Goal: Task Accomplishment & Management: Complete application form

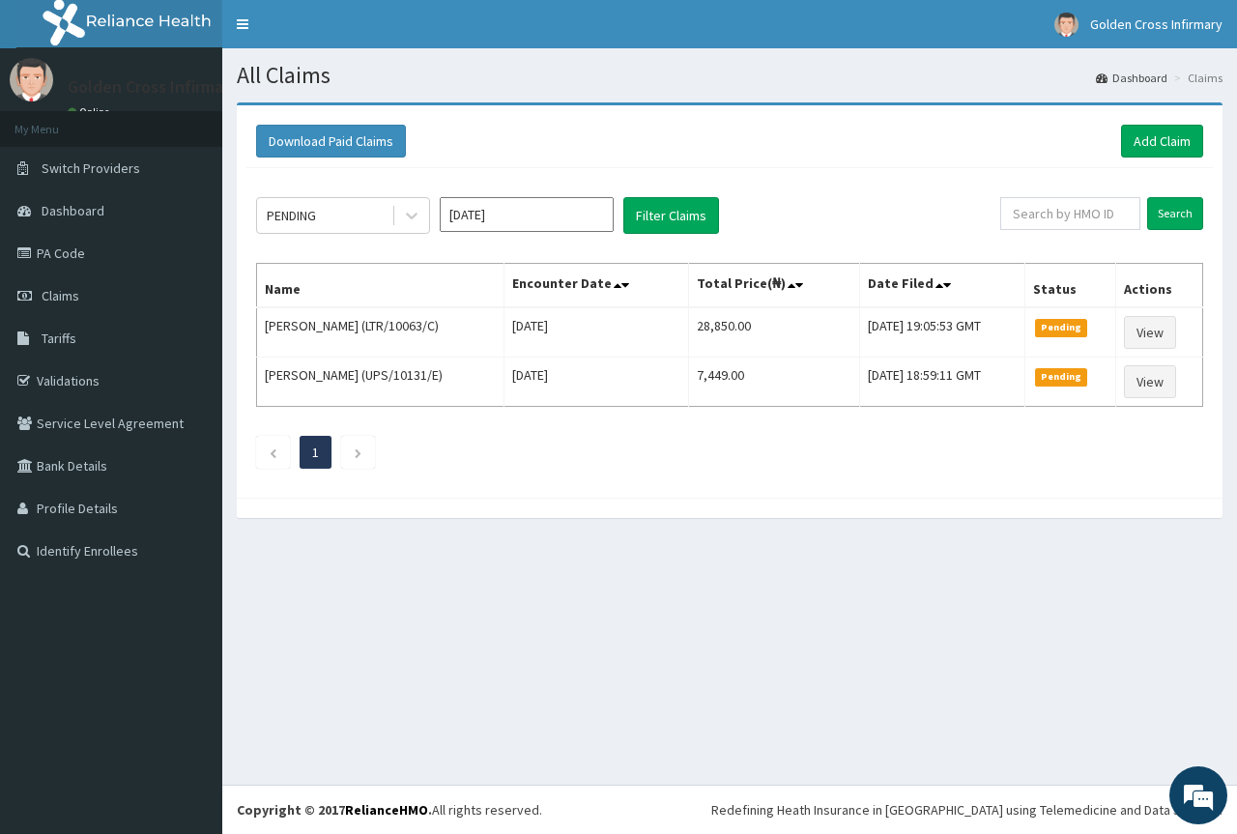
click at [1106, 135] on div "Download Paid Claims Add Claim" at bounding box center [729, 141] width 947 height 33
click at [1136, 142] on link "Add Claim" at bounding box center [1162, 141] width 82 height 33
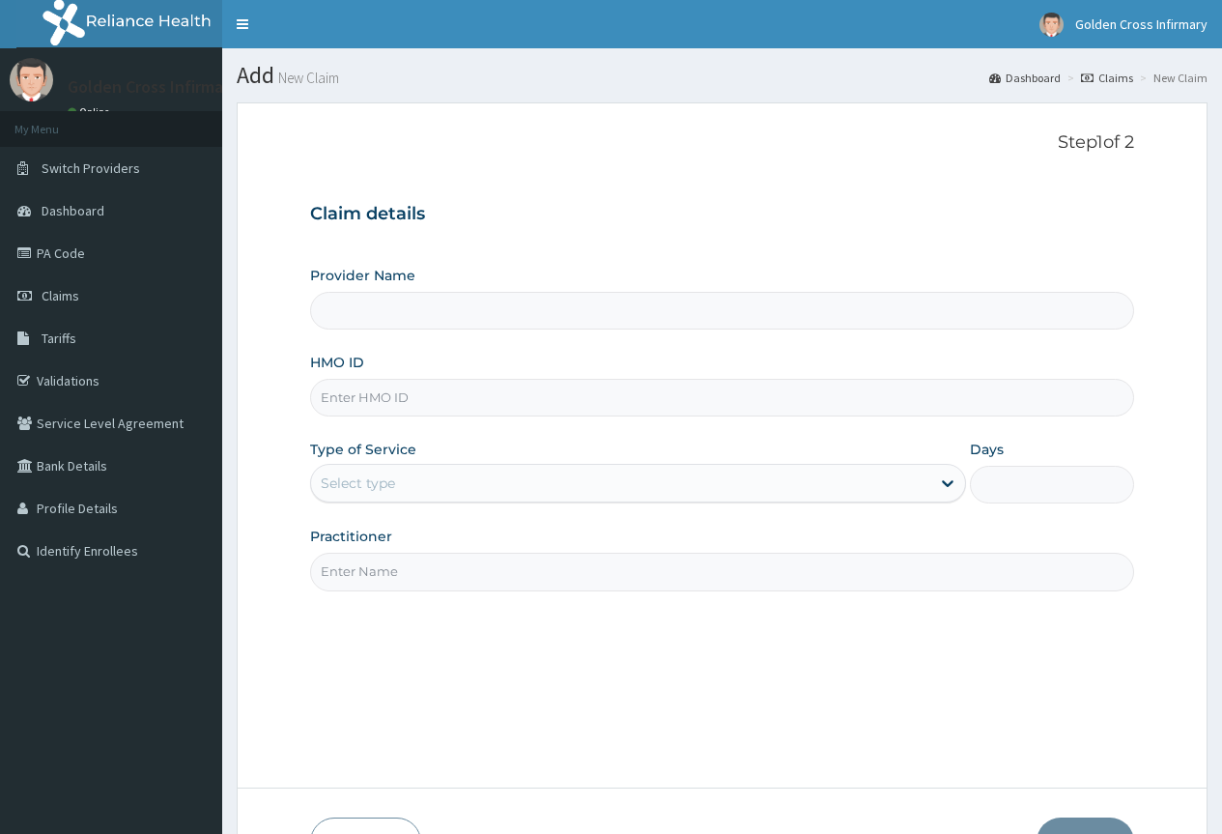
type input "[GEOGRAPHIC_DATA] (Hospital & Maternity)"
type input "ITX/10434/E"
click at [562, 498] on div "Select type" at bounding box center [620, 483] width 619 height 31
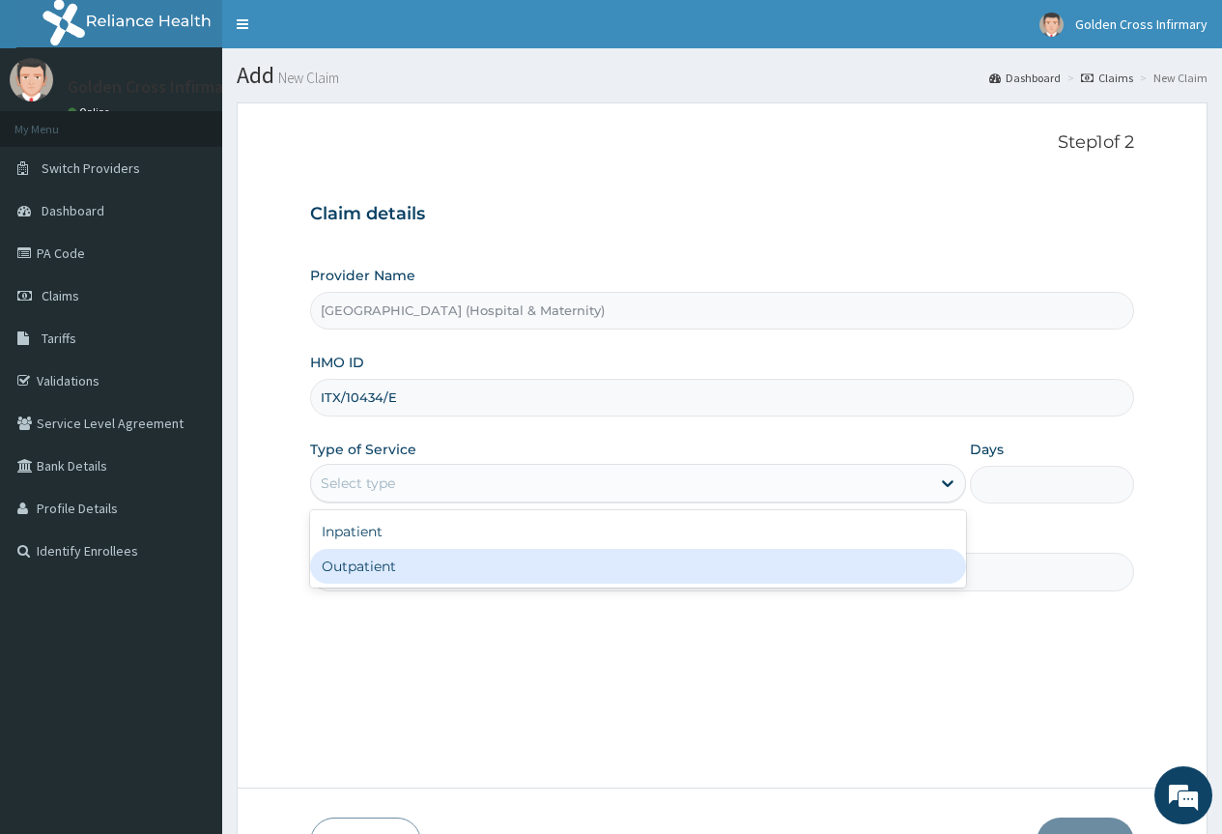
click at [525, 589] on input "Practitioner" at bounding box center [722, 572] width 824 height 38
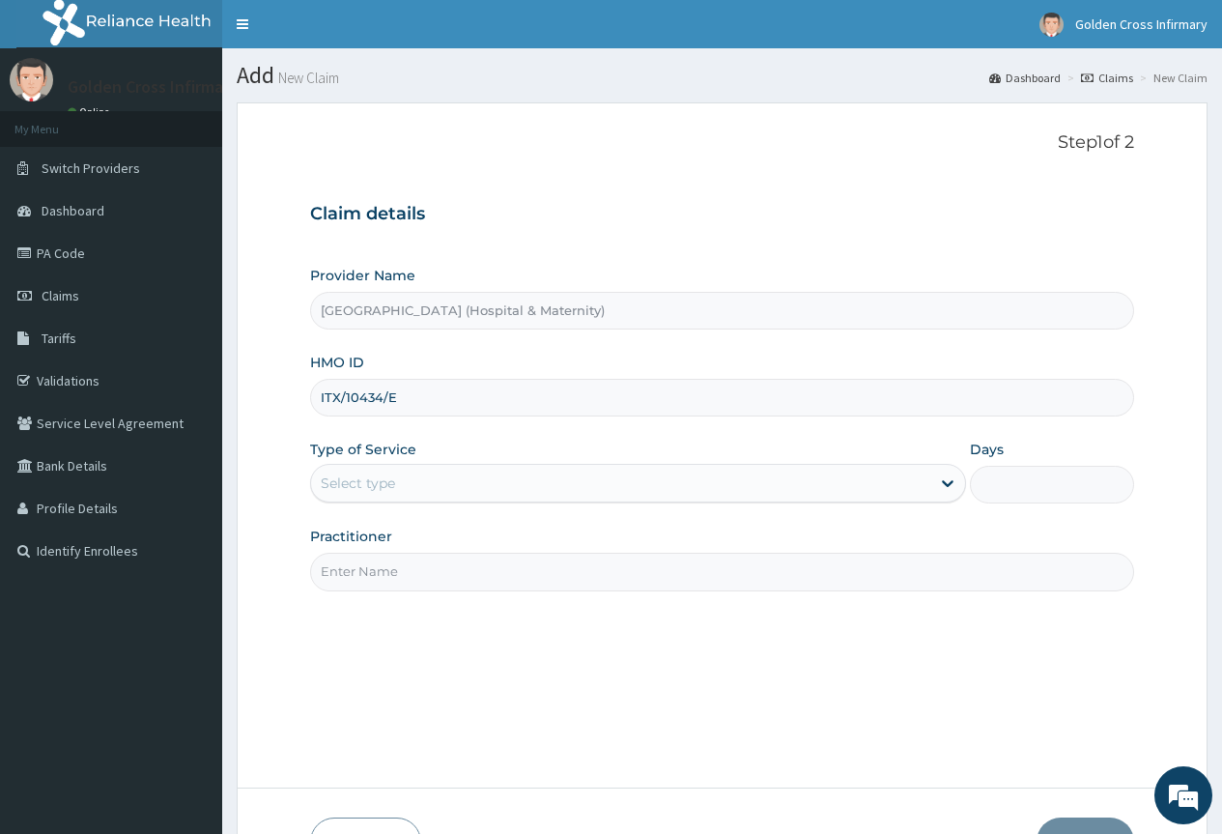
click at [531, 505] on div "Provider Name Golden Cross Infirmary (Hospital & Maternity) HMO ID ITX/10434/E …" at bounding box center [722, 428] width 824 height 325
click at [538, 497] on div "Select type" at bounding box center [620, 483] width 619 height 31
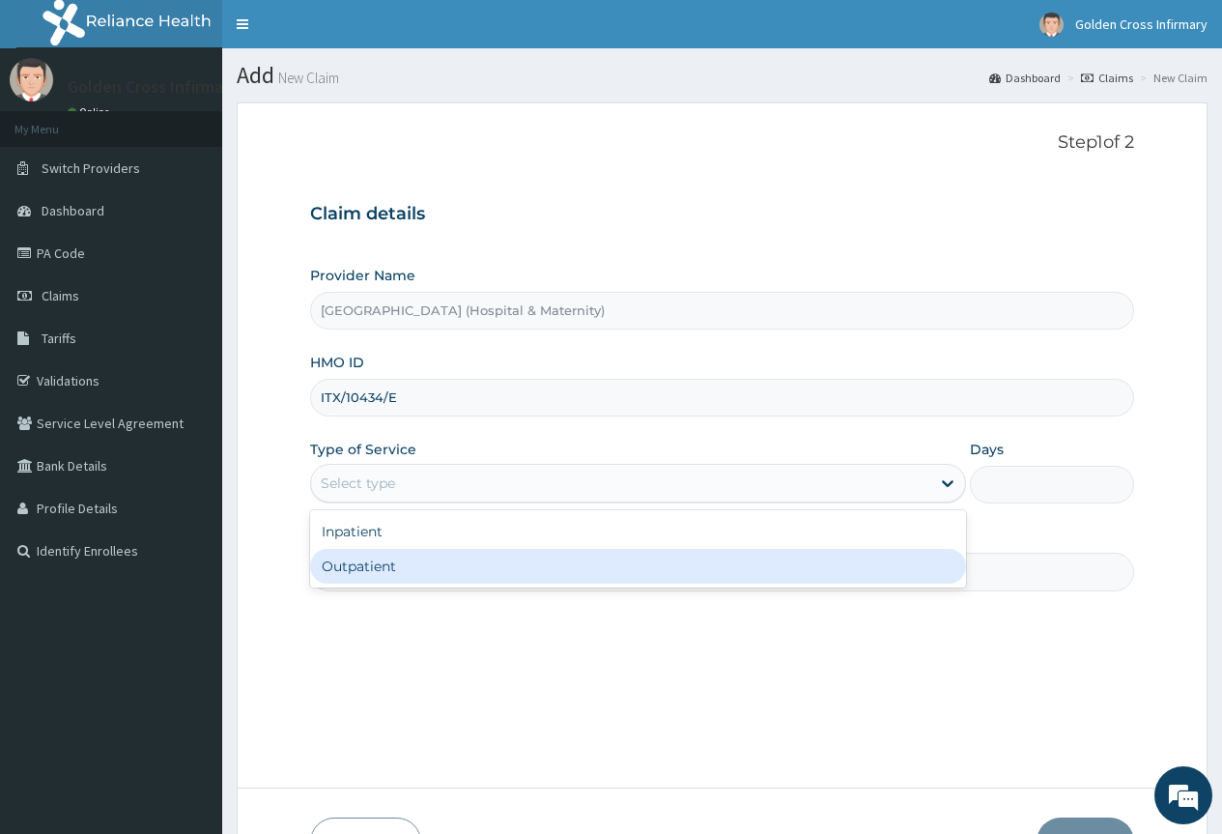
click at [530, 574] on div "Outpatient" at bounding box center [638, 566] width 656 height 35
type input "1"
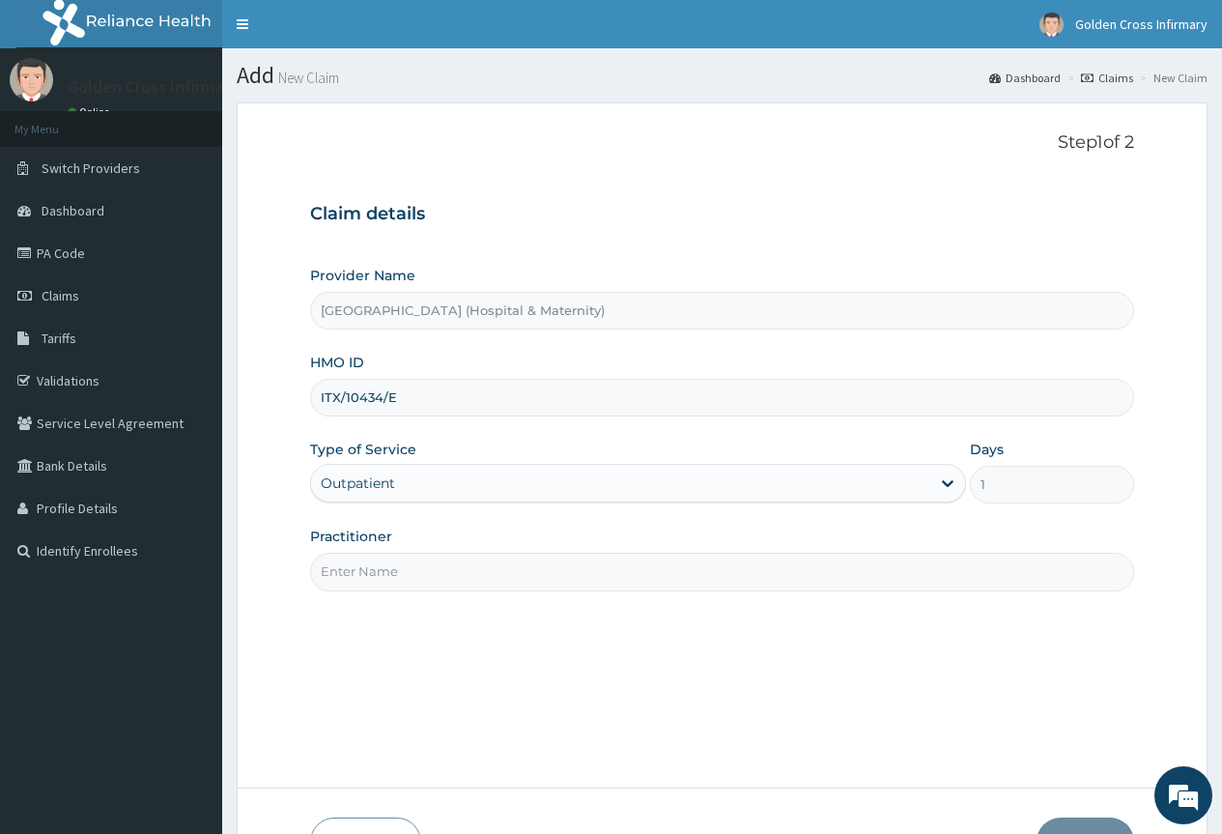
click at [530, 574] on input "Practitioner" at bounding box center [722, 572] width 824 height 38
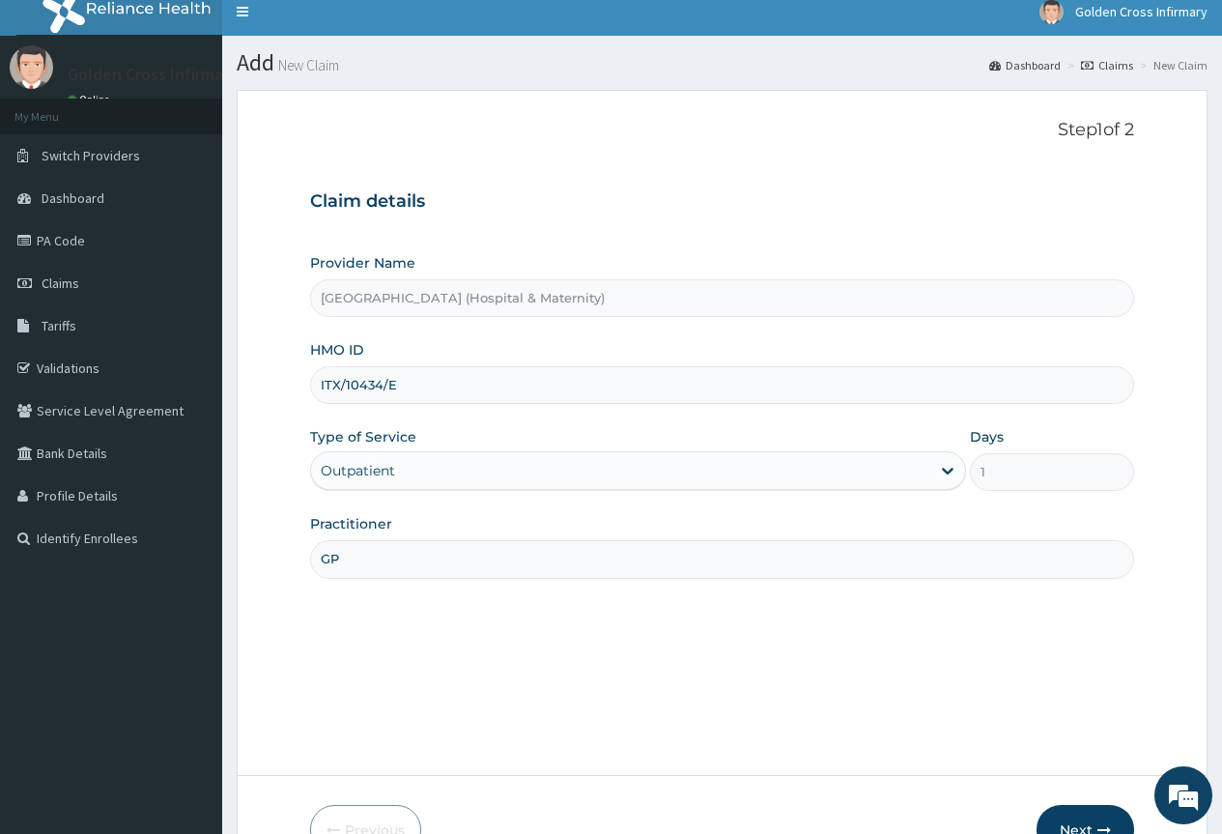
scroll to position [128, 0]
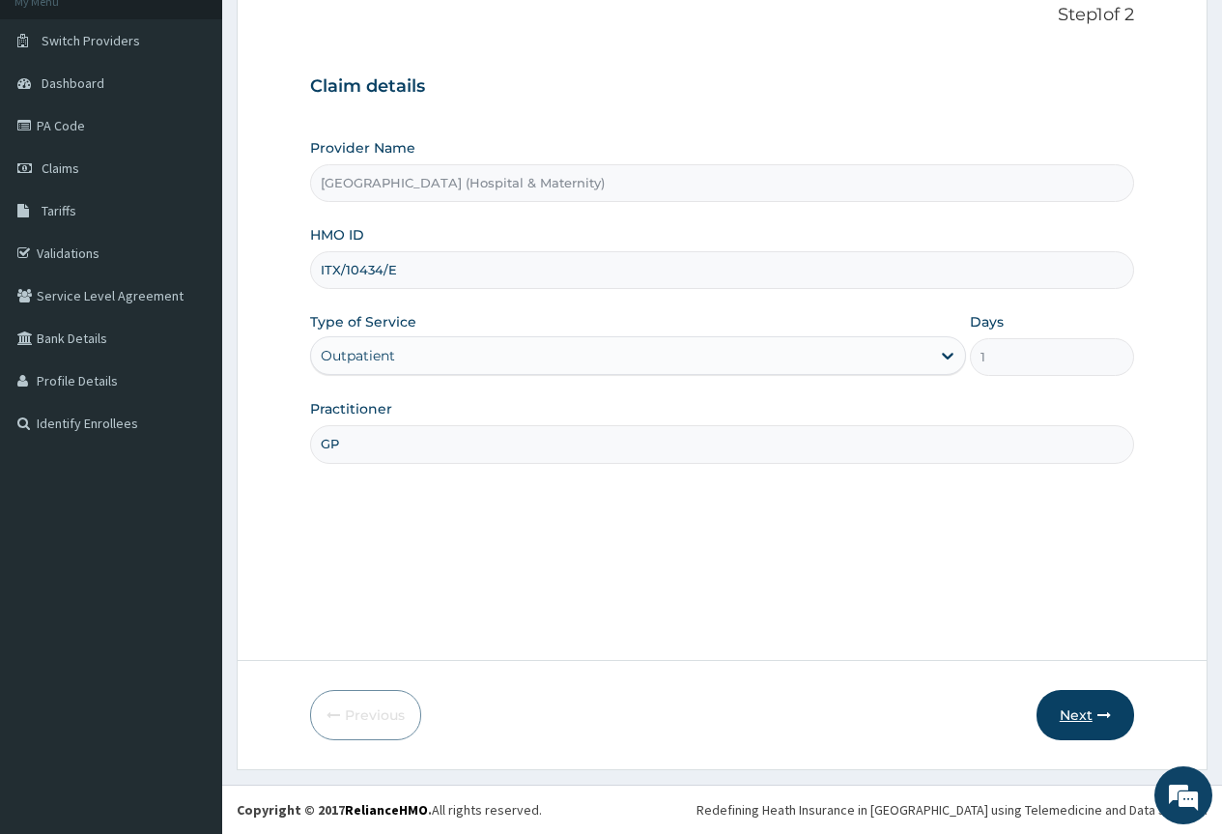
type input "GP"
click at [1073, 711] on button "Next" at bounding box center [1086, 715] width 98 height 50
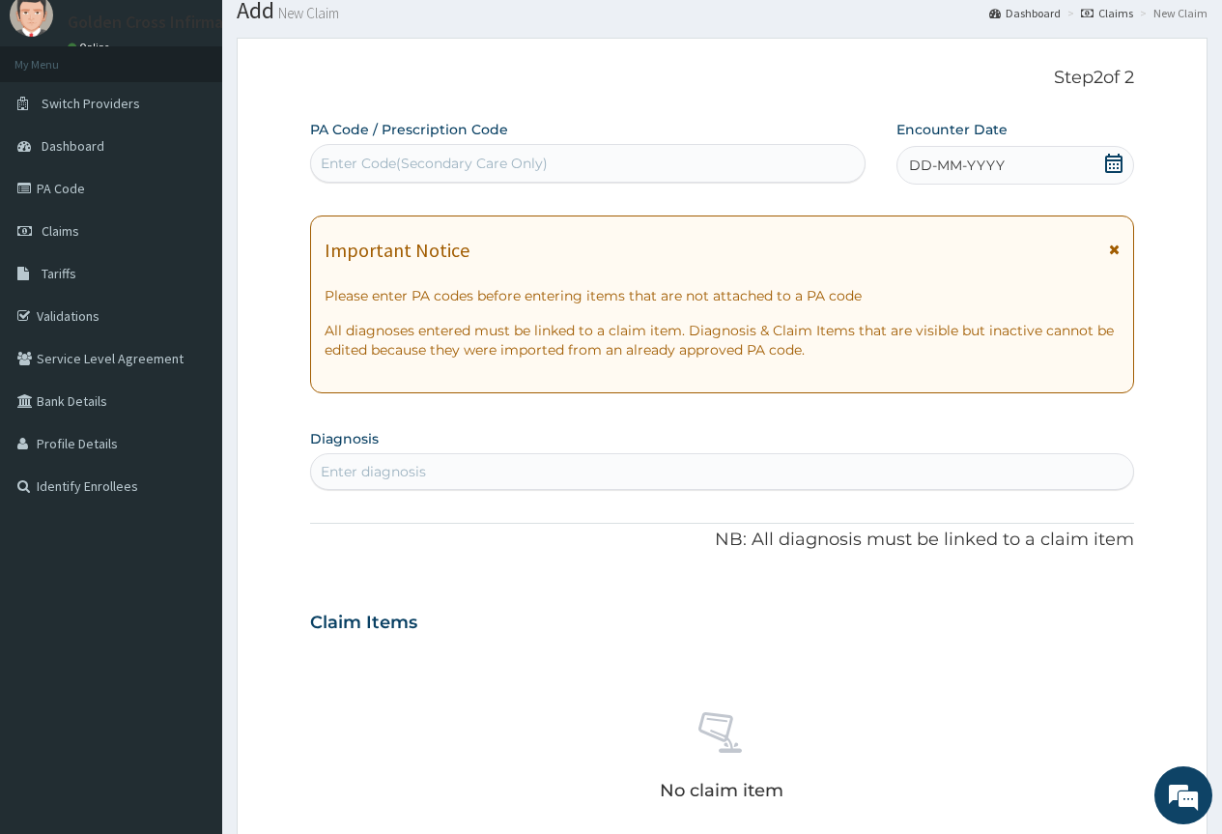
scroll to position [31, 0]
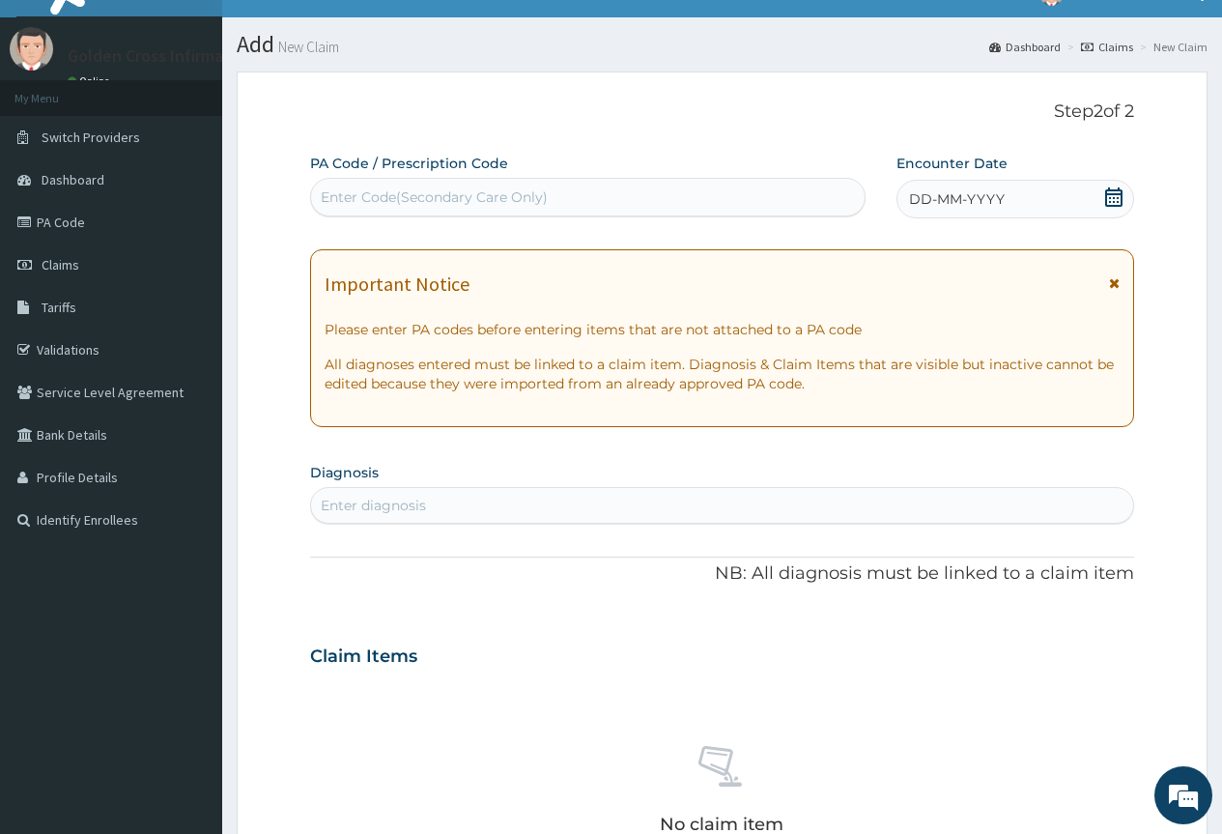
click at [1108, 202] on icon at bounding box center [1113, 196] width 19 height 19
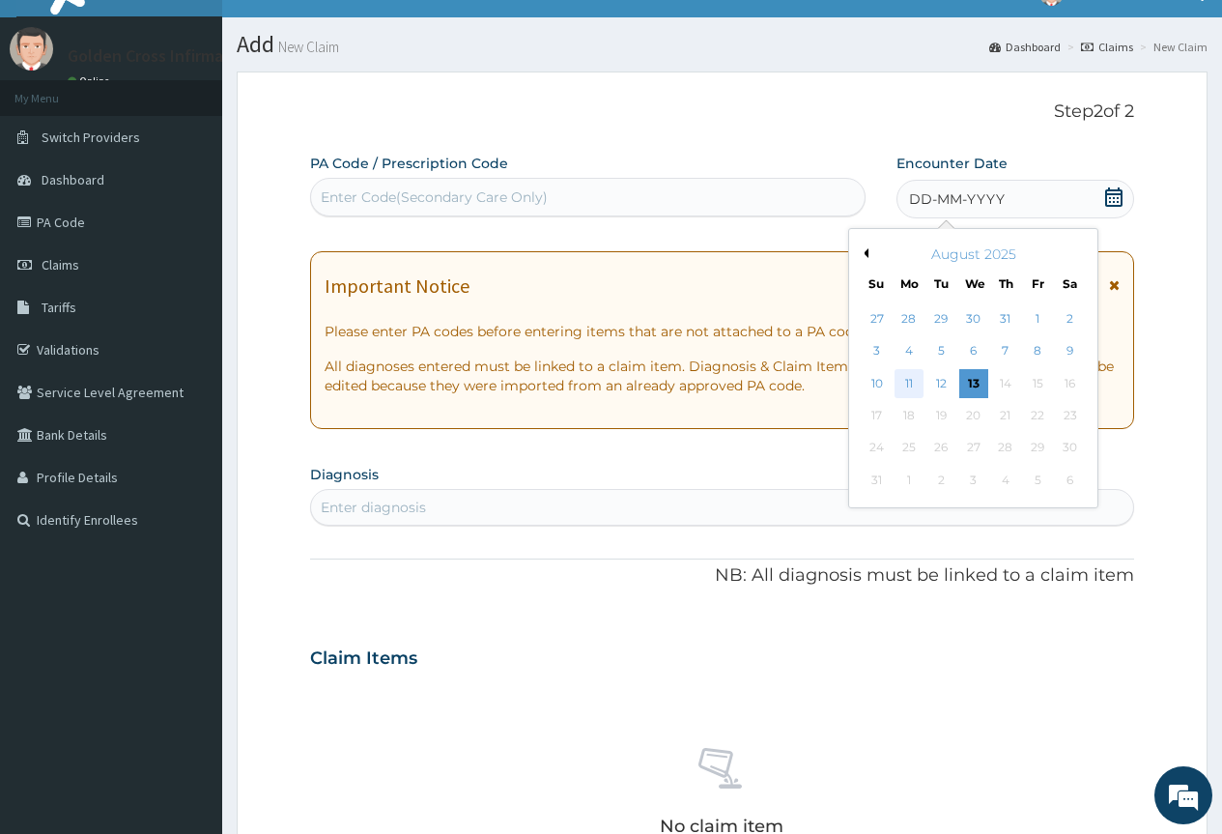
click at [910, 377] on div "11" at bounding box center [909, 383] width 29 height 29
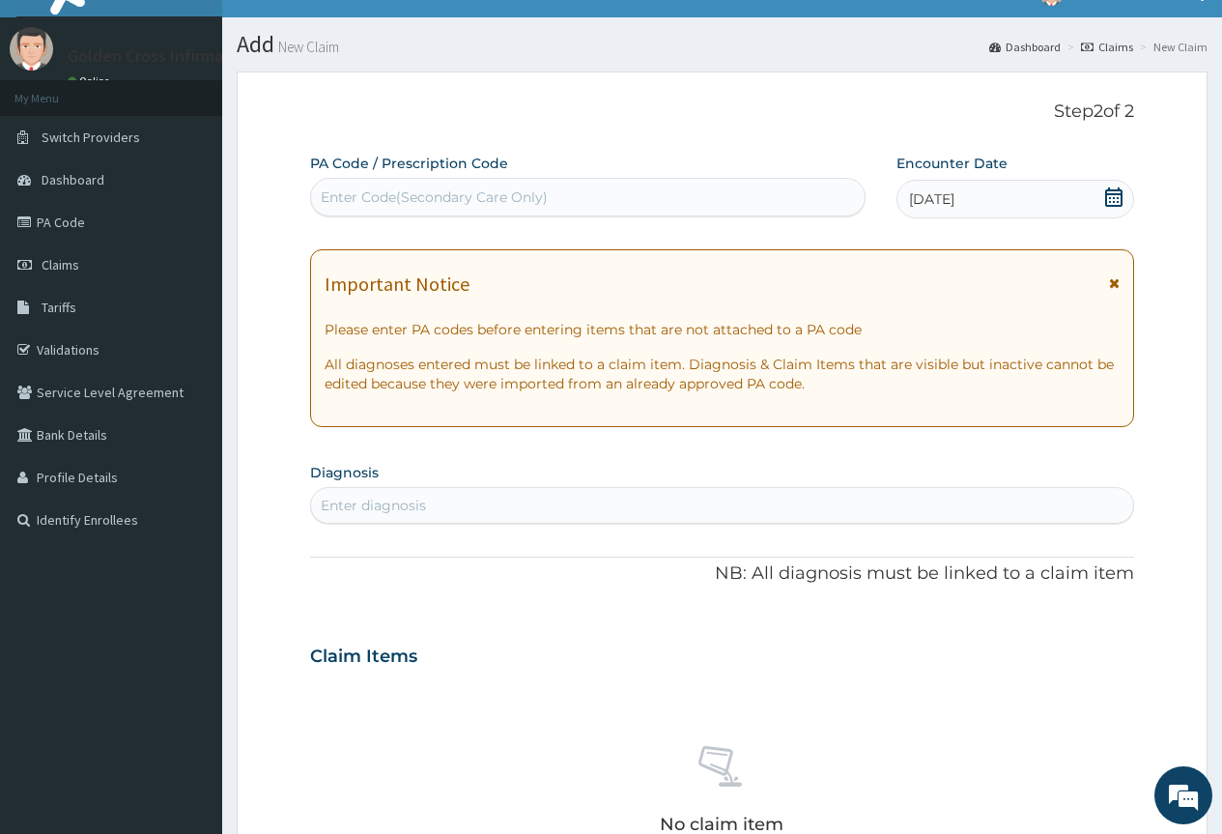
click at [845, 493] on div "Enter diagnosis" at bounding box center [722, 505] width 822 height 31
type input "[MEDICAL_DATA]"
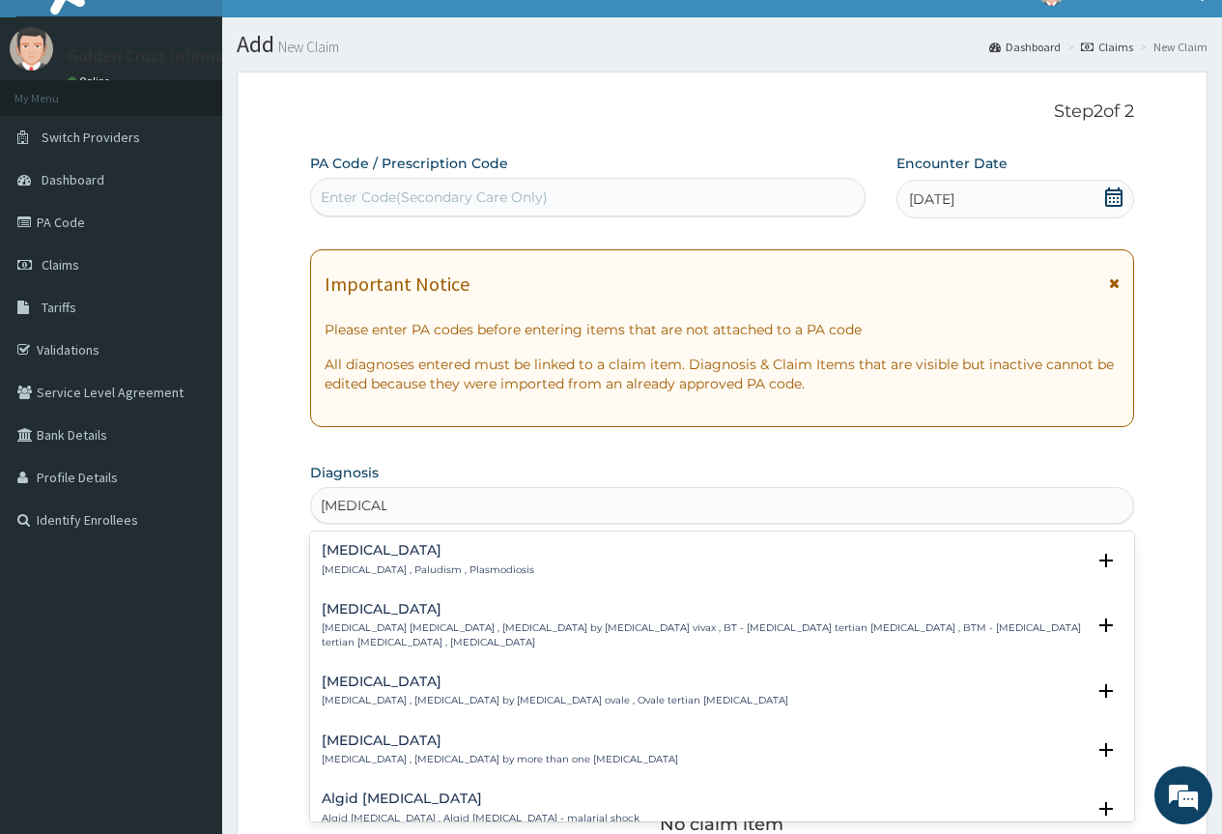
click at [419, 557] on h4 "[MEDICAL_DATA]" at bounding box center [428, 550] width 213 height 14
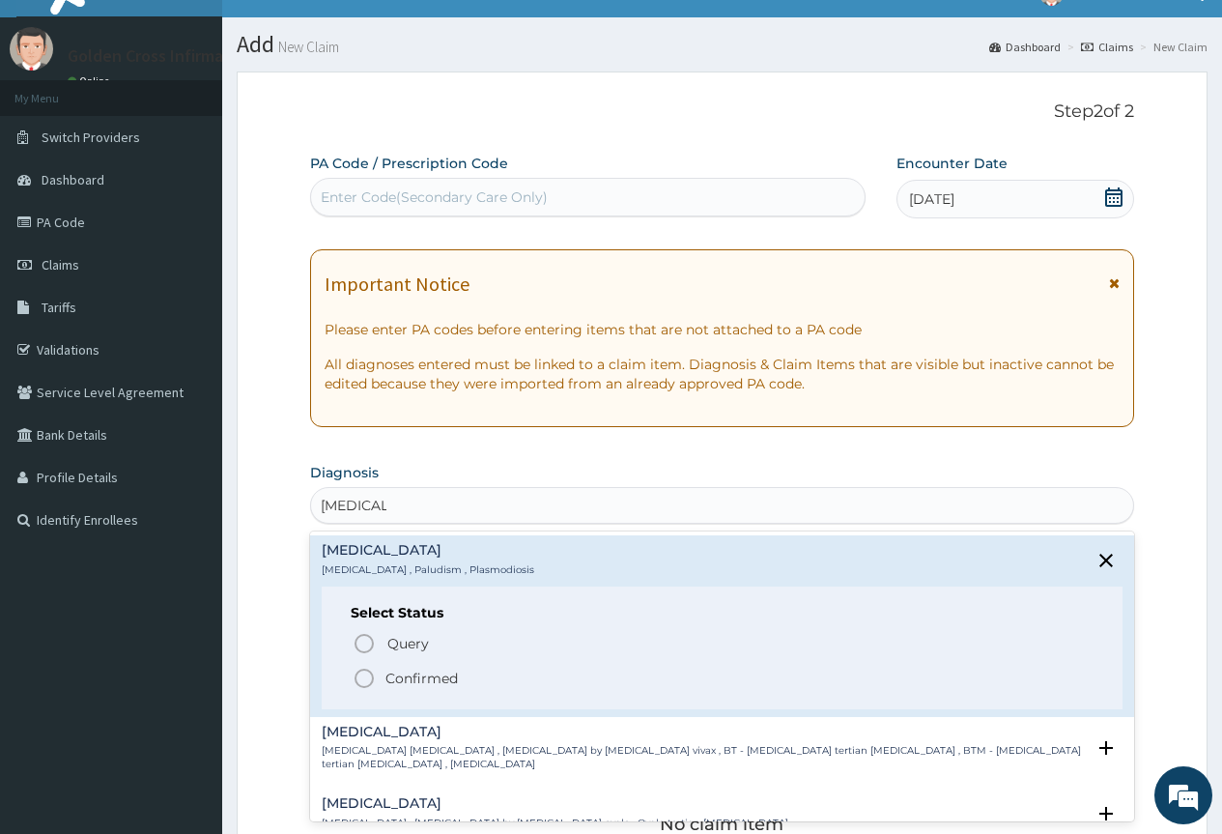
click at [414, 679] on p "Confirmed" at bounding box center [422, 678] width 72 height 19
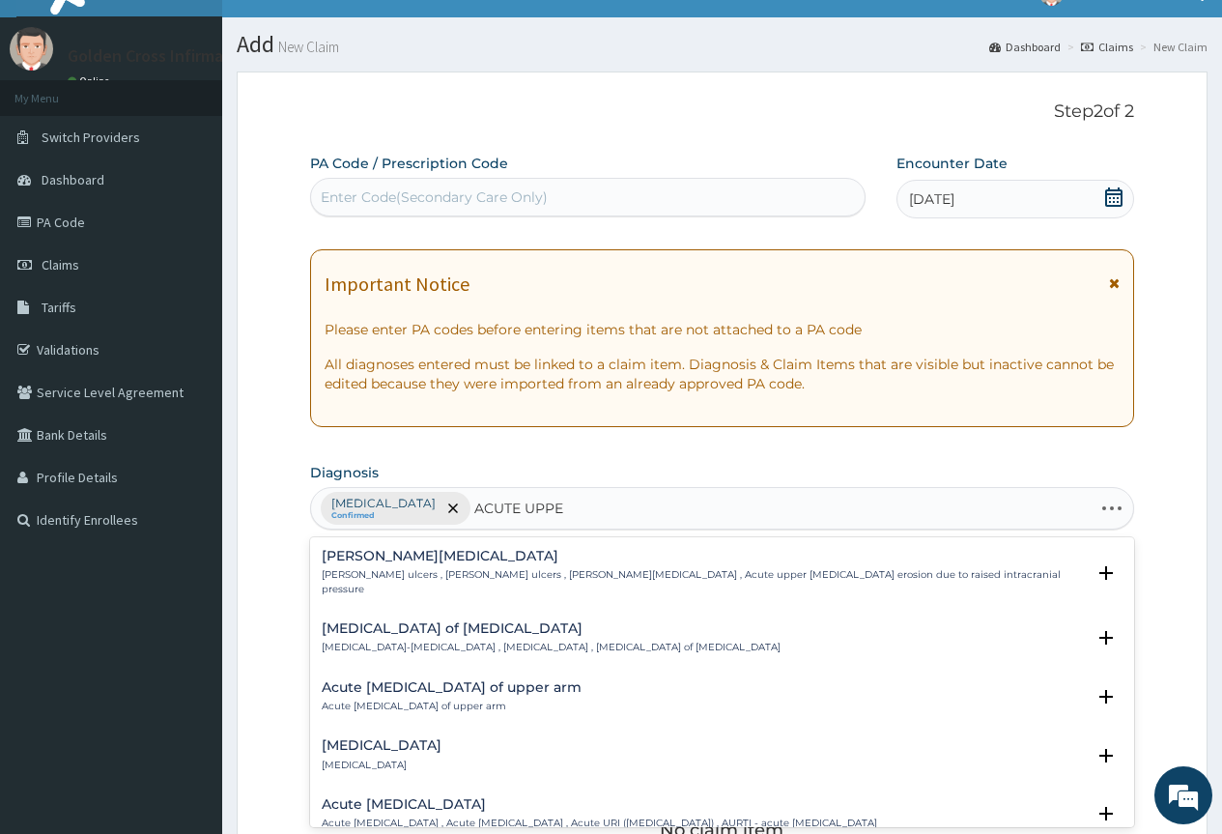
type input "ACUTE UPPER"
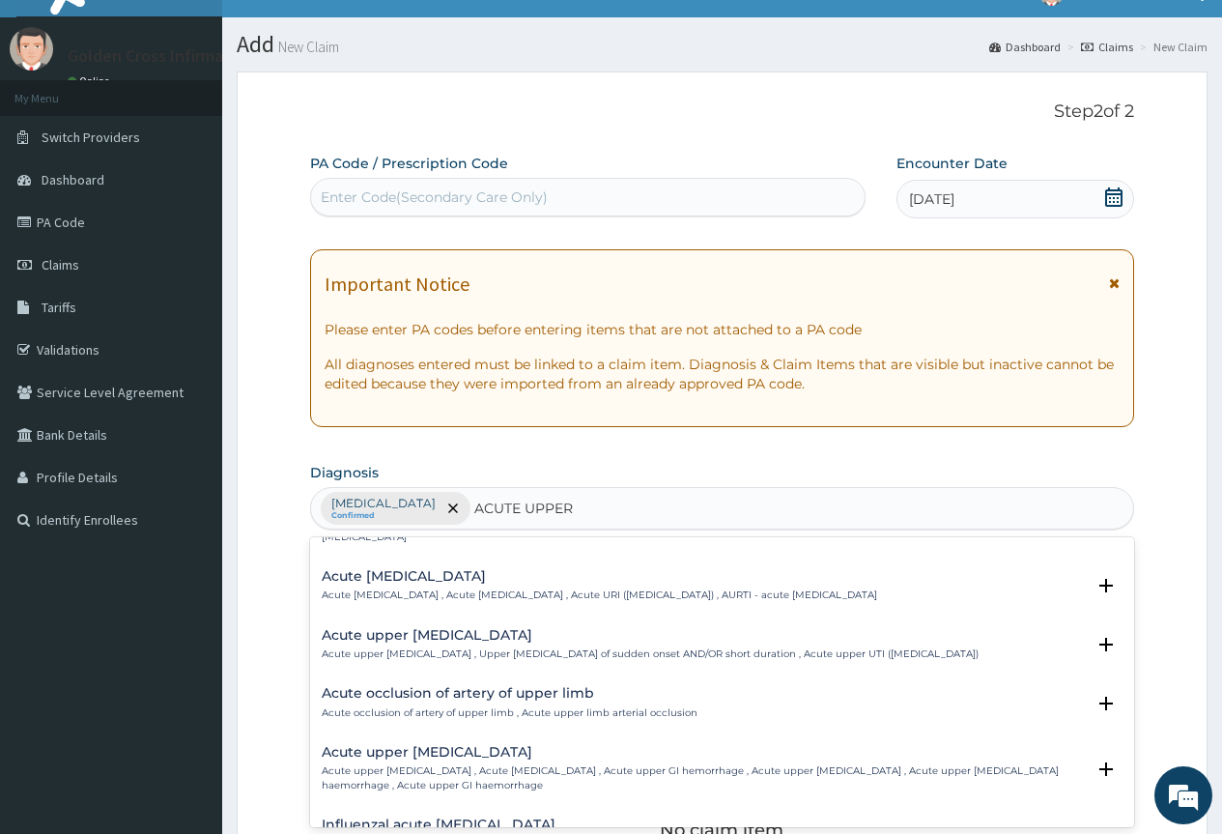
scroll to position [193, 0]
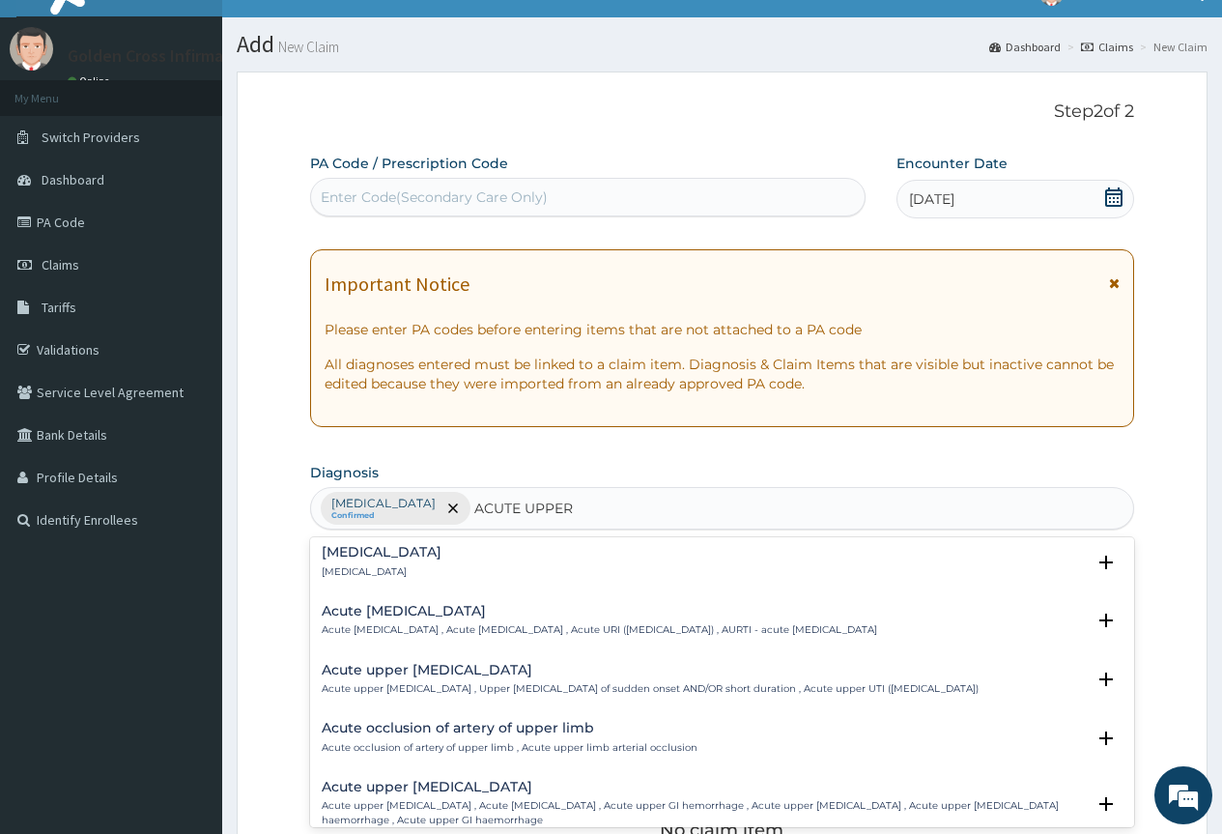
click at [440, 604] on h4 "Acute upper respiratory infection" at bounding box center [600, 611] width 556 height 14
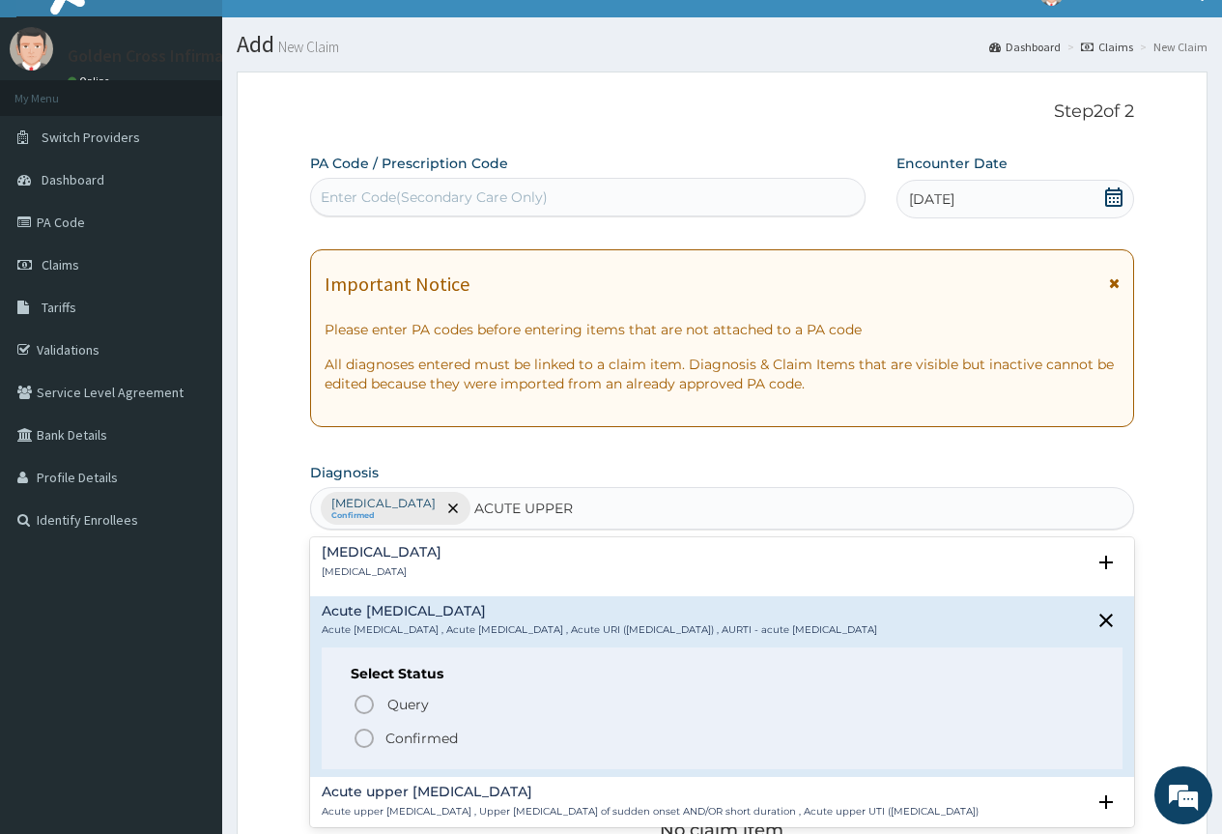
click at [382, 740] on span "Confirmed" at bounding box center [723, 738] width 741 height 23
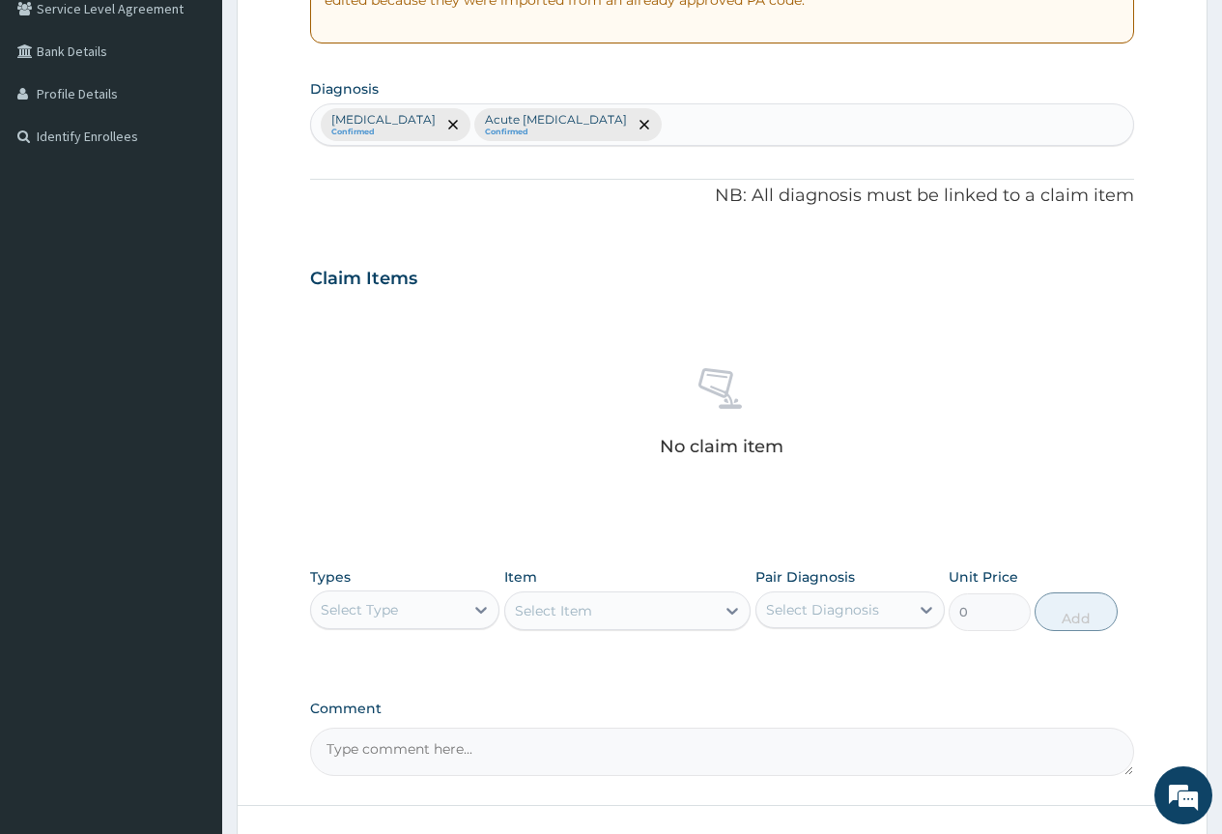
scroll to position [514, 0]
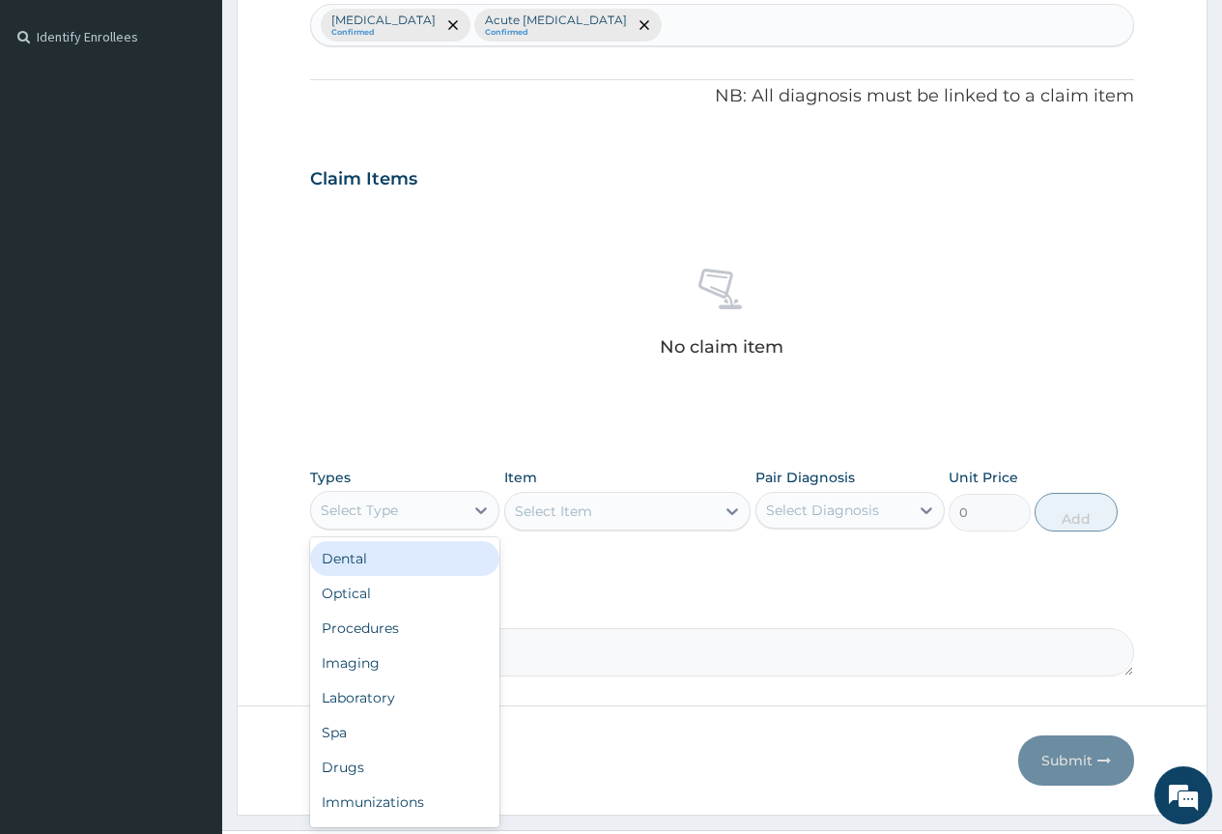
click at [386, 506] on div "Select Type" at bounding box center [359, 509] width 77 height 19
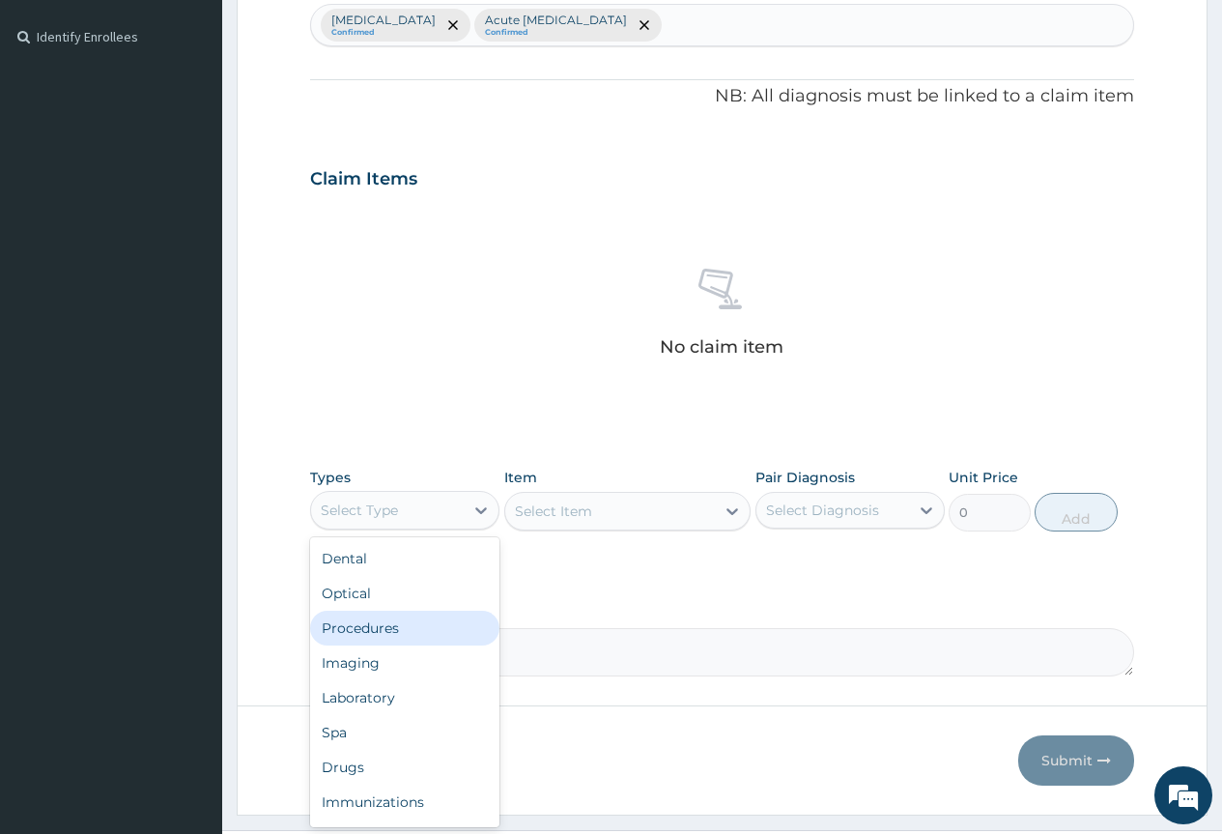
click at [395, 630] on div "Procedures" at bounding box center [404, 628] width 189 height 35
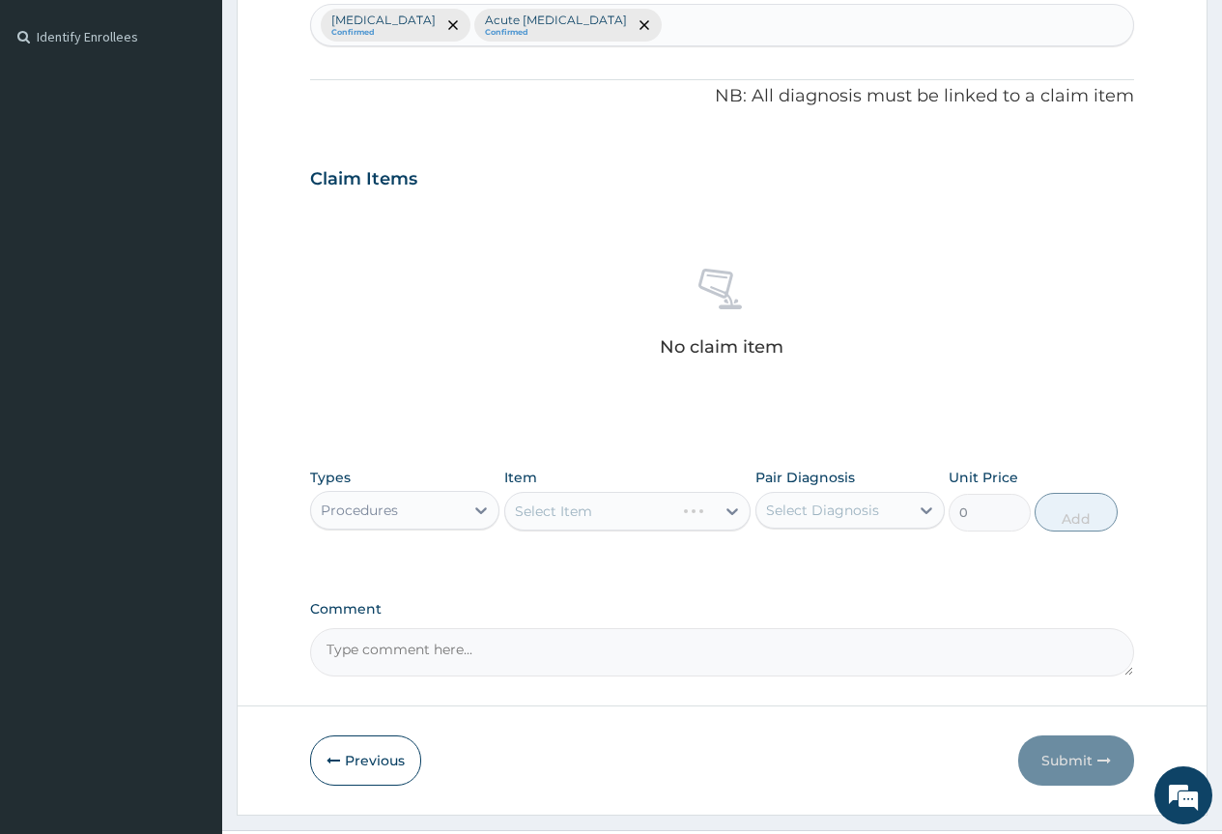
click at [645, 515] on div "Select Item" at bounding box center [627, 511] width 247 height 39
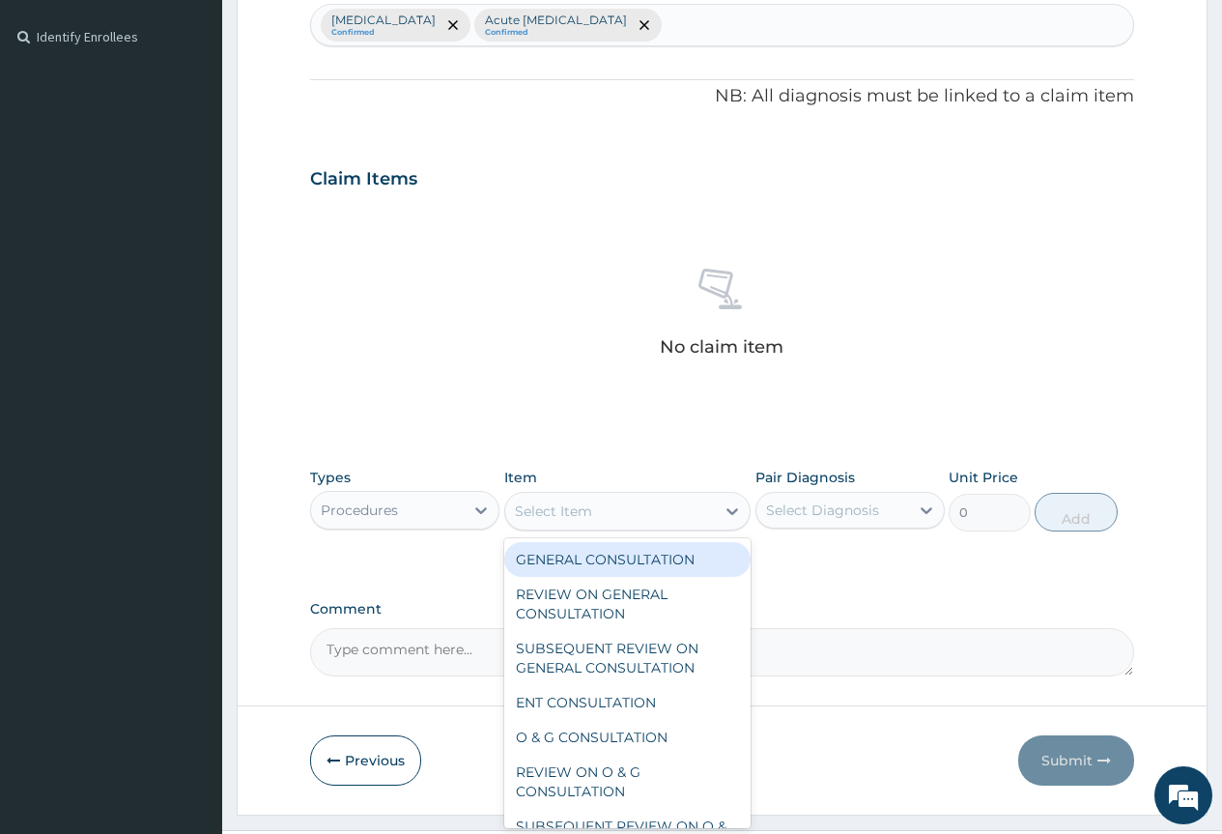
click at [645, 515] on div "Select Item" at bounding box center [610, 511] width 211 height 31
click at [660, 559] on div "GENERAL CONSULTATION" at bounding box center [627, 559] width 247 height 35
type input "2000"
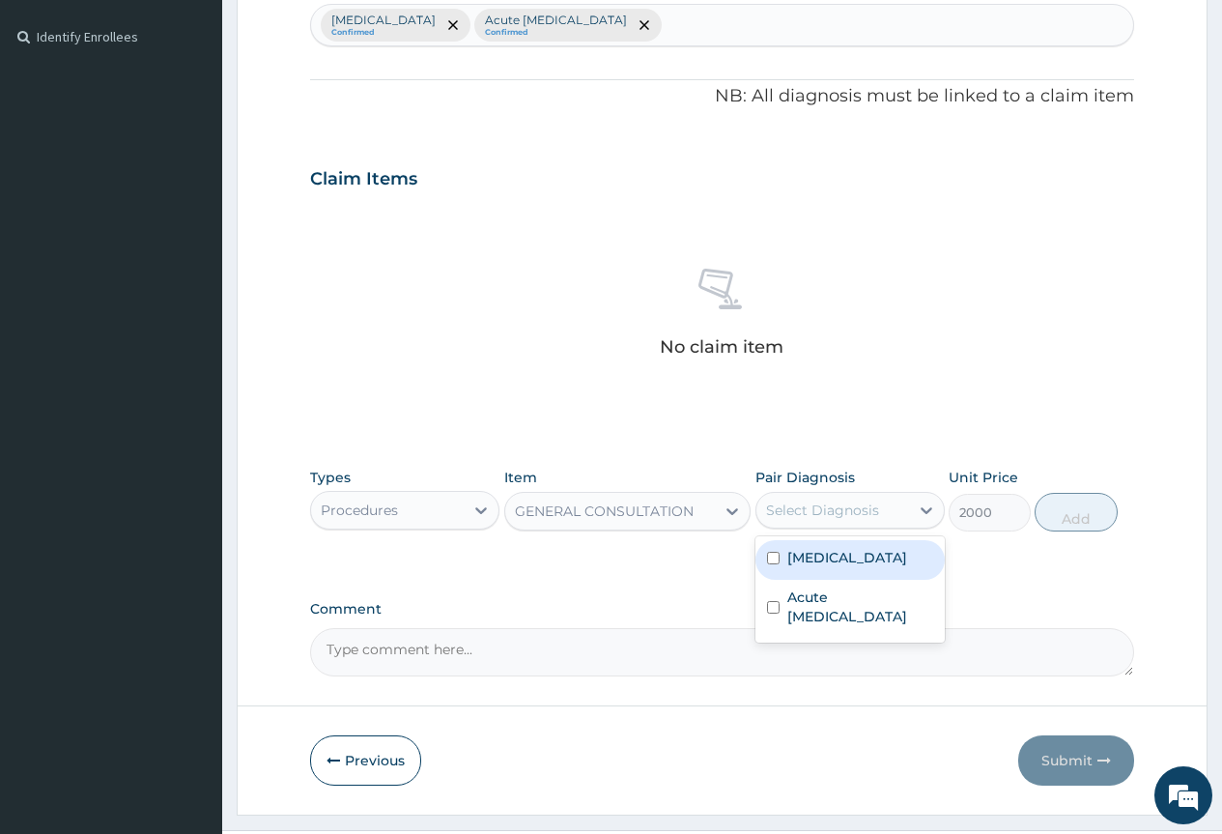
click at [838, 503] on div "Select Diagnosis" at bounding box center [822, 509] width 113 height 19
click at [818, 562] on label "Malaria" at bounding box center [847, 557] width 120 height 19
checkbox input "true"
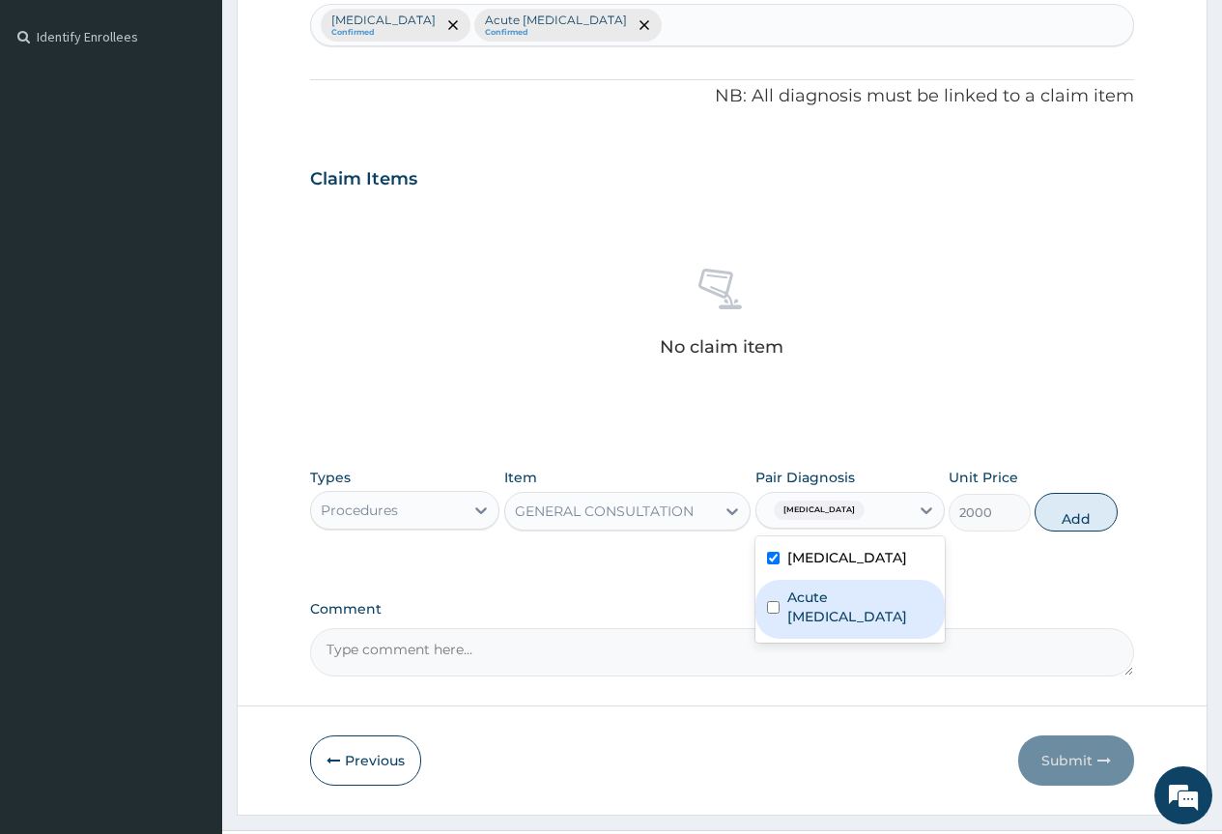
click at [811, 599] on label "Acute upper respiratory infection" at bounding box center [860, 606] width 146 height 39
checkbox input "true"
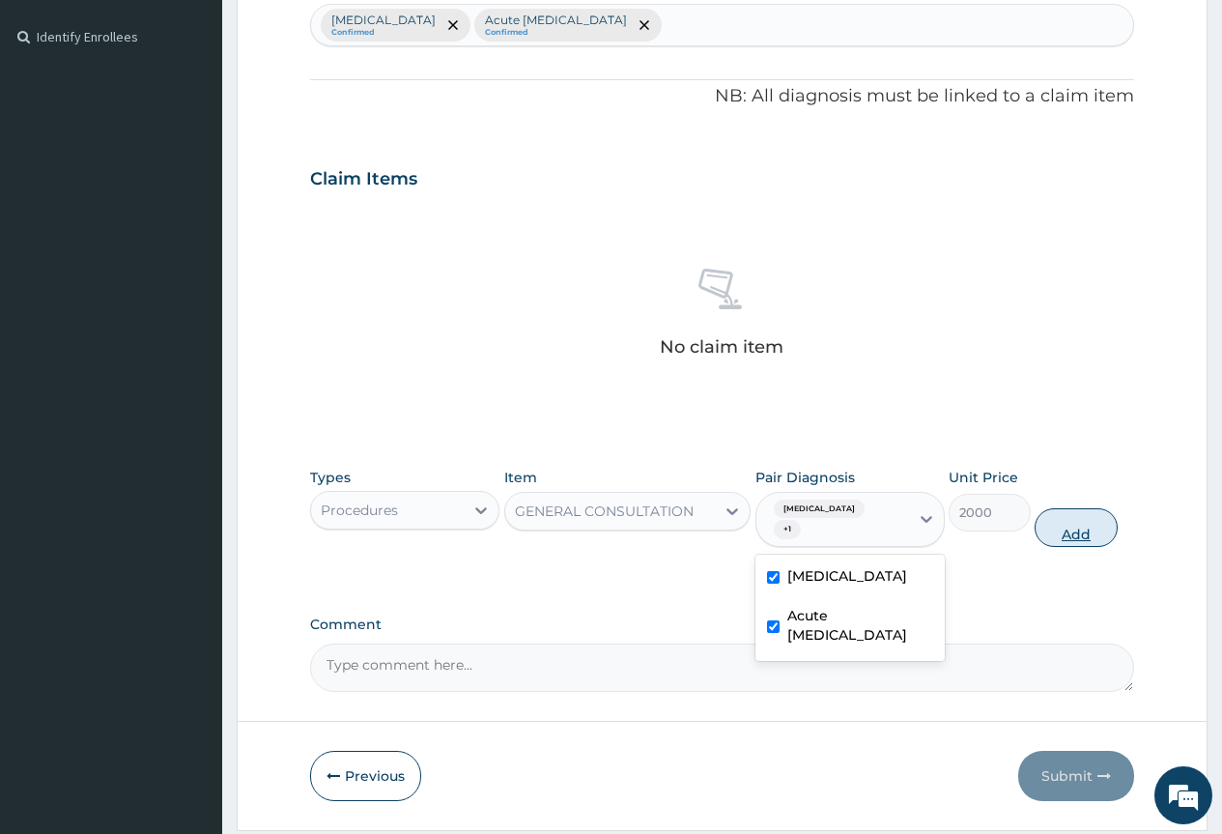
click at [1093, 508] on button "Add" at bounding box center [1076, 527] width 82 height 39
type input "0"
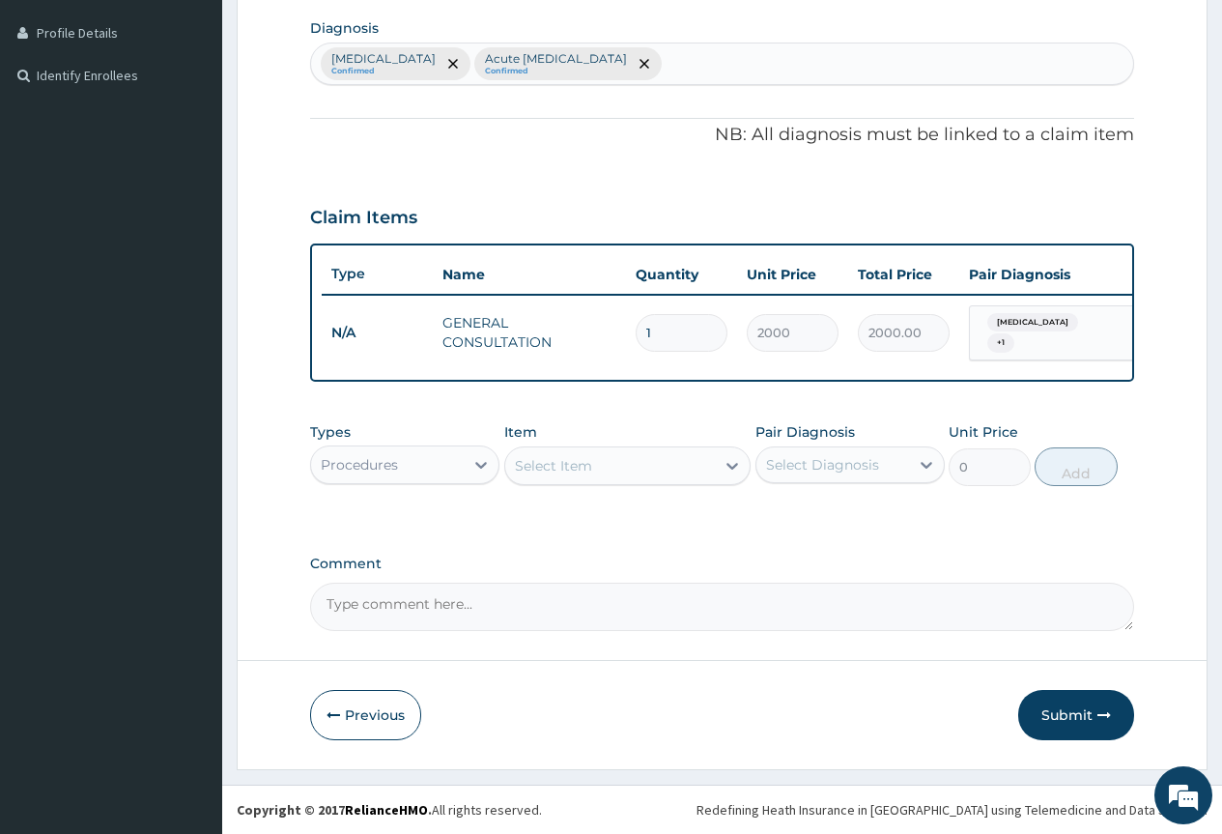
scroll to position [482, 0]
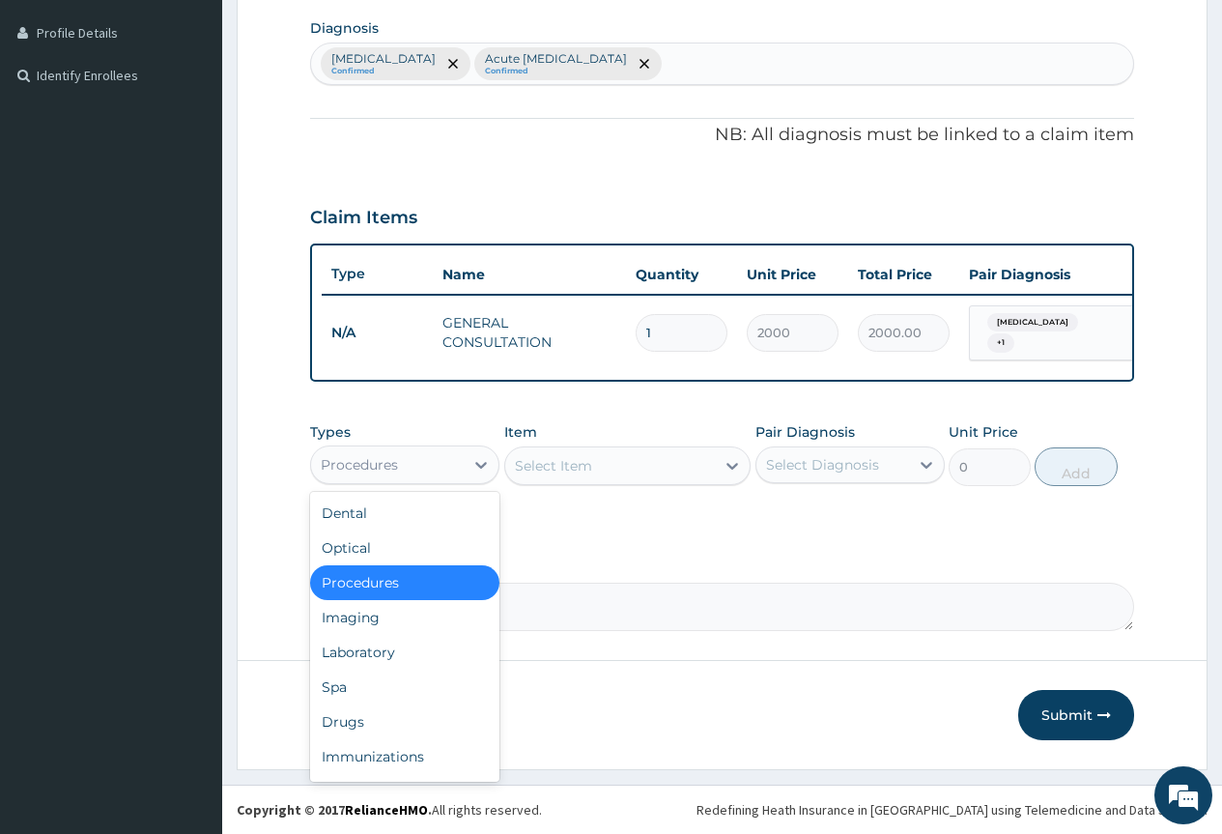
click at [457, 471] on div "Procedures" at bounding box center [387, 464] width 153 height 31
click at [441, 641] on div "Laboratory" at bounding box center [404, 652] width 189 height 35
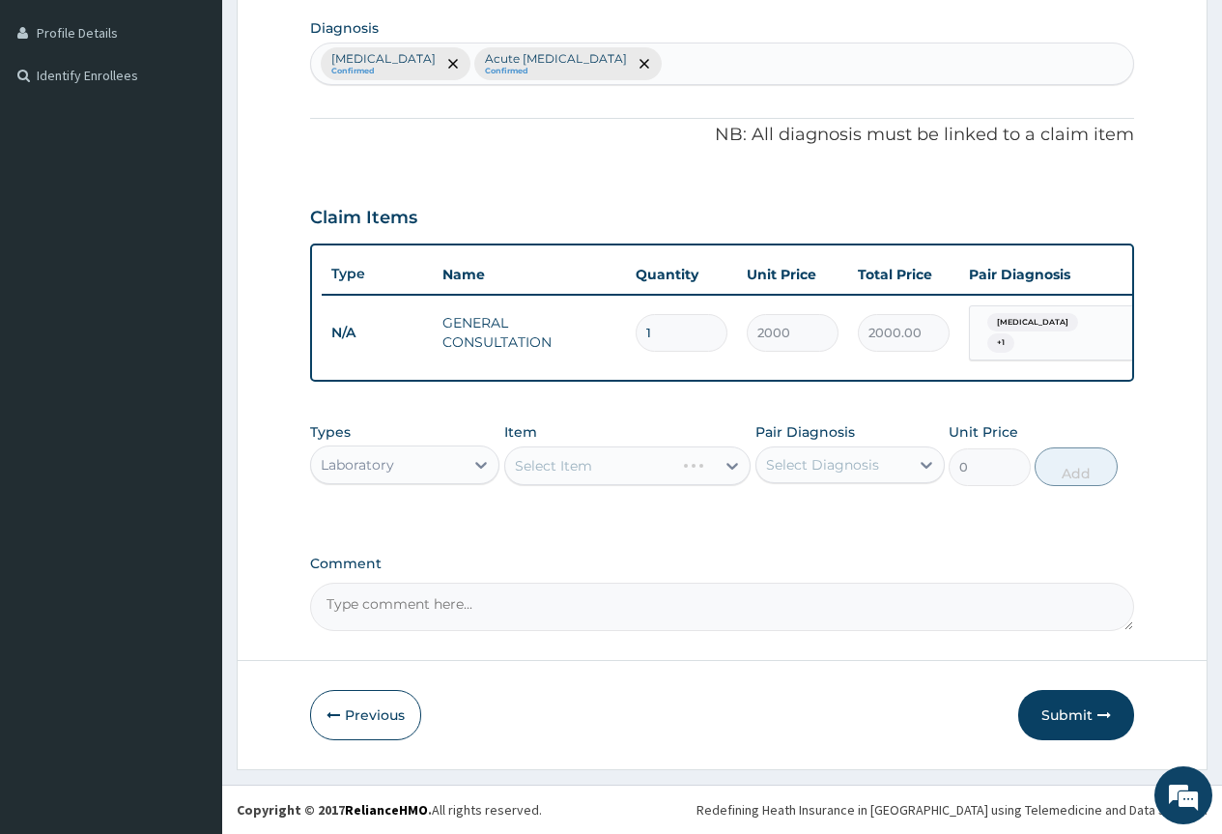
click at [658, 472] on div "Select Item" at bounding box center [627, 465] width 247 height 39
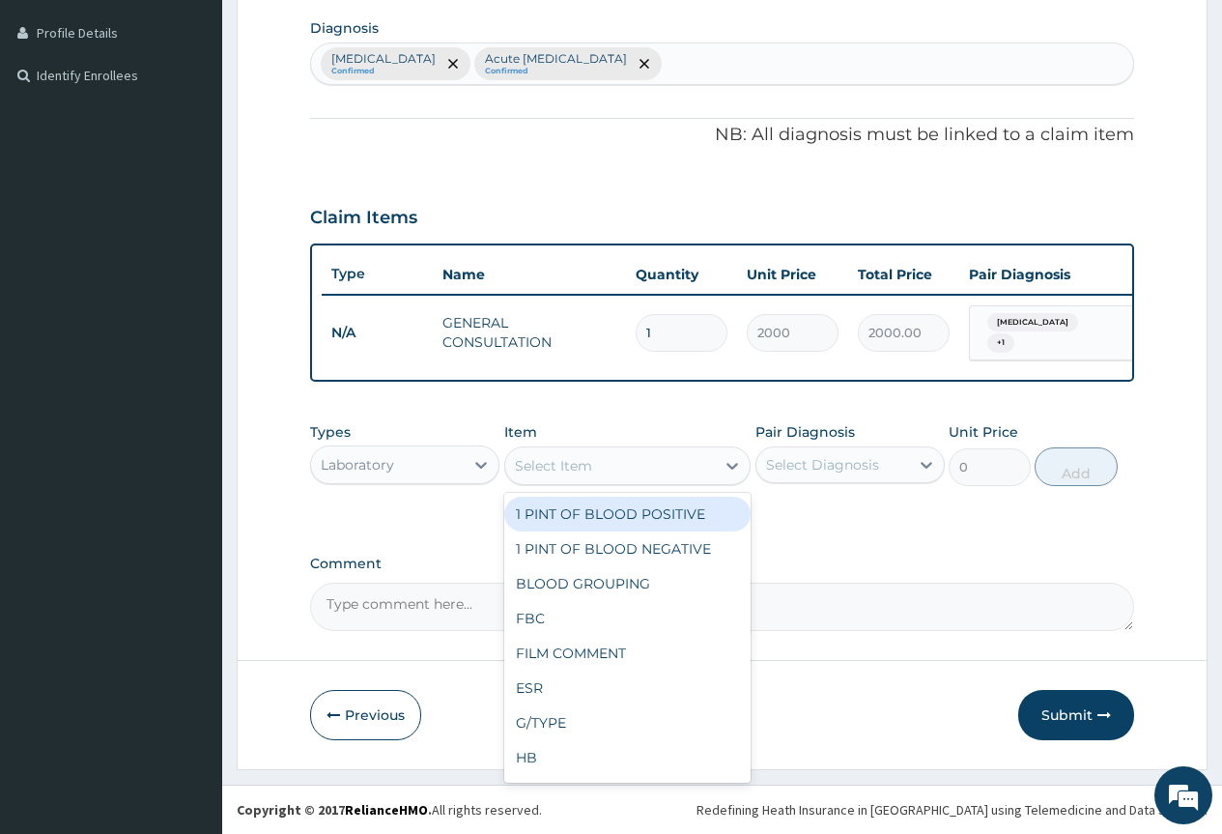
click at [658, 472] on div "Select Item" at bounding box center [610, 465] width 211 height 31
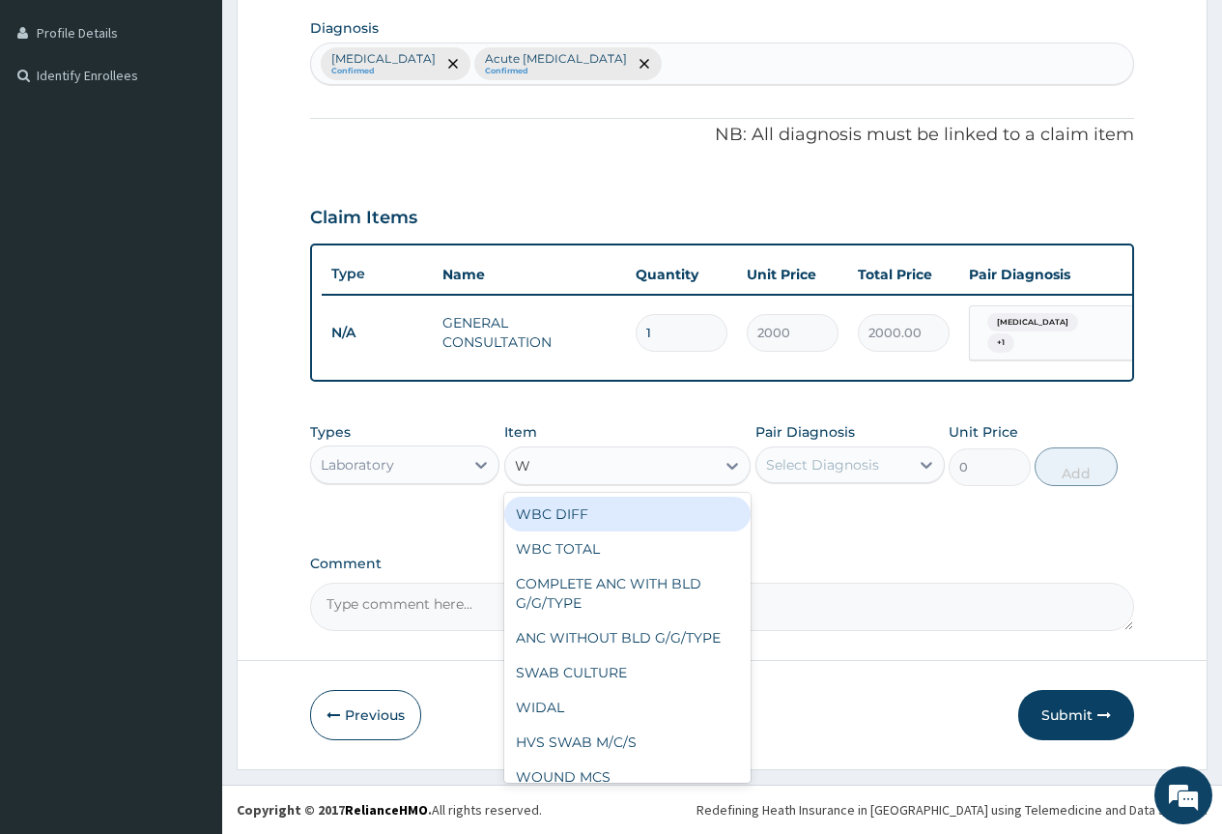
type input "WB"
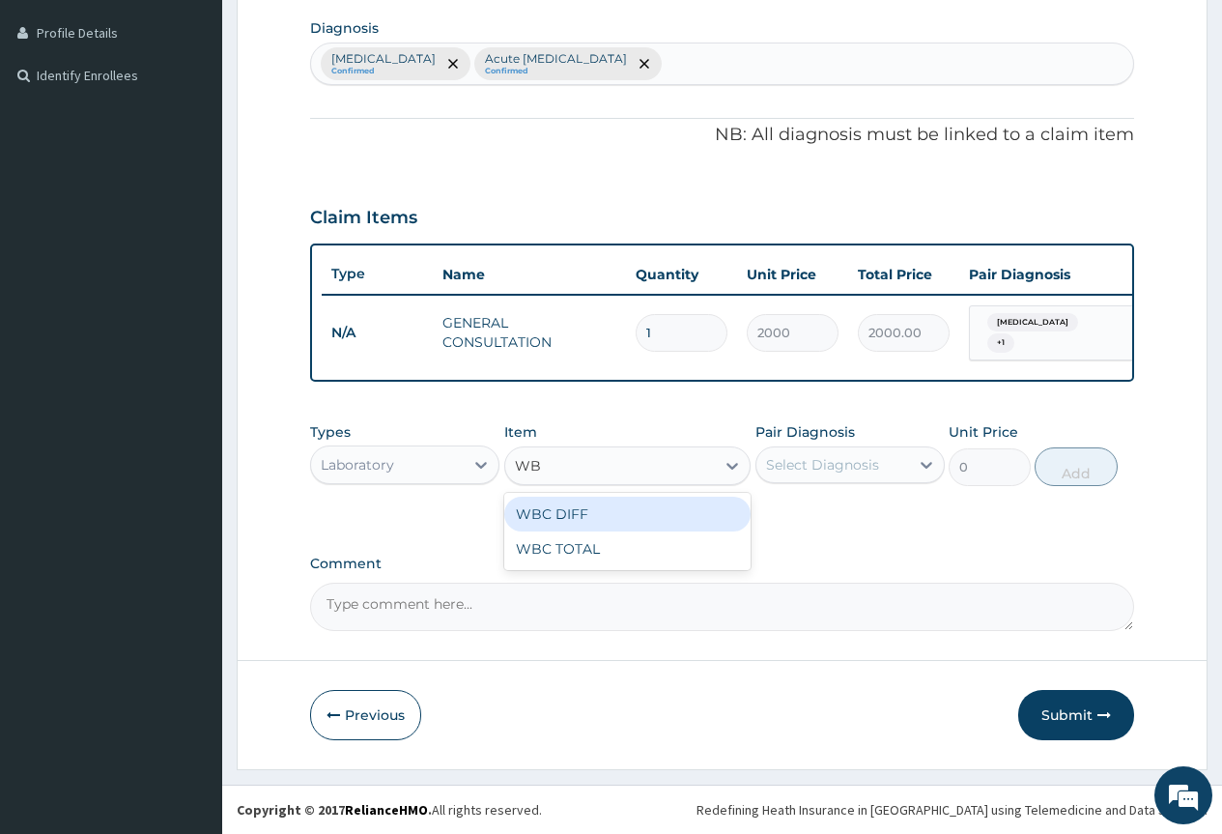
click at [633, 516] on div "WBC DIFF" at bounding box center [627, 514] width 247 height 35
type input "2160"
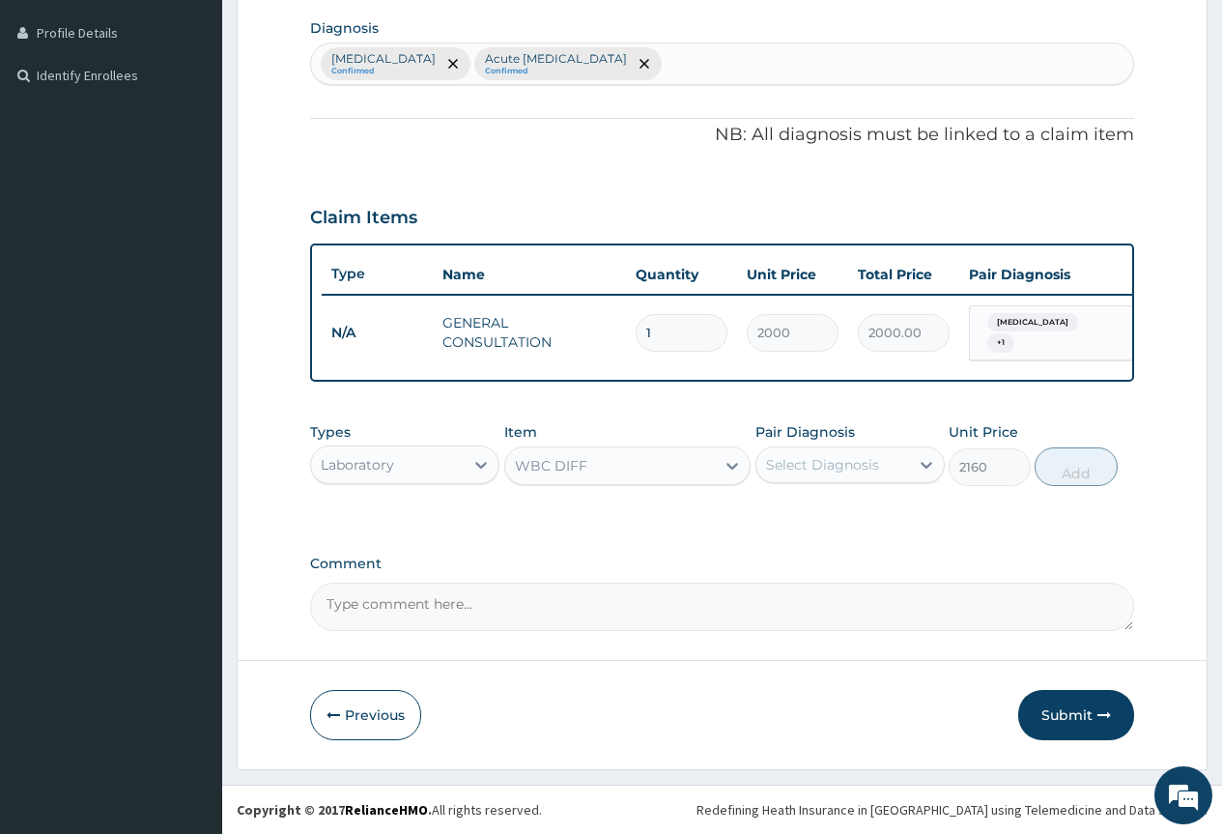
click at [786, 473] on div "Select Diagnosis" at bounding box center [822, 464] width 113 height 19
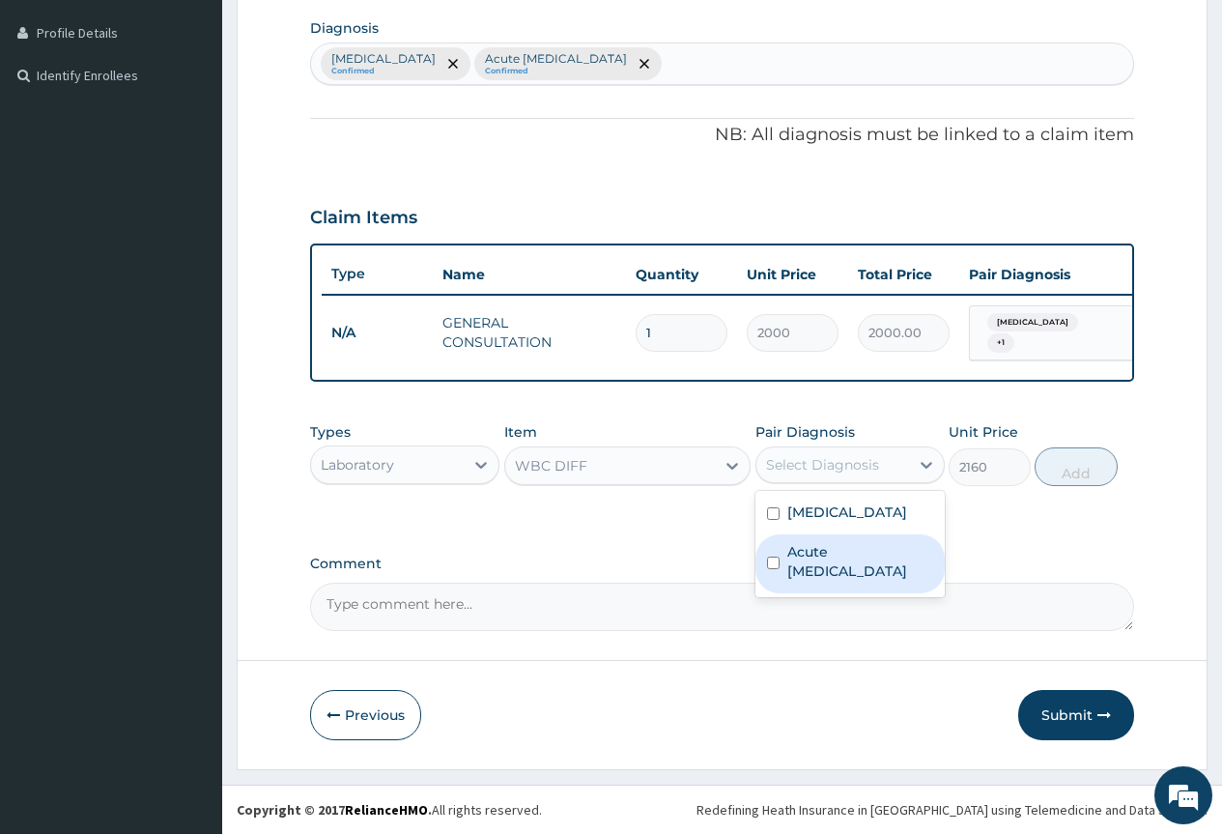
click at [818, 550] on label "Acute upper respiratory infection" at bounding box center [860, 561] width 146 height 39
checkbox input "true"
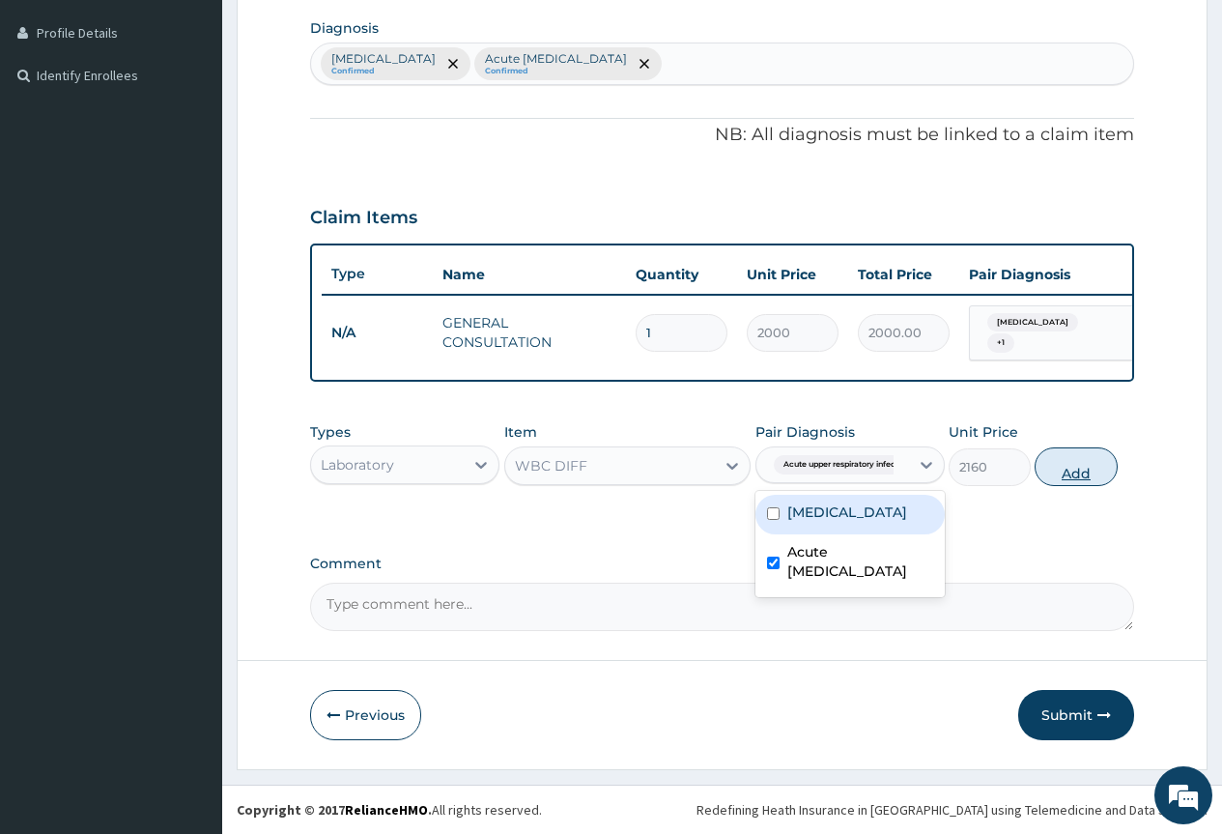
click at [1069, 478] on button "Add" at bounding box center [1076, 466] width 82 height 39
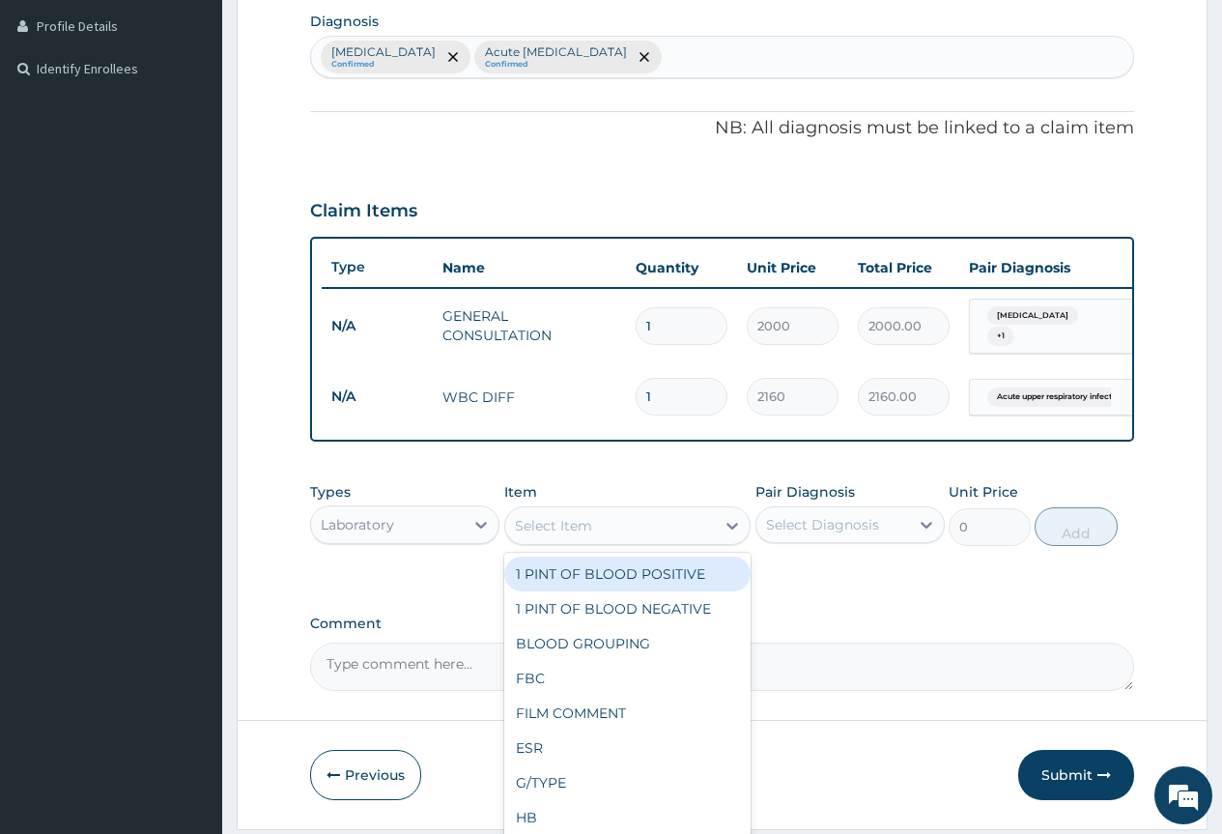
click at [676, 537] on div "Select Item" at bounding box center [610, 525] width 211 height 31
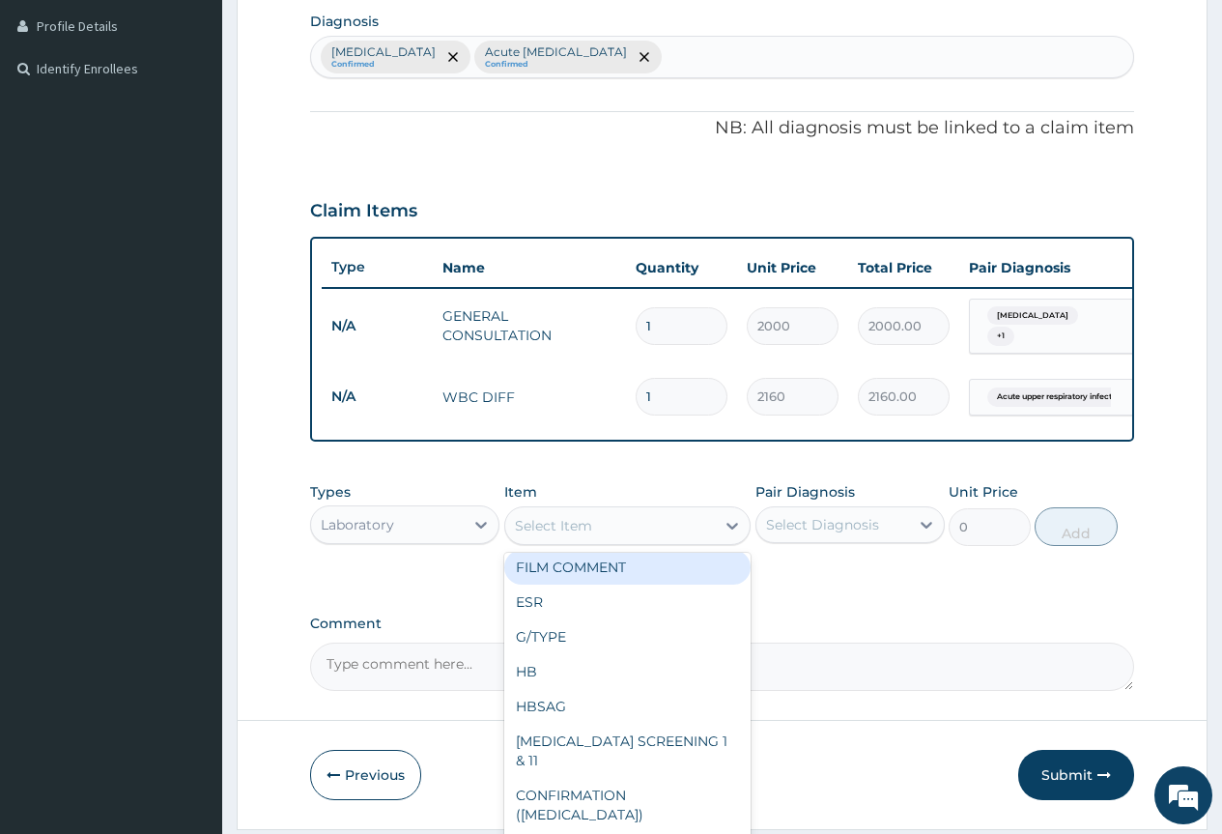
scroll to position [193, 0]
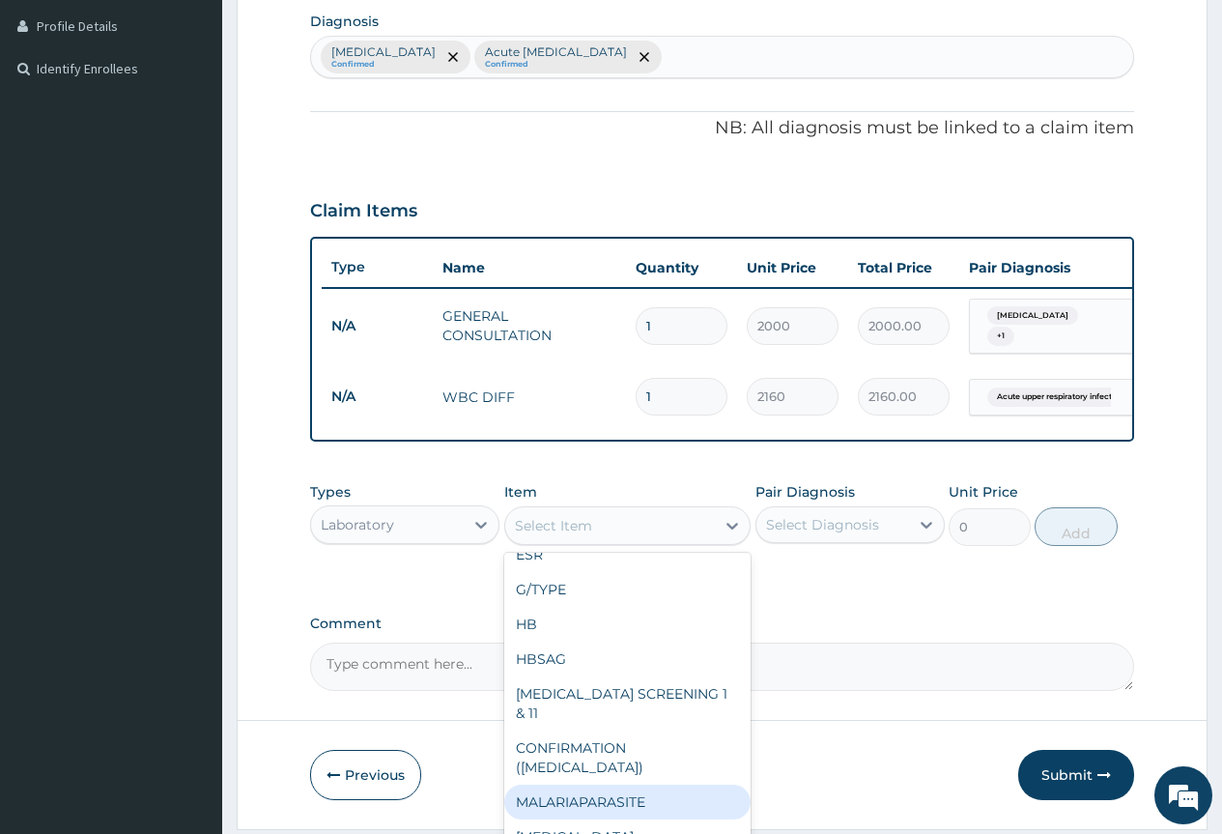
click at [604, 785] on div "MALARIAPARASITE" at bounding box center [627, 802] width 247 height 35
type input "720"
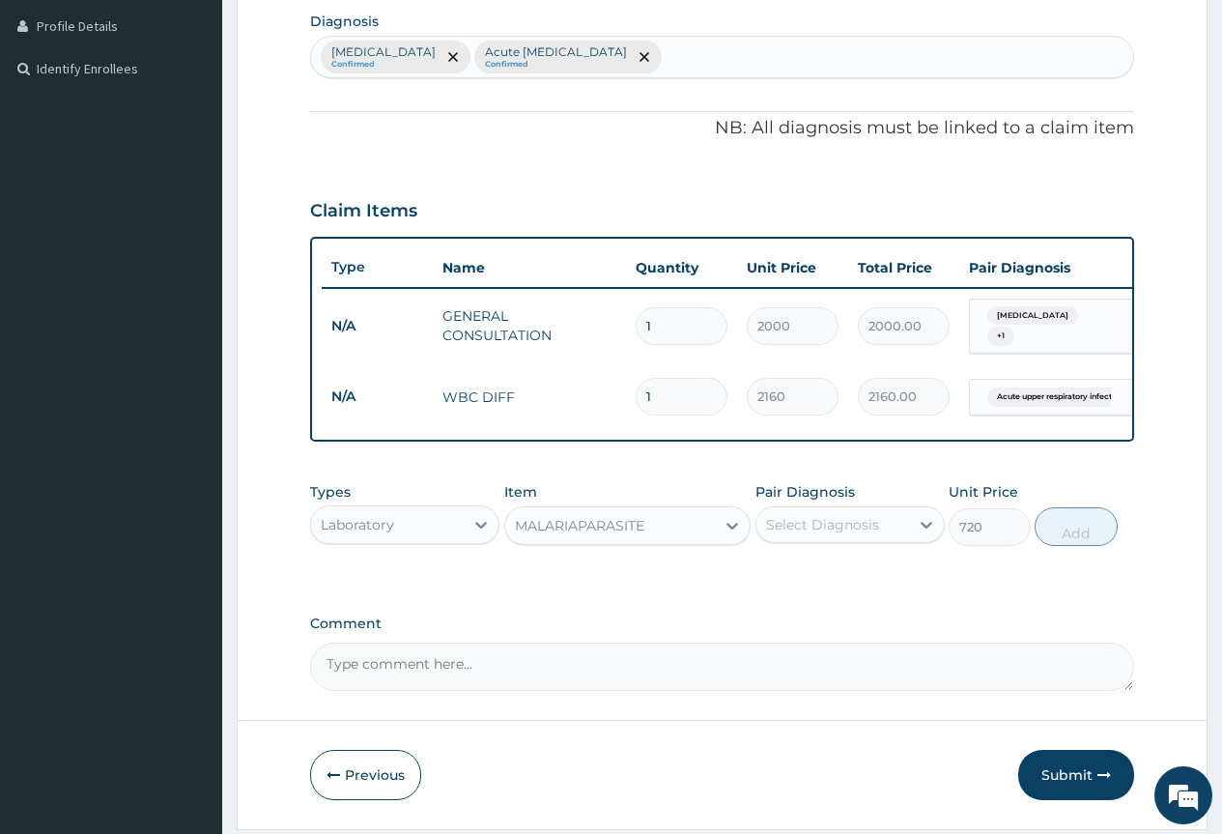
click at [874, 516] on div "Select Diagnosis" at bounding box center [833, 524] width 153 height 31
click at [863, 594] on div "Malaria" at bounding box center [850, 575] width 189 height 40
checkbox input "true"
click at [1054, 546] on button "Add" at bounding box center [1076, 526] width 82 height 39
type input "0"
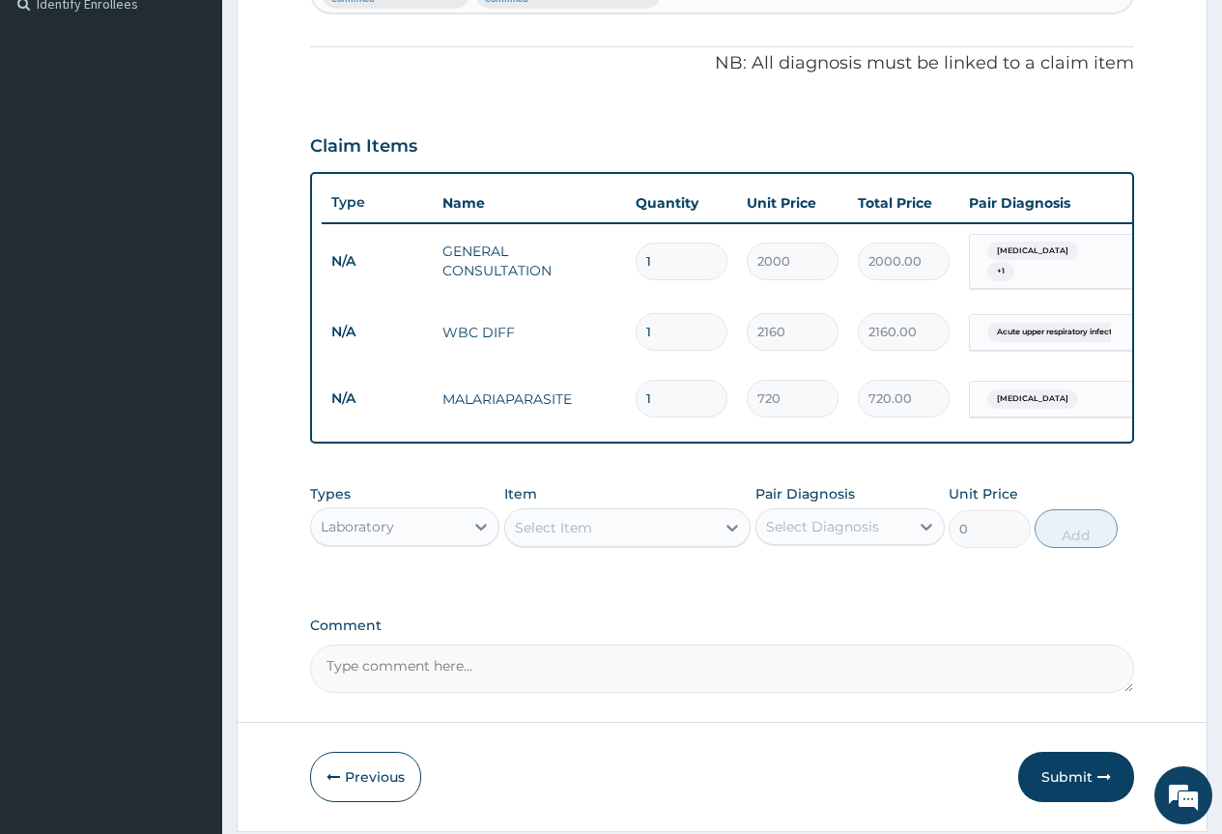
scroll to position [615, 0]
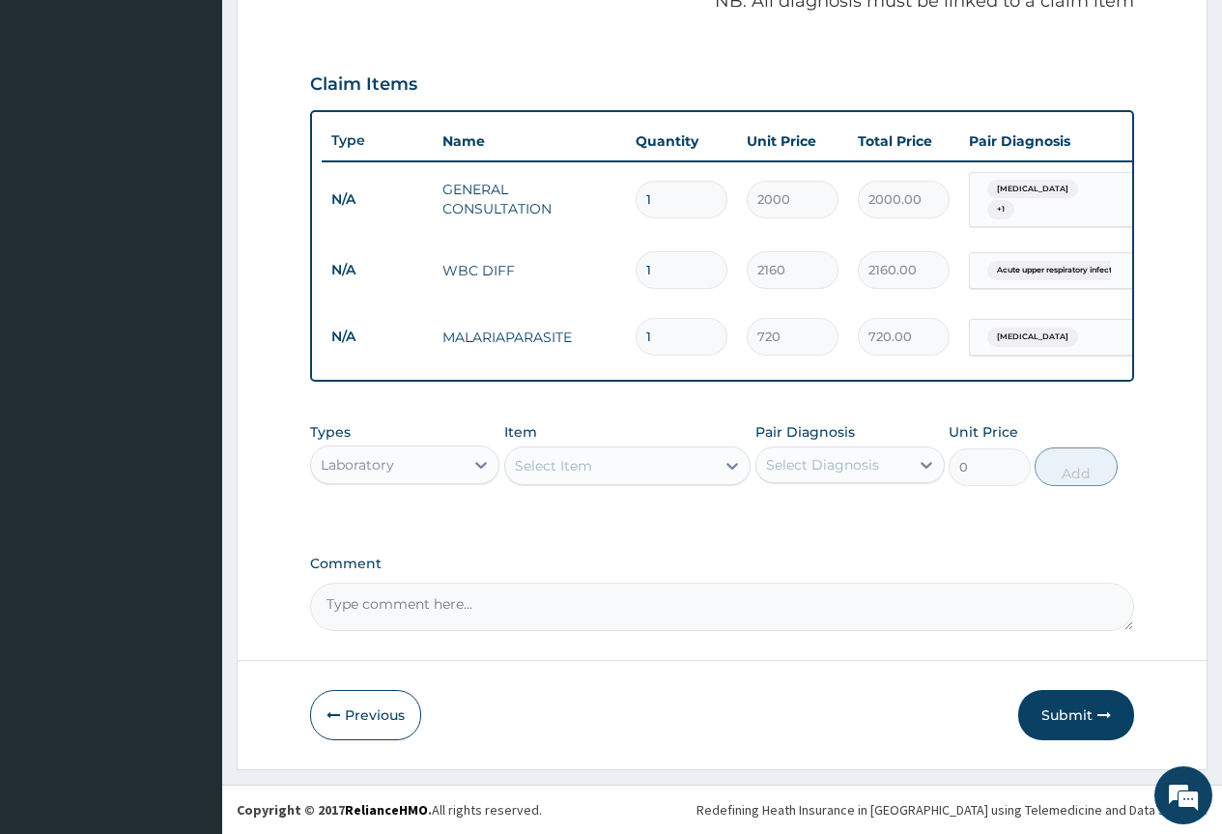
click at [413, 465] on div "Laboratory" at bounding box center [387, 464] width 153 height 31
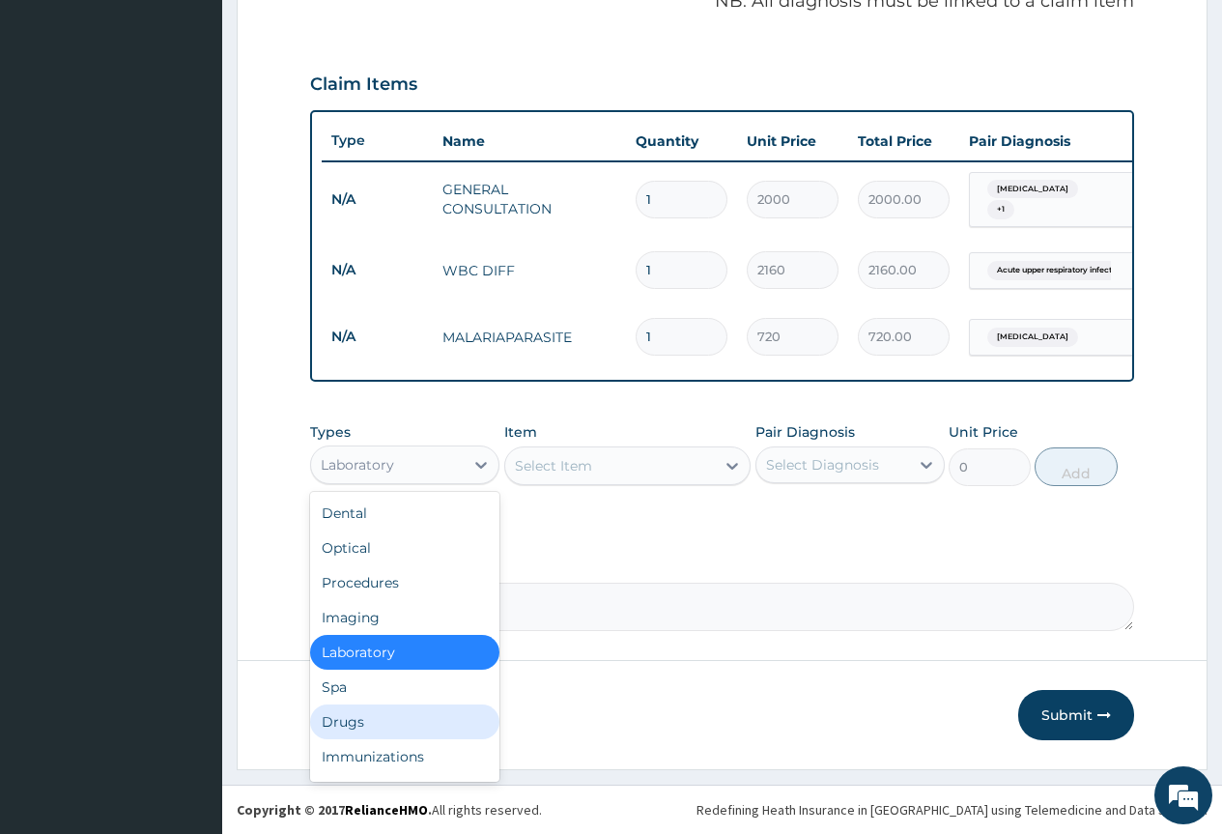
click at [436, 717] on div "Drugs" at bounding box center [404, 721] width 189 height 35
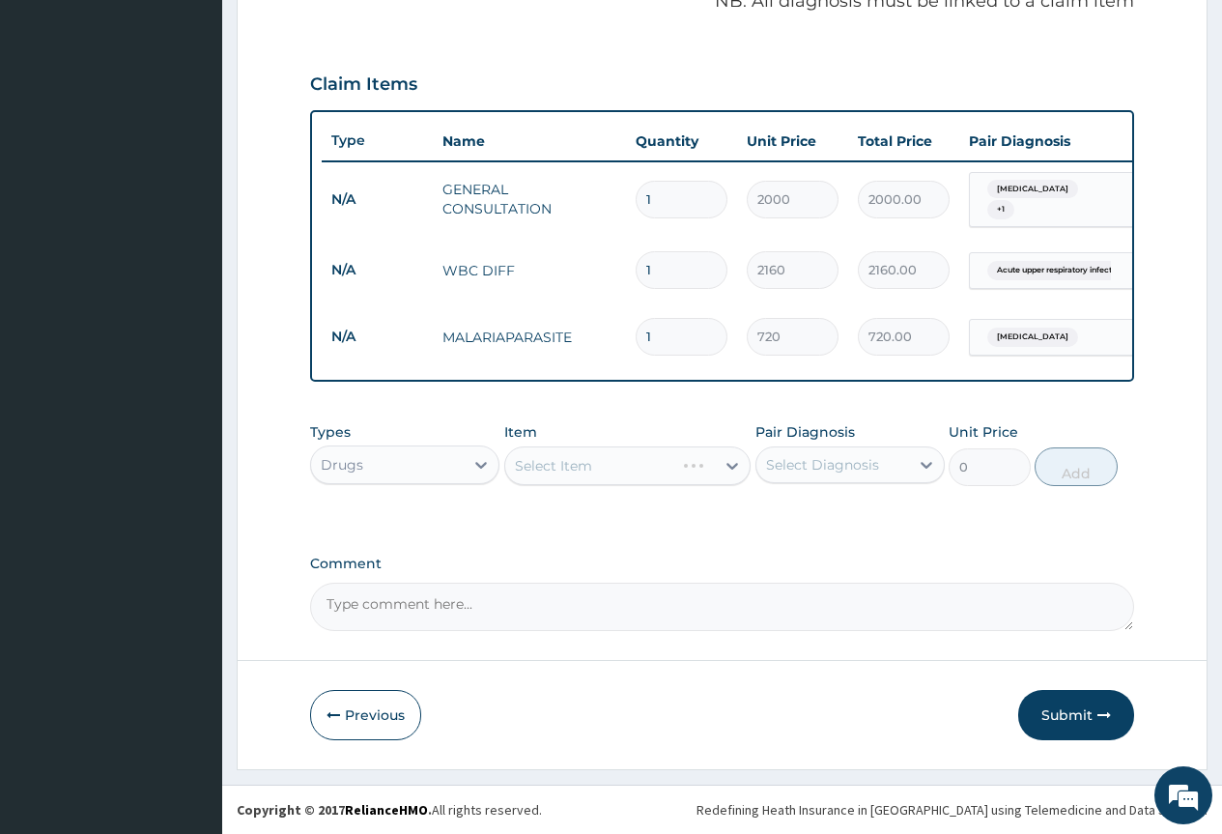
click at [577, 470] on div "Select Item" at bounding box center [627, 465] width 247 height 39
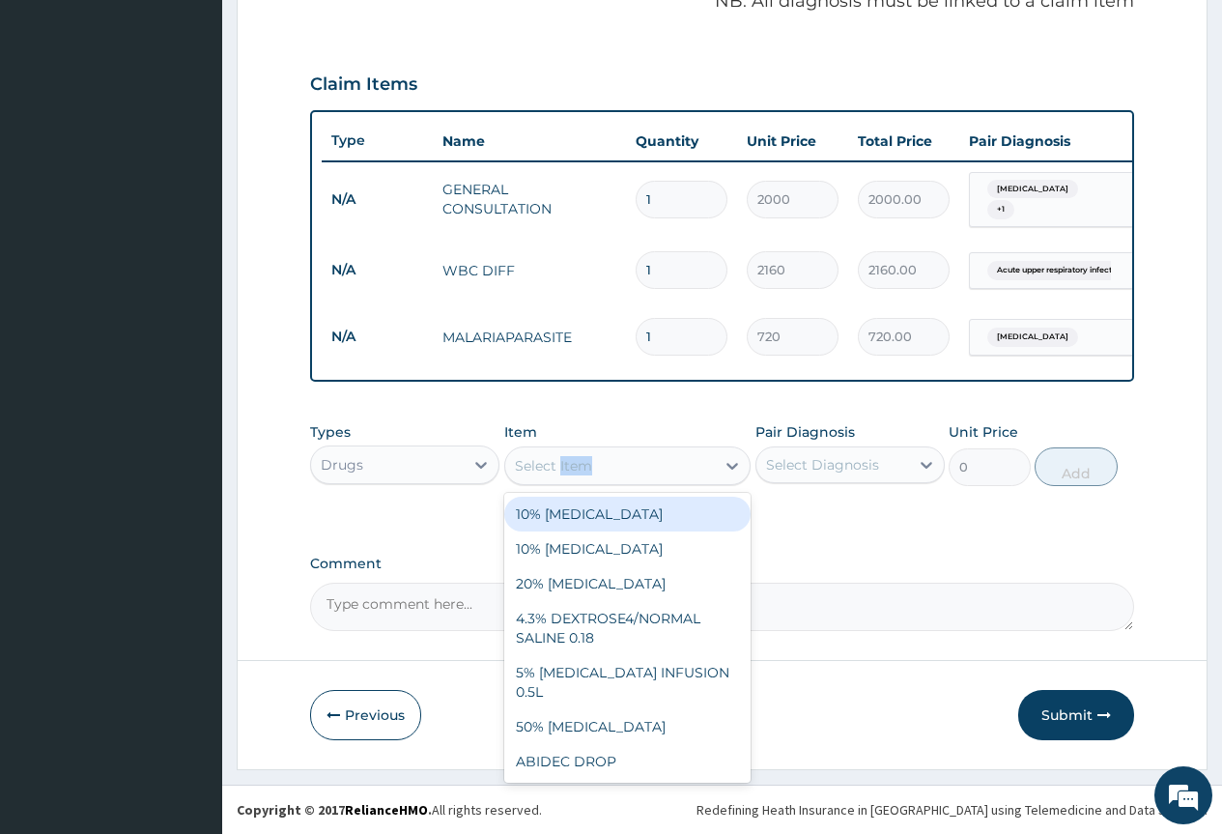
click at [603, 463] on div "Select Item" at bounding box center [610, 465] width 211 height 31
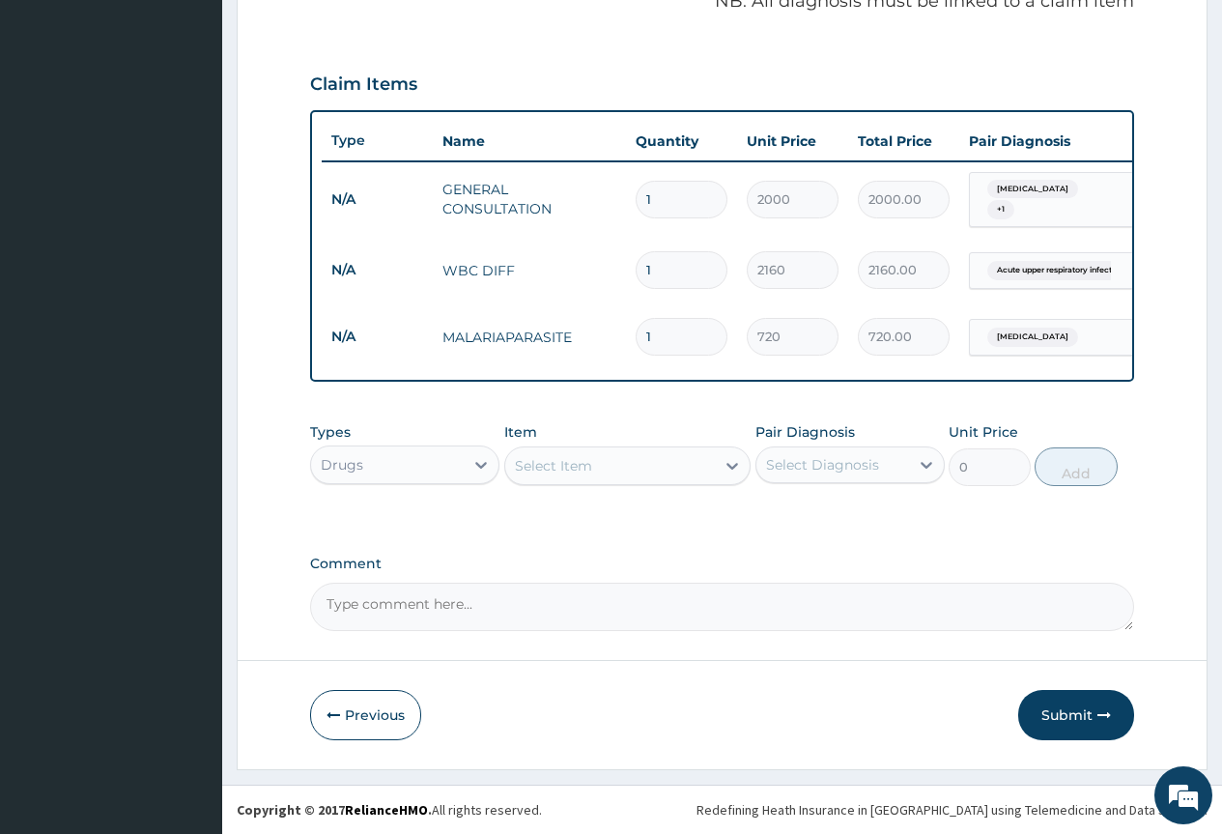
click at [604, 467] on div "Select Item" at bounding box center [610, 465] width 211 height 31
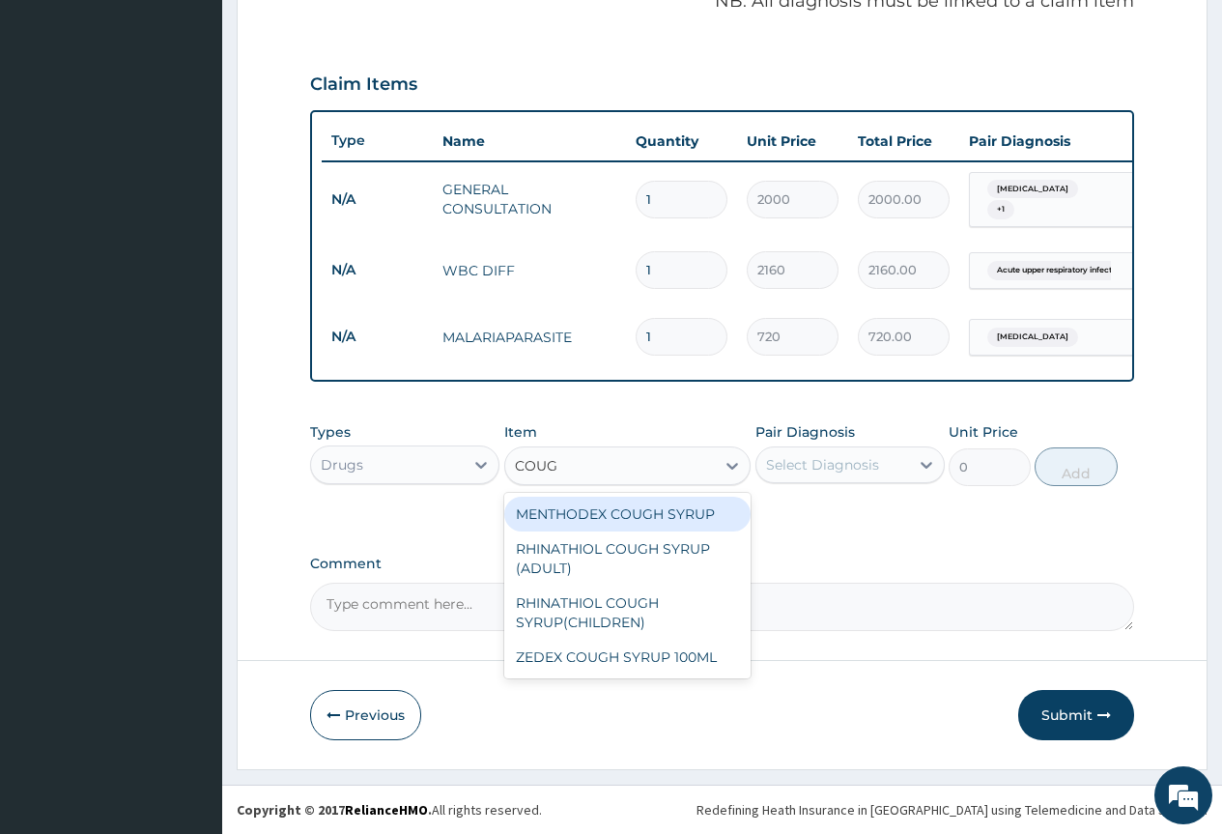
type input "COUGH"
click at [630, 508] on div "MENTHODEX COUGH SYRUP" at bounding box center [627, 514] width 247 height 35
type input "2700"
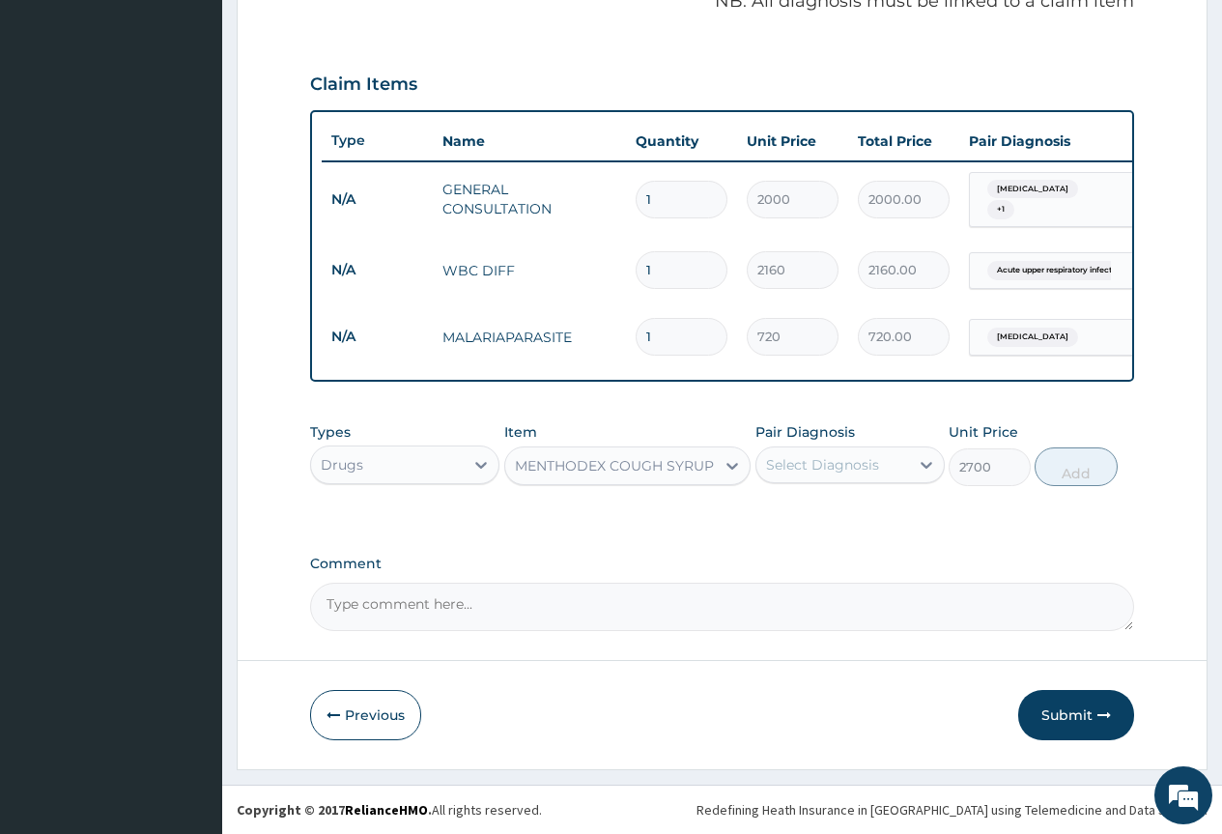
click at [881, 463] on div "Select Diagnosis" at bounding box center [833, 464] width 153 height 31
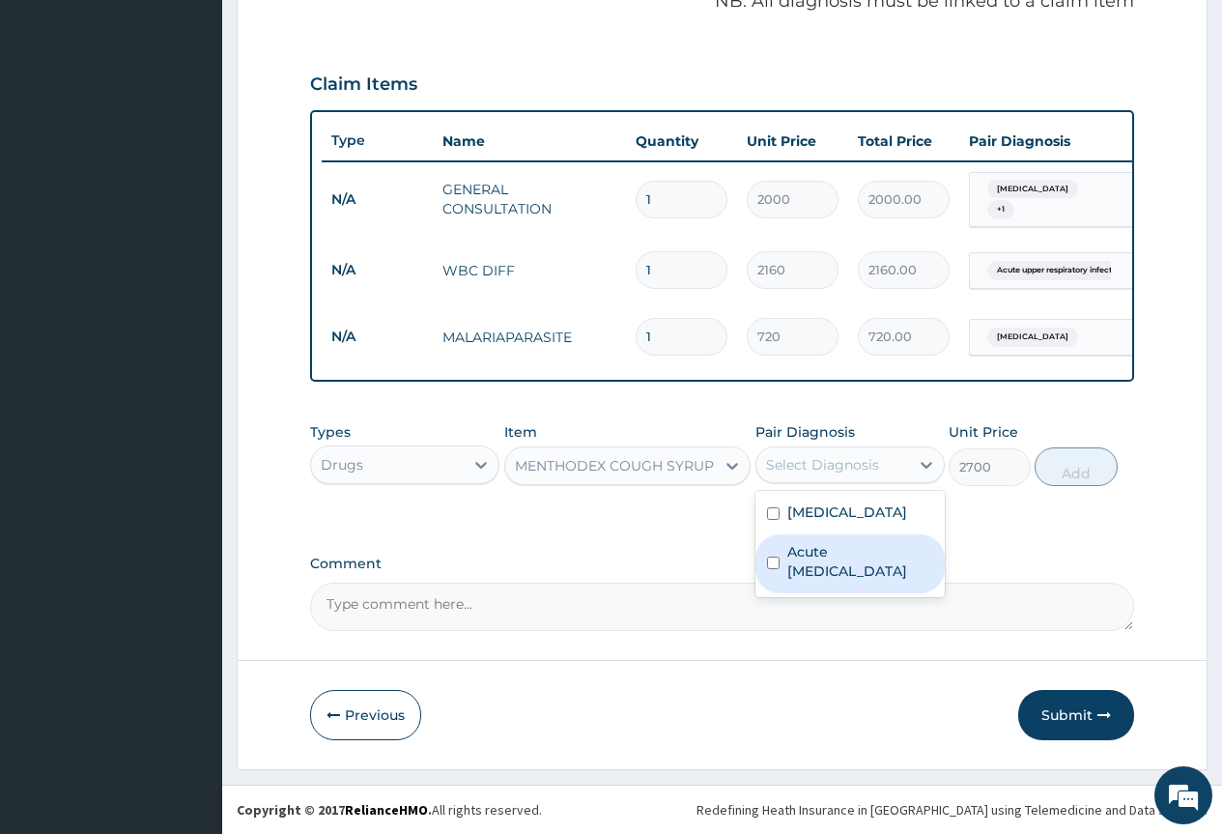
click at [845, 553] on label "Acute upper respiratory infection" at bounding box center [860, 561] width 146 height 39
checkbox input "true"
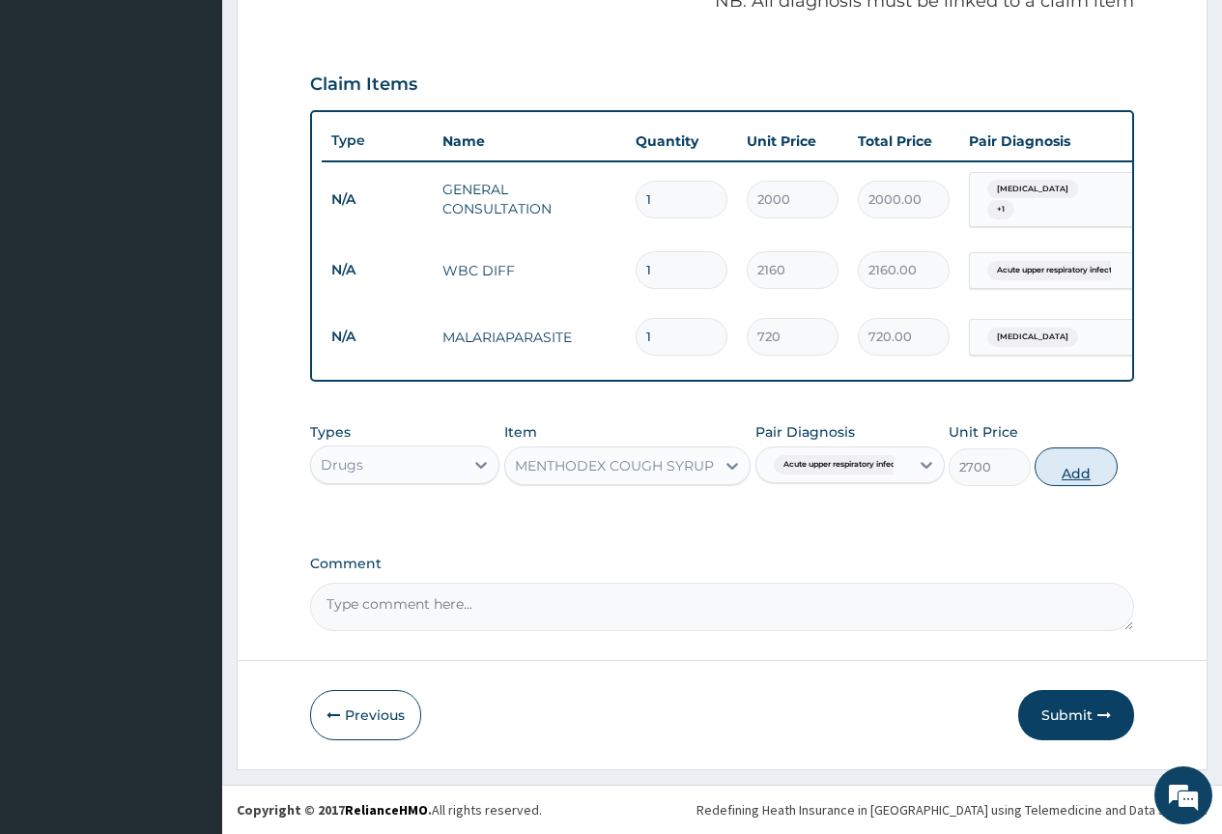
click at [1053, 475] on button "Add" at bounding box center [1076, 466] width 82 height 39
type input "0"
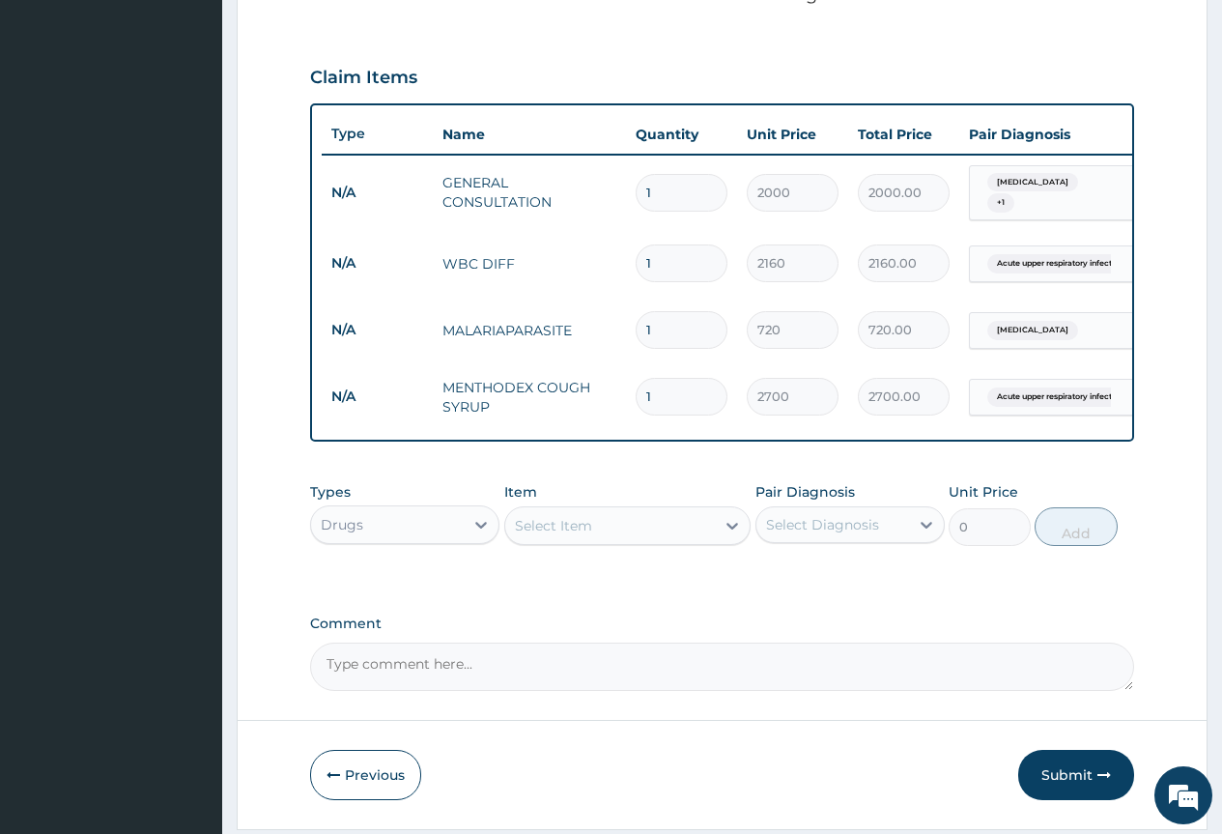
click at [708, 529] on div "Select Item" at bounding box center [610, 525] width 211 height 31
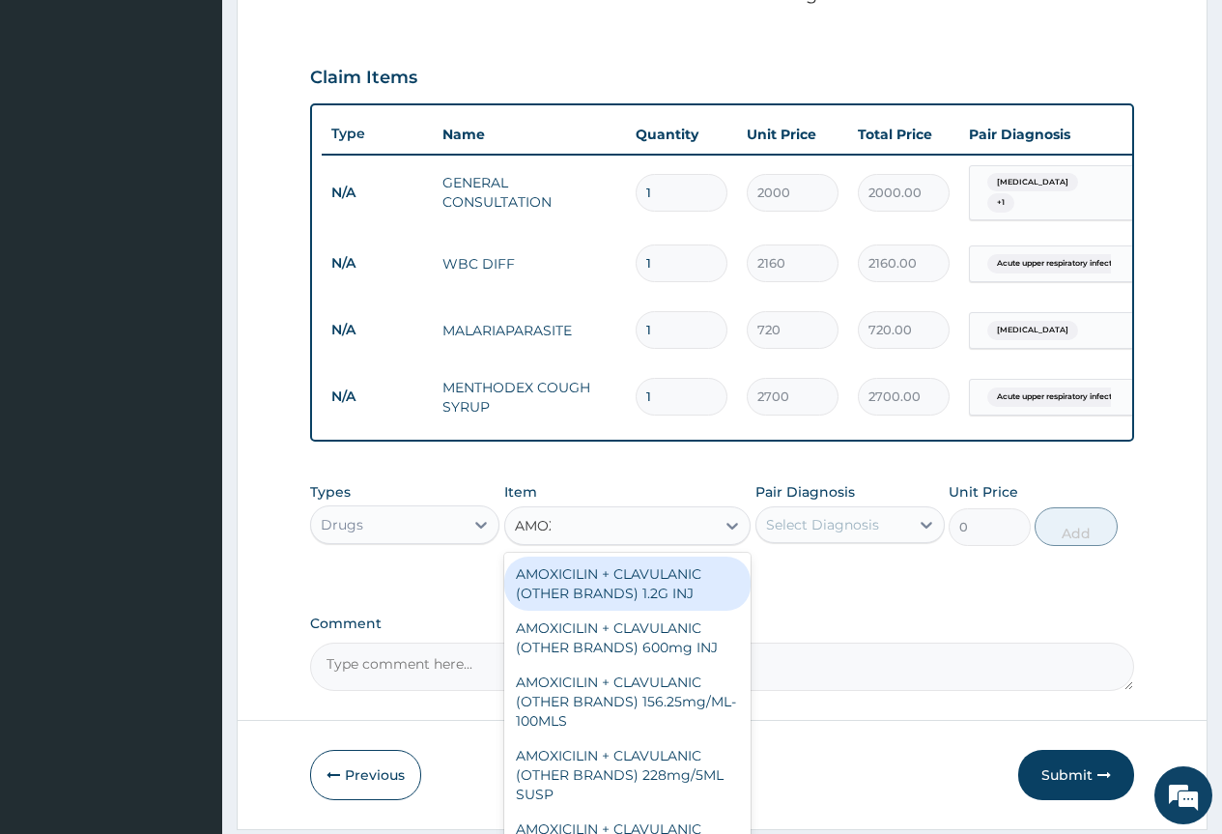
type input "AMOXI"
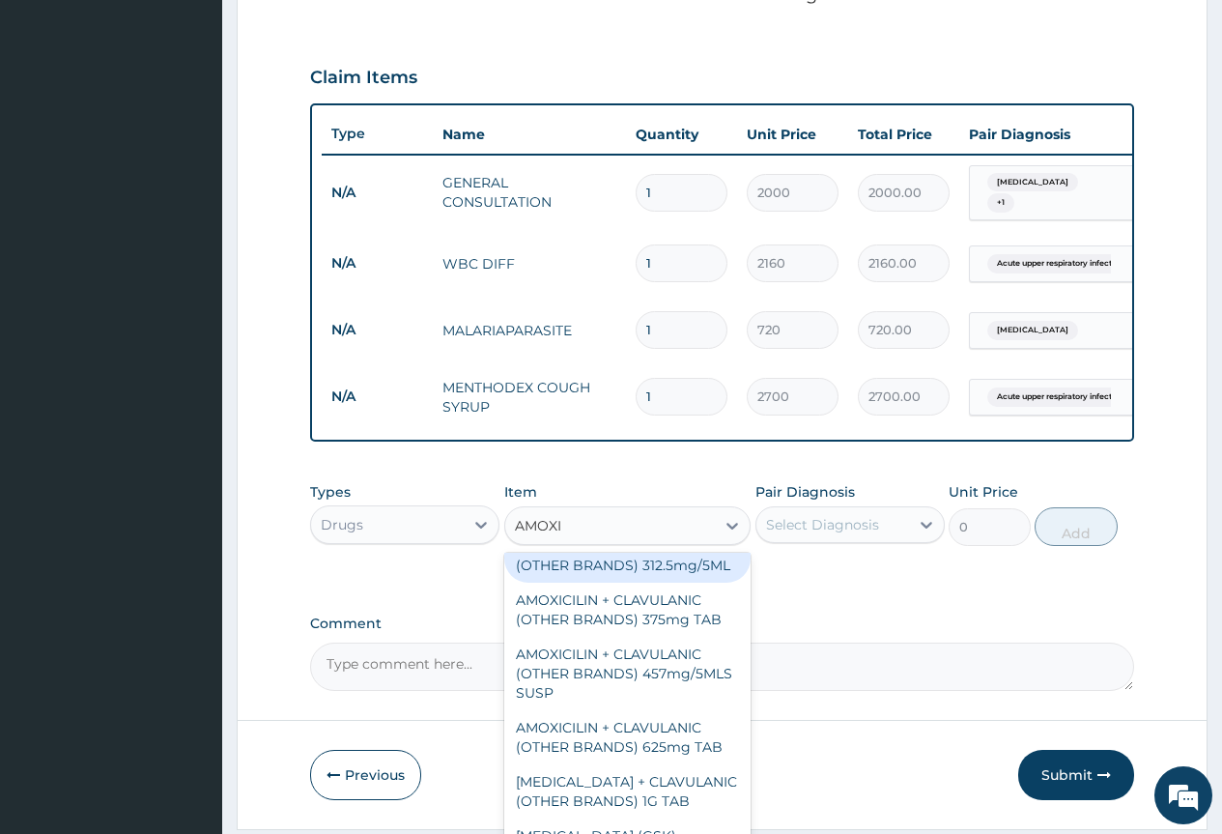
scroll to position [290, 0]
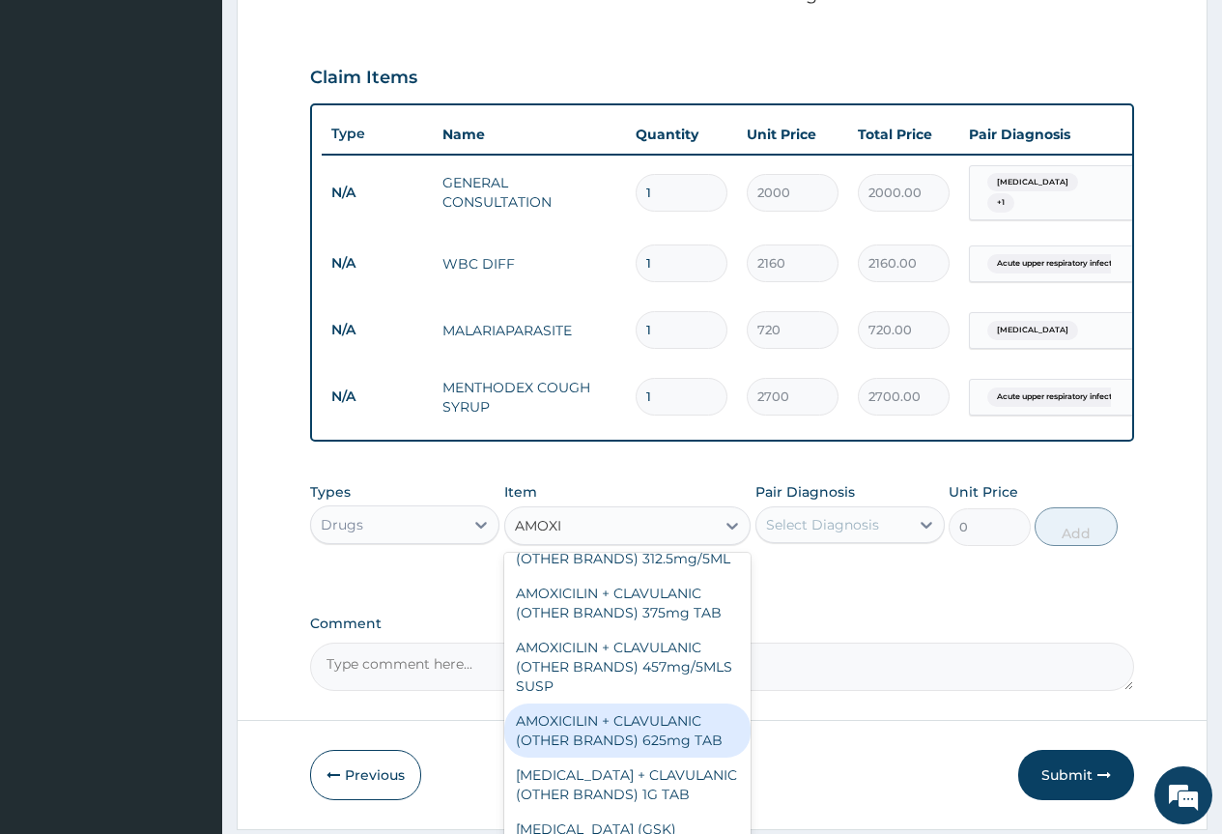
click at [648, 755] on div "AMOXICILIN + CLAVULANIC (OTHER BRANDS) 625mg TAB" at bounding box center [627, 730] width 247 height 54
type input "225"
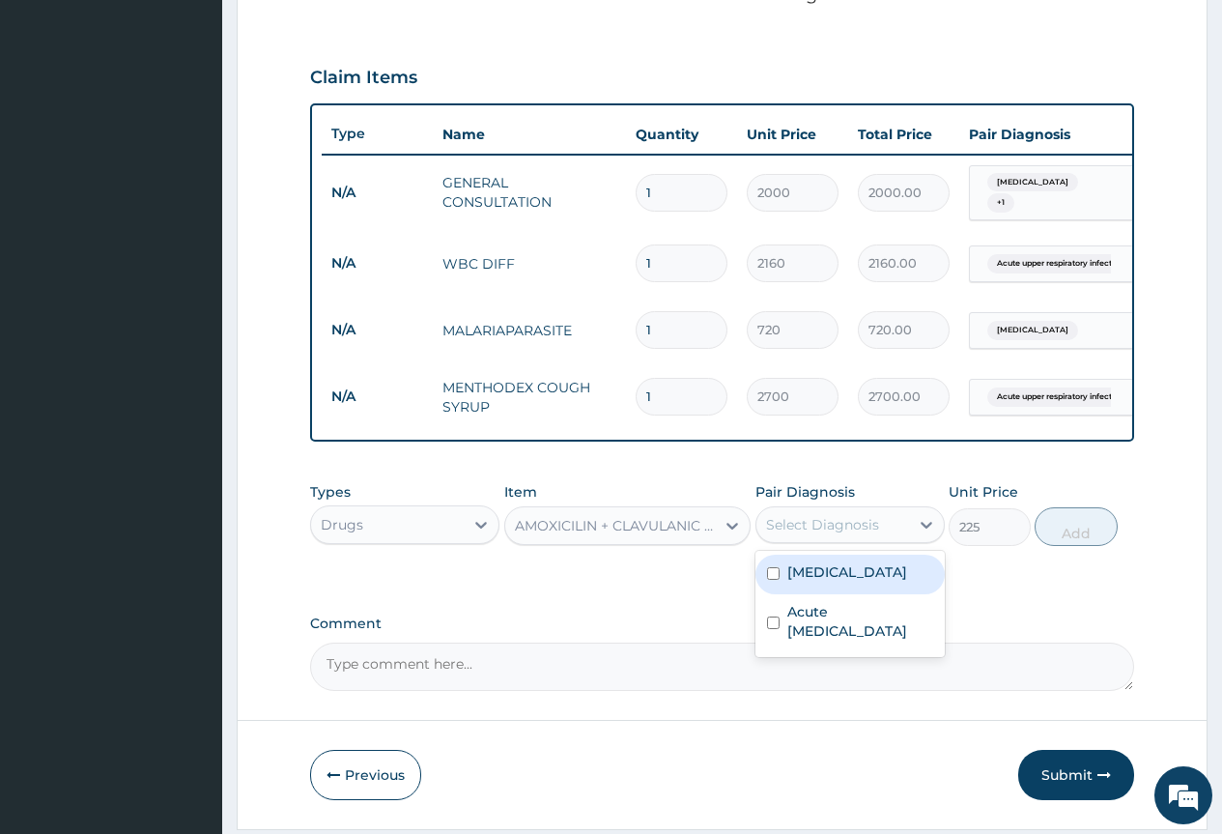
click at [871, 533] on div "Select Diagnosis" at bounding box center [822, 524] width 113 height 19
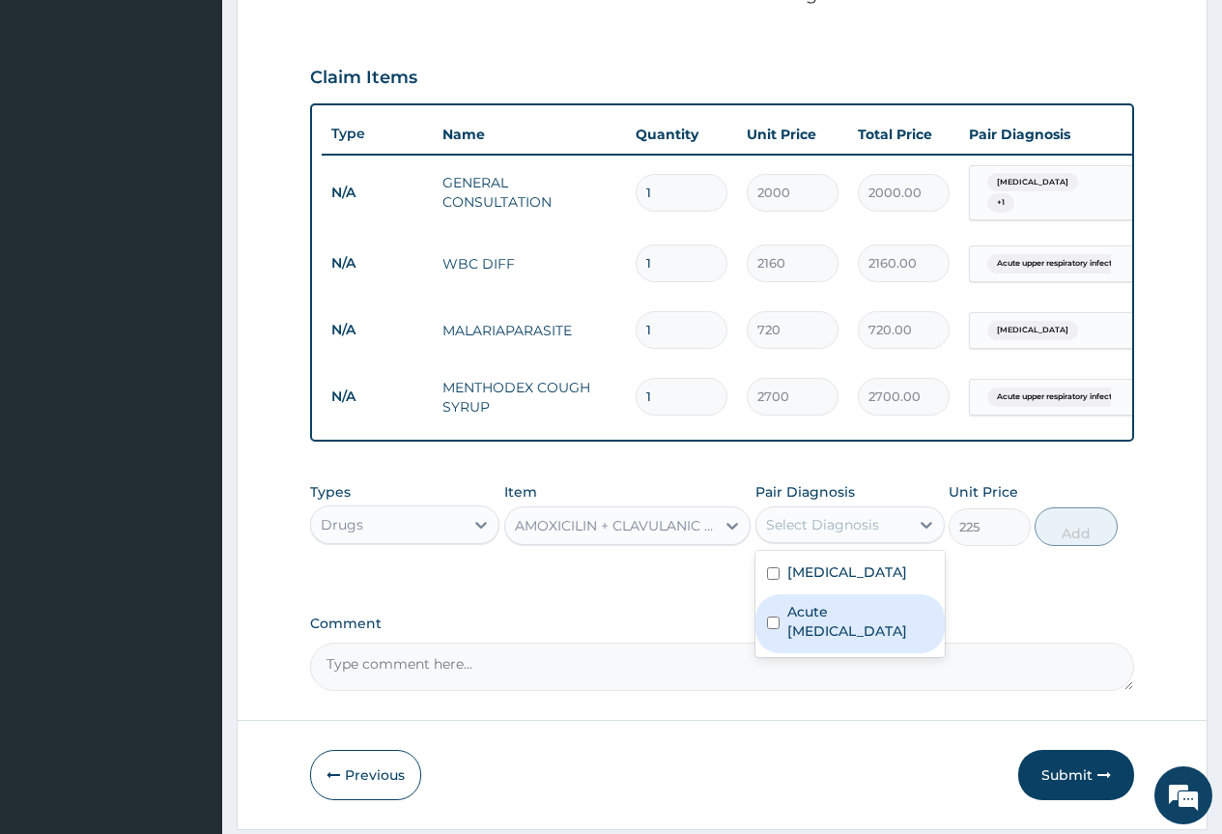
click at [840, 627] on label "Acute upper respiratory infection" at bounding box center [860, 621] width 146 height 39
checkbox input "true"
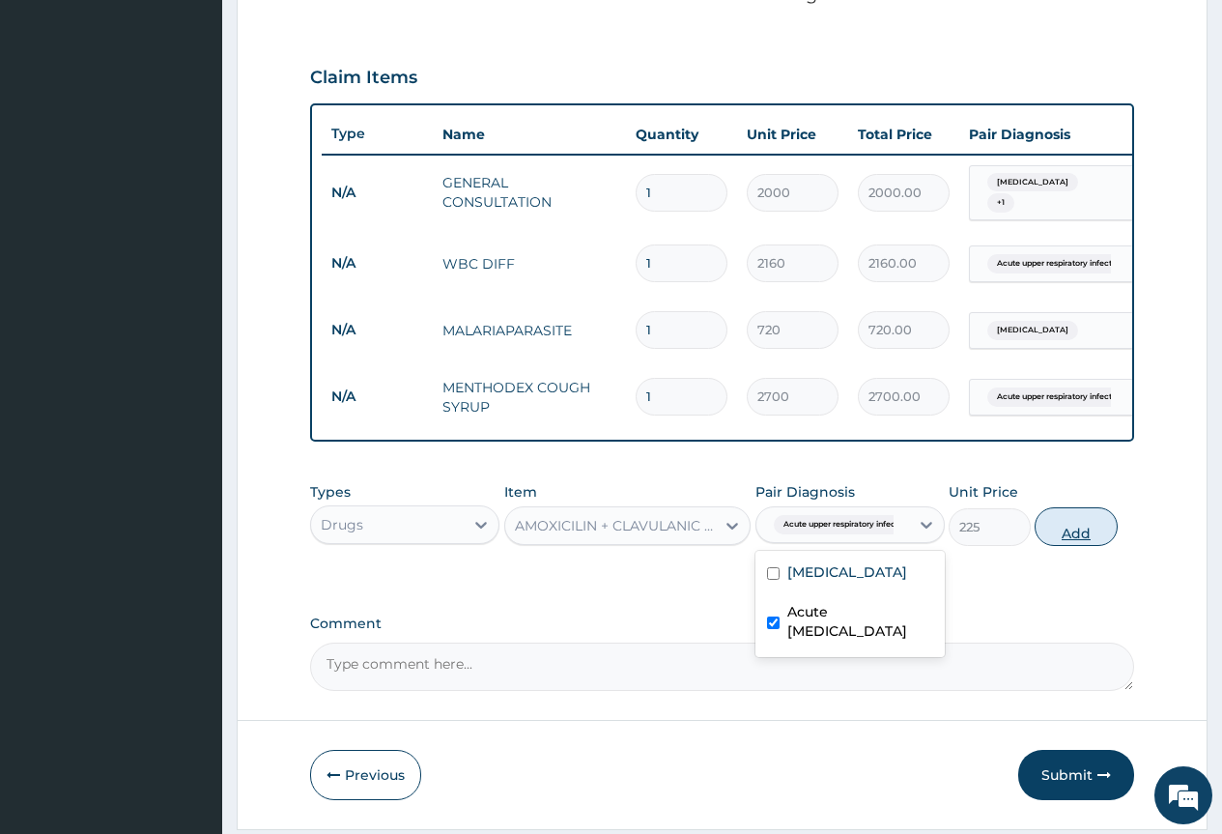
click at [1069, 546] on button "Add" at bounding box center [1076, 526] width 82 height 39
type input "0"
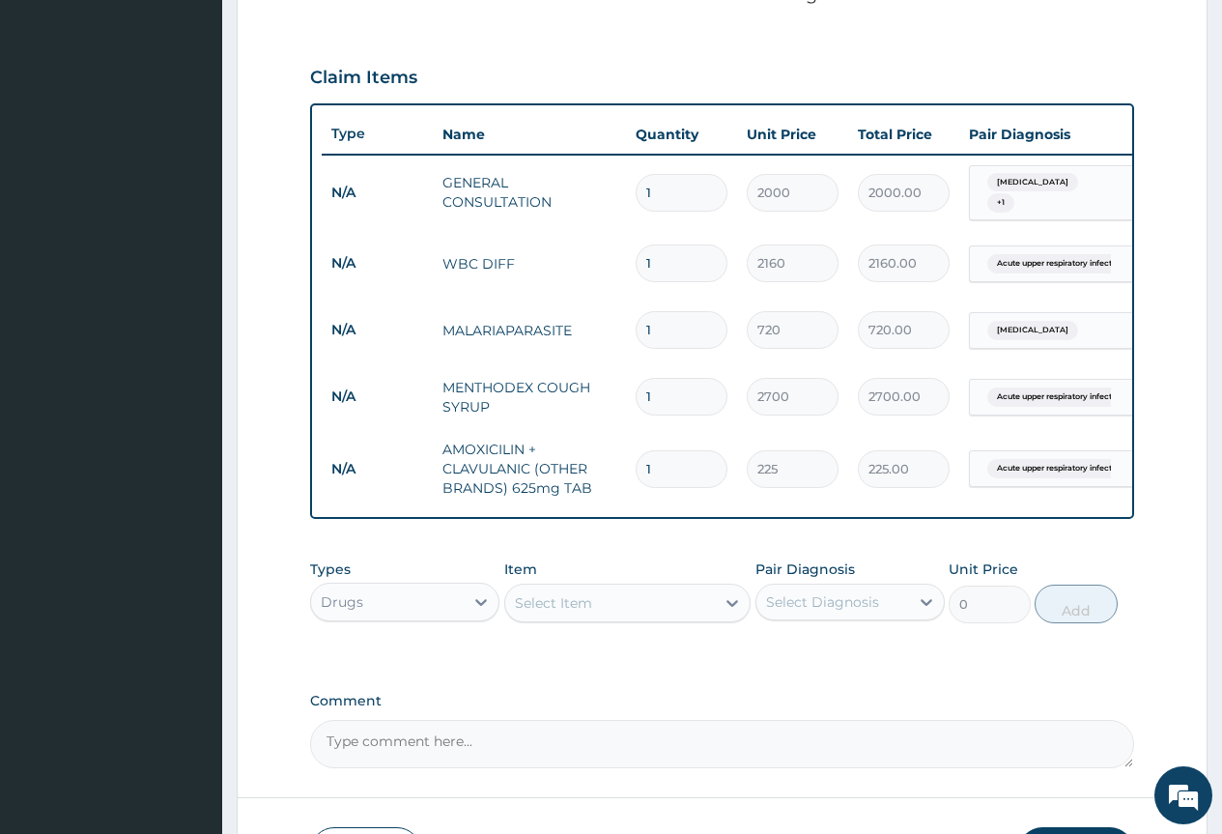
type input "10"
type input "2250.00"
type input "10"
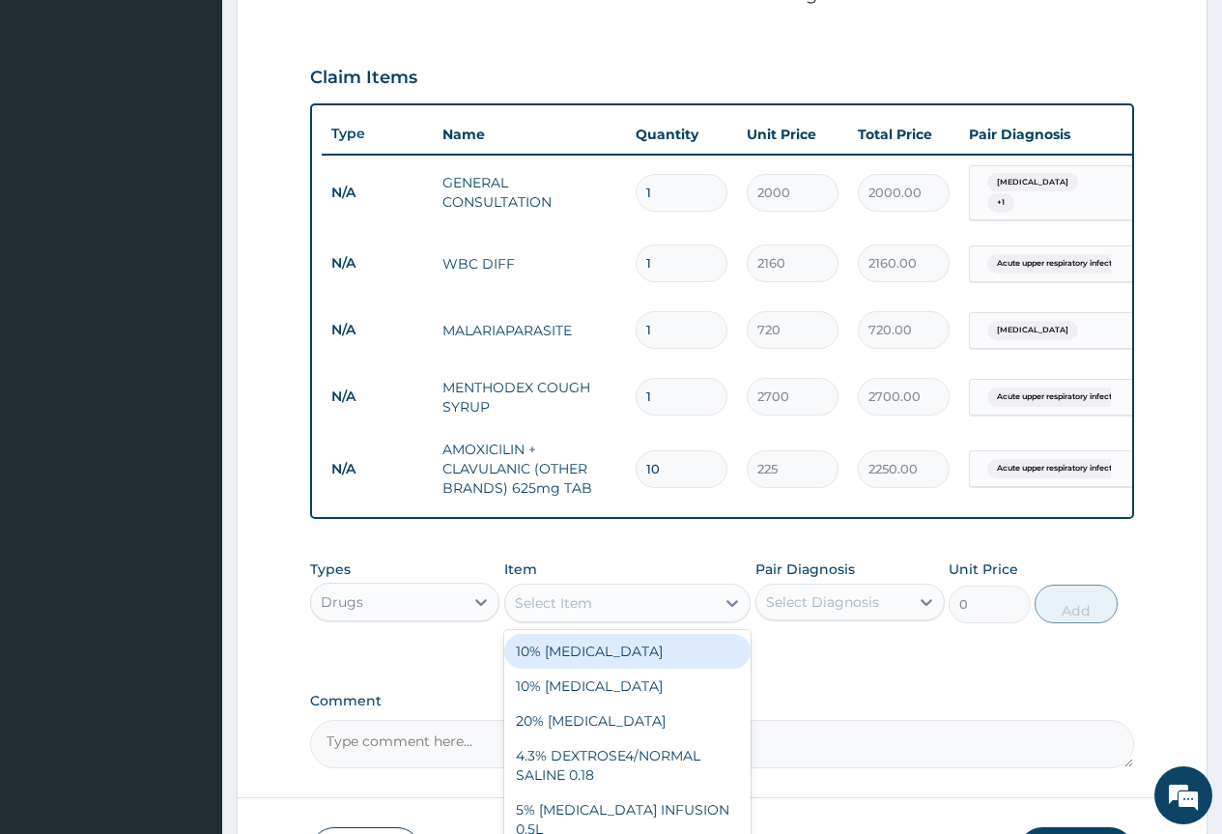
click at [671, 611] on div "Select Item" at bounding box center [610, 602] width 211 height 31
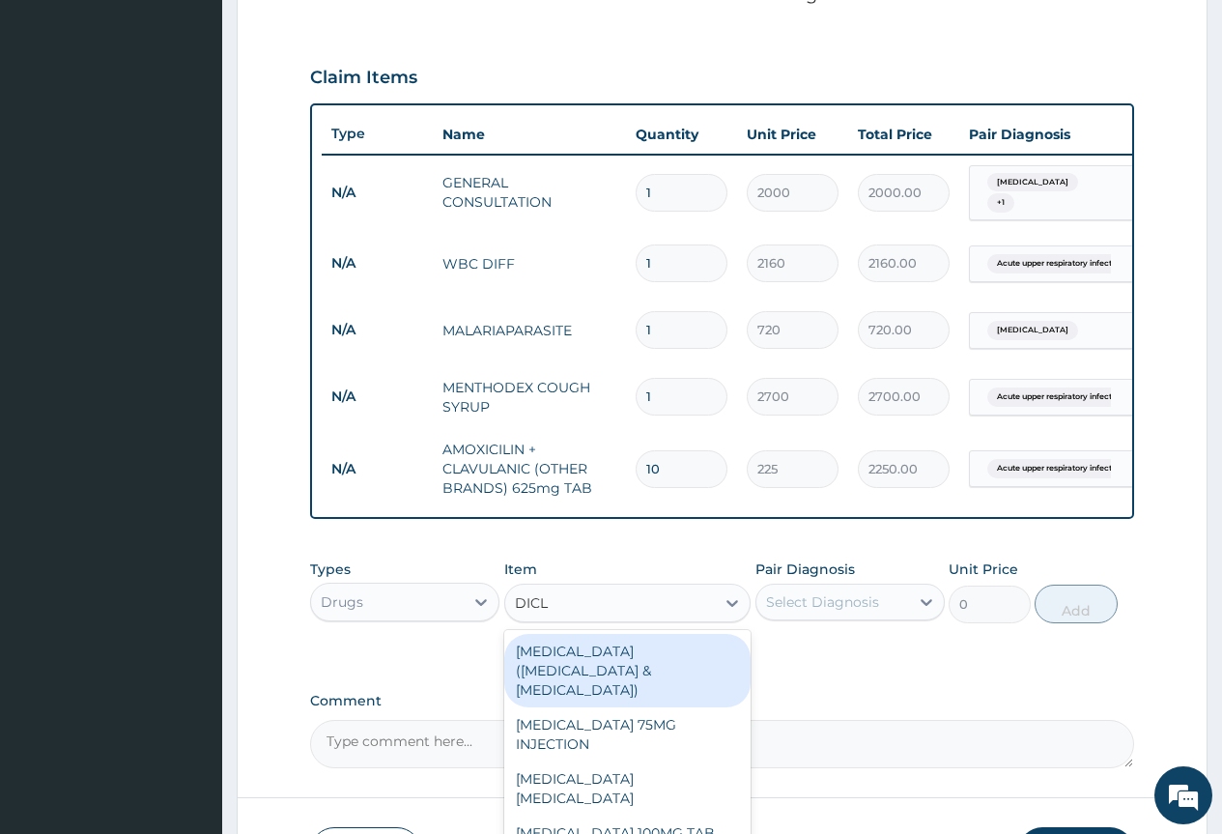
type input "DICLO"
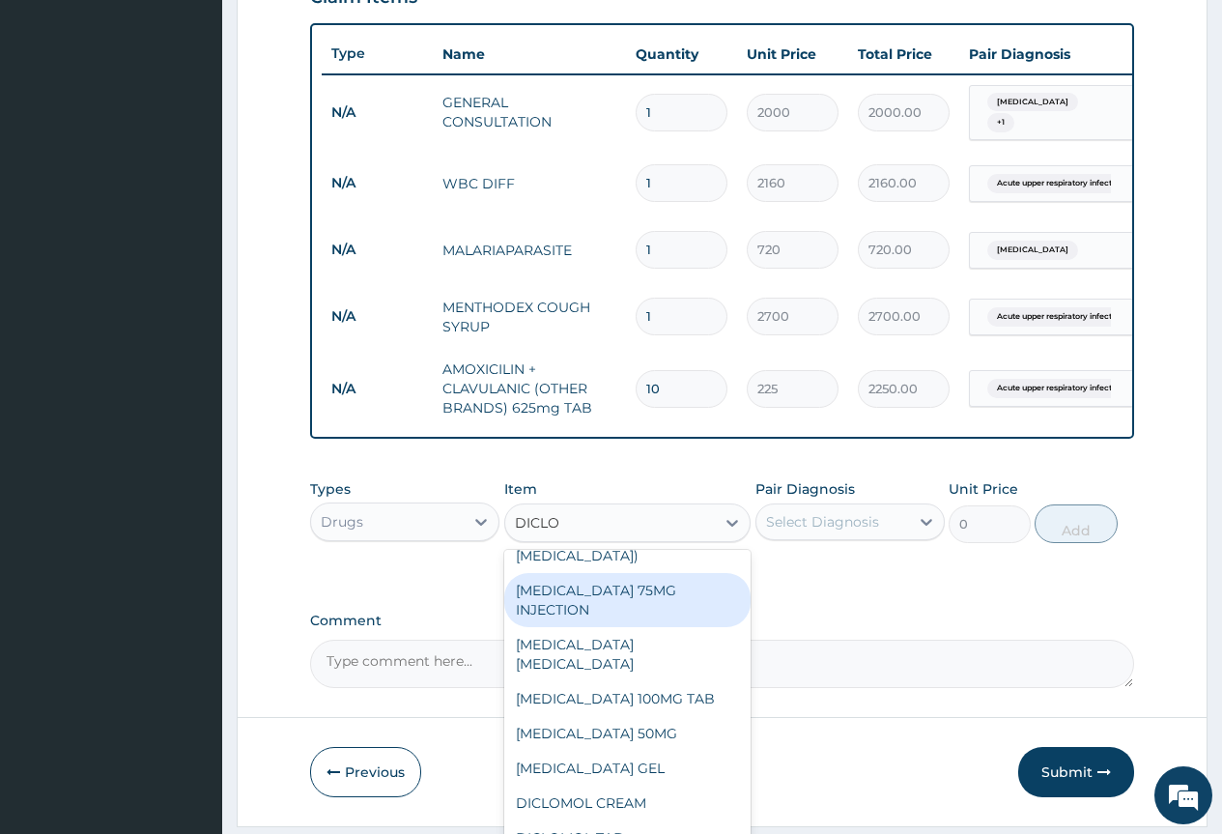
scroll to position [759, 0]
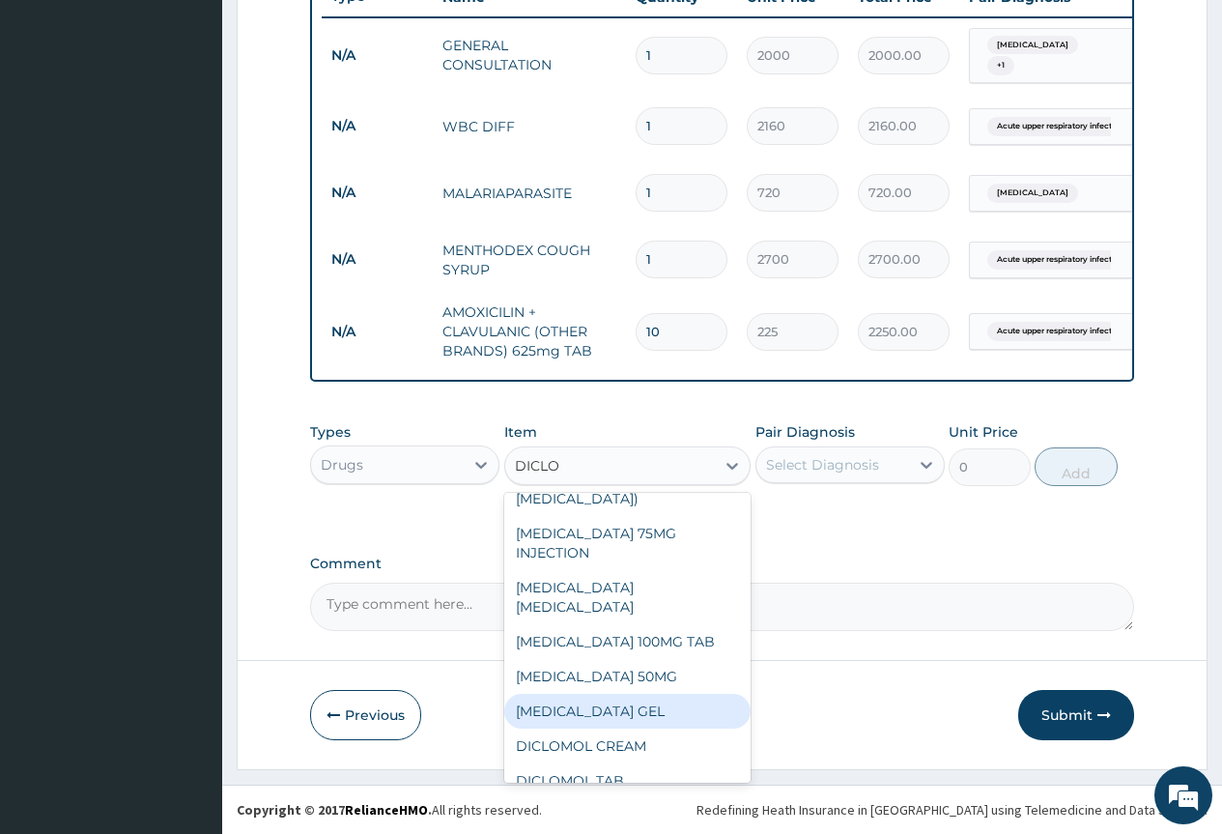
click at [700, 697] on div "DICLOFENAC SODIUM GEL" at bounding box center [627, 711] width 247 height 35
type input "1800"
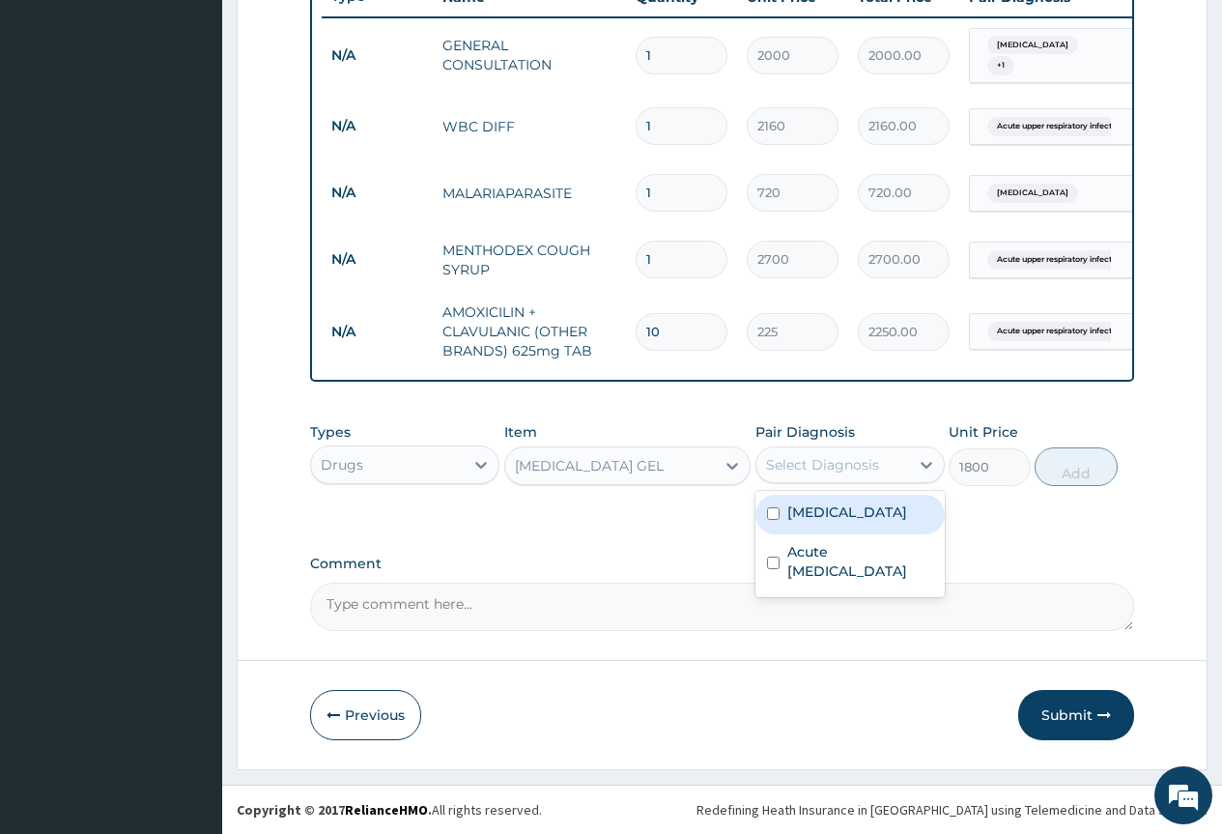
click at [849, 466] on div "Select Diagnosis" at bounding box center [822, 464] width 113 height 19
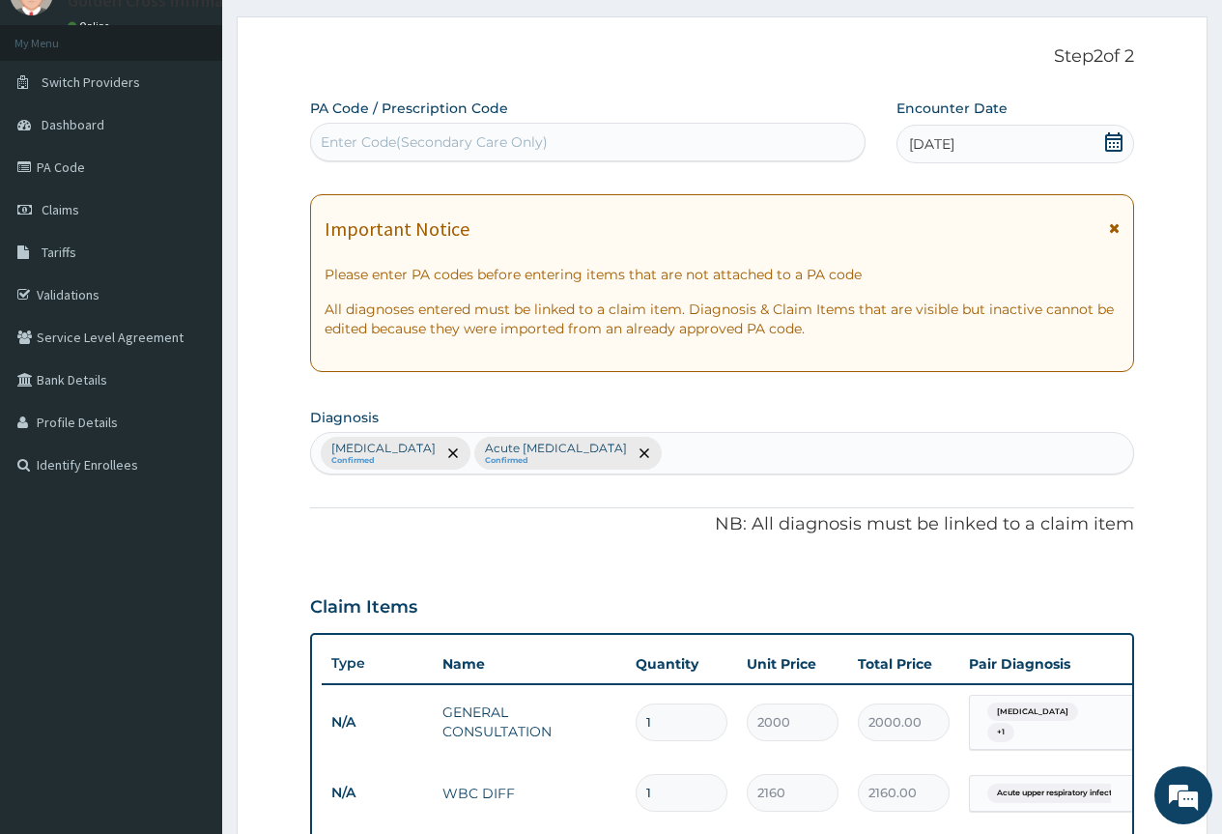
scroll to position [83, 0]
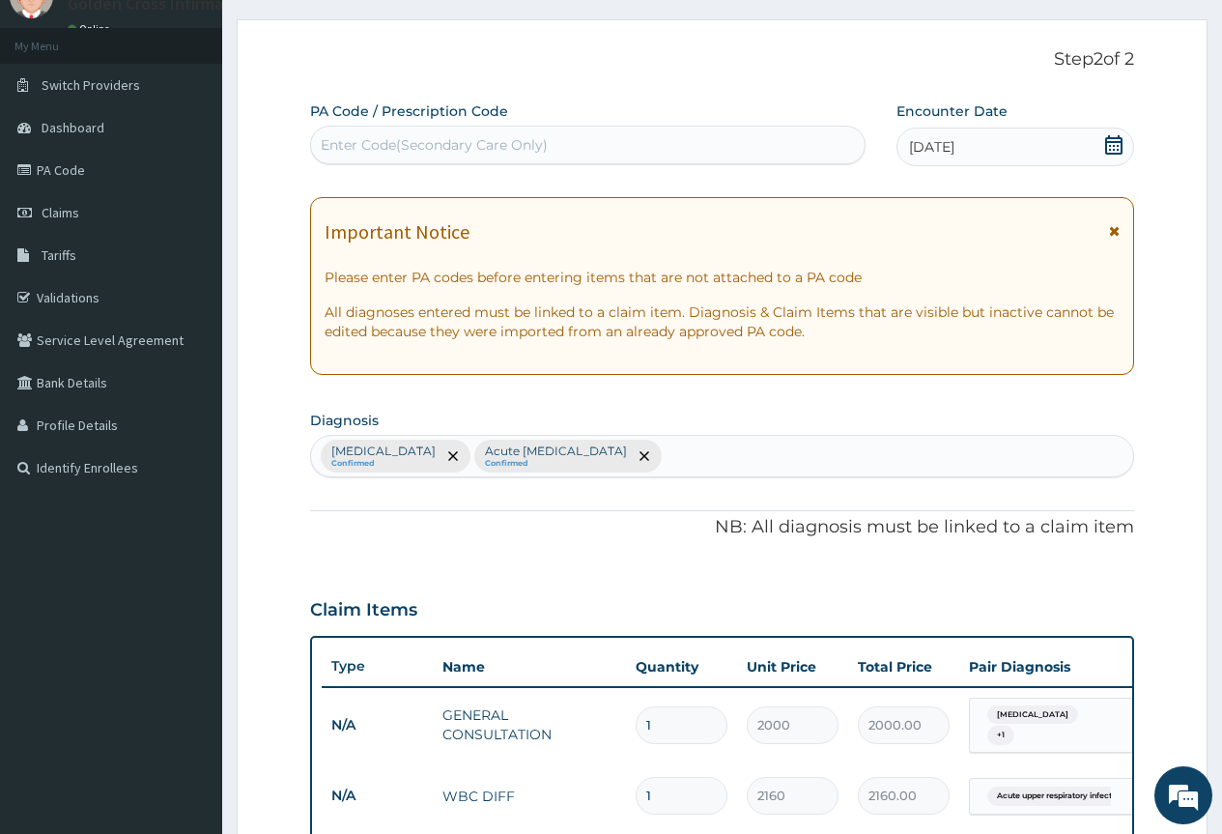
click at [706, 453] on div "Malaria Confirmed Acute upper respiratory infection Confirmed" at bounding box center [722, 456] width 822 height 41
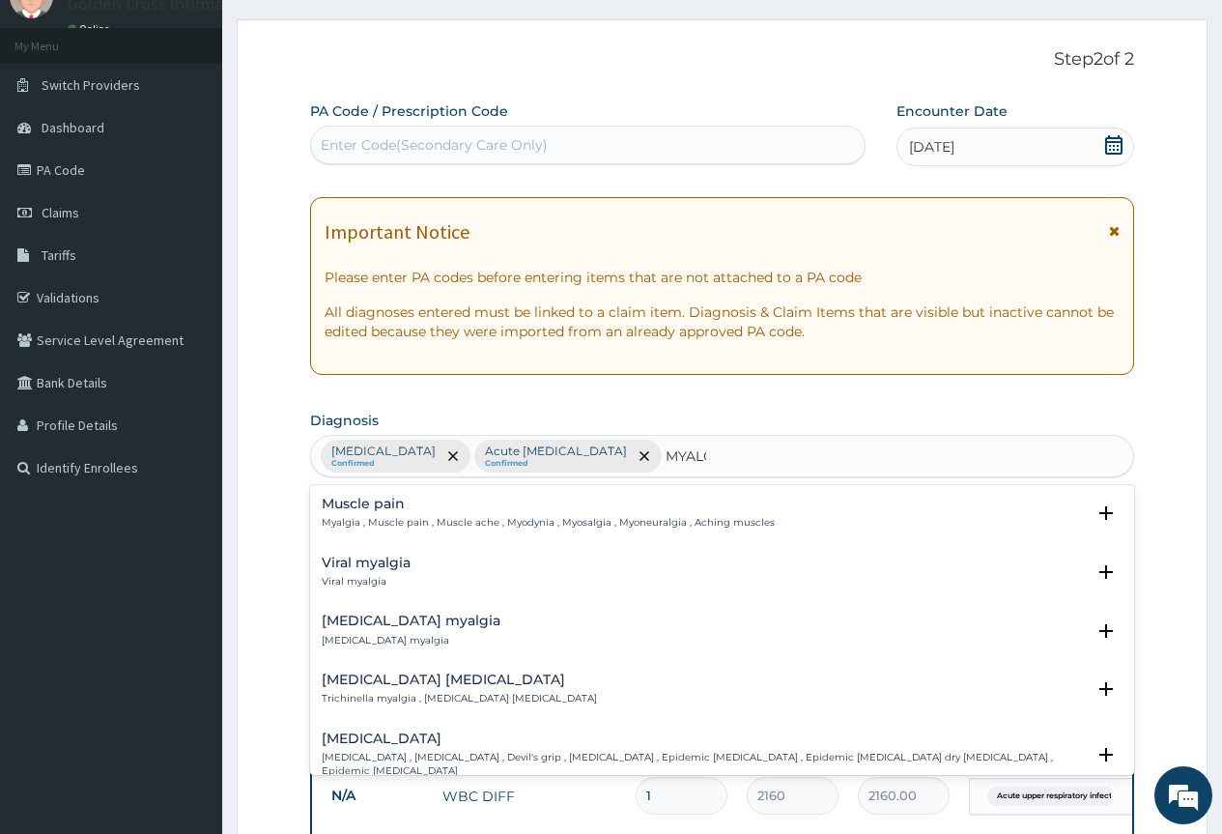
type input "MYALGI"
click at [464, 526] on p "Myalgia , Muscle pain , Muscle ache , Myodynia , Myosalgia , Myoneuralgia , Ach…" at bounding box center [548, 523] width 453 height 14
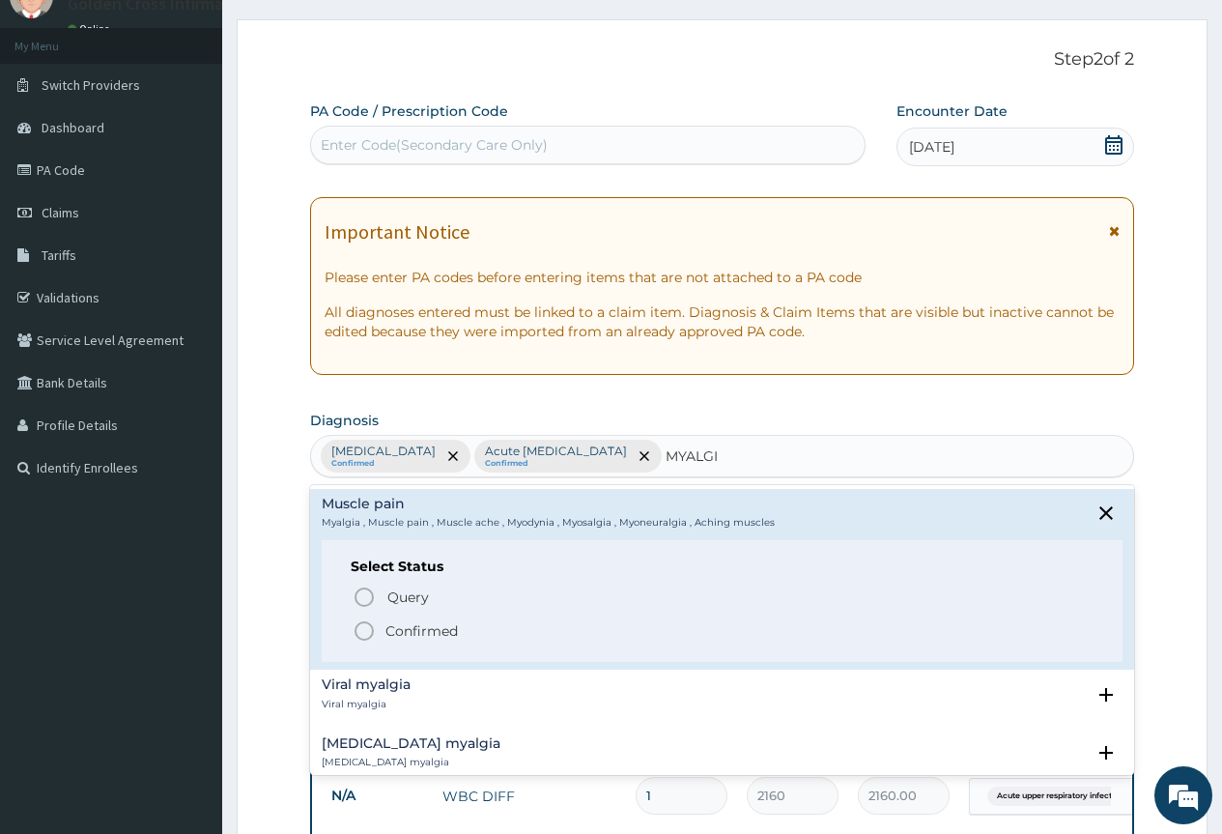
click at [467, 634] on span "Confirmed" at bounding box center [723, 630] width 741 height 23
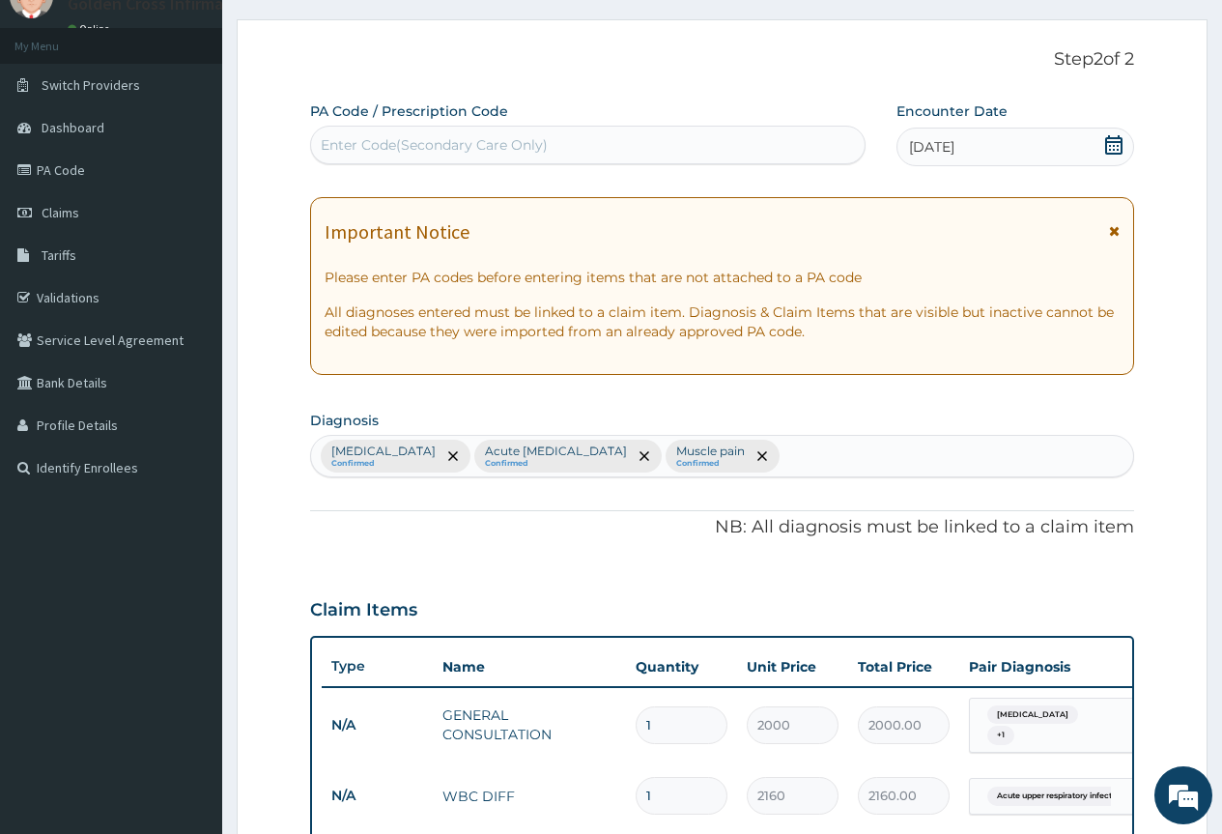
scroll to position [663, 0]
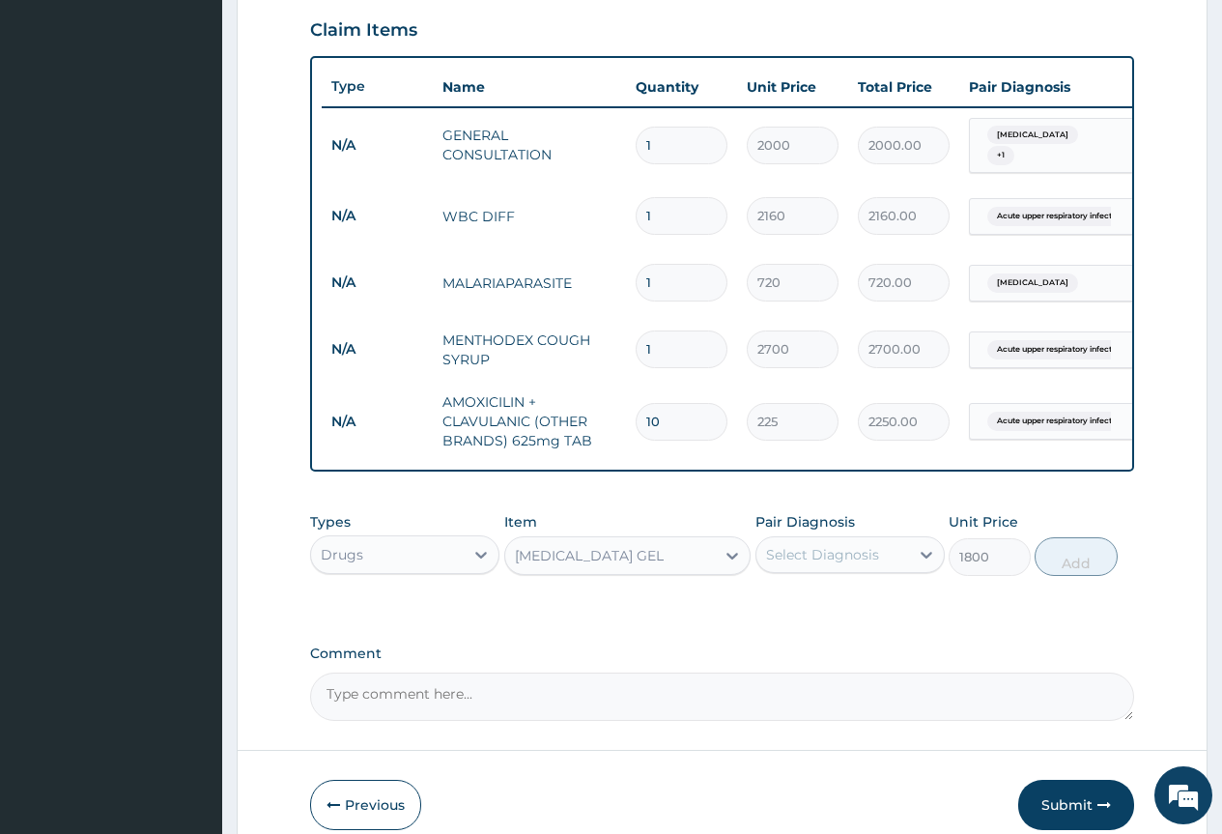
click at [854, 557] on div "Select Diagnosis" at bounding box center [822, 554] width 113 height 19
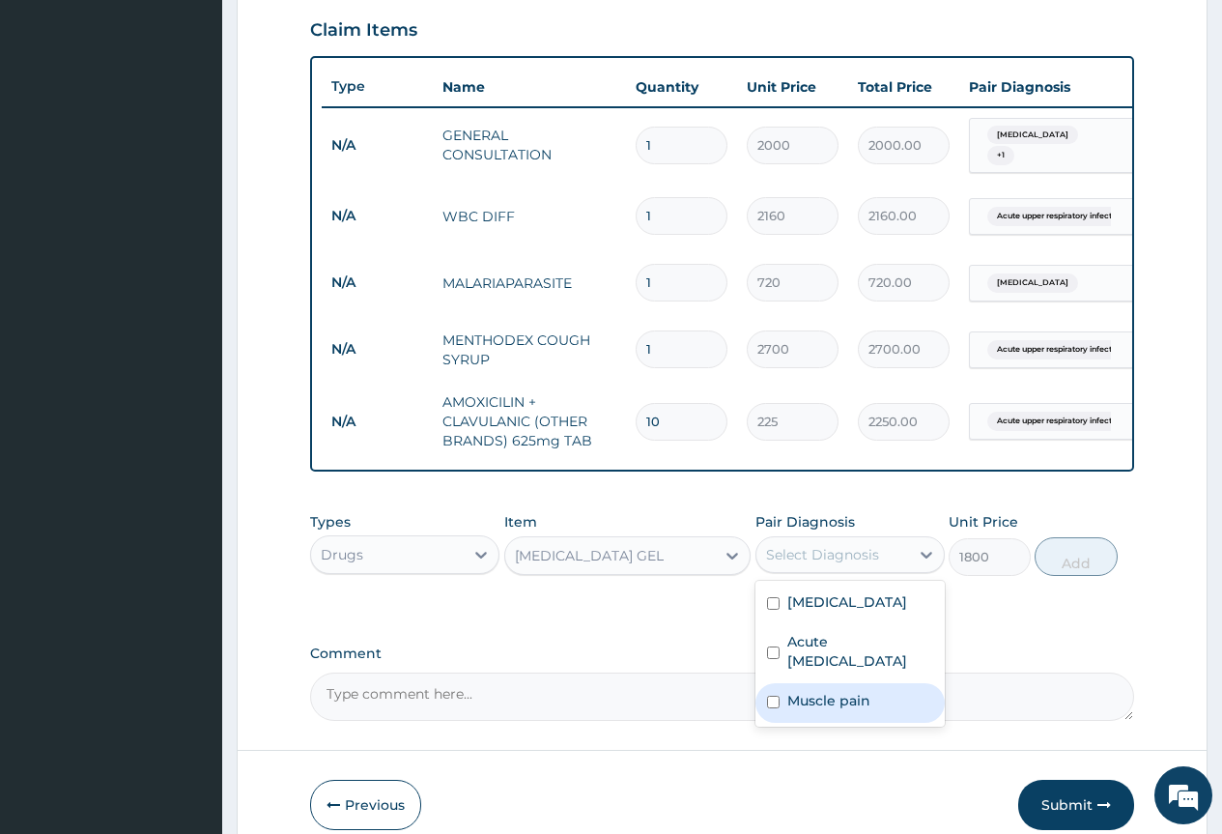
click at [843, 697] on label "Muscle pain" at bounding box center [828, 700] width 83 height 19
checkbox input "true"
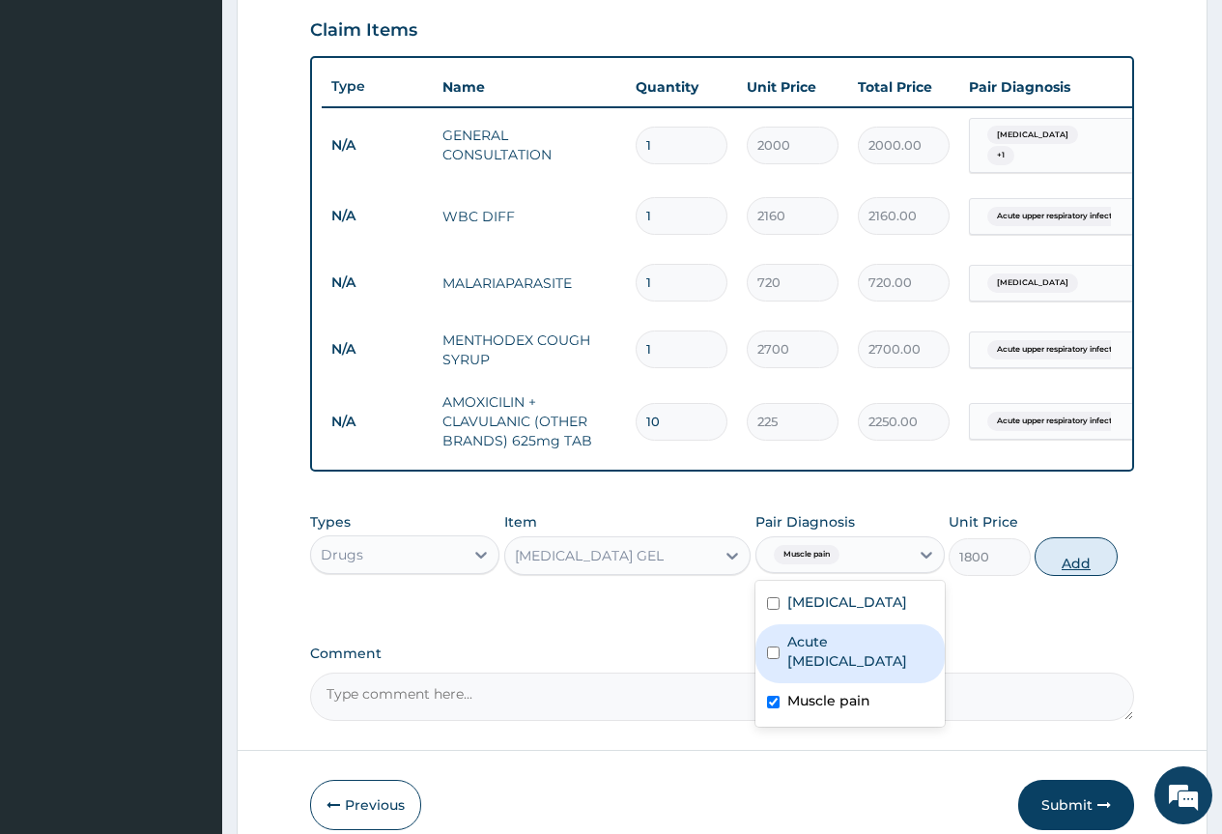
click at [1077, 566] on button "Add" at bounding box center [1076, 556] width 82 height 39
type input "0"
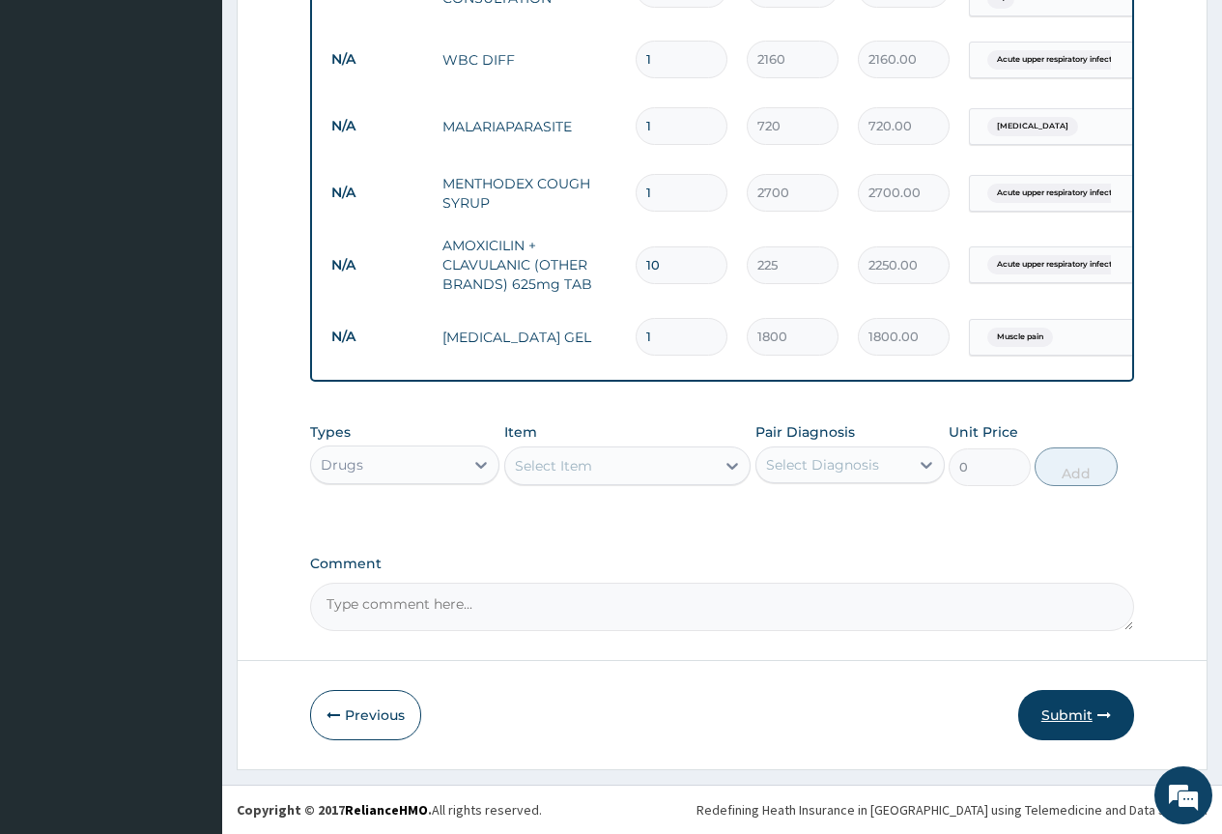
click at [1100, 731] on button "Submit" at bounding box center [1076, 715] width 116 height 50
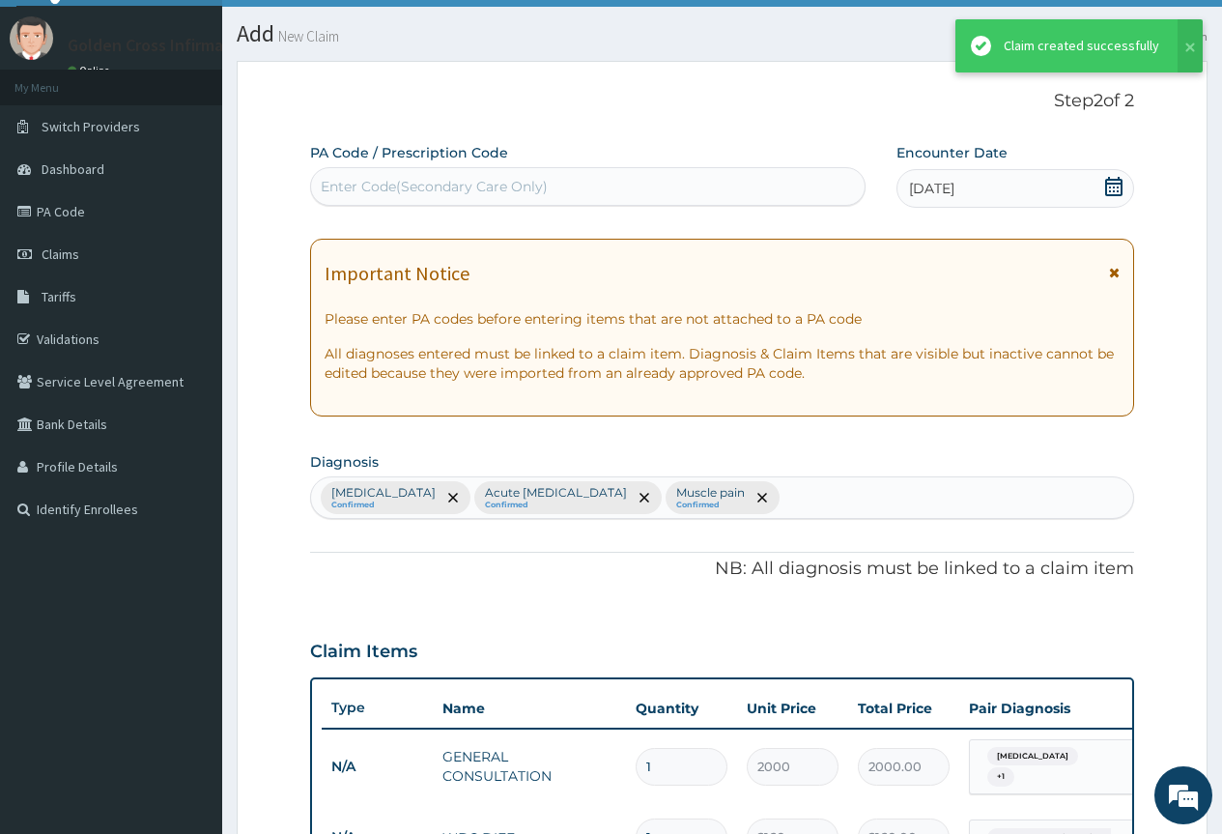
scroll to position [826, 0]
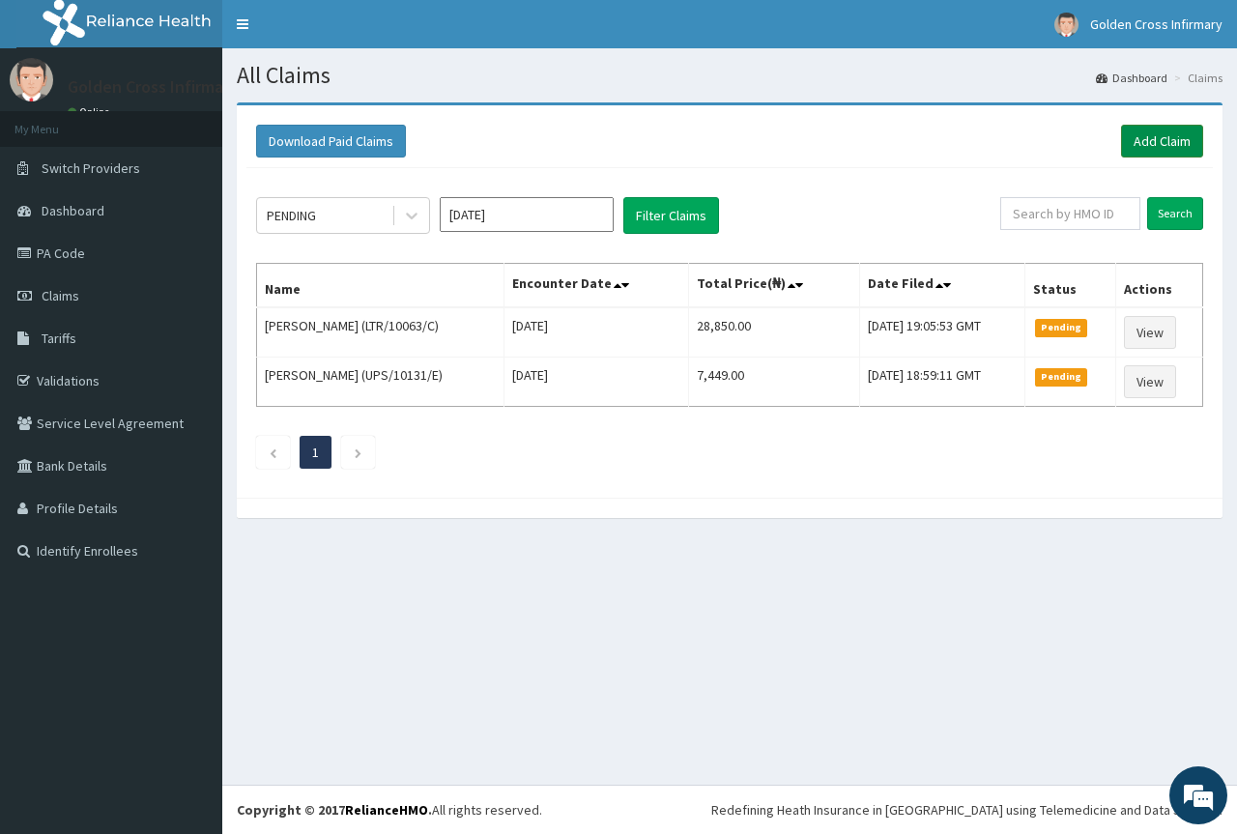
click at [1162, 148] on link "Add Claim" at bounding box center [1162, 141] width 82 height 33
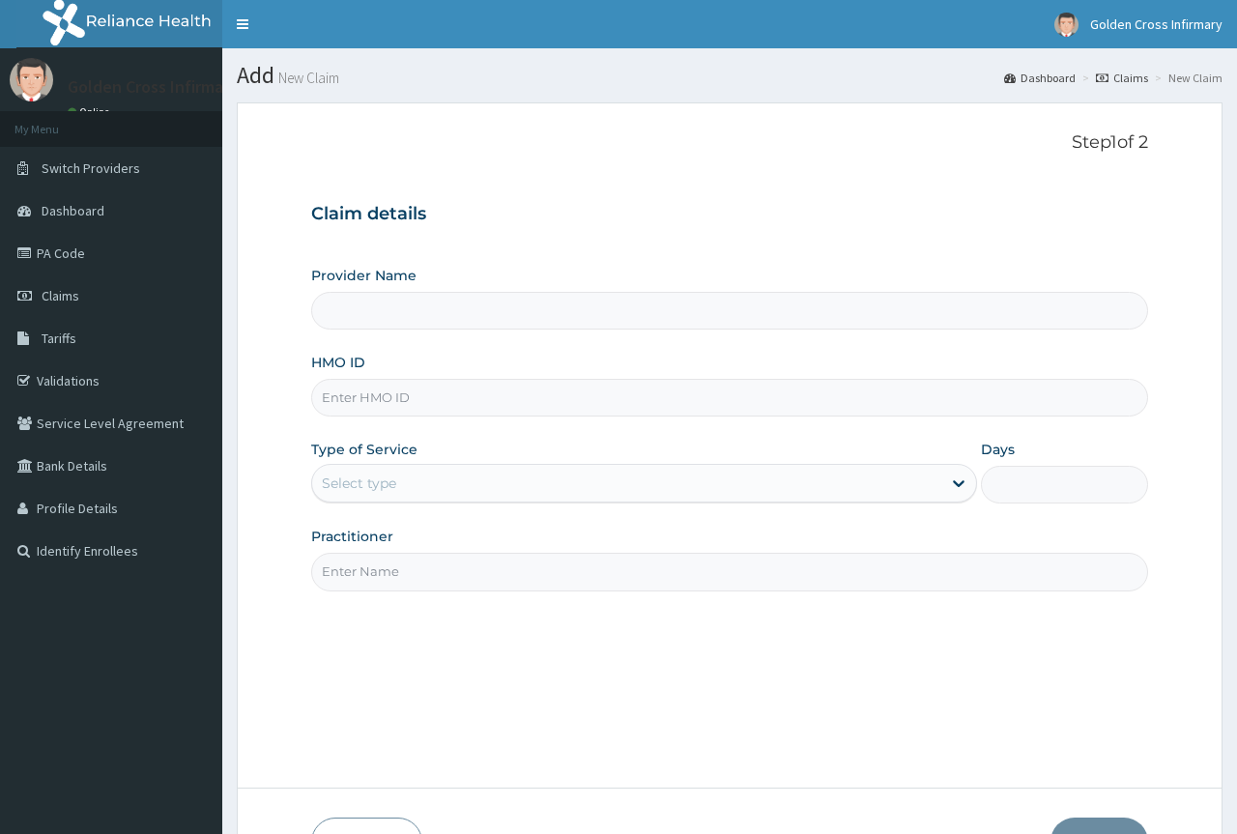
click at [482, 400] on input "HMO ID" at bounding box center [729, 398] width 836 height 38
type input "[GEOGRAPHIC_DATA] (Hospital & Maternity)"
type input "DWS/10029/B"
click at [601, 486] on div "Select type" at bounding box center [626, 483] width 629 height 31
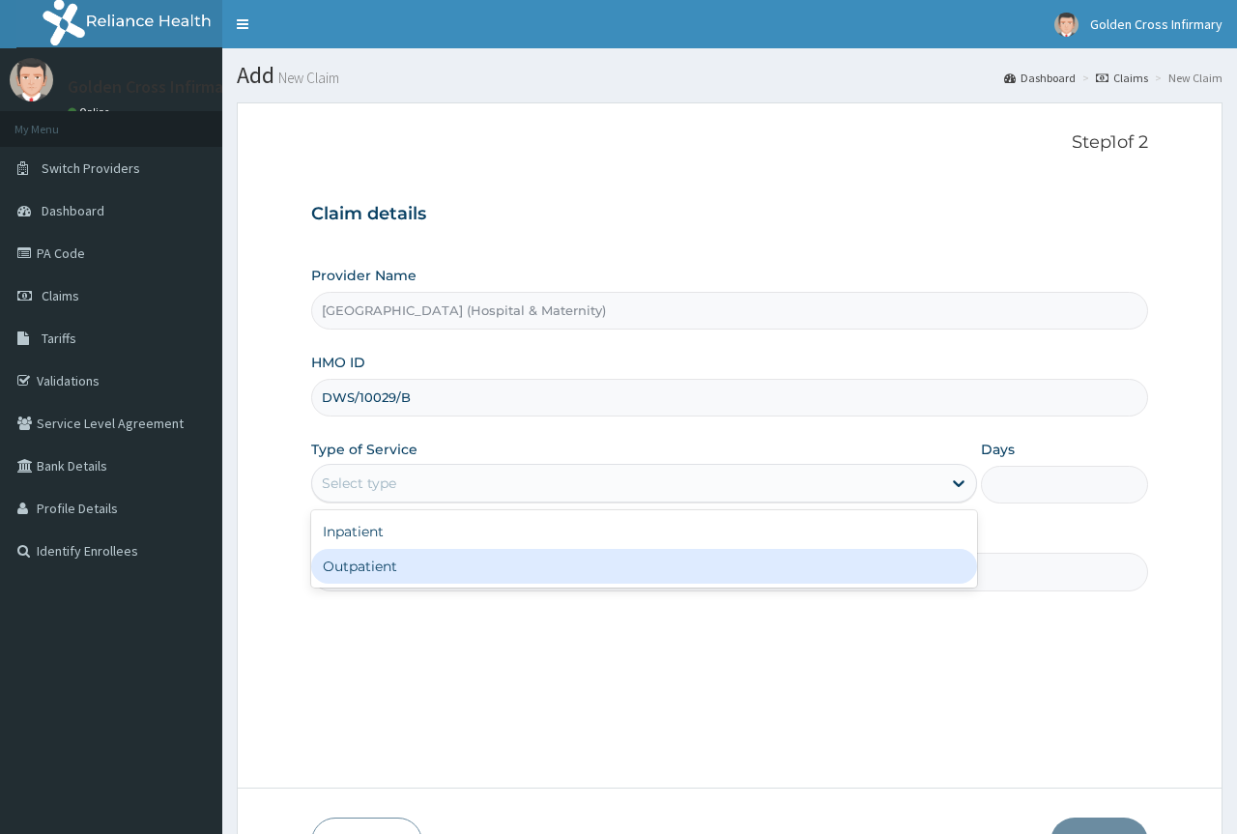
click at [591, 558] on div "Outpatient" at bounding box center [644, 566] width 666 height 35
type input "1"
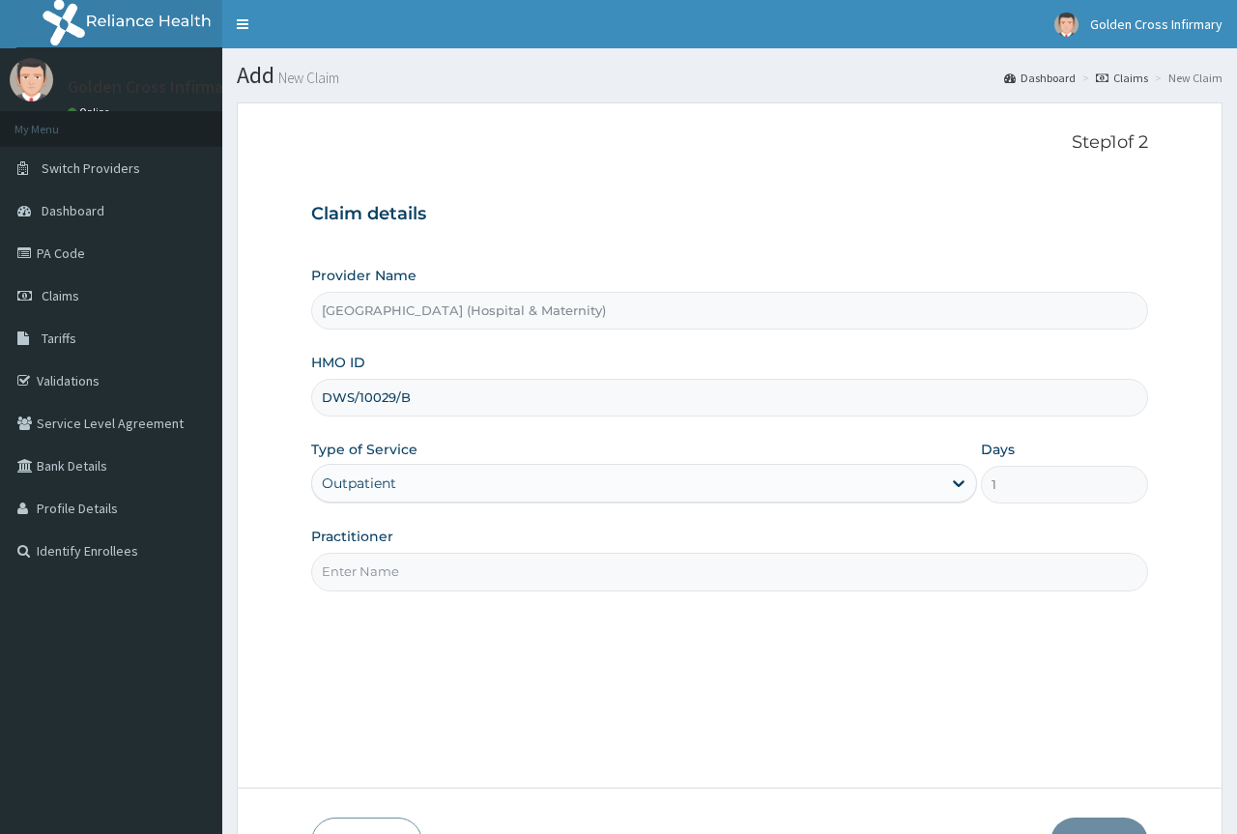
click at [589, 559] on input "Practitioner" at bounding box center [729, 572] width 836 height 38
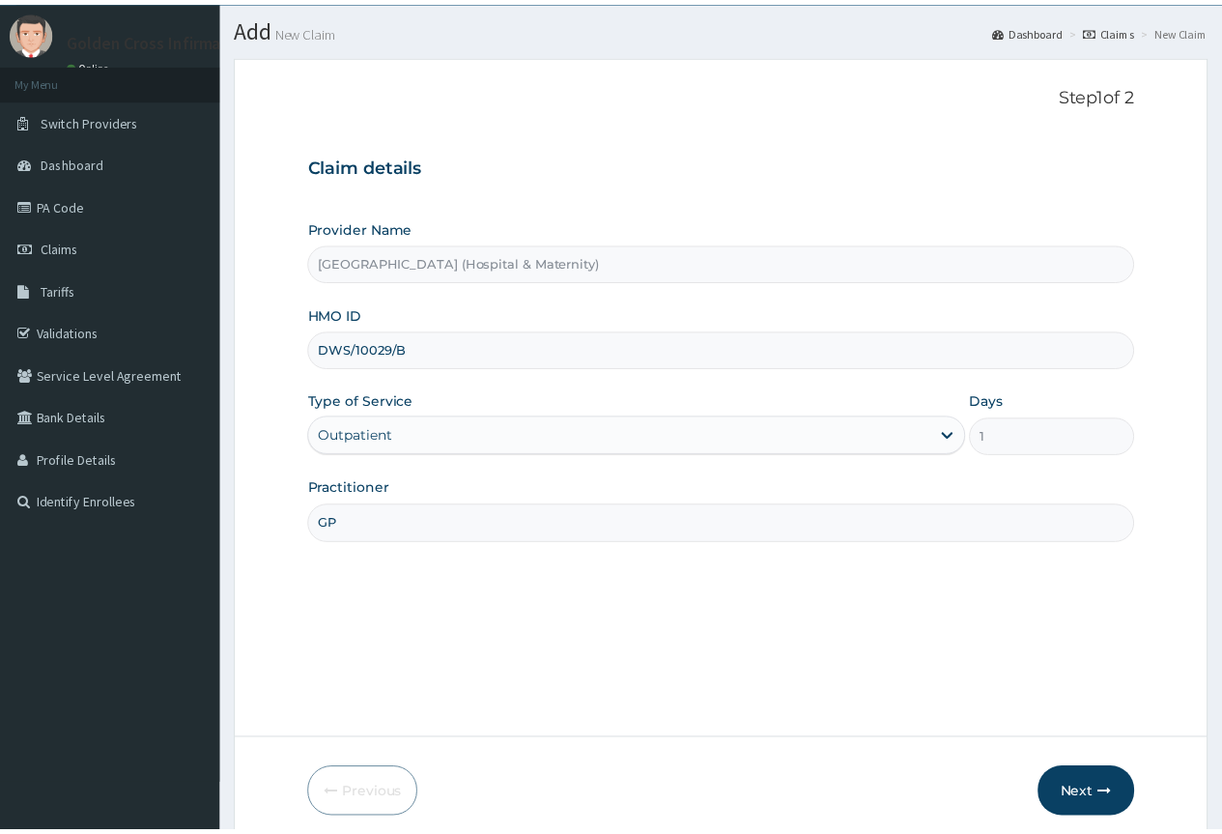
scroll to position [128, 0]
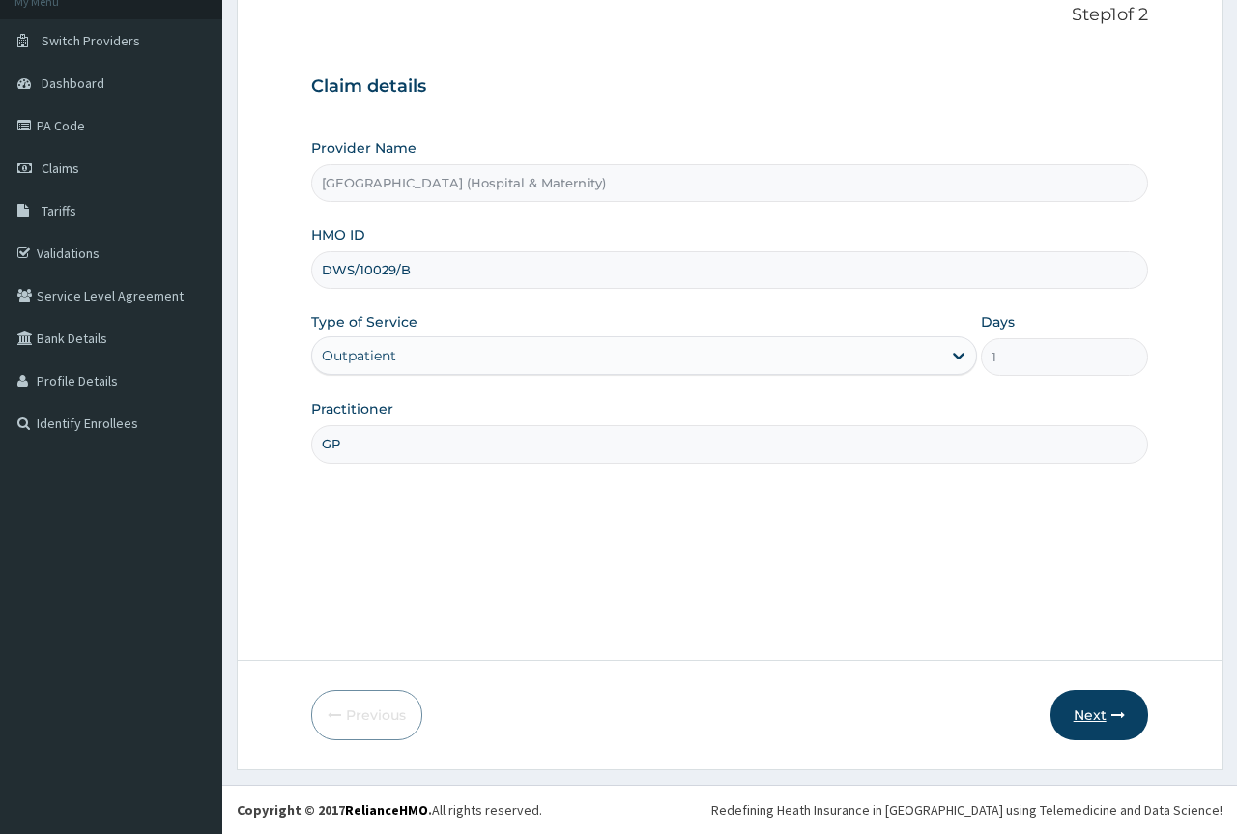
type input "GP"
click at [1072, 710] on button "Next" at bounding box center [1099, 715] width 98 height 50
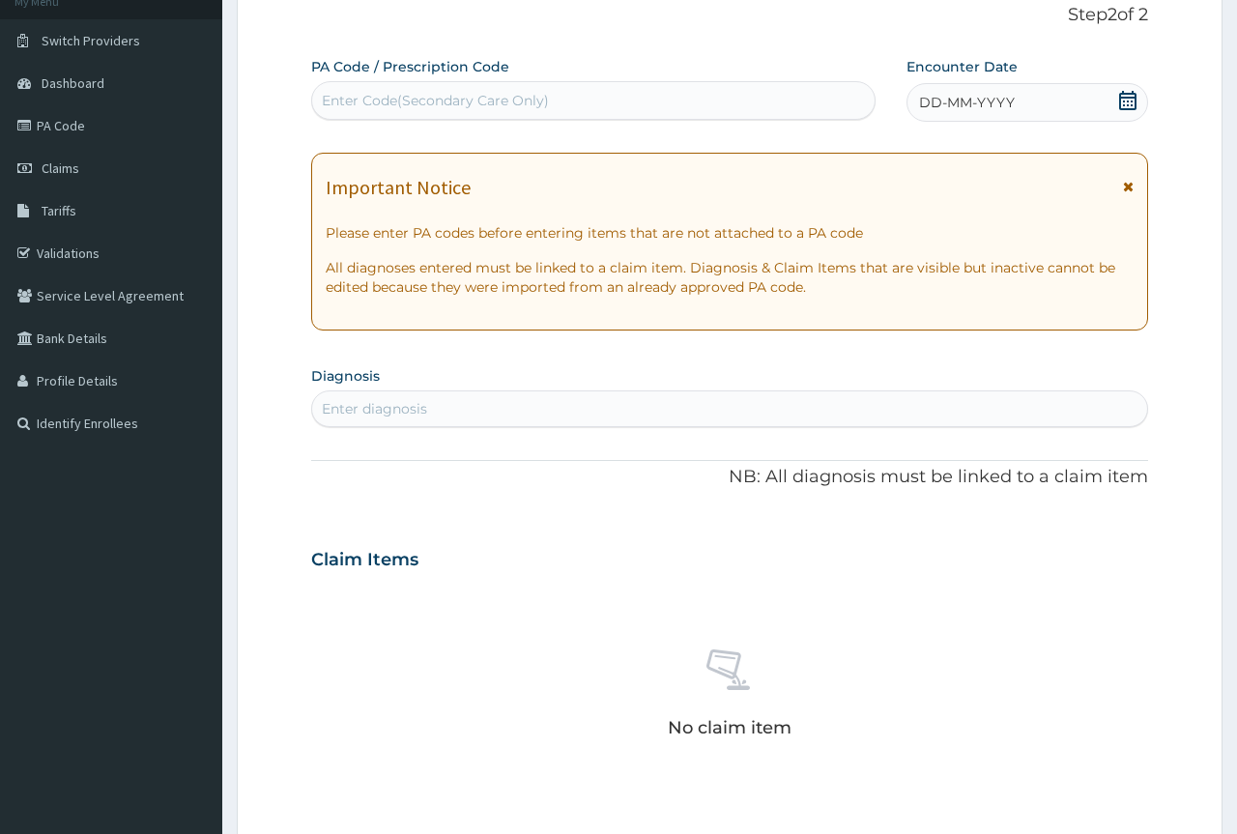
click at [1120, 101] on icon at bounding box center [1127, 100] width 19 height 19
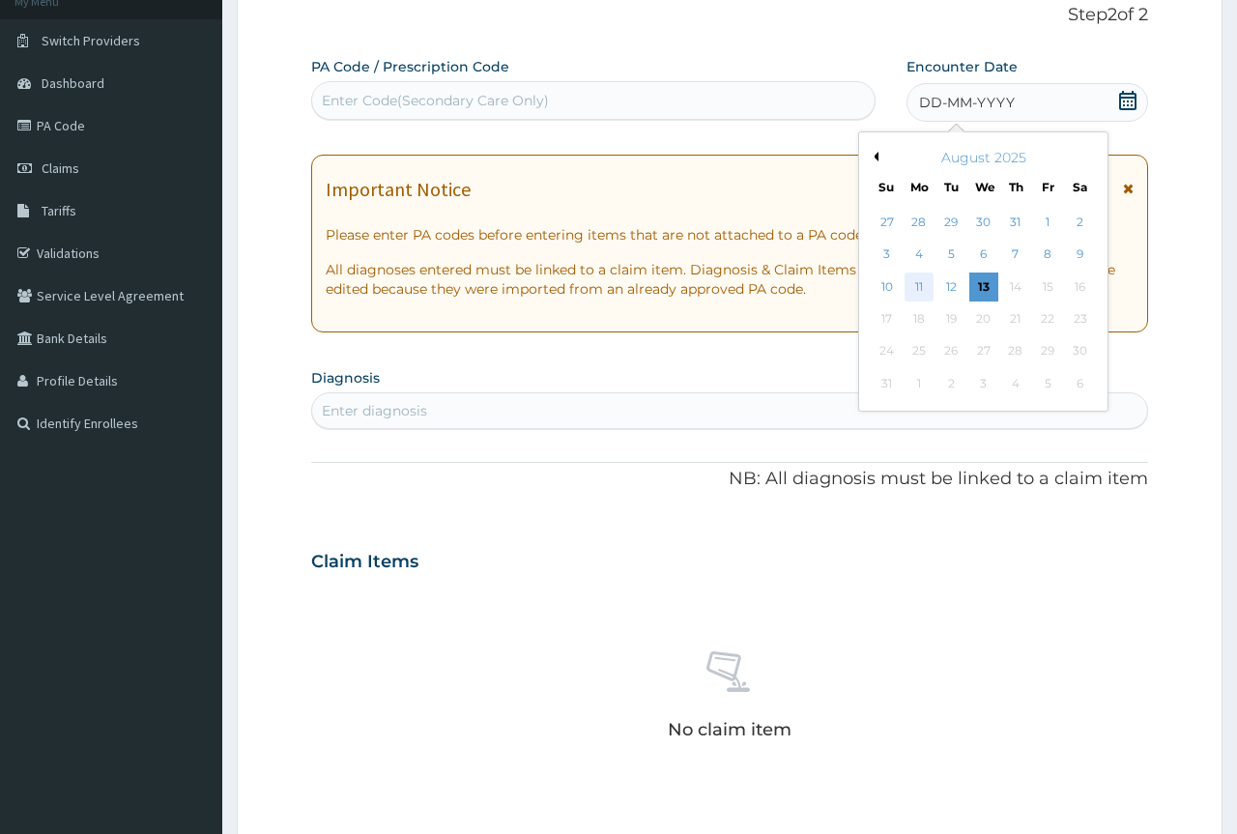
click at [904, 281] on div "11" at bounding box center [918, 286] width 29 height 29
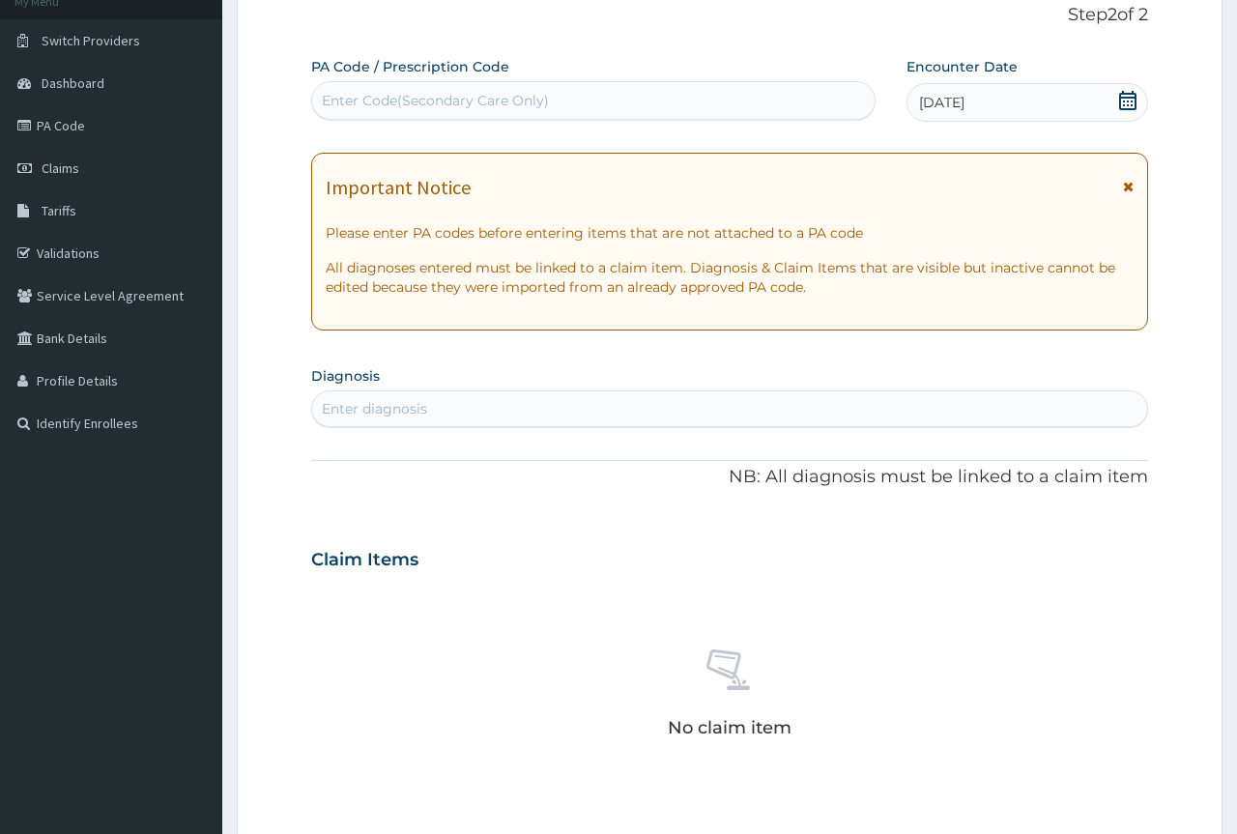
click at [836, 394] on div "Enter diagnosis" at bounding box center [729, 408] width 834 height 31
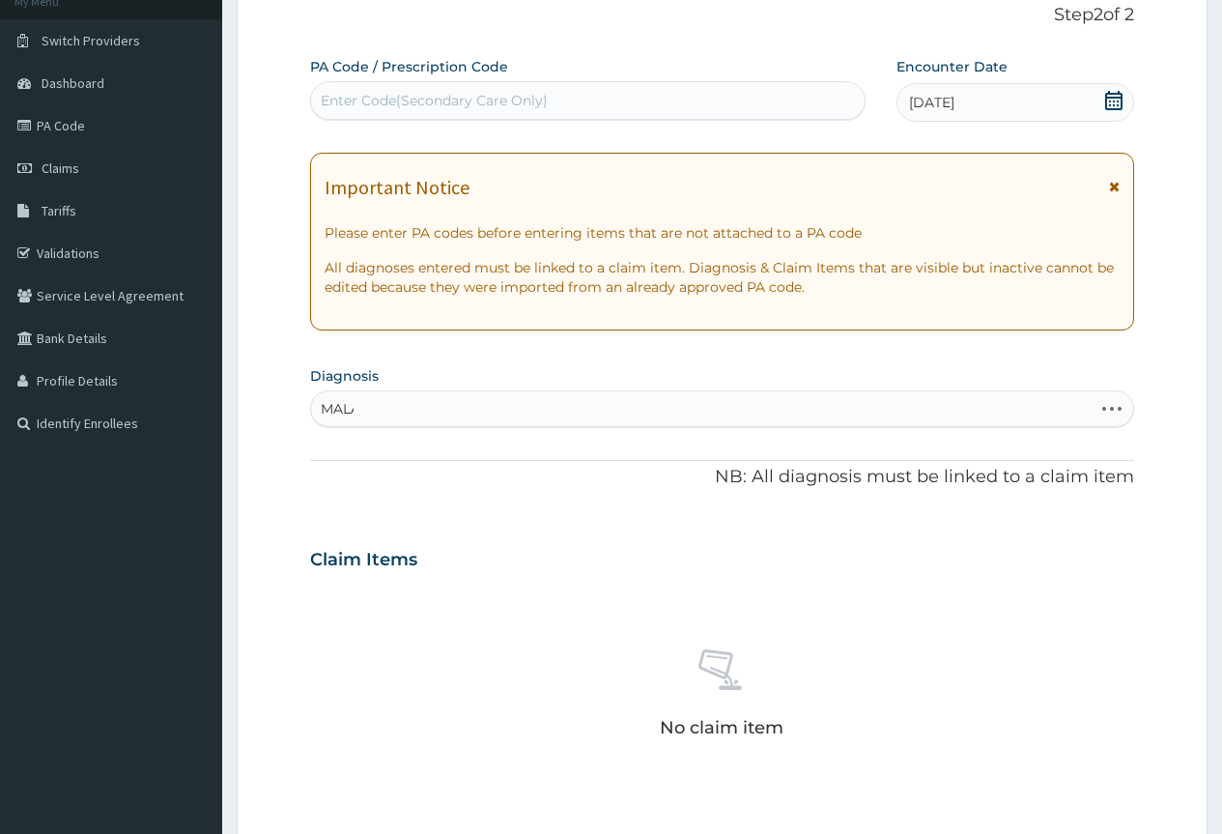
scroll to position [0, 0]
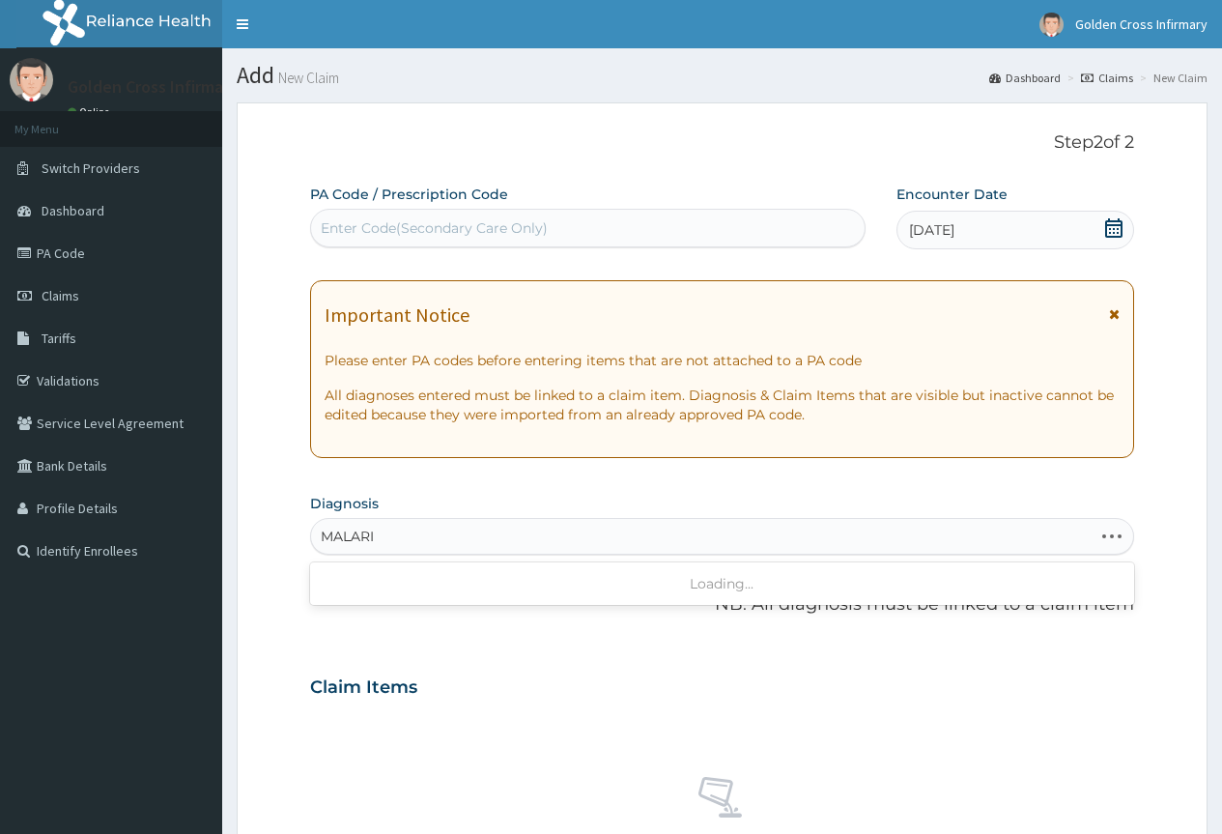
type input "MALARIA"
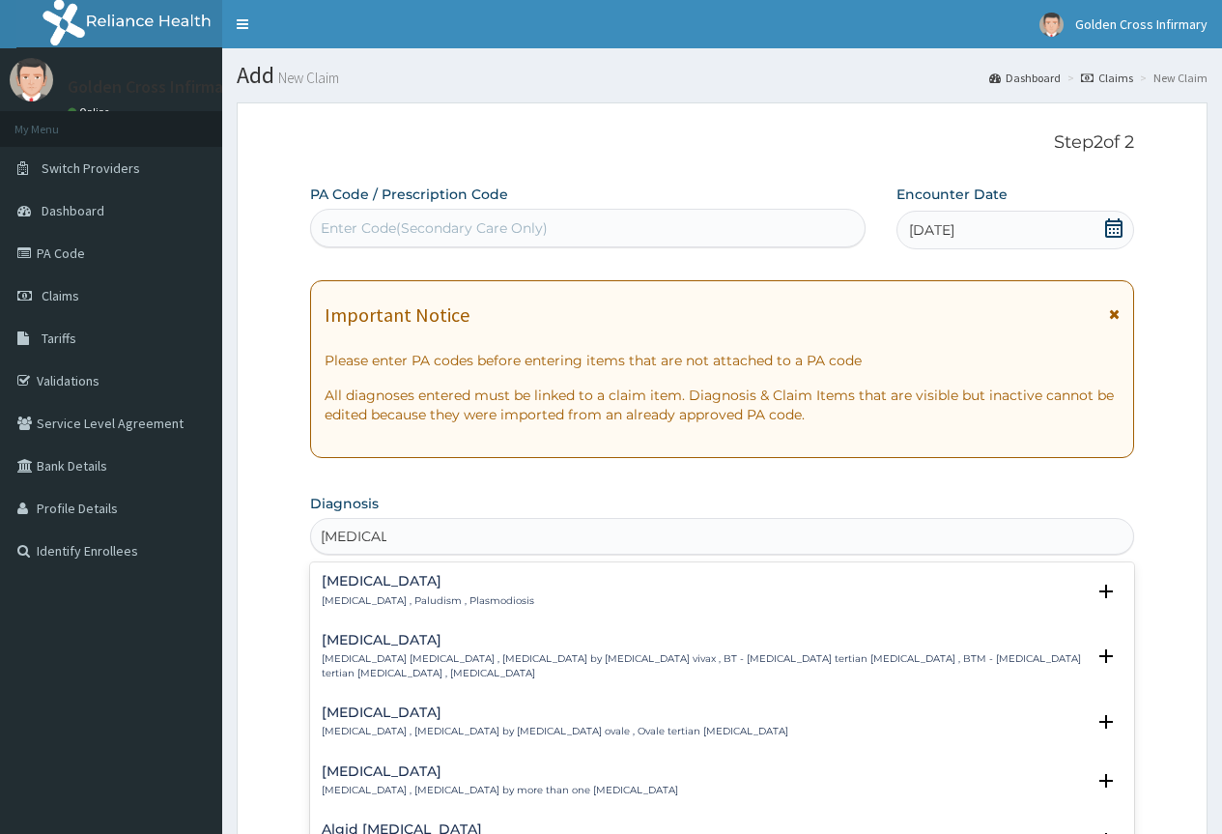
click at [362, 603] on p "Malaria , Paludism , Plasmodiosis" at bounding box center [428, 601] width 213 height 14
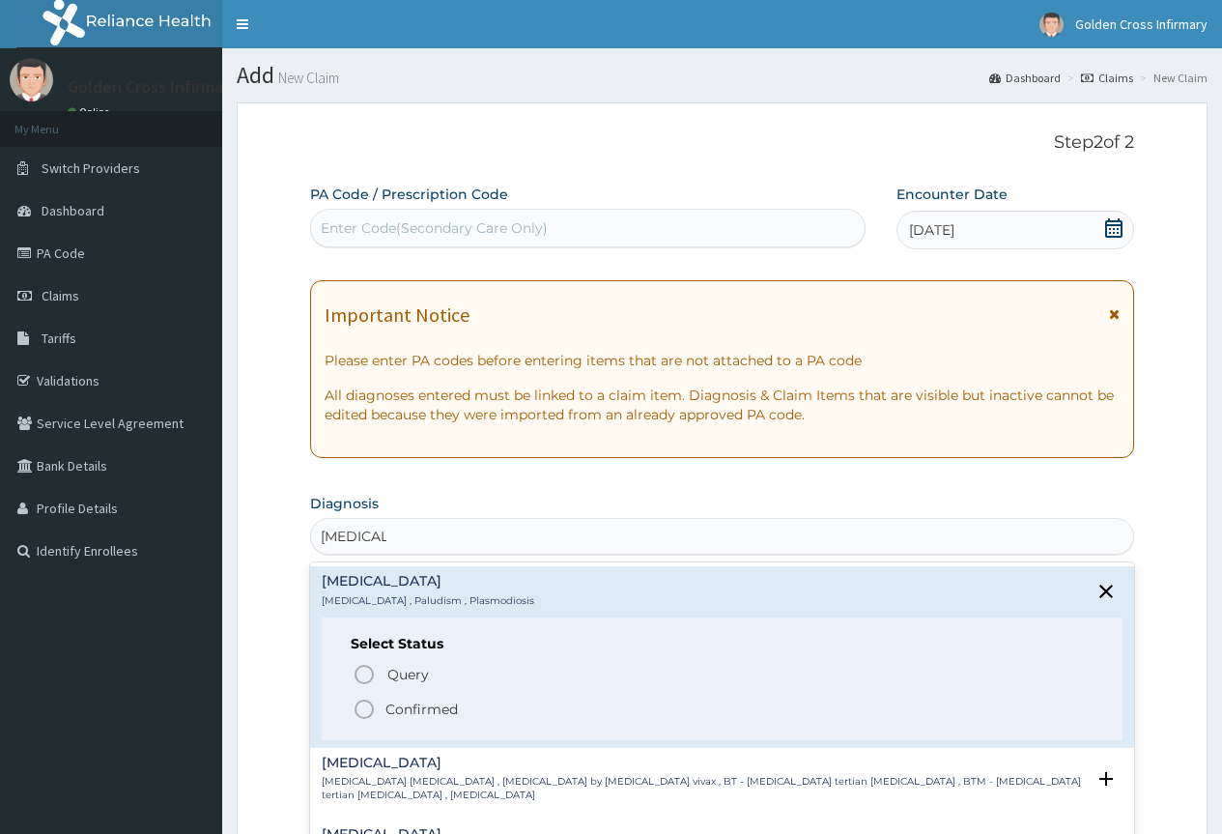
click at [384, 704] on span "Confirmed" at bounding box center [723, 709] width 741 height 23
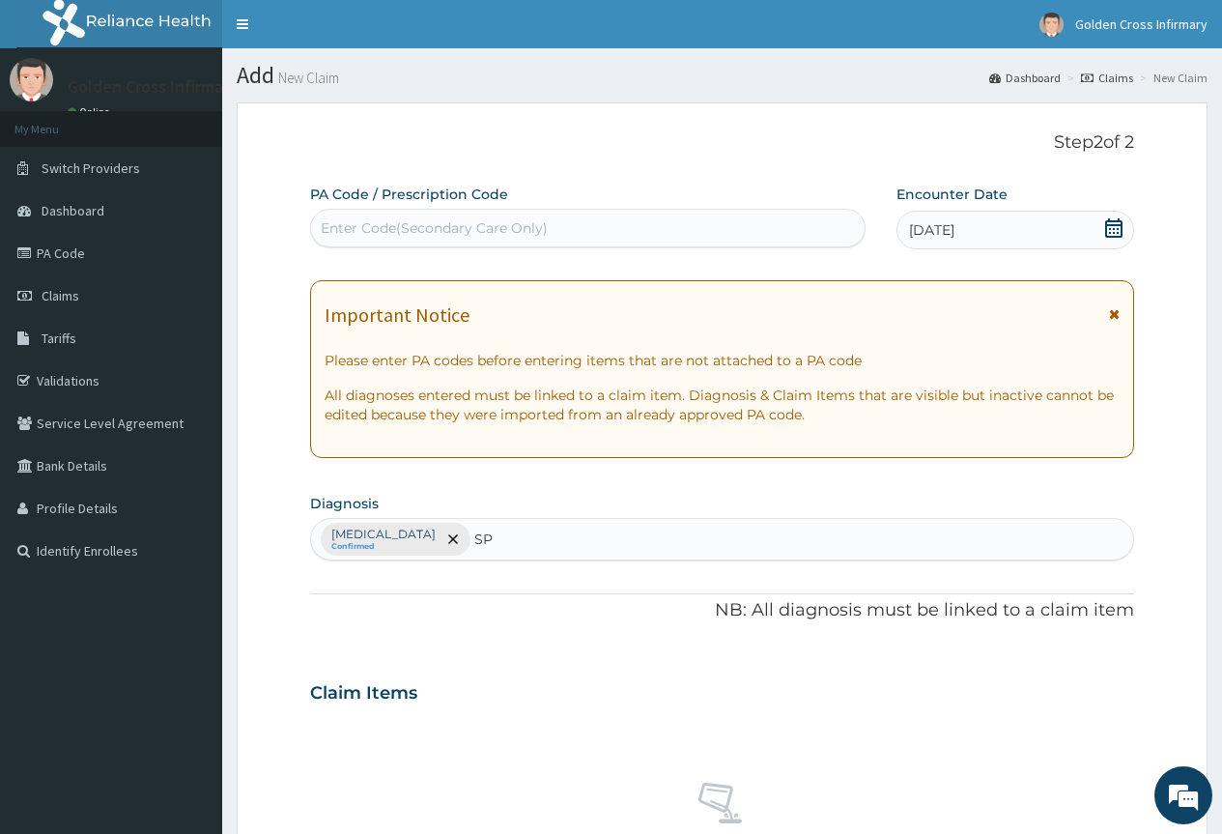
type input "S"
type input "SEPSIS"
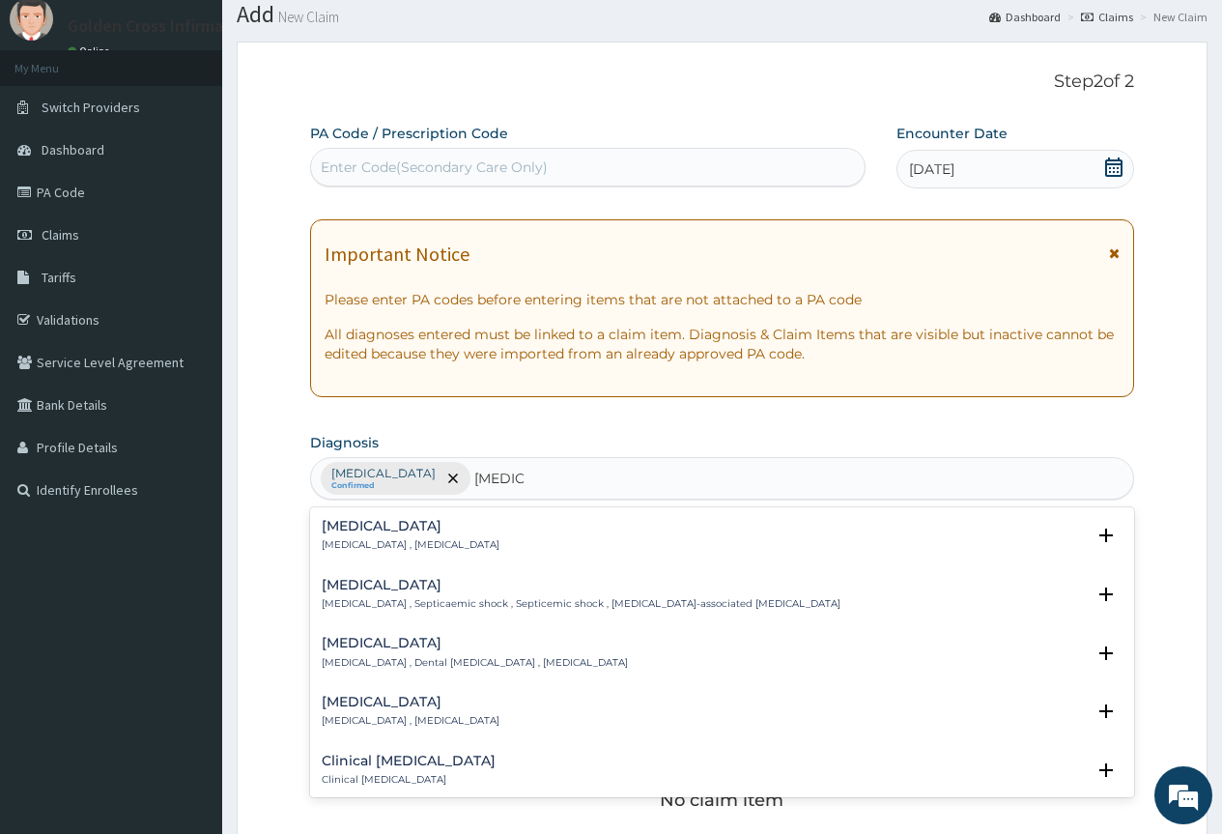
scroll to position [193, 0]
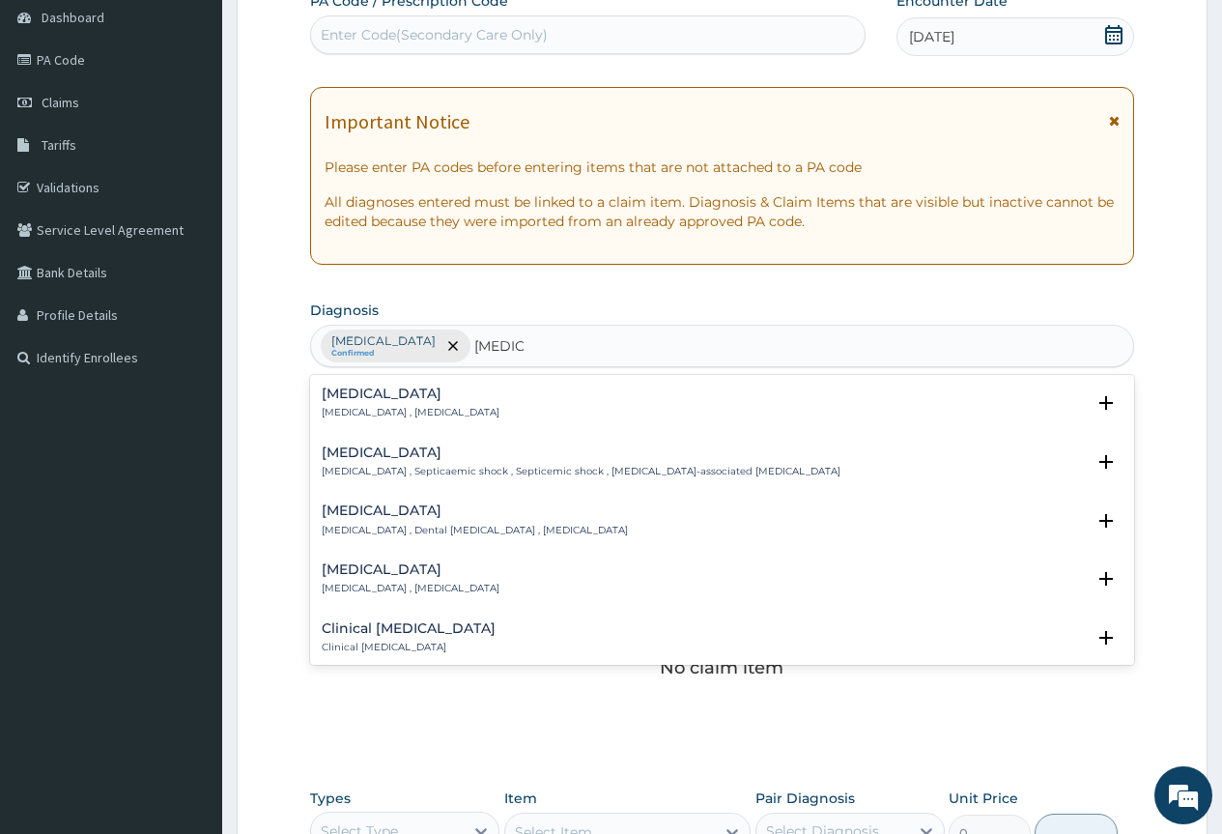
click at [425, 418] on p "Systemic infection , Sepsis" at bounding box center [411, 413] width 178 height 14
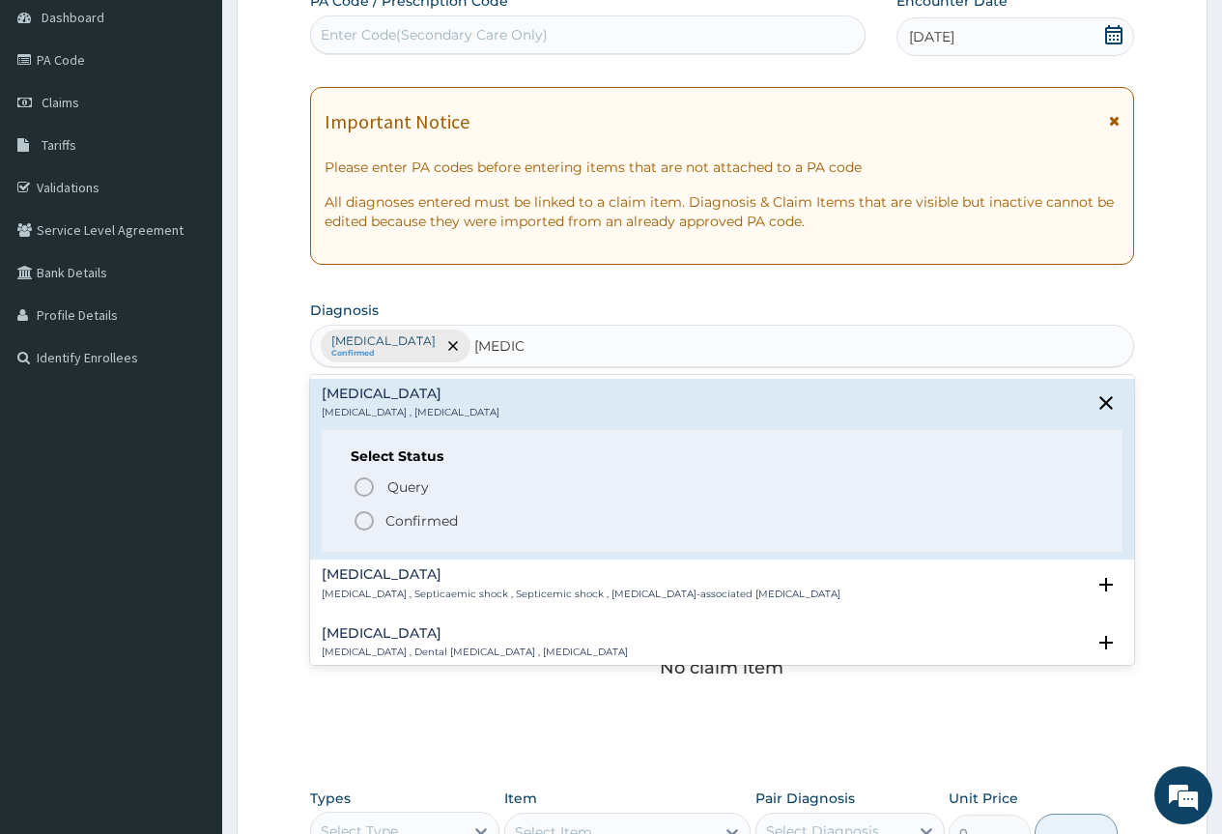
click at [434, 522] on p "Confirmed" at bounding box center [422, 520] width 72 height 19
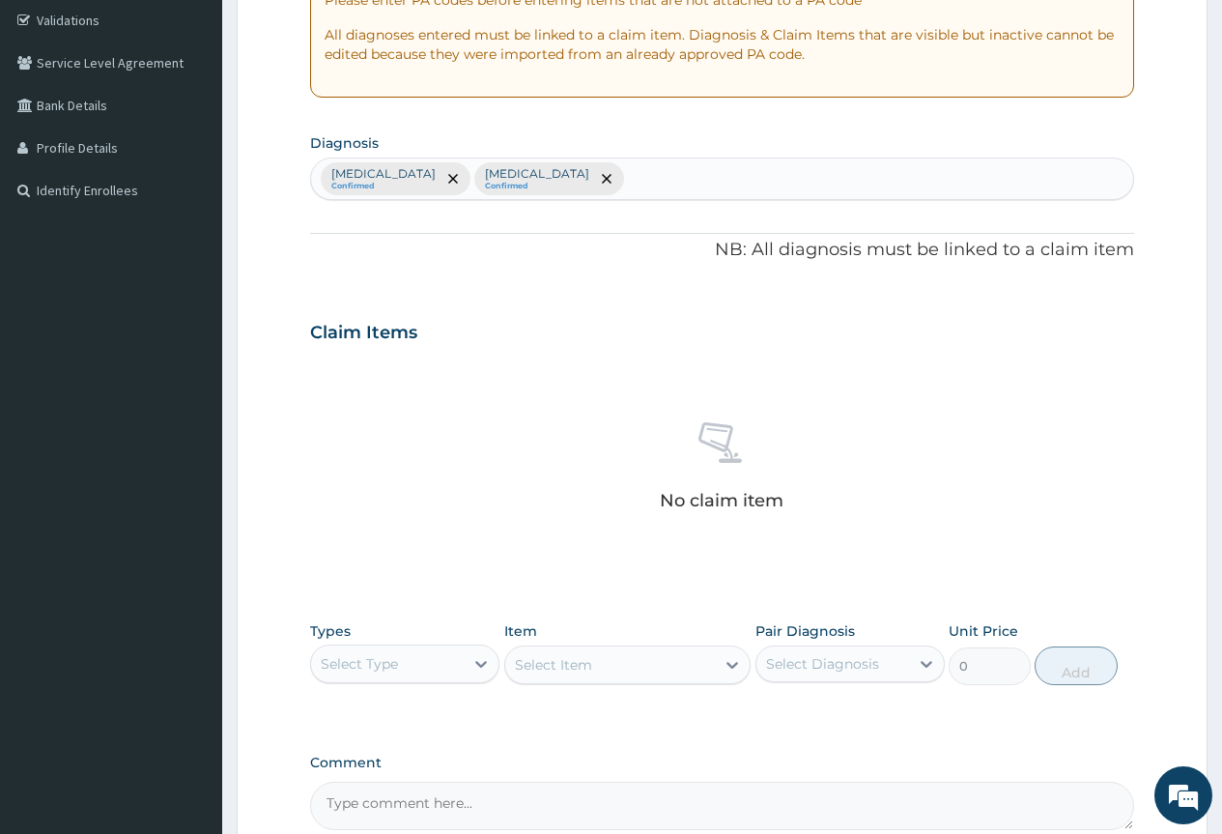
scroll to position [559, 0]
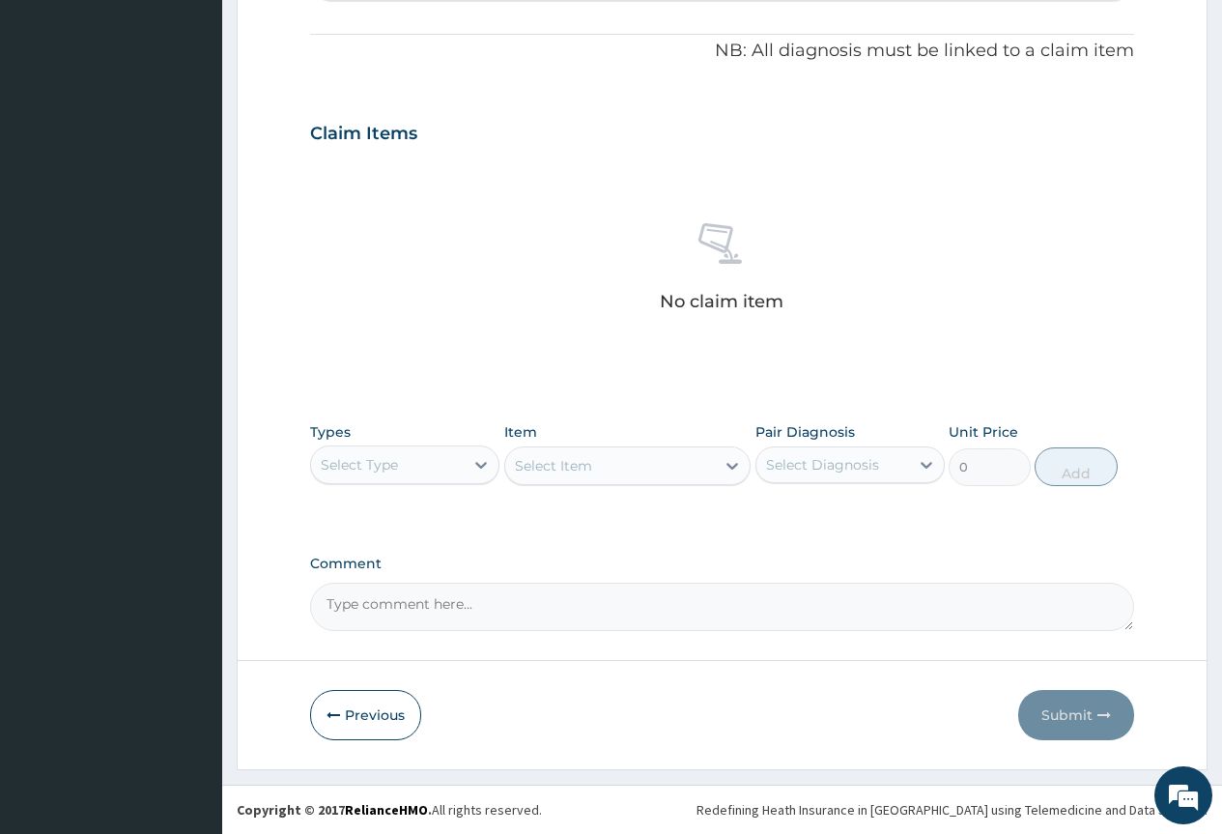
click at [403, 473] on div "Select Type" at bounding box center [387, 464] width 153 height 31
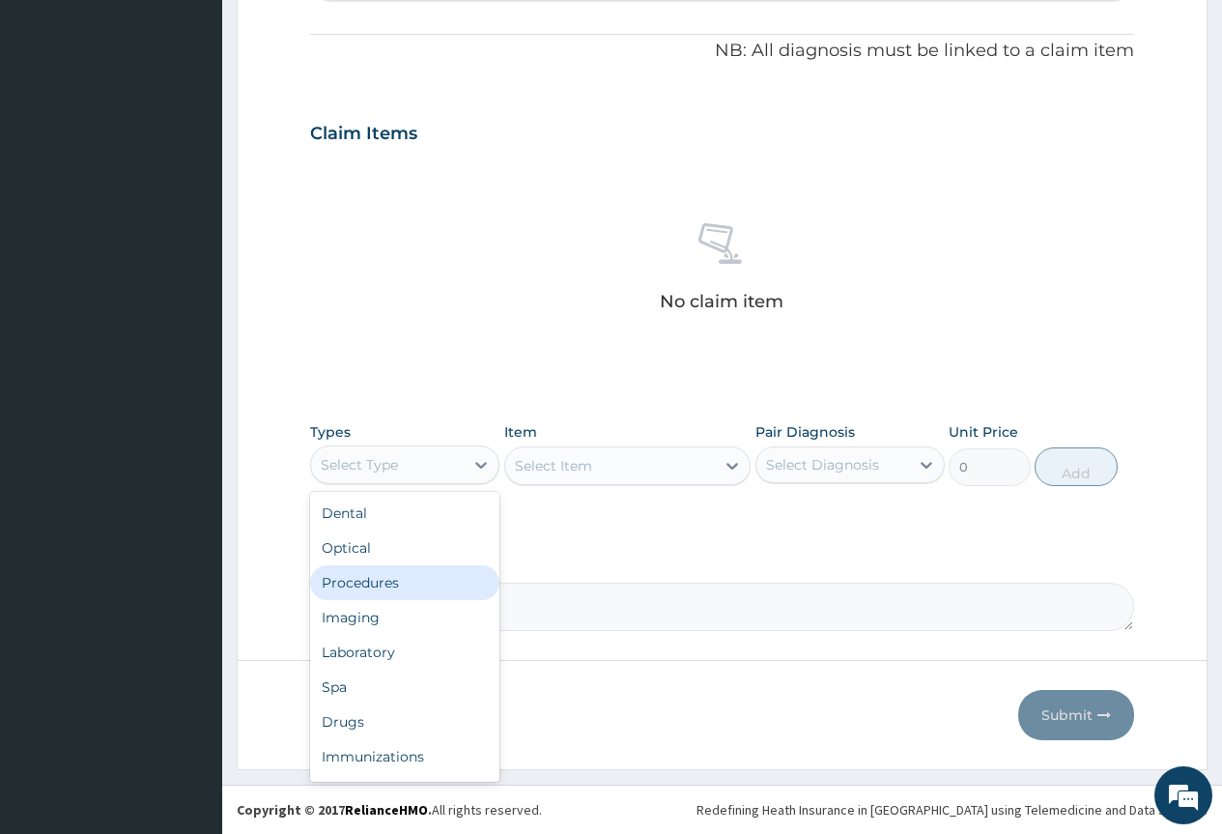
click at [413, 576] on div "Procedures" at bounding box center [404, 582] width 189 height 35
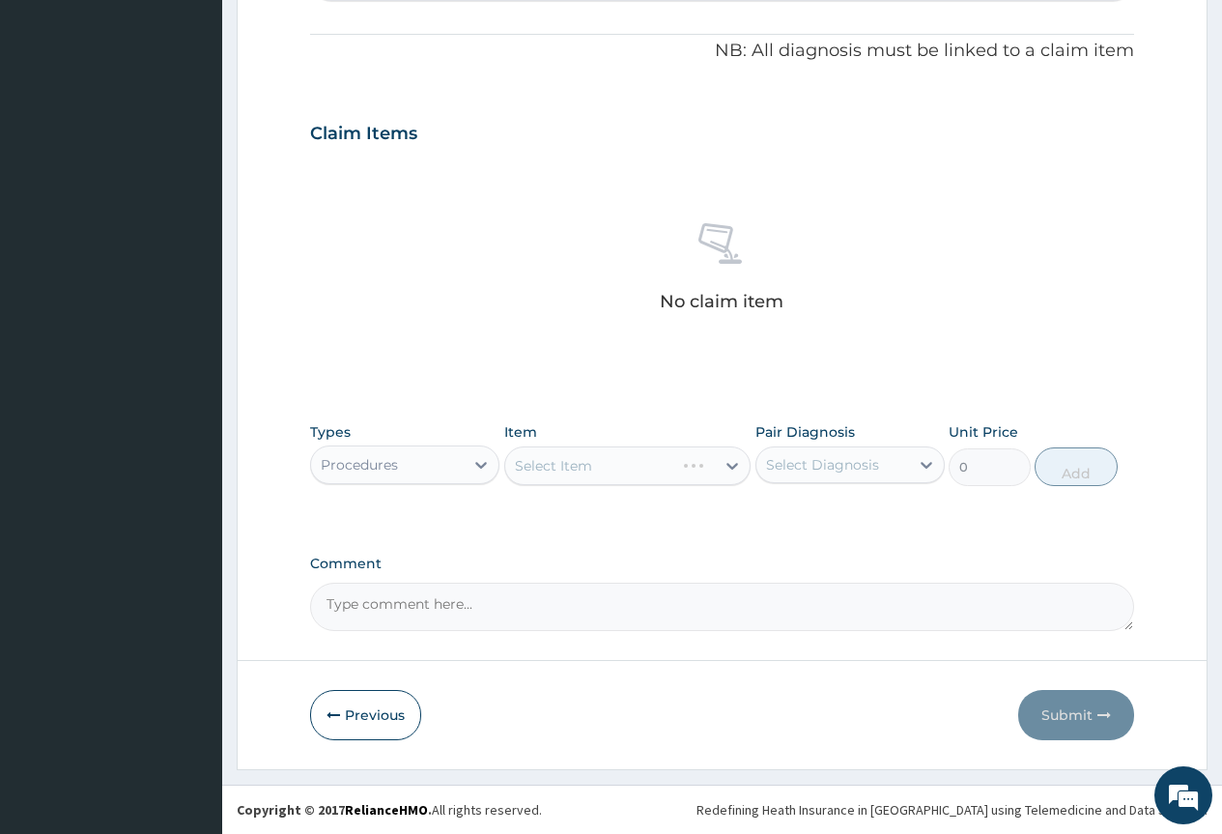
click at [614, 466] on div "Select Item" at bounding box center [627, 465] width 247 height 39
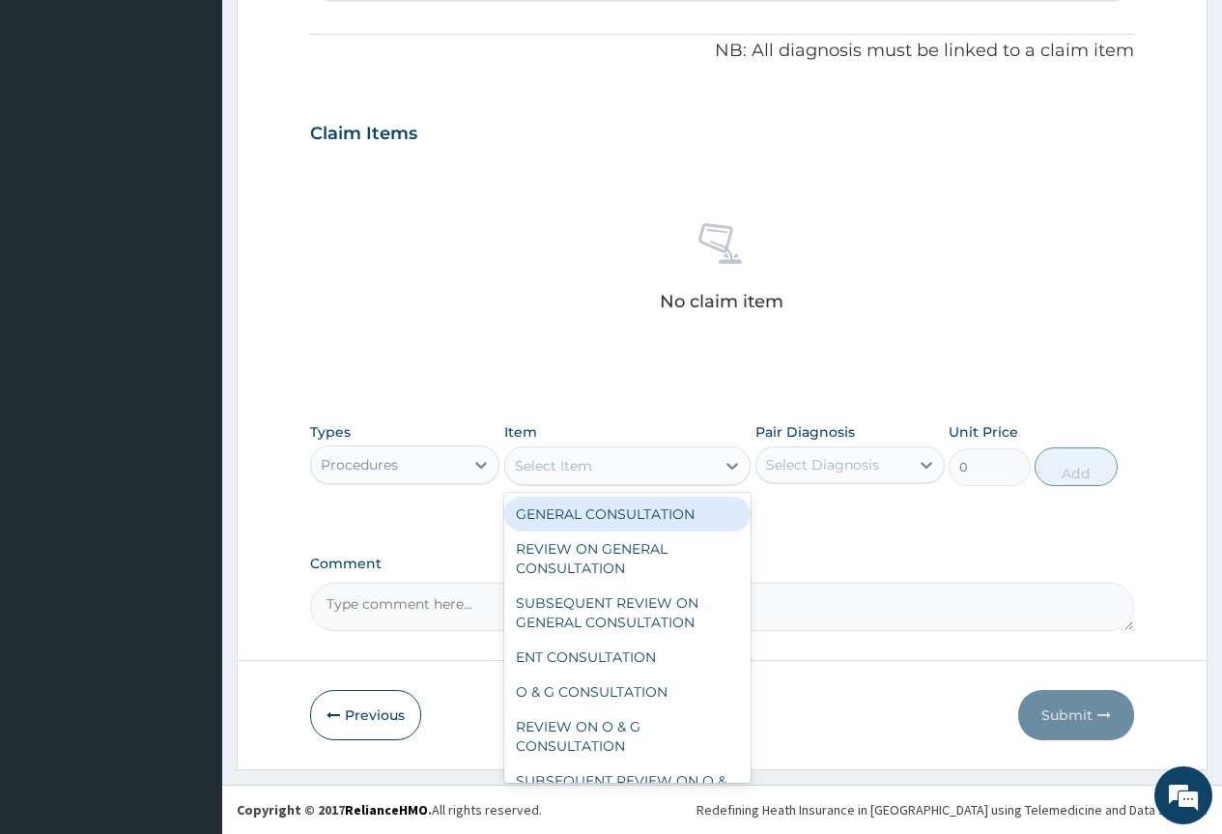
click at [614, 466] on div "Select Item" at bounding box center [610, 465] width 211 height 31
click at [619, 503] on div "GENERAL CONSULTATION" at bounding box center [627, 514] width 247 height 35
type input "2000"
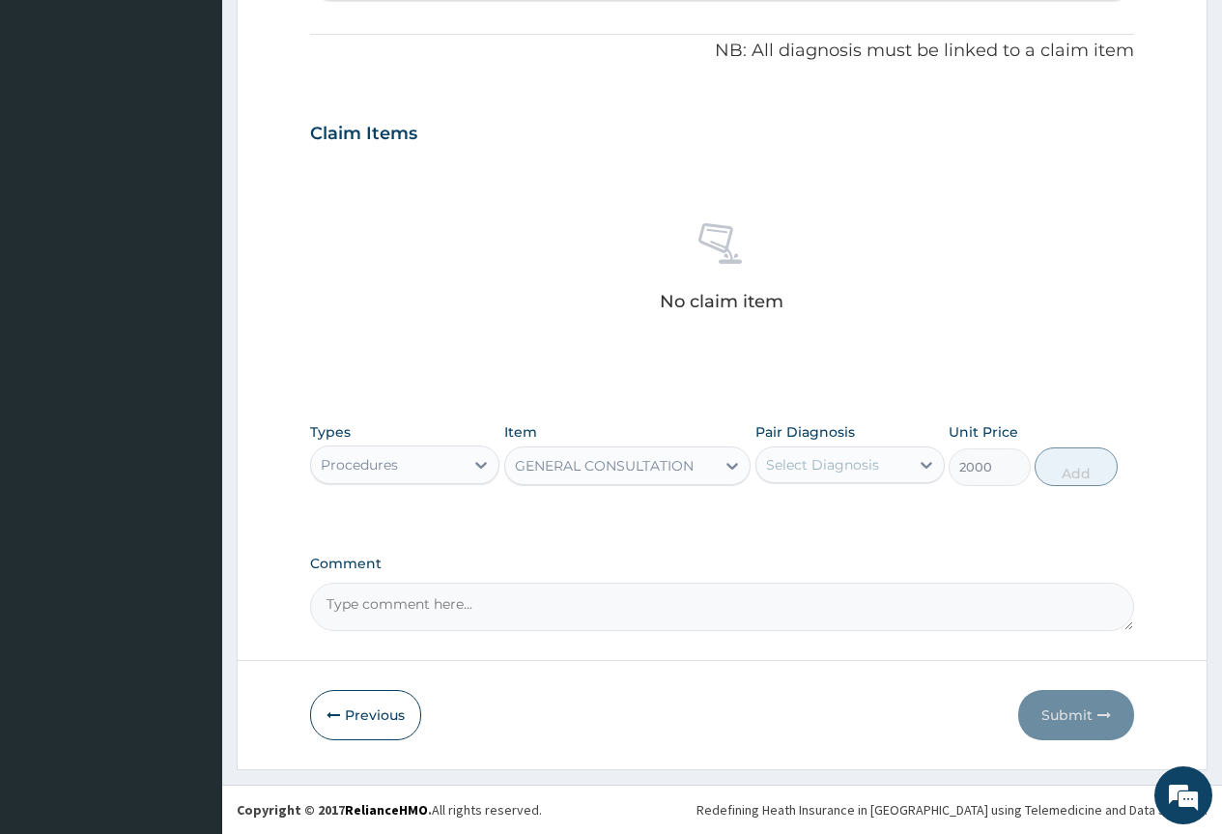
click at [839, 457] on div "Select Diagnosis" at bounding box center [822, 464] width 113 height 19
click at [819, 508] on label "Malaria" at bounding box center [847, 511] width 120 height 19
checkbox input "true"
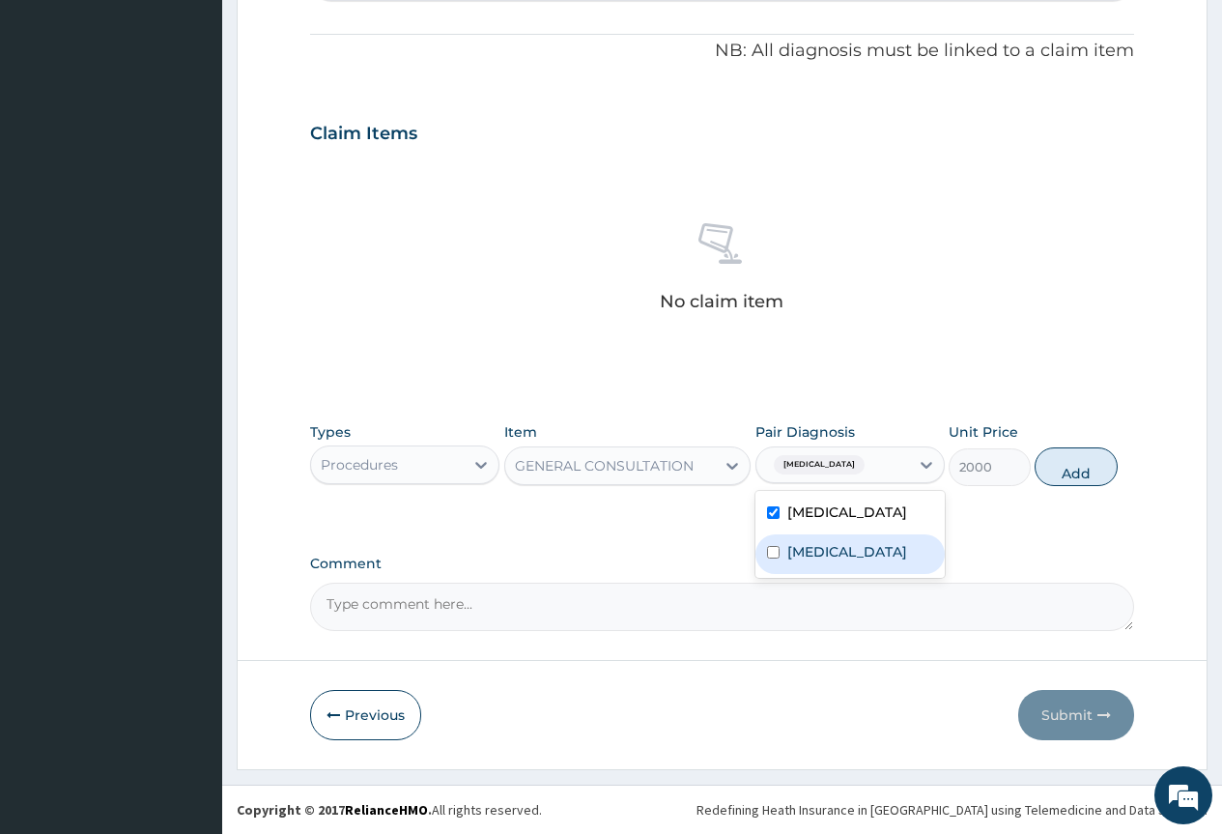
click at [816, 542] on label "Sepsis" at bounding box center [847, 551] width 120 height 19
checkbox input "true"
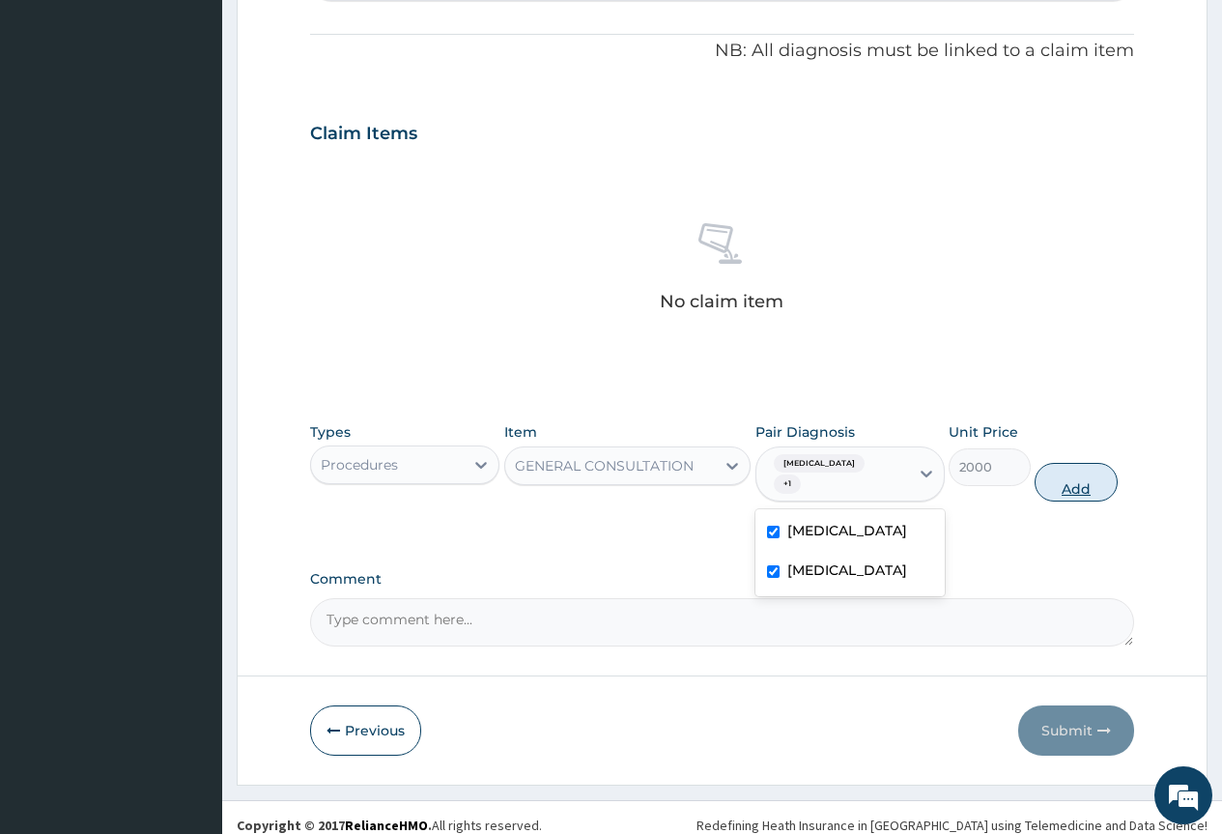
click at [1043, 471] on button "Add" at bounding box center [1076, 482] width 82 height 39
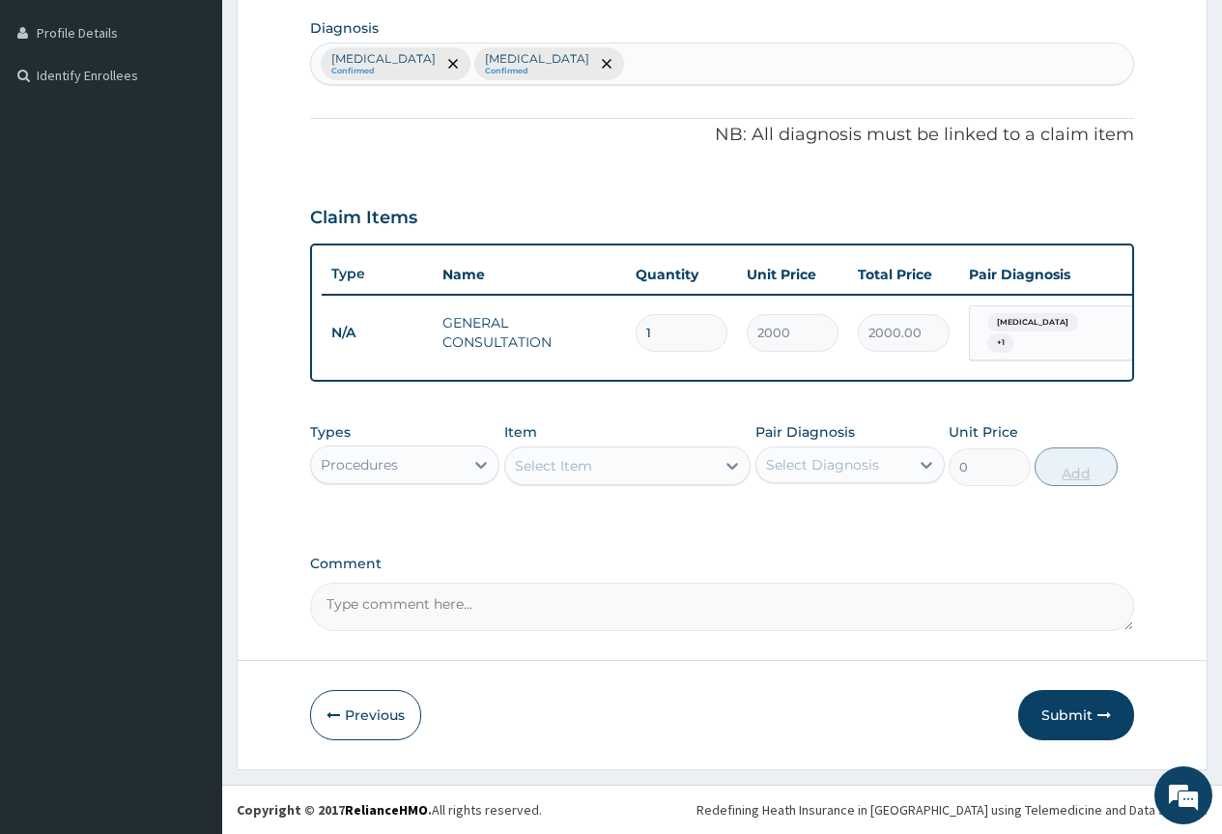
scroll to position [482, 0]
click at [372, 443] on div "Types Procedures" at bounding box center [404, 454] width 189 height 64
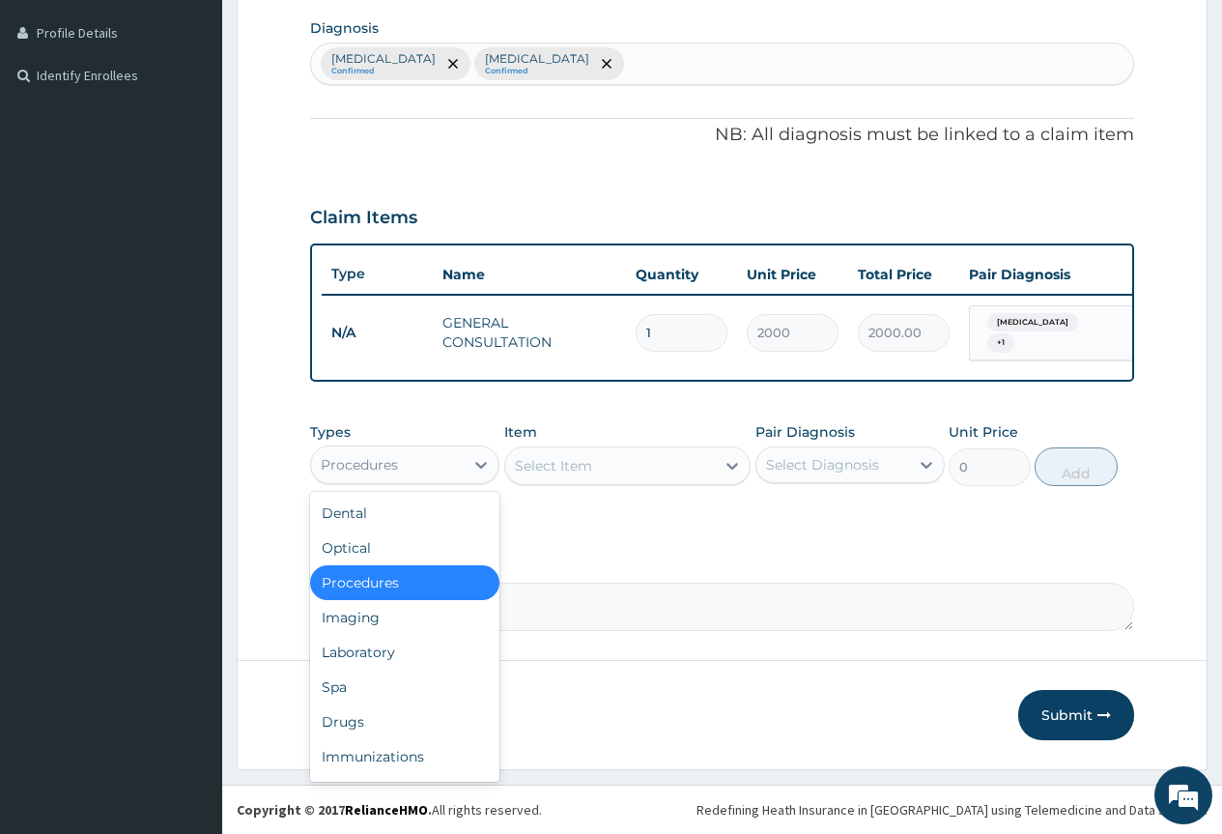
click at [413, 471] on div "Procedures" at bounding box center [387, 464] width 153 height 31
click at [404, 642] on div "Laboratory" at bounding box center [404, 652] width 189 height 35
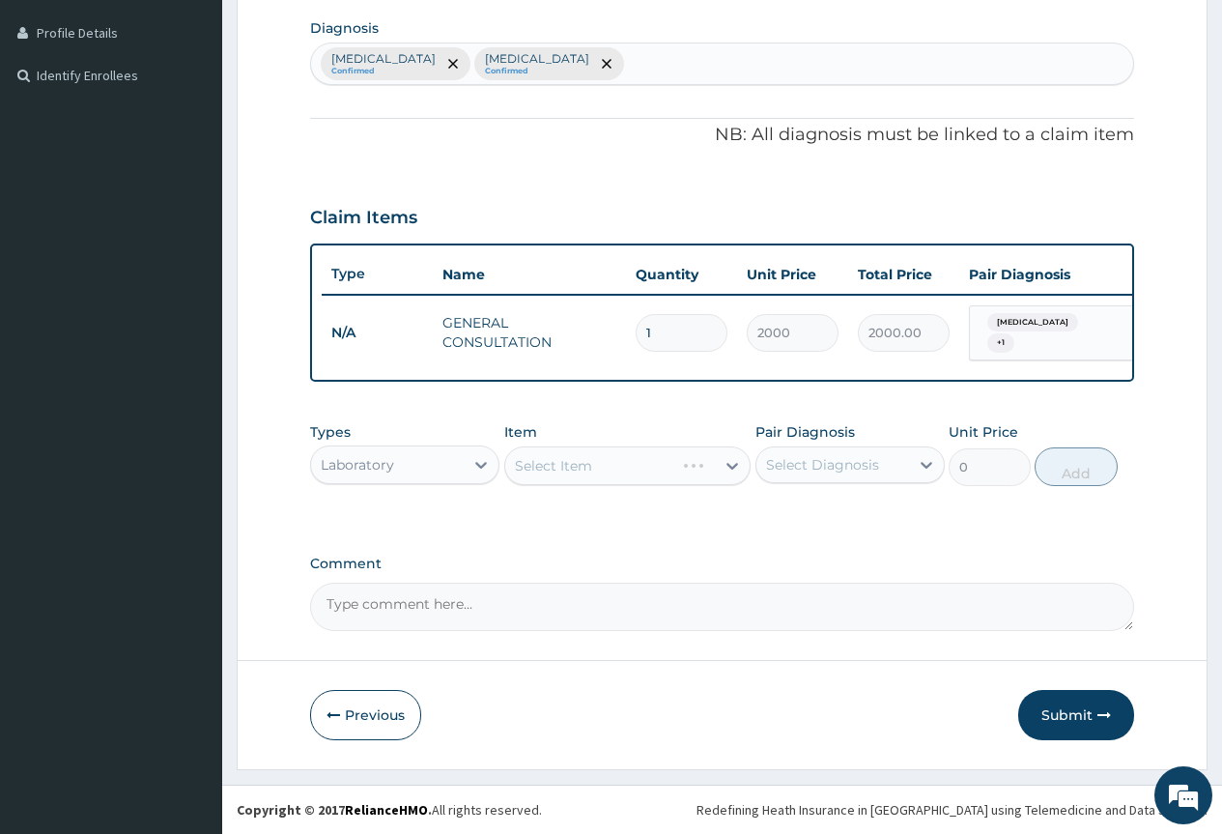
click at [606, 467] on div "Select Item" at bounding box center [627, 465] width 247 height 39
click at [606, 467] on div "Select Item" at bounding box center [610, 465] width 211 height 31
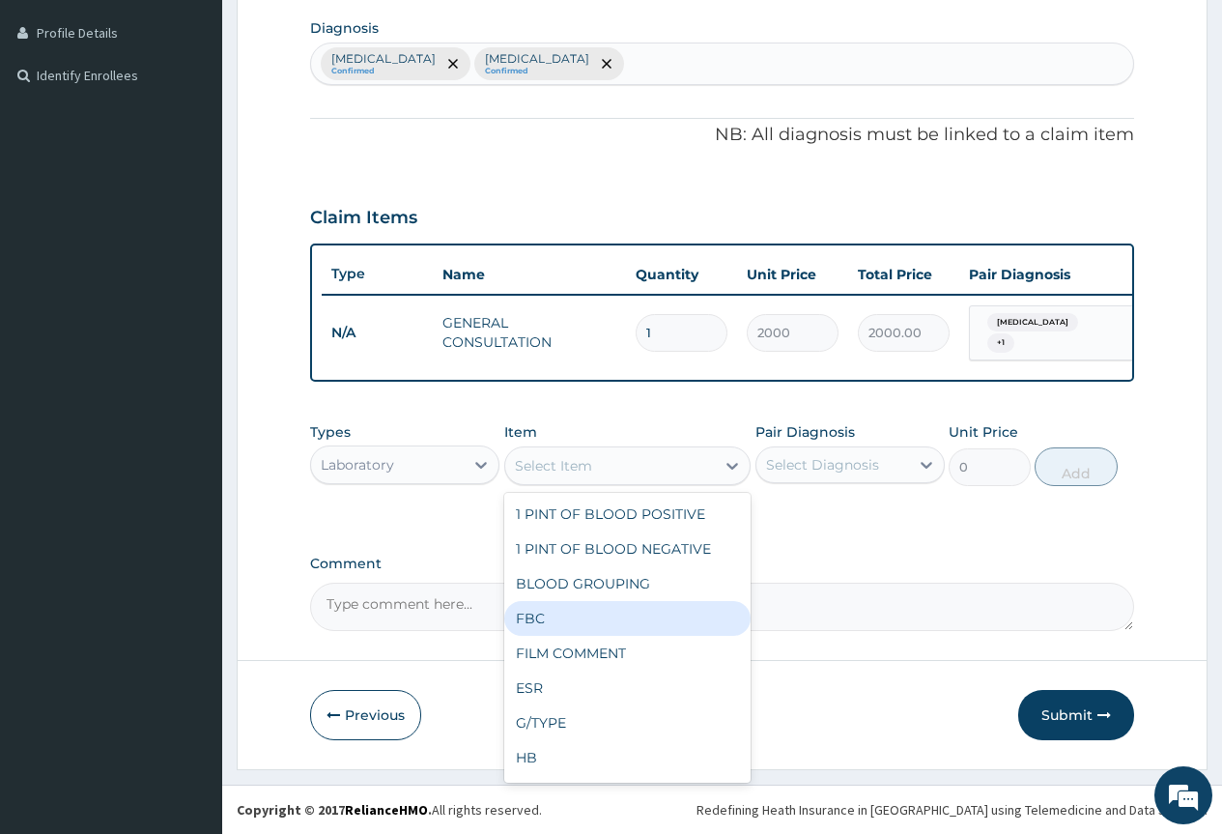
click at [564, 615] on div "FBC" at bounding box center [627, 618] width 247 height 35
type input "4800"
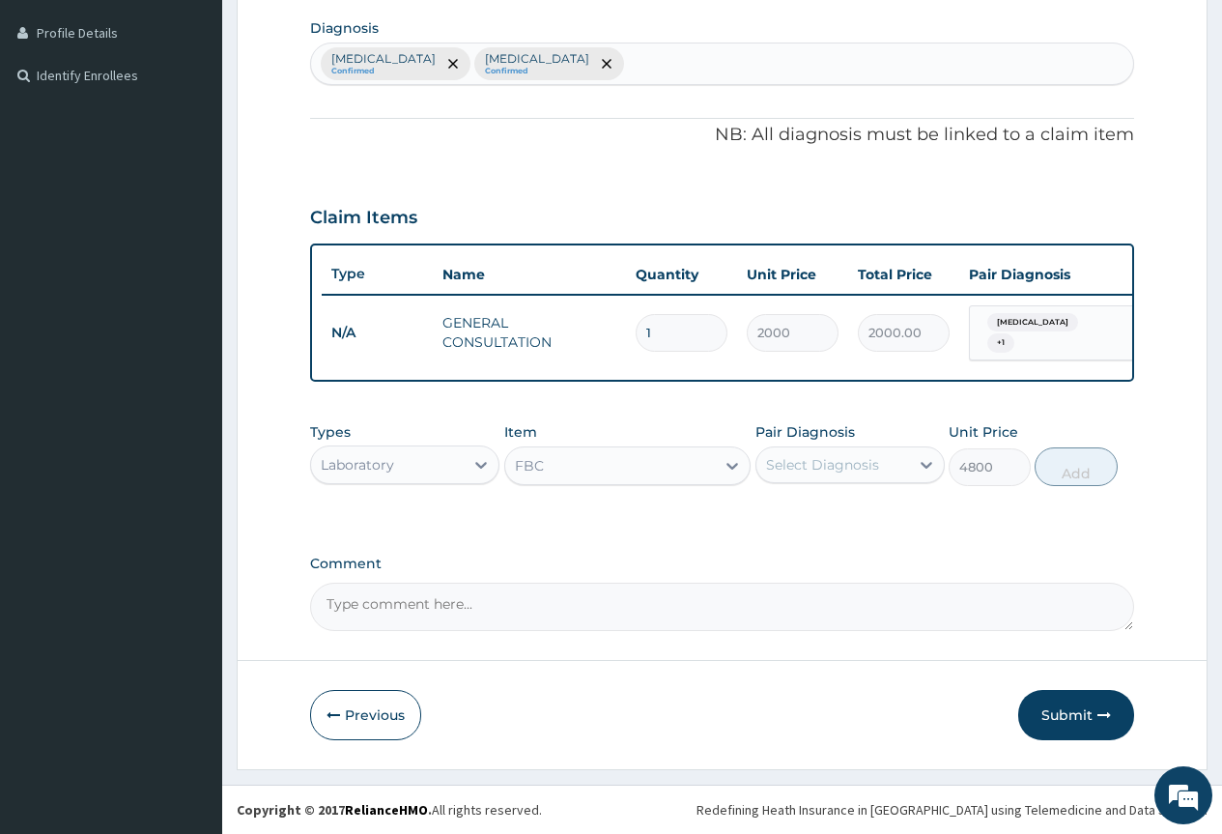
click at [827, 471] on div "Select Diagnosis" at bounding box center [822, 464] width 113 height 19
click at [806, 548] on label "Sepsis" at bounding box center [847, 551] width 120 height 19
checkbox input "true"
click at [1104, 480] on button "Add" at bounding box center [1076, 466] width 82 height 39
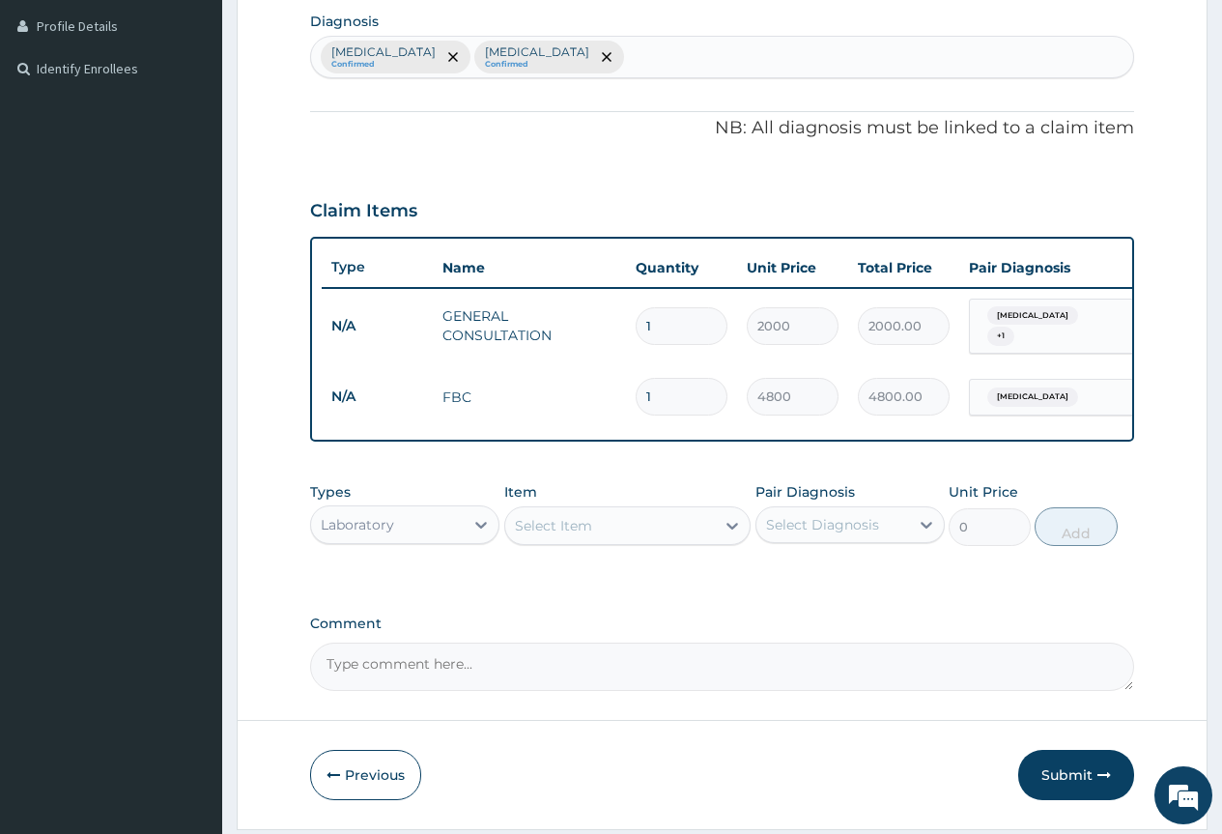
click at [624, 532] on div "Select Item" at bounding box center [610, 525] width 211 height 31
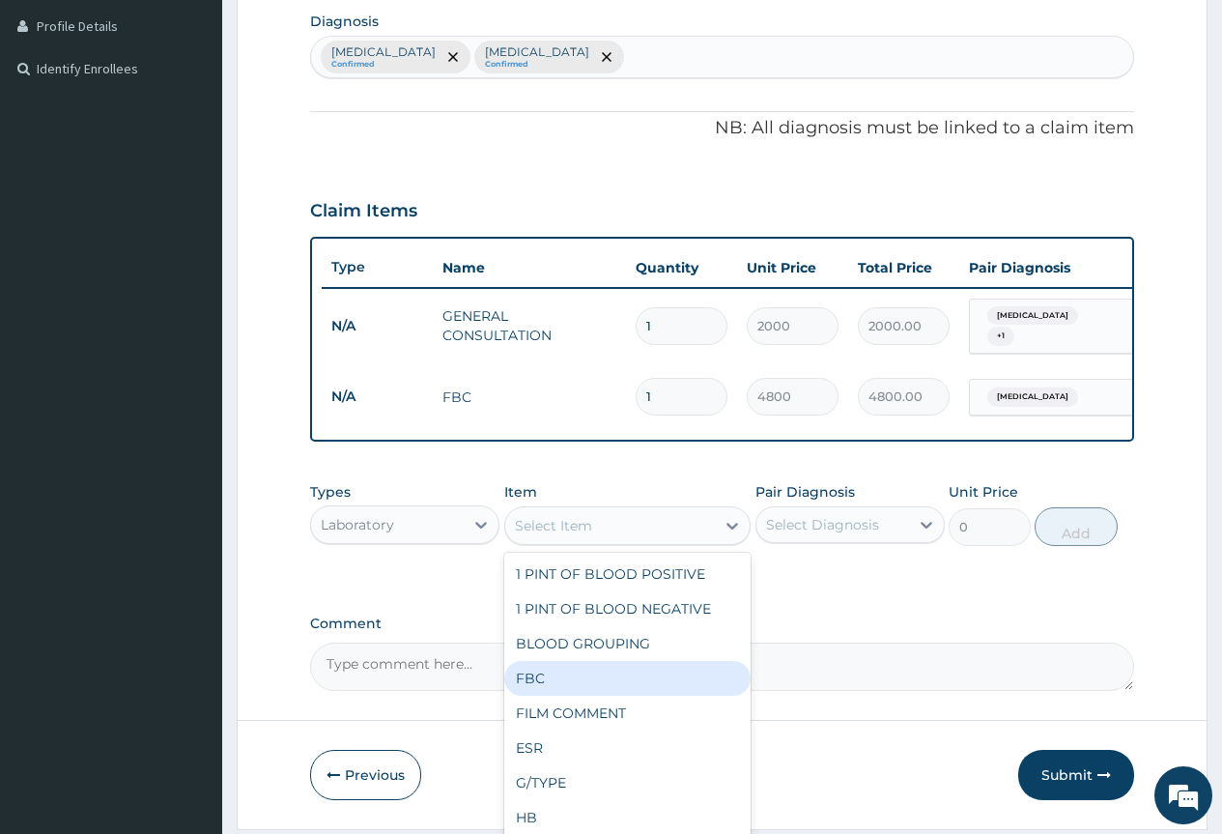
scroll to position [290, 0]
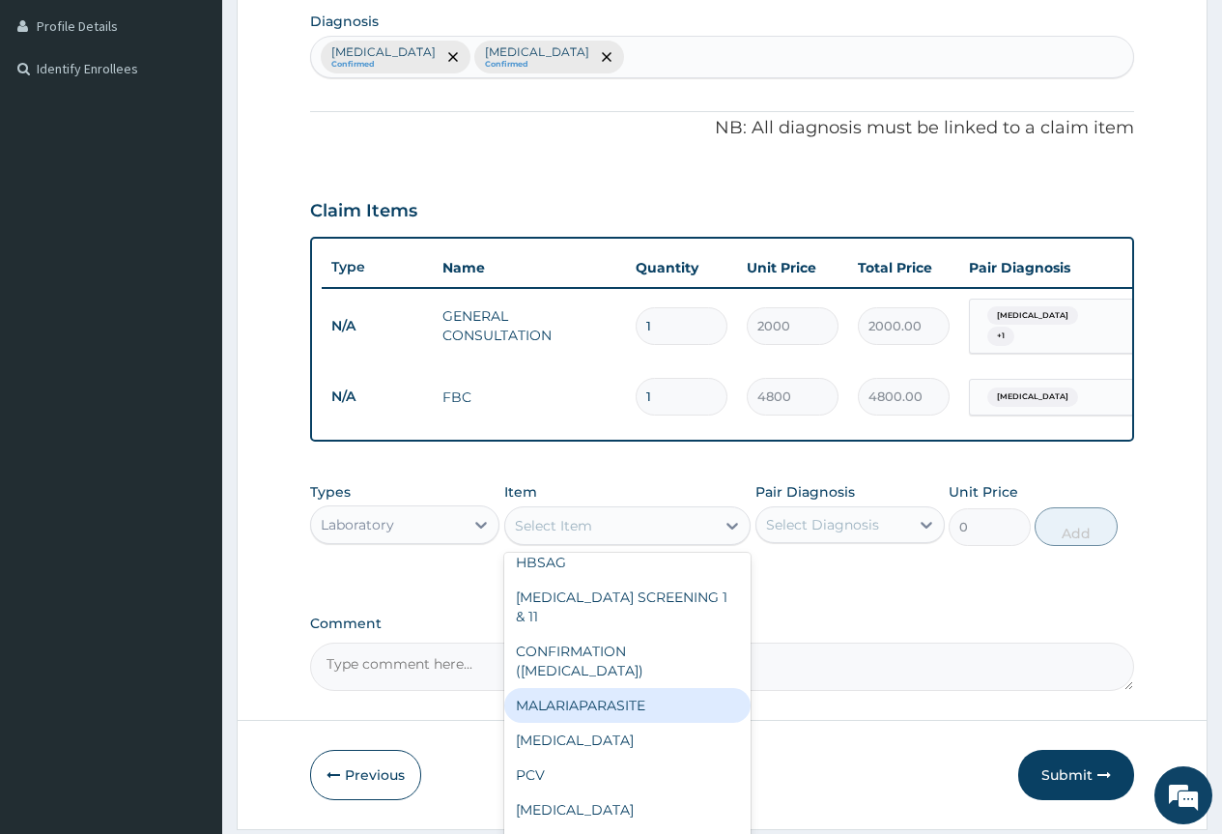
click at [604, 688] on div "MALARIAPARASITE" at bounding box center [627, 705] width 247 height 35
type input "720"
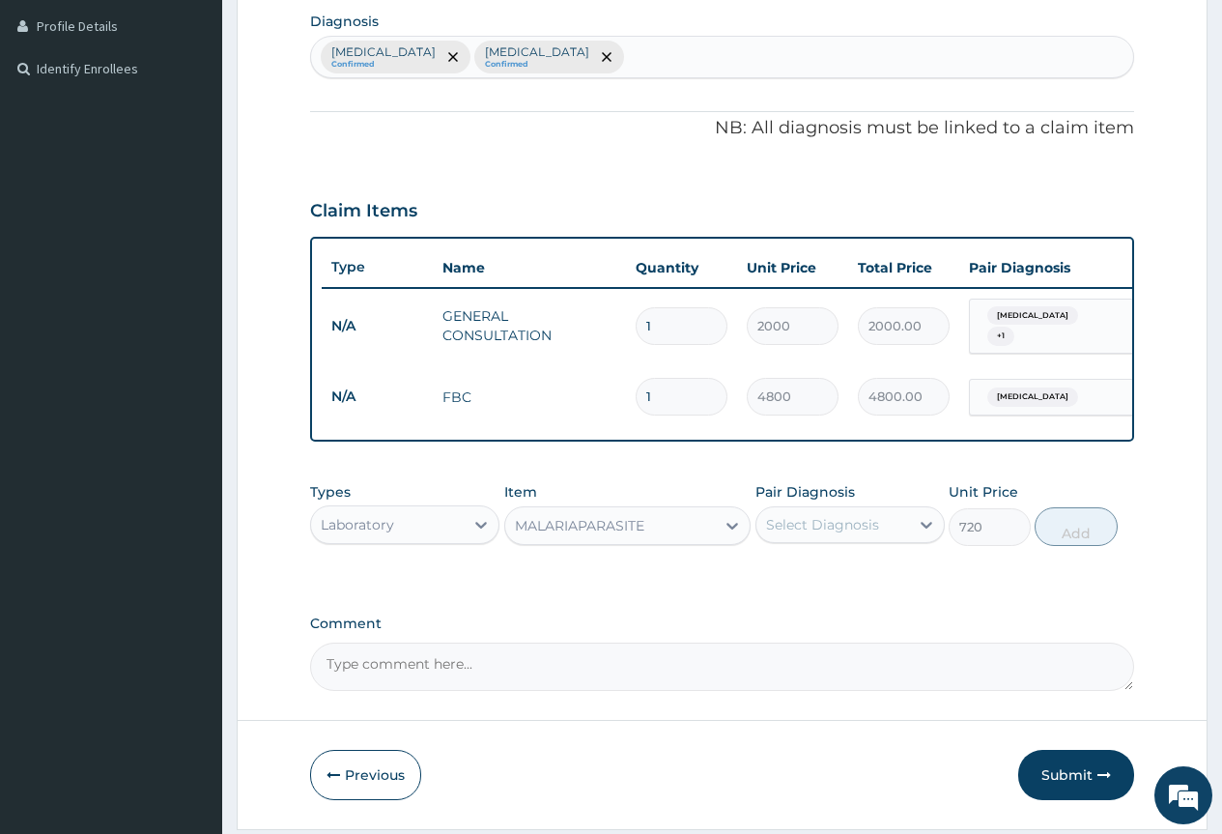
click at [843, 534] on div "Select Diagnosis" at bounding box center [822, 524] width 113 height 19
click at [822, 582] on label "Malaria" at bounding box center [847, 571] width 120 height 19
checkbox input "true"
click at [1063, 536] on button "Add" at bounding box center [1076, 526] width 82 height 39
type input "0"
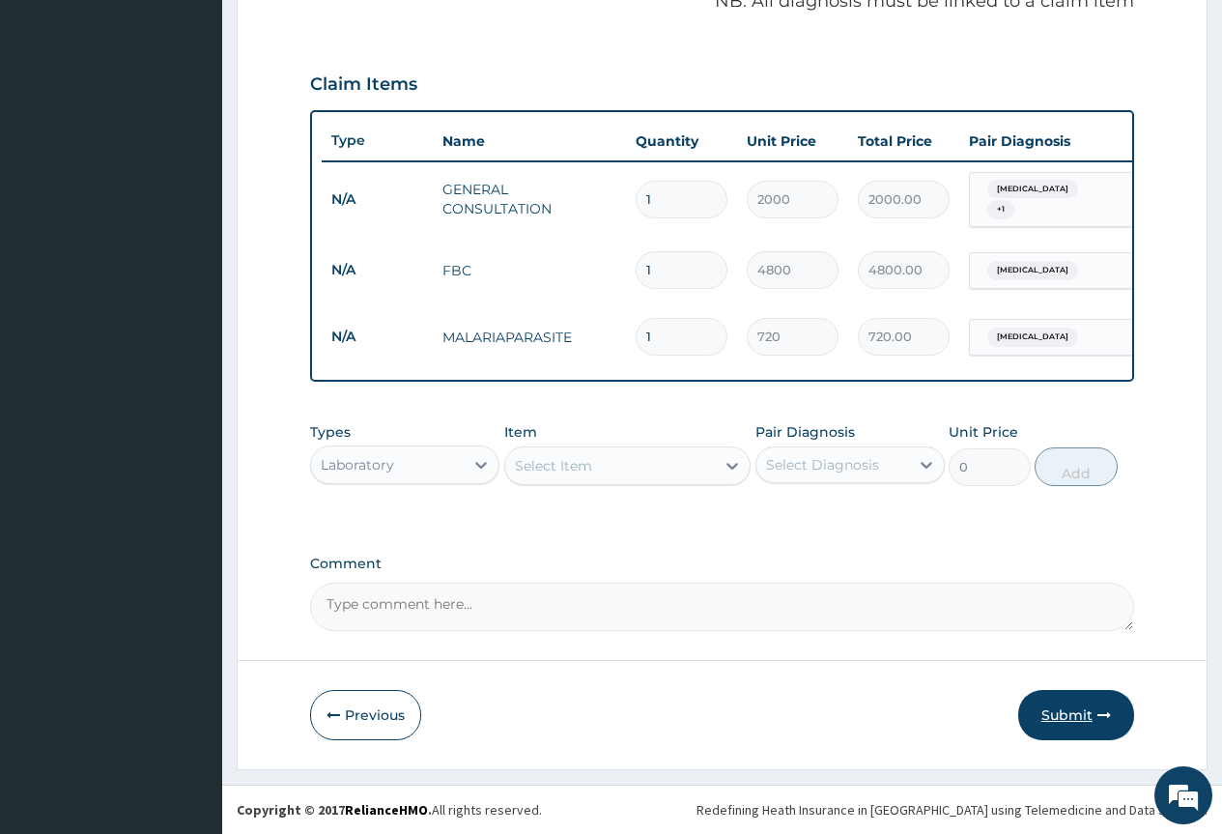
click at [1087, 734] on button "Submit" at bounding box center [1076, 715] width 116 height 50
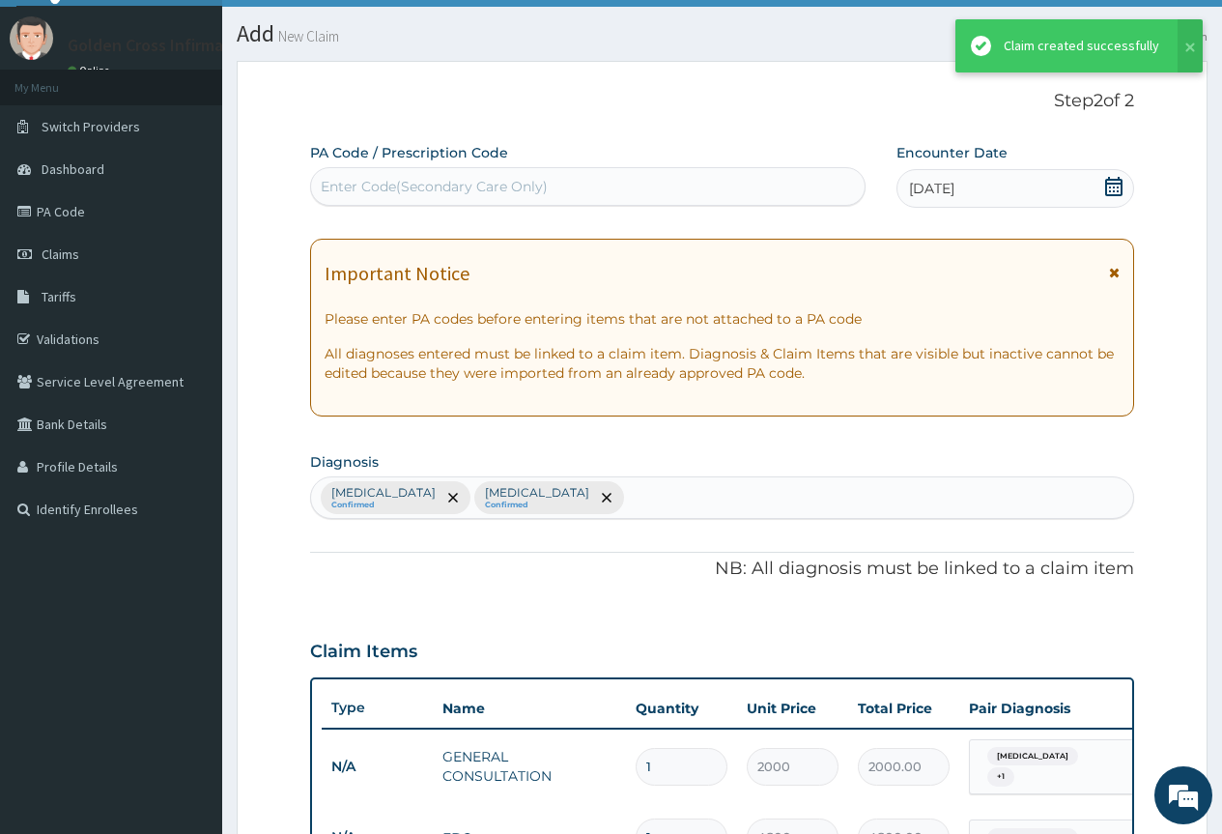
scroll to position [615, 0]
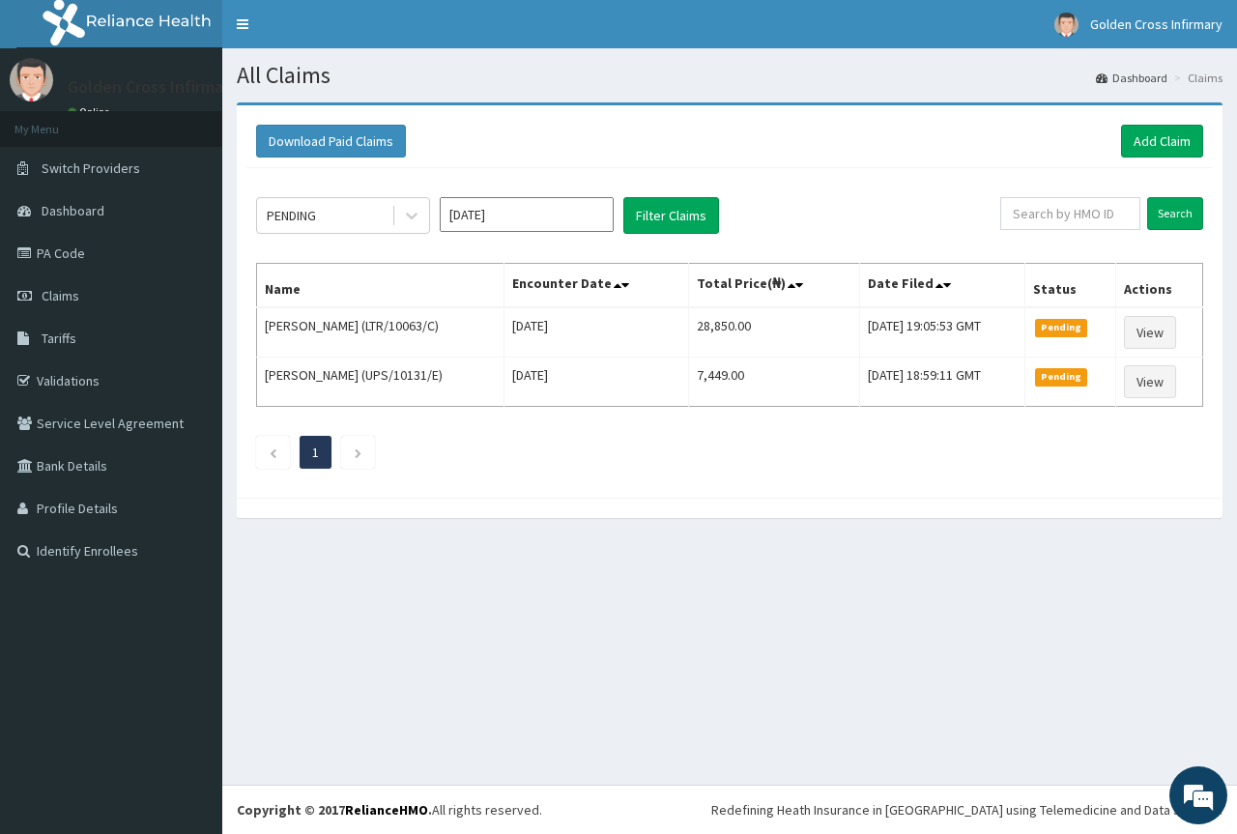
click at [1171, 124] on div "Download Paid Claims Add Claim" at bounding box center [729, 141] width 966 height 53
click at [1155, 140] on link "Add Claim" at bounding box center [1162, 141] width 82 height 33
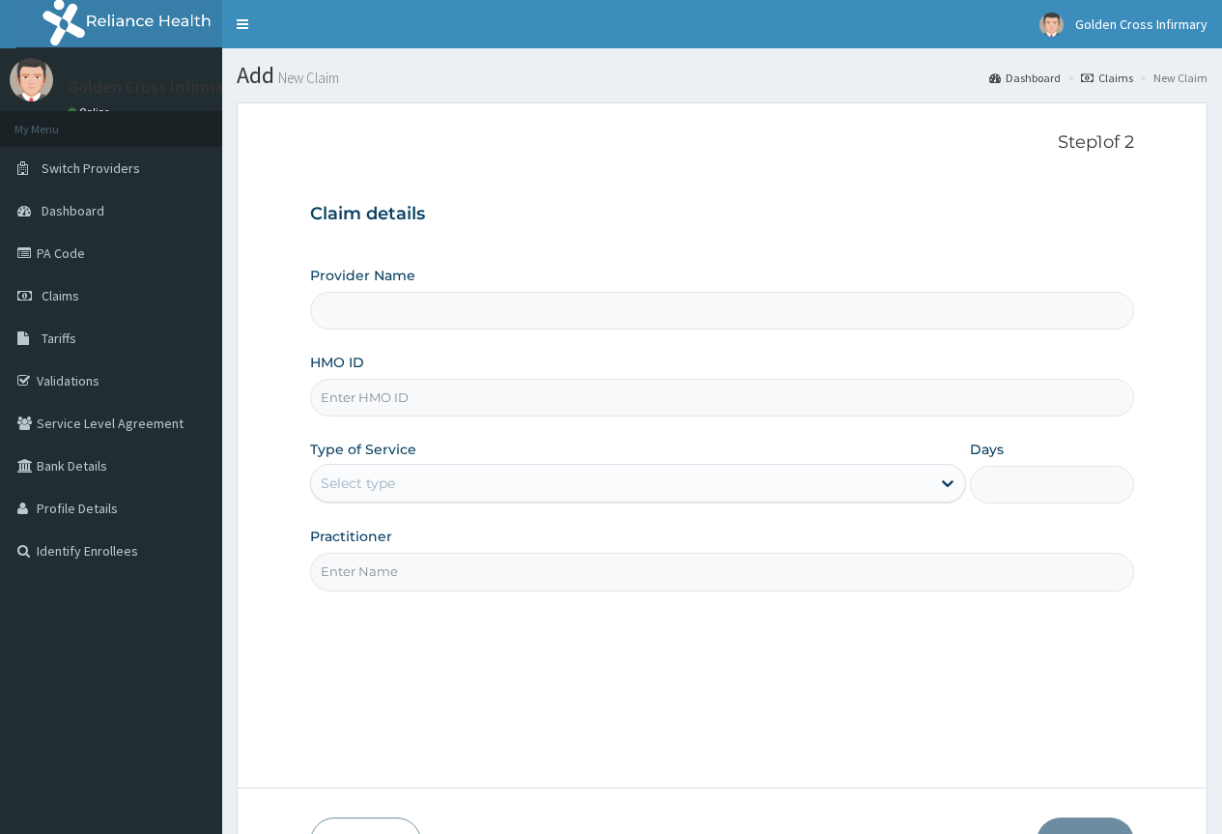
click at [432, 381] on input "HMO ID" at bounding box center [722, 398] width 824 height 38
type input "PWP/10036"
type input "[GEOGRAPHIC_DATA] (Hospital & Maternity)"
type input "PWP/10036/A"
click at [511, 484] on div "Select type" at bounding box center [620, 483] width 619 height 31
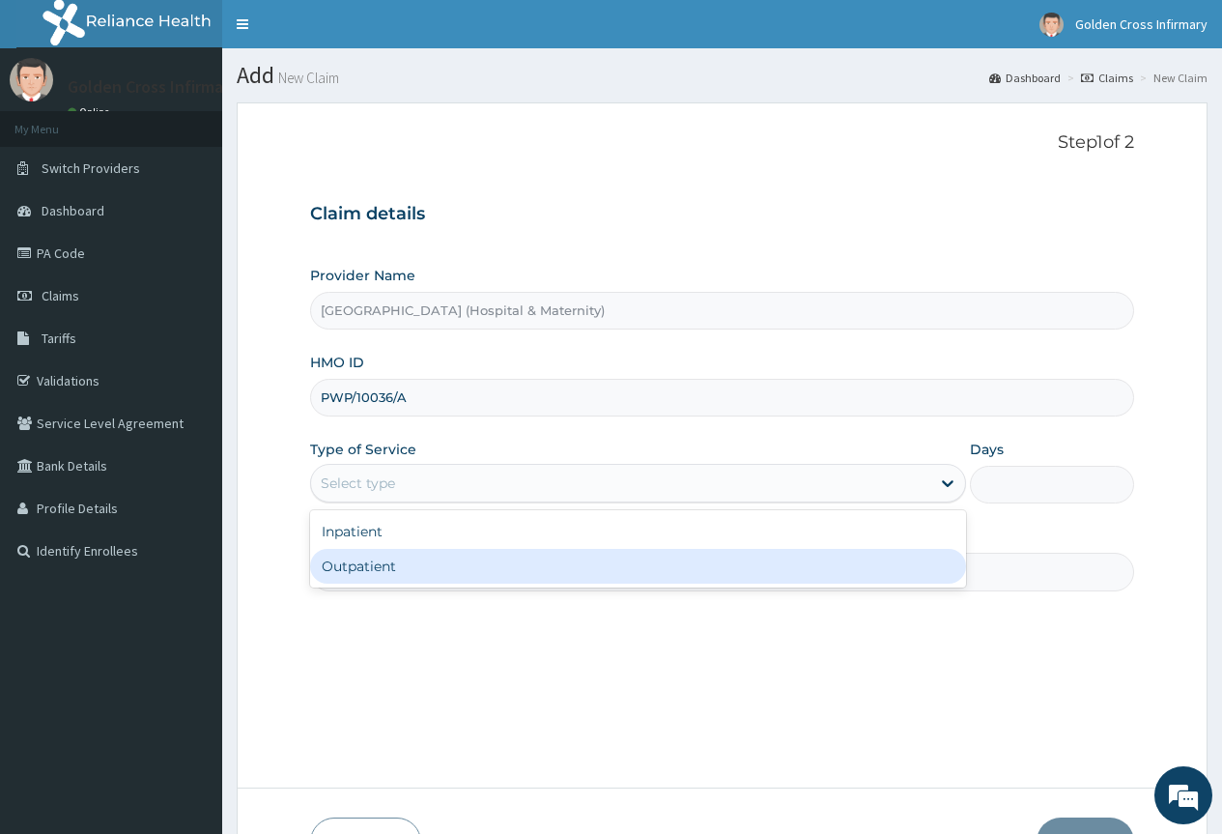
click at [543, 576] on div "Outpatient" at bounding box center [638, 566] width 656 height 35
type input "1"
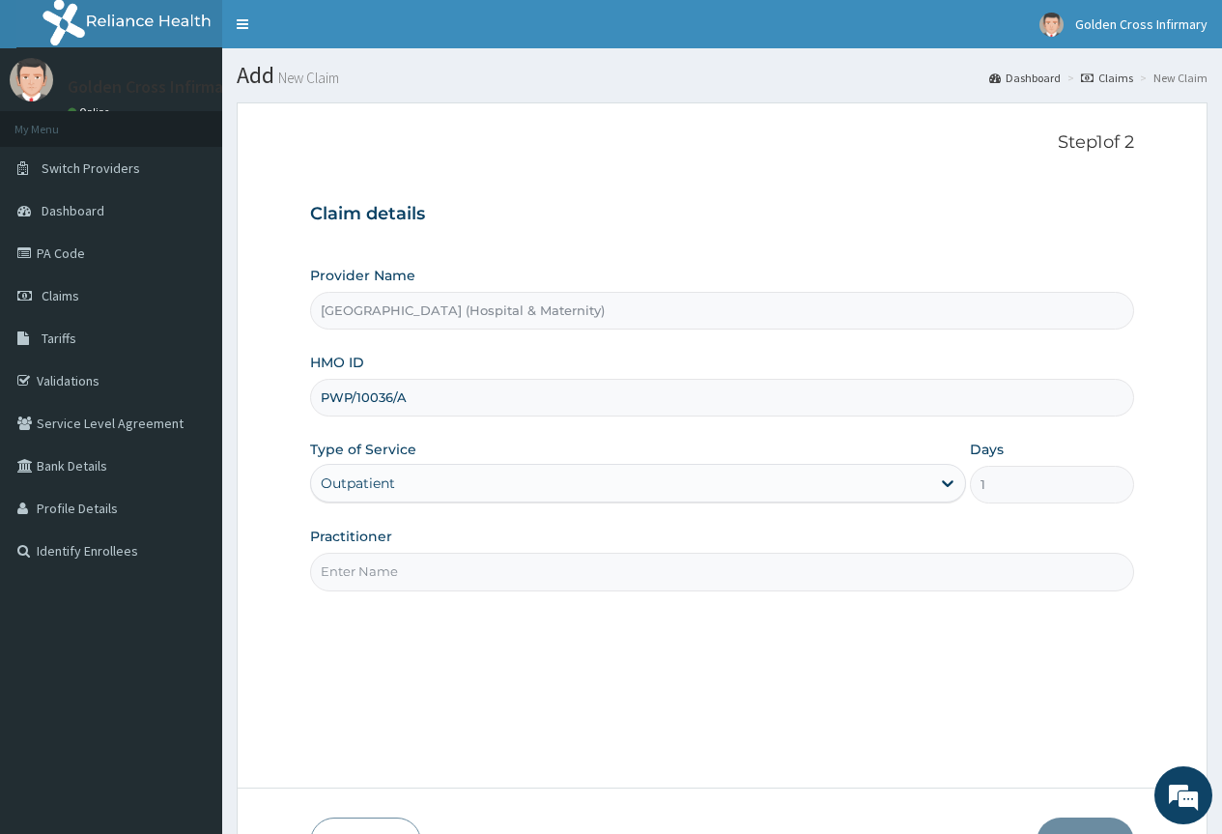
click at [543, 576] on input "Practitioner" at bounding box center [722, 572] width 824 height 38
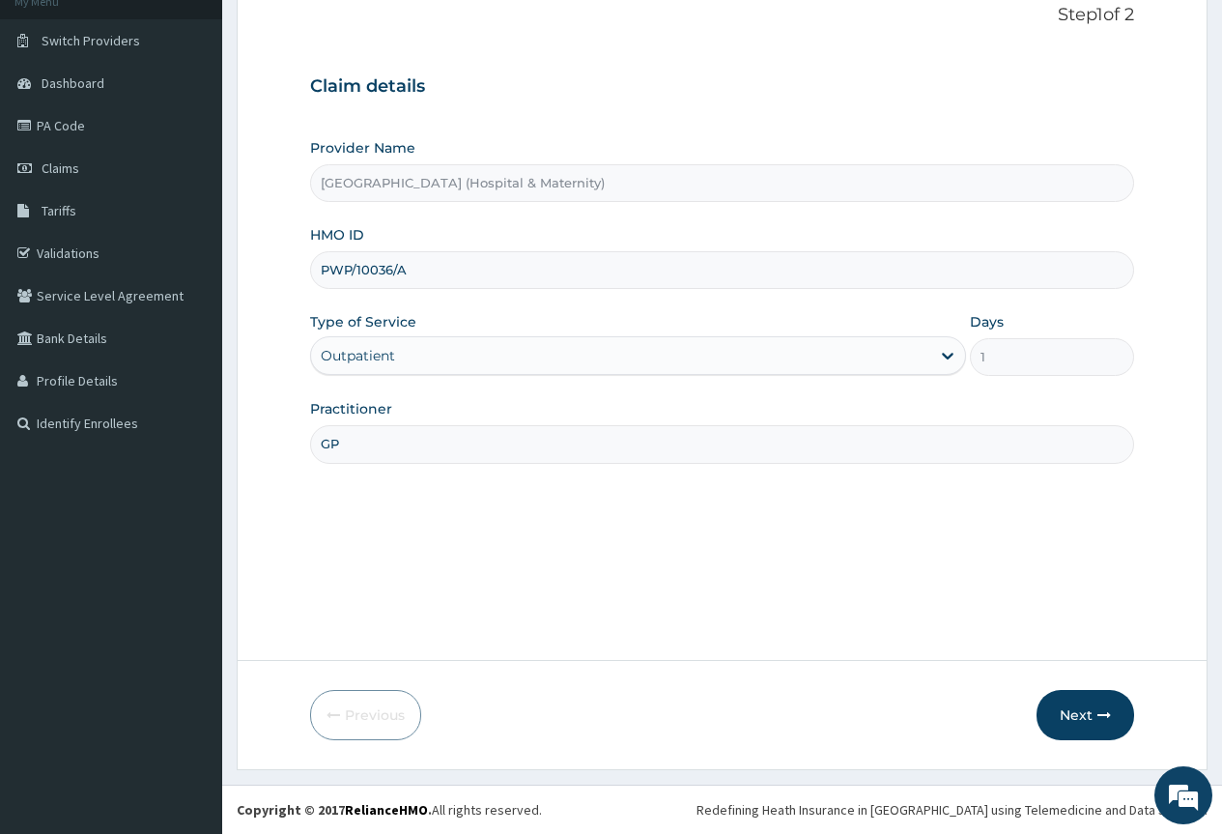
type input "GP"
click at [1139, 715] on form "Step 1 of 2 Claim details Provider Name Golden Cross Infirmary (Hospital & Mate…" at bounding box center [722, 372] width 971 height 794
click at [1100, 722] on button "Next" at bounding box center [1086, 715] width 98 height 50
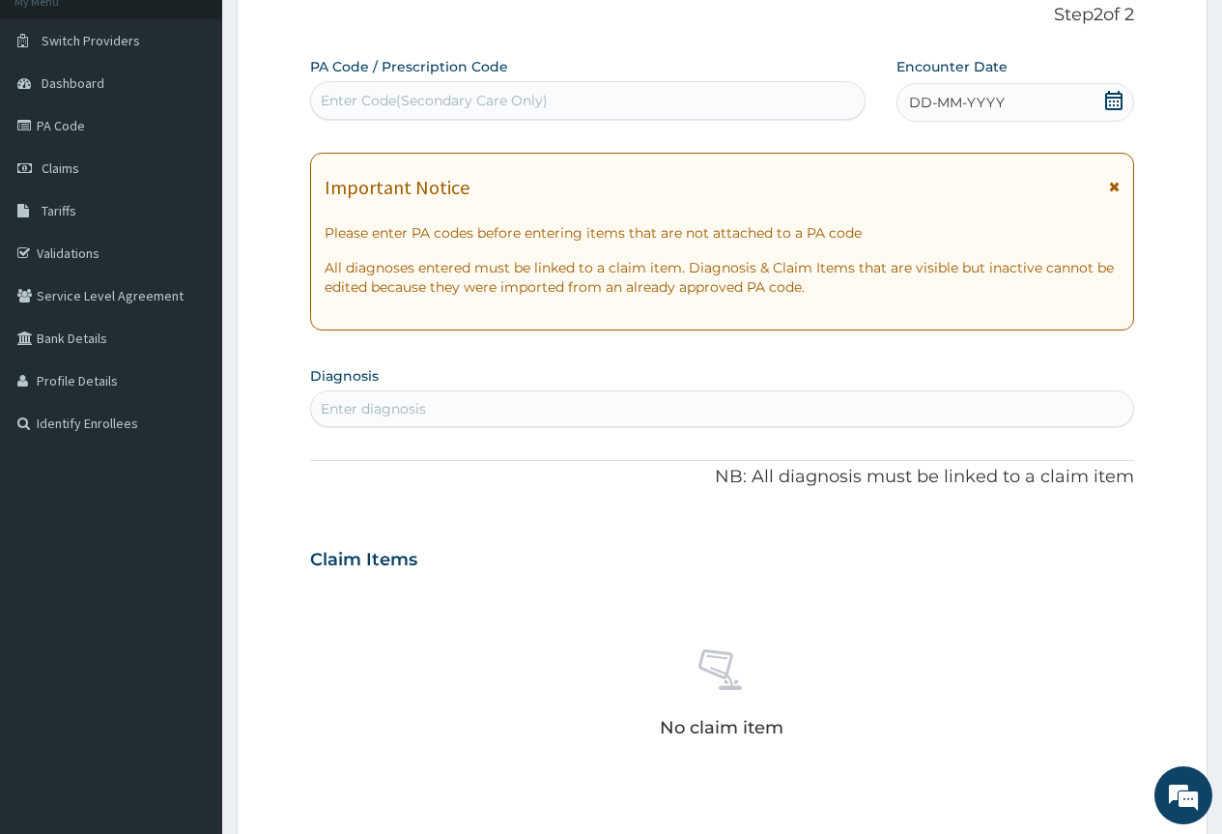
click at [1113, 108] on icon at bounding box center [1113, 100] width 17 height 19
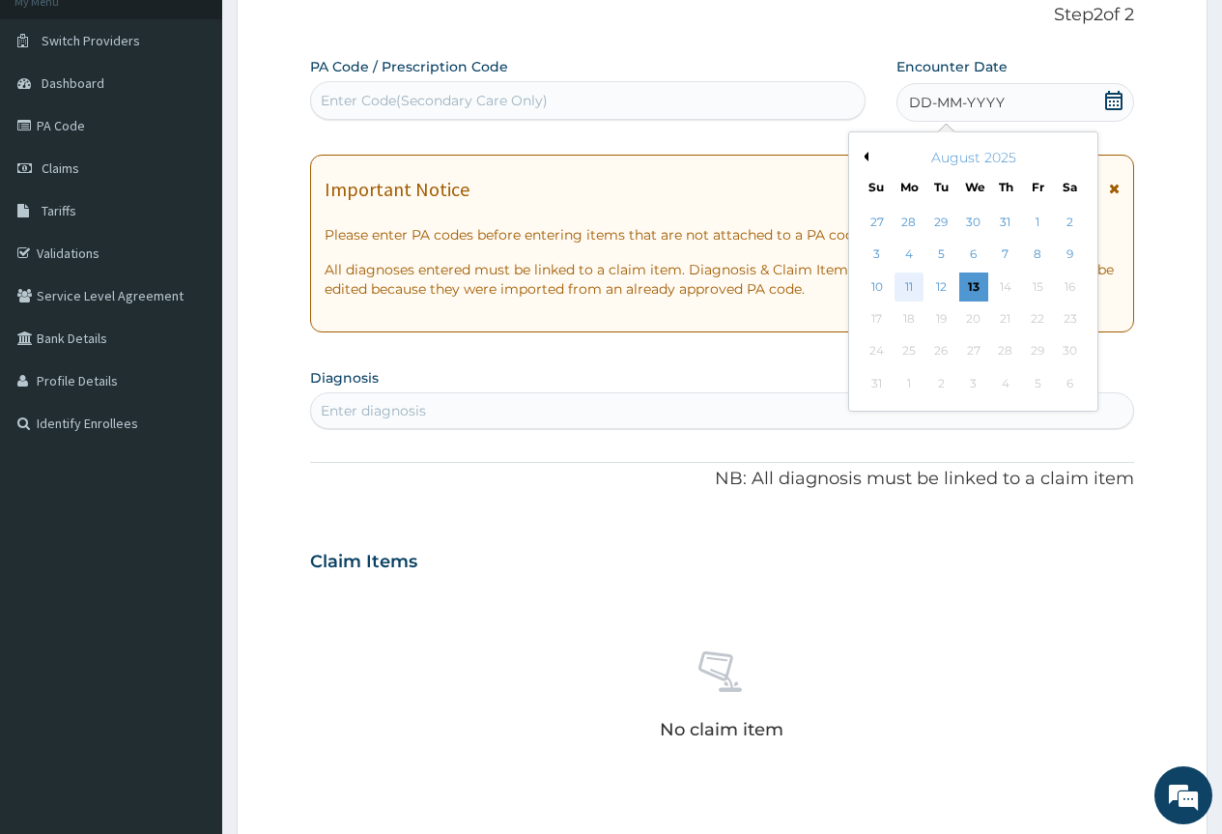
click at [900, 293] on div "11" at bounding box center [909, 286] width 29 height 29
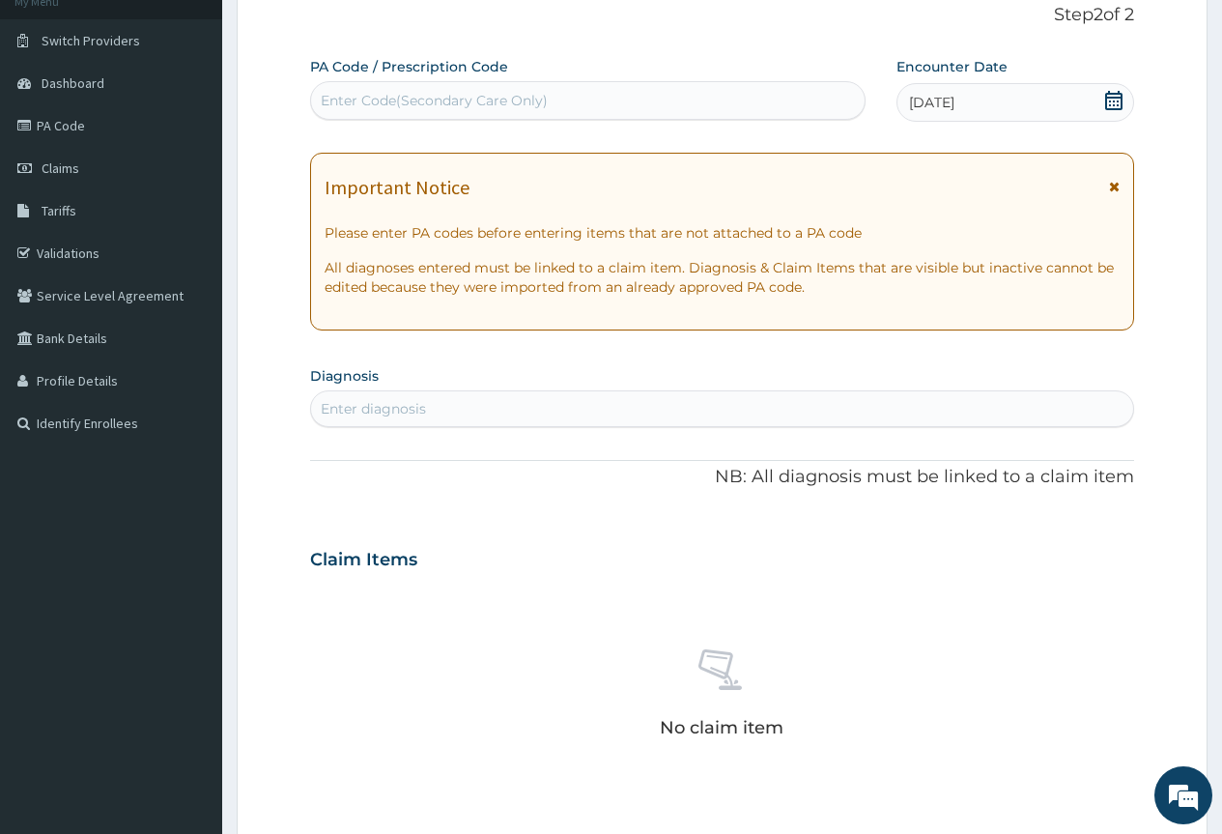
click at [657, 404] on div "Enter diagnosis" at bounding box center [722, 408] width 822 height 31
type input "CANDIDIA"
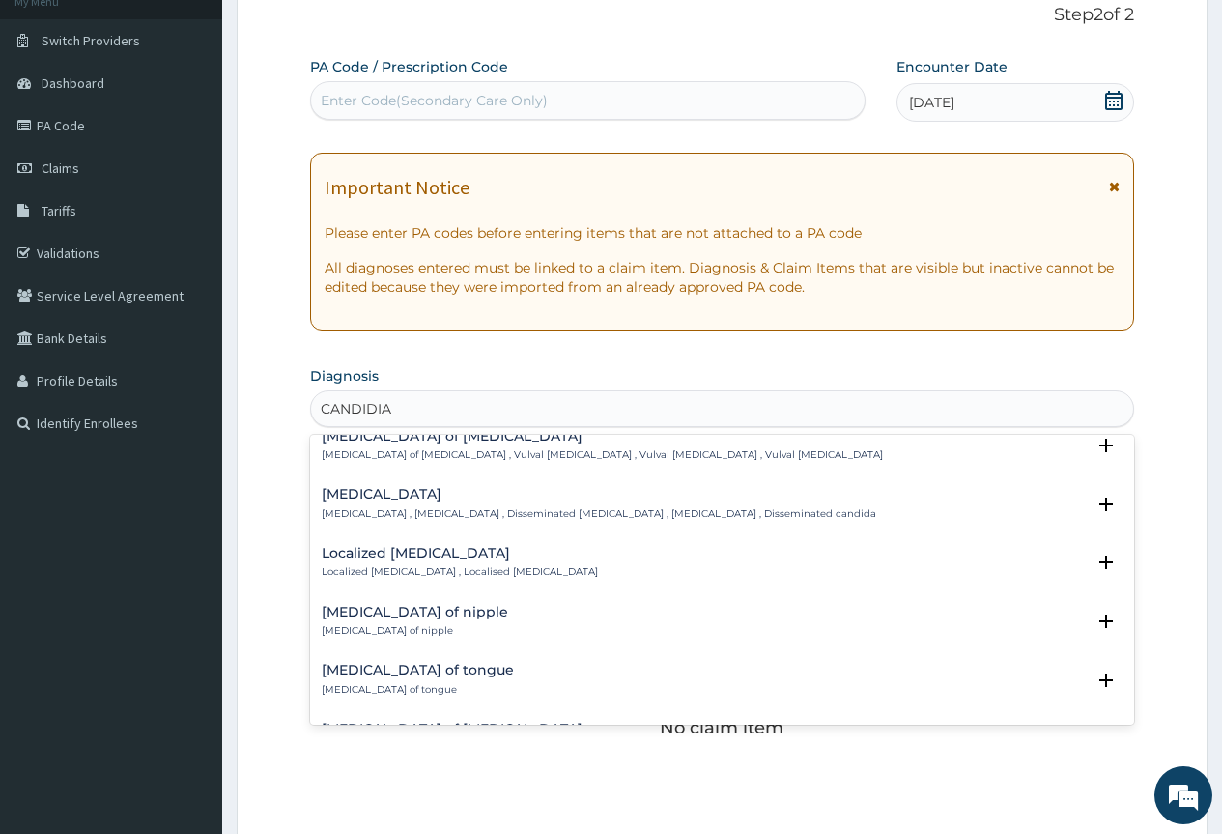
scroll to position [1063, 0]
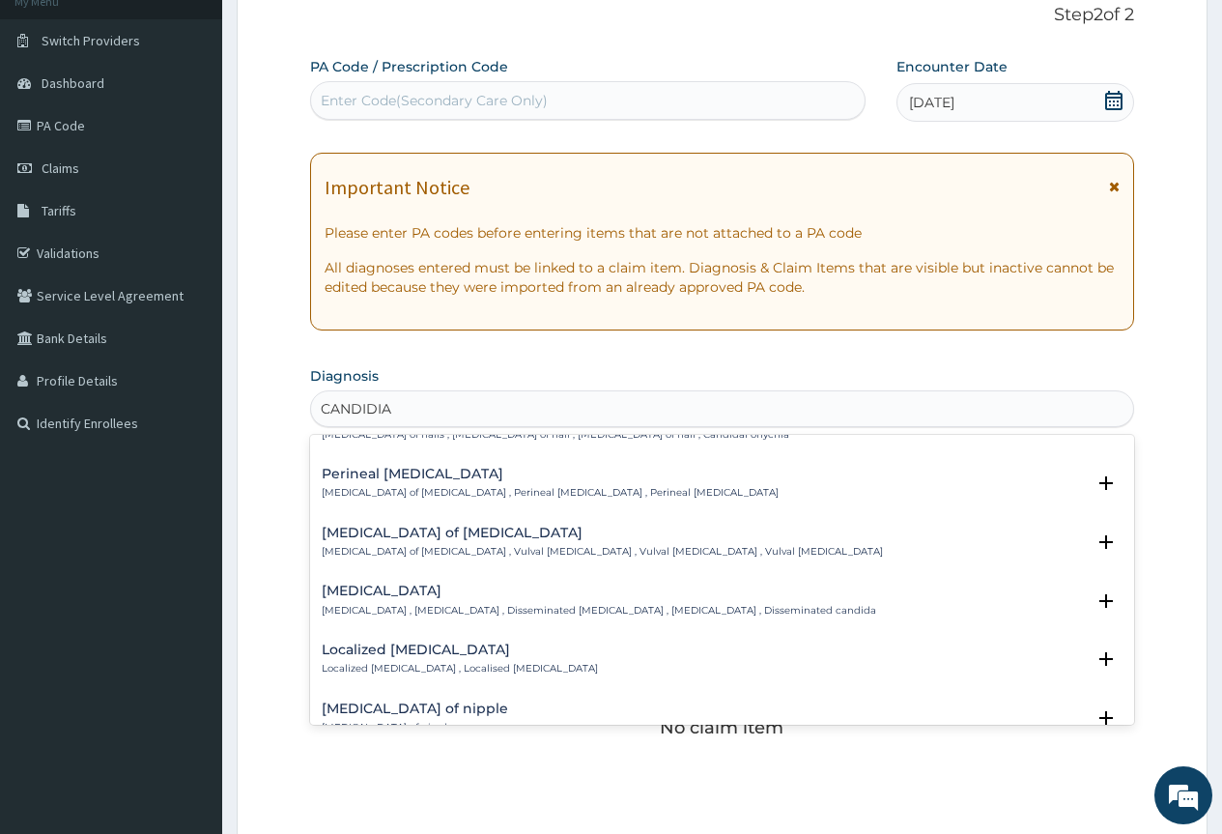
click at [430, 545] on p "Candidiasis of vulva , Vulval candidiasis , Vulval thrush , Vulval candidosis" at bounding box center [602, 552] width 561 height 14
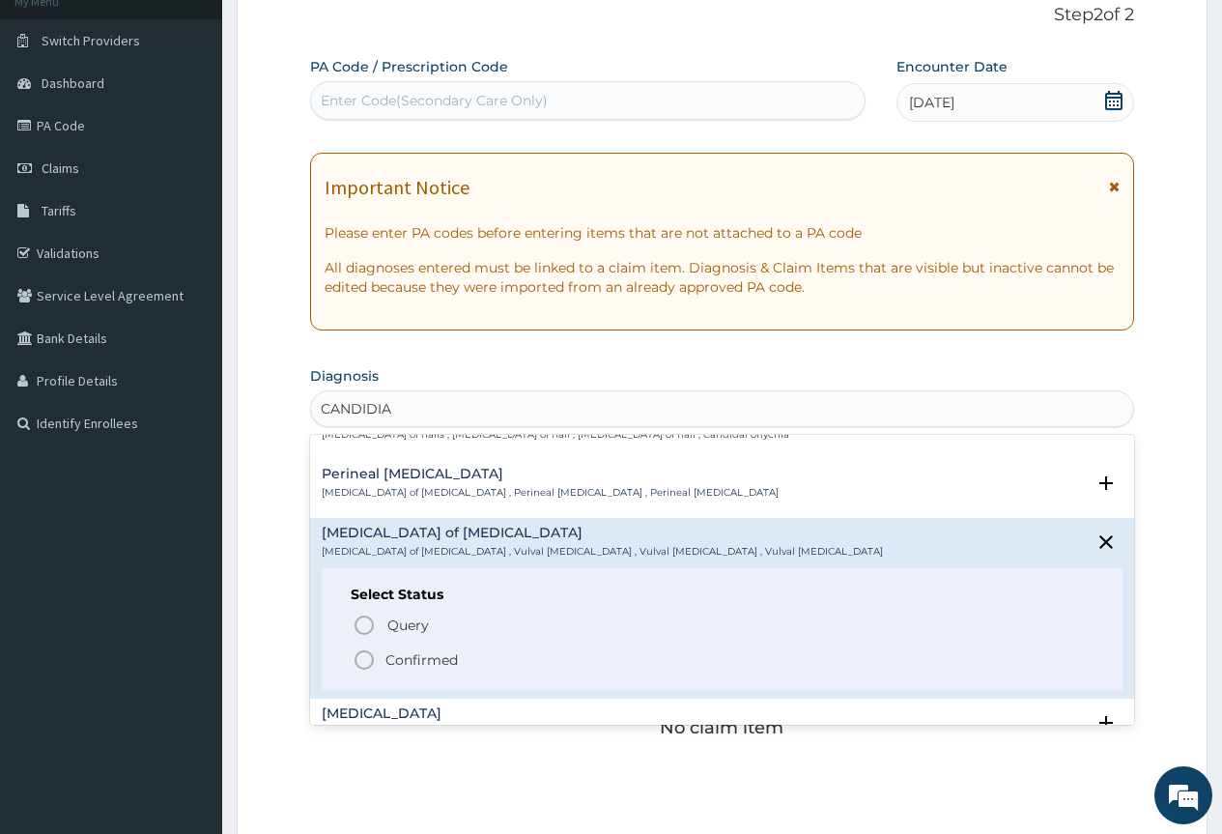
click at [417, 655] on p "Confirmed" at bounding box center [422, 659] width 72 height 19
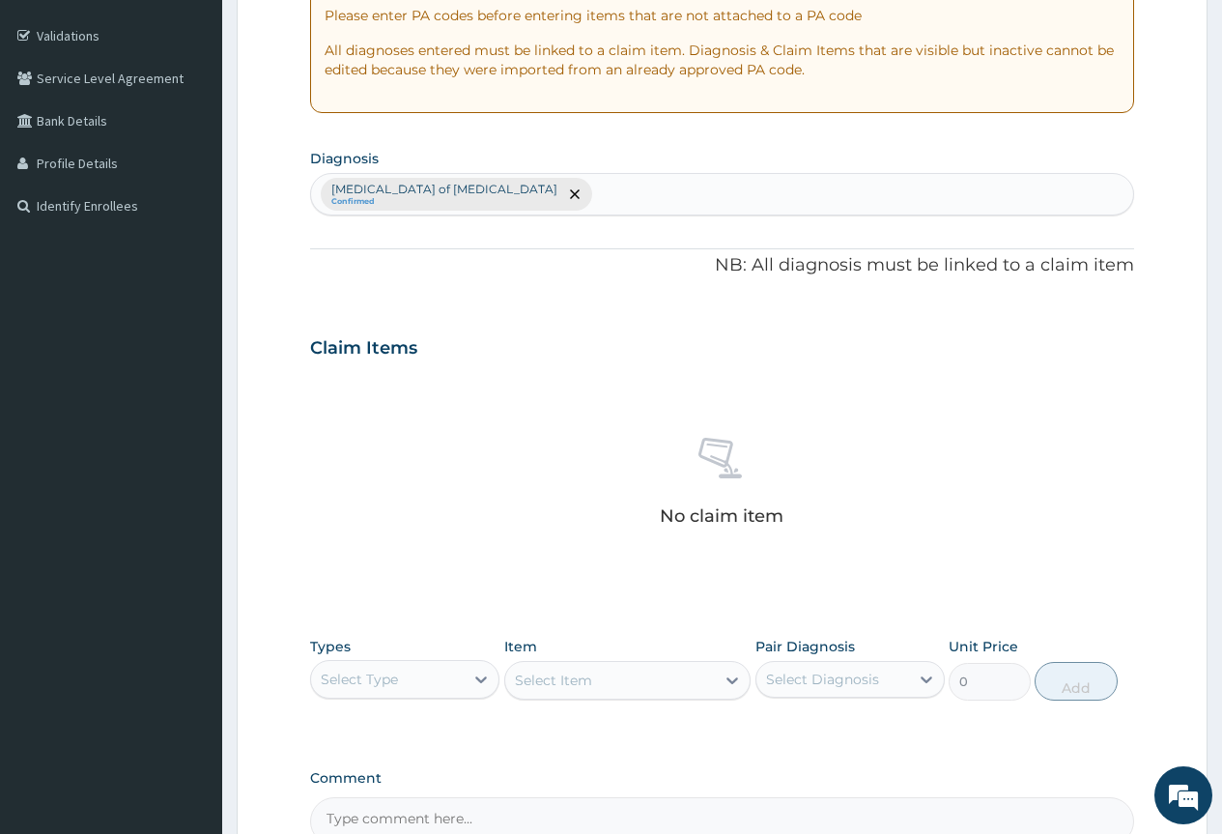
scroll to position [559, 0]
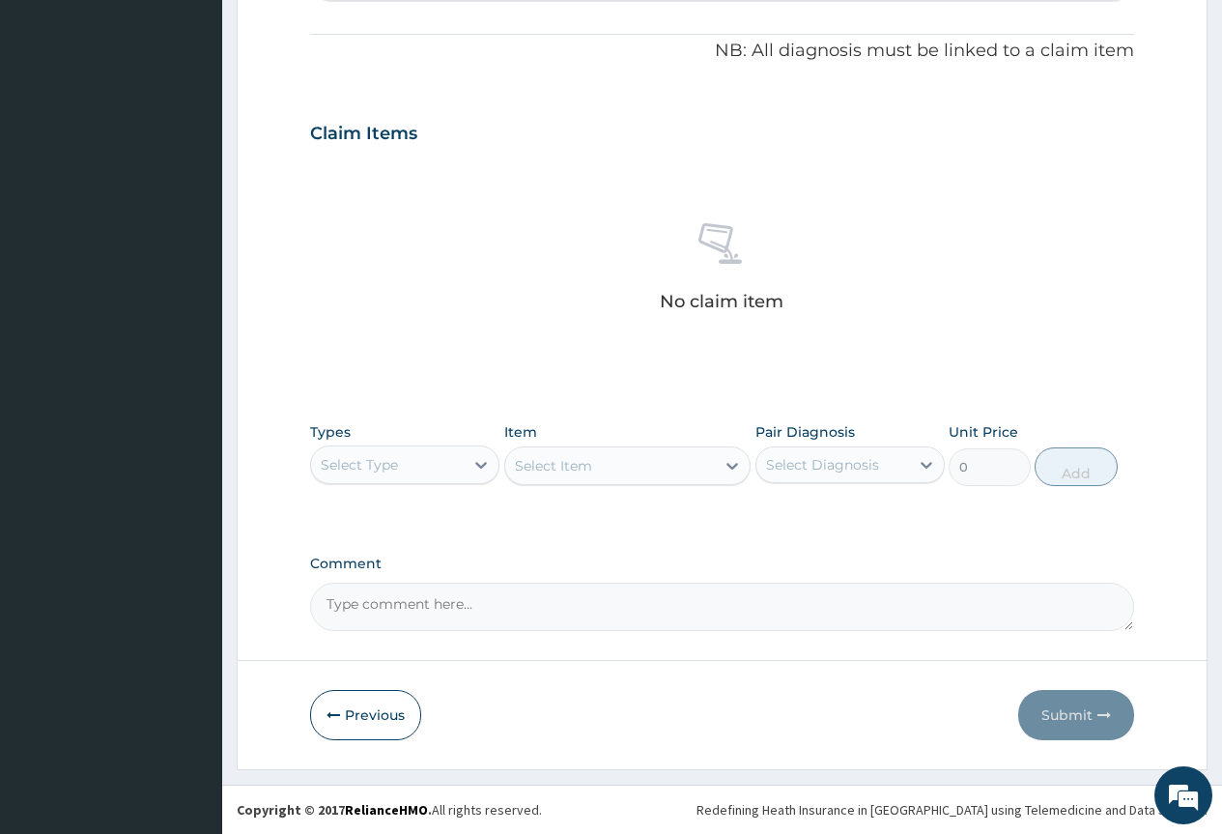
click at [409, 466] on div "Select Type" at bounding box center [387, 464] width 153 height 31
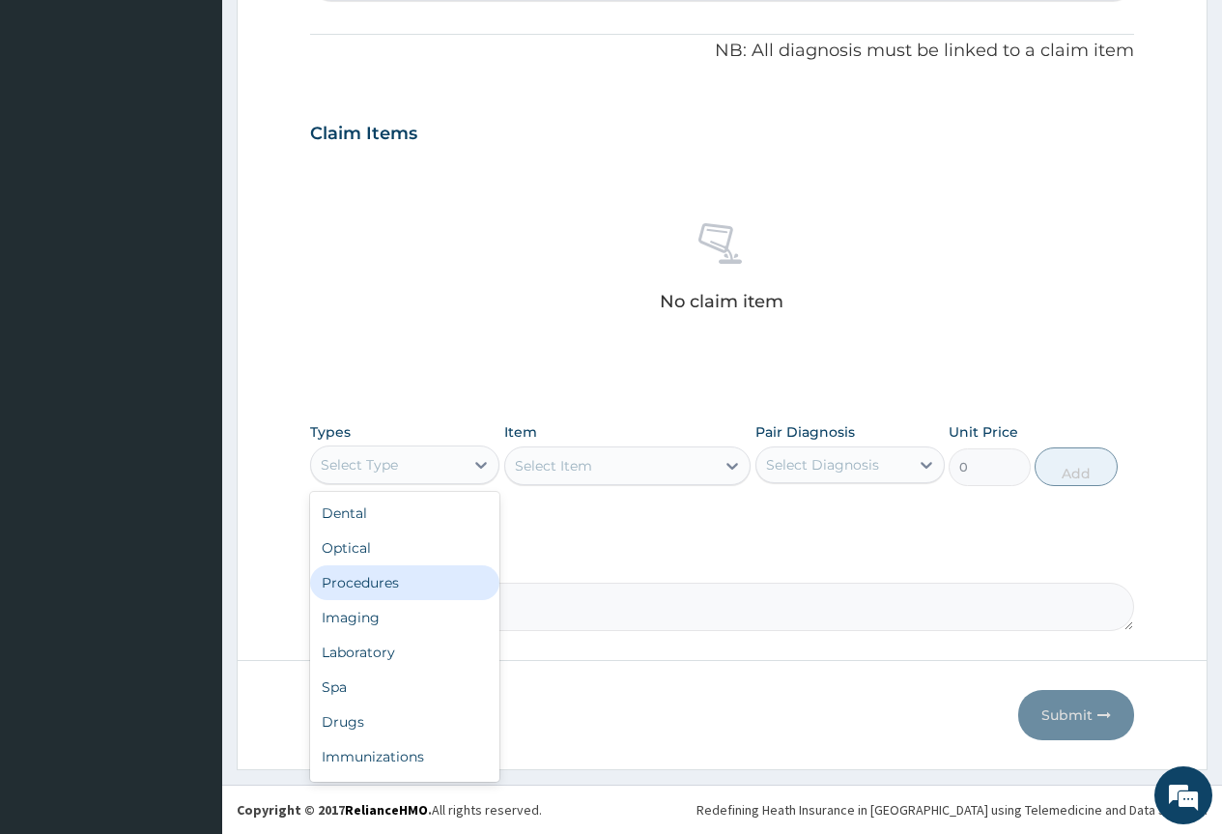
click at [444, 584] on div "Procedures" at bounding box center [404, 582] width 189 height 35
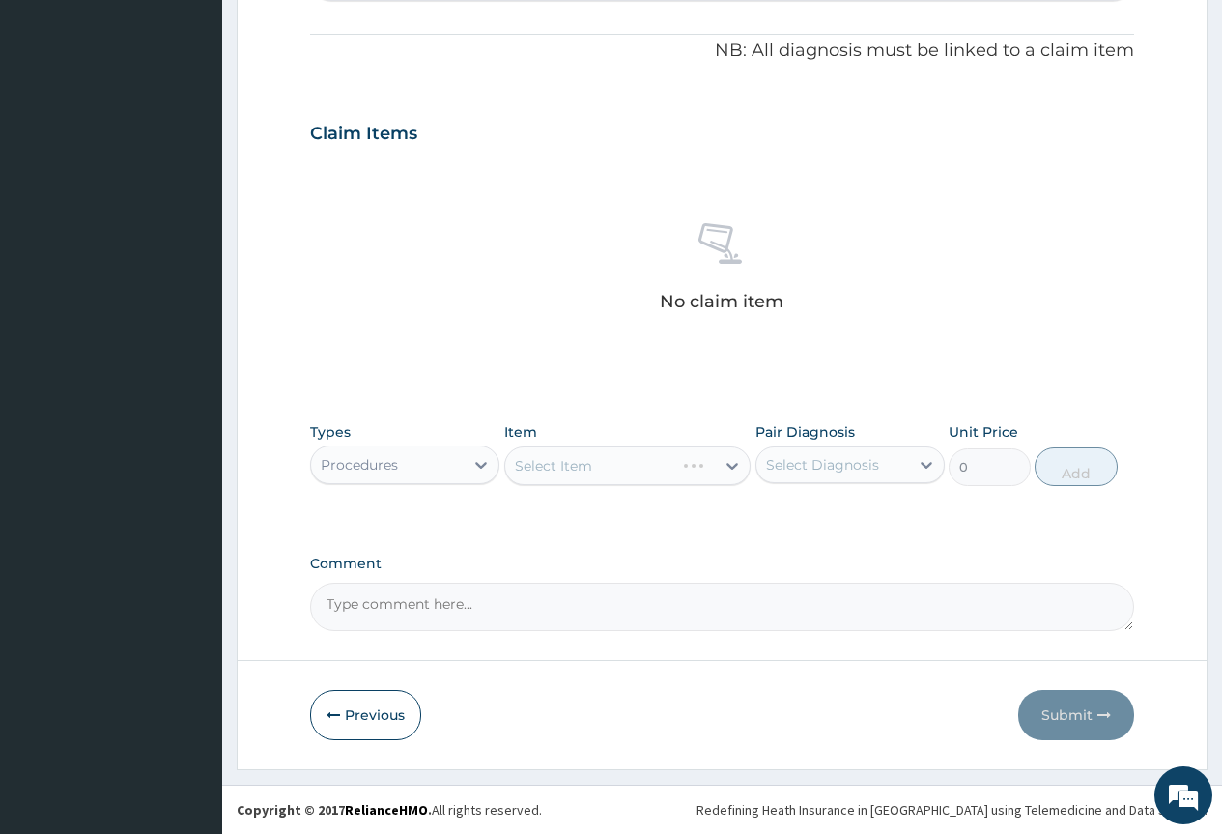
click at [679, 471] on div "Select Item" at bounding box center [627, 465] width 247 height 39
click at [679, 474] on div "Select Item" at bounding box center [610, 465] width 211 height 31
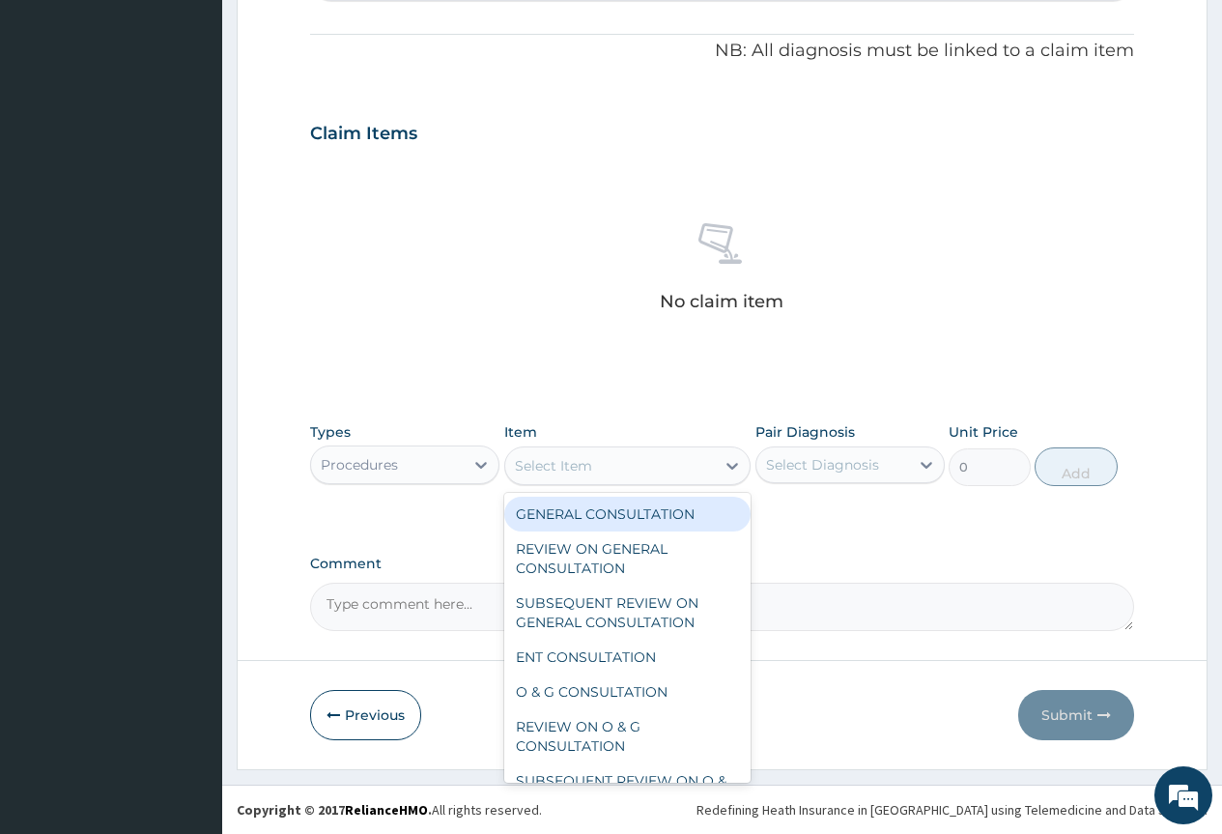
click at [683, 515] on div "GENERAL CONSULTATION" at bounding box center [627, 514] width 247 height 35
type input "2000"
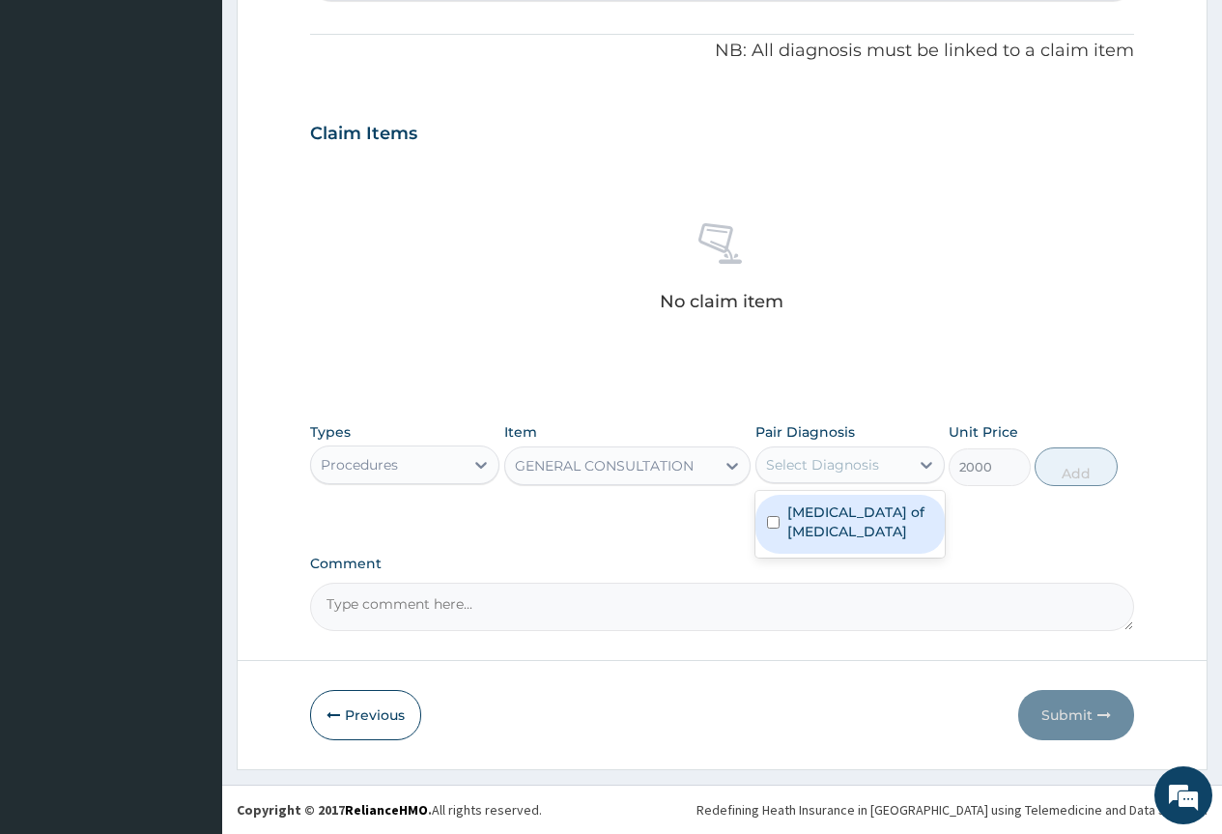
click at [829, 455] on div "Select Diagnosis" at bounding box center [822, 464] width 113 height 19
click at [868, 517] on label "Candidiasis of vulva" at bounding box center [860, 521] width 146 height 39
checkbox input "true"
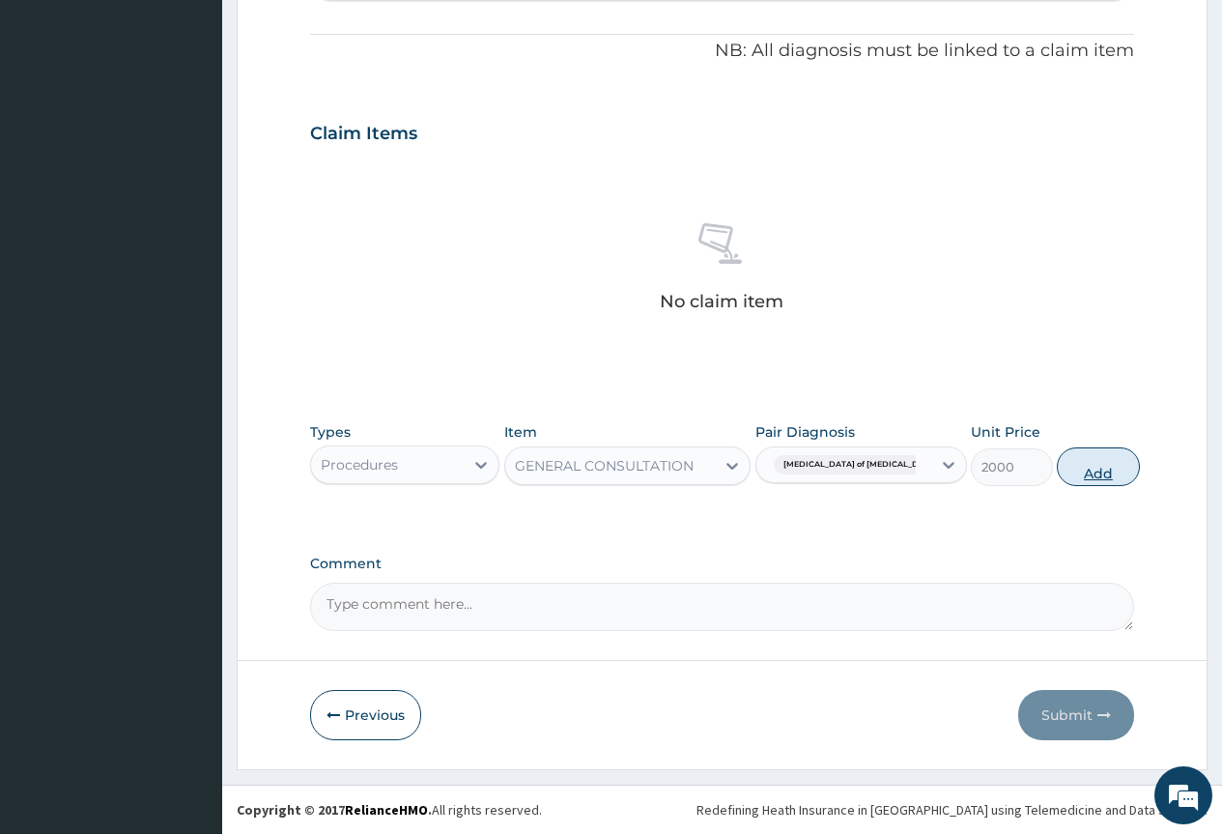
click at [1097, 459] on button "Add" at bounding box center [1098, 466] width 82 height 39
type input "0"
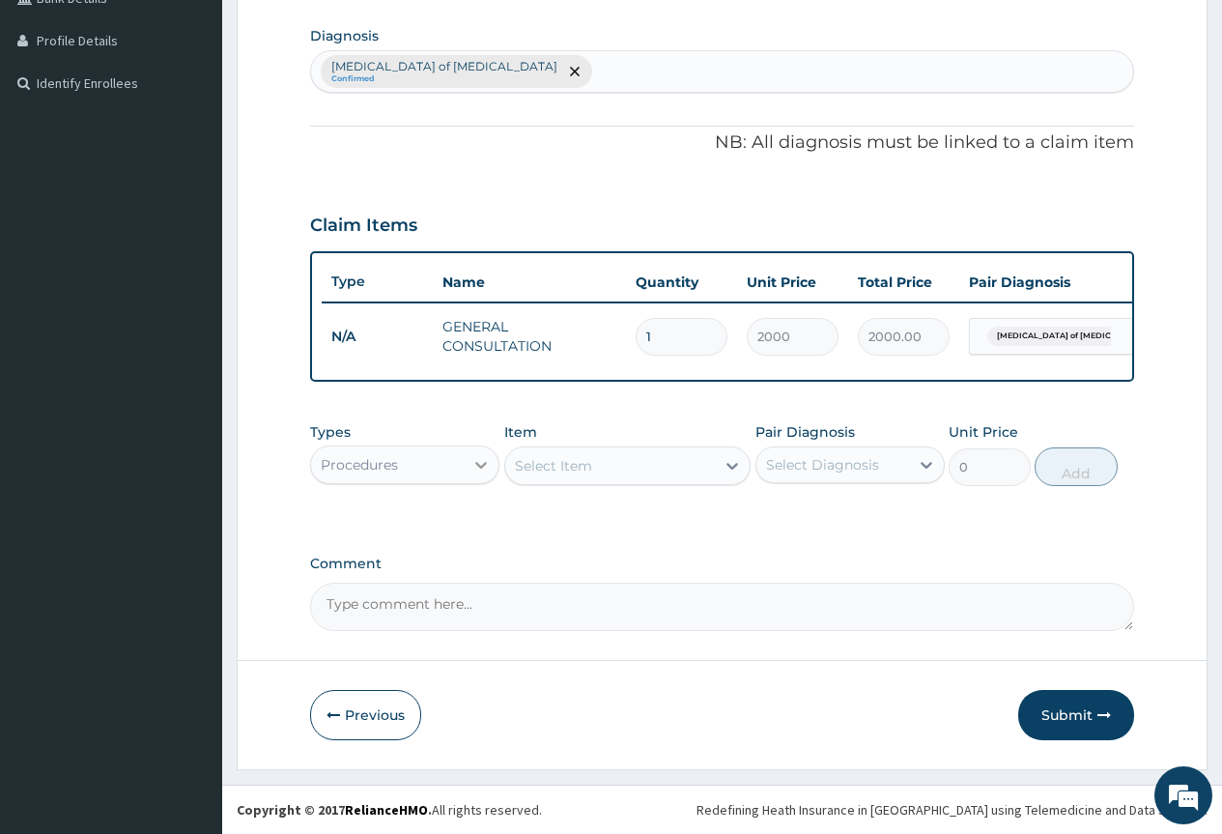
click at [477, 462] on icon at bounding box center [480, 464] width 19 height 19
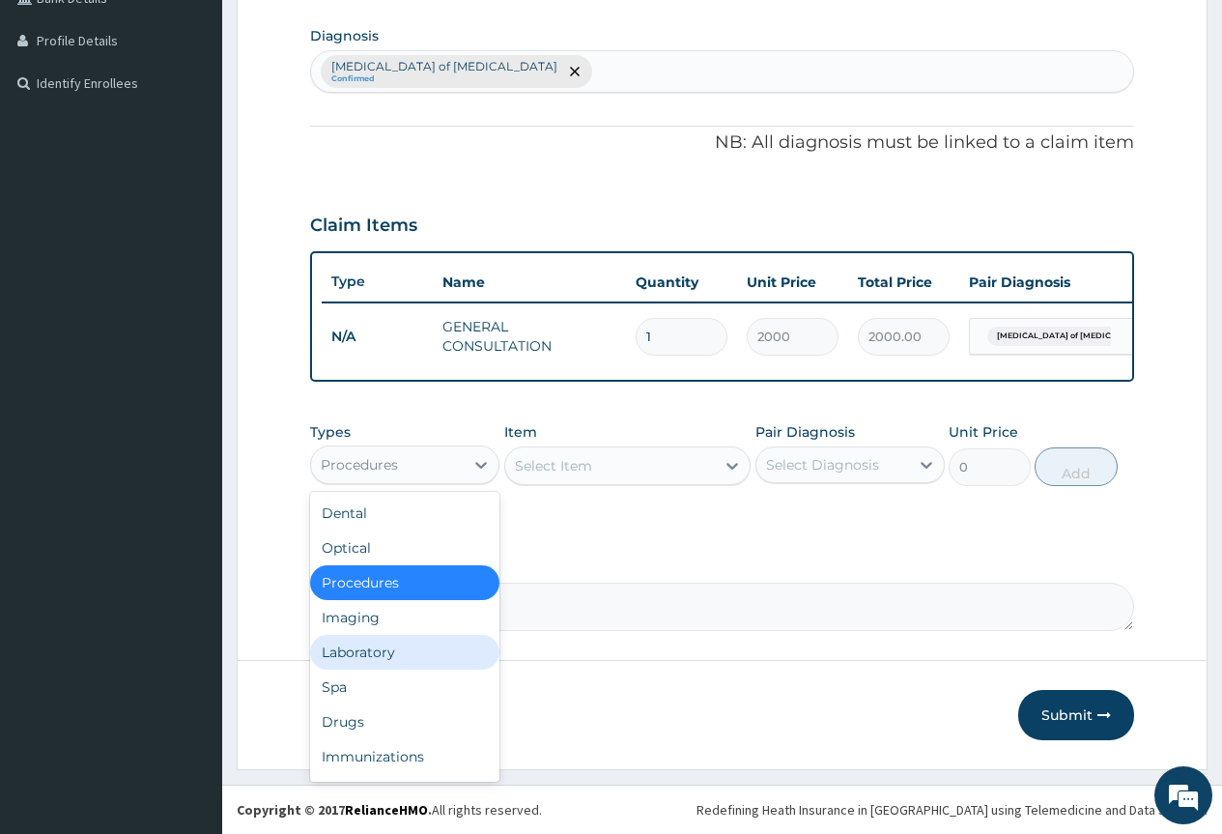
click at [444, 645] on div "Laboratory" at bounding box center [404, 652] width 189 height 35
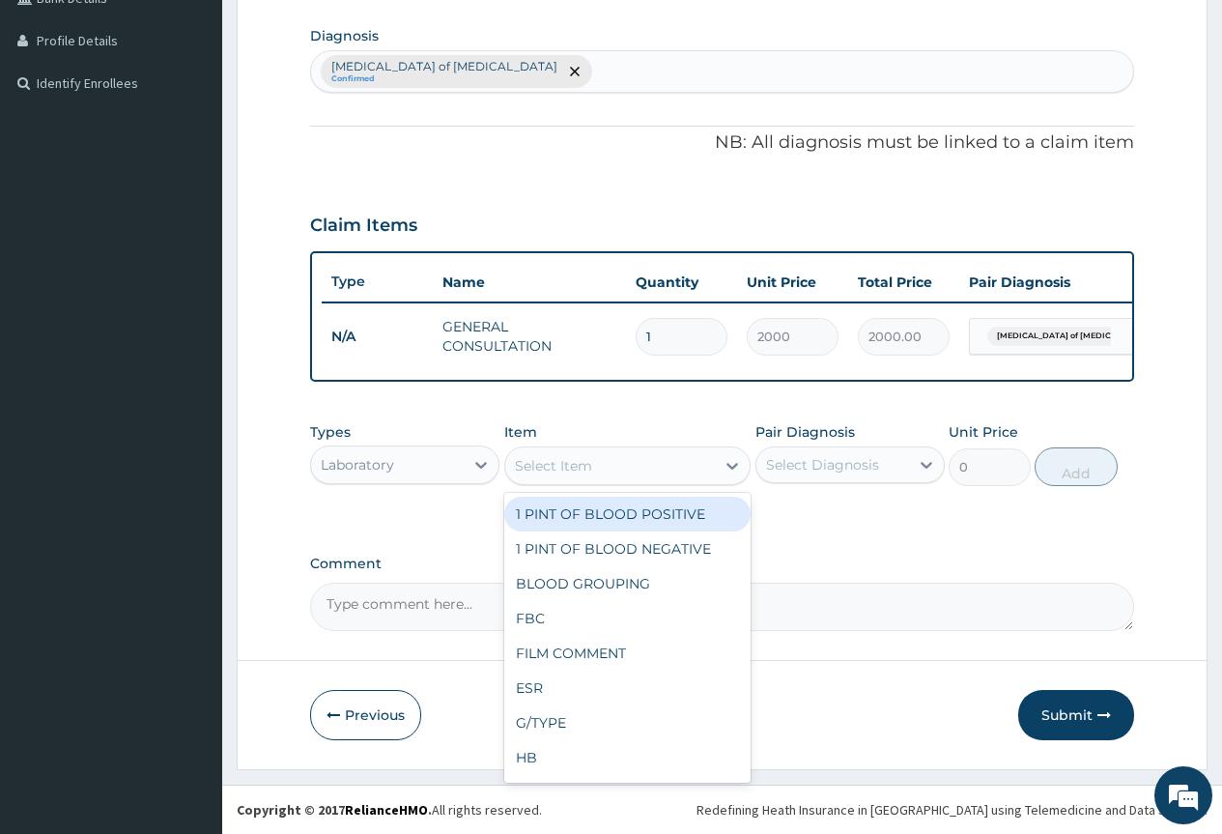
click at [646, 475] on div "Select Item" at bounding box center [610, 465] width 211 height 31
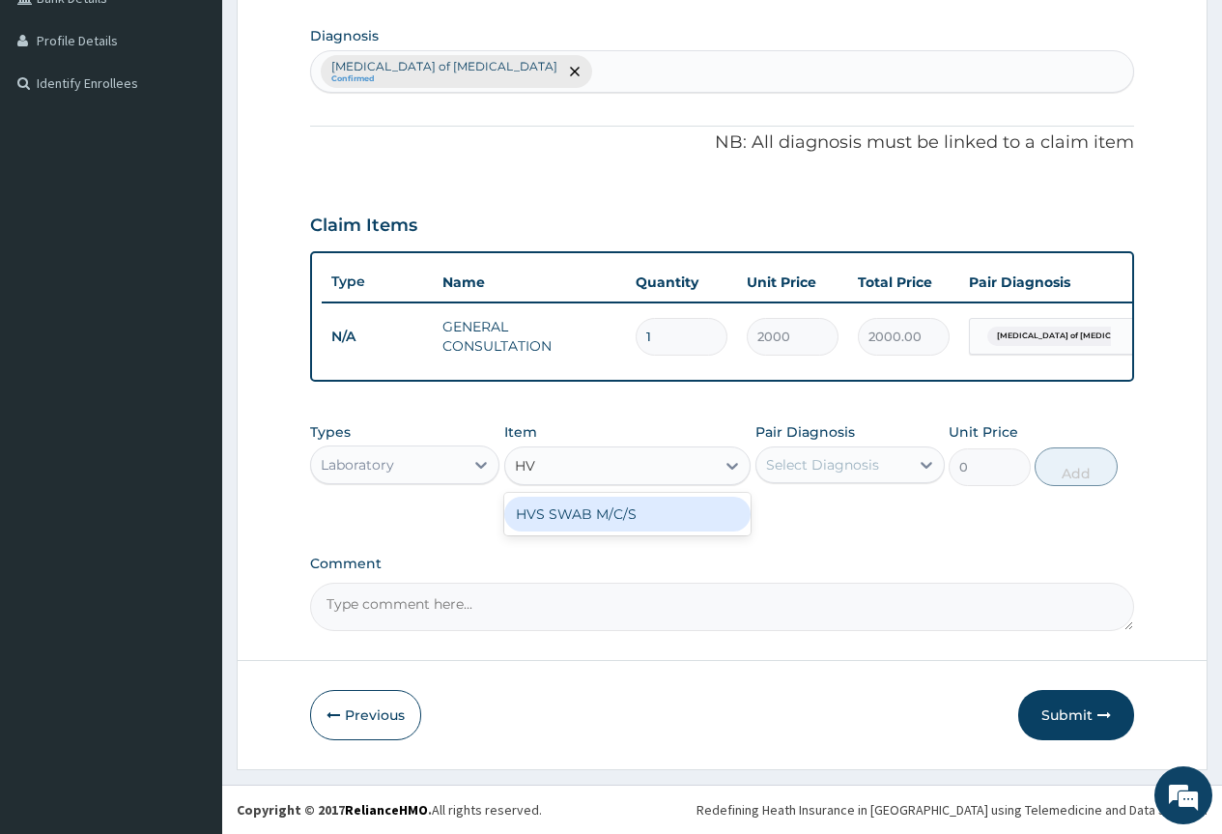
type input "HVS"
click at [671, 517] on div "HVS SWAB M/C/S" at bounding box center [627, 514] width 247 height 35
type input "2160"
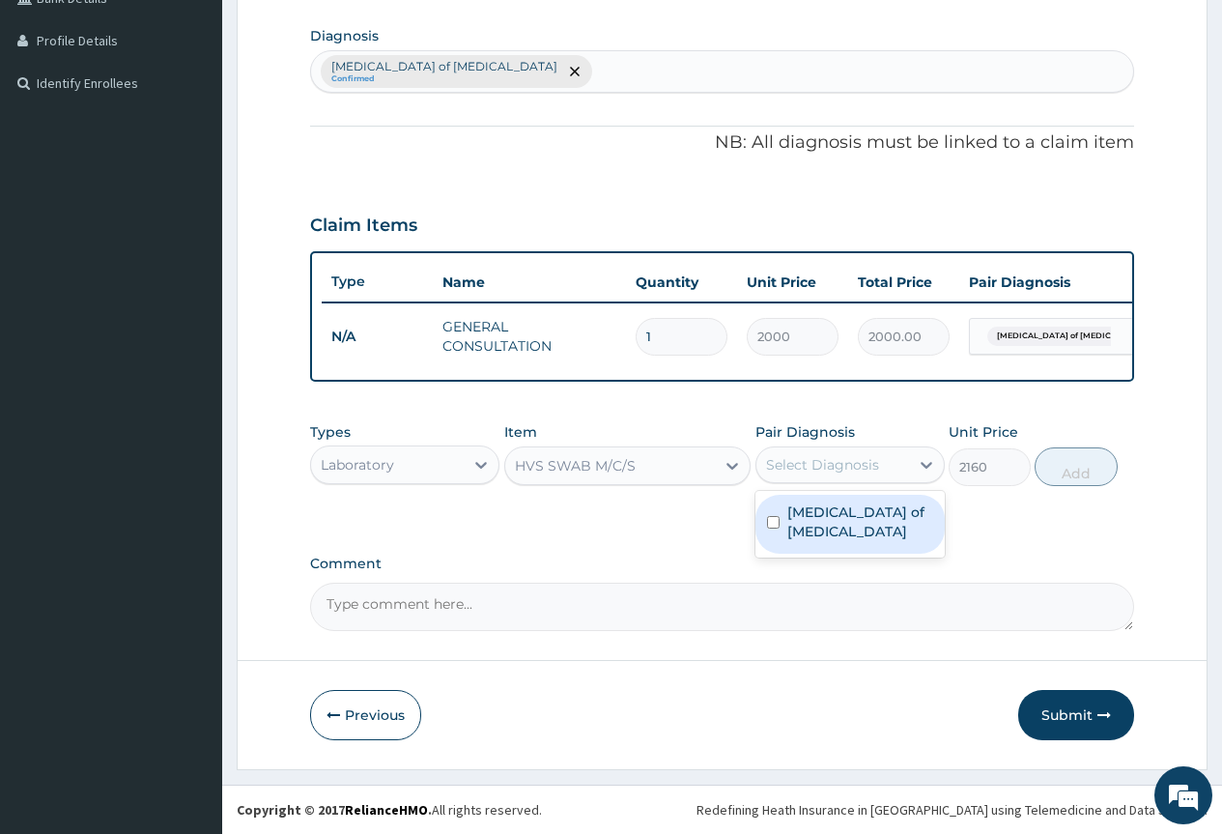
click at [871, 479] on div "Select Diagnosis" at bounding box center [833, 464] width 153 height 31
click at [860, 514] on label "Candidiasis of vulva" at bounding box center [860, 521] width 146 height 39
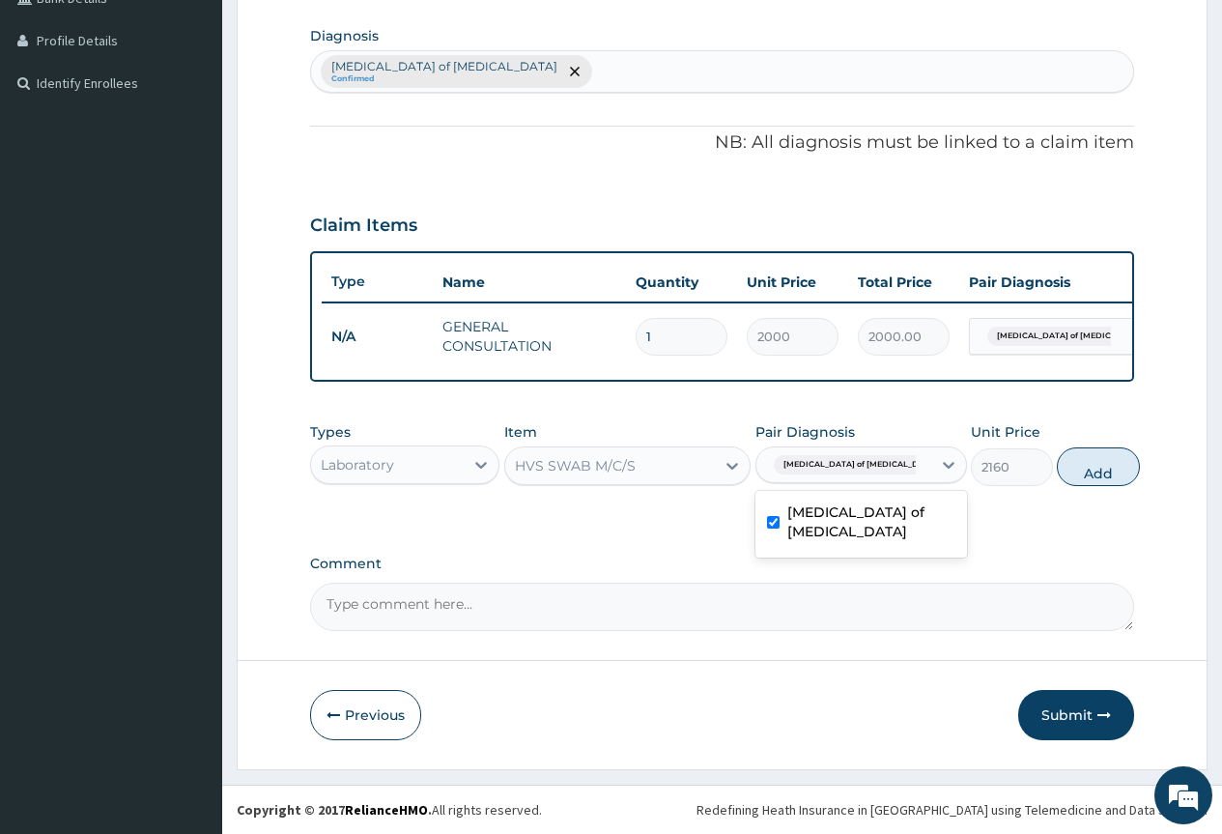
checkbox input "true"
click at [1087, 448] on button "Add" at bounding box center [1098, 466] width 82 height 39
type input "0"
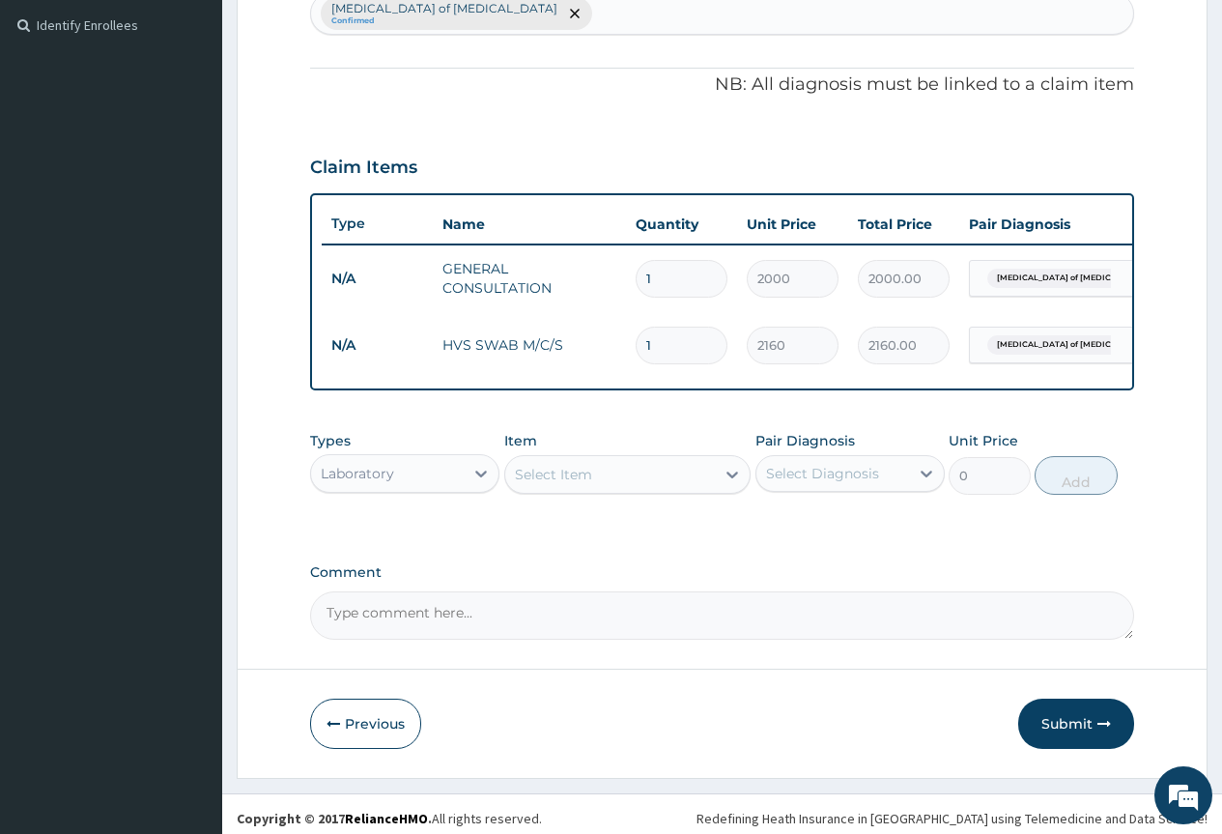
scroll to position [549, 0]
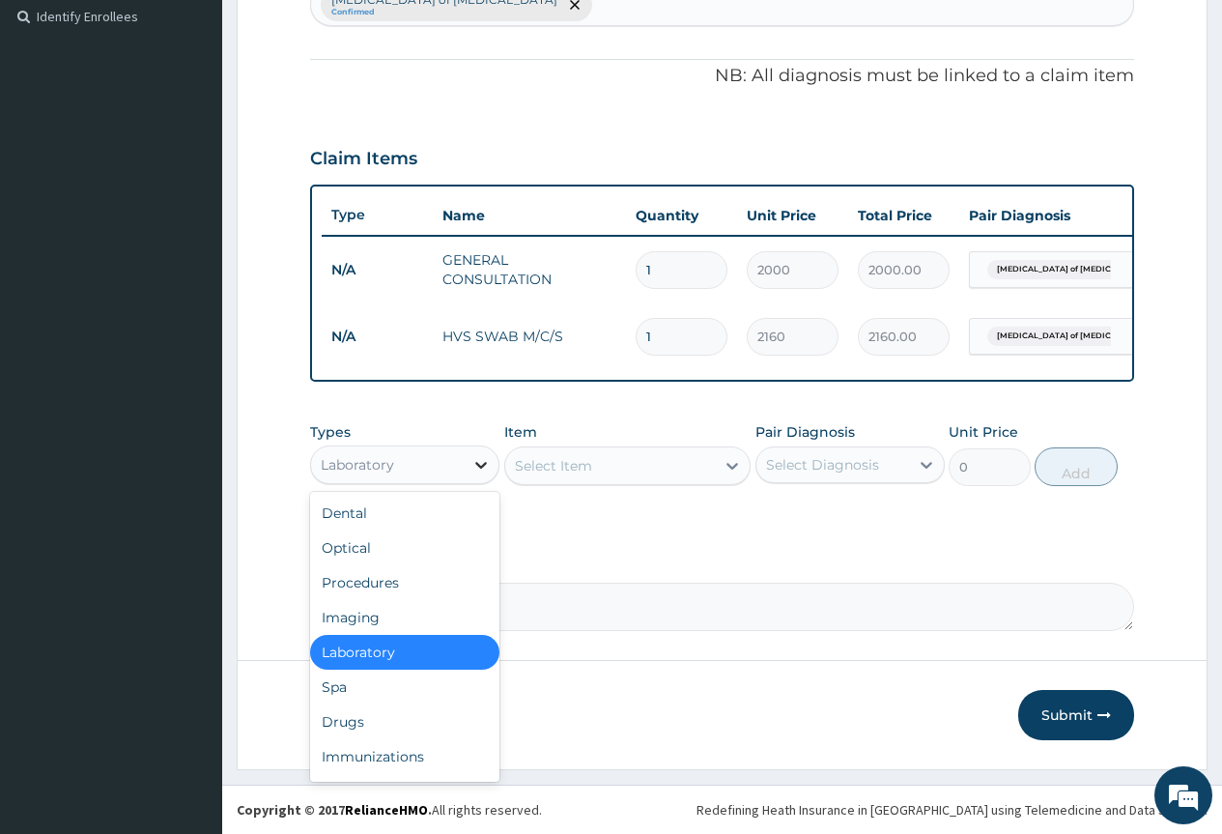
click at [499, 458] on div at bounding box center [481, 464] width 35 height 35
click at [404, 704] on div "Drugs" at bounding box center [404, 721] width 189 height 35
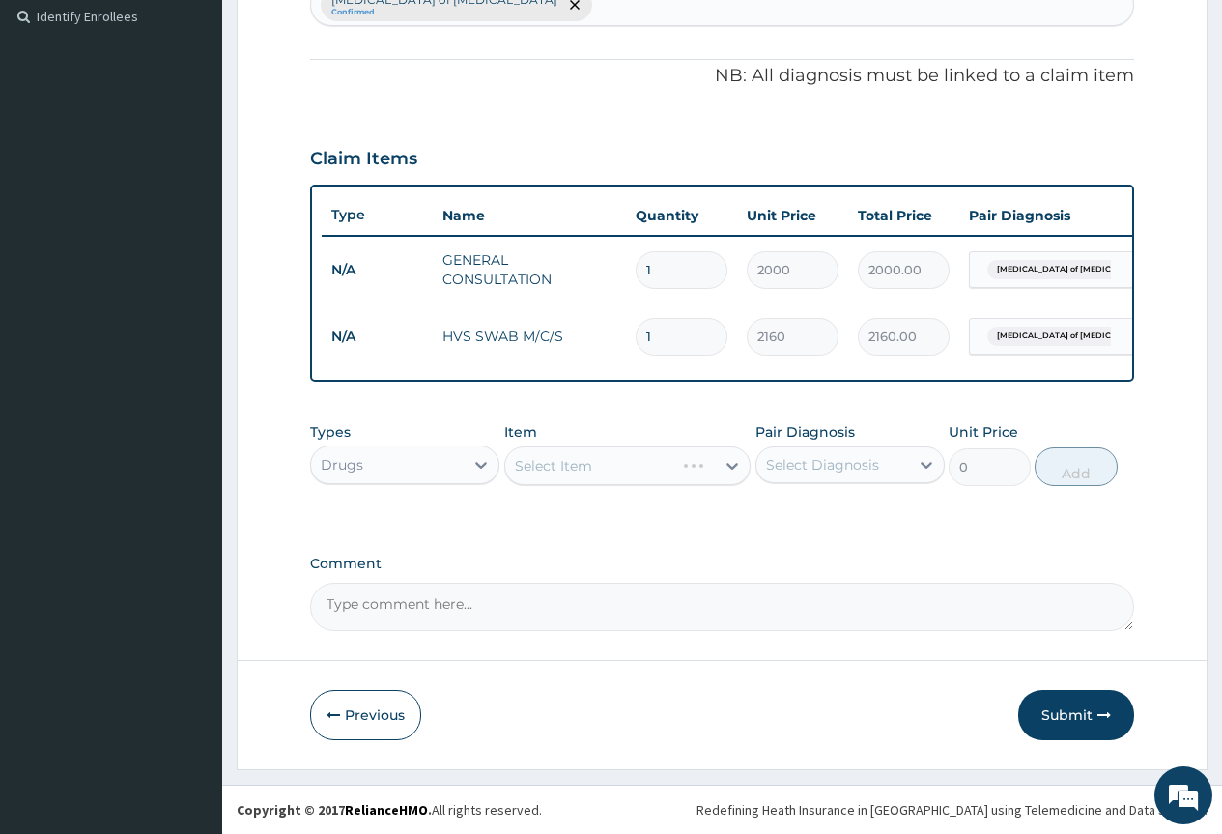
click at [594, 468] on div "Select Item" at bounding box center [627, 465] width 247 height 39
click at [595, 468] on div "Select Item" at bounding box center [610, 465] width 211 height 31
type input "CLOTR"
click at [588, 519] on div "[MEDICAL_DATA] CREAM 1% 20G" at bounding box center [627, 514] width 247 height 35
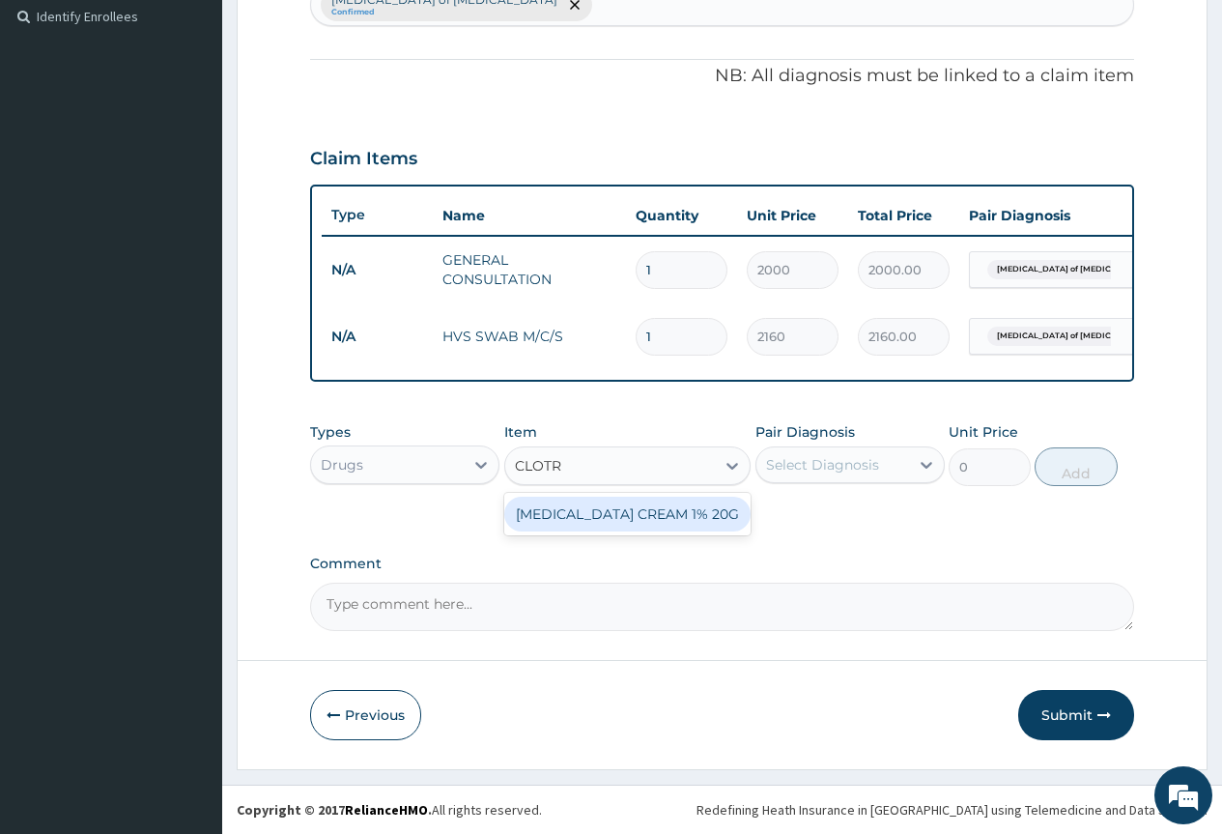
type input "2250"
click at [836, 471] on div "Select Diagnosis" at bounding box center [822, 464] width 113 height 19
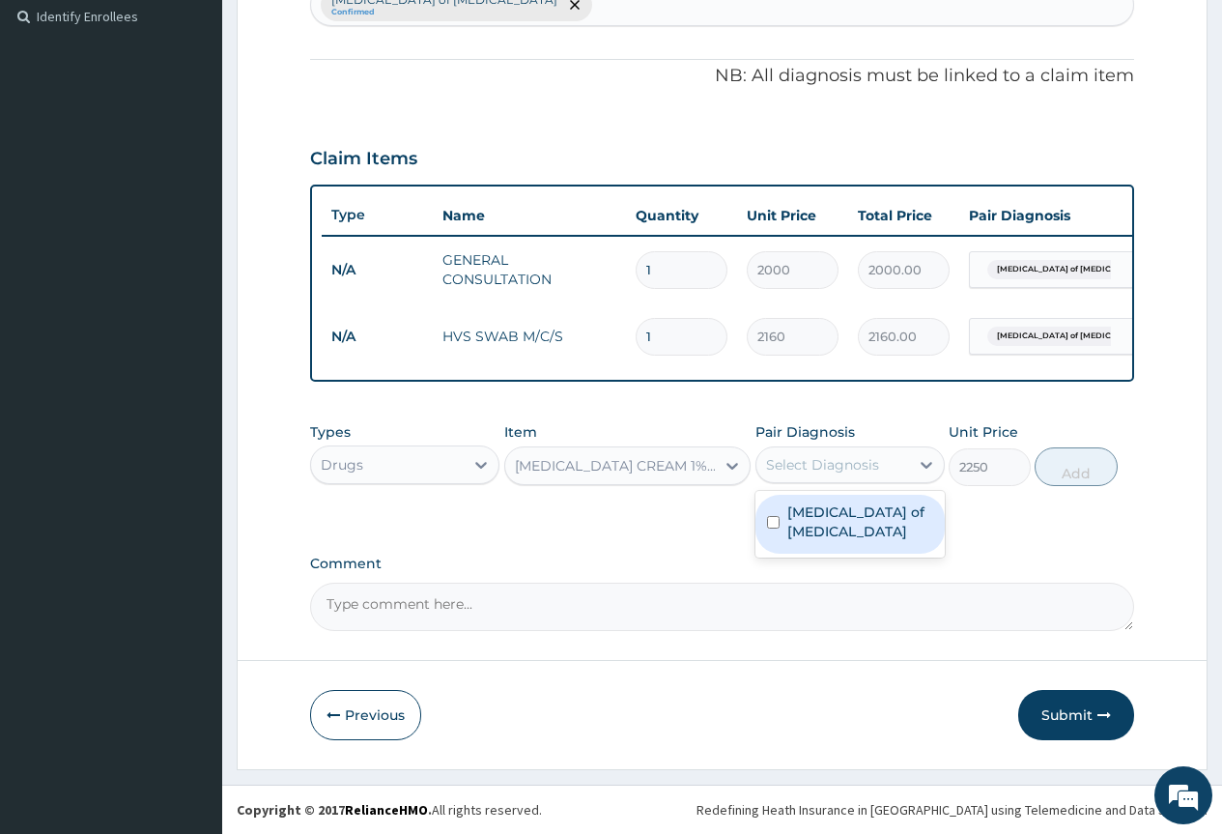
click at [838, 513] on label "Candidiasis of vulva" at bounding box center [860, 521] width 146 height 39
checkbox input "true"
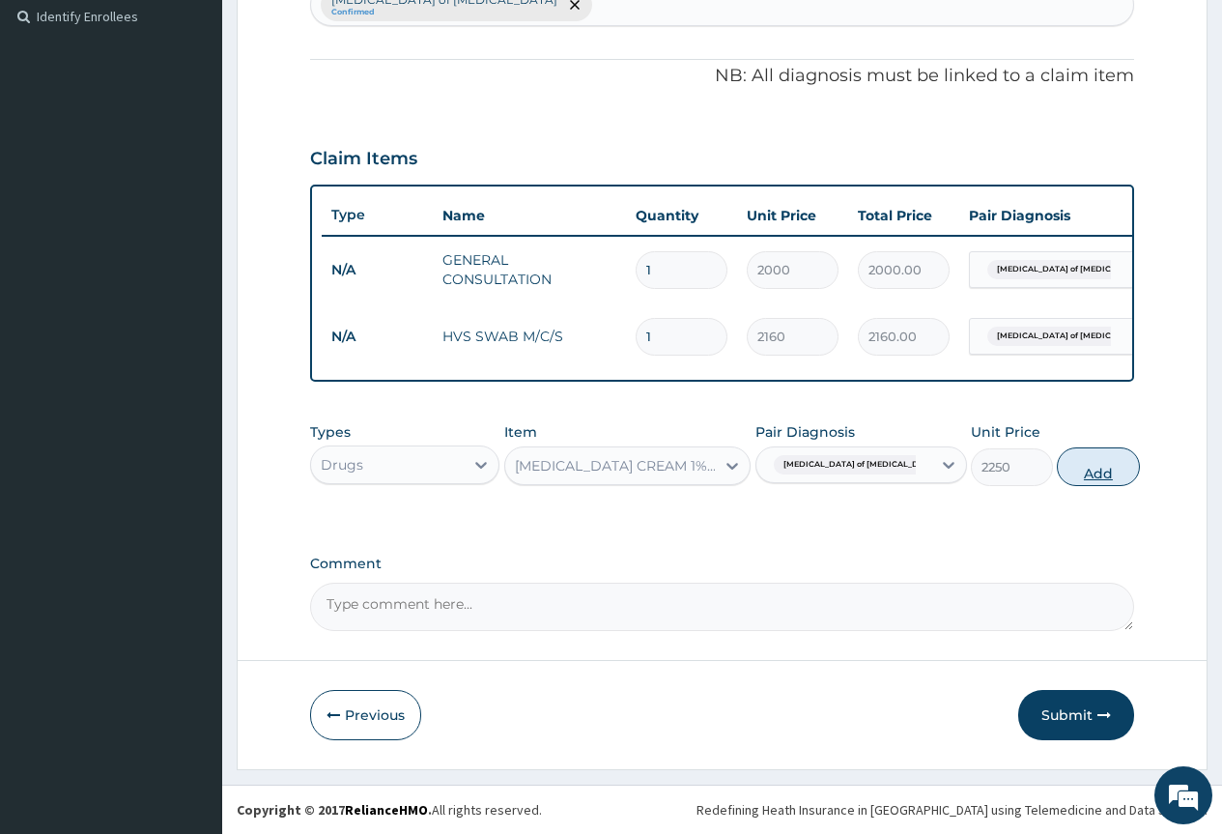
click at [1065, 481] on button "Add" at bounding box center [1098, 466] width 82 height 39
type input "0"
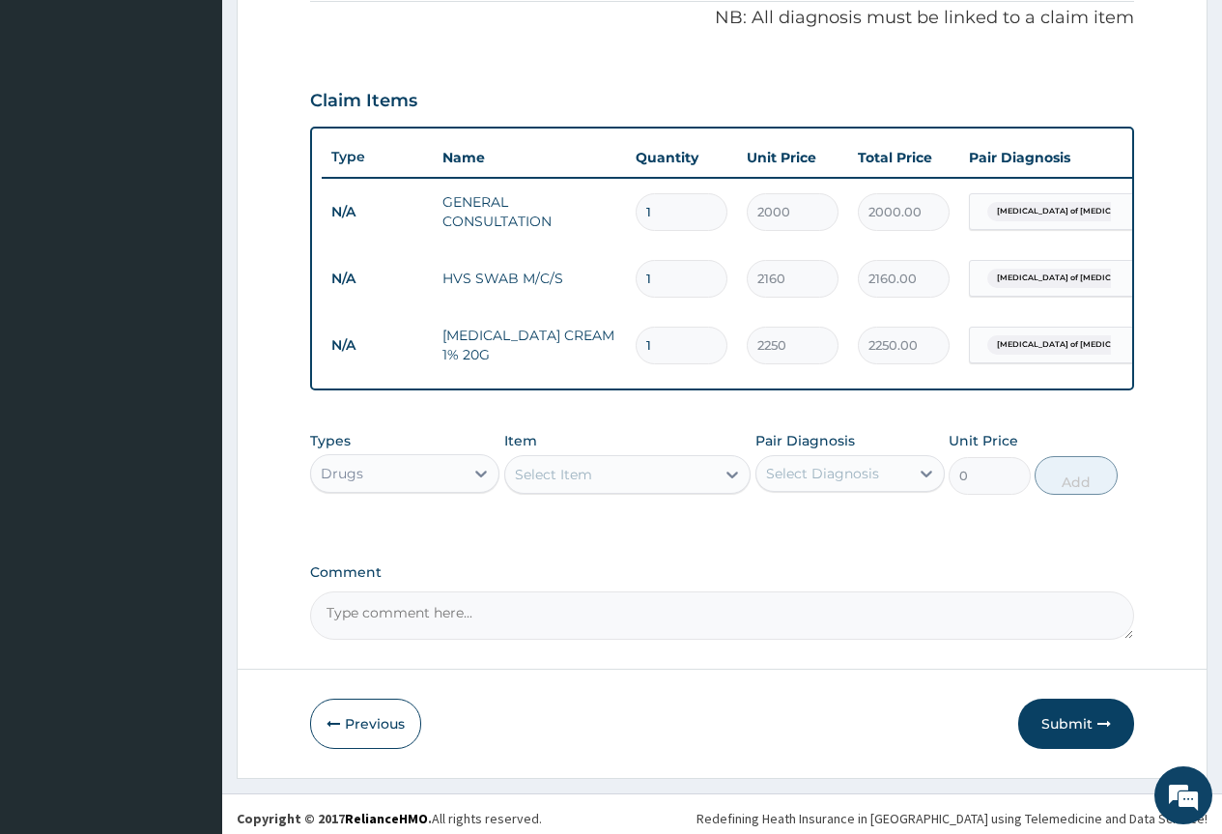
scroll to position [615, 0]
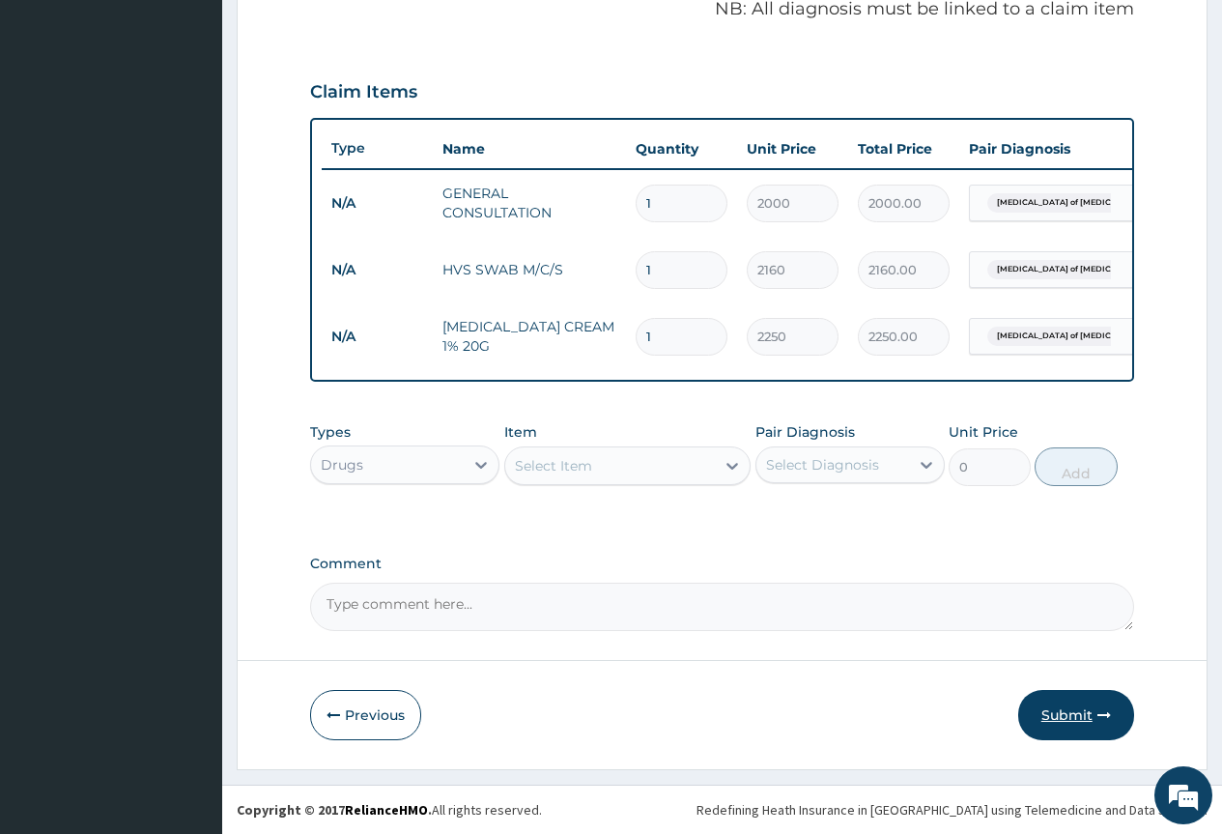
click at [1067, 725] on button "Submit" at bounding box center [1076, 715] width 116 height 50
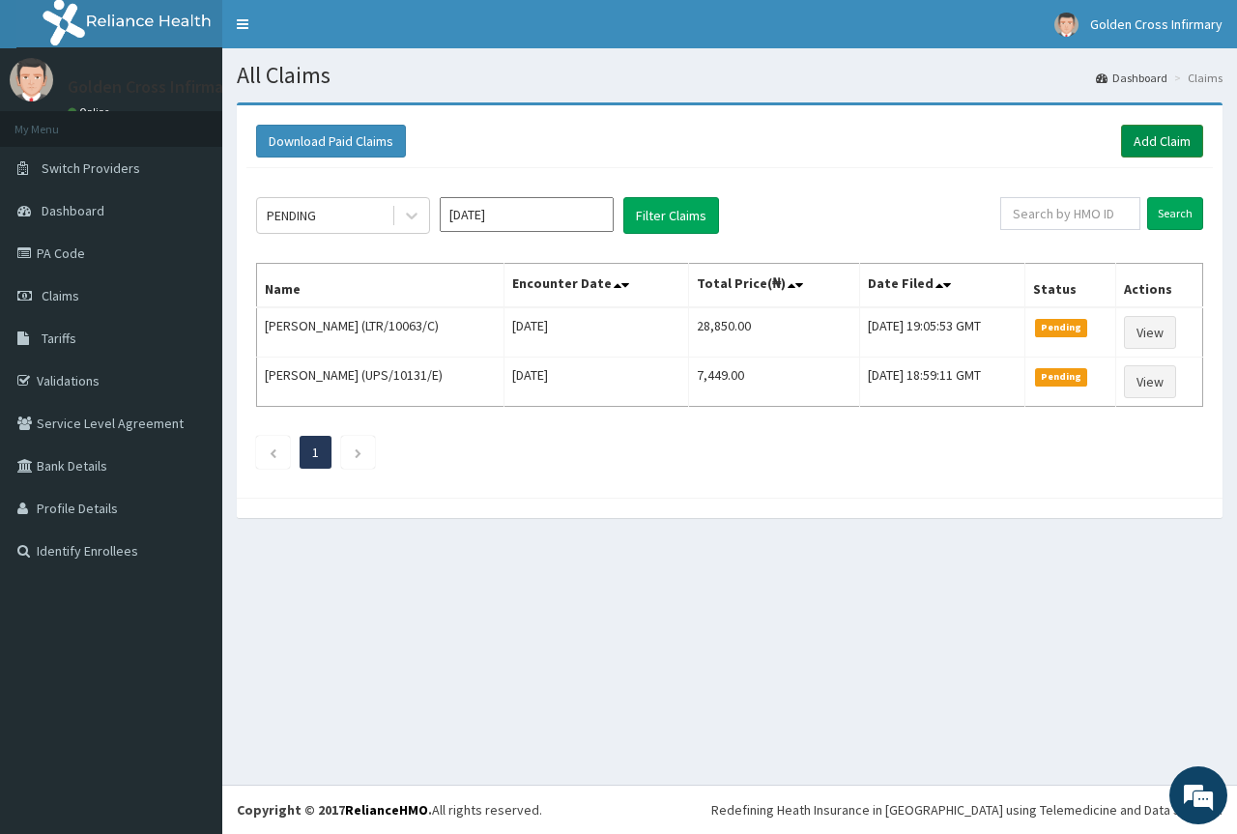
click at [1137, 149] on link "Add Claim" at bounding box center [1162, 141] width 82 height 33
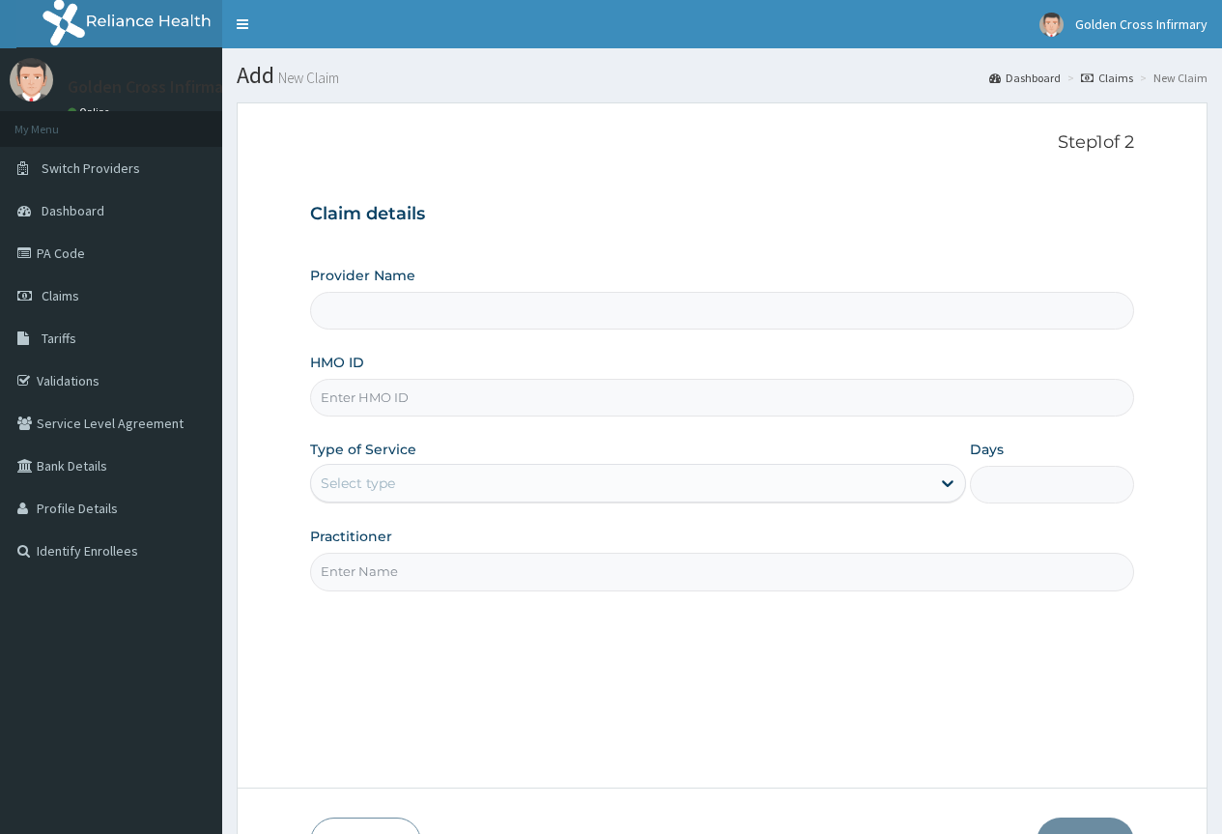
type input "F"
type input "[GEOGRAPHIC_DATA] (Hospital & Maternity)"
type input "FIE/10007/A"
click at [569, 491] on div "Select type" at bounding box center [620, 483] width 619 height 31
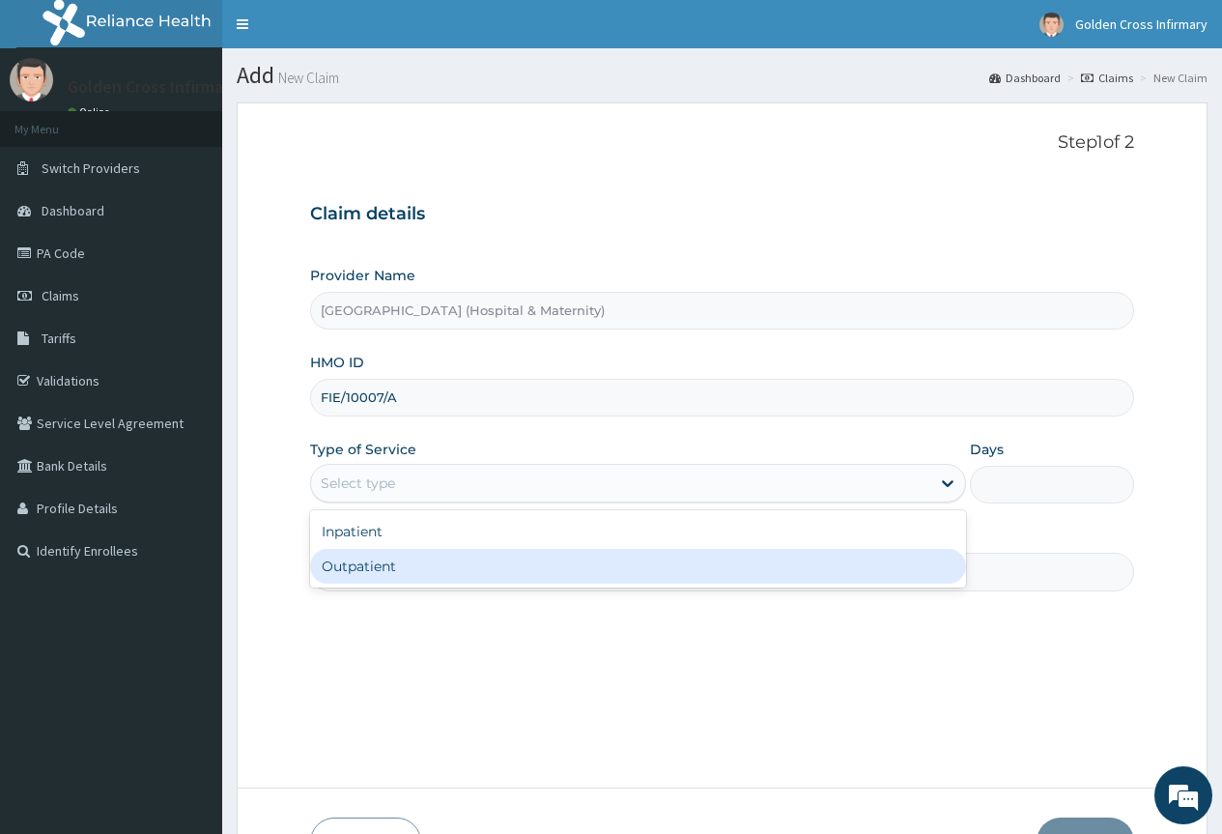
click at [557, 568] on div "Outpatient" at bounding box center [638, 566] width 656 height 35
type input "1"
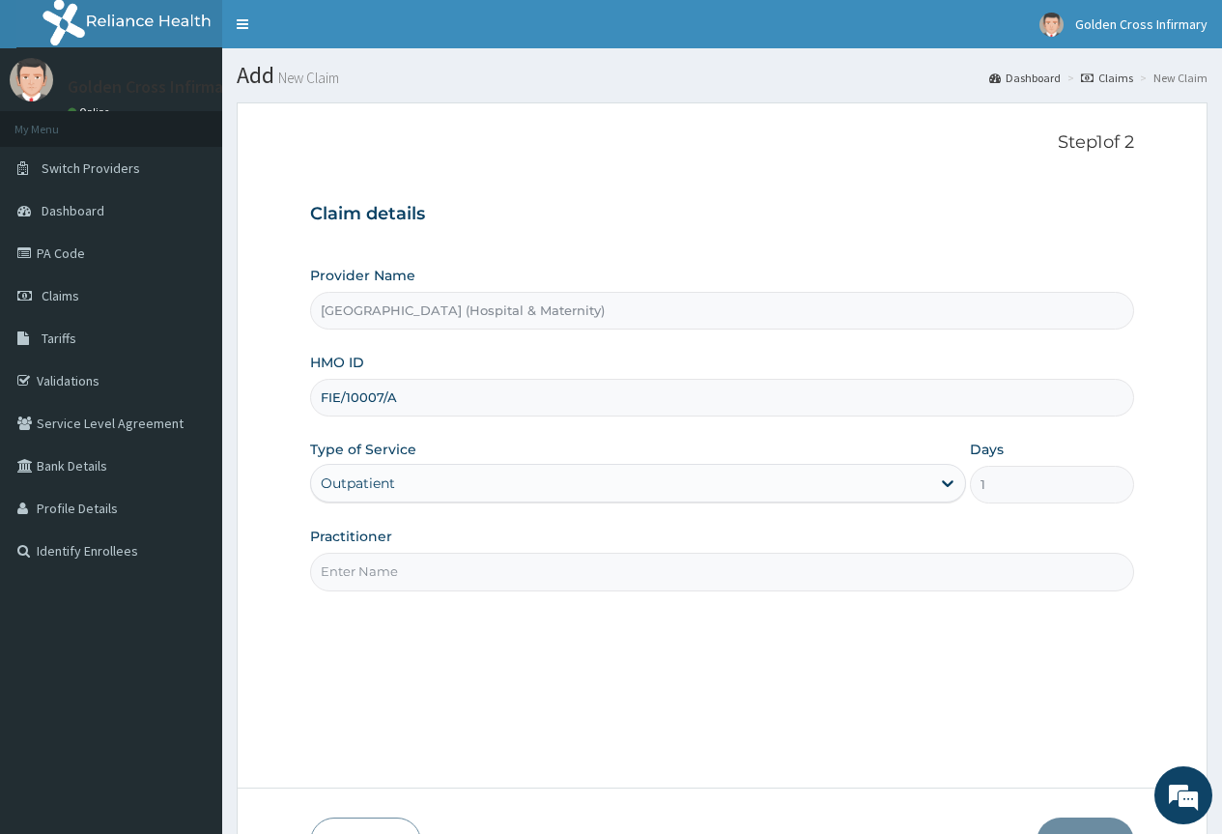
click at [557, 568] on input "Practitioner" at bounding box center [722, 572] width 824 height 38
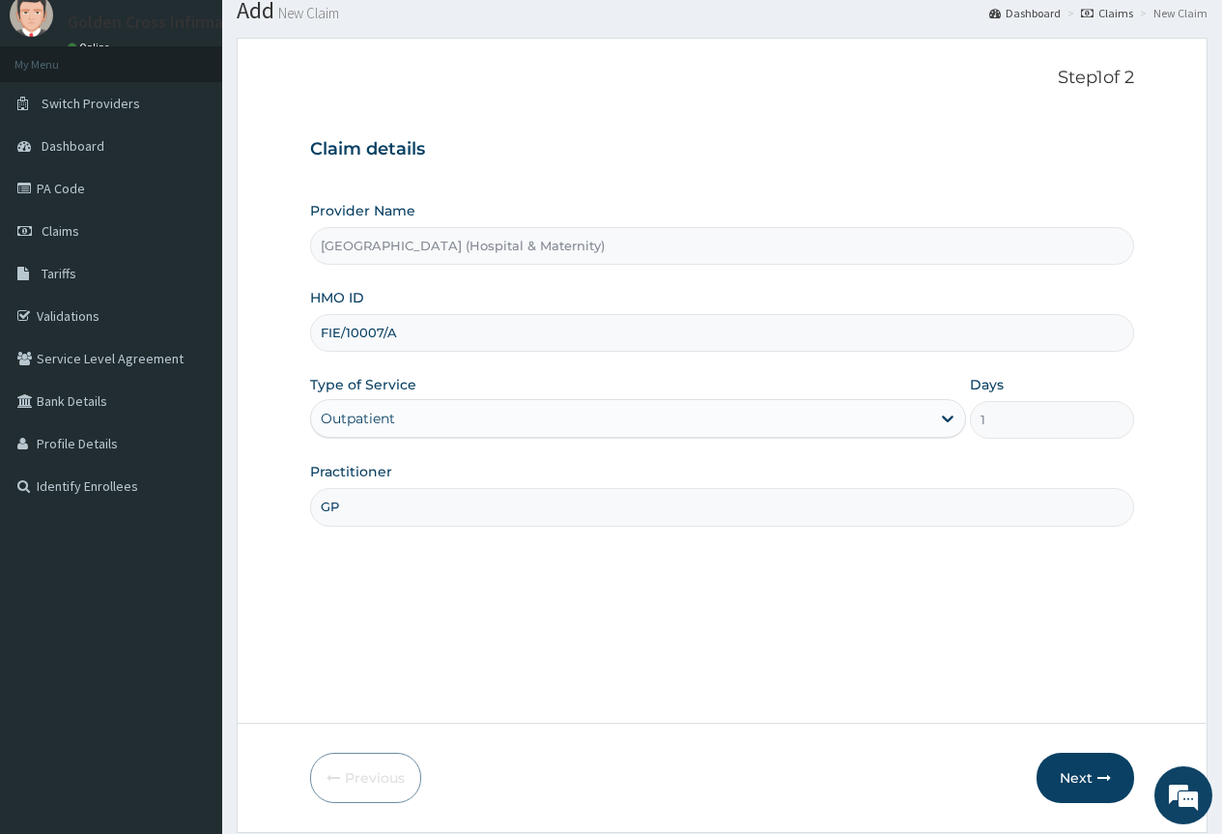
scroll to position [128, 0]
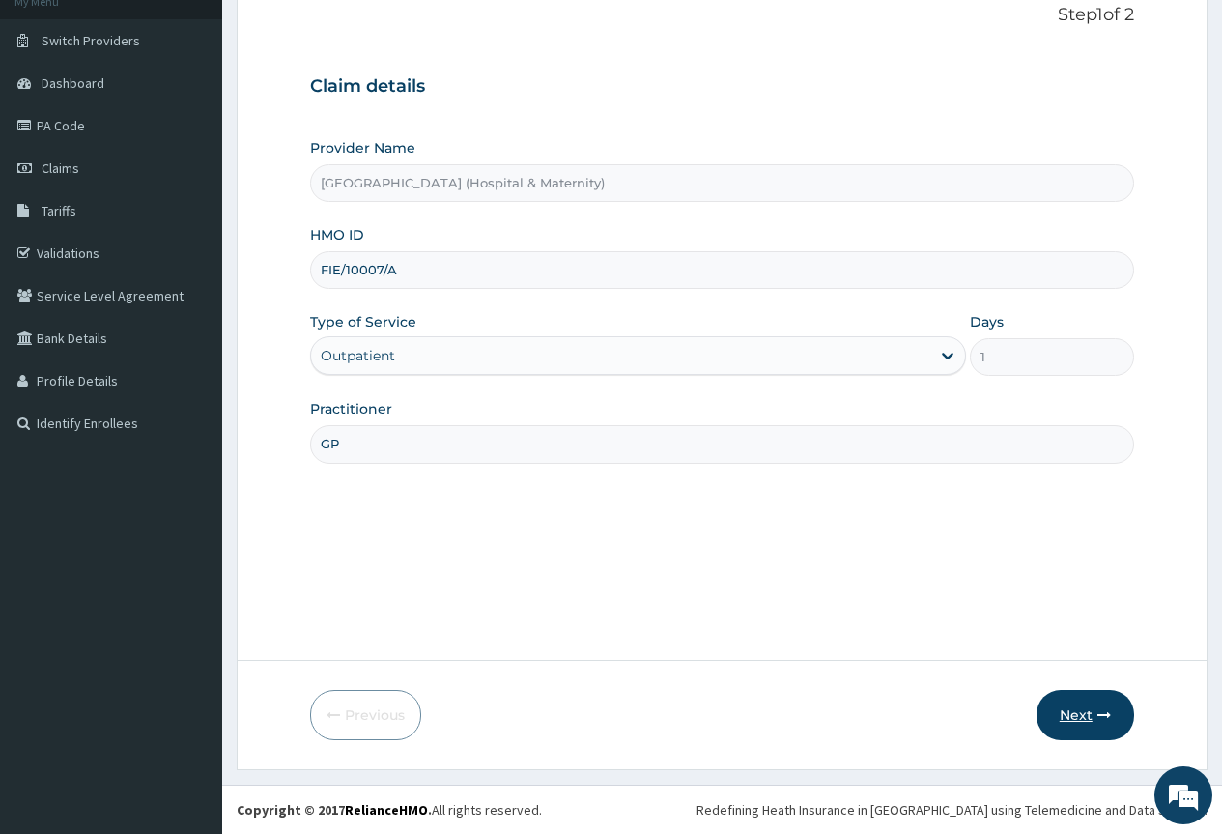
type input "GP"
click at [1113, 719] on button "Next" at bounding box center [1086, 715] width 98 height 50
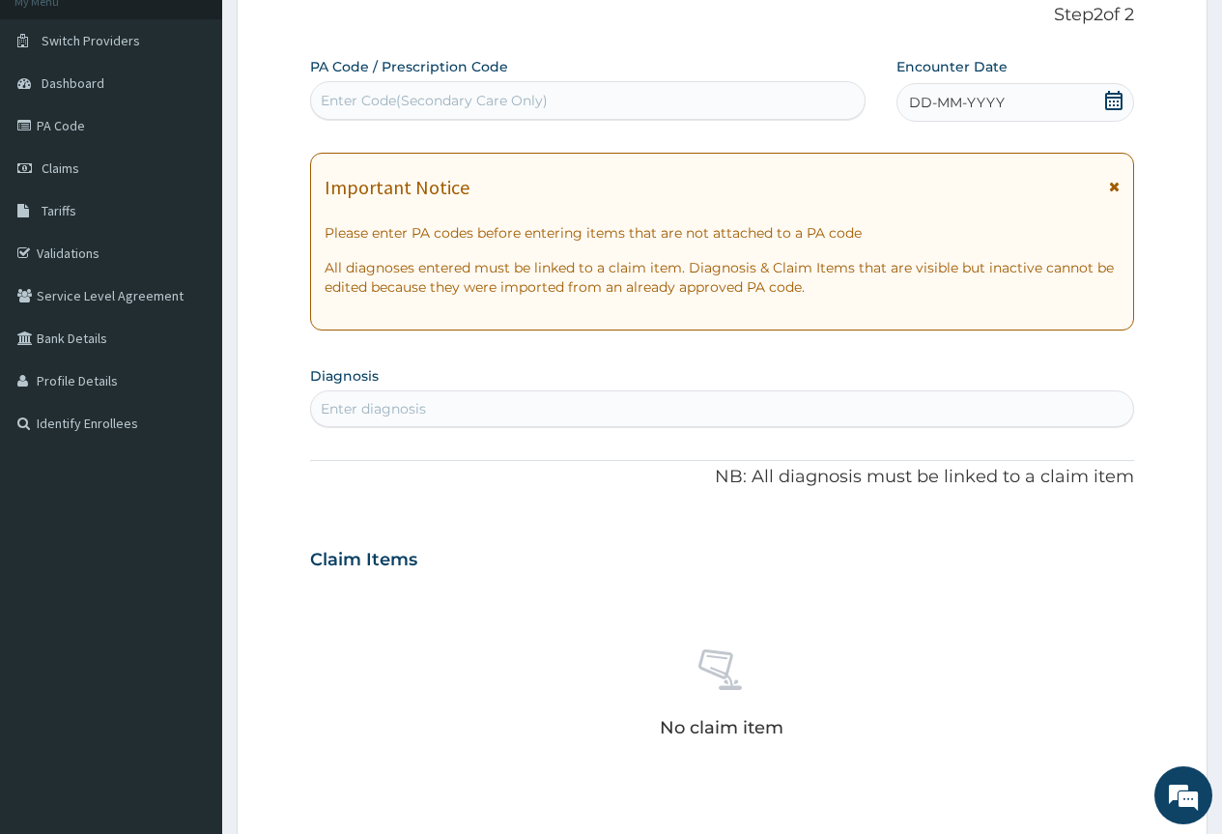
click at [1105, 102] on icon at bounding box center [1113, 100] width 17 height 19
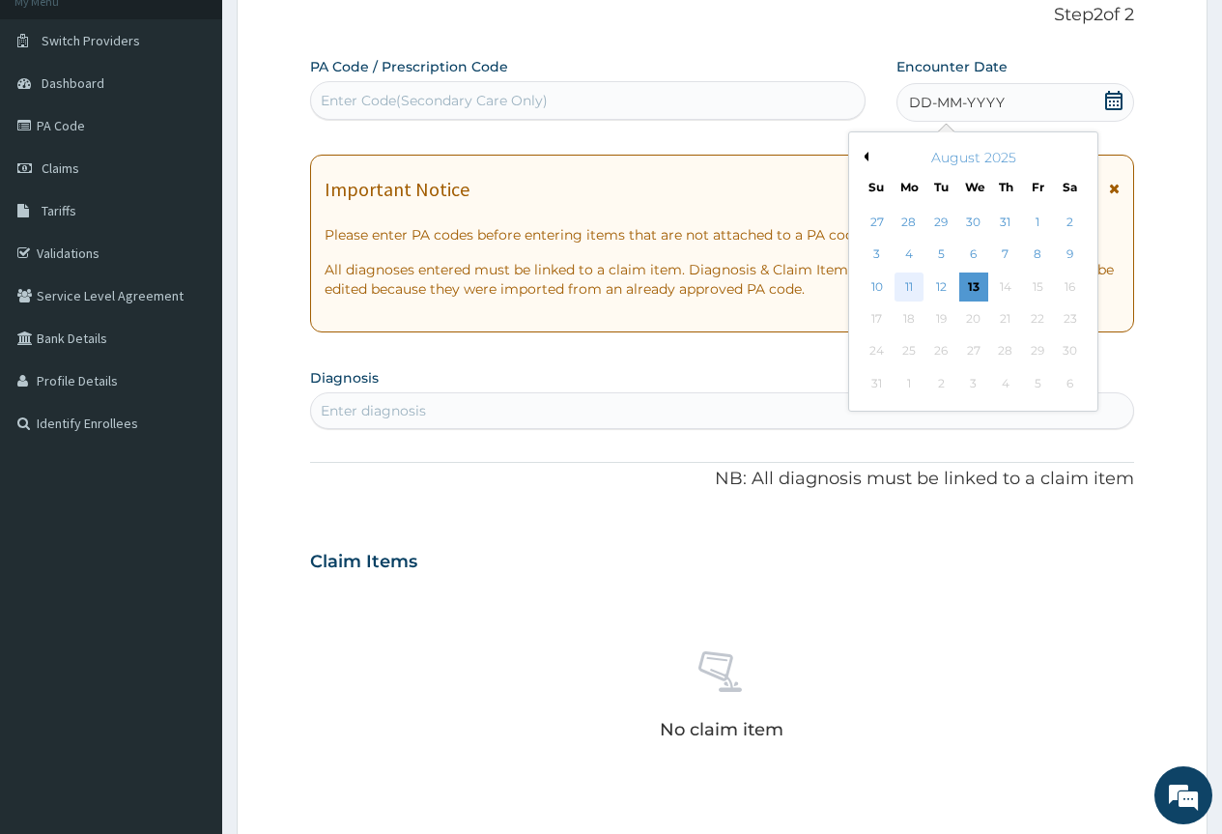
click at [918, 290] on div "11" at bounding box center [909, 286] width 29 height 29
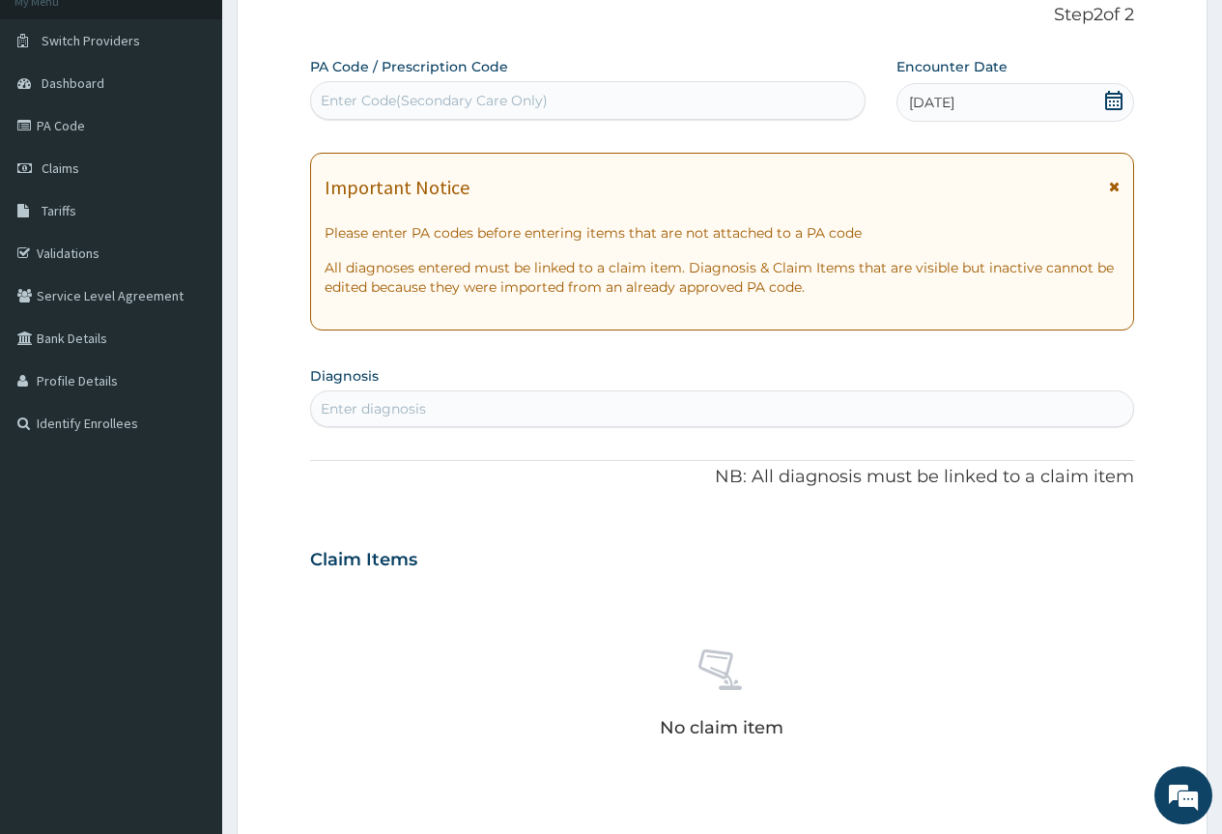
click at [763, 409] on div "Enter diagnosis" at bounding box center [722, 408] width 822 height 31
type input "MALARIA"
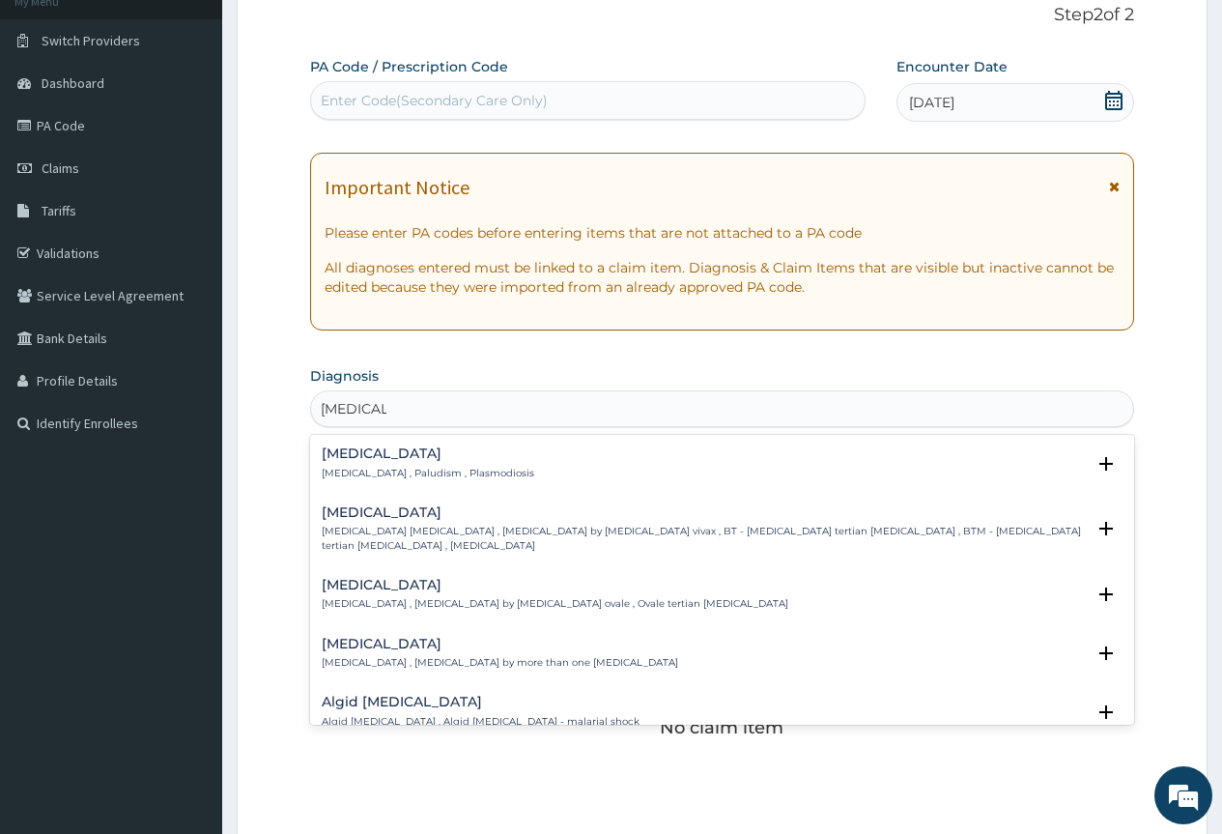
click at [409, 452] on h4 "Malaria" at bounding box center [428, 453] width 213 height 14
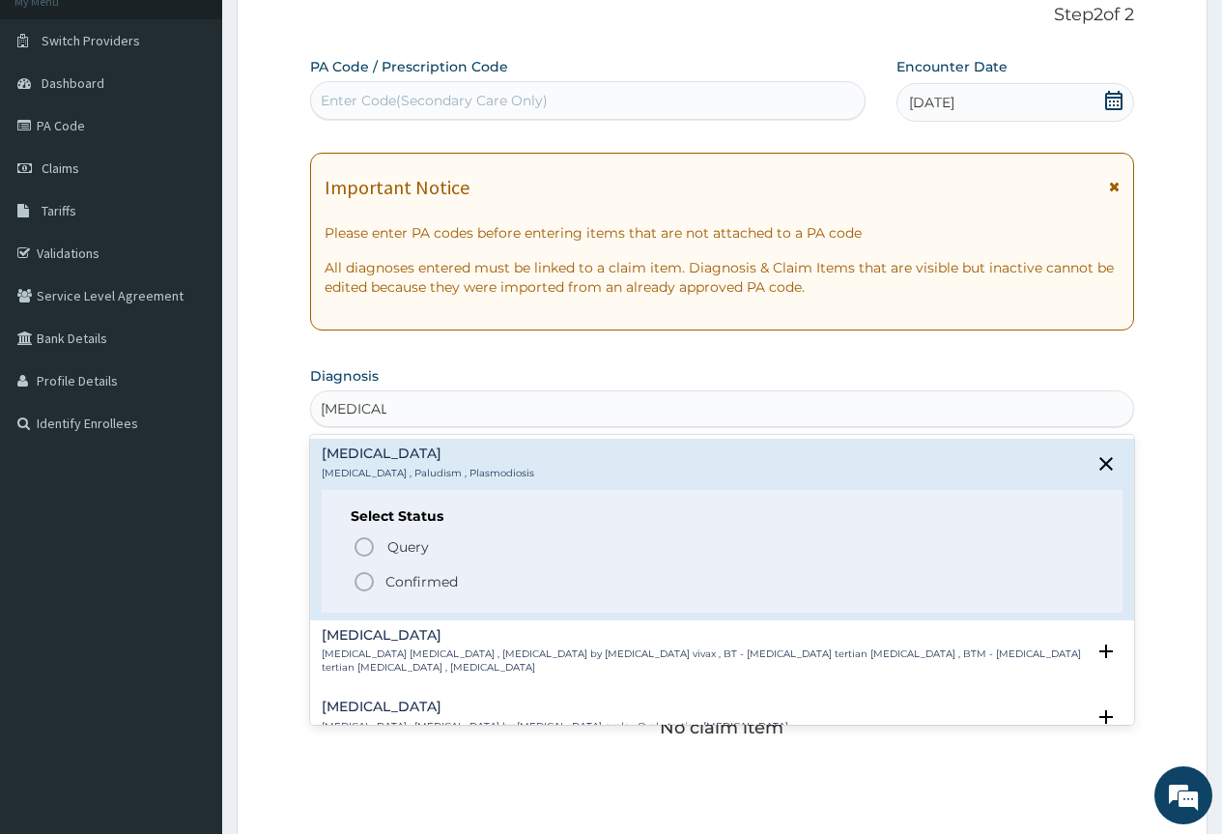
click at [381, 583] on span "Confirmed" at bounding box center [723, 581] width 741 height 23
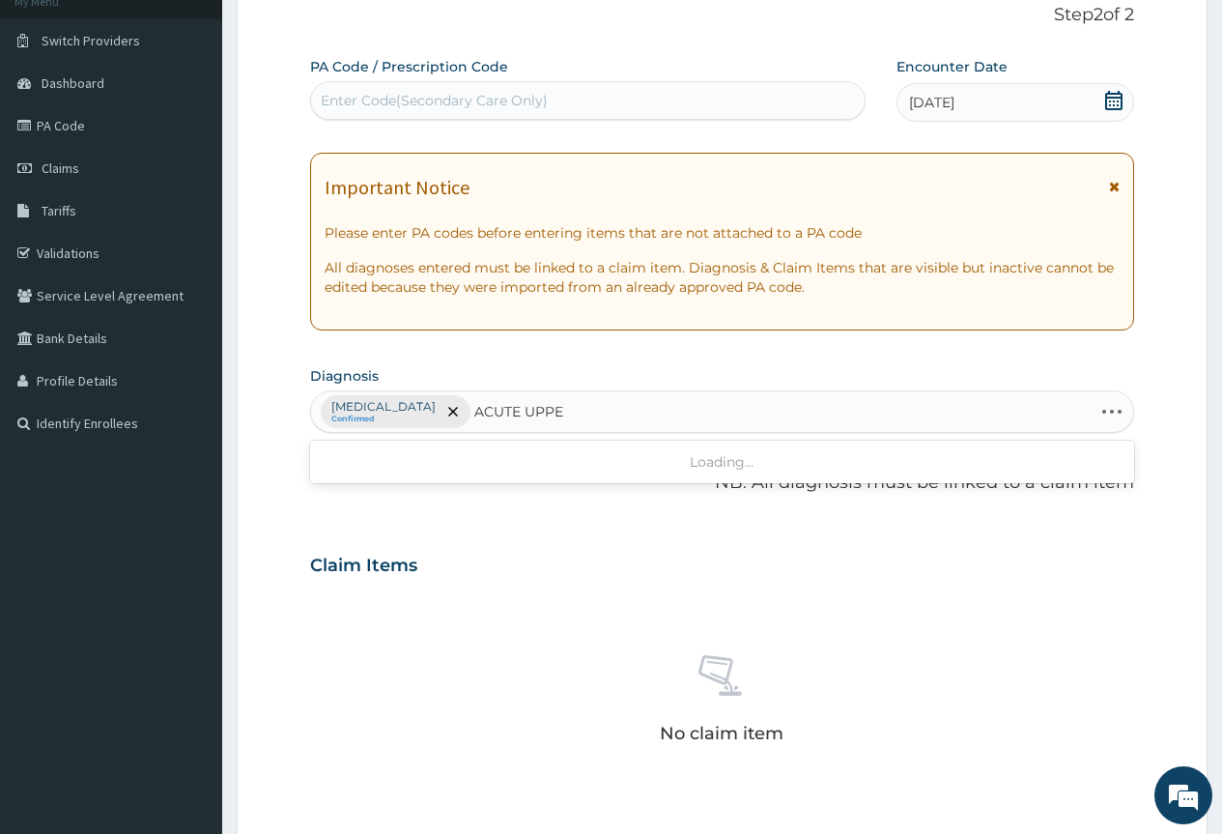
type input "ACUTE UPPER"
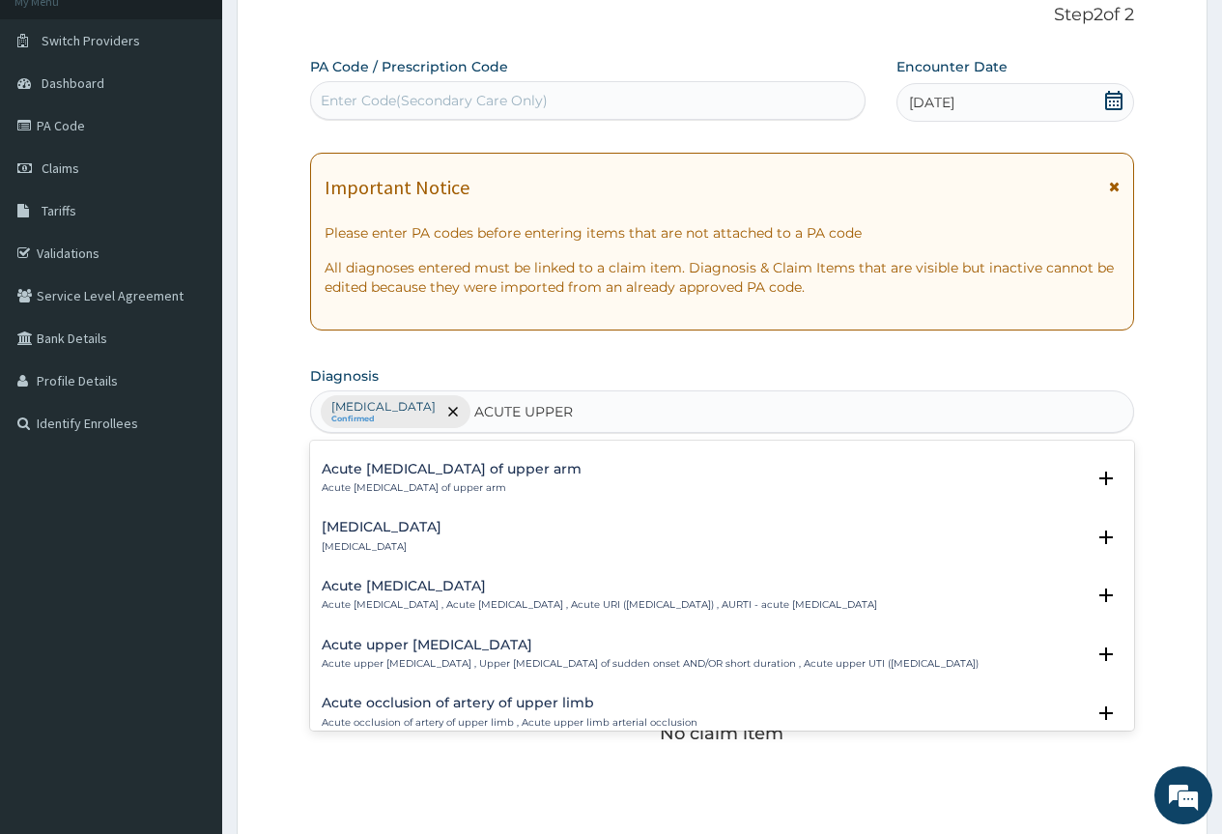
scroll to position [193, 0]
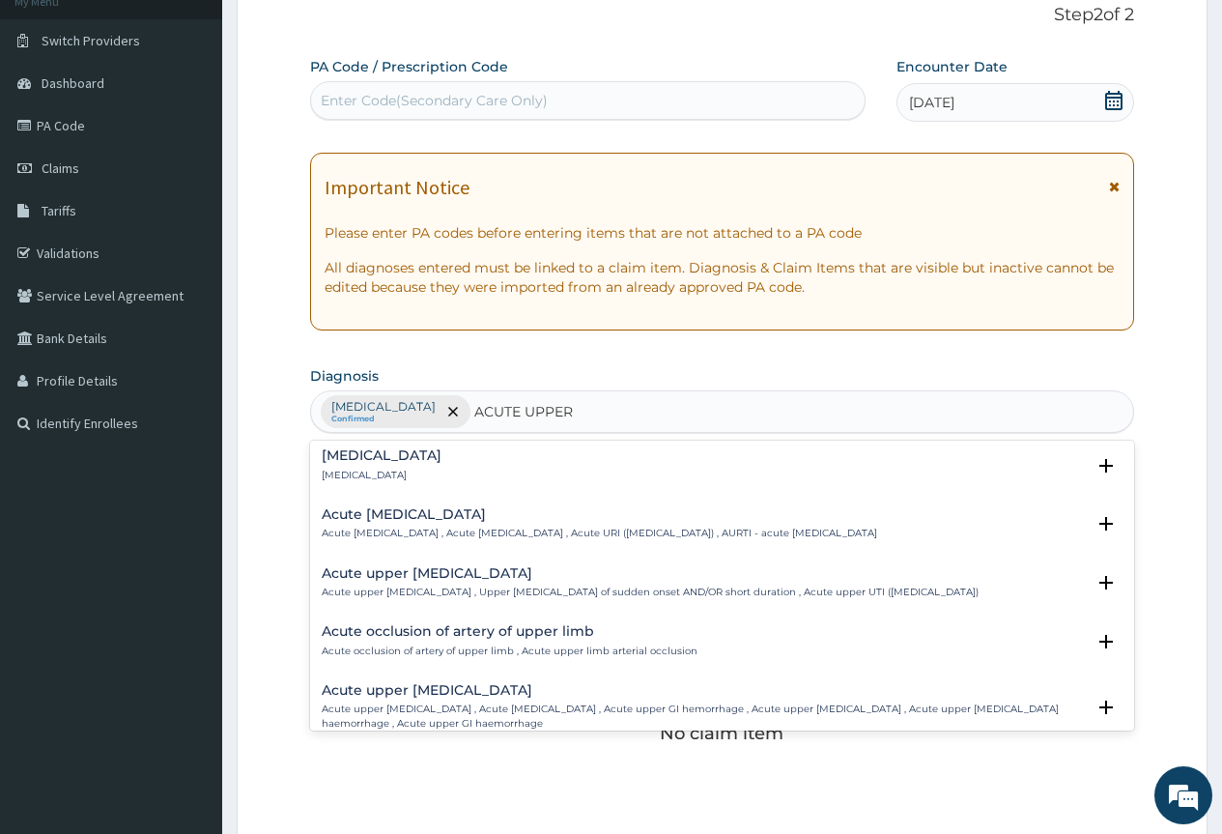
click at [461, 507] on h4 "Acute upper respiratory infection" at bounding box center [600, 514] width 556 height 14
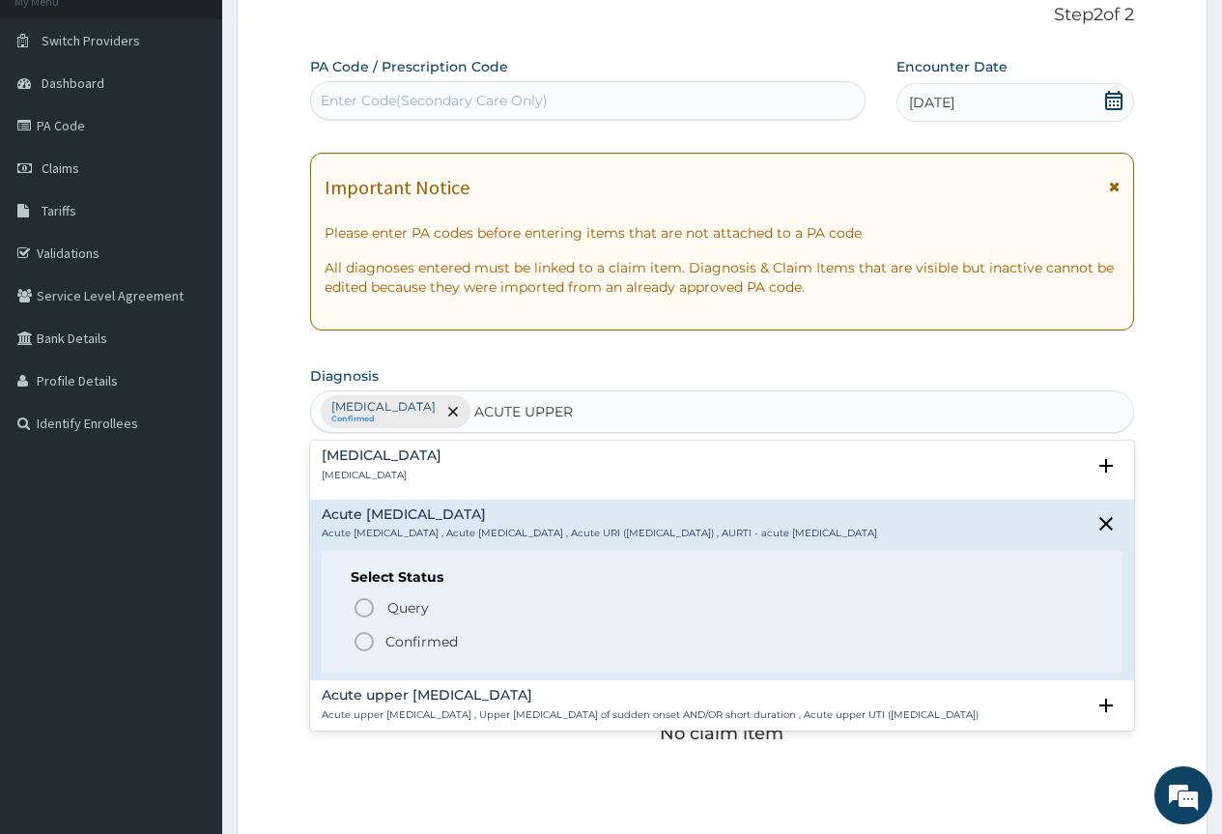
click at [447, 648] on p "Confirmed" at bounding box center [422, 641] width 72 height 19
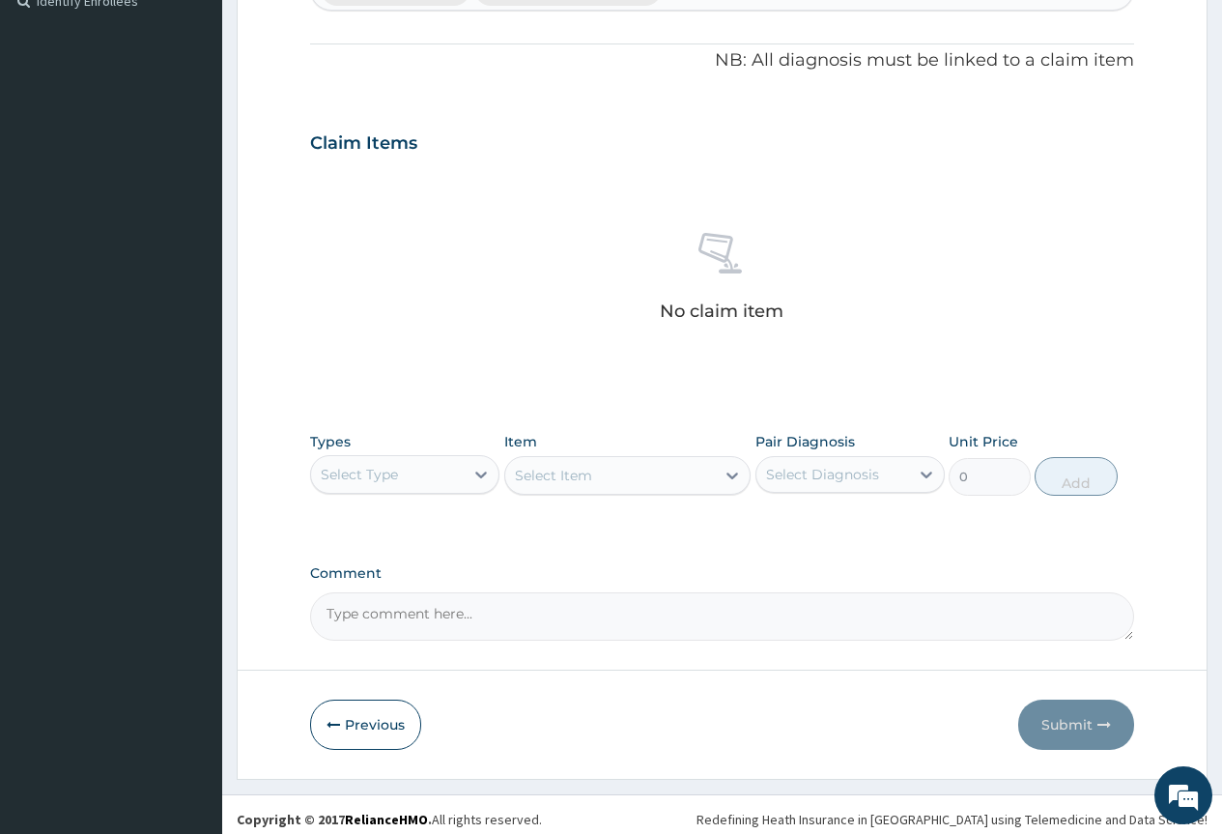
scroll to position [559, 0]
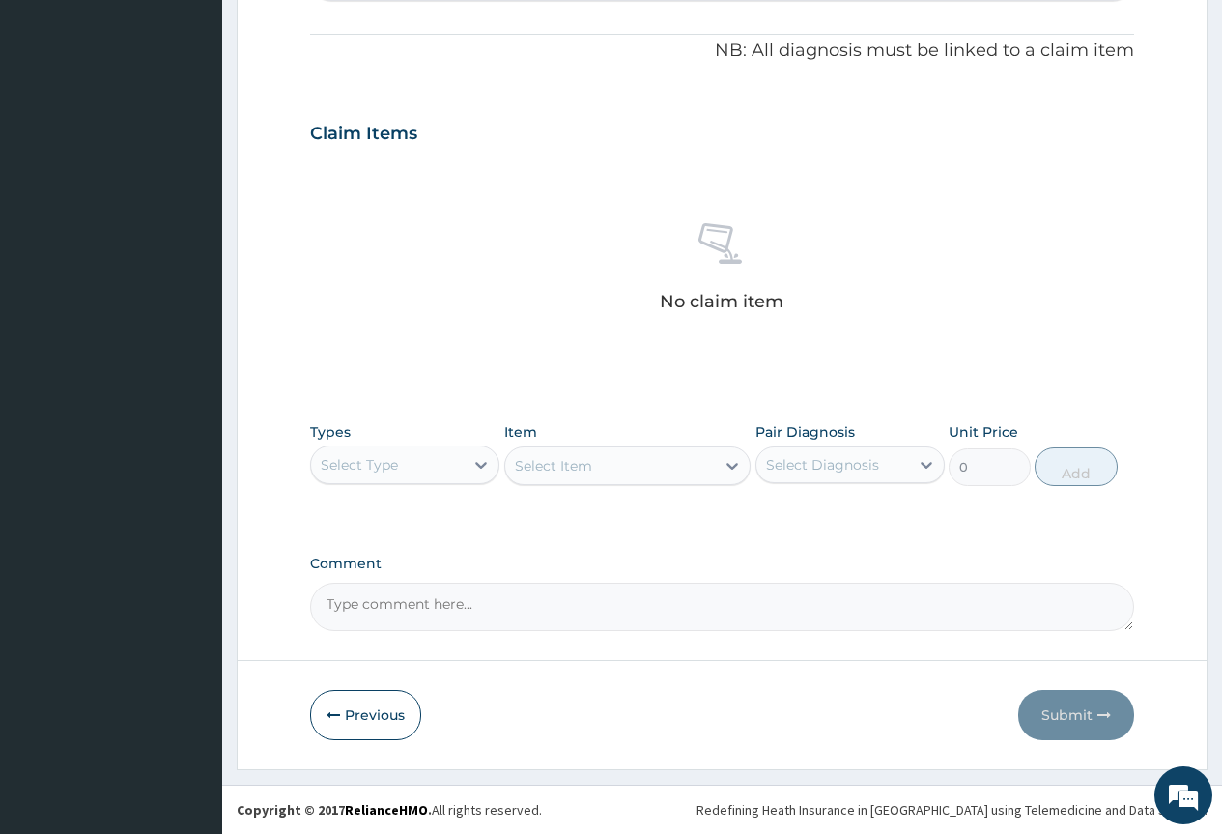
click at [463, 469] on div "Select Type" at bounding box center [387, 464] width 153 height 31
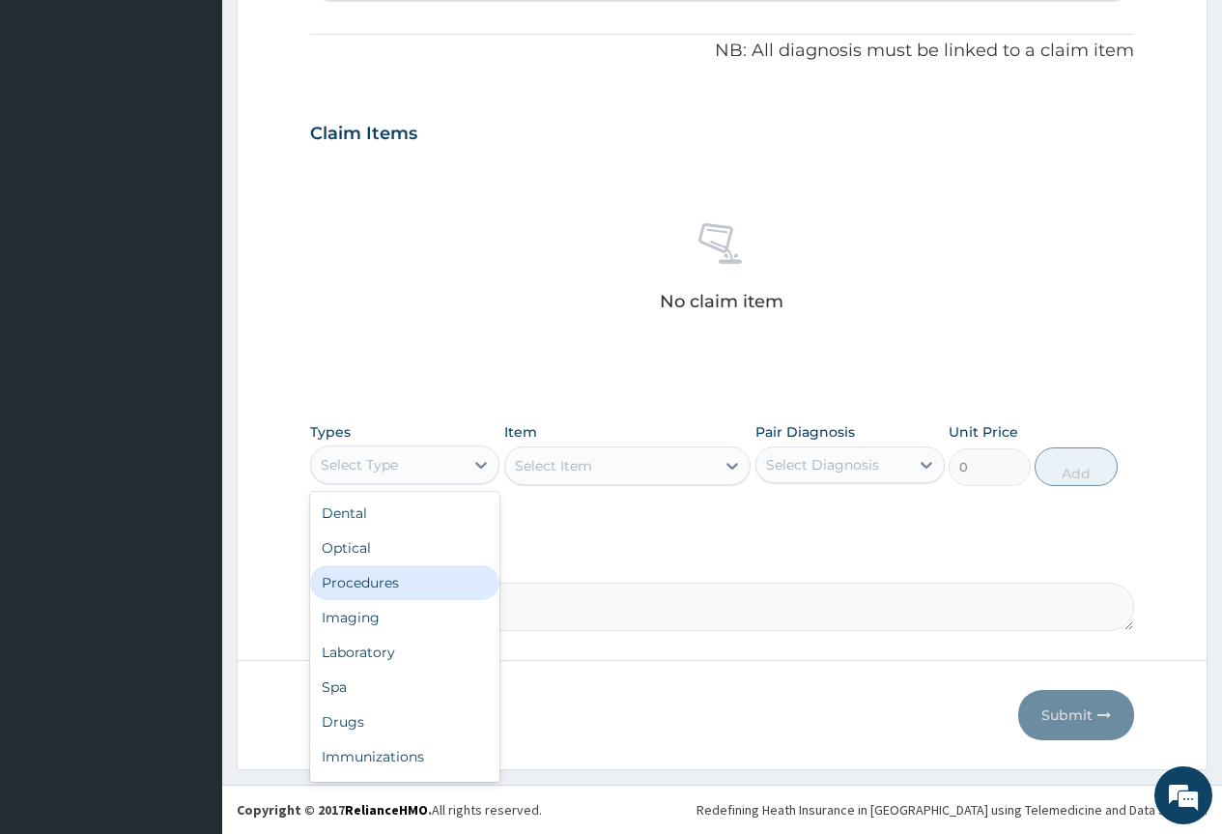
click at [443, 588] on div "Procedures" at bounding box center [404, 582] width 189 height 35
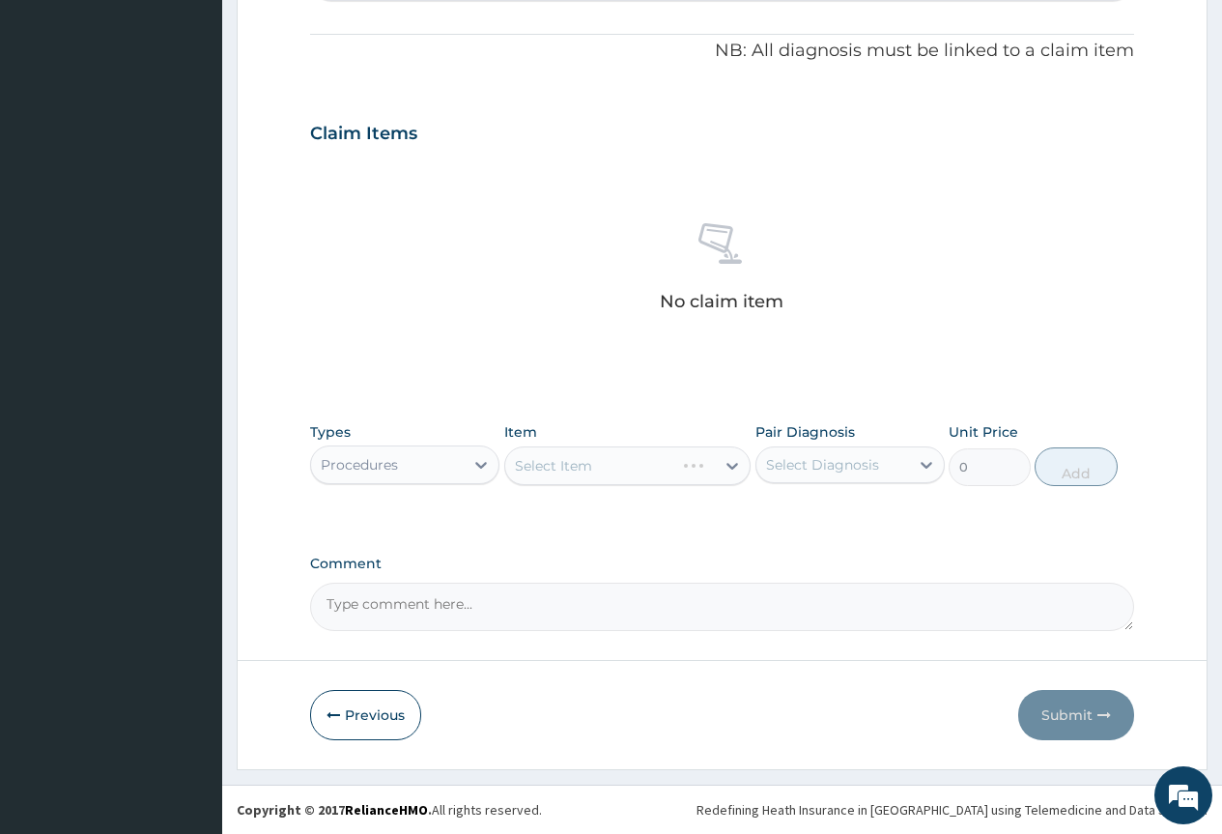
click at [640, 464] on div "Select Item" at bounding box center [627, 465] width 247 height 39
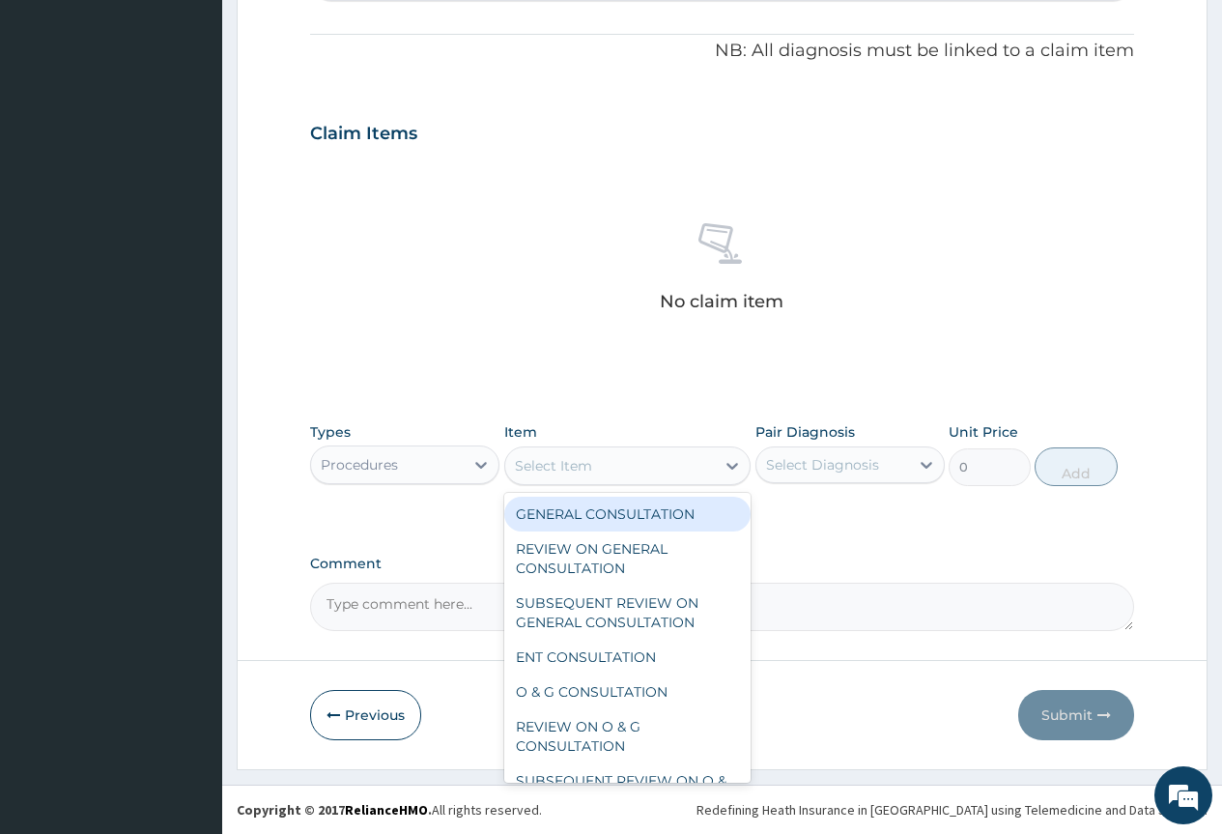
click at [640, 464] on div "Select Item" at bounding box center [610, 465] width 211 height 31
click at [662, 524] on div "GENERAL CONSULTATION" at bounding box center [627, 514] width 247 height 35
type input "2000"
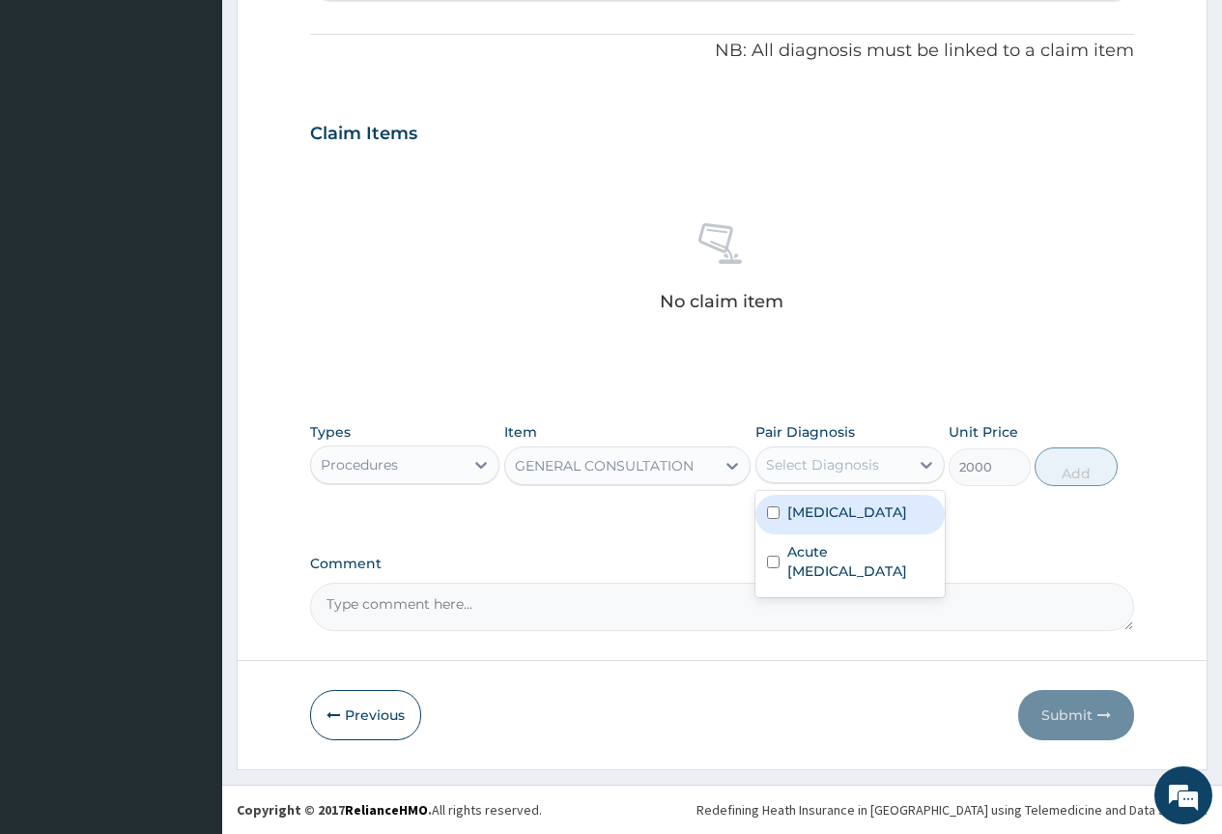
click at [861, 457] on div "Select Diagnosis" at bounding box center [822, 464] width 113 height 19
click at [837, 527] on div "Malaria" at bounding box center [850, 515] width 189 height 40
checkbox input "true"
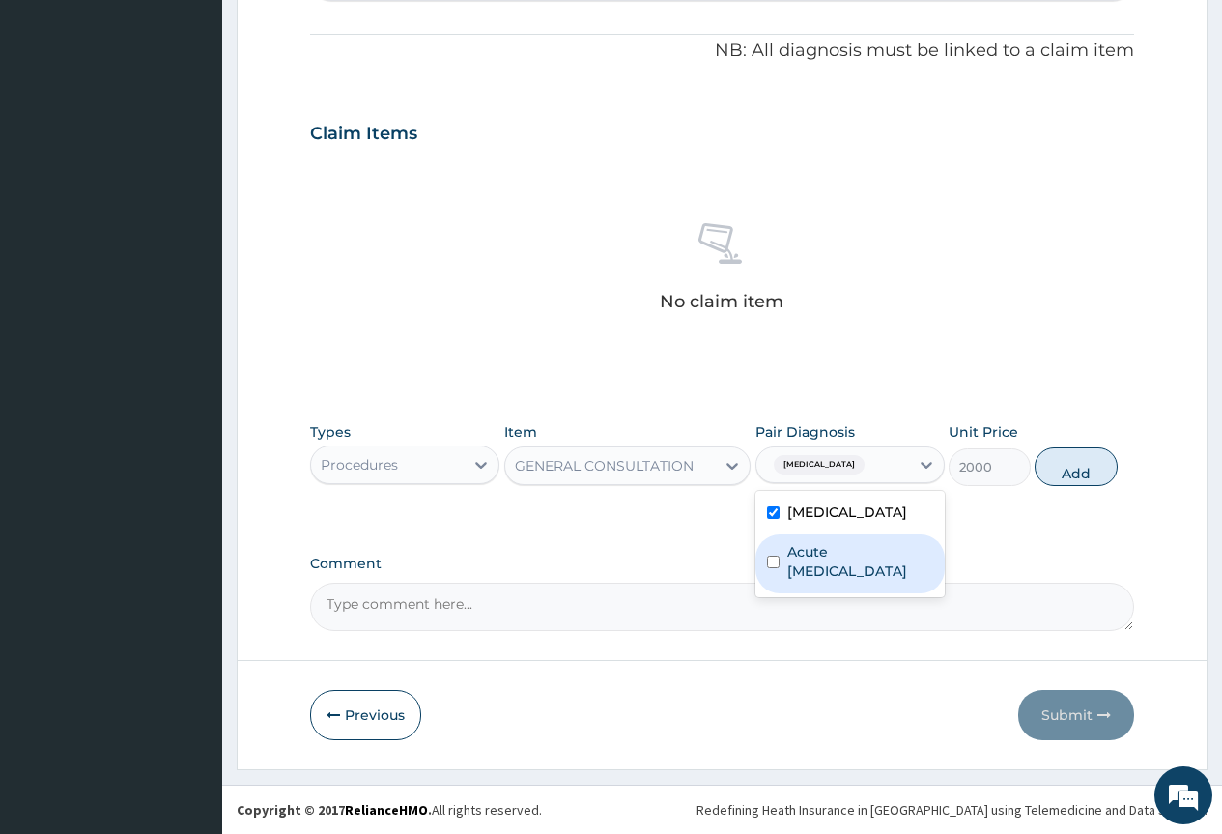
click at [837, 558] on label "Acute upper respiratory infection" at bounding box center [860, 561] width 146 height 39
checkbox input "true"
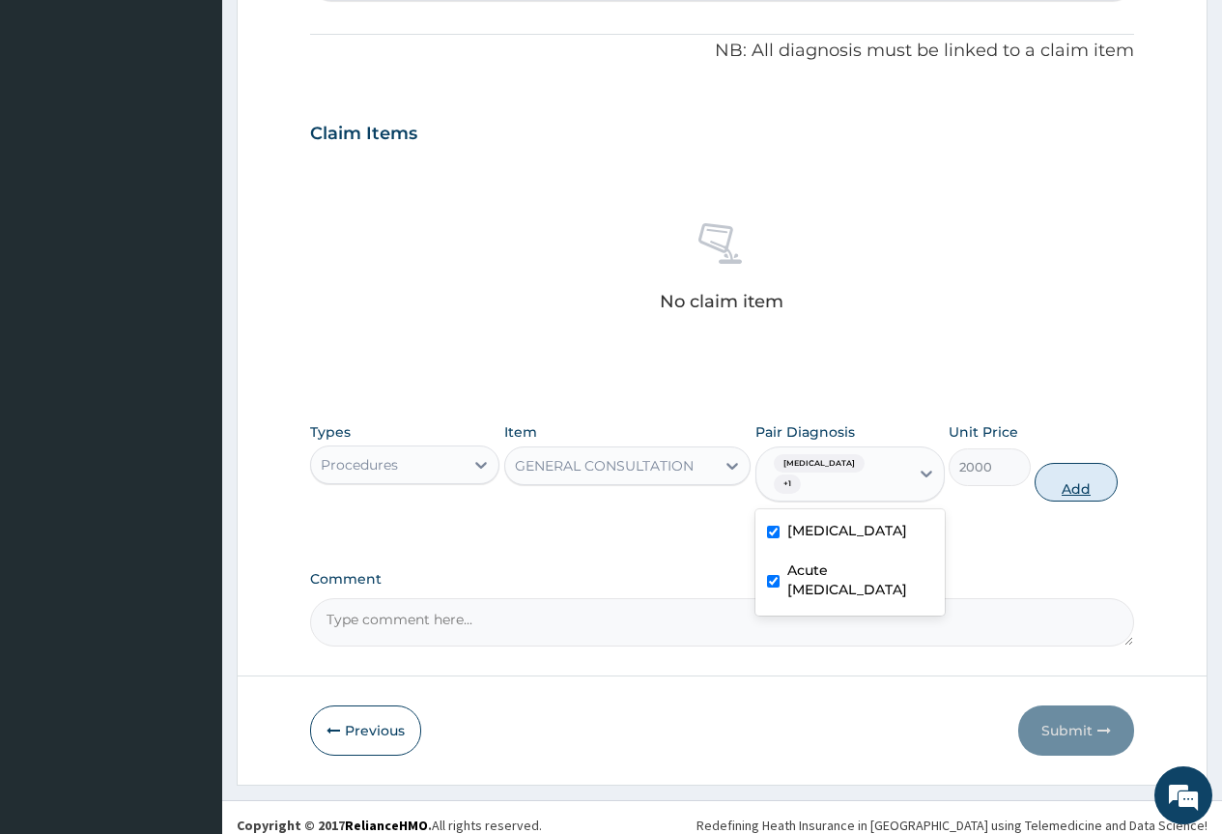
click at [1101, 471] on button "Add" at bounding box center [1076, 482] width 82 height 39
type input "0"
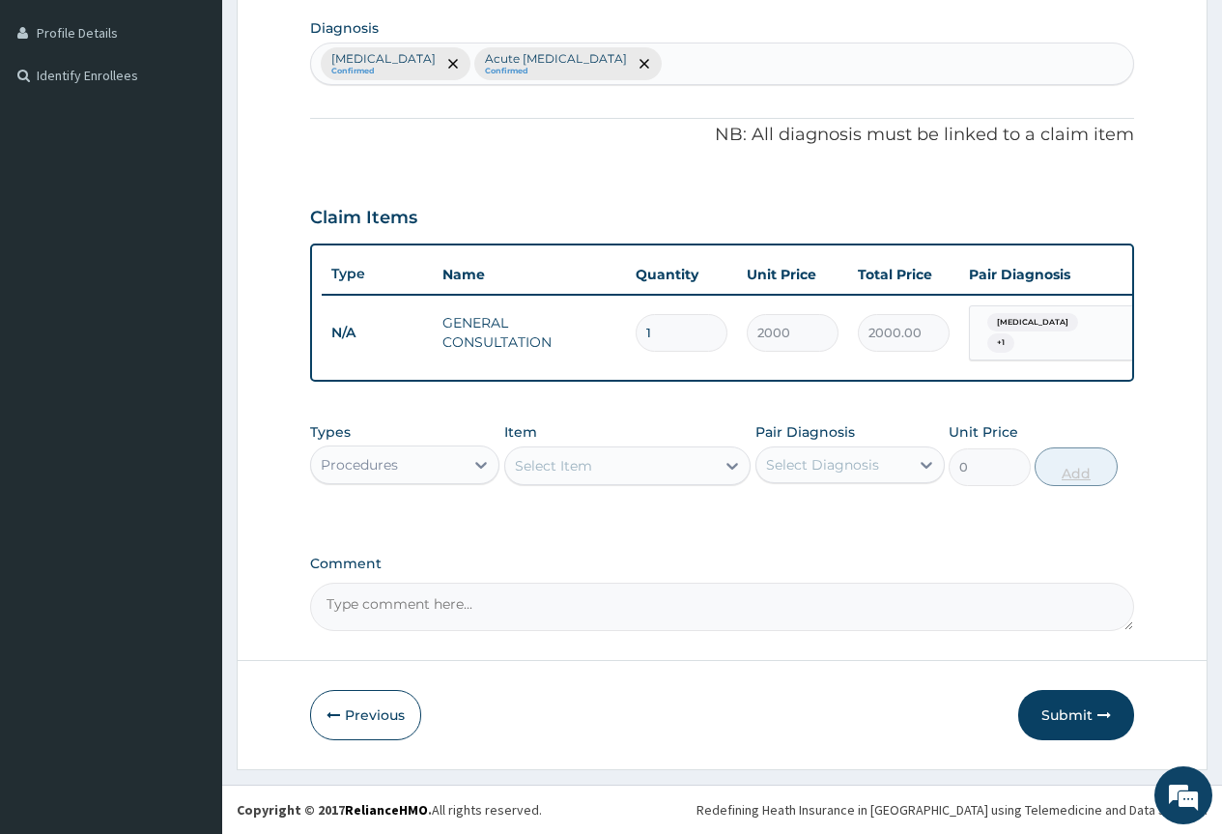
scroll to position [482, 0]
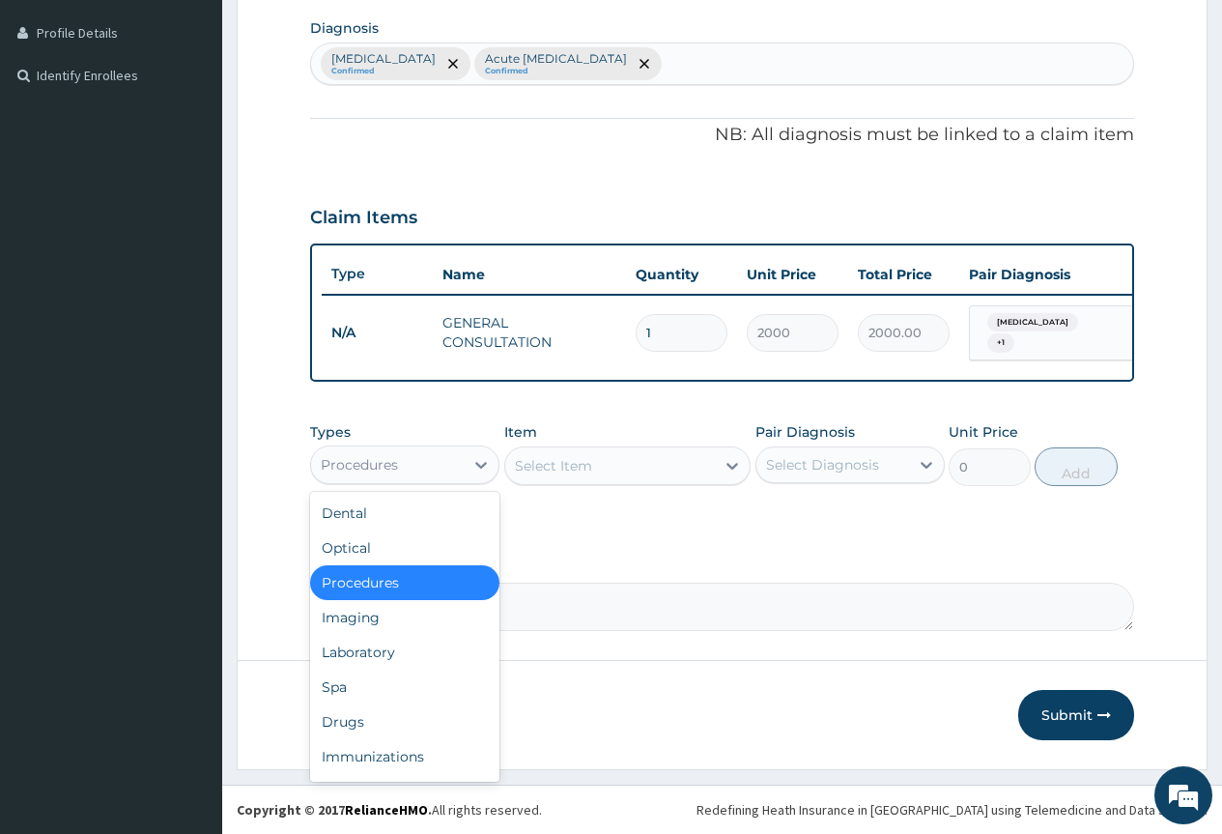
click at [411, 464] on div "Procedures" at bounding box center [387, 464] width 153 height 31
click at [374, 644] on div "Laboratory" at bounding box center [404, 652] width 189 height 35
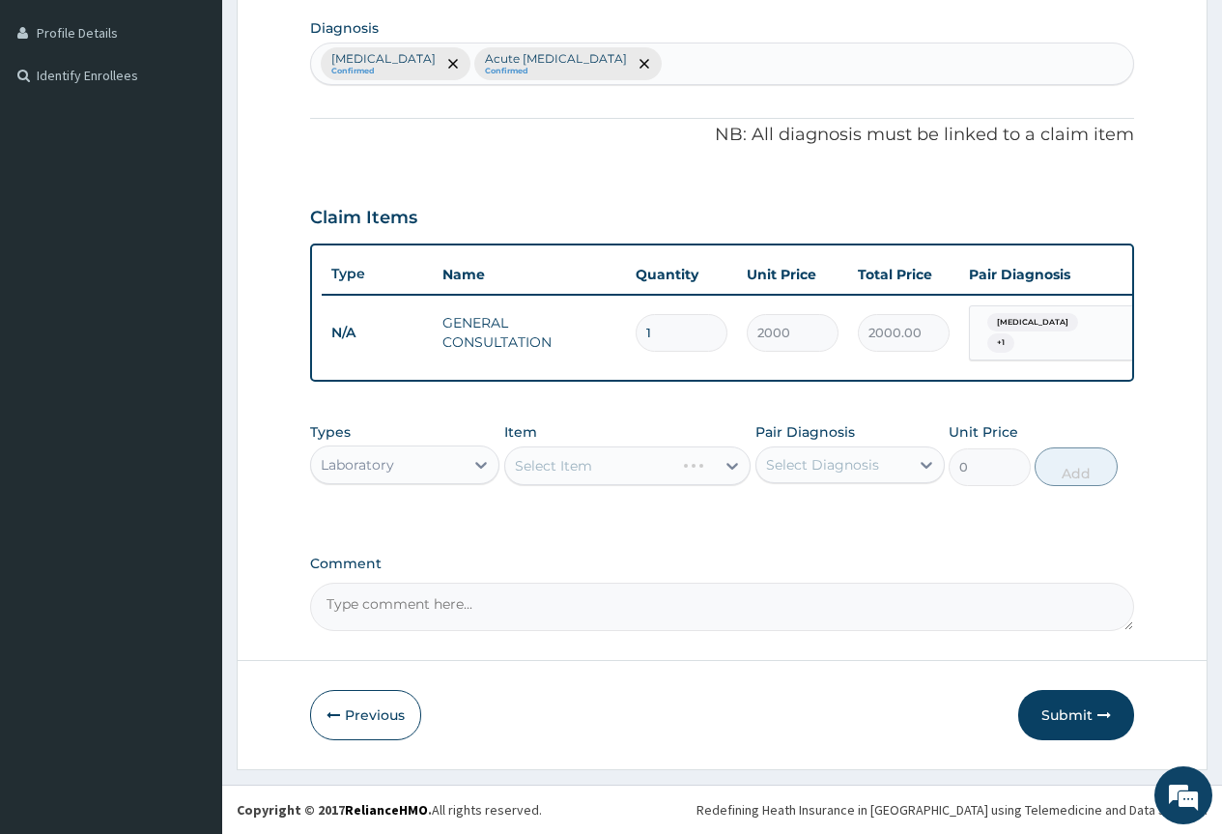
click at [566, 463] on div "Select Item" at bounding box center [627, 465] width 247 height 39
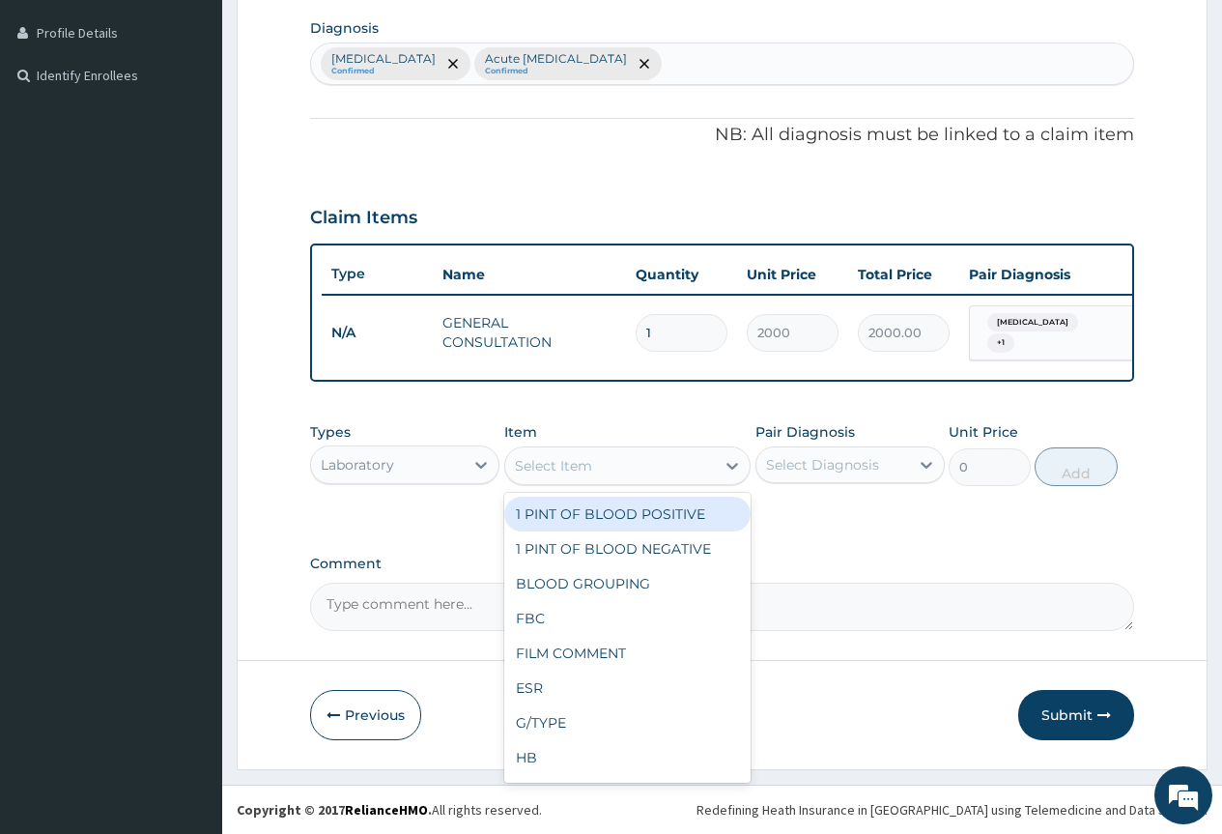
click at [566, 463] on div "Select Item" at bounding box center [553, 465] width 77 height 19
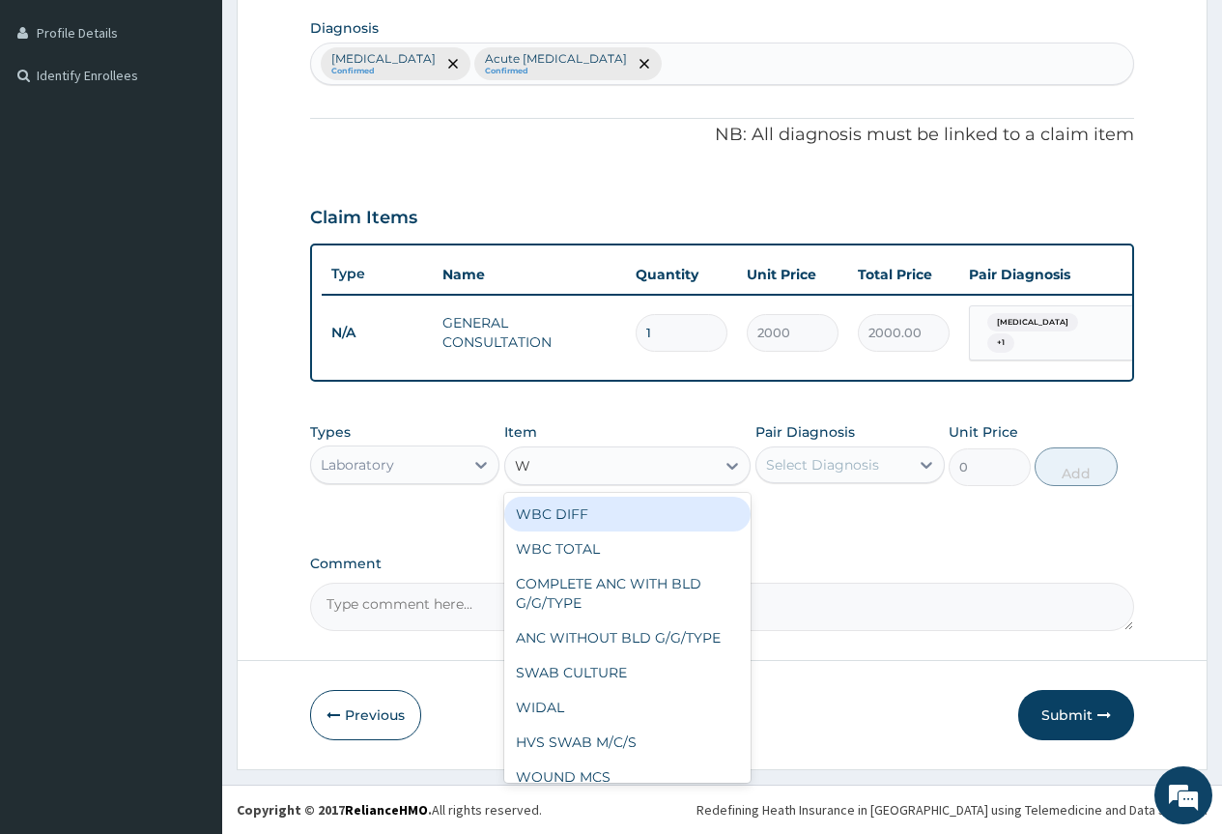
type input "WB"
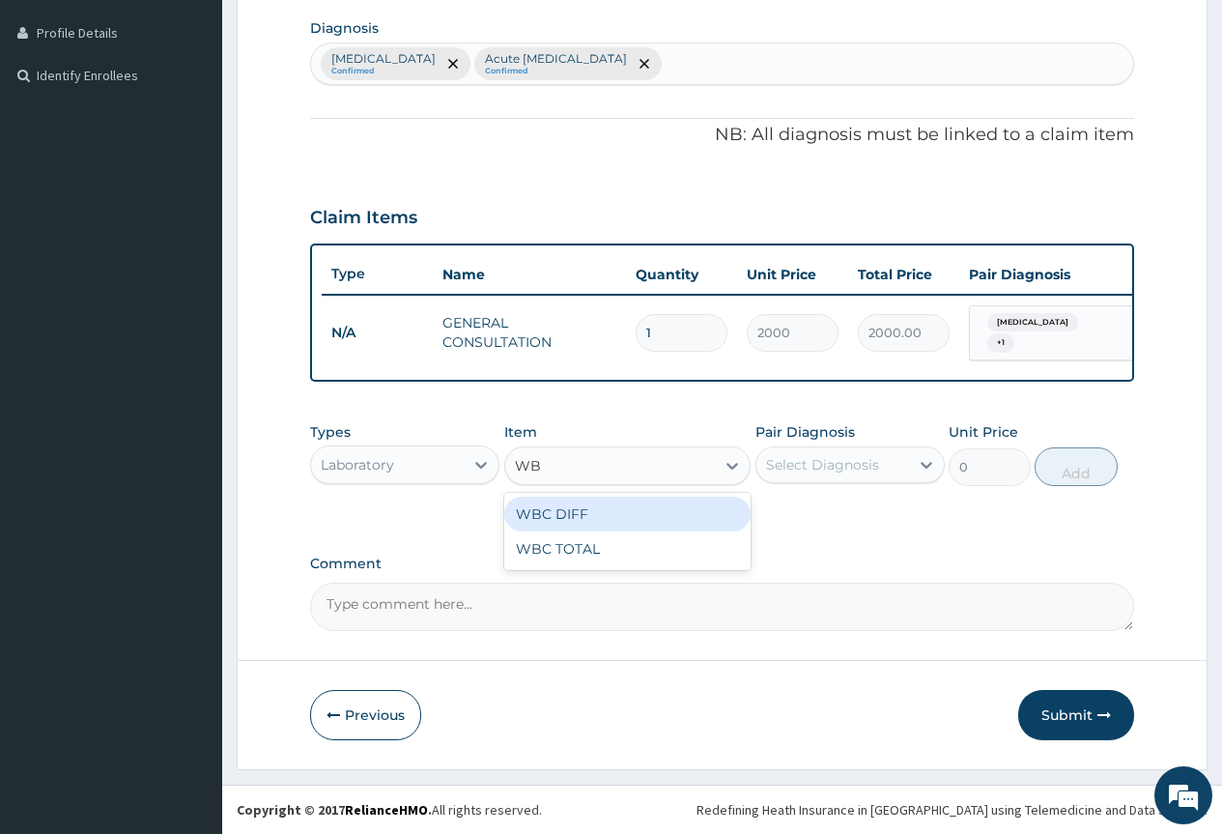
click at [600, 511] on div "WBC DIFF" at bounding box center [627, 514] width 247 height 35
type input "2160"
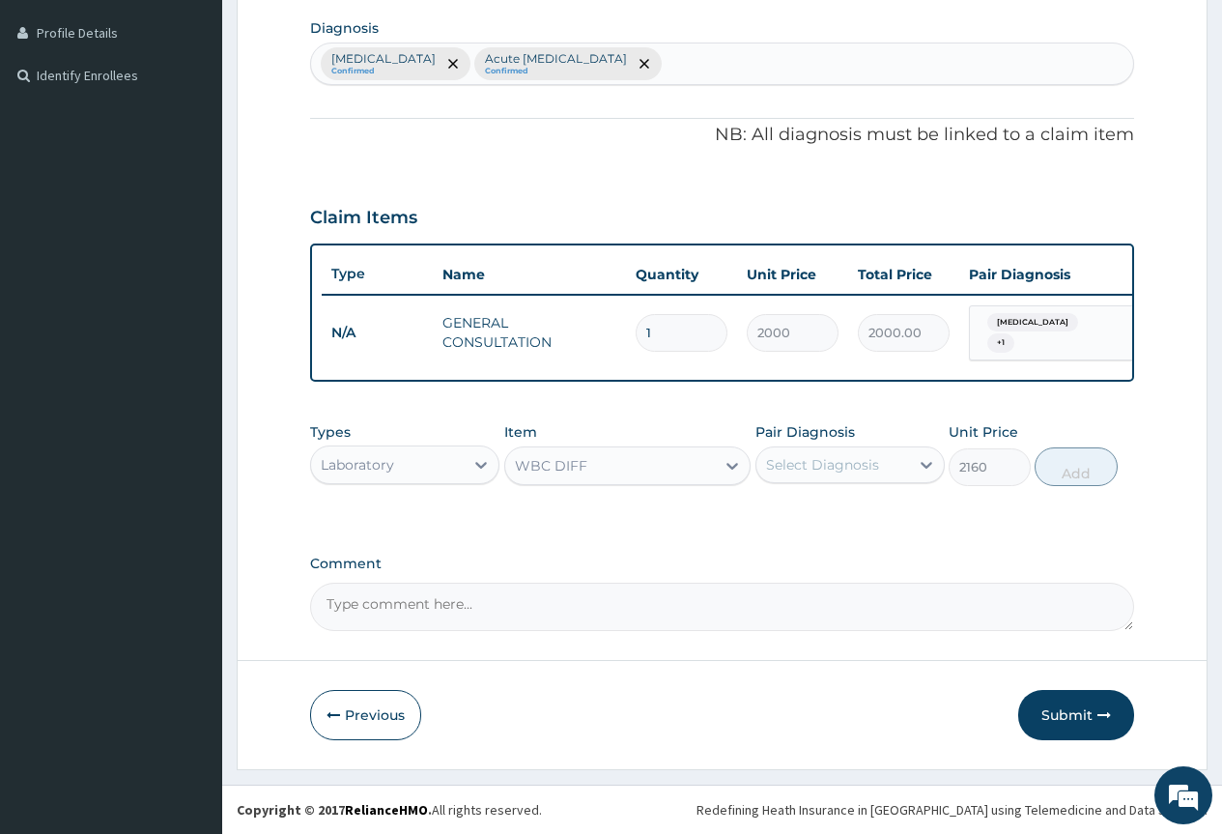
click at [794, 449] on div "Select Diagnosis" at bounding box center [833, 464] width 153 height 31
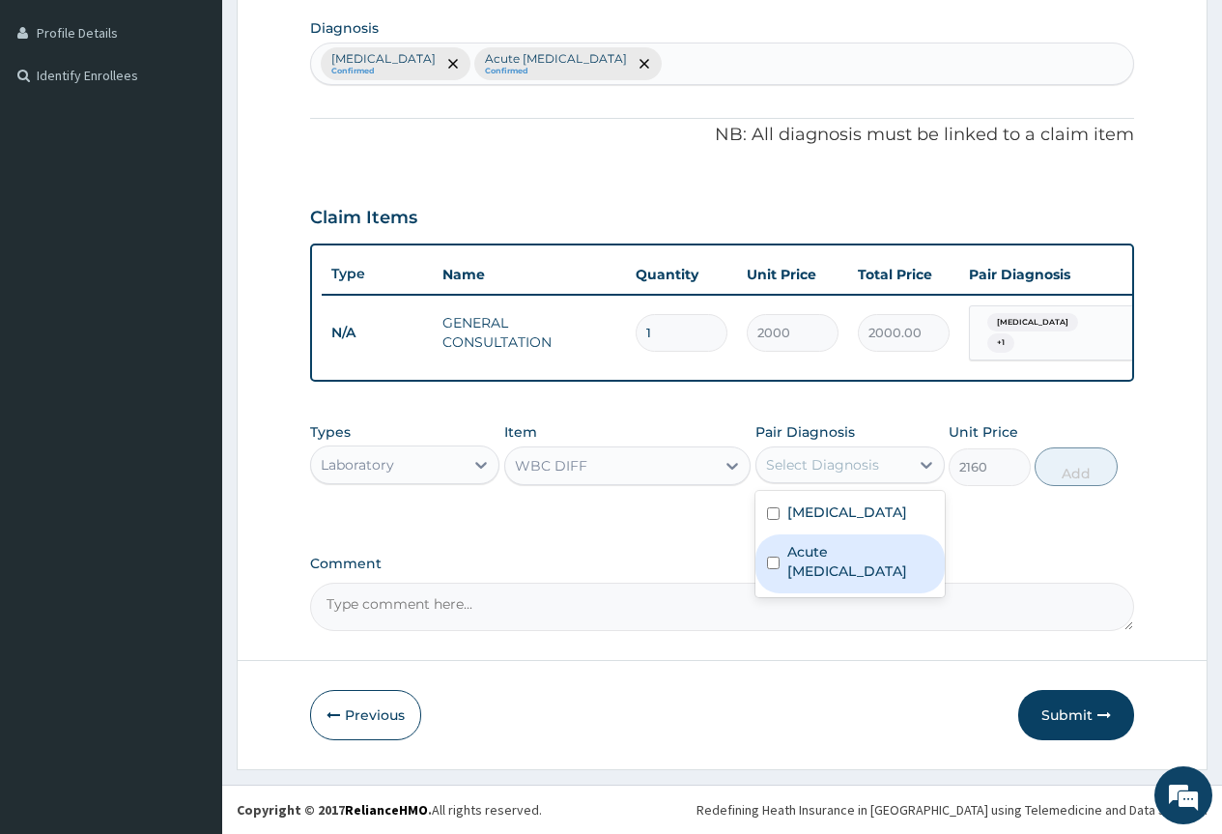
click at [767, 562] on input "checkbox" at bounding box center [773, 563] width 13 height 13
checkbox input "true"
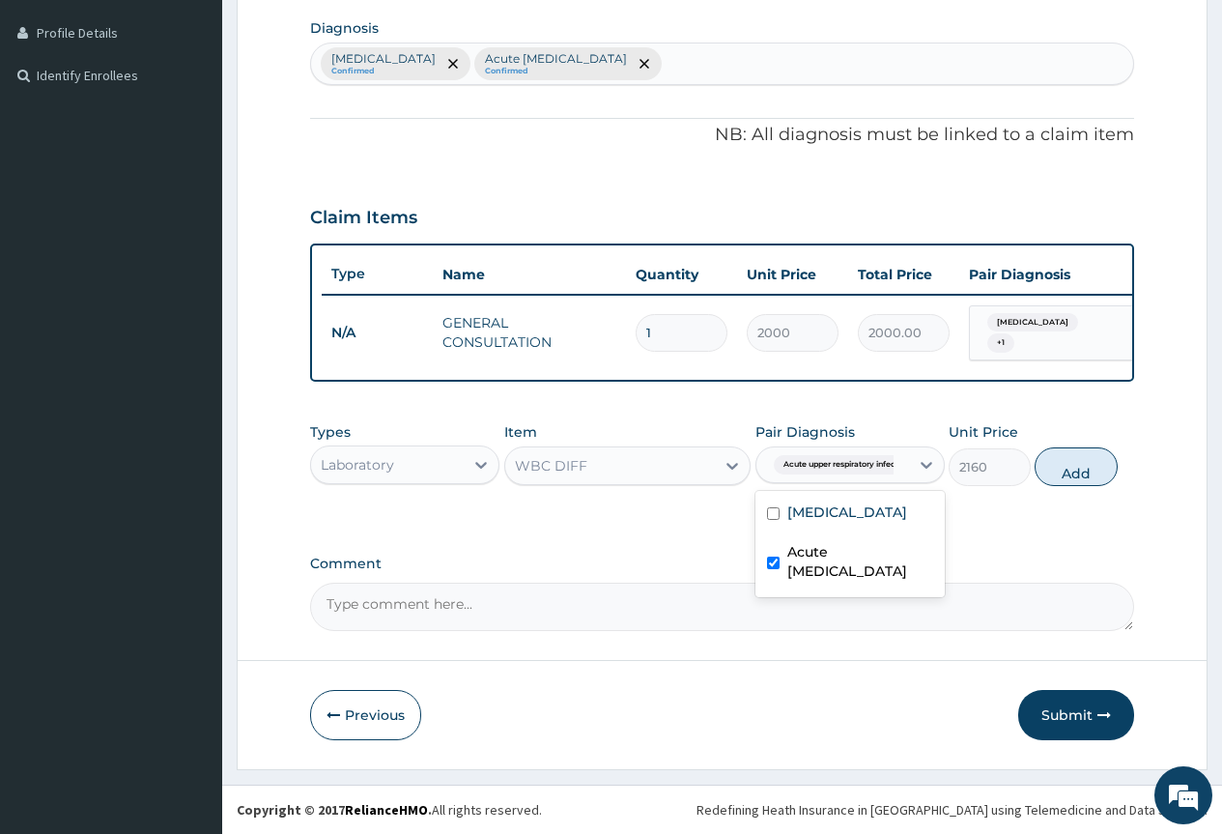
click at [1031, 460] on div "2160" at bounding box center [990, 467] width 82 height 38
click at [1042, 460] on button "Add" at bounding box center [1076, 466] width 82 height 39
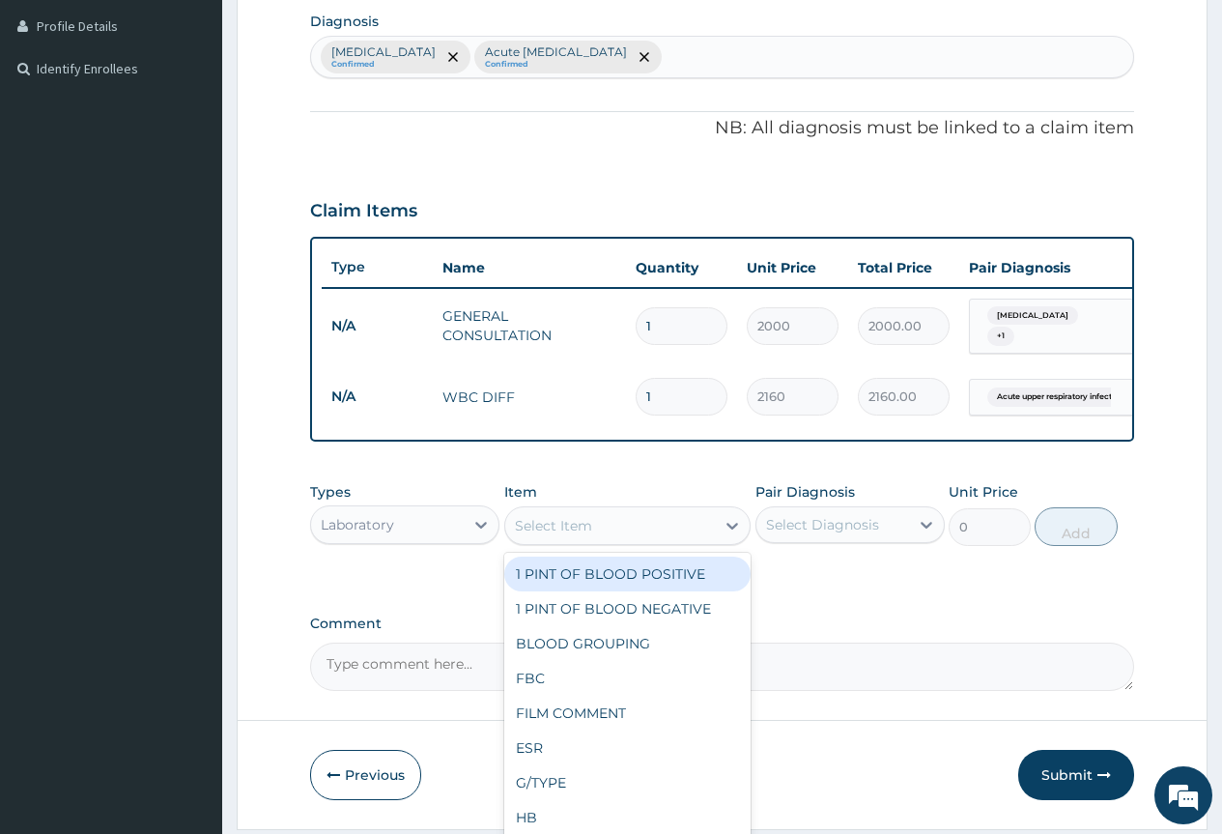
click at [526, 527] on div "Select Item" at bounding box center [553, 525] width 77 height 19
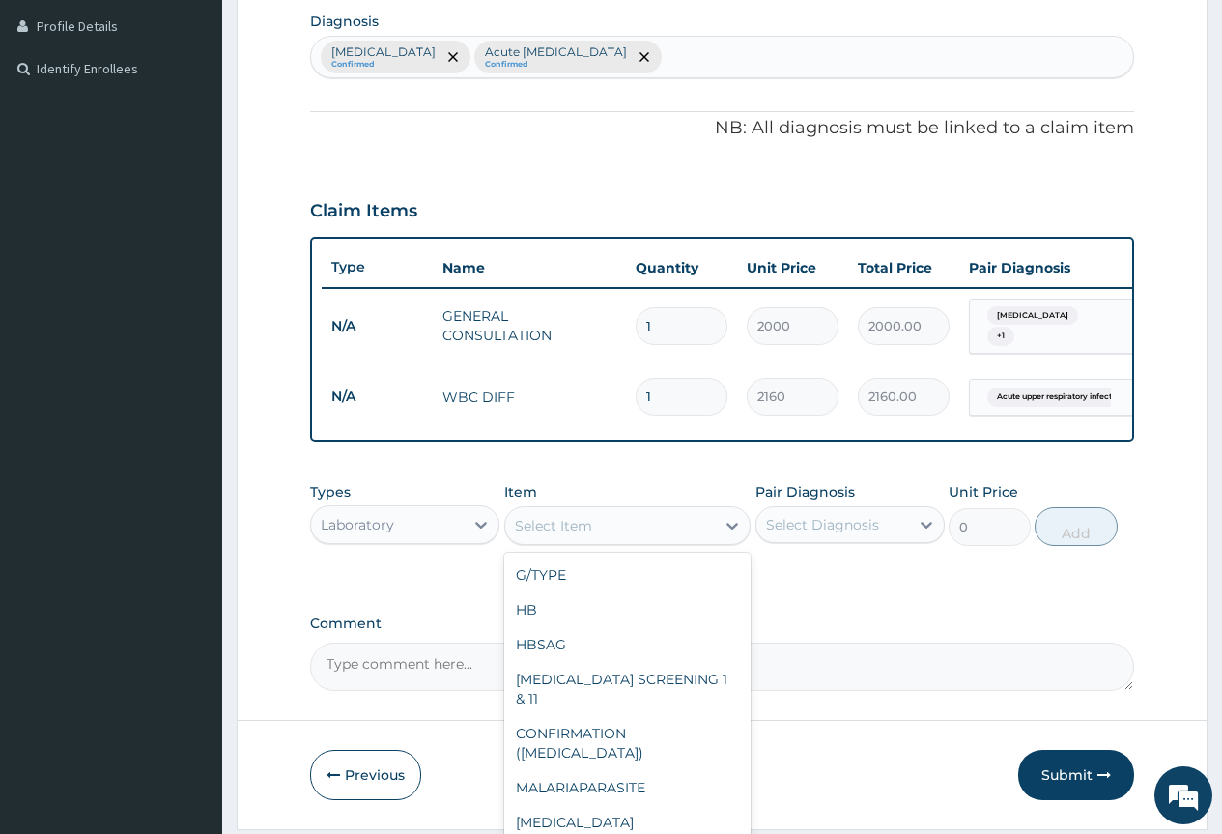
scroll to position [386, 0]
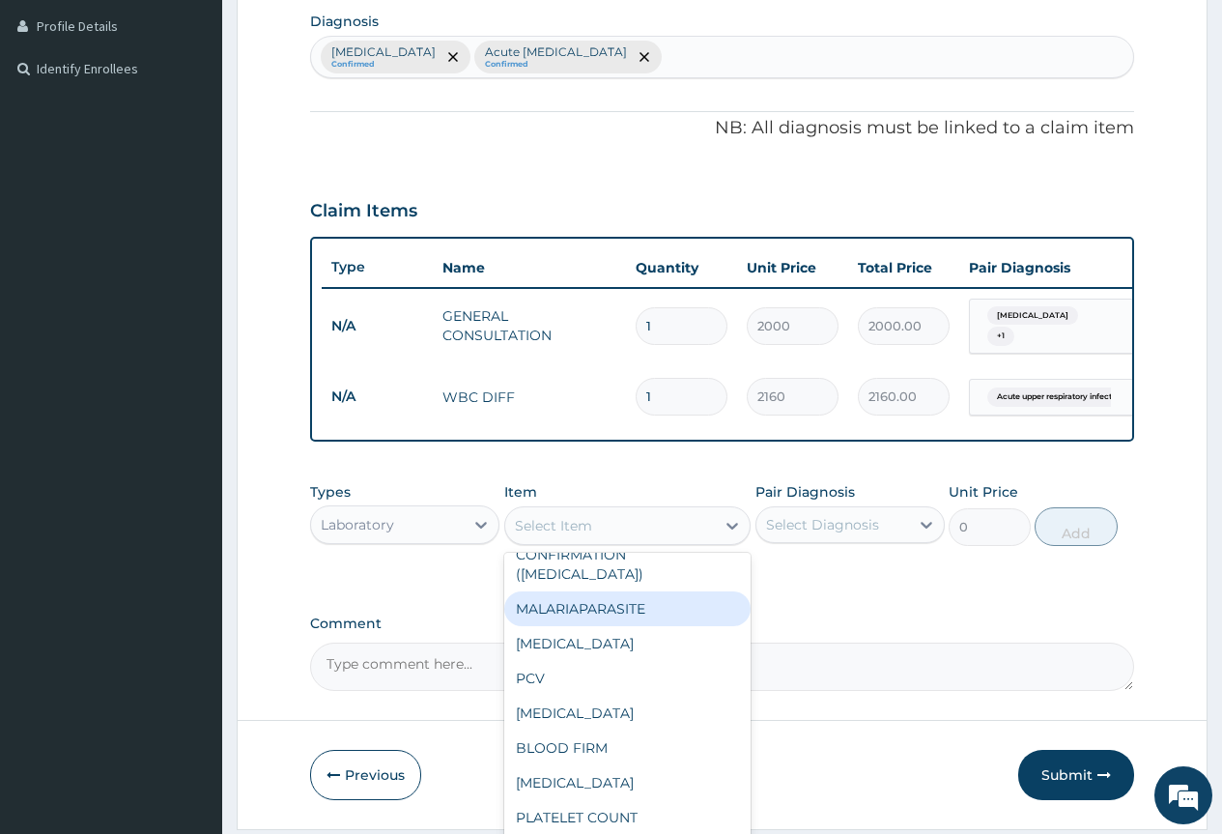
click at [690, 591] on div "MALARIAPARASITE" at bounding box center [627, 608] width 247 height 35
type input "720"
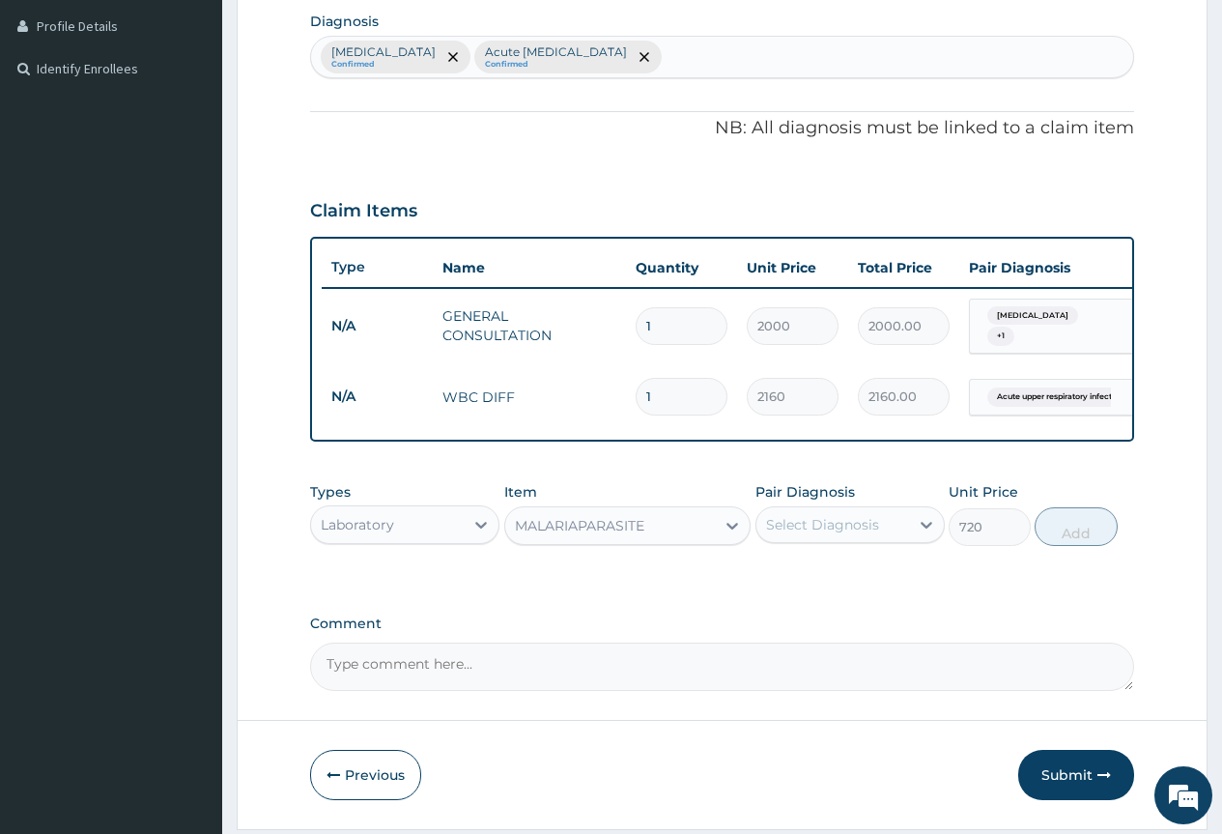
click at [825, 527] on div "Select Diagnosis" at bounding box center [822, 524] width 113 height 19
click at [839, 585] on div "Malaria" at bounding box center [850, 575] width 189 height 40
checkbox input "true"
click at [1033, 533] on div "Types Laboratory Item MALARIAPARASITE Pair Diagnosis Malaria Unit Price 720 Add" at bounding box center [722, 513] width 824 height 83
click at [1049, 533] on button "Add" at bounding box center [1076, 526] width 82 height 39
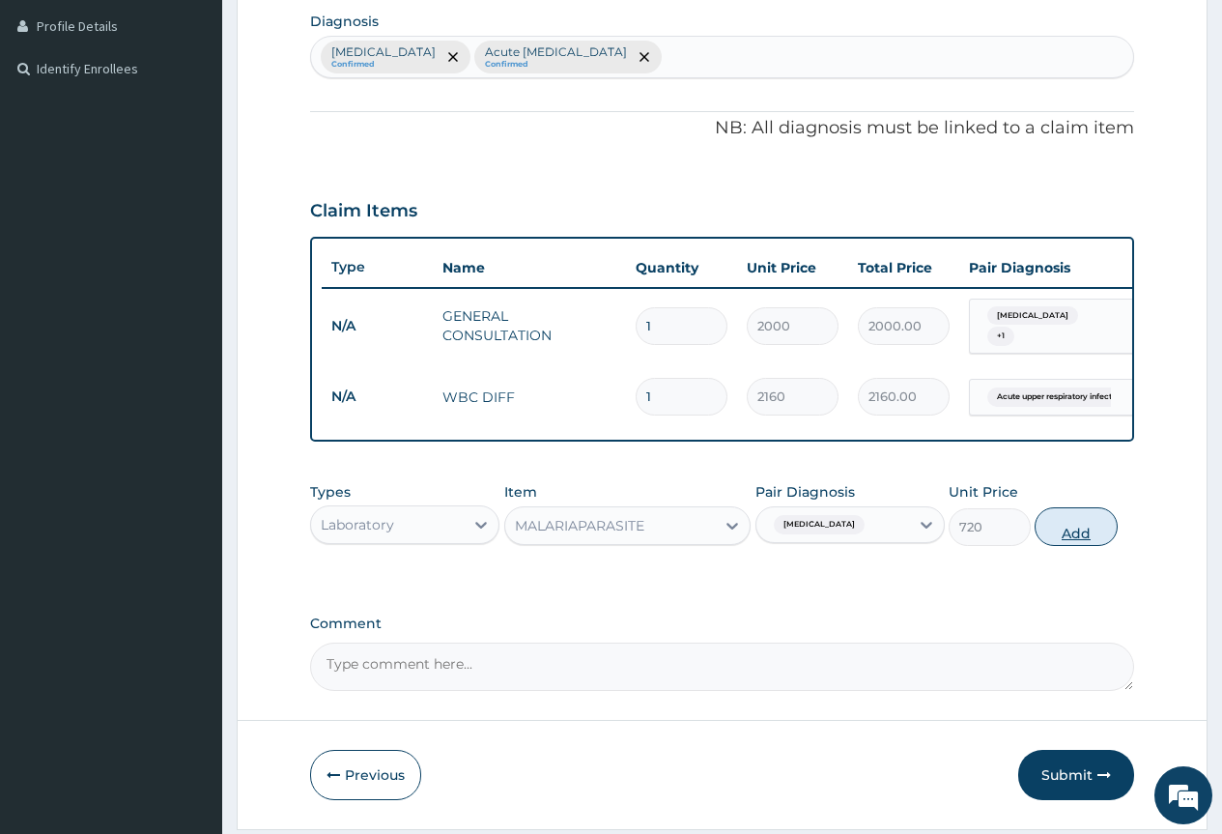
type input "0"
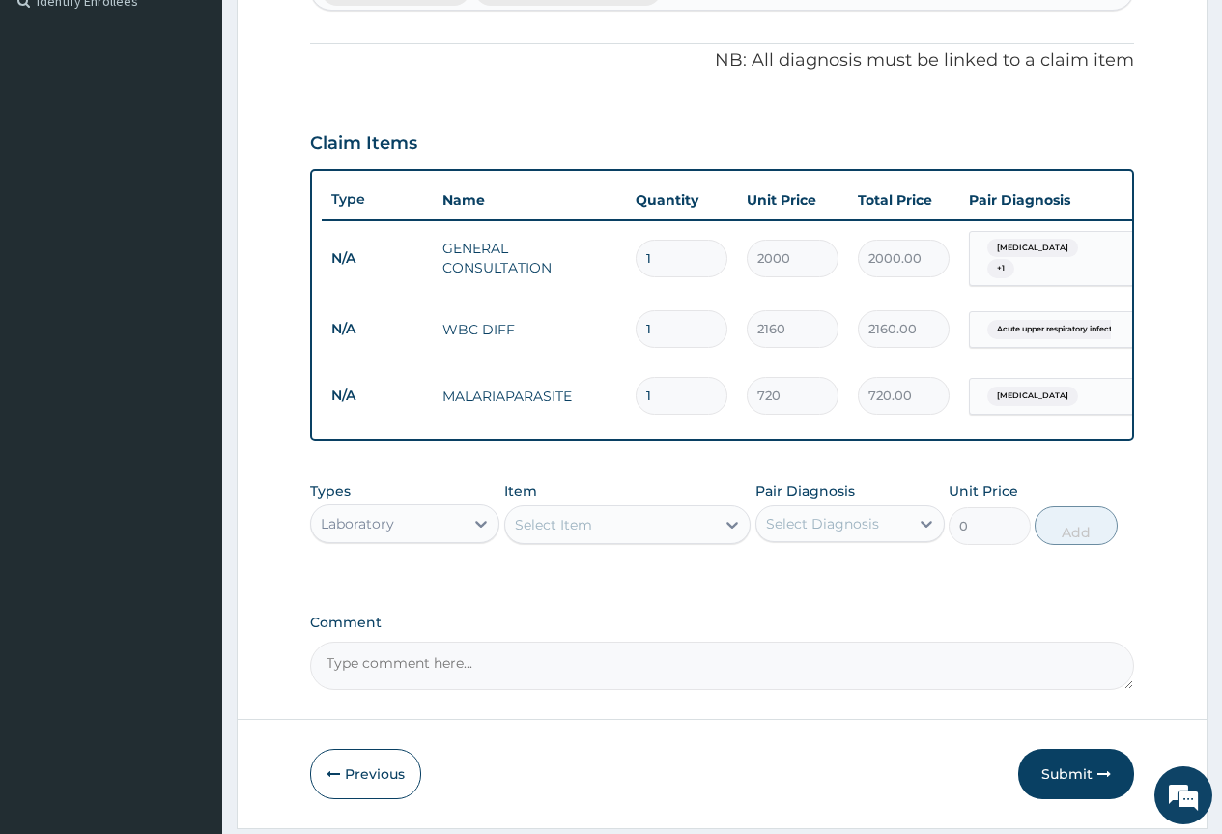
scroll to position [615, 0]
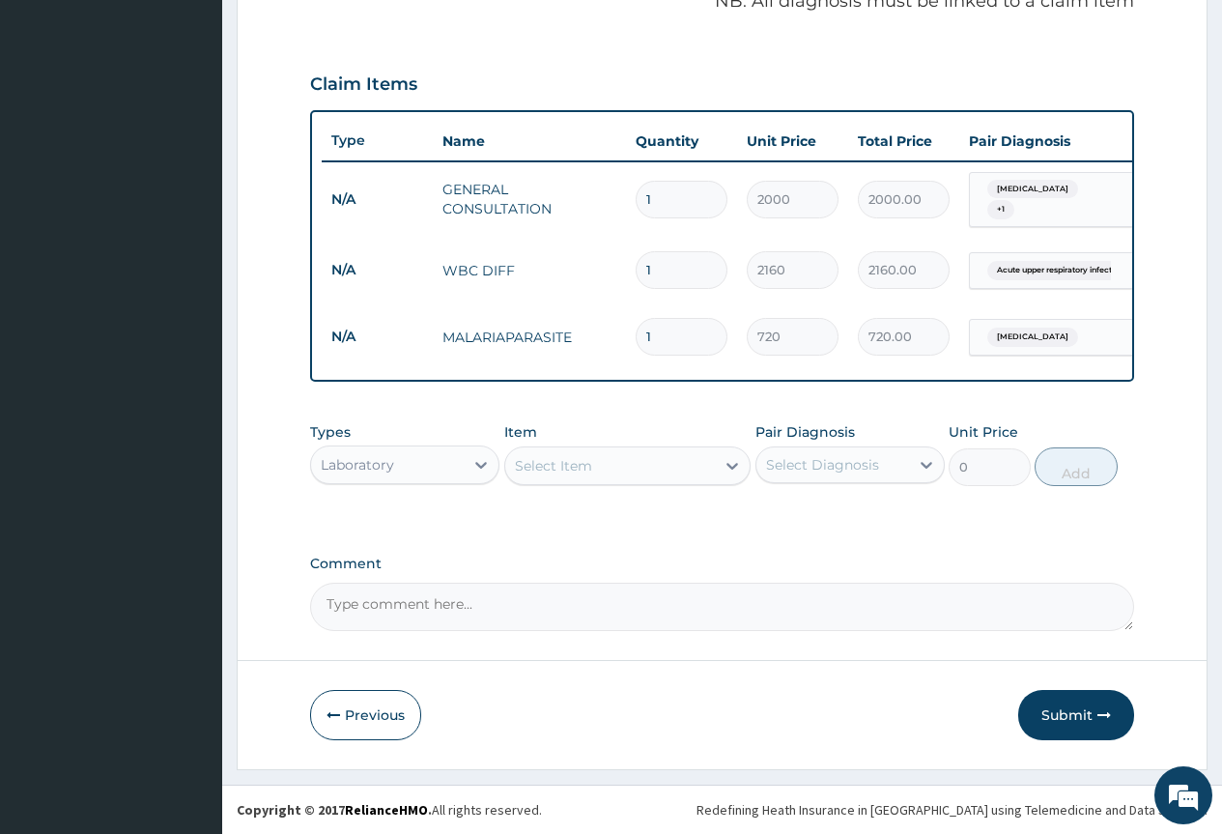
drag, startPoint x: 439, startPoint y: 463, endPoint x: 426, endPoint y: 475, distance: 17.8
click at [437, 465] on div "Laboratory" at bounding box center [387, 464] width 153 height 31
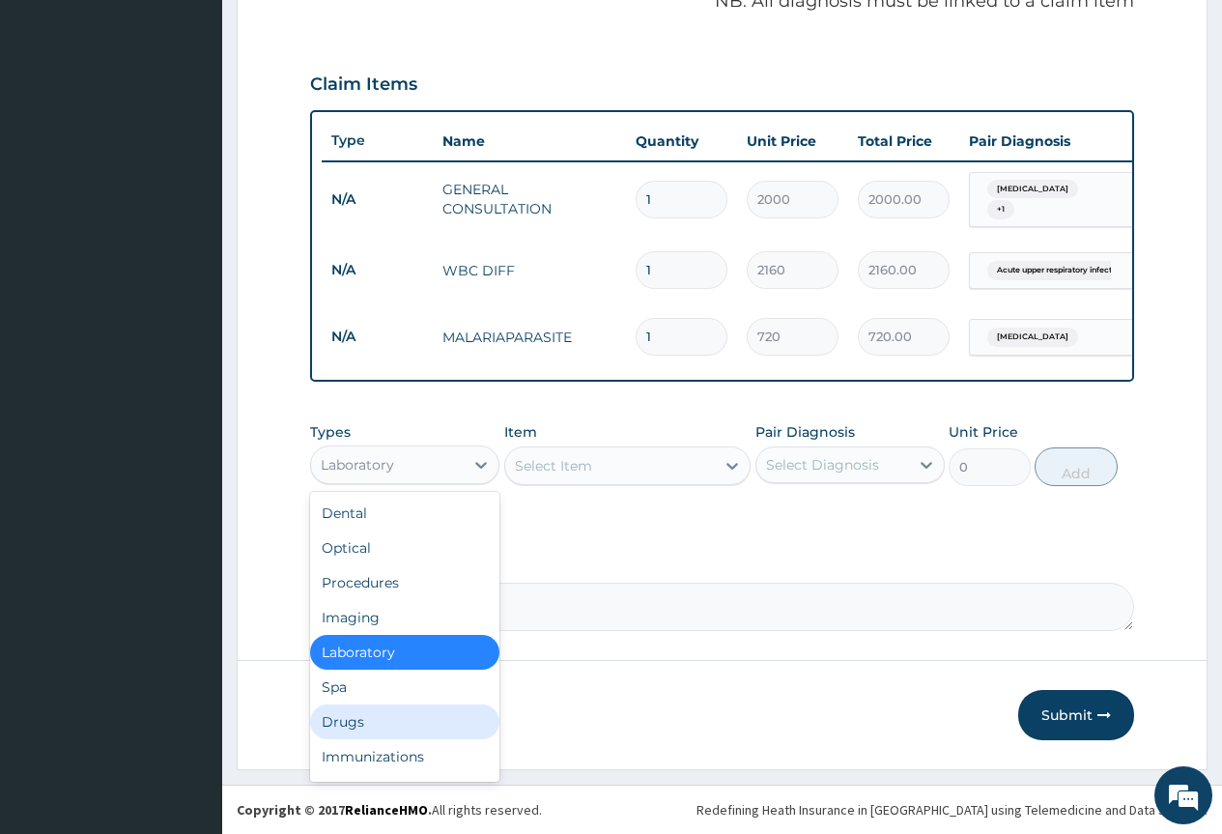
click at [354, 730] on div "Drugs" at bounding box center [404, 721] width 189 height 35
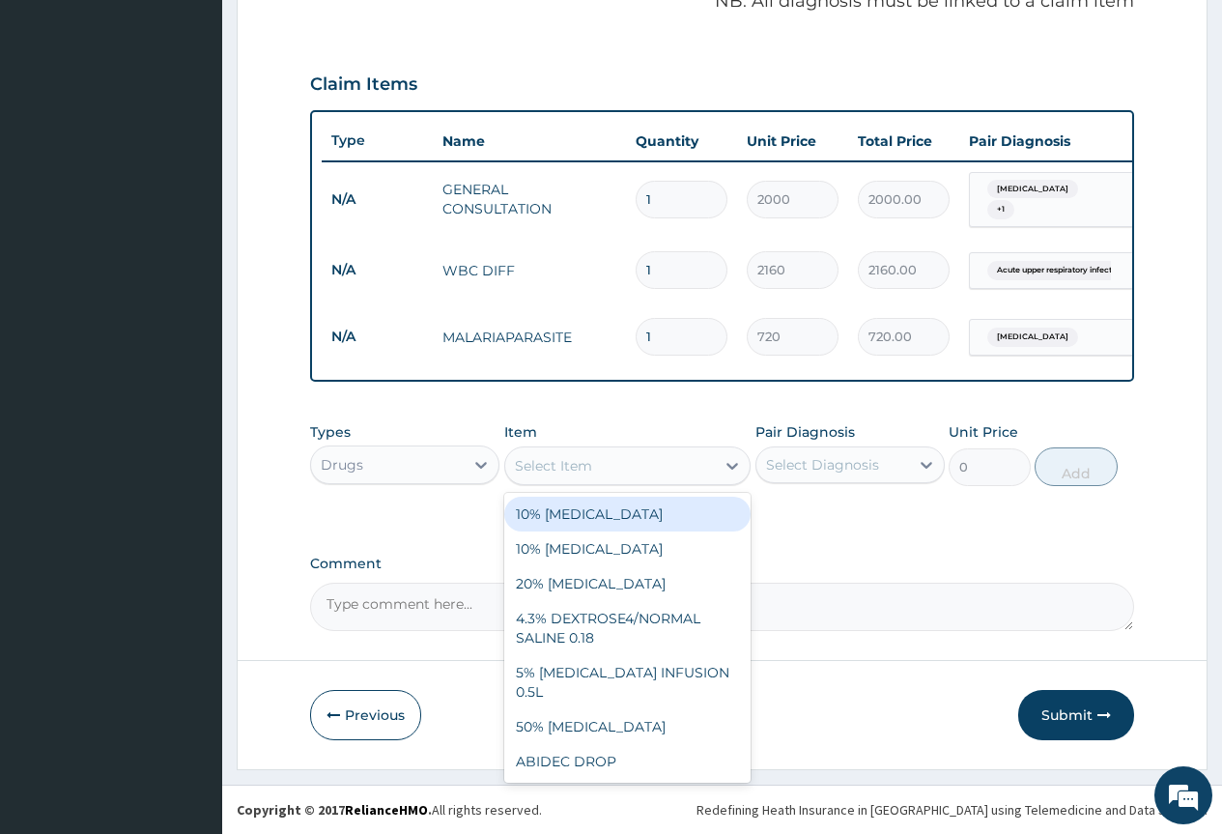
click at [585, 463] on div "Select Item" at bounding box center [553, 465] width 77 height 19
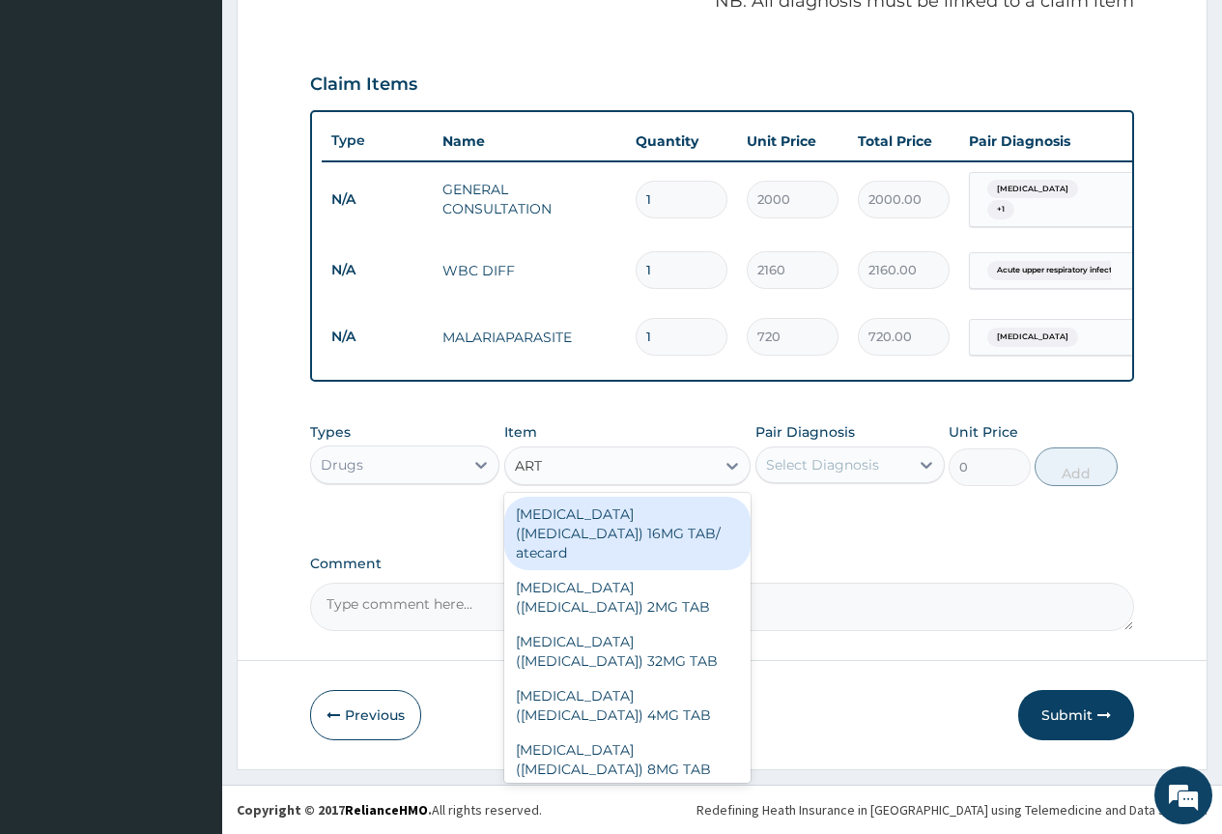
type input "ARTE"
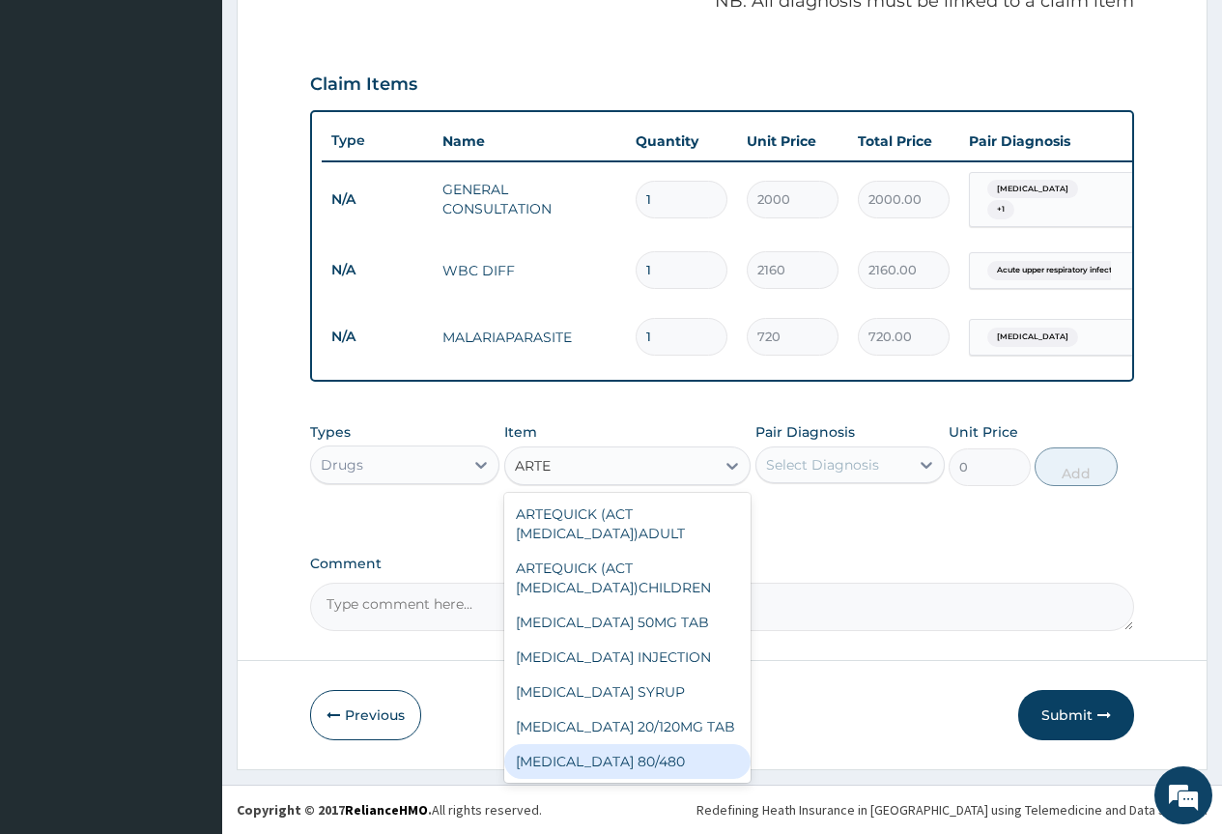
click at [643, 744] on div "COARTEM 80/480" at bounding box center [627, 761] width 247 height 35
type input "270"
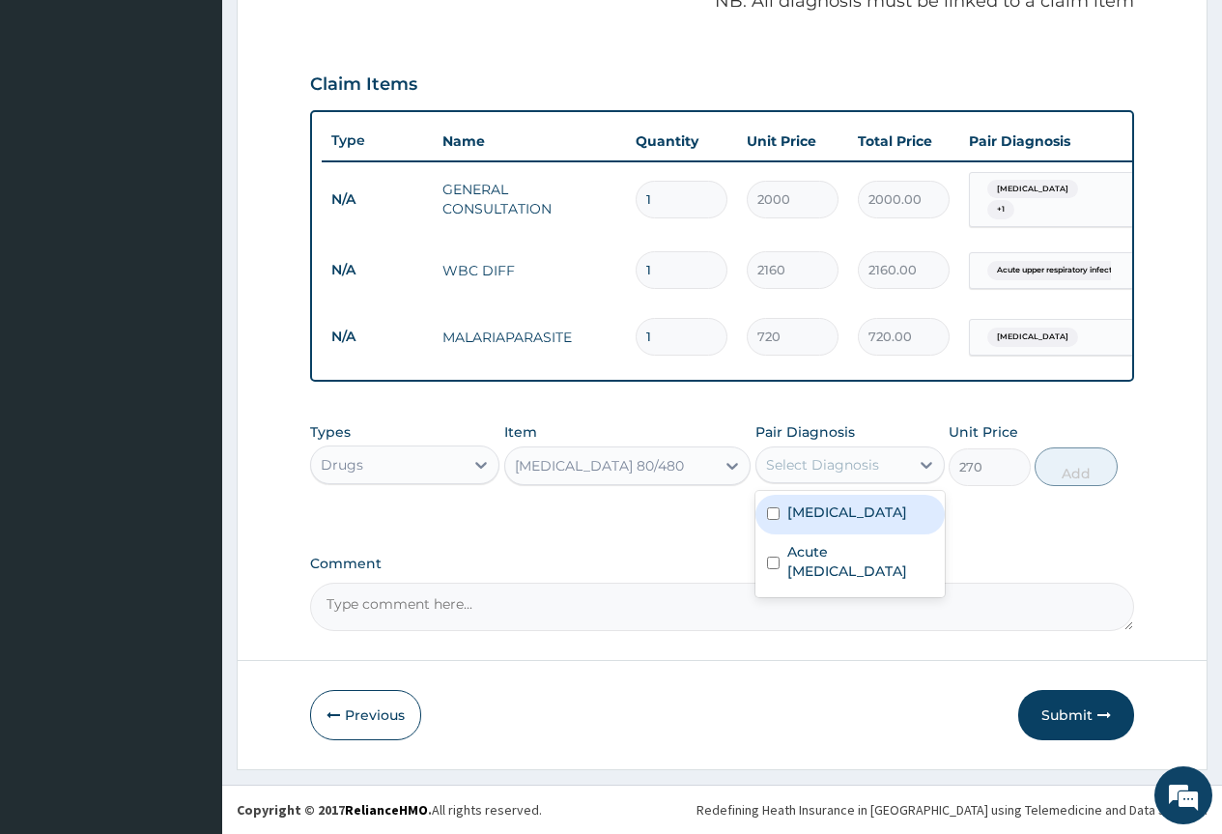
click at [884, 455] on div "Select Diagnosis" at bounding box center [833, 464] width 153 height 31
click at [876, 515] on div "Malaria" at bounding box center [850, 515] width 189 height 40
checkbox input "true"
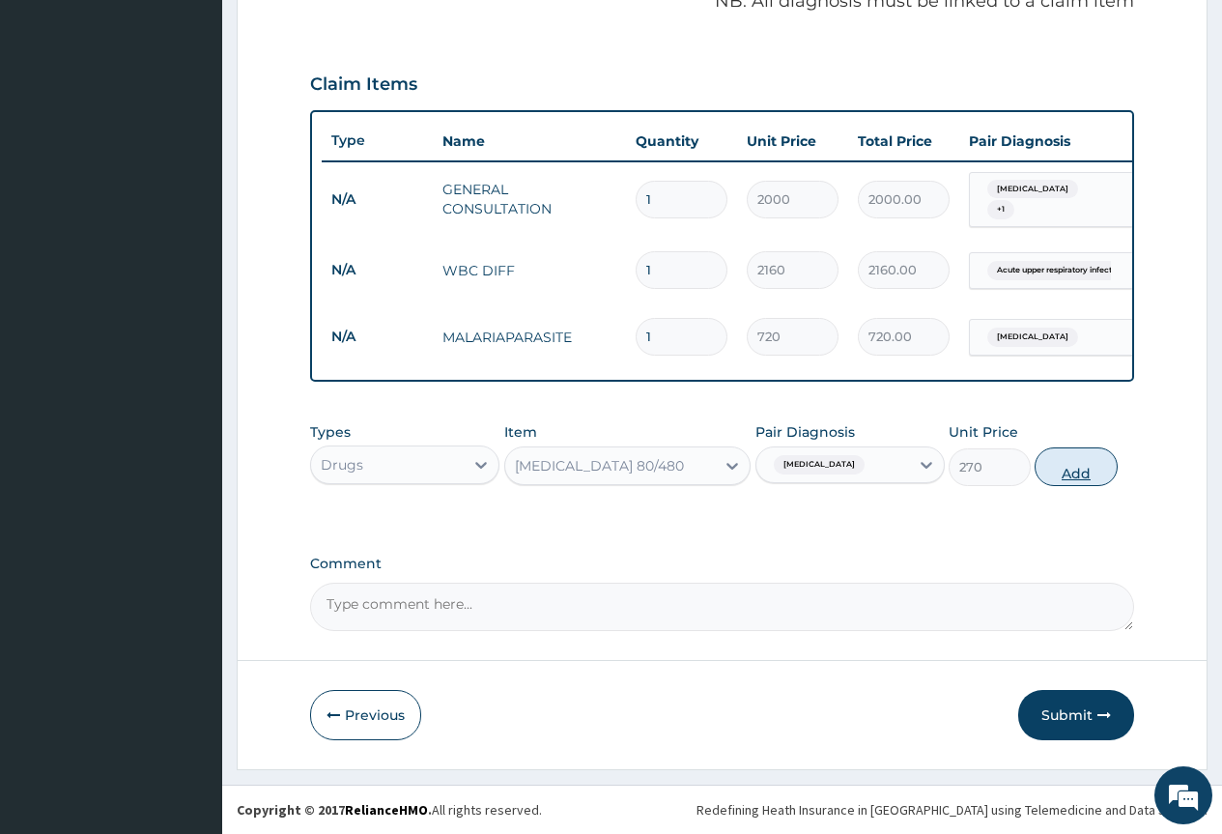
click at [1075, 477] on button "Add" at bounding box center [1076, 466] width 82 height 39
type input "0"
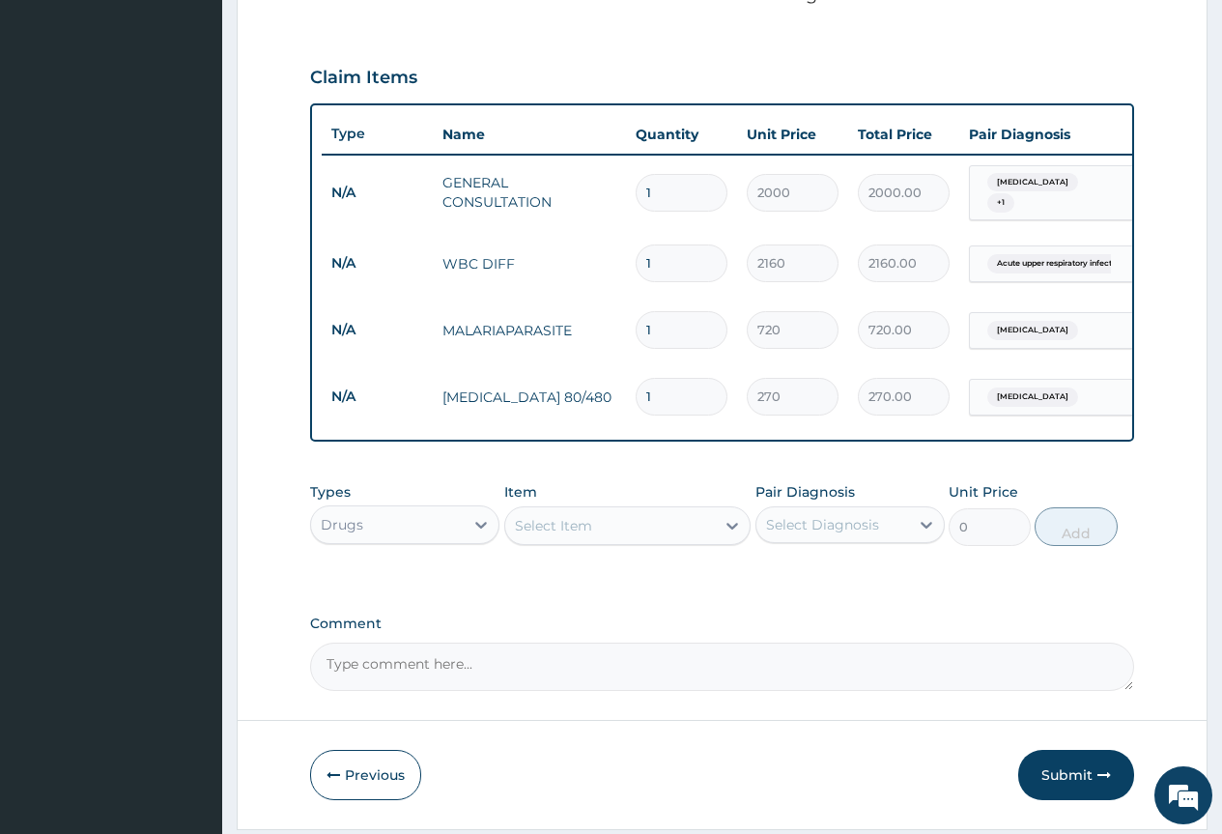
type input "12"
type input "3240.00"
type input "12"
click at [575, 535] on div "Select Item" at bounding box center [553, 525] width 77 height 19
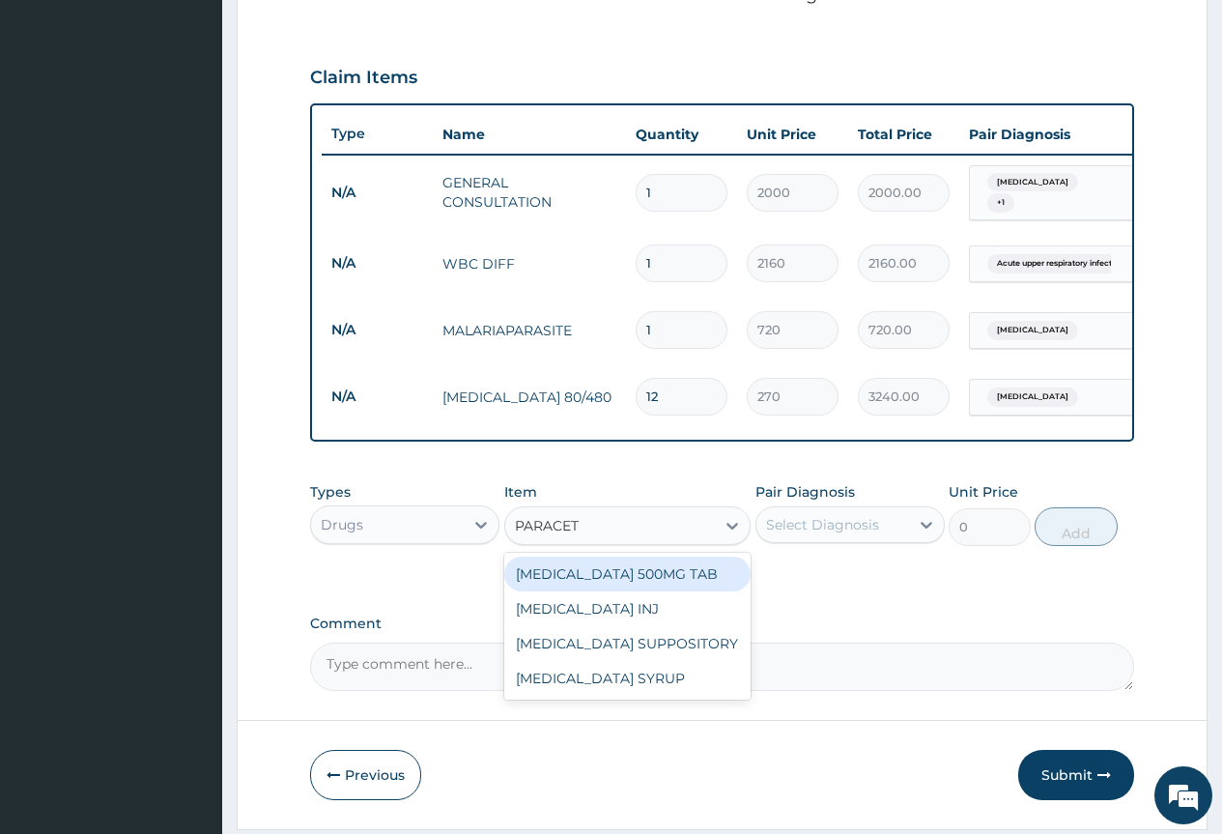
type input "PARACETA"
click at [570, 588] on div "PARACETAMOL 500MG TAB" at bounding box center [627, 574] width 247 height 35
type input "45"
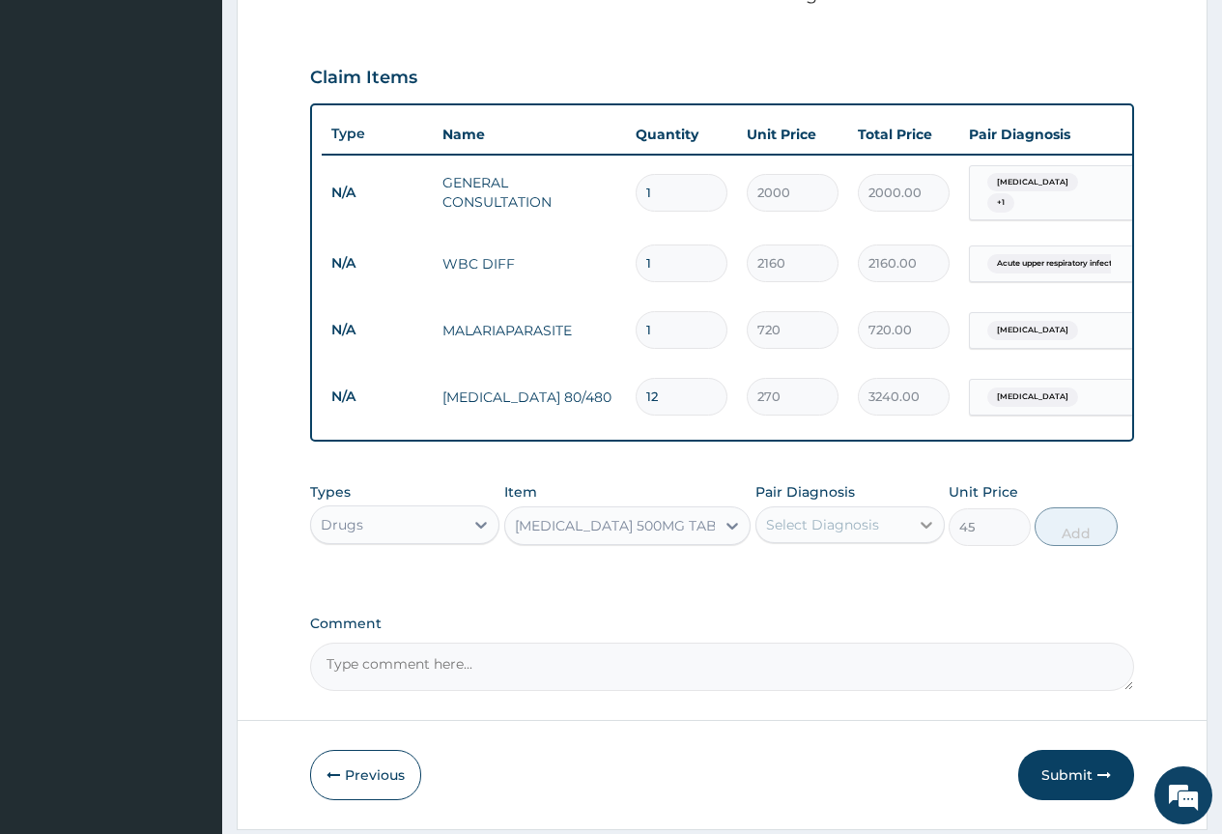
click at [925, 542] on div at bounding box center [926, 524] width 35 height 35
click at [872, 585] on div "Malaria" at bounding box center [850, 575] width 189 height 40
checkbox input "true"
click at [1096, 535] on button "Add" at bounding box center [1076, 526] width 82 height 39
type input "0"
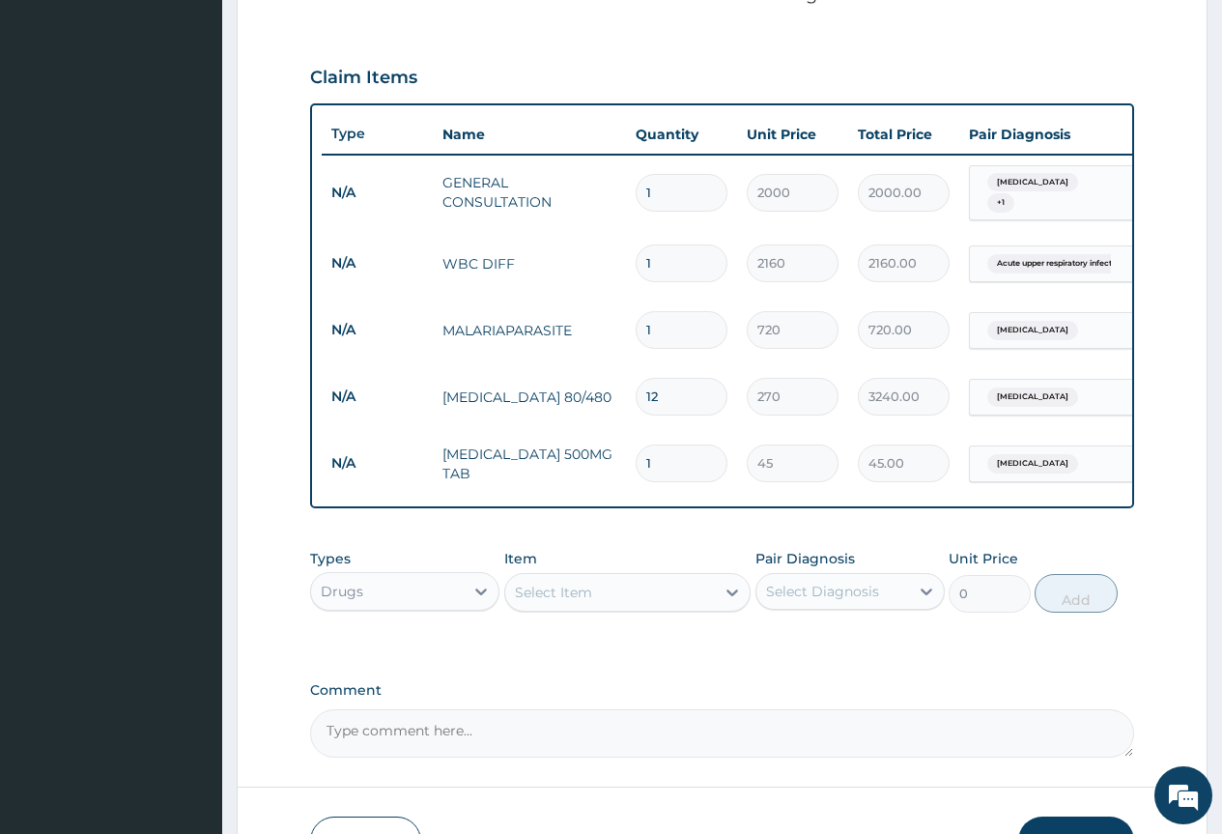
type input "12"
type input "540.00"
type input "12"
click at [648, 607] on div "Select Item" at bounding box center [610, 592] width 211 height 31
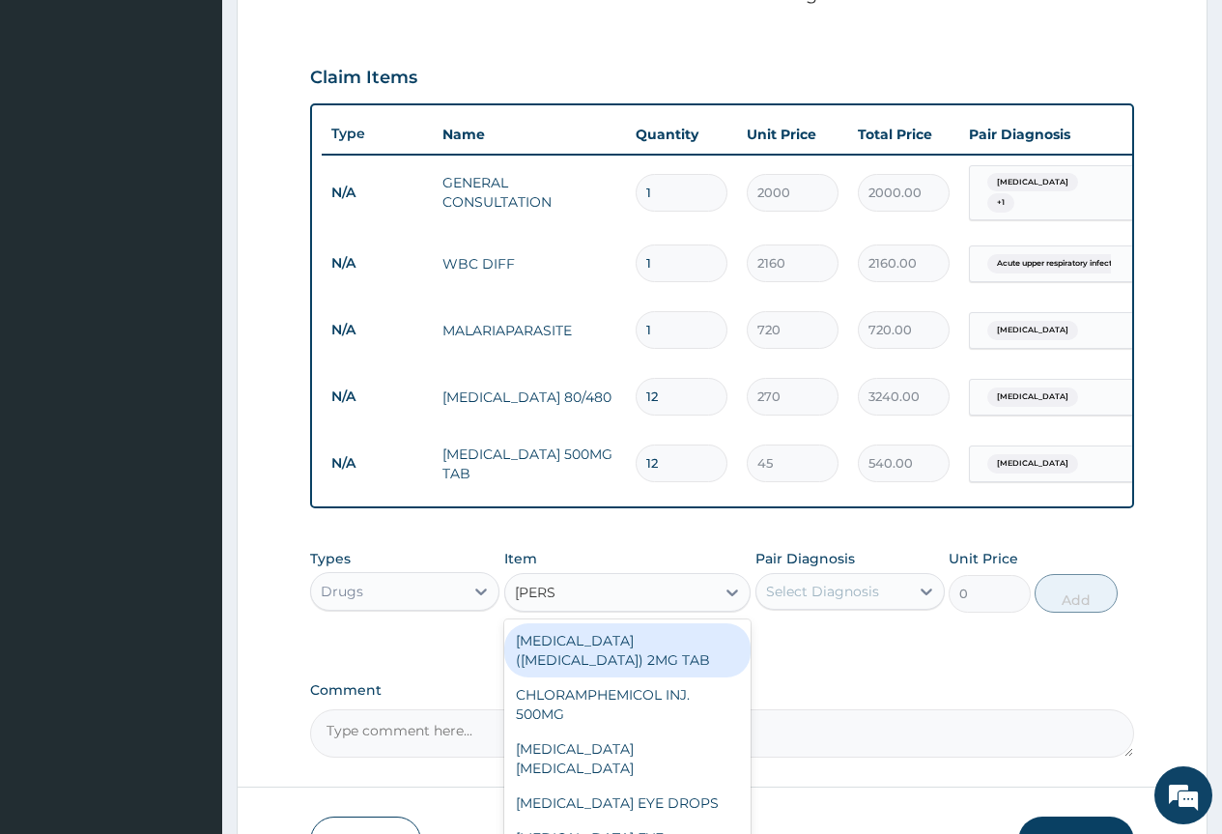
type input "LORAT"
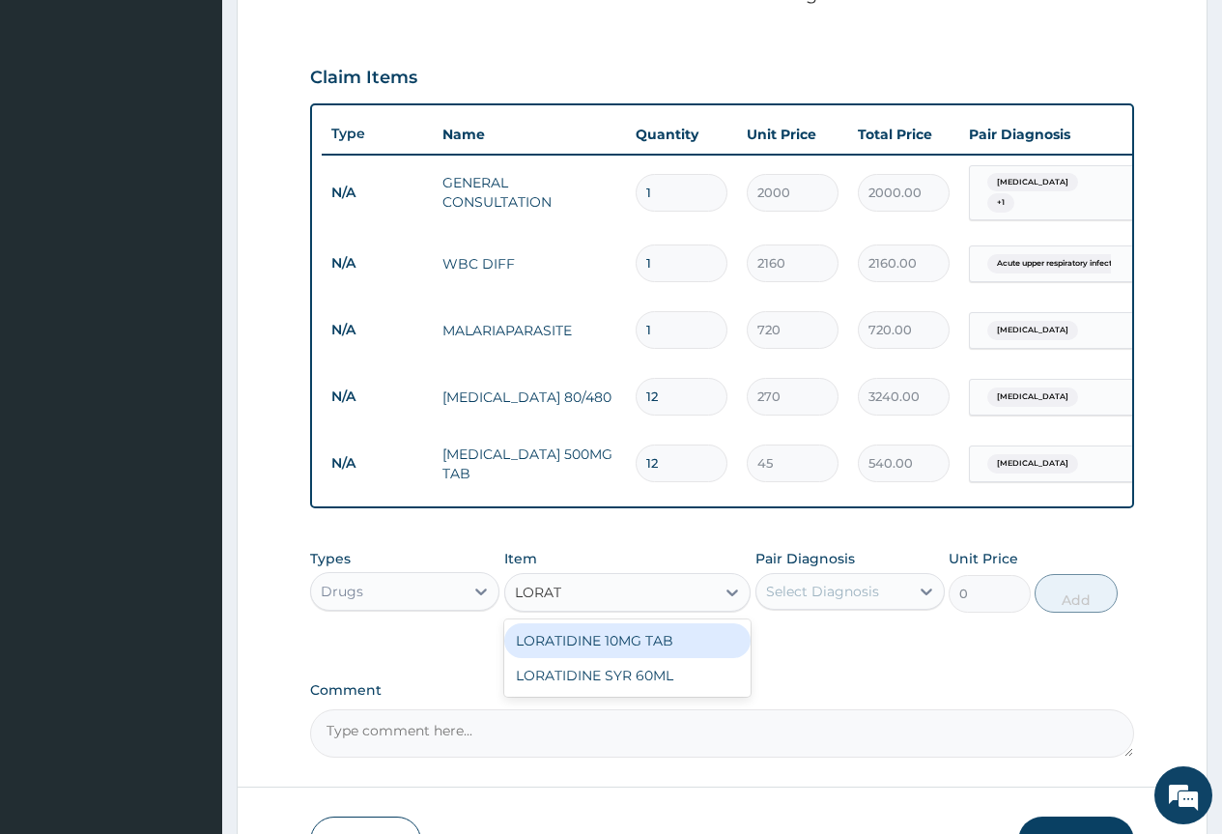
click at [629, 631] on div "LORATIDINE 10MG TAB" at bounding box center [627, 640] width 247 height 35
type input "108"
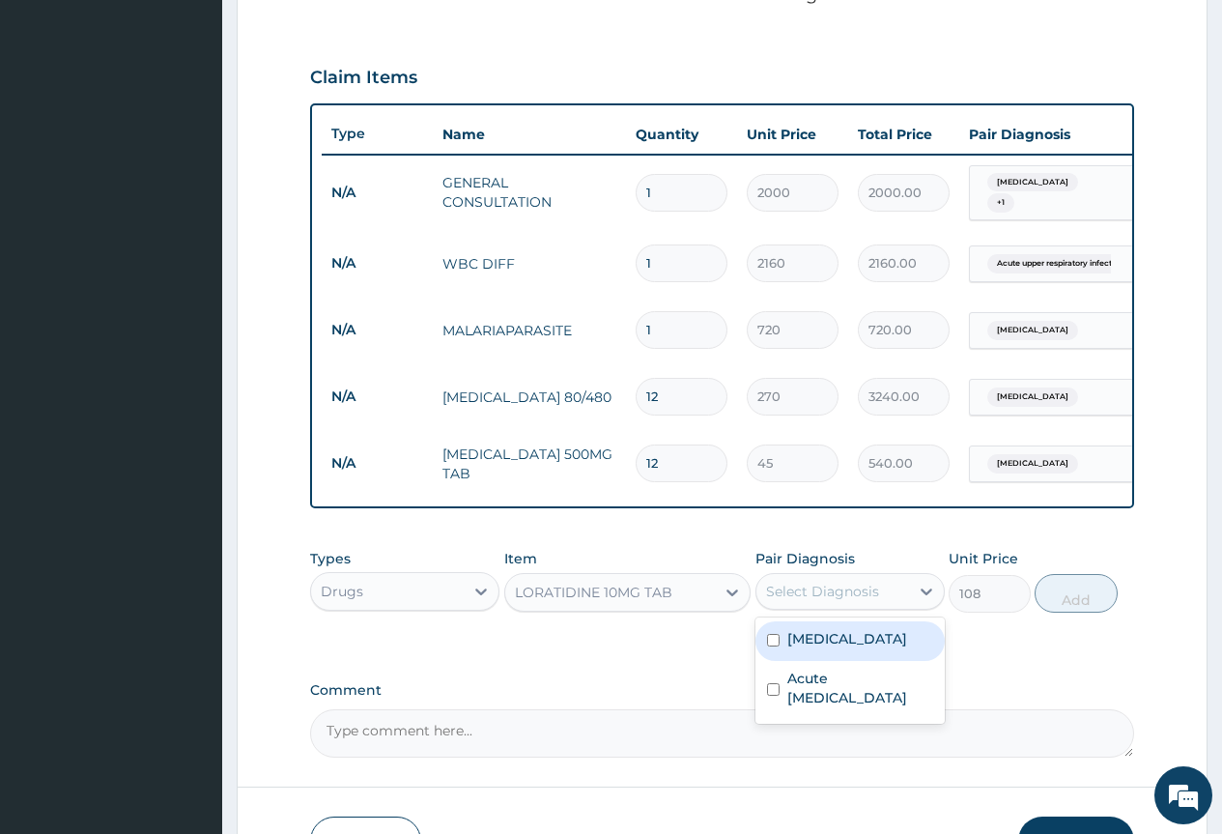
click at [829, 600] on div "Select Diagnosis" at bounding box center [822, 591] width 113 height 19
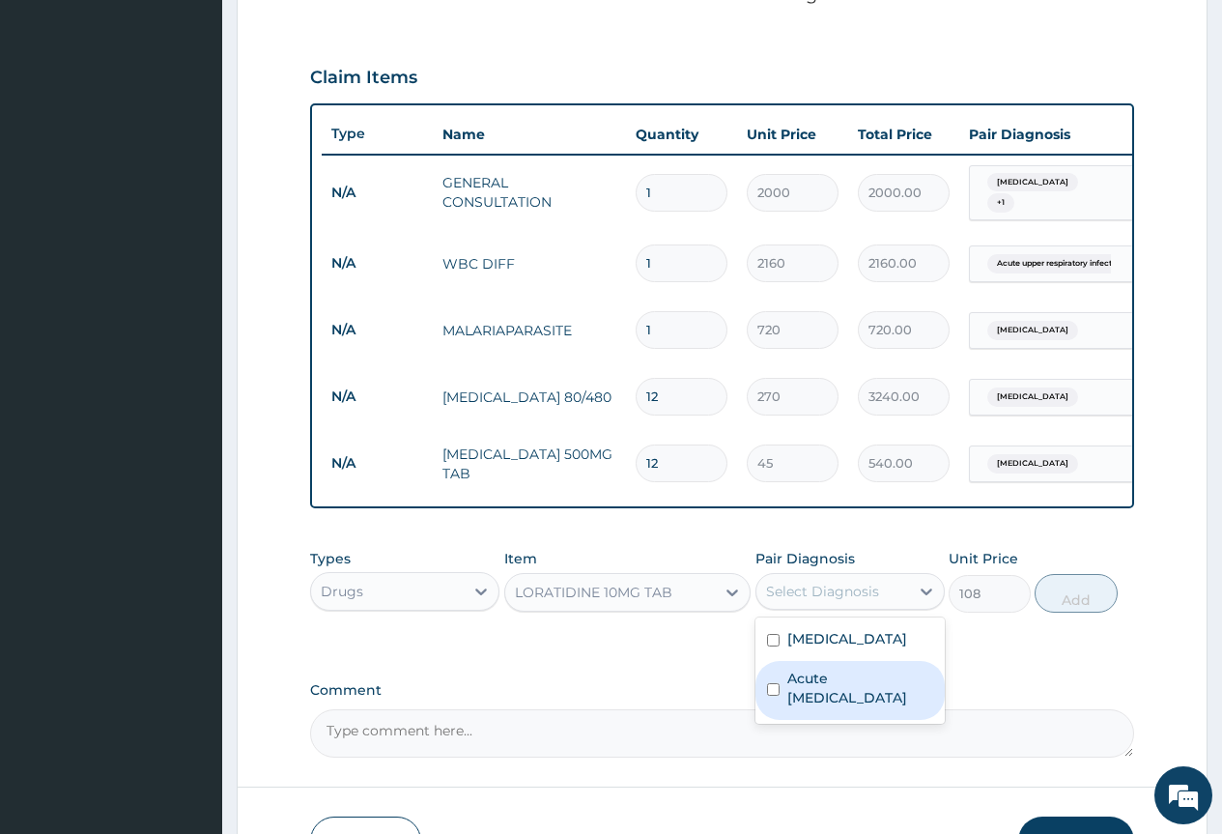
click at [808, 684] on label "Acute upper respiratory infection" at bounding box center [860, 688] width 146 height 39
checkbox input "true"
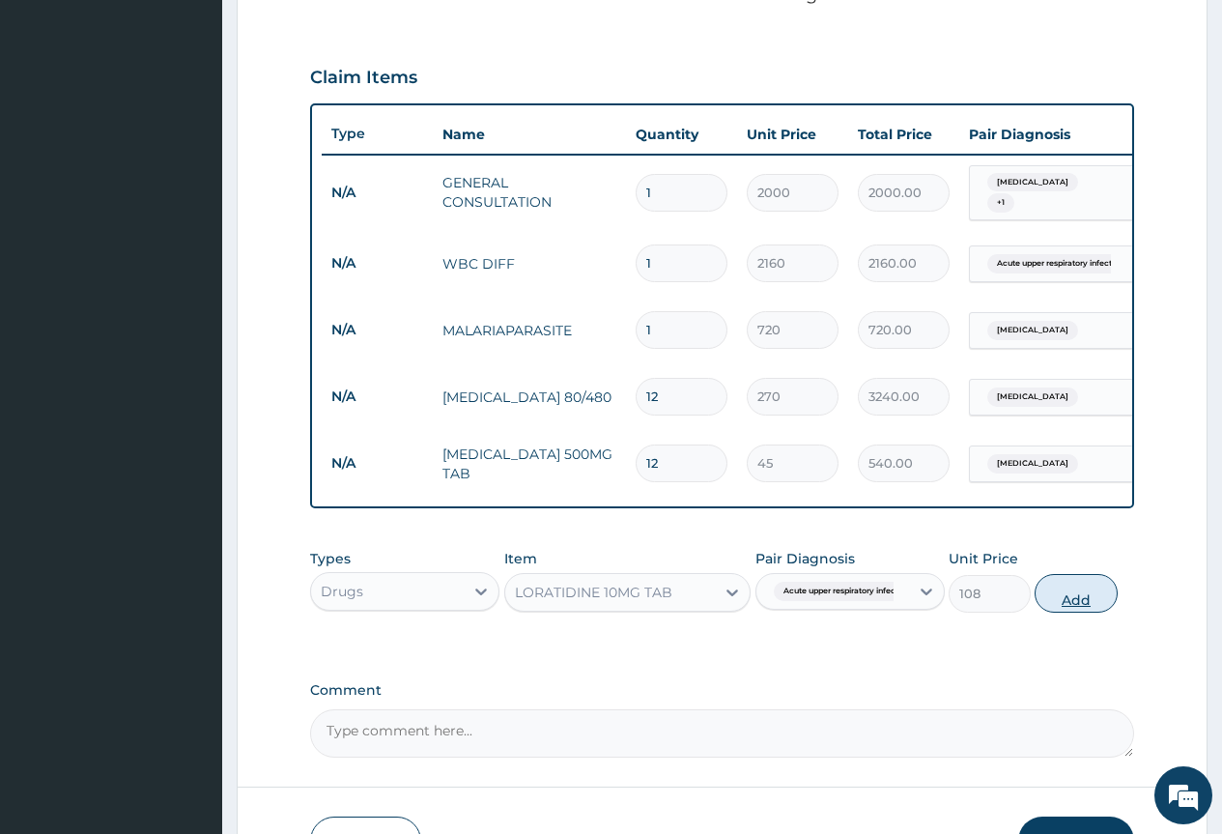
click at [1098, 602] on button "Add" at bounding box center [1076, 593] width 82 height 39
type input "0"
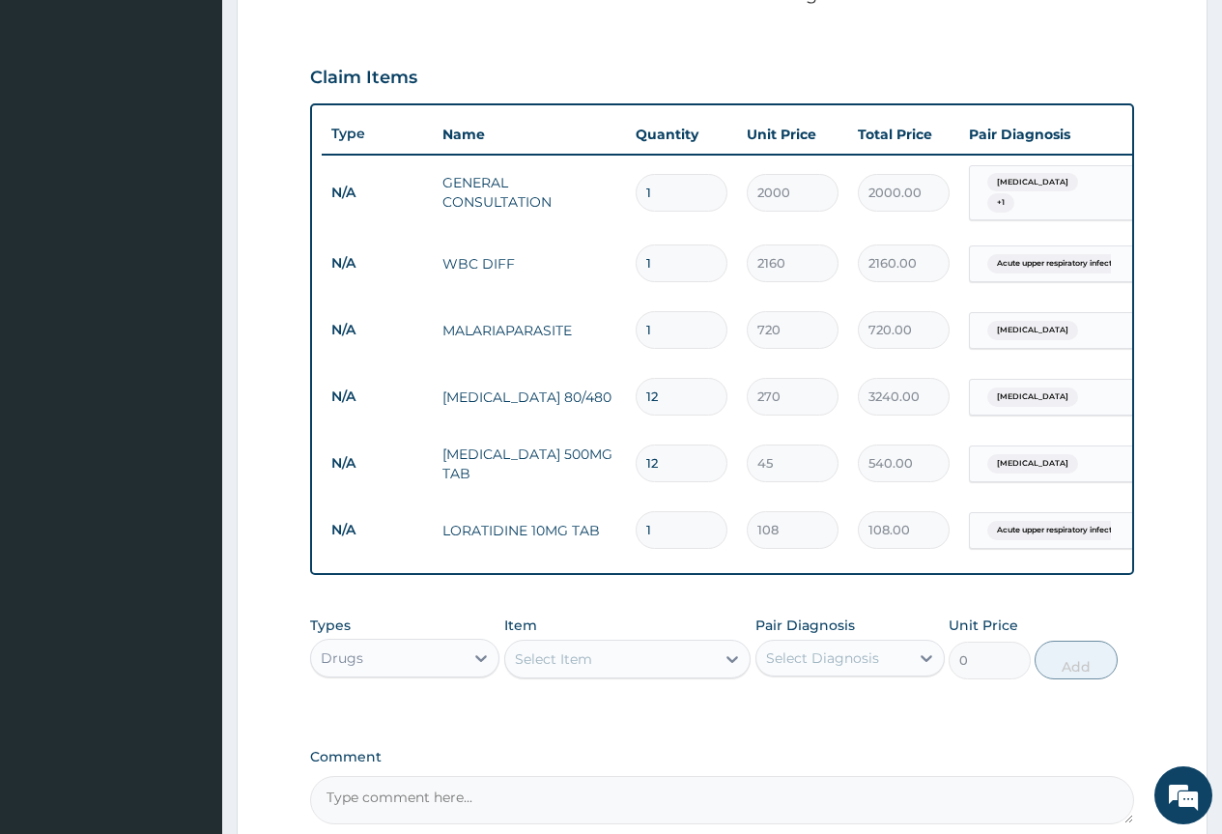
click at [644, 529] on input "1" at bounding box center [682, 530] width 92 height 38
type input "6"
type input "648.00"
click at [644, 529] on input "6" at bounding box center [682, 530] width 92 height 38
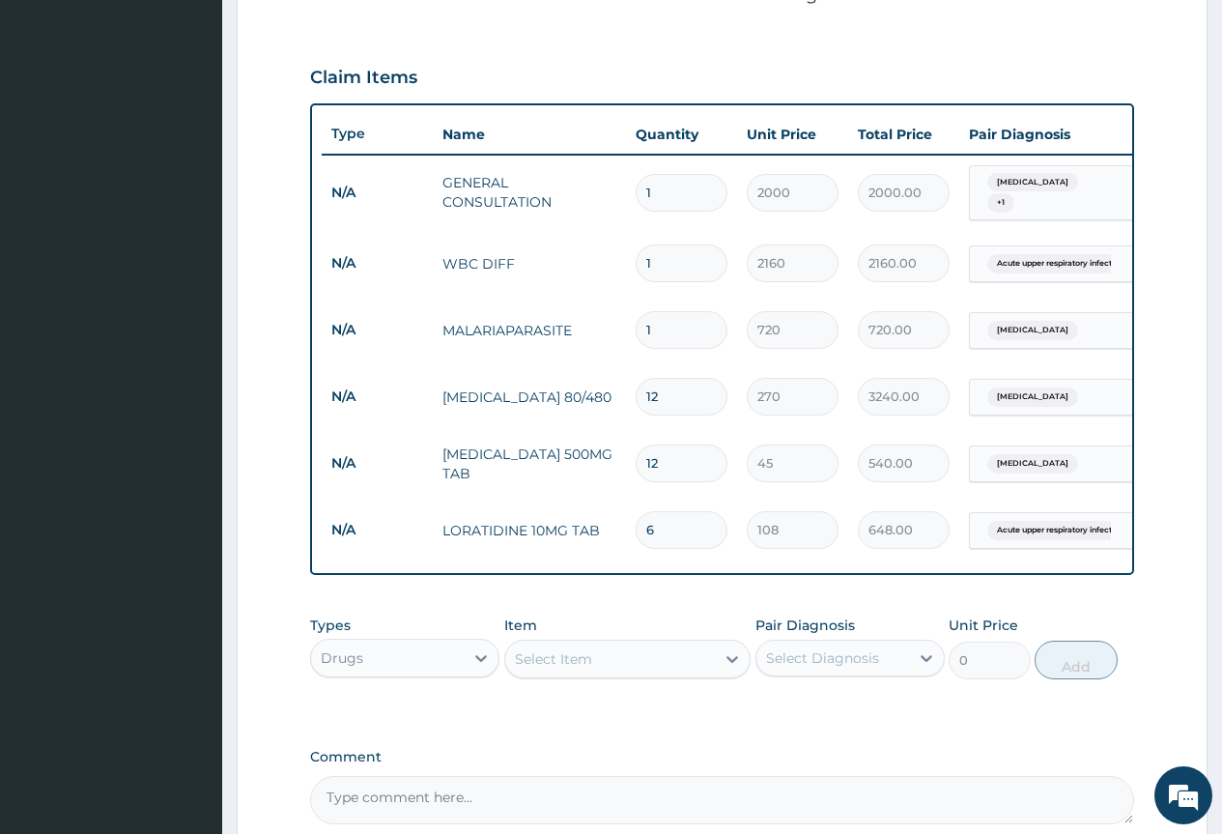
click at [644, 529] on input "6" at bounding box center [682, 530] width 92 height 38
type input "5"
type input "540.00"
type input "5"
click at [669, 642] on div "Item Select Item" at bounding box center [627, 647] width 247 height 64
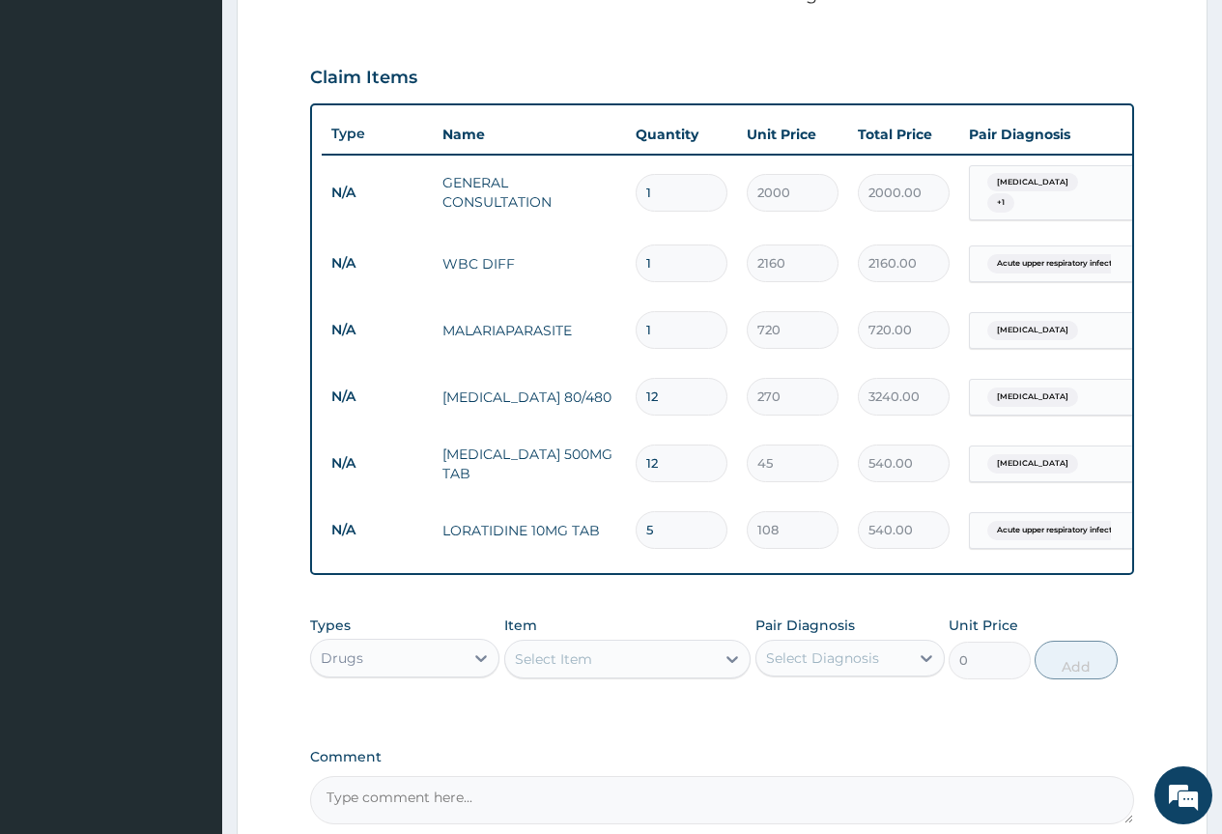
click at [665, 655] on div "Select Item" at bounding box center [610, 658] width 211 height 31
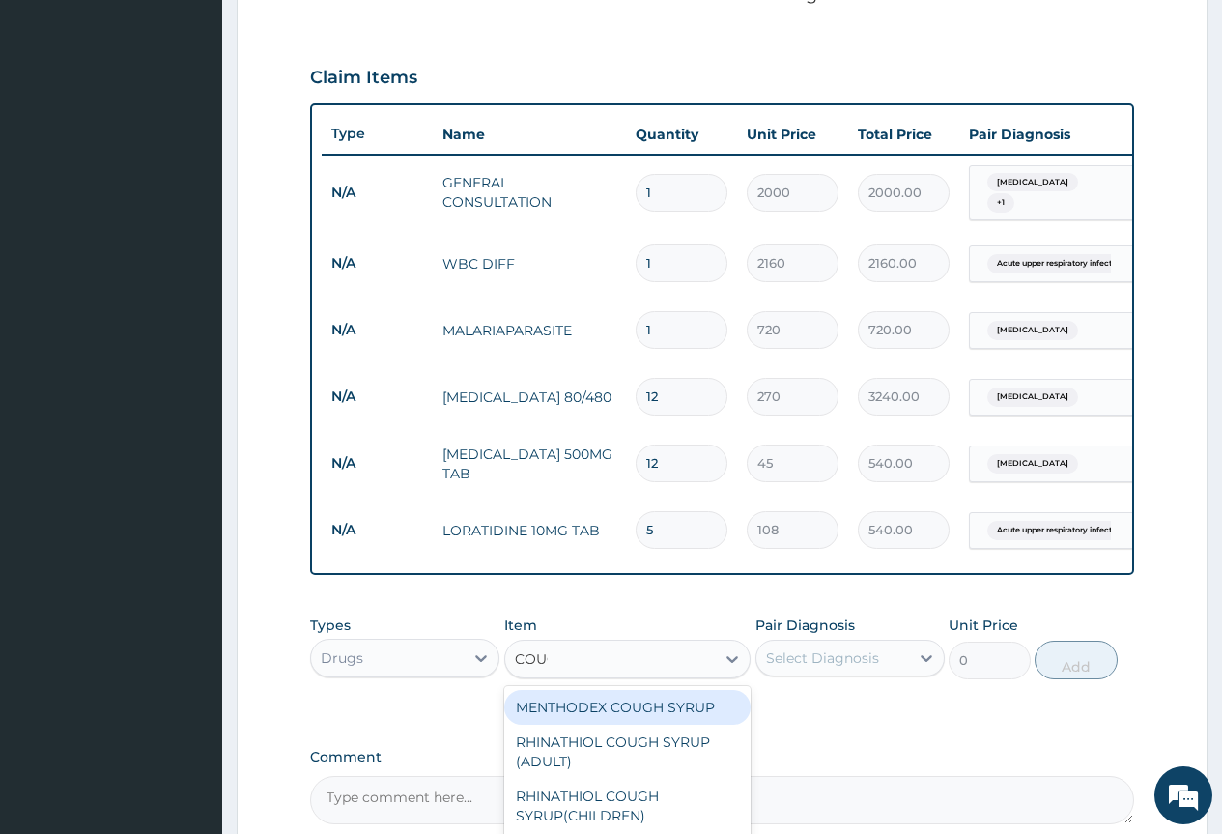
type input "COUGH"
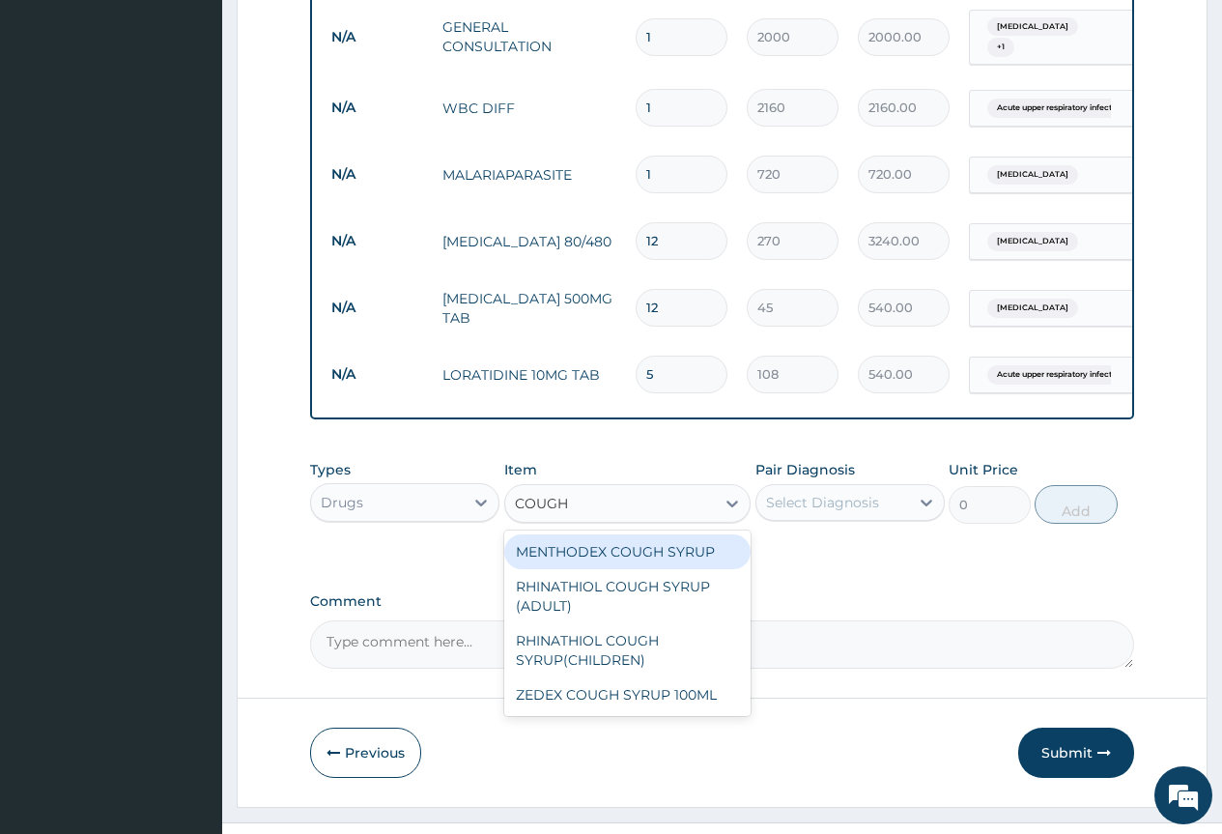
scroll to position [815, 0]
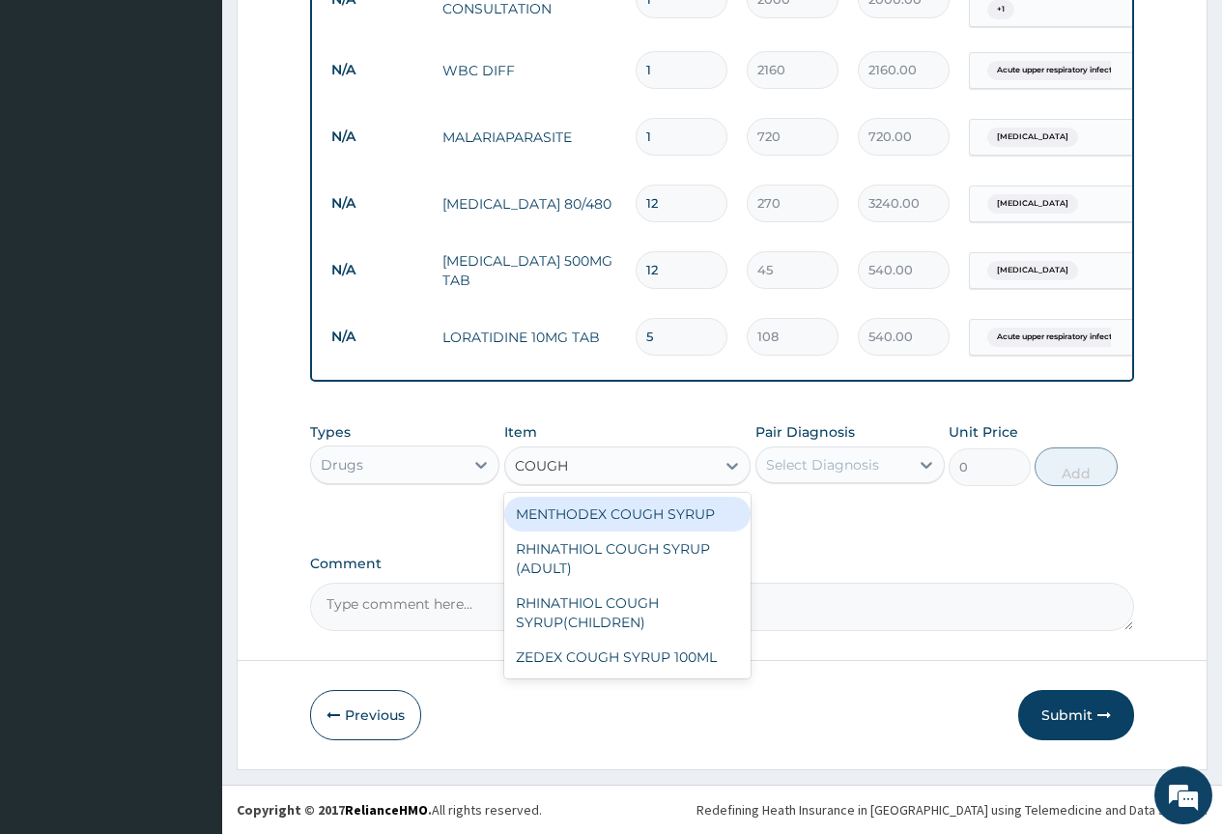
click at [611, 511] on div "MENTHODEX COUGH SYRUP" at bounding box center [627, 514] width 247 height 35
type input "2700"
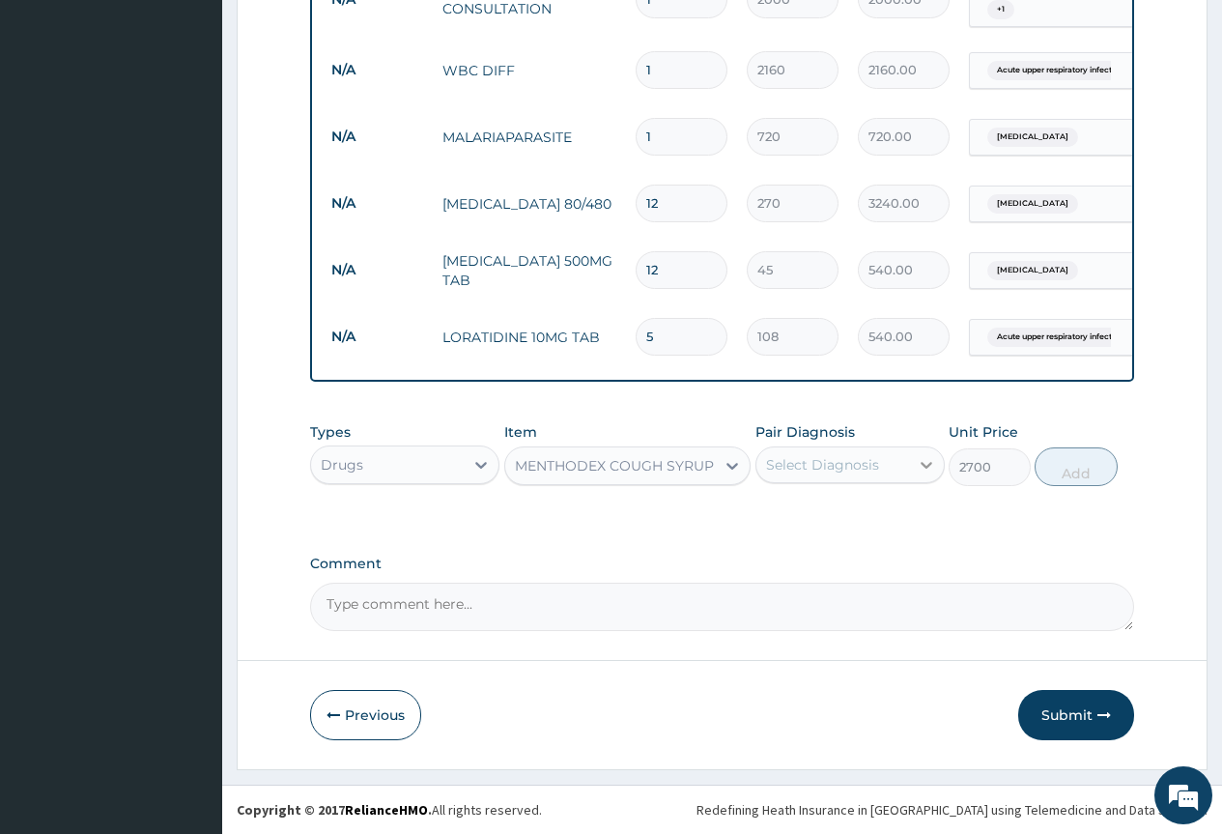
click at [914, 459] on div at bounding box center [926, 464] width 35 height 35
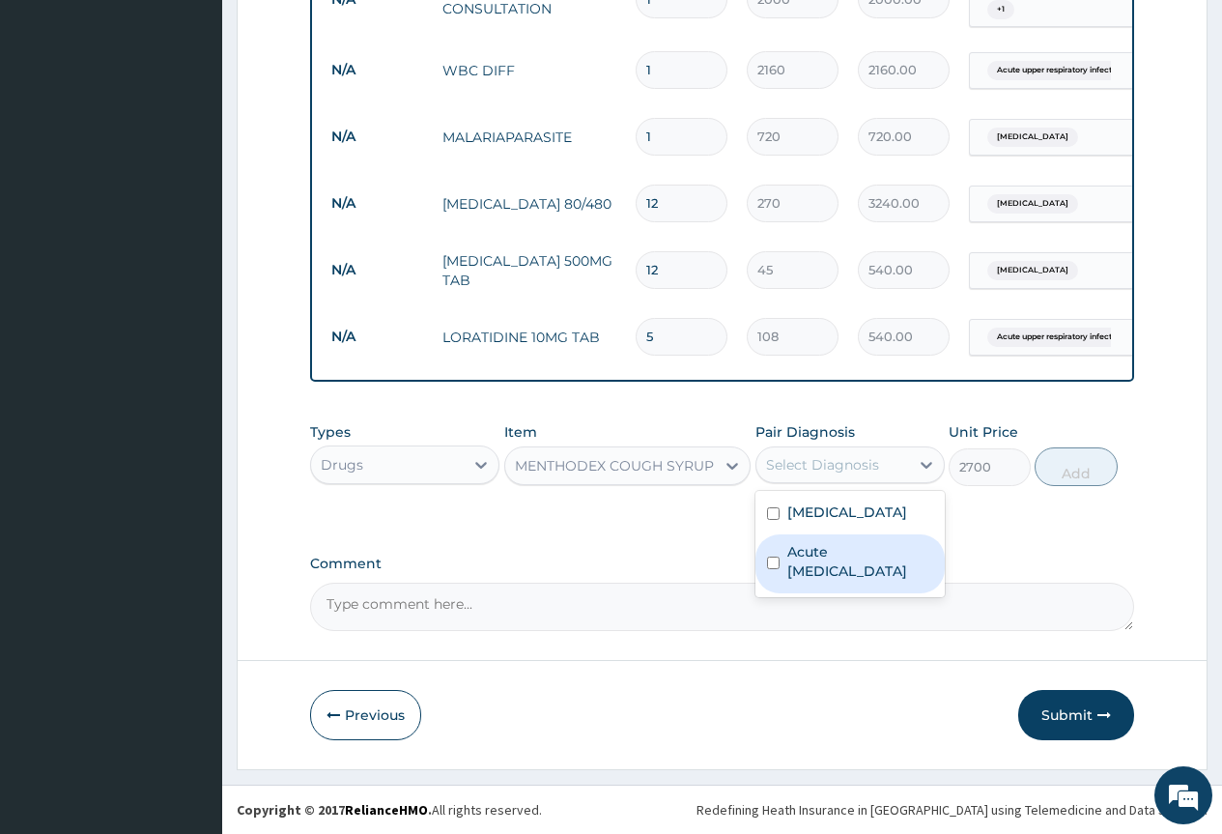
click at [882, 550] on label "Acute [MEDICAL_DATA]" at bounding box center [860, 561] width 146 height 39
checkbox input "true"
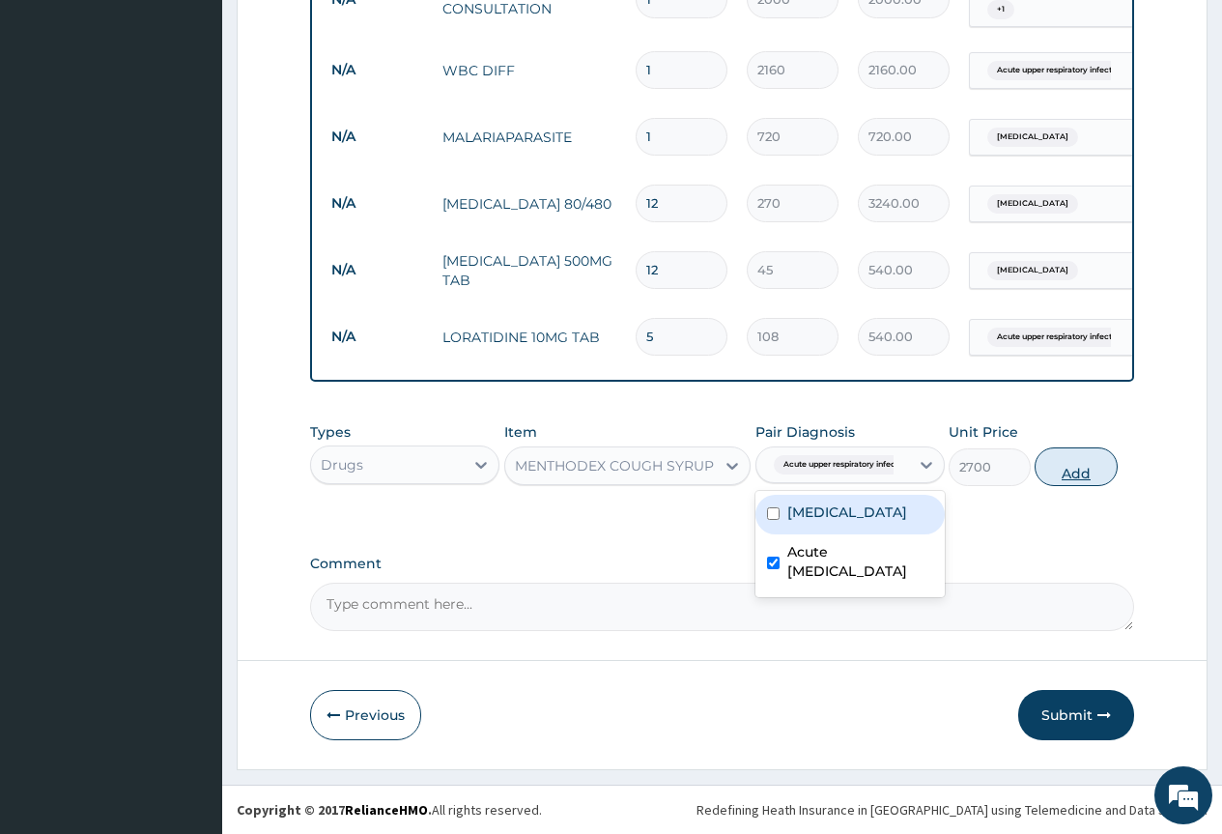
click at [1103, 471] on button "Add" at bounding box center [1076, 466] width 82 height 39
type input "0"
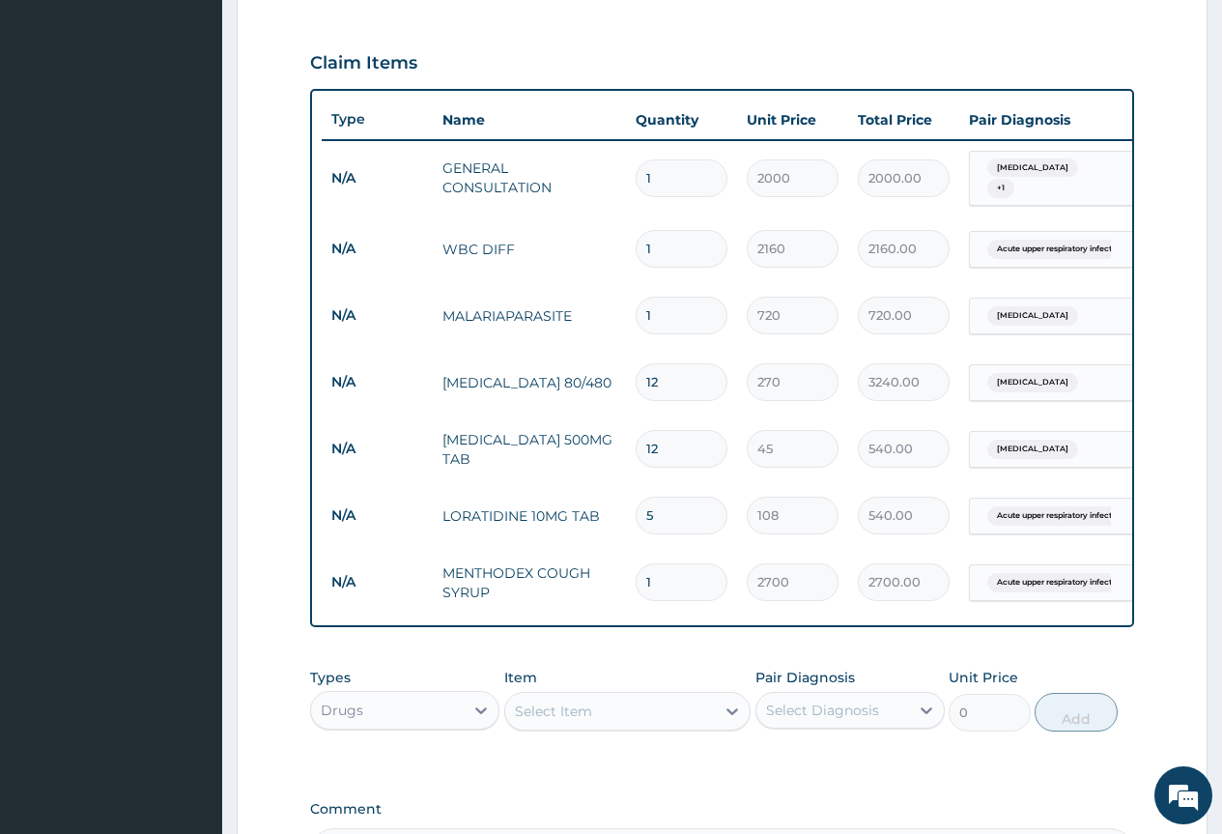
scroll to position [882, 0]
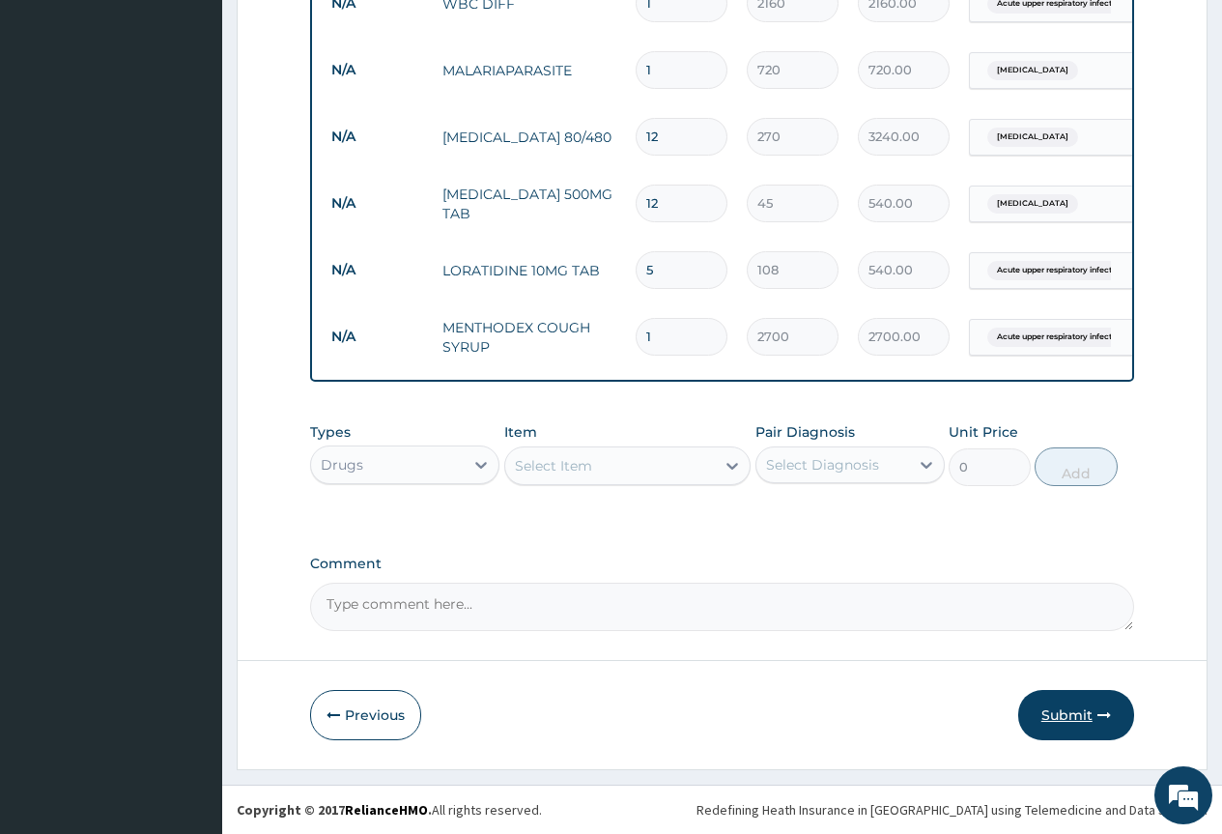
click at [1096, 710] on button "Submit" at bounding box center [1076, 715] width 116 height 50
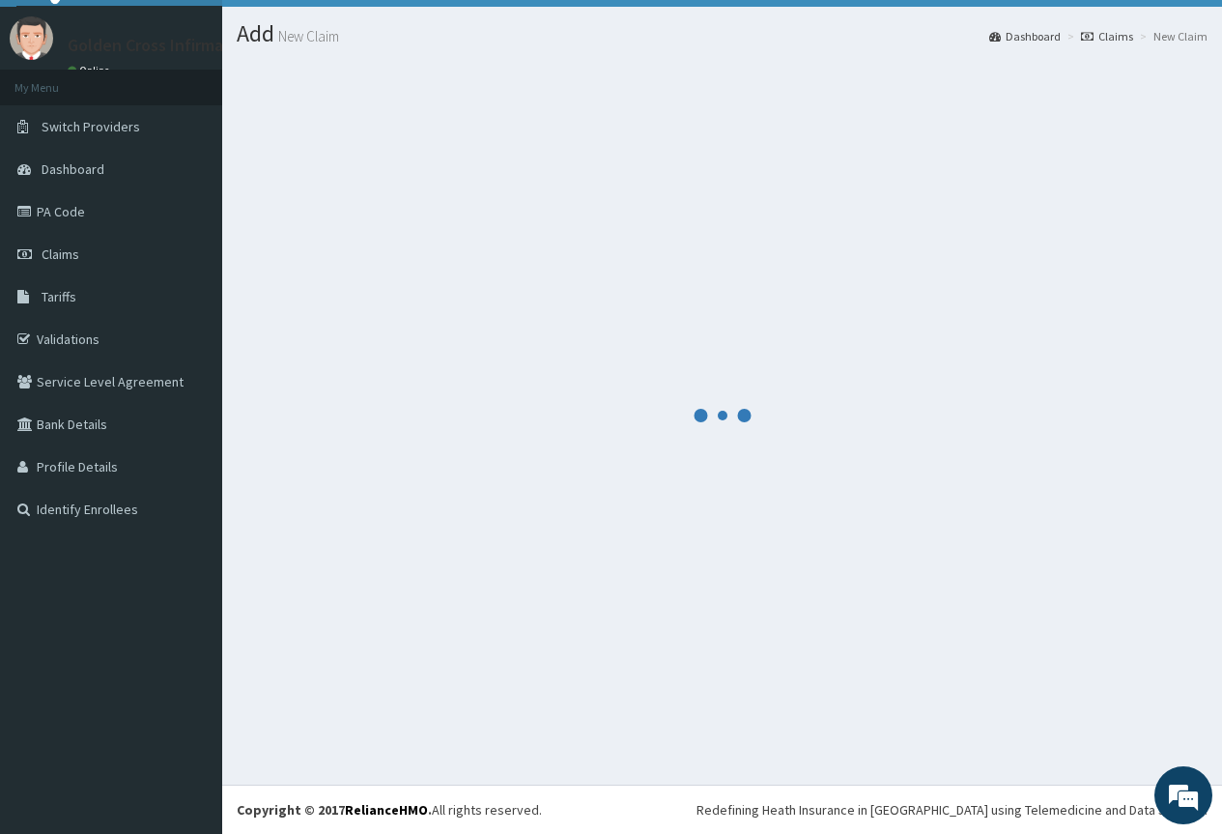
scroll to position [0, 0]
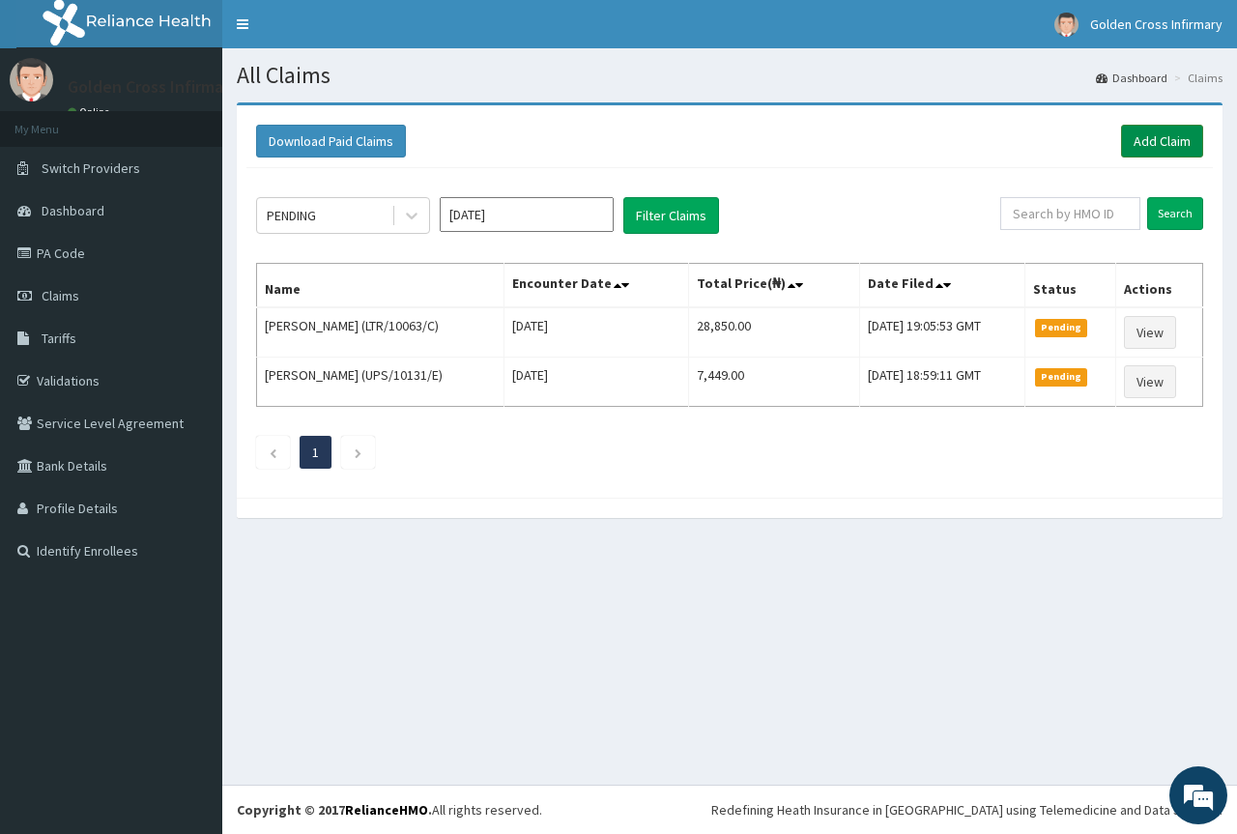
click at [1148, 143] on link "Add Claim" at bounding box center [1162, 141] width 82 height 33
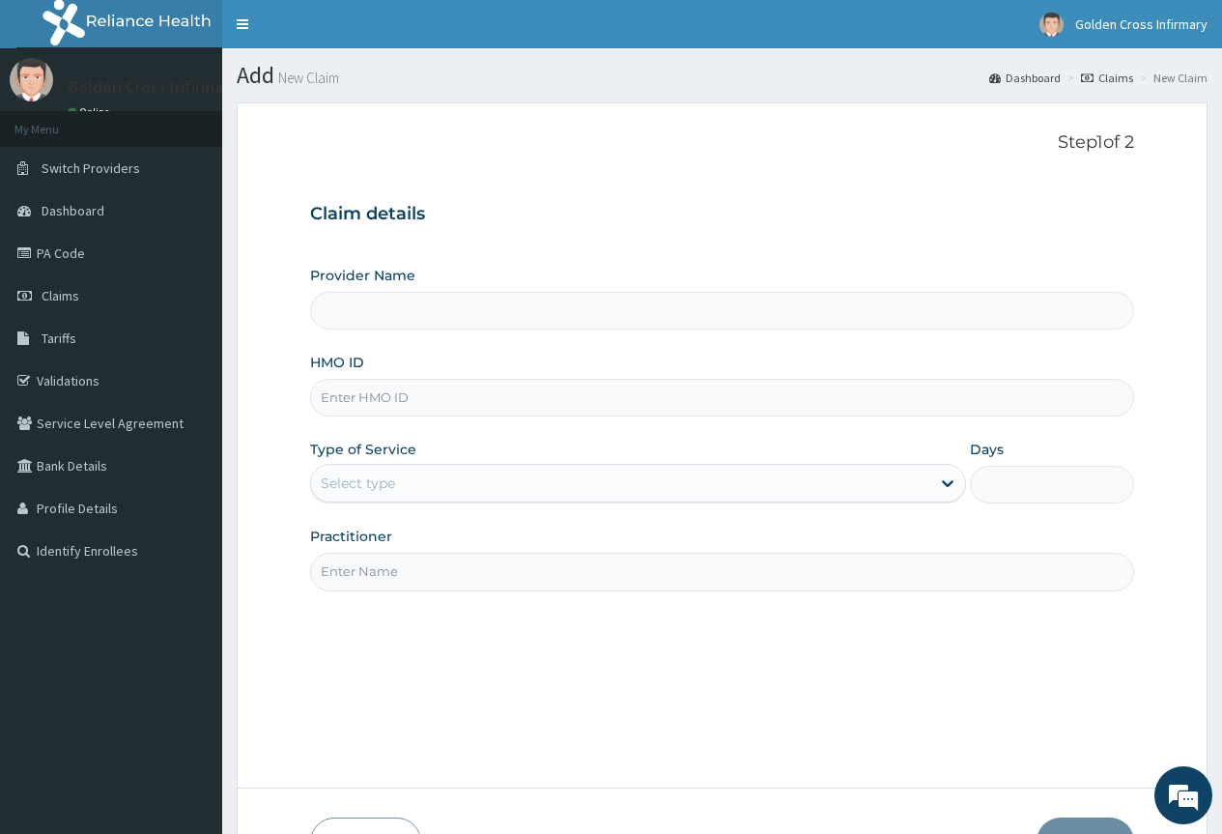
click at [541, 410] on input "HMO ID" at bounding box center [722, 398] width 824 height 38
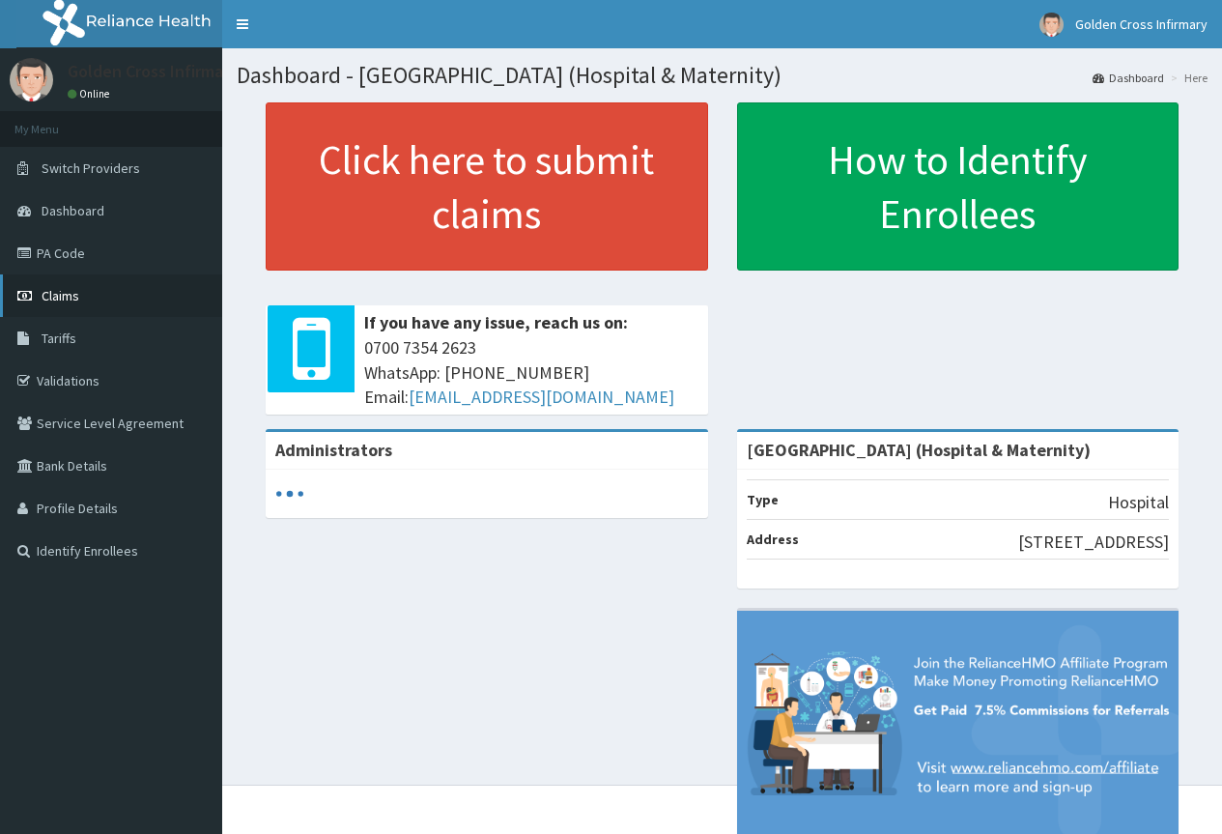
click at [87, 295] on link "Claims" at bounding box center [111, 295] width 222 height 43
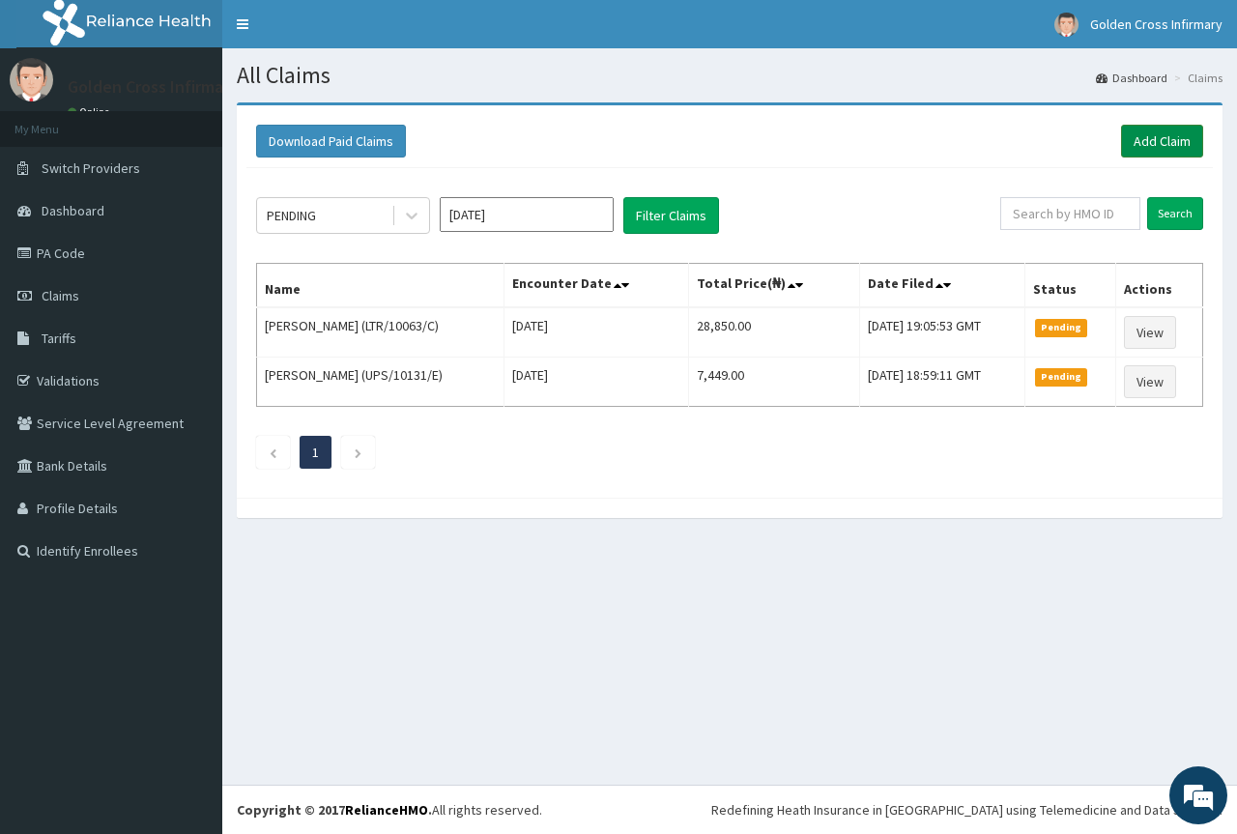
click at [1131, 141] on link "Add Claim" at bounding box center [1162, 141] width 82 height 33
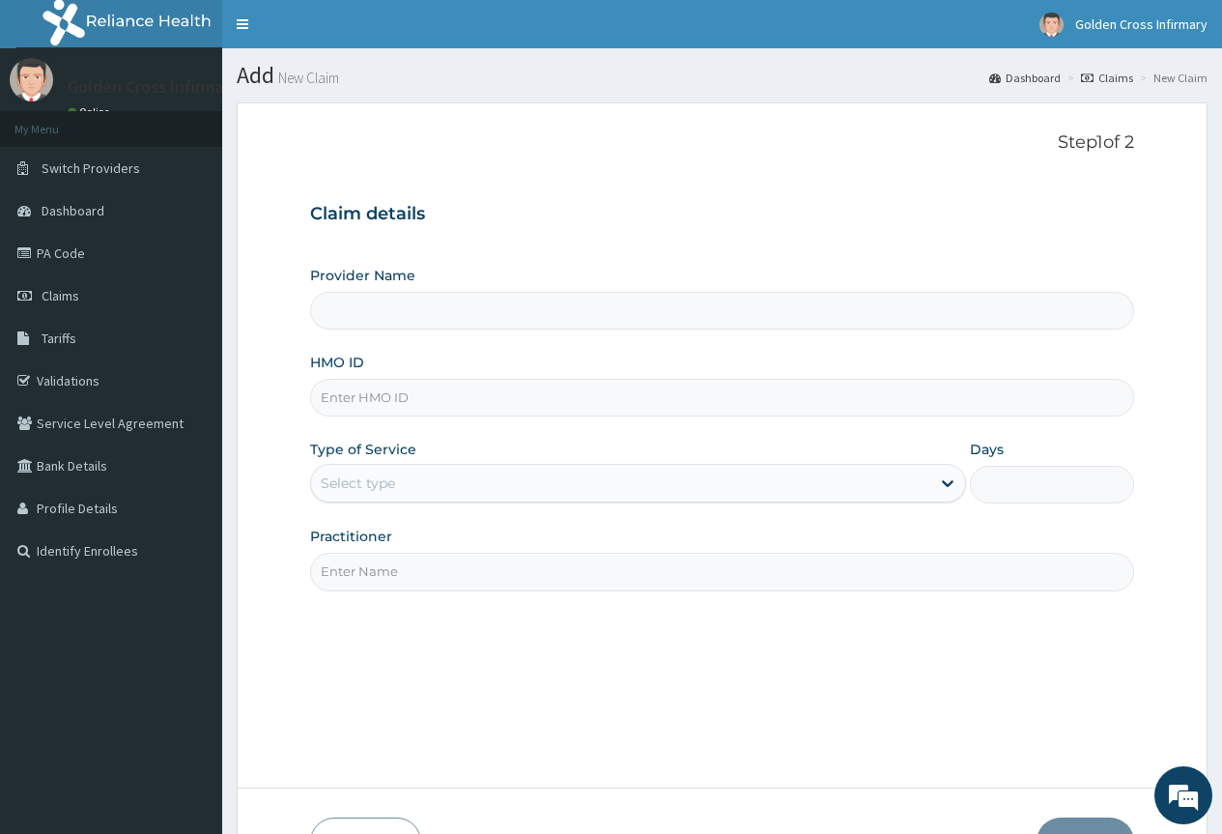
type input "[GEOGRAPHIC_DATA] (Hospital & Maternity)"
click at [506, 389] on input "HMO ID" at bounding box center [722, 398] width 824 height 38
type input "RSP/10037/A"
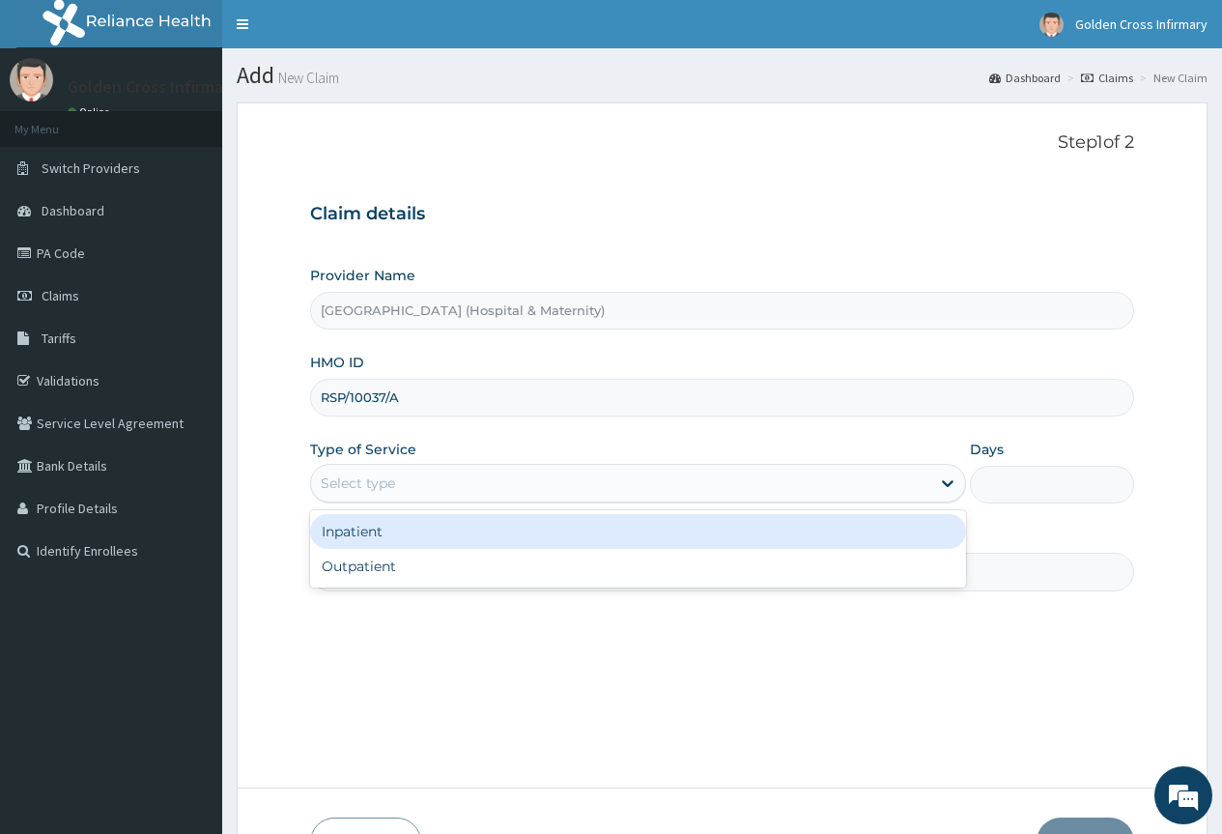
drag, startPoint x: 605, startPoint y: 468, endPoint x: 605, endPoint y: 513, distance: 45.4
click at [606, 468] on div "Select type" at bounding box center [620, 483] width 619 height 31
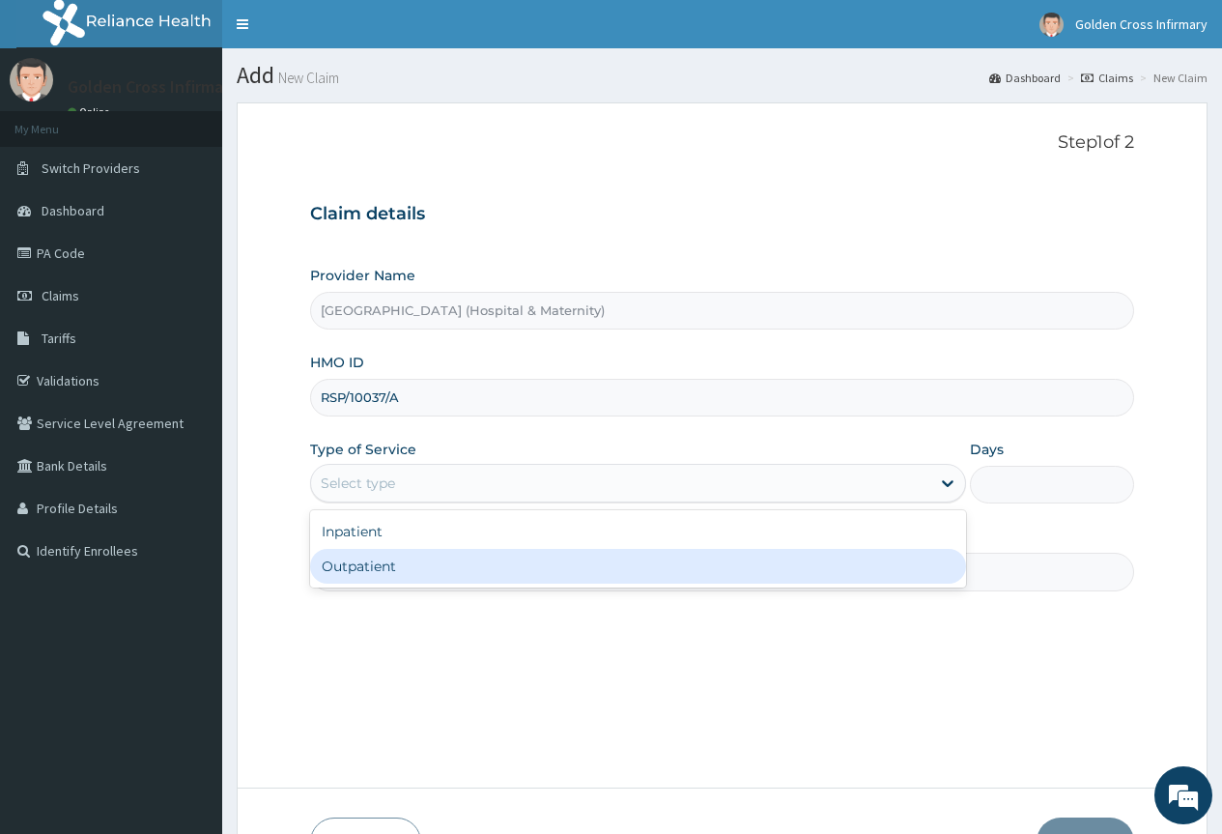
drag, startPoint x: 604, startPoint y: 570, endPoint x: 595, endPoint y: 590, distance: 22.1
click at [601, 574] on div "Outpatient" at bounding box center [638, 566] width 656 height 35
type input "1"
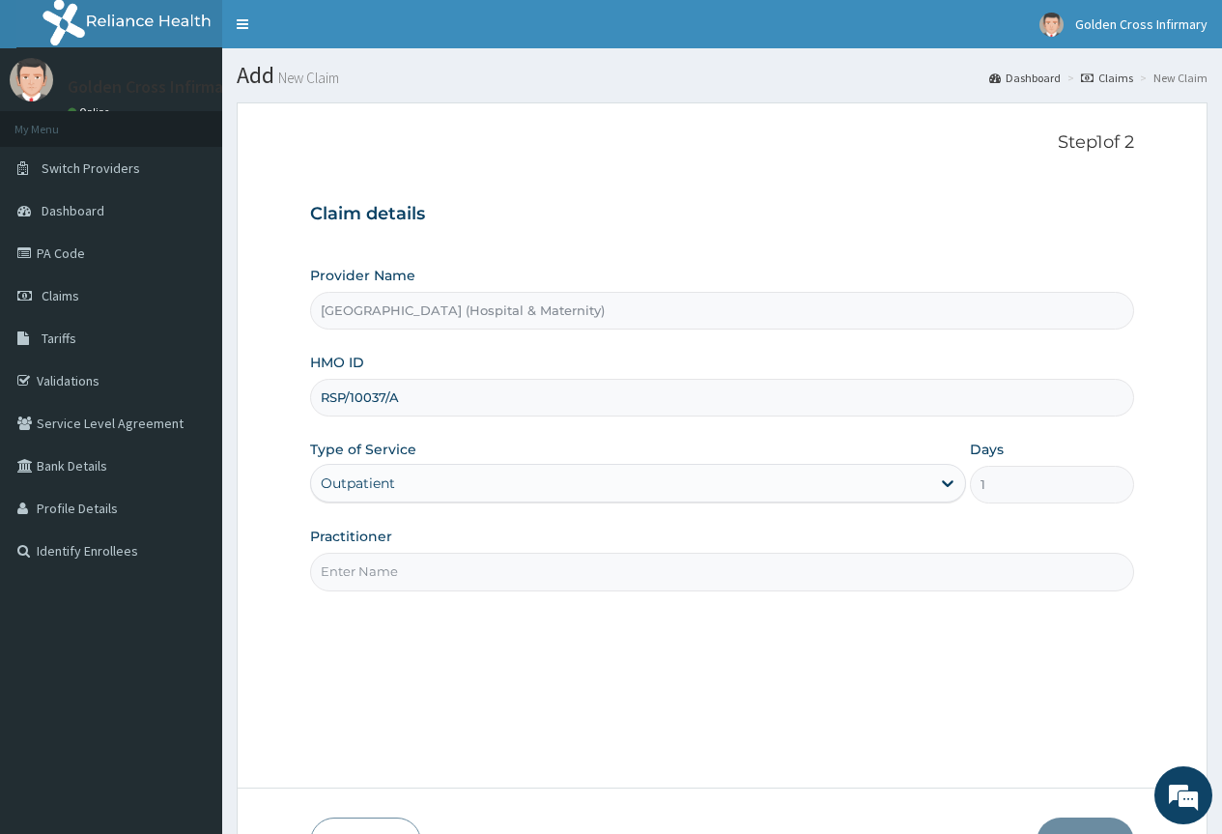
click at [594, 591] on div "Step 1 of 2 Claim details Provider Name Golden Cross Infirmary (Hospital & Mate…" at bounding box center [722, 444] width 824 height 625
click at [558, 569] on input "Practitioner" at bounding box center [722, 572] width 824 height 38
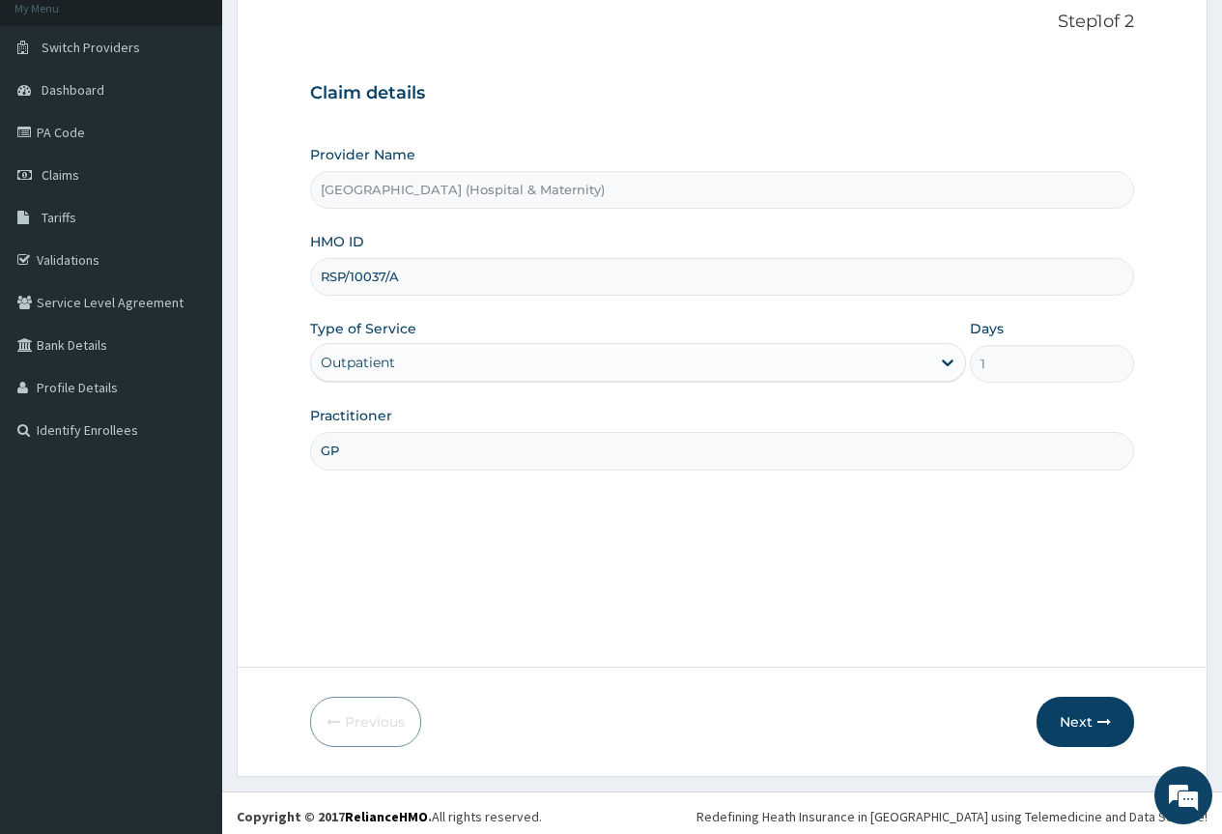
scroll to position [128, 0]
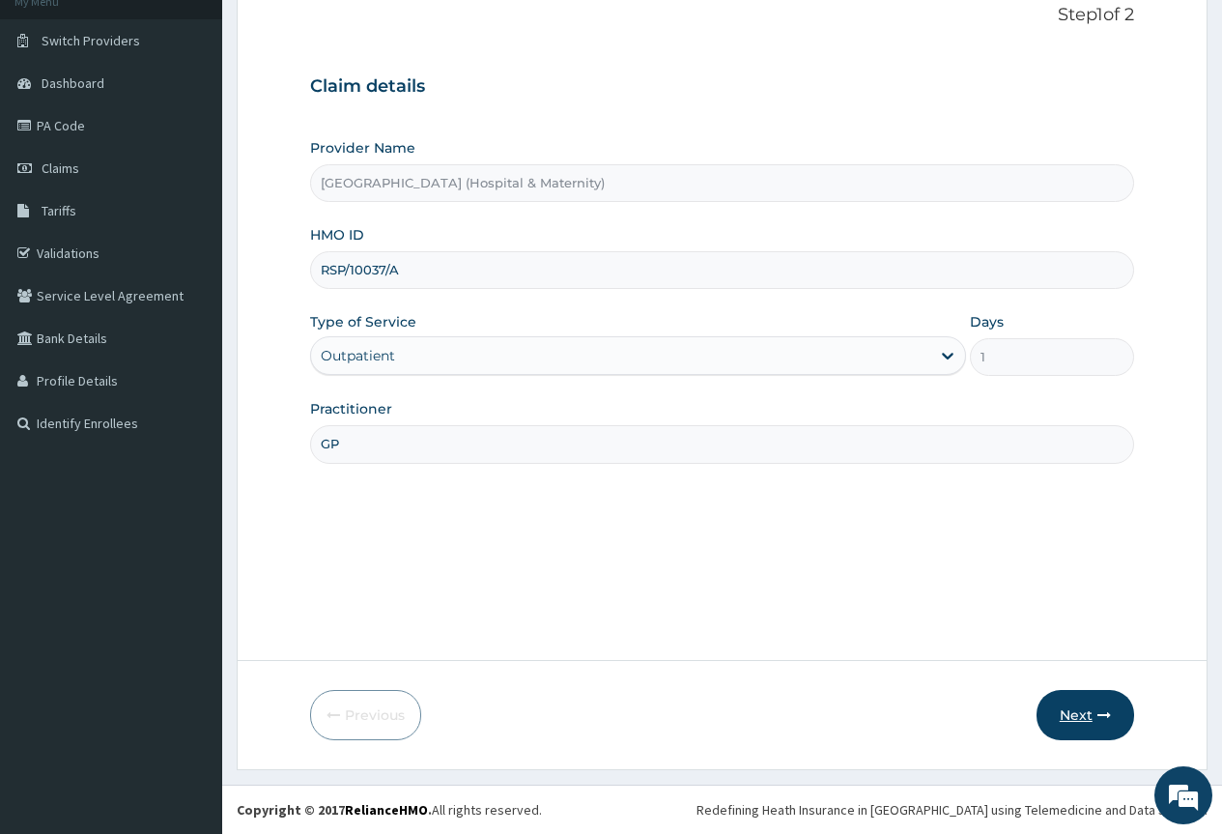
type input "GP"
click at [1111, 726] on button "Next" at bounding box center [1086, 715] width 98 height 50
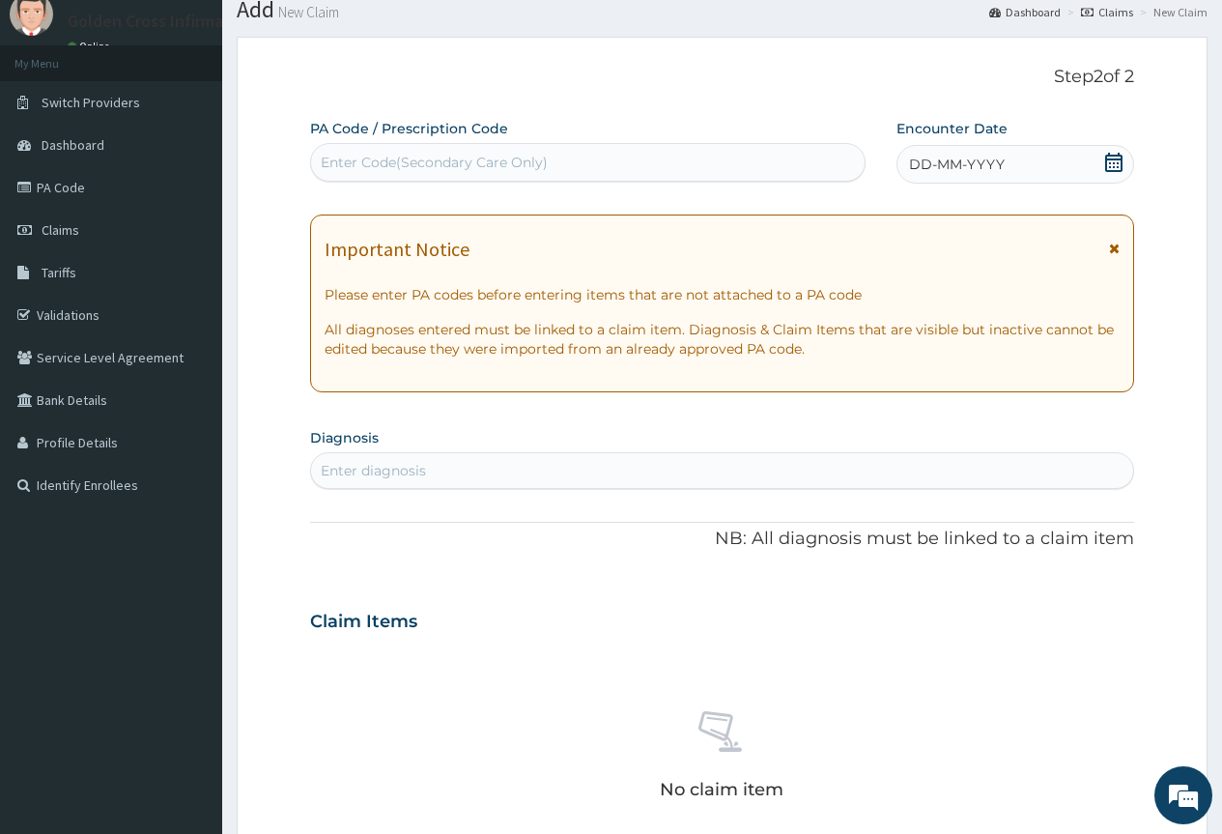
scroll to position [0, 0]
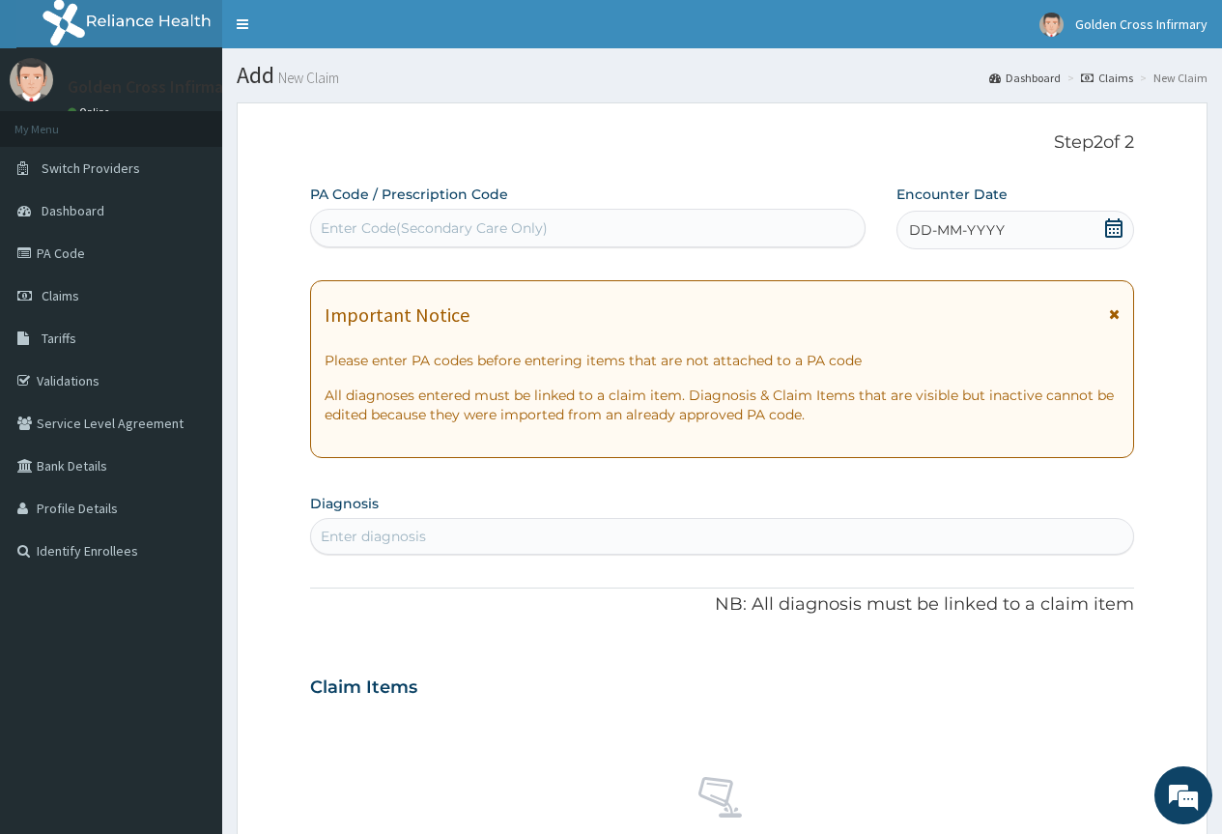
click at [1119, 226] on icon at bounding box center [1113, 227] width 19 height 19
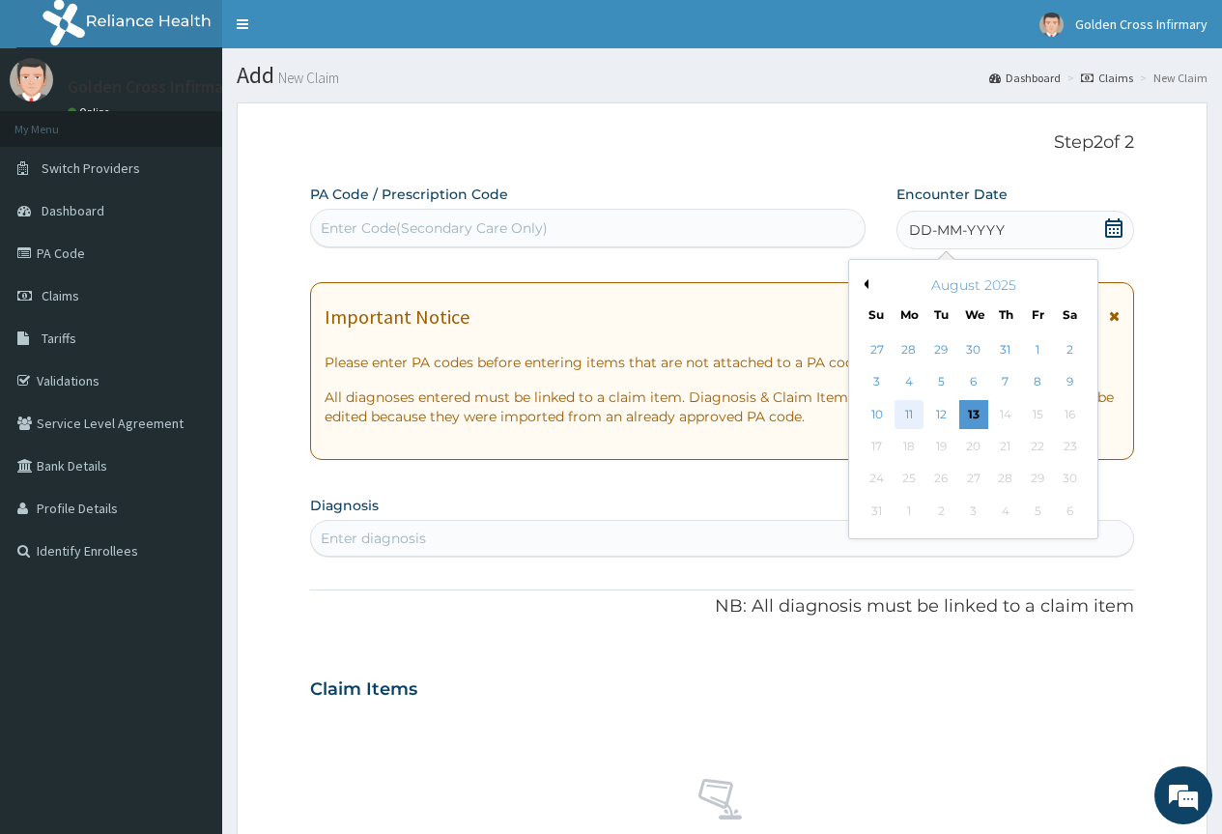
click at [904, 421] on div "11" at bounding box center [909, 414] width 29 height 29
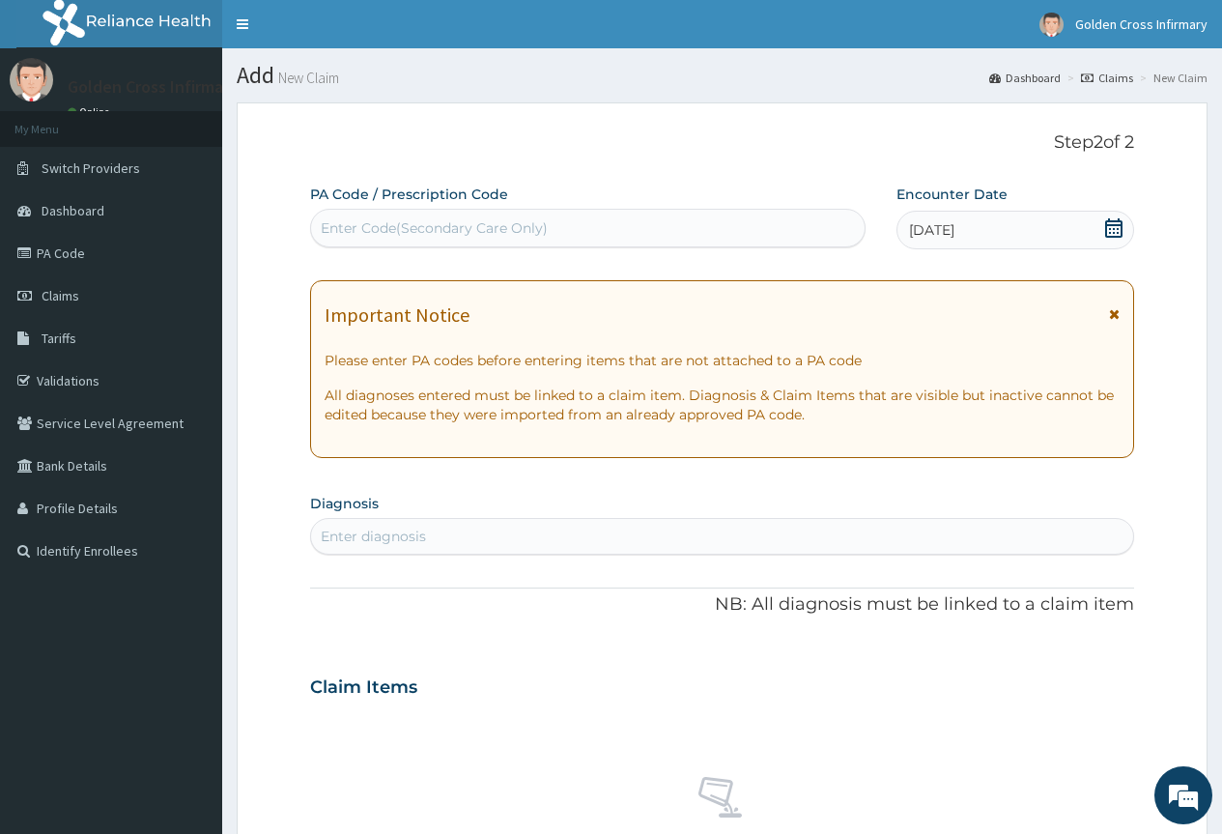
click at [833, 525] on div "Enter diagnosis" at bounding box center [722, 536] width 822 height 31
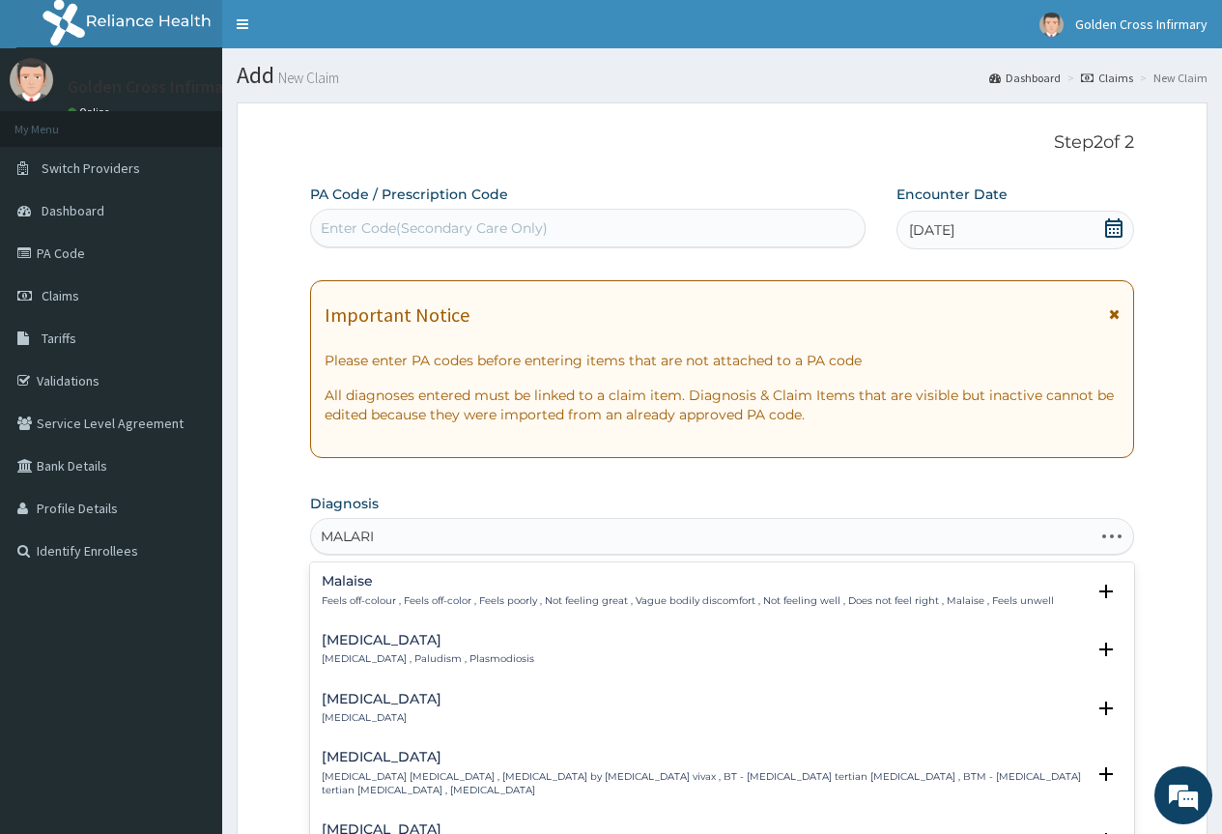
type input "MALARIA"
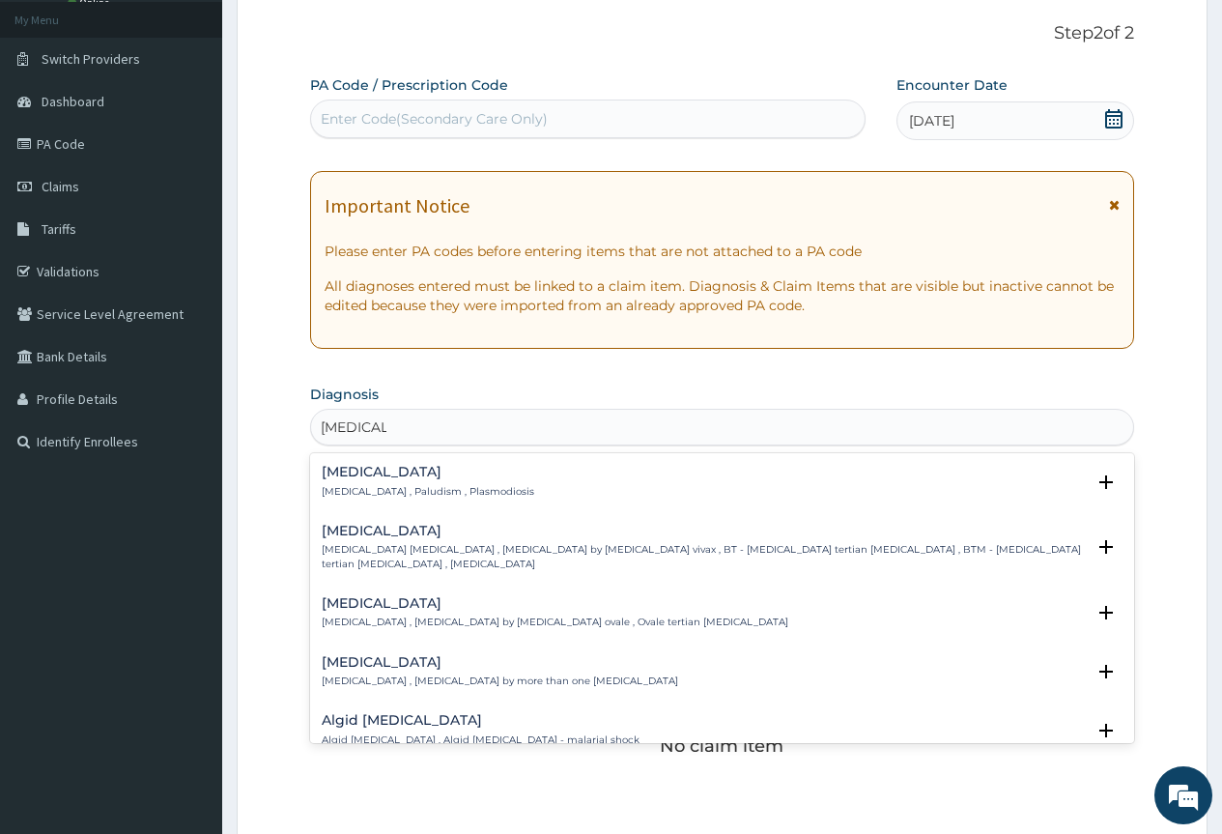
scroll to position [290, 0]
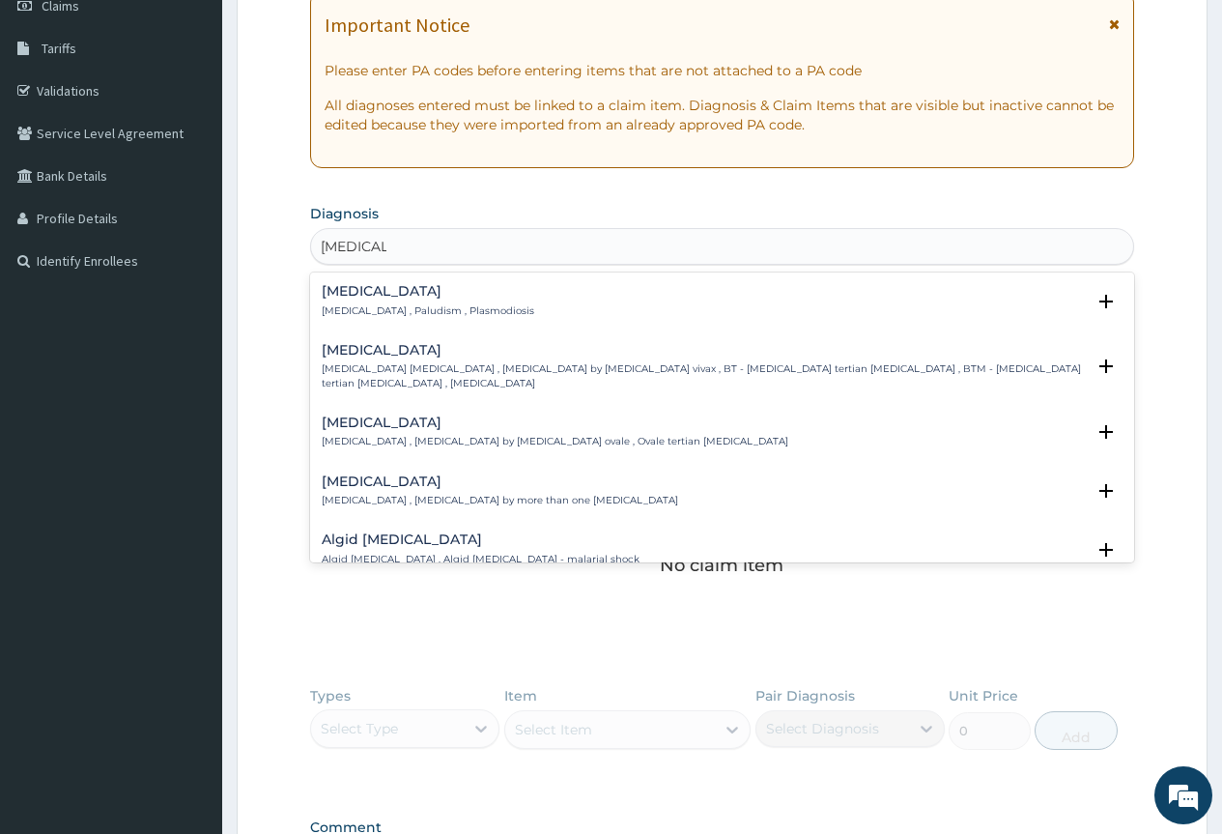
click at [367, 307] on p "[MEDICAL_DATA] , Paludism , Plasmodiosis" at bounding box center [428, 311] width 213 height 14
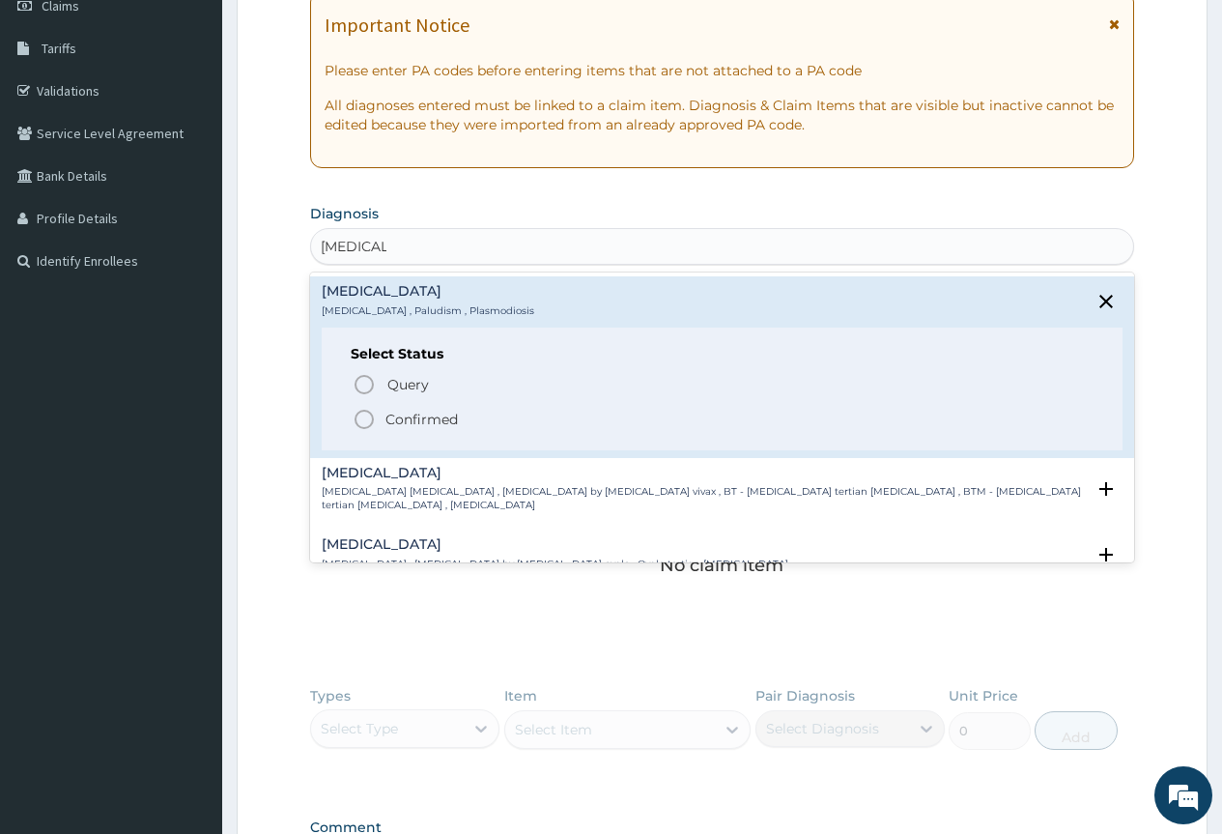
click at [391, 411] on p "Confirmed" at bounding box center [422, 419] width 72 height 19
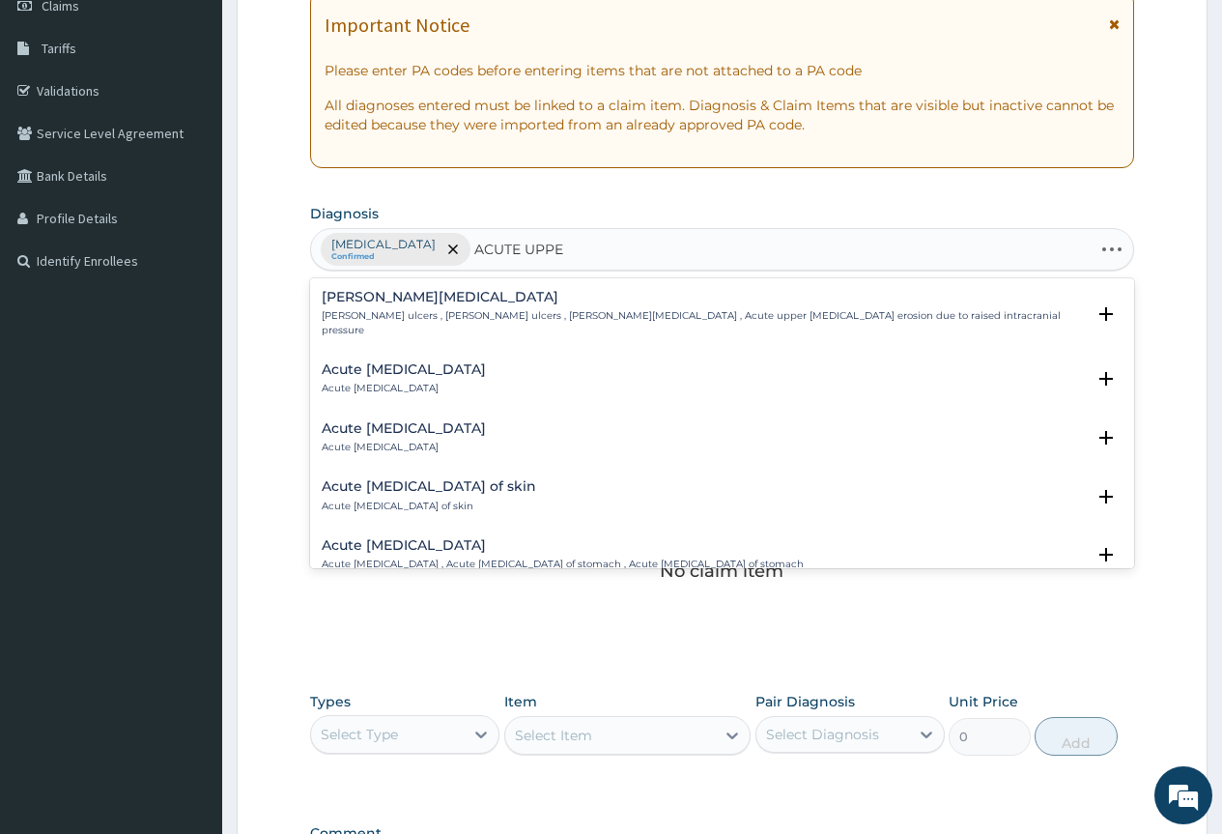
type input "ACUTE UPPER"
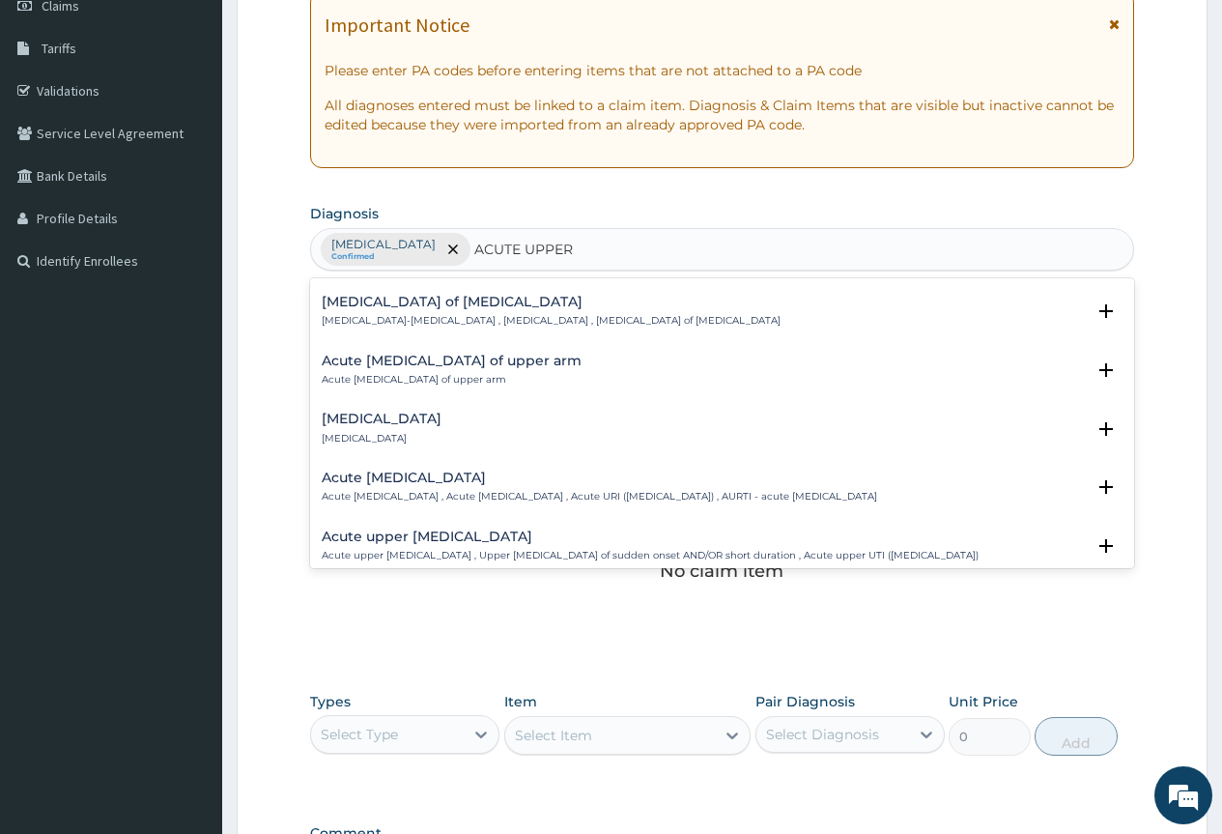
scroll to position [193, 0]
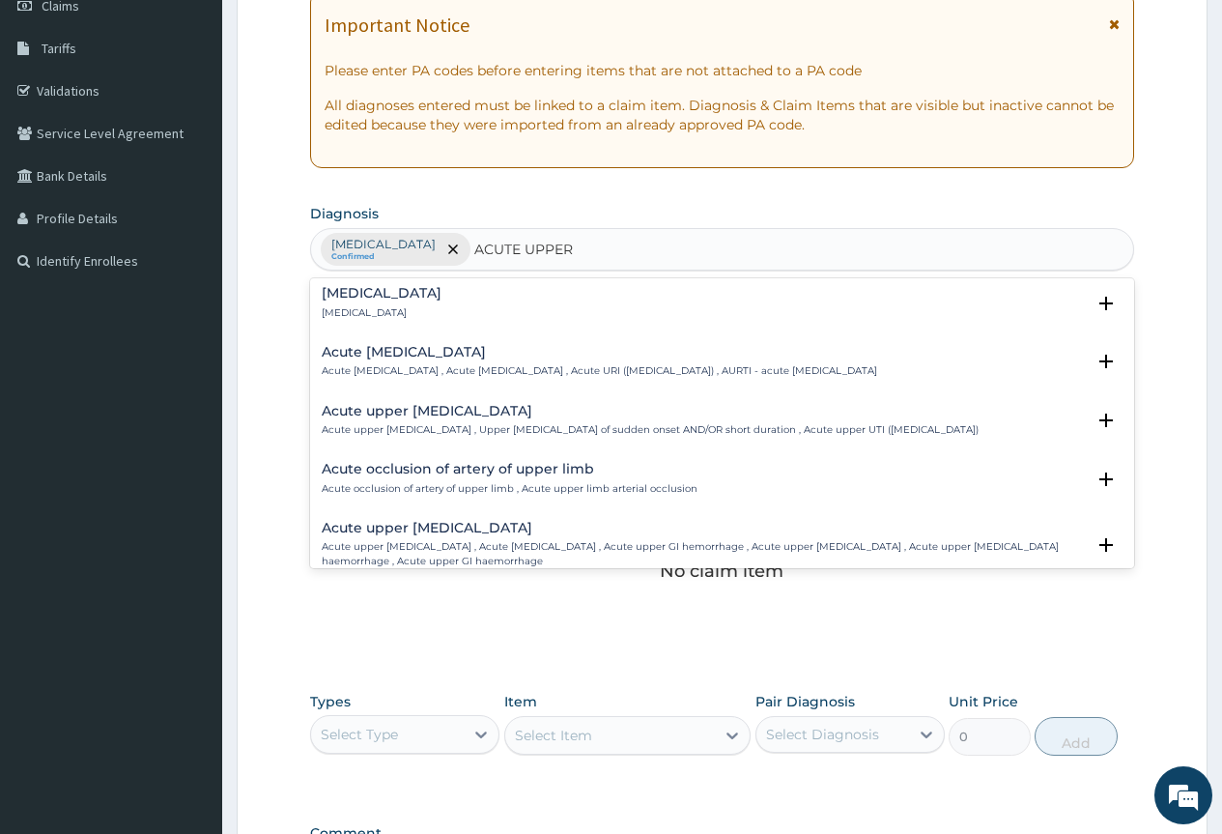
click at [458, 364] on p "Acute upper respiratory infection , Acute upper respiratory tract infection , A…" at bounding box center [600, 371] width 556 height 14
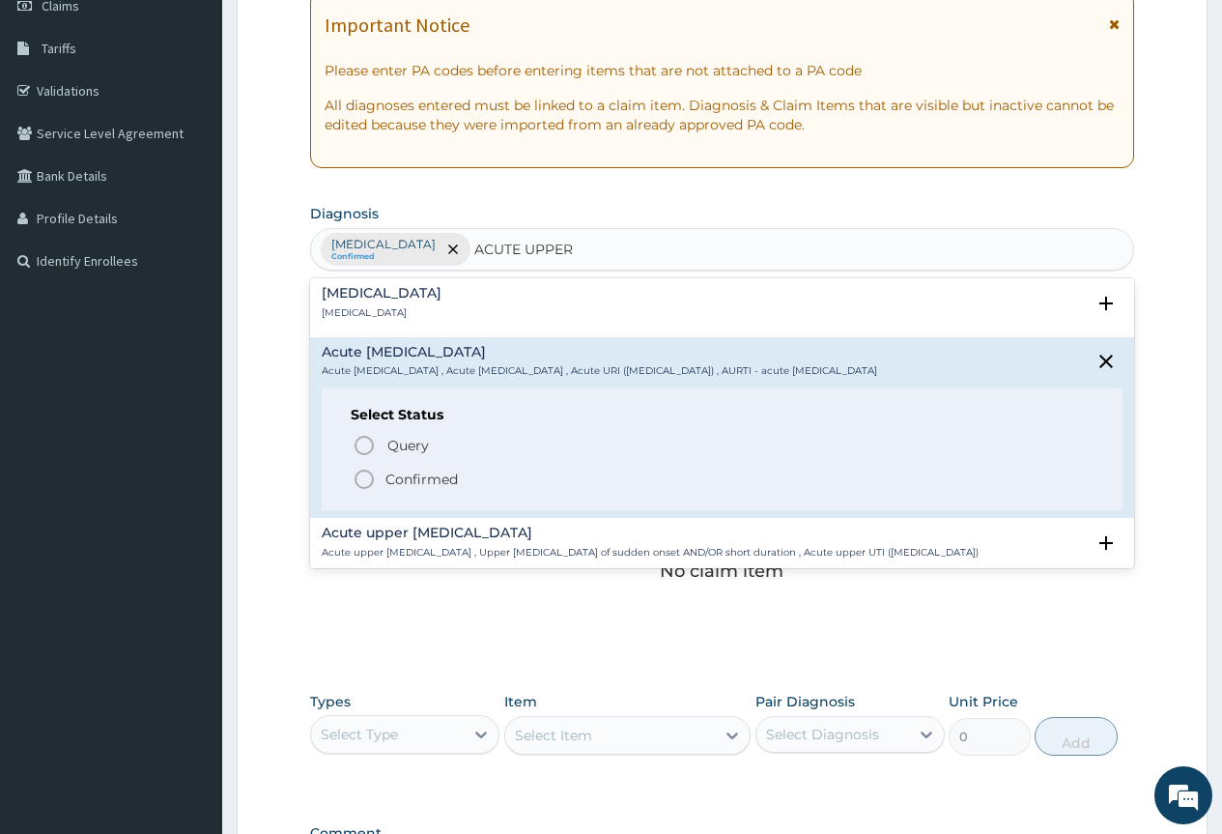
click at [435, 482] on p "Confirmed" at bounding box center [422, 479] width 72 height 19
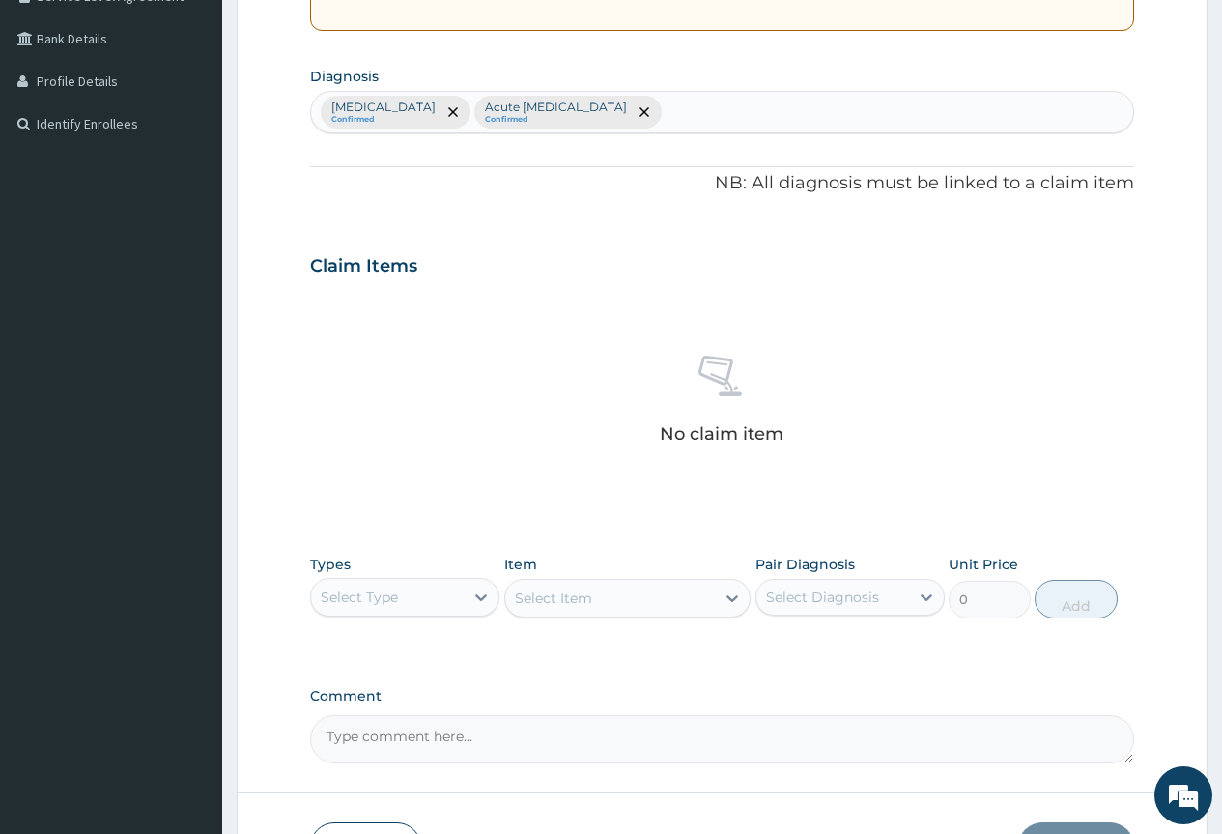
scroll to position [559, 0]
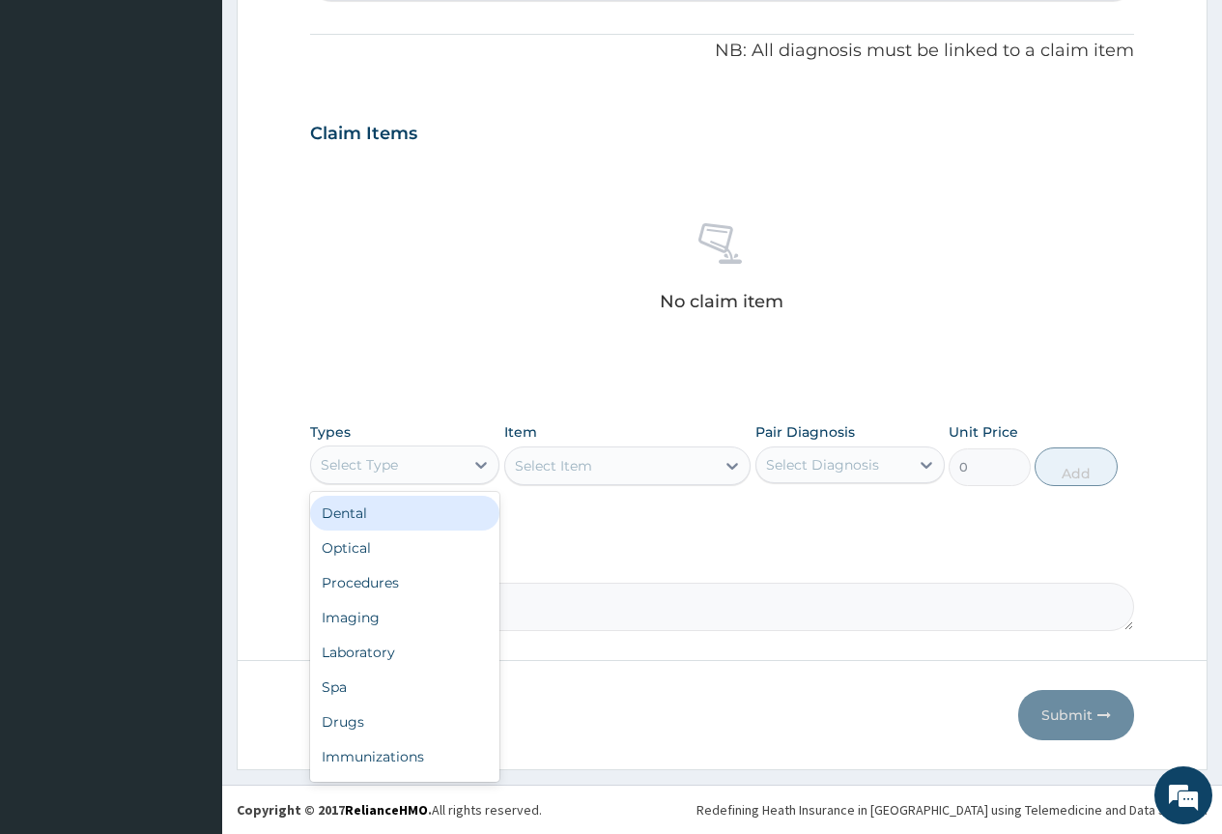
click at [414, 456] on div "Select Type" at bounding box center [387, 464] width 153 height 31
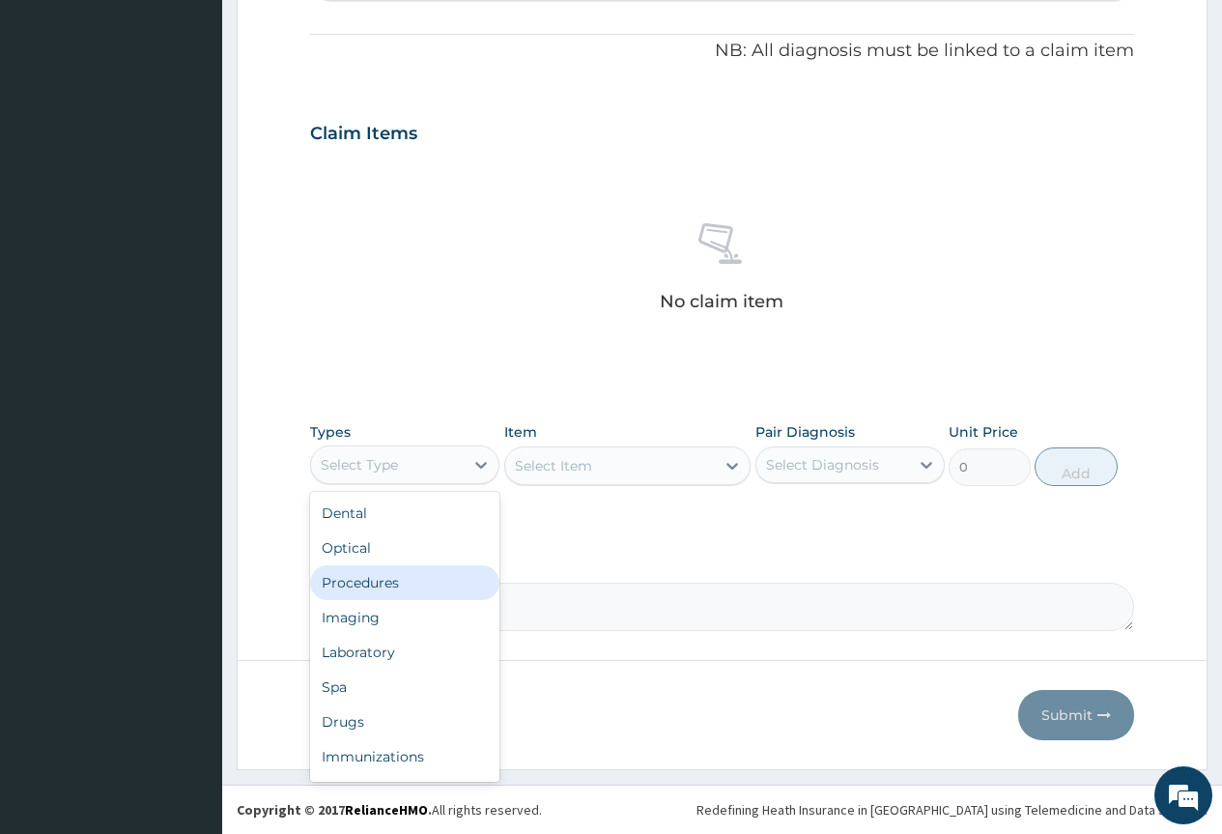
click at [429, 576] on div "Procedures" at bounding box center [404, 582] width 189 height 35
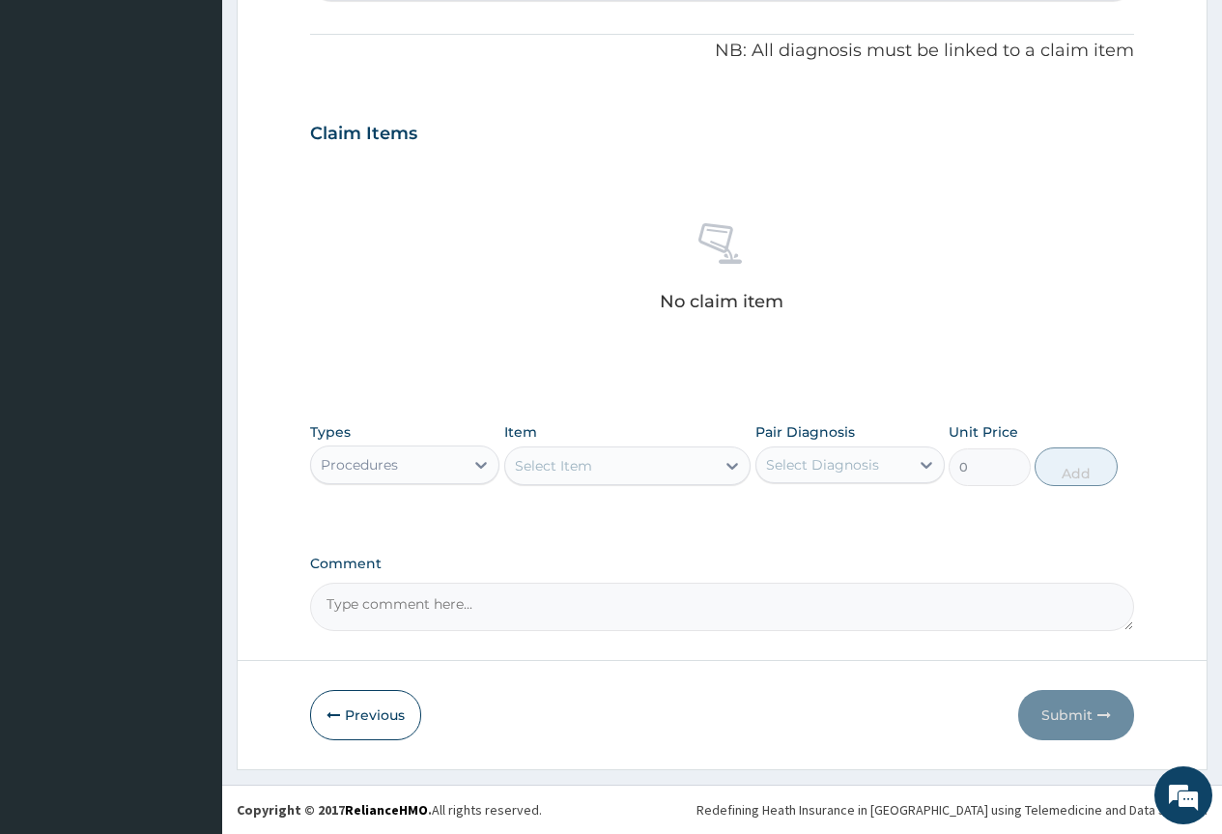
click at [633, 471] on div "Select Item" at bounding box center [610, 465] width 211 height 31
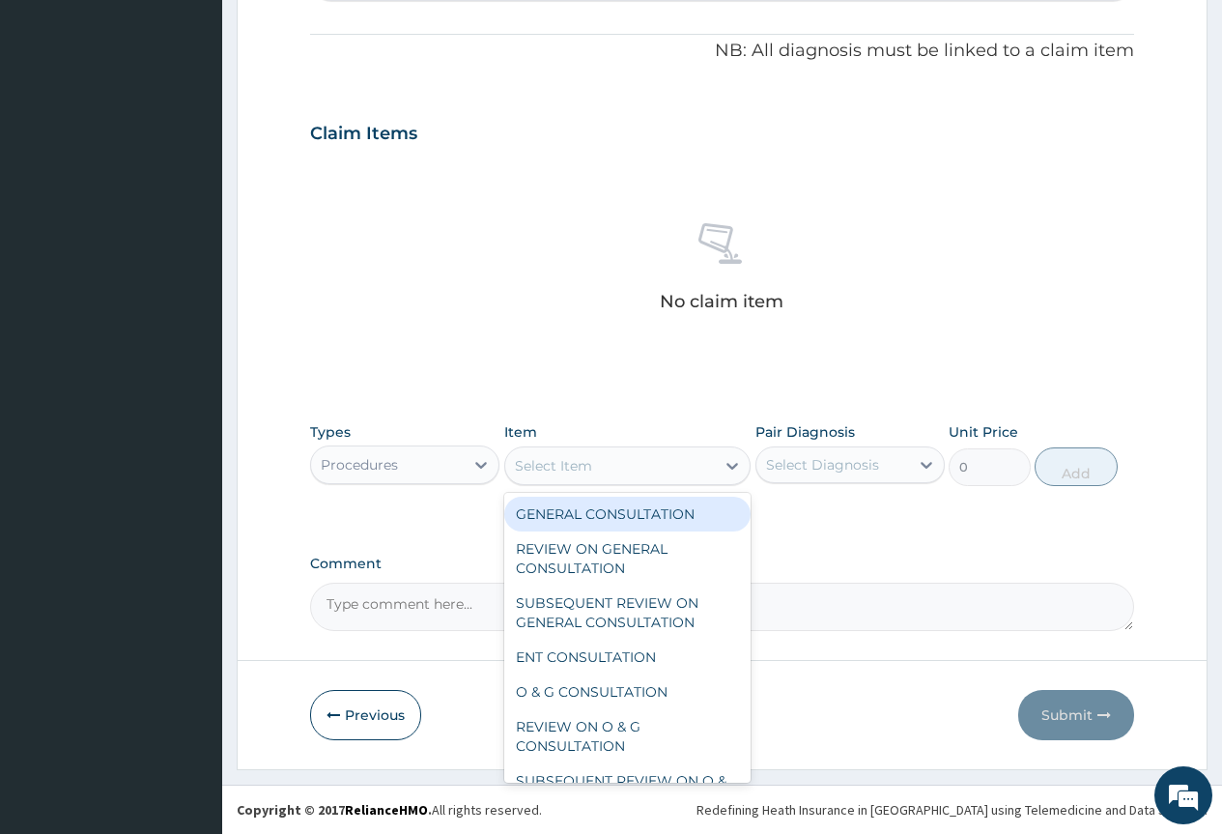
click at [631, 502] on div "GENERAL CONSULTATION" at bounding box center [627, 514] width 247 height 35
type input "2000"
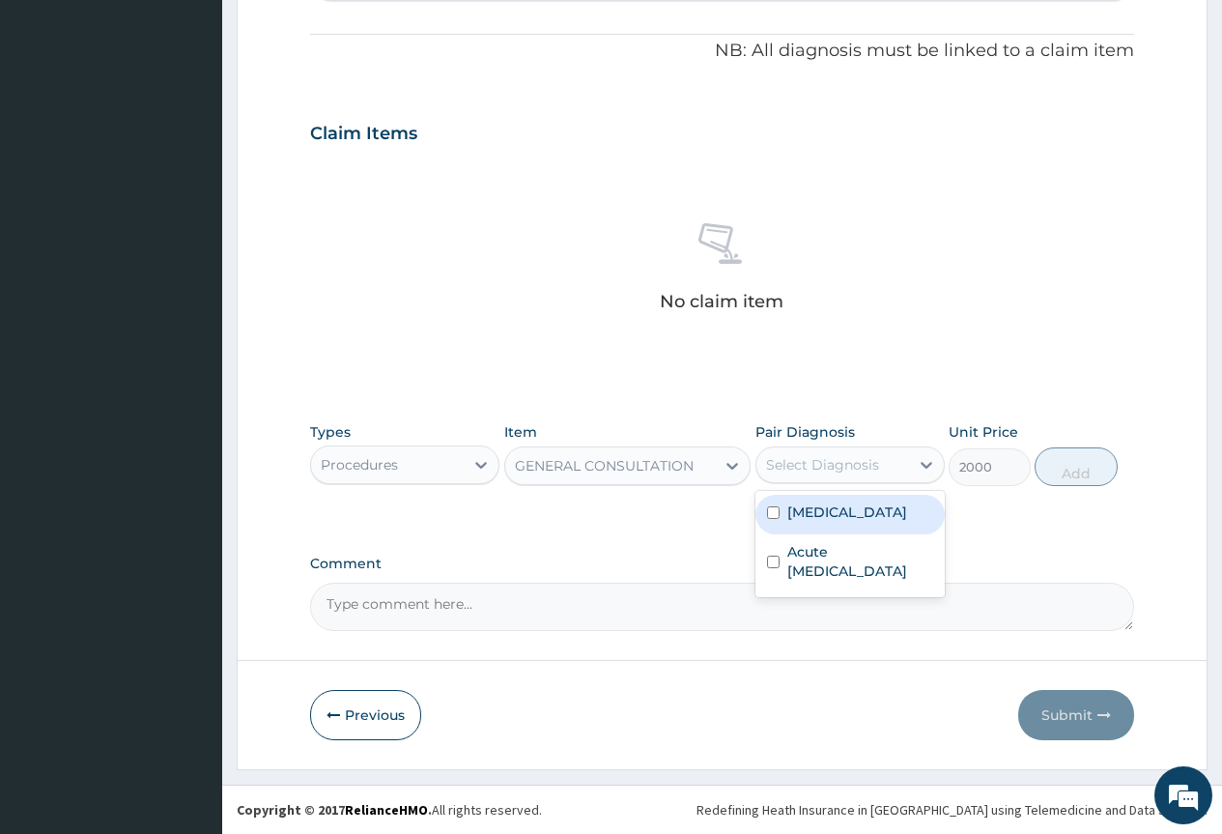
click at [884, 456] on div "Select Diagnosis" at bounding box center [833, 464] width 153 height 31
click at [872, 515] on div "Malaria" at bounding box center [850, 515] width 189 height 40
checkbox input "true"
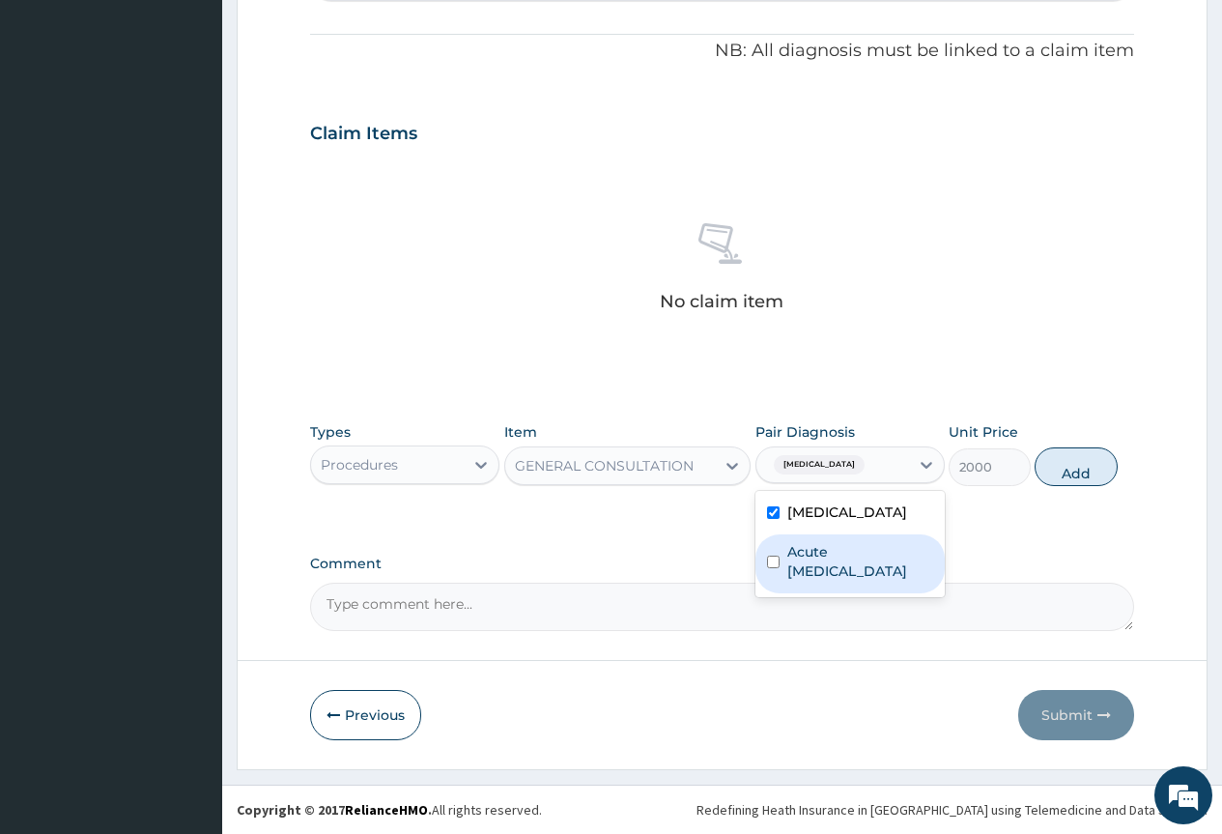
click at [871, 564] on label "Acute upper respiratory infection" at bounding box center [860, 561] width 146 height 39
checkbox input "true"
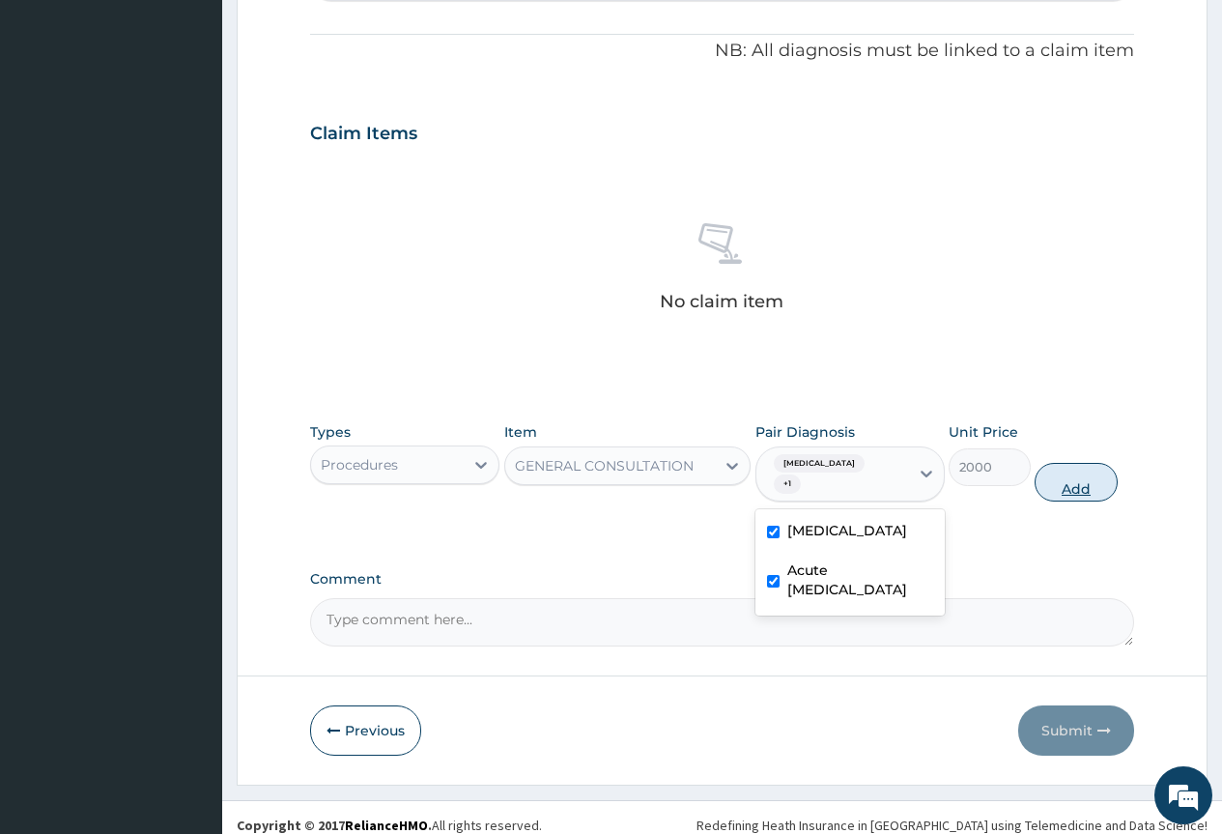
click at [1049, 471] on button "Add" at bounding box center [1076, 482] width 82 height 39
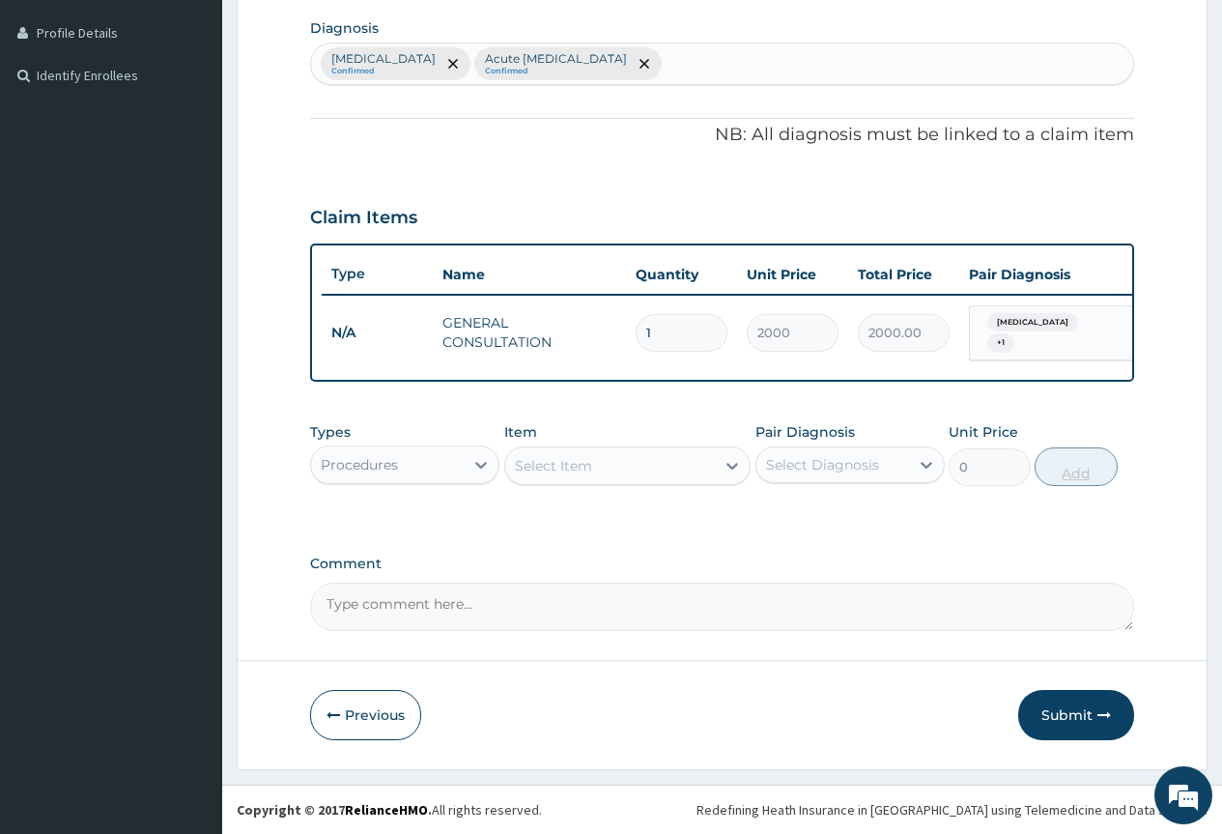
scroll to position [482, 0]
click at [427, 461] on div "Procedures" at bounding box center [387, 464] width 153 height 31
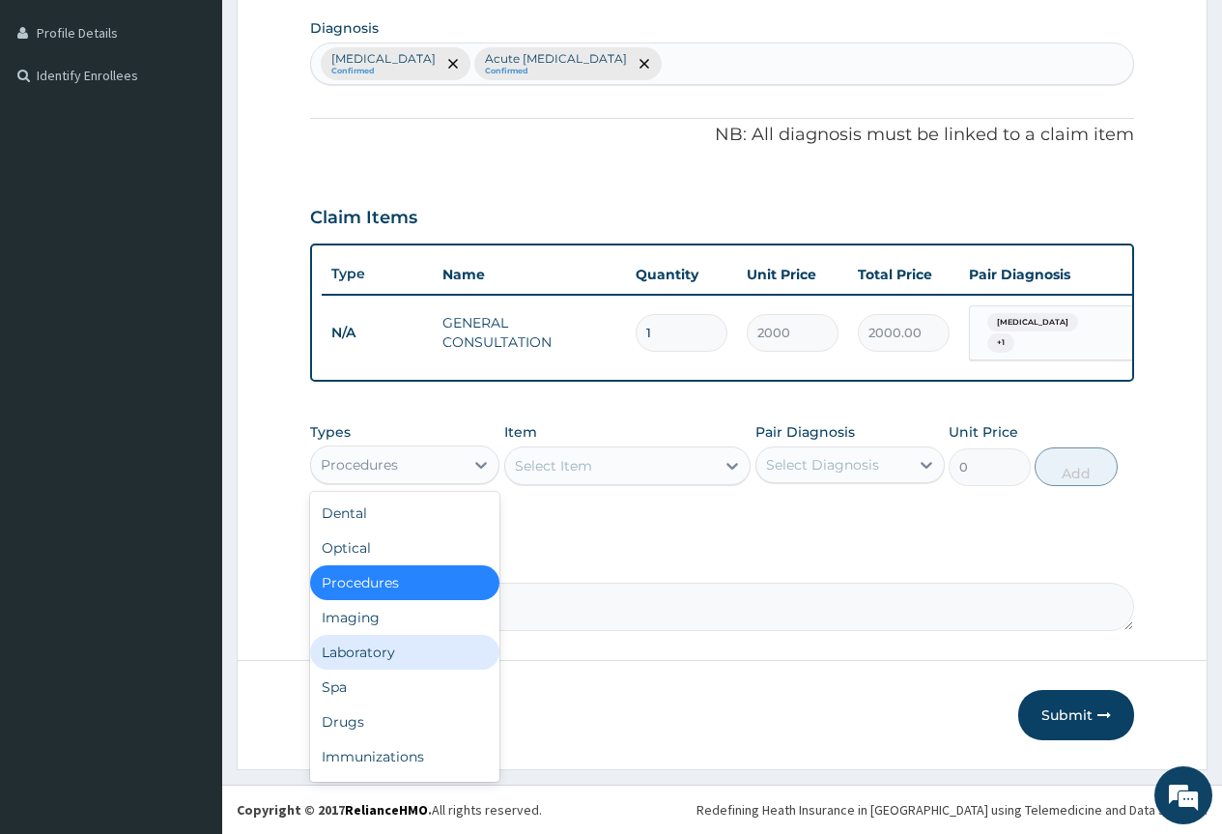
click at [452, 644] on div "Laboratory" at bounding box center [404, 652] width 189 height 35
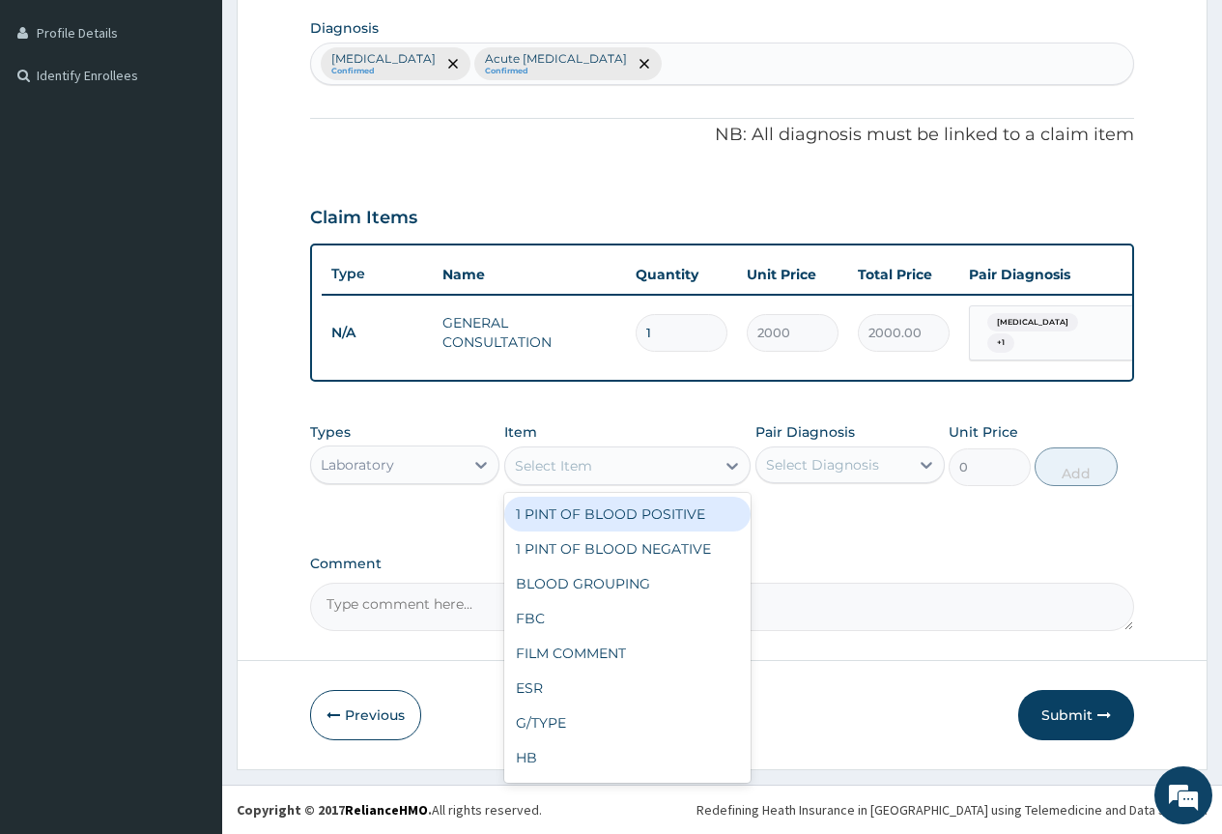
click at [633, 471] on div "Select Item" at bounding box center [610, 465] width 211 height 31
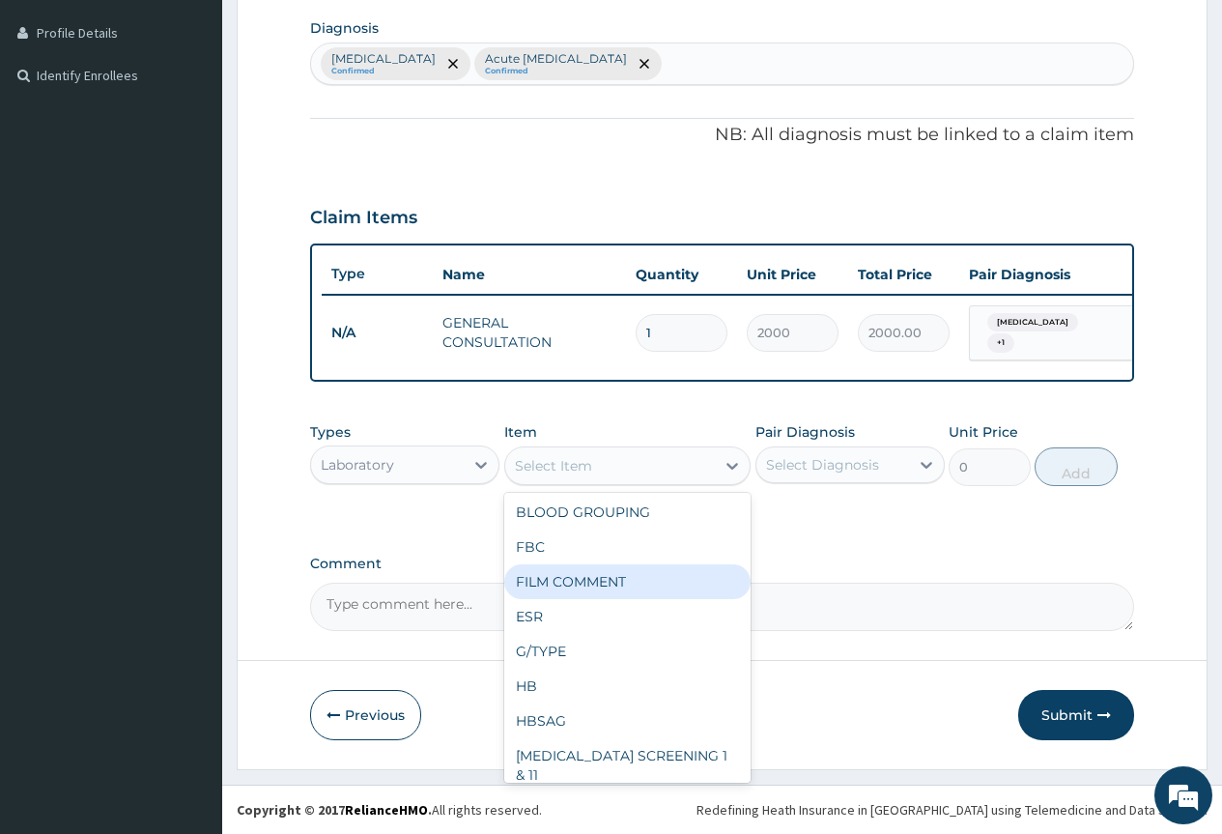
scroll to position [193, 0]
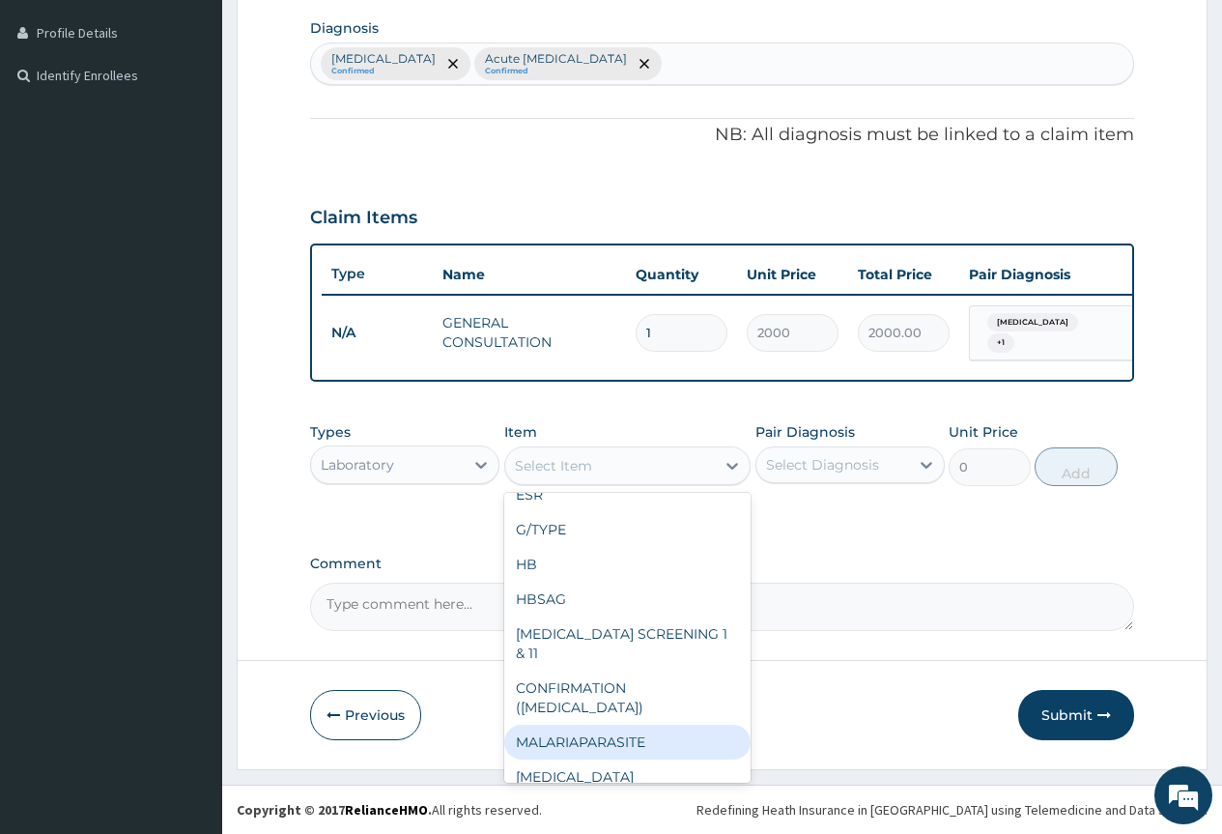
click at [592, 725] on div "MALARIAPARASITE" at bounding box center [627, 742] width 247 height 35
type input "720"
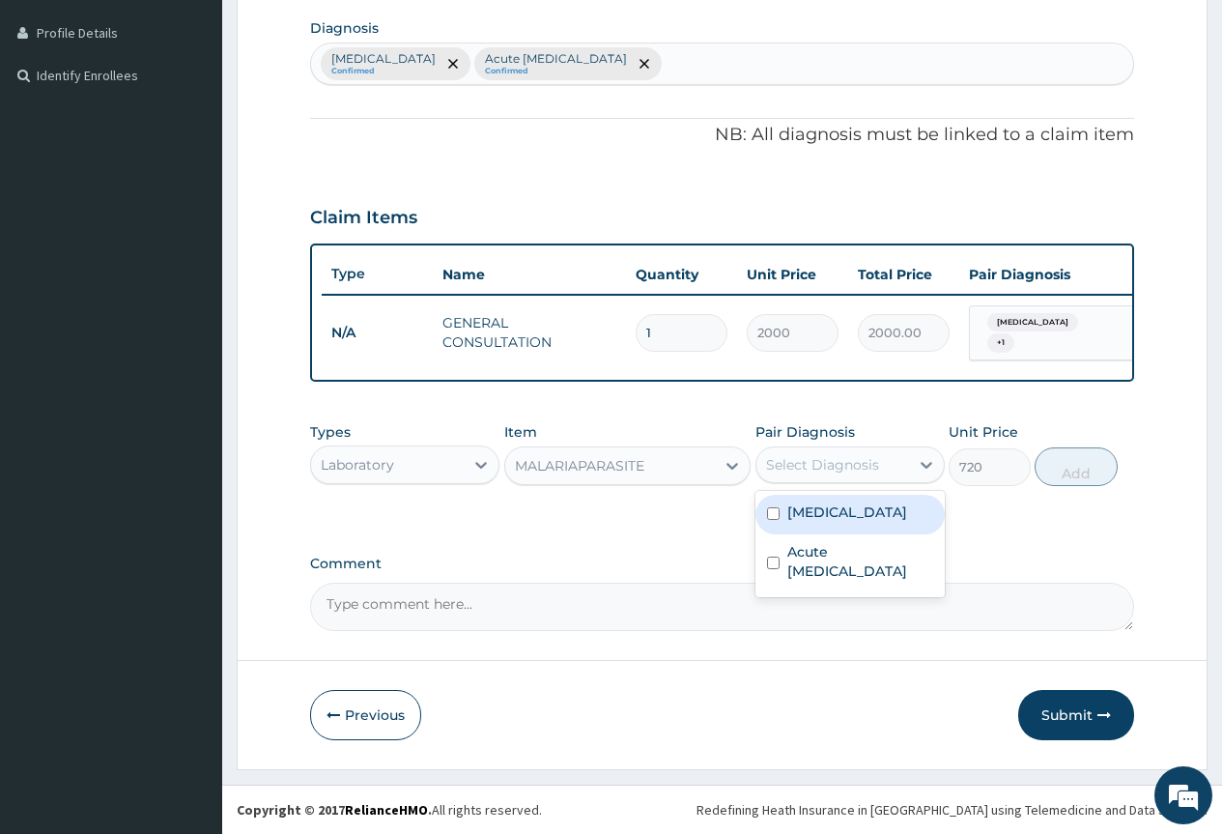
click at [888, 451] on div "Select Diagnosis" at bounding box center [833, 464] width 153 height 31
click at [870, 529] on div "Malaria" at bounding box center [850, 515] width 189 height 40
checkbox input "true"
click at [1063, 471] on button "Add" at bounding box center [1076, 466] width 82 height 39
type input "0"
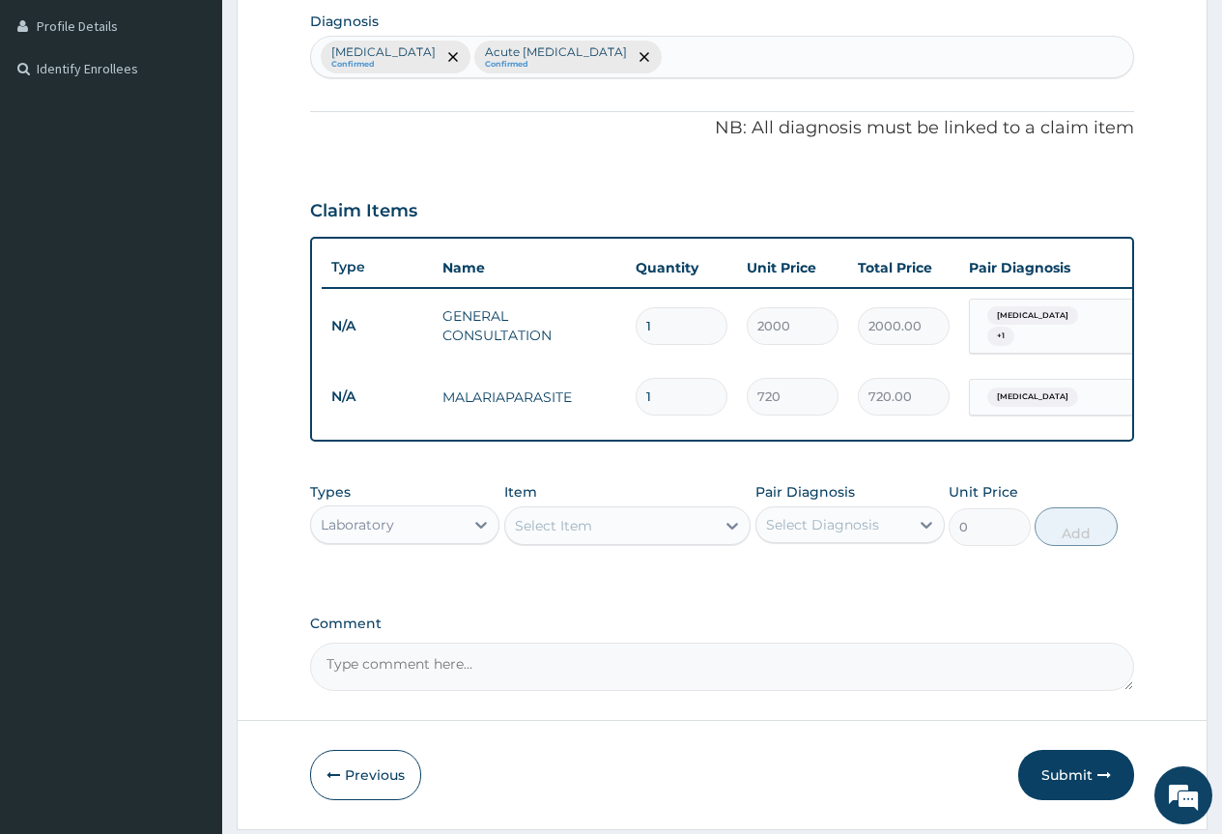
click at [562, 535] on div "Select Item" at bounding box center [553, 525] width 77 height 19
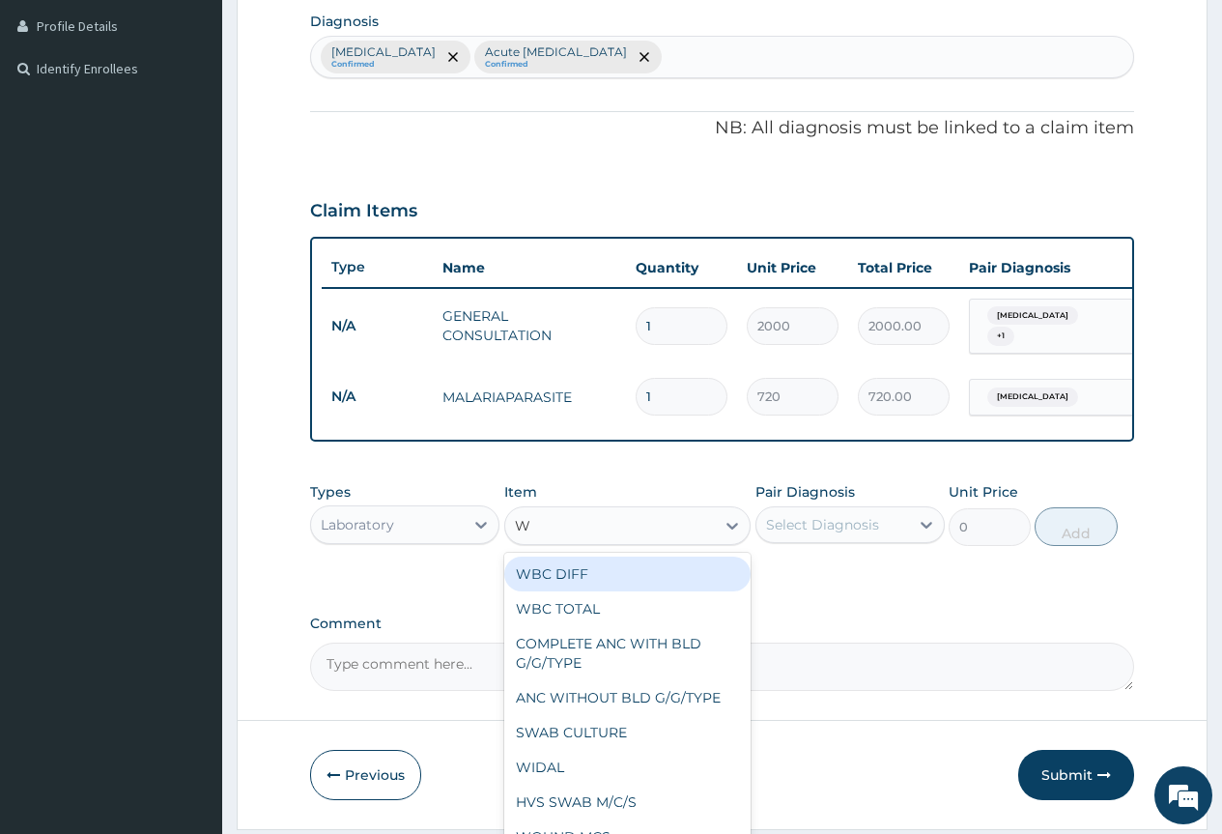
type input "WB"
click at [619, 564] on div "WBC DIFF" at bounding box center [627, 574] width 247 height 35
type input "2160"
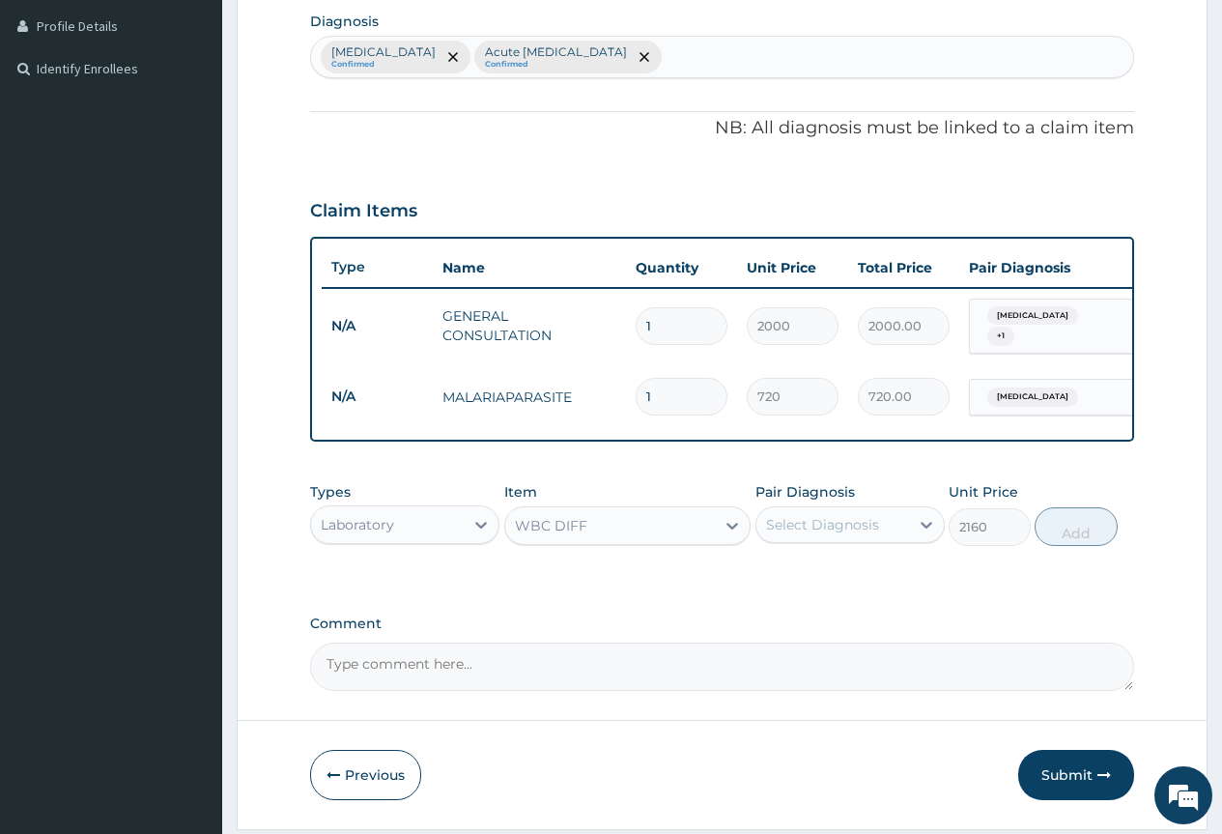
click at [853, 520] on div "Select Diagnosis" at bounding box center [833, 524] width 153 height 31
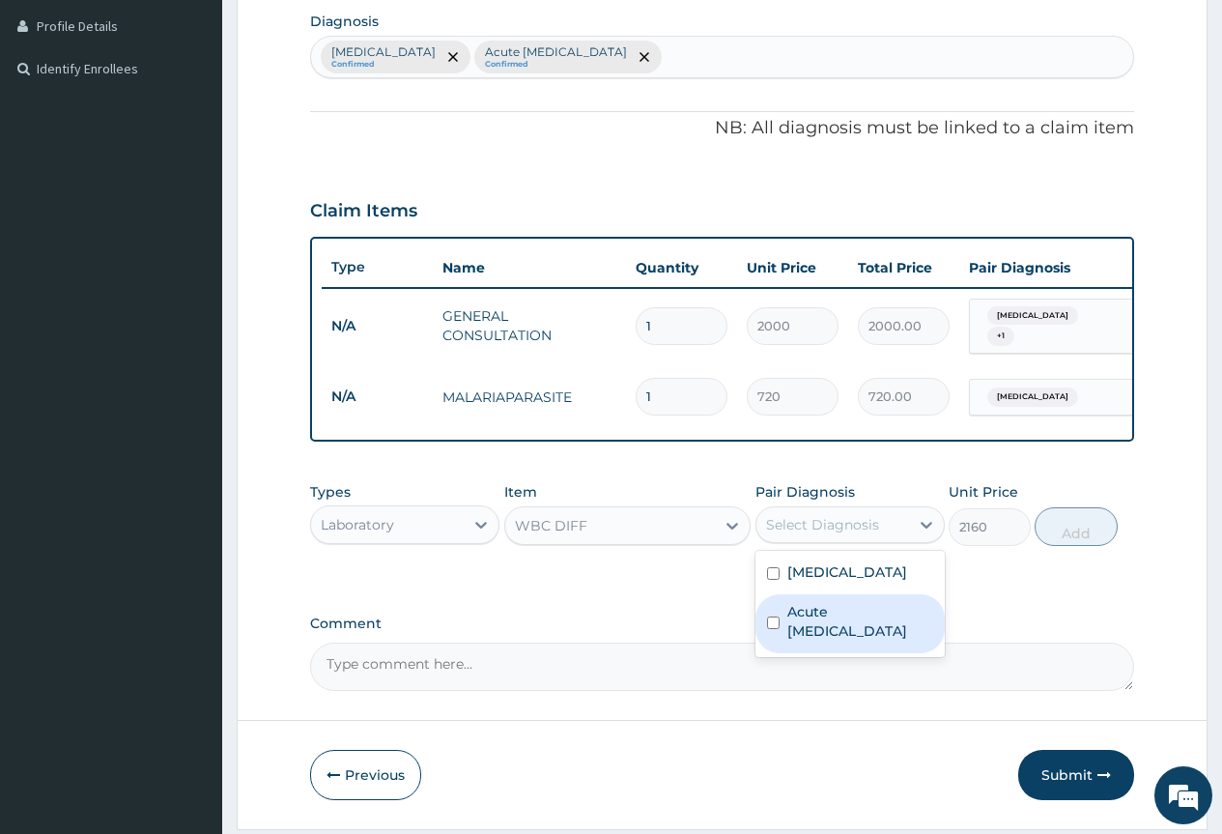
click at [835, 628] on label "Acute upper respiratory infection" at bounding box center [860, 621] width 146 height 39
checkbox input "true"
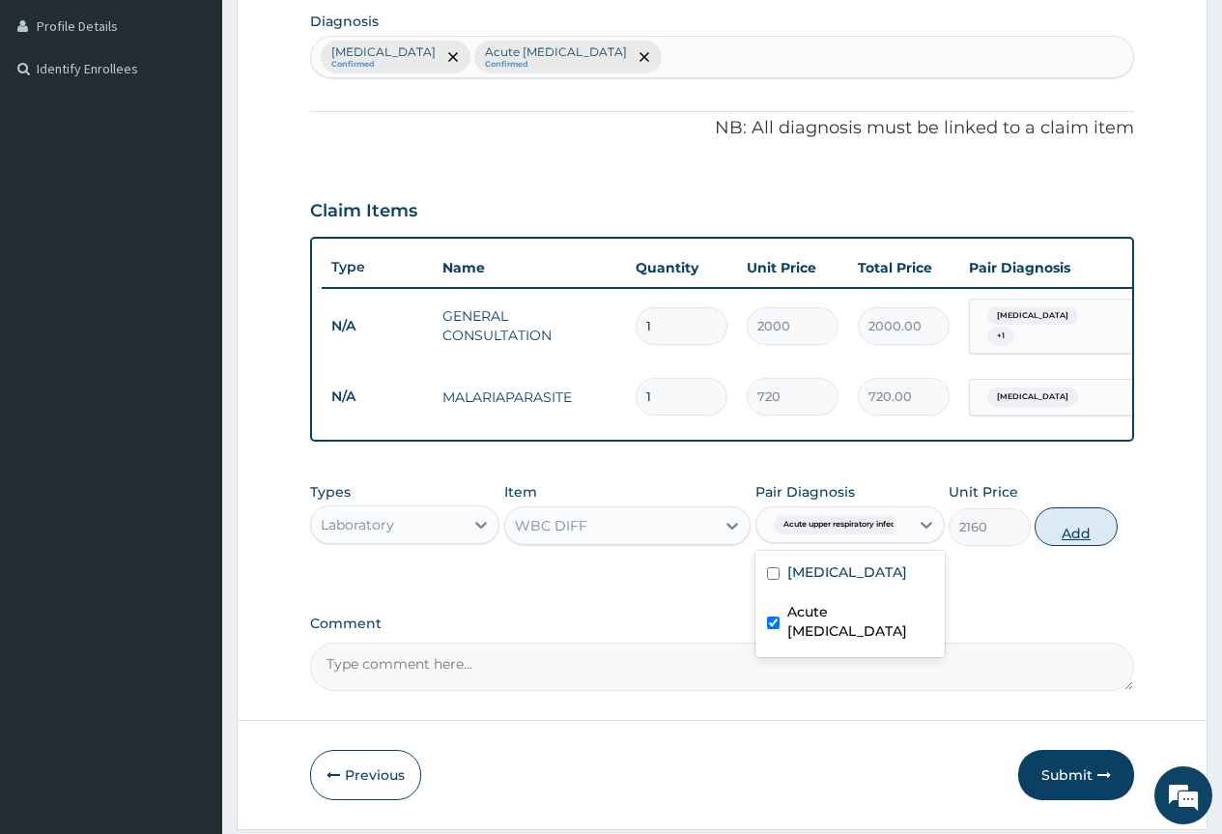
click at [1073, 533] on button "Add" at bounding box center [1076, 526] width 82 height 39
type input "0"
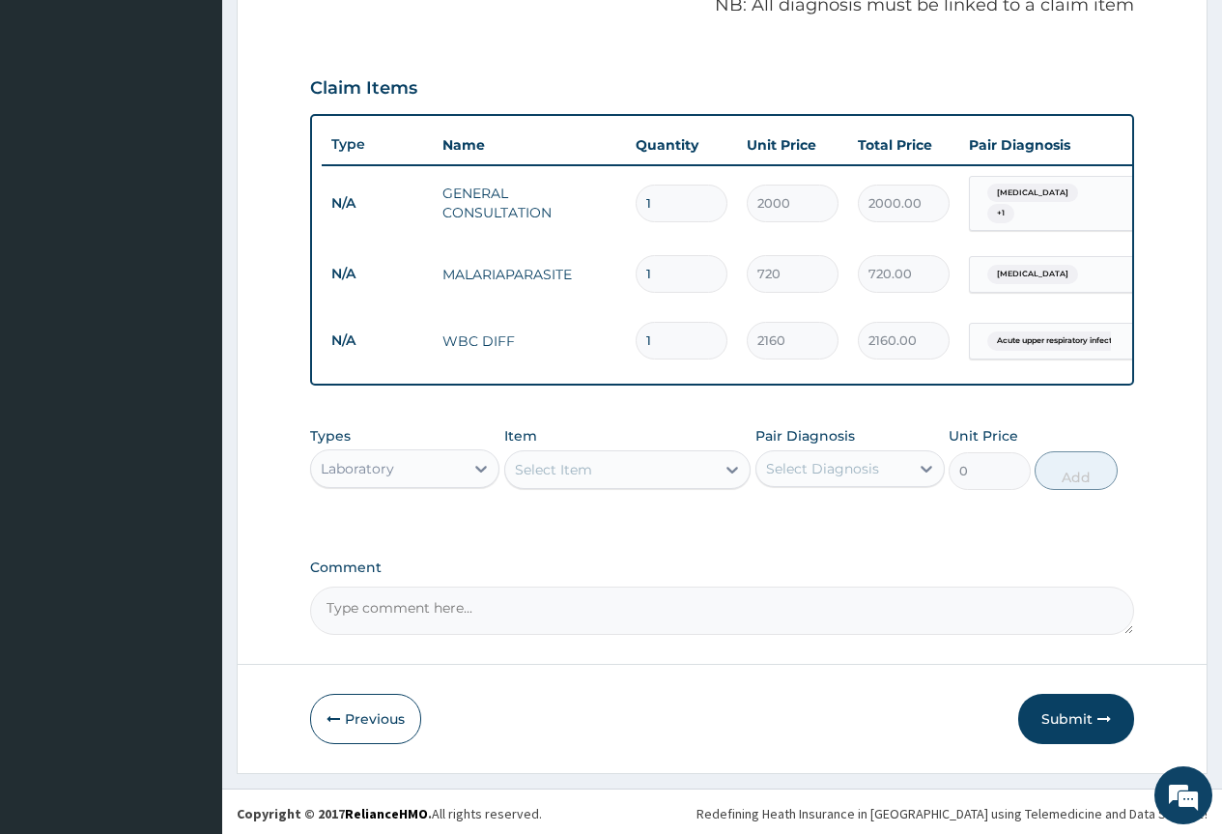
scroll to position [615, 0]
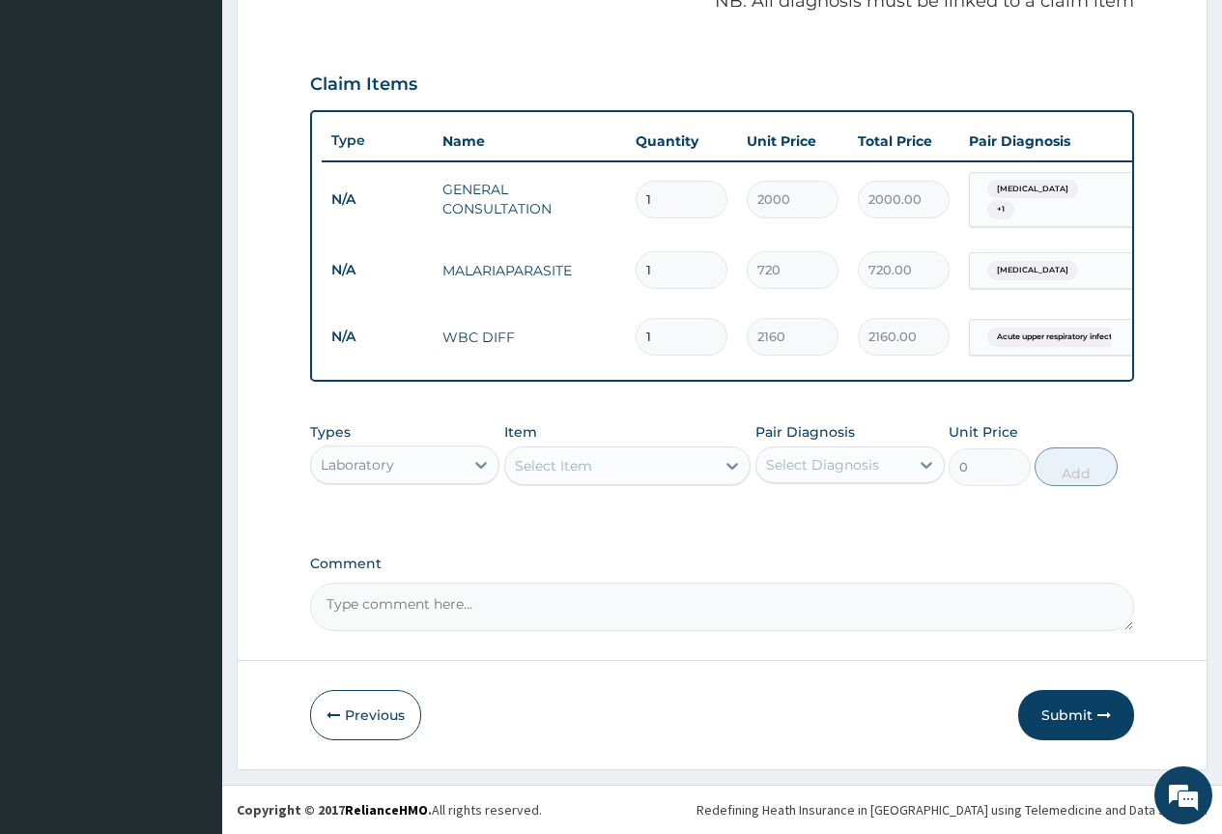
click at [434, 465] on div "Laboratory" at bounding box center [387, 464] width 153 height 31
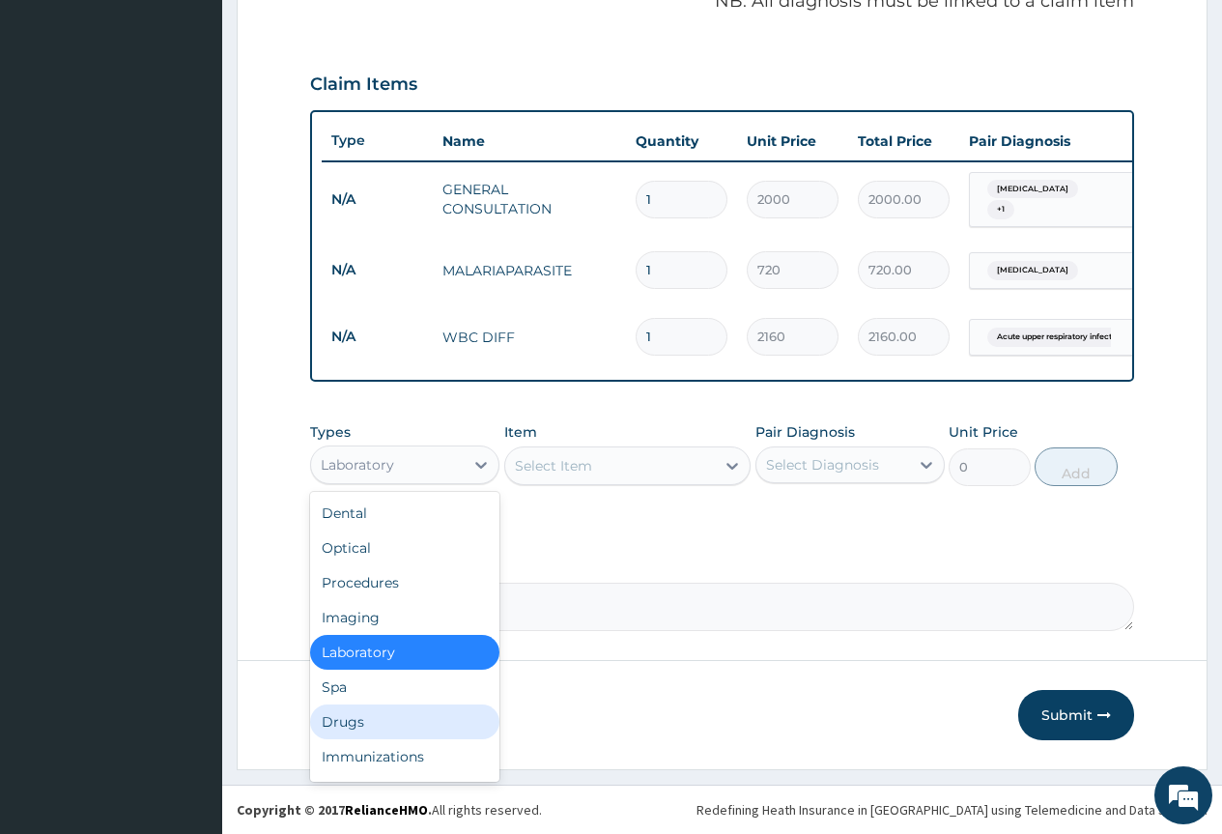
click at [429, 706] on div "Drugs" at bounding box center [404, 721] width 189 height 35
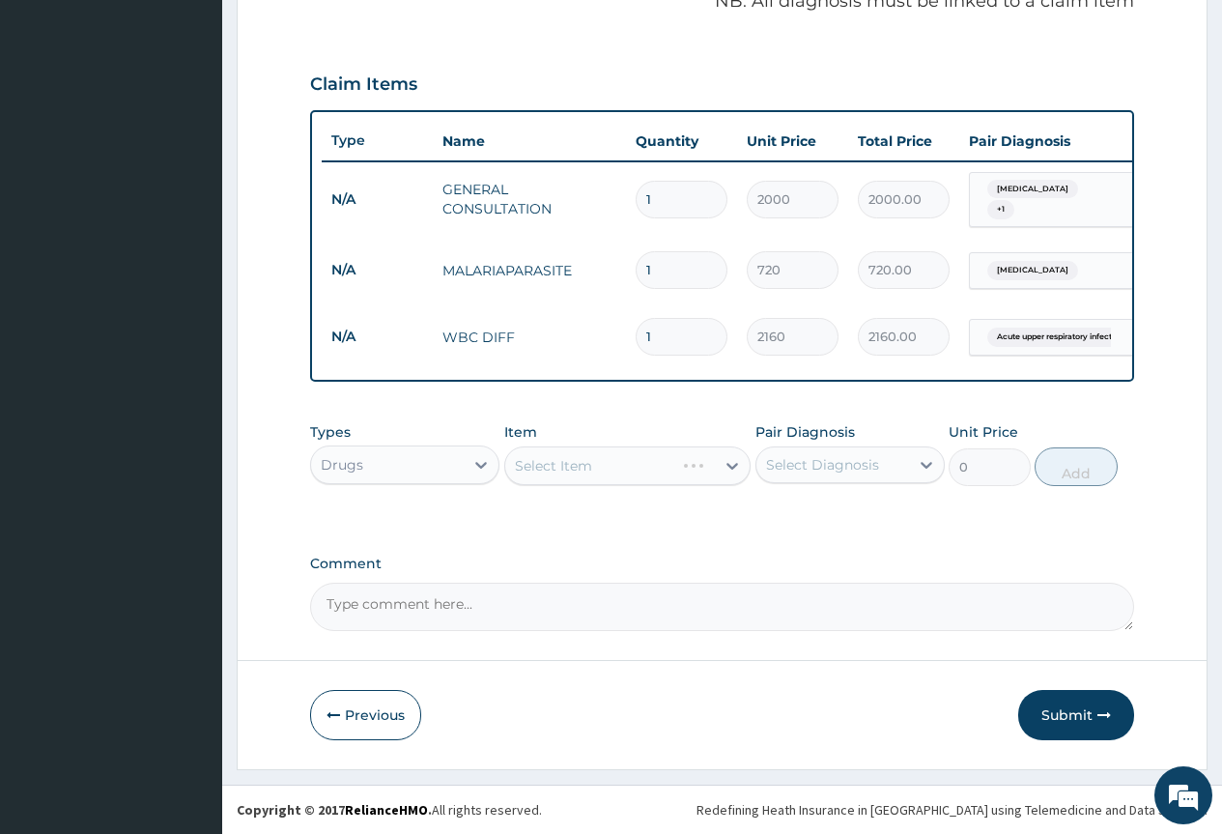
click at [595, 473] on div "Select Item" at bounding box center [627, 465] width 247 height 39
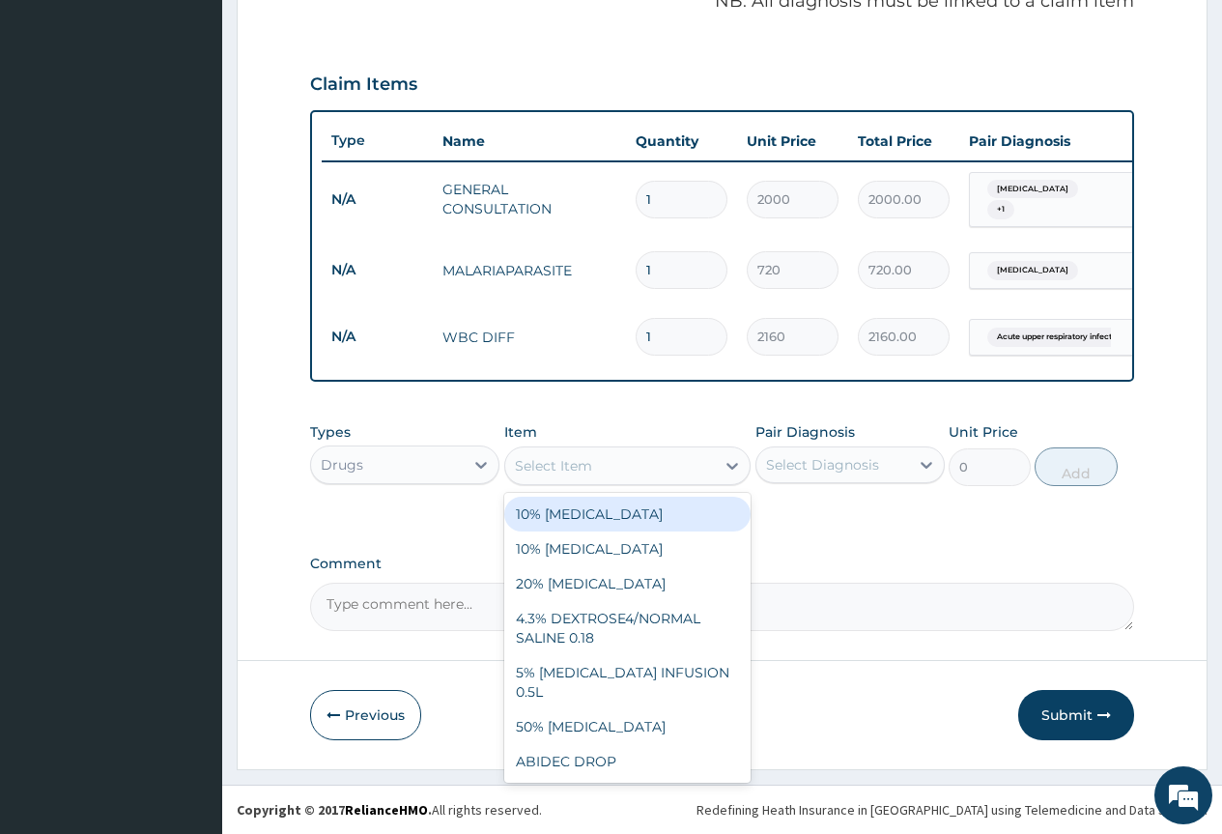
click at [595, 473] on div "Select Item" at bounding box center [610, 465] width 211 height 31
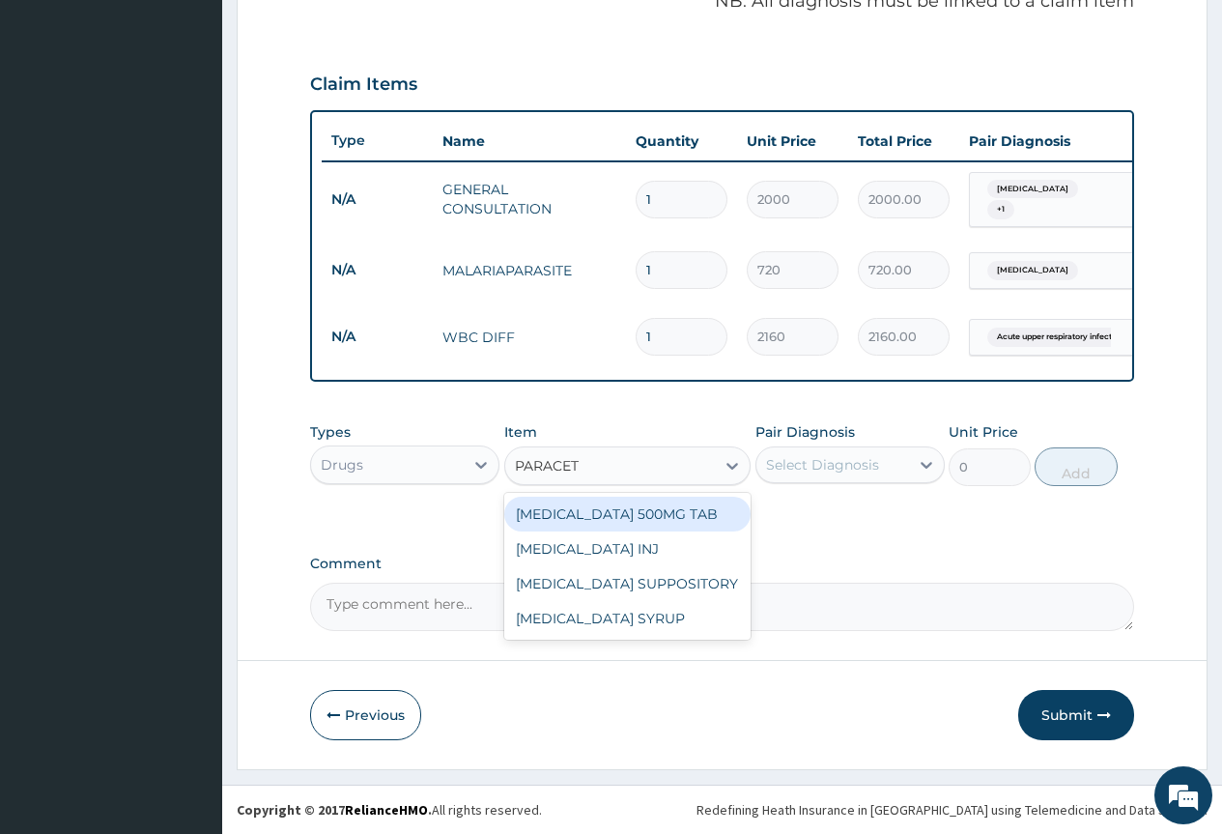
type input "PARACETA"
click at [595, 516] on div "PARACETAMOL 500MG TAB" at bounding box center [627, 514] width 247 height 35
type input "45"
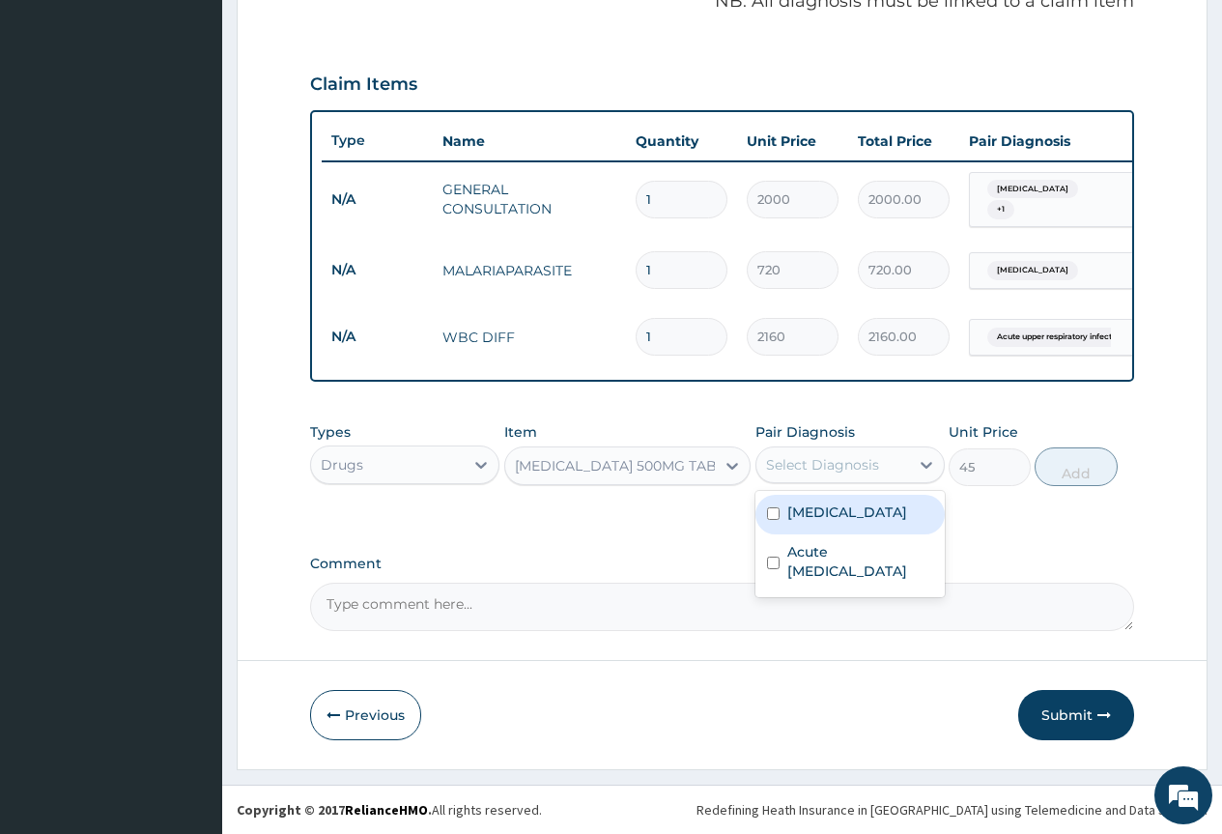
click at [795, 479] on div "Select Diagnosis" at bounding box center [833, 464] width 153 height 31
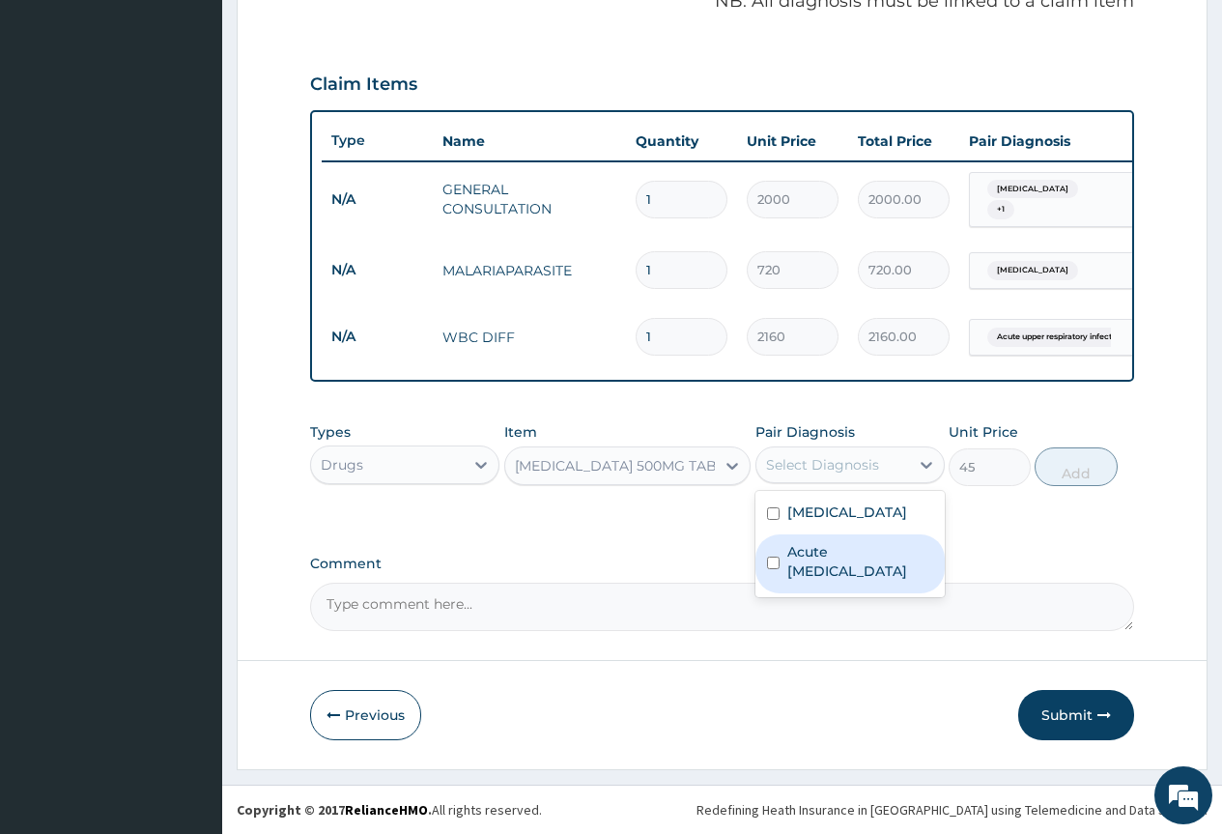
click at [805, 544] on label "Acute upper respiratory infection" at bounding box center [860, 561] width 146 height 39
checkbox input "true"
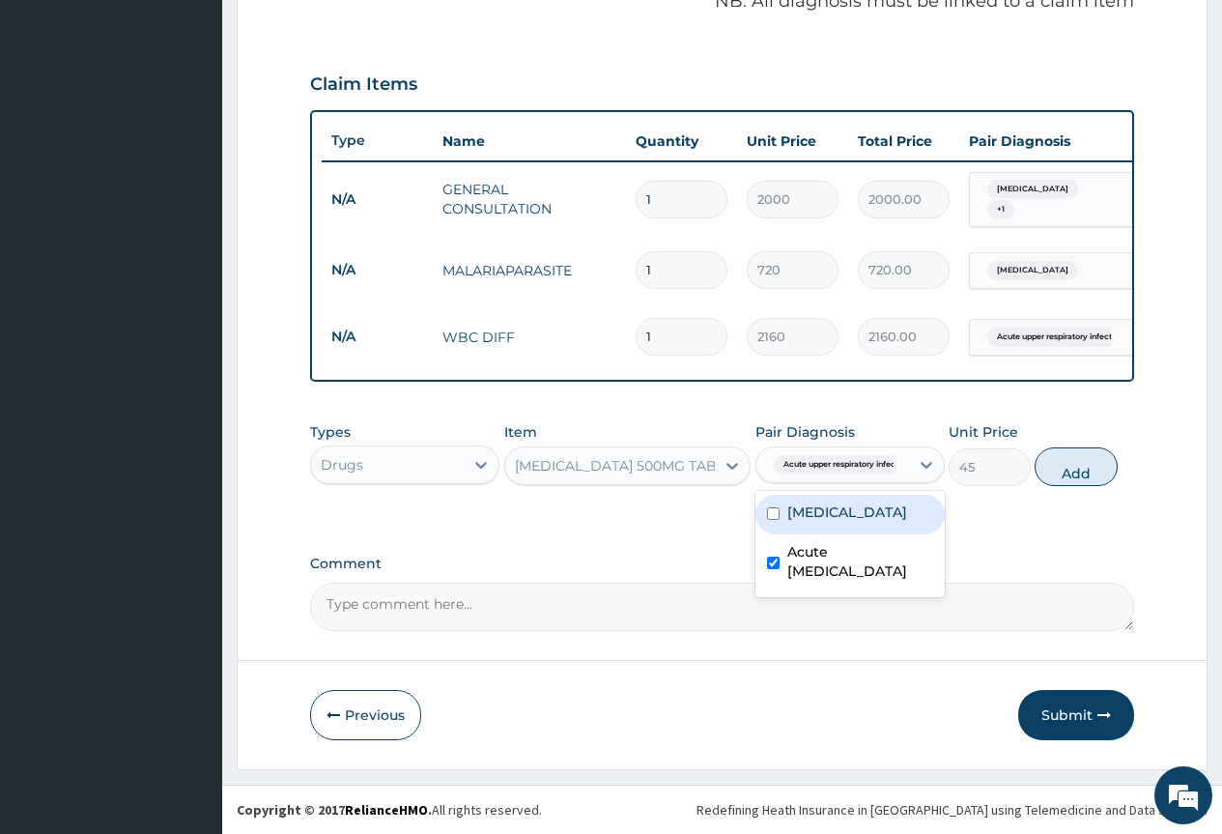
click at [812, 521] on label "Malaria" at bounding box center [847, 511] width 120 height 19
checkbox input "true"
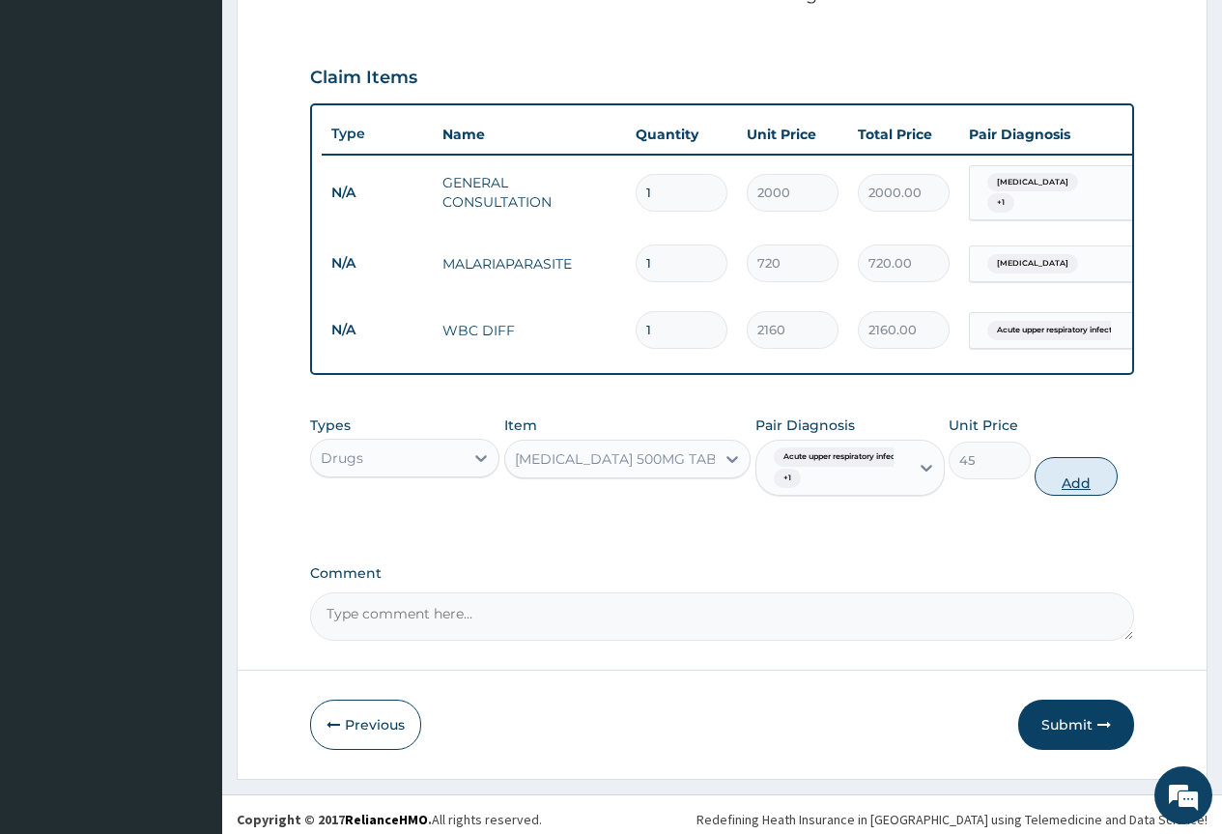
click at [1081, 478] on button "Add" at bounding box center [1076, 476] width 82 height 39
type input "0"
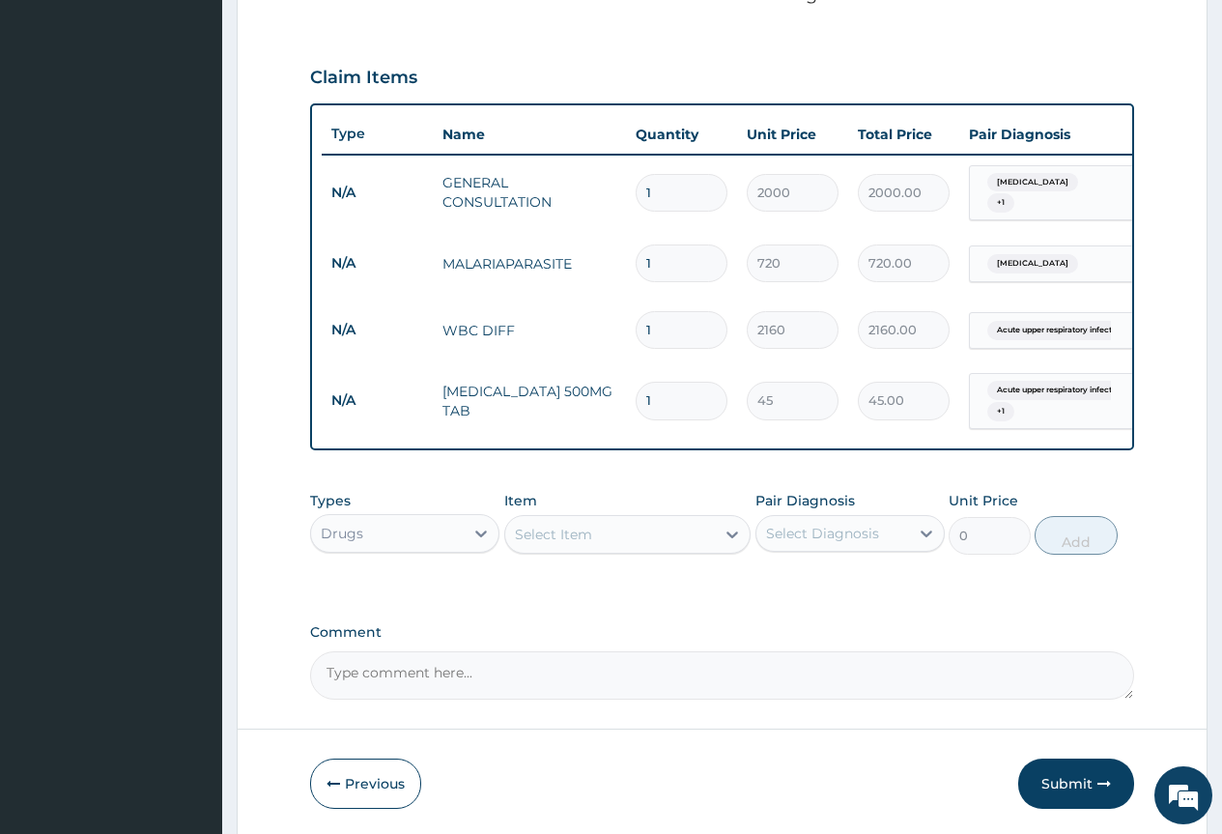
type input "12"
type input "540.00"
type input "12"
click at [582, 540] on div "Select Item" at bounding box center [553, 534] width 77 height 19
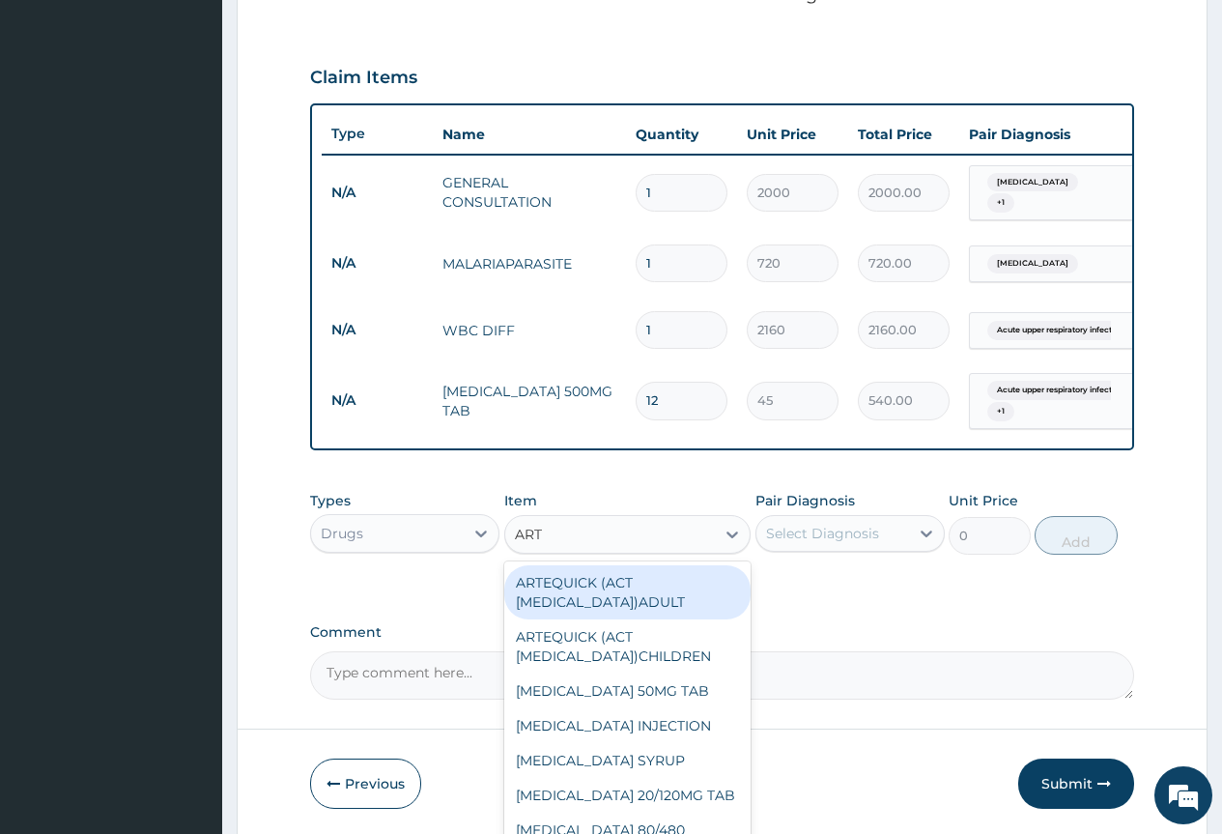
type input "ARTE"
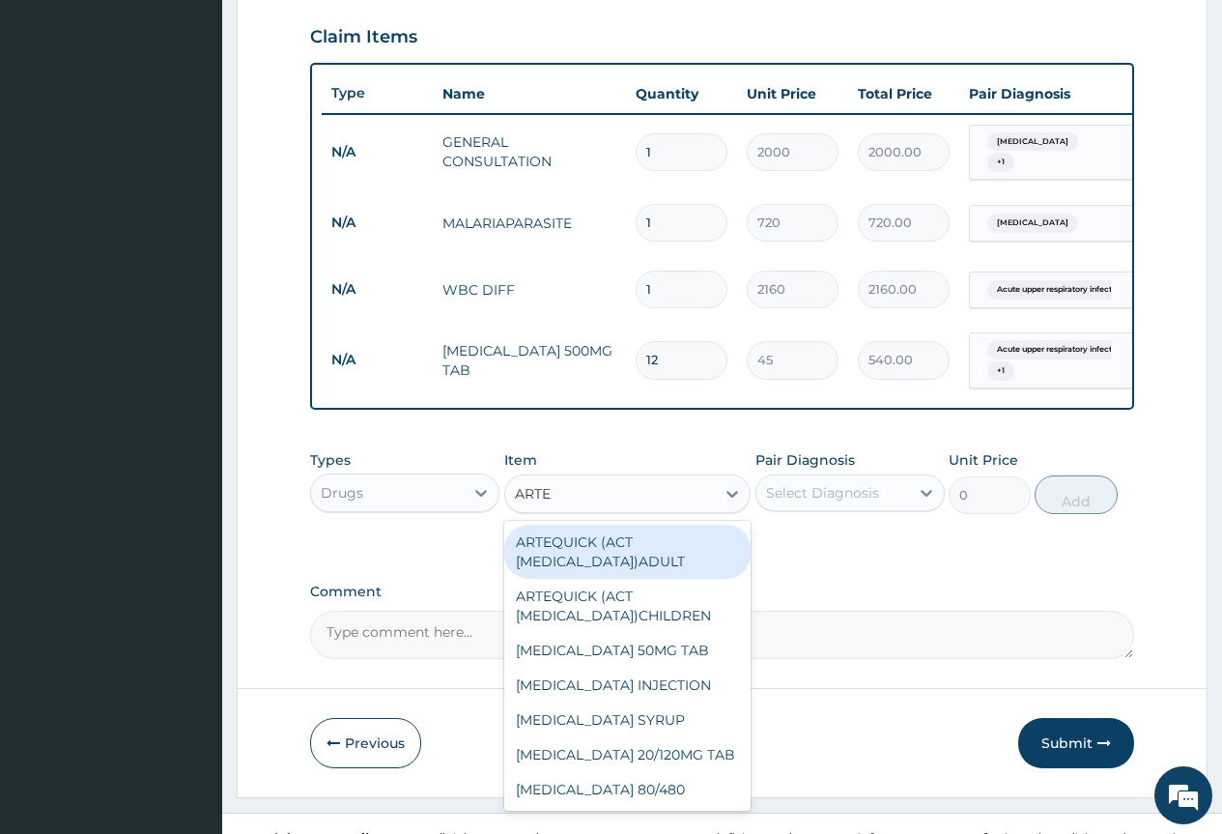
scroll to position [690, 0]
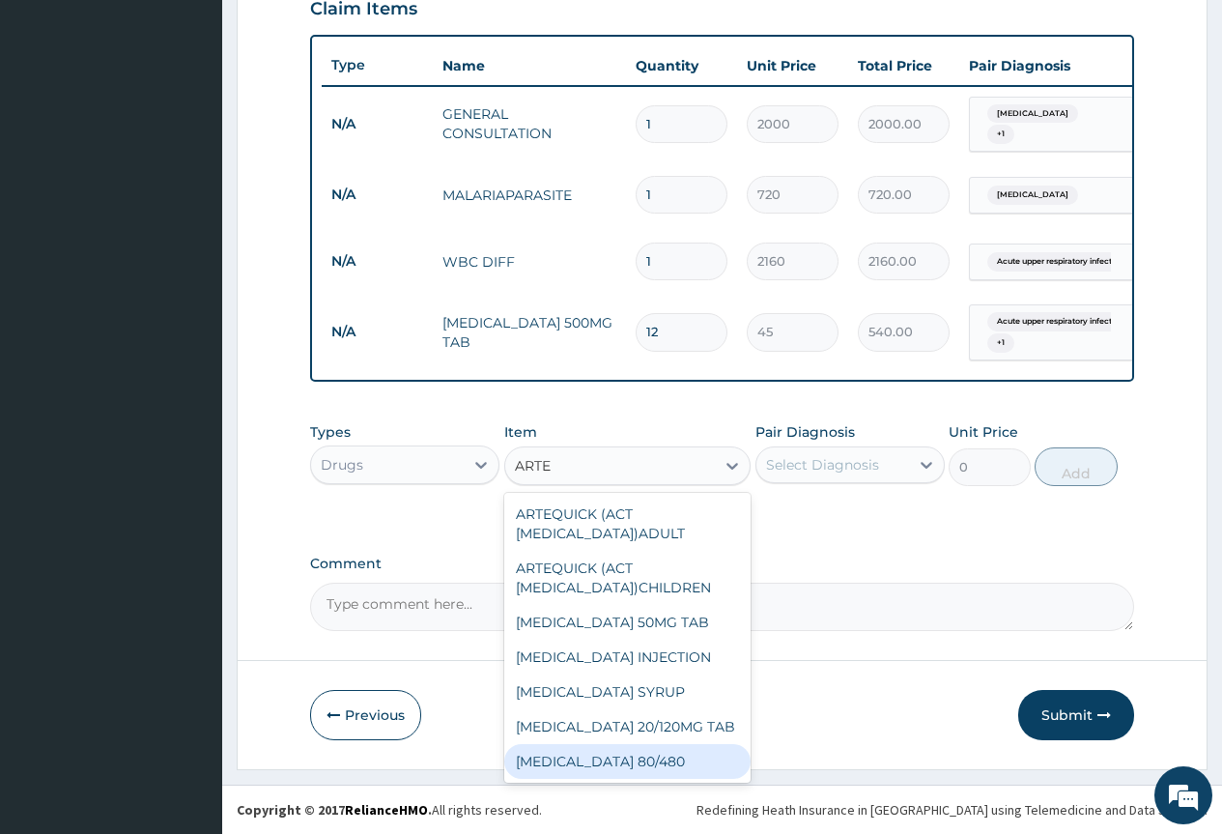
click at [644, 748] on div "COARTEM 80/480" at bounding box center [627, 761] width 247 height 35
type input "270"
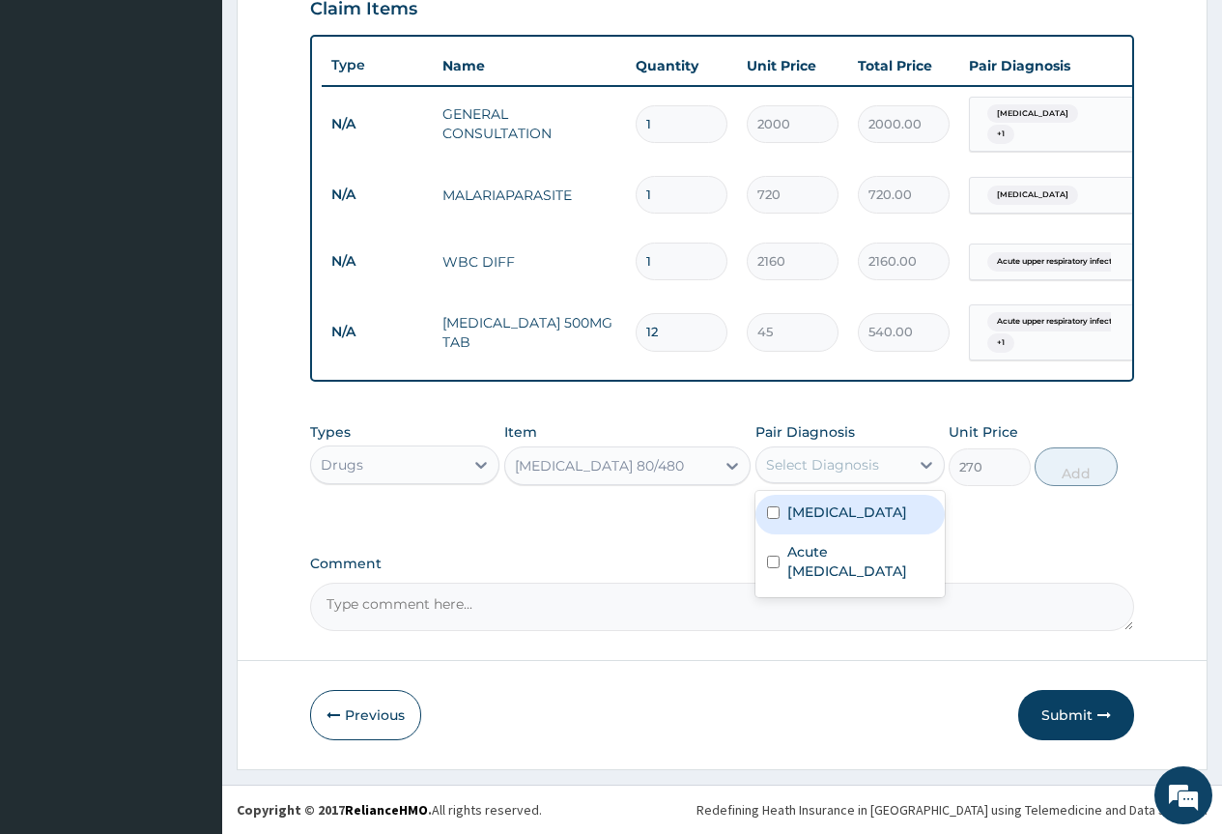
click at [818, 465] on div "Select Diagnosis" at bounding box center [822, 464] width 113 height 19
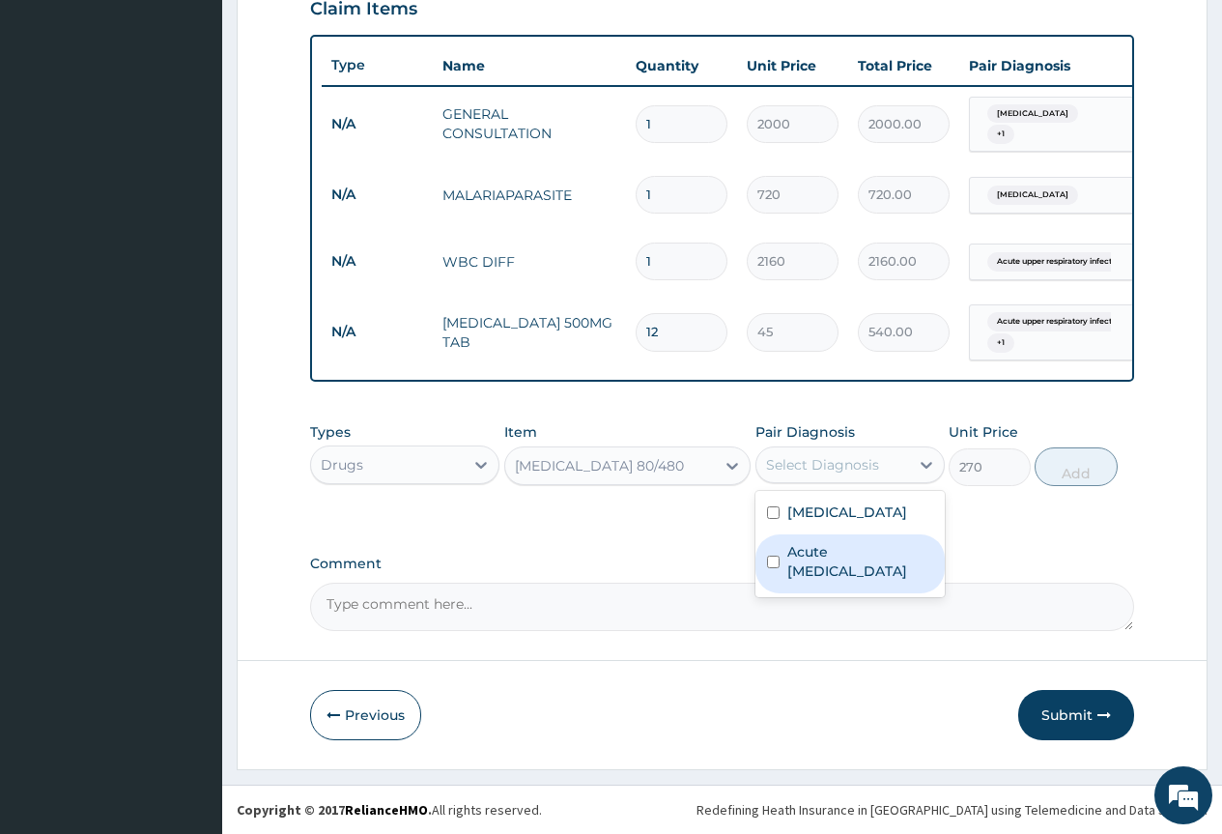
click at [833, 541] on div "Acute upper respiratory infection" at bounding box center [850, 563] width 189 height 59
checkbox input "true"
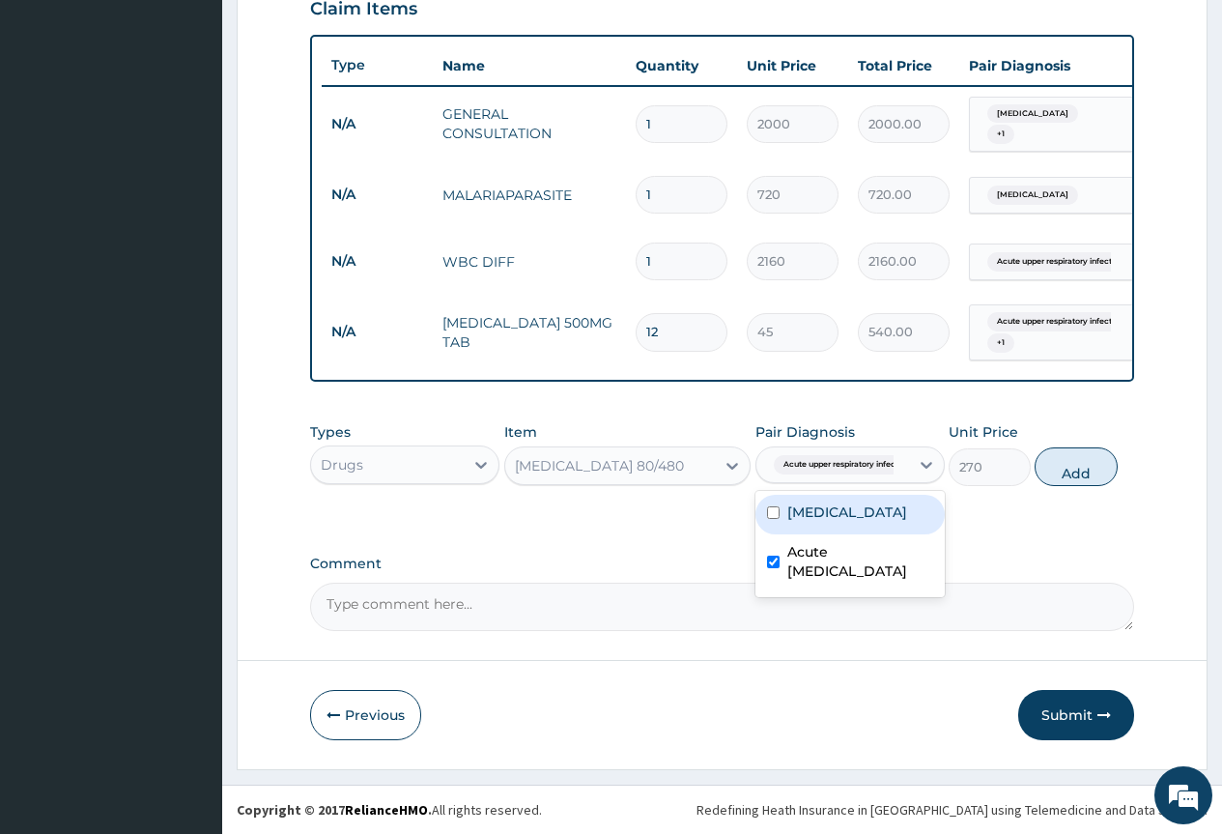
click at [837, 529] on div "Malaria" at bounding box center [850, 515] width 189 height 40
checkbox input "true"
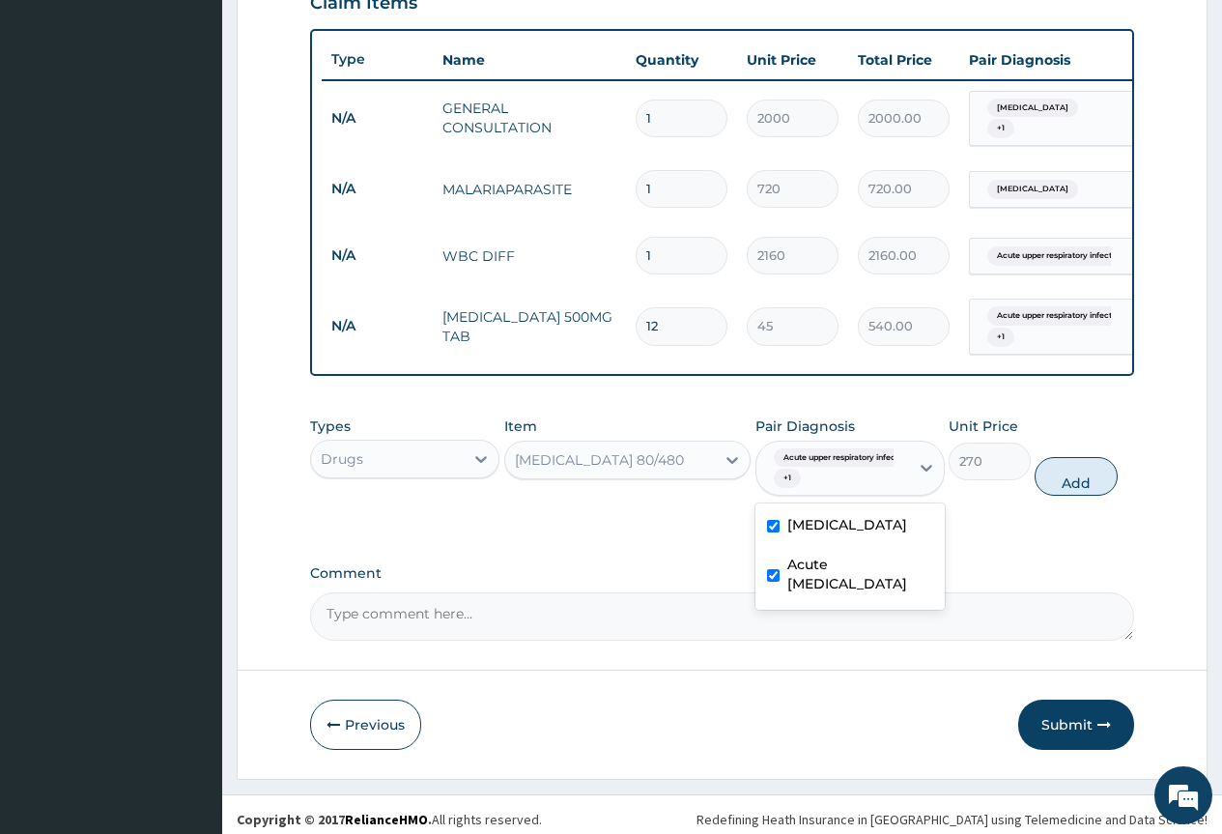
click at [851, 571] on label "Acute upper respiratory infection" at bounding box center [860, 574] width 146 height 39
checkbox input "false"
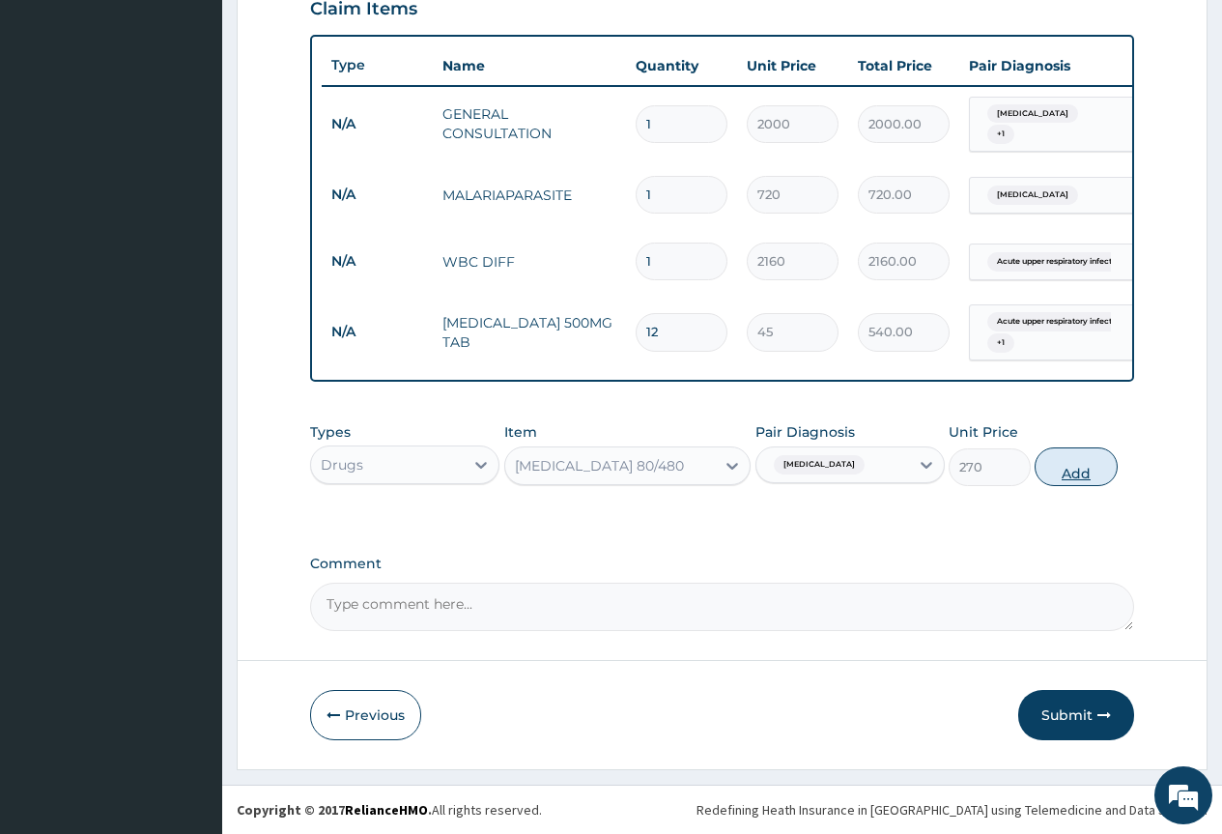
click at [1075, 470] on button "Add" at bounding box center [1076, 466] width 82 height 39
type input "0"
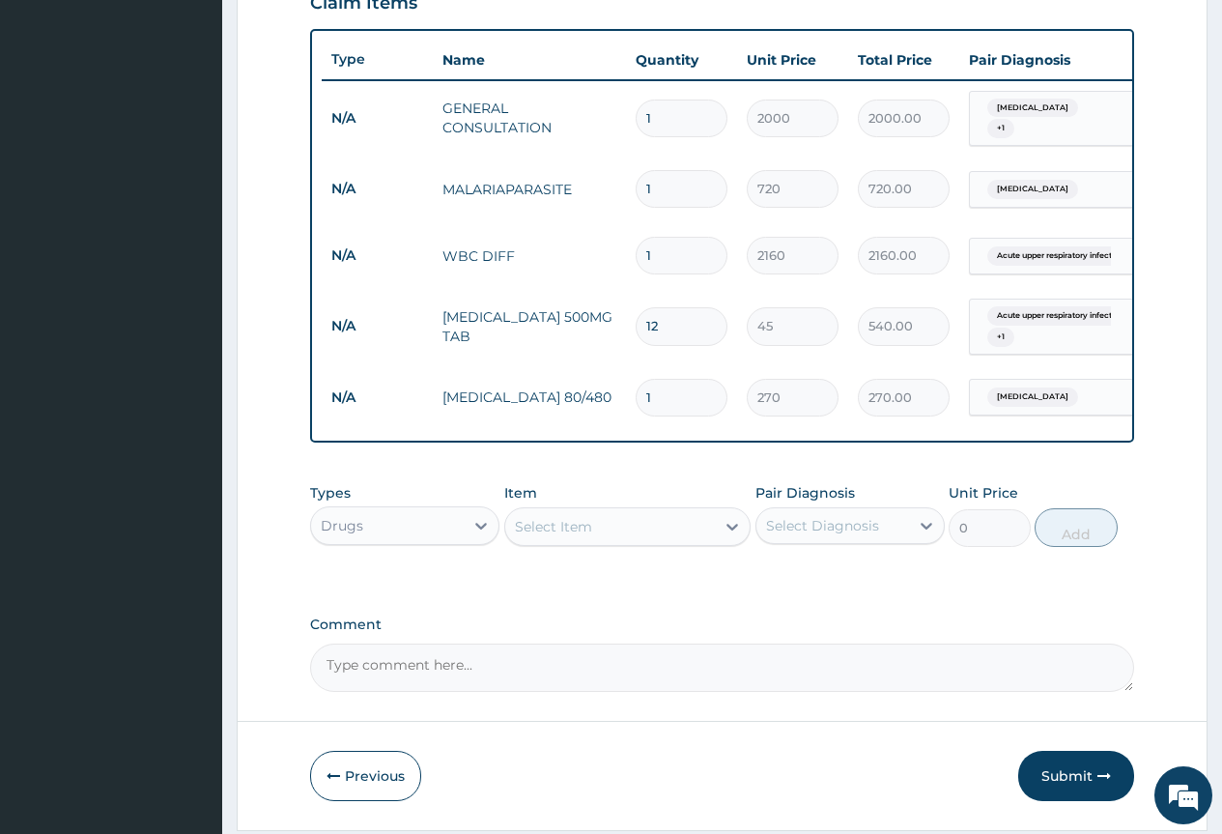
type input "12"
type input "3240.00"
type input "12"
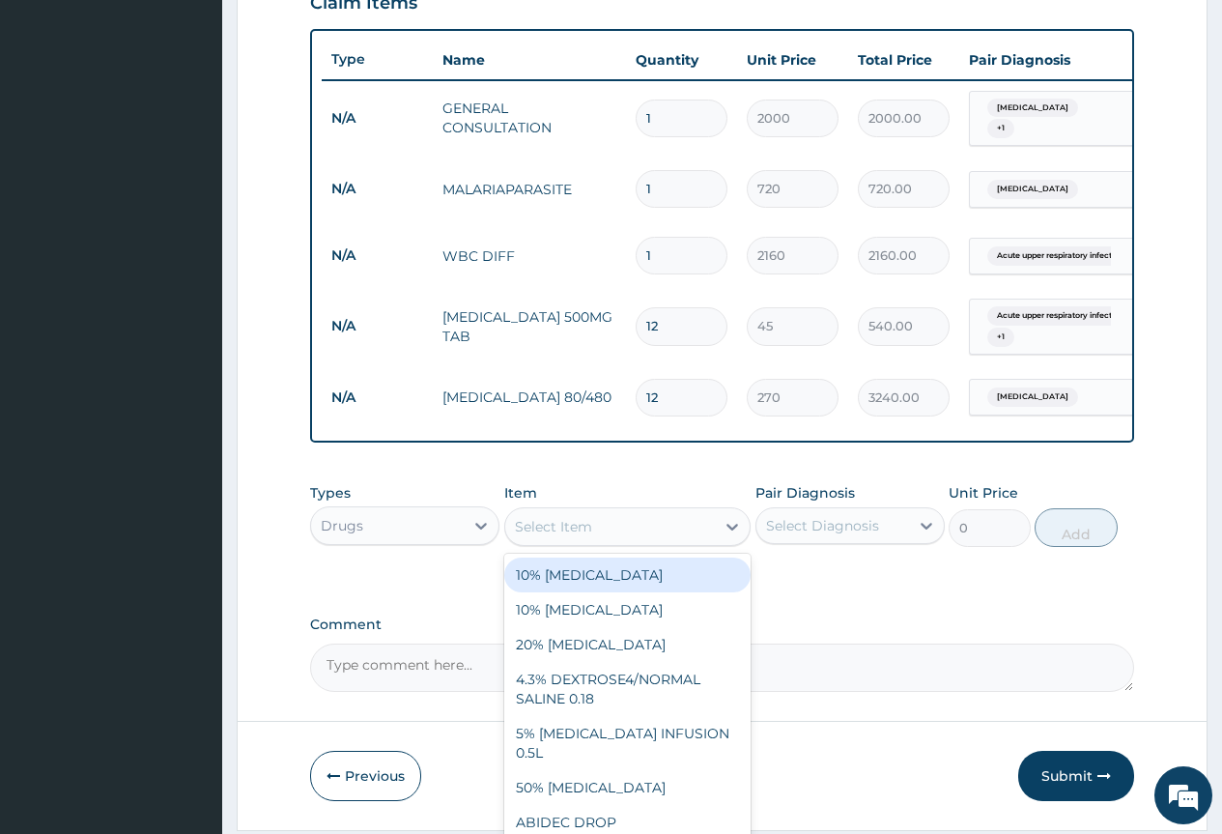
click at [684, 536] on div "Select Item" at bounding box center [610, 526] width 211 height 31
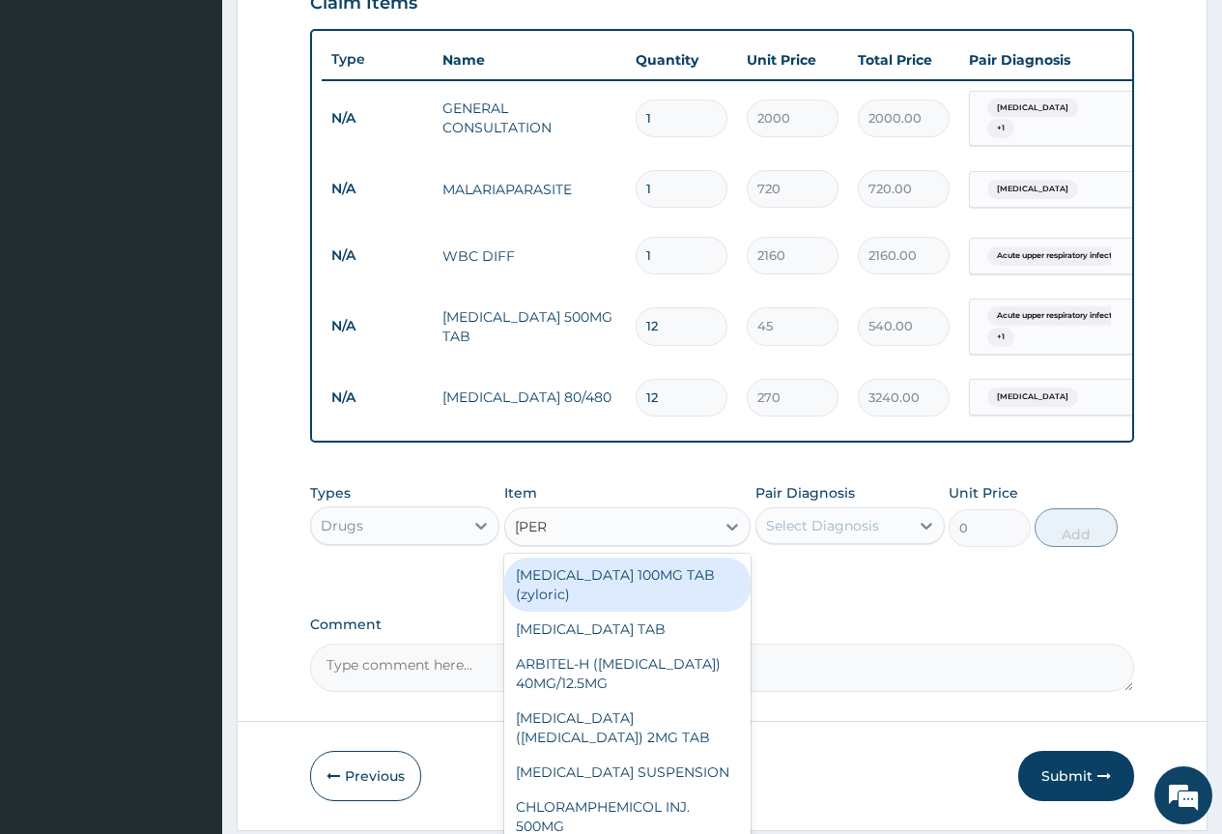
type input "LORAT"
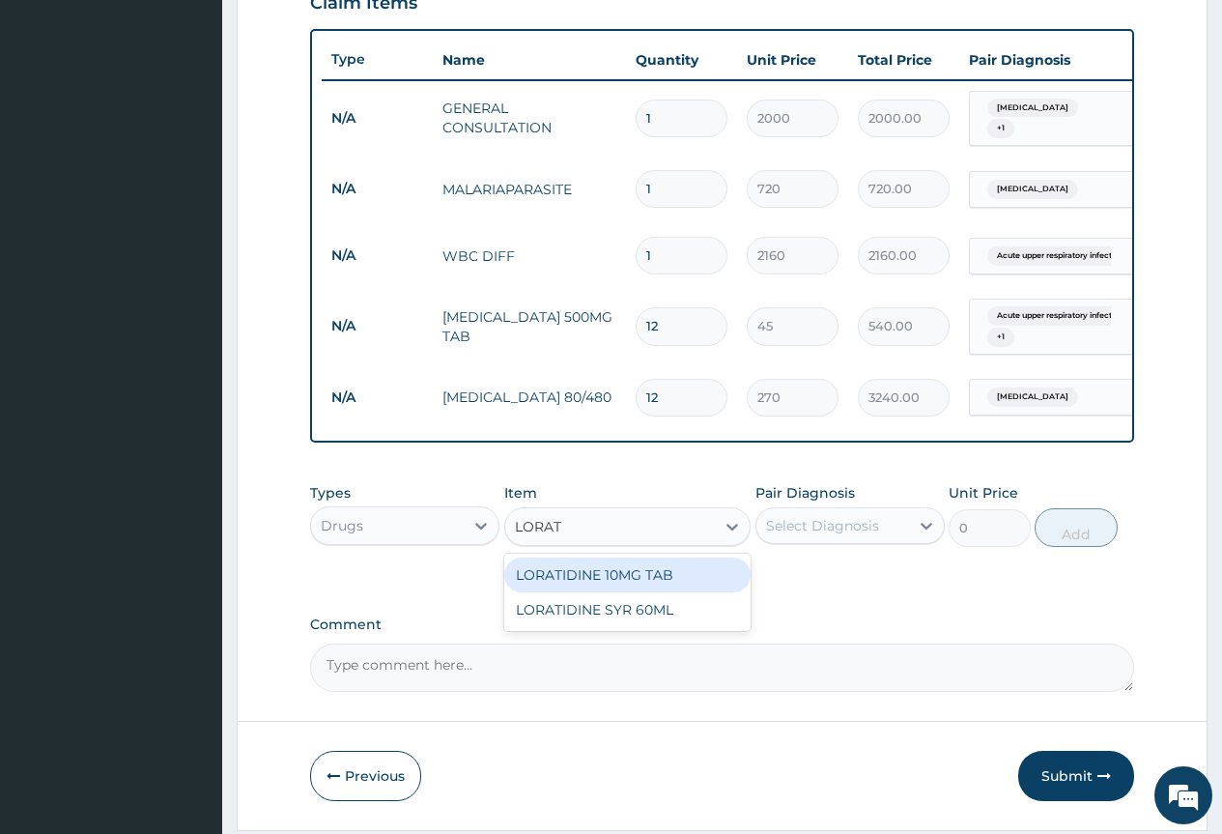
click at [650, 577] on div "LORATIDINE 10MG TAB" at bounding box center [627, 574] width 247 height 35
type input "108"
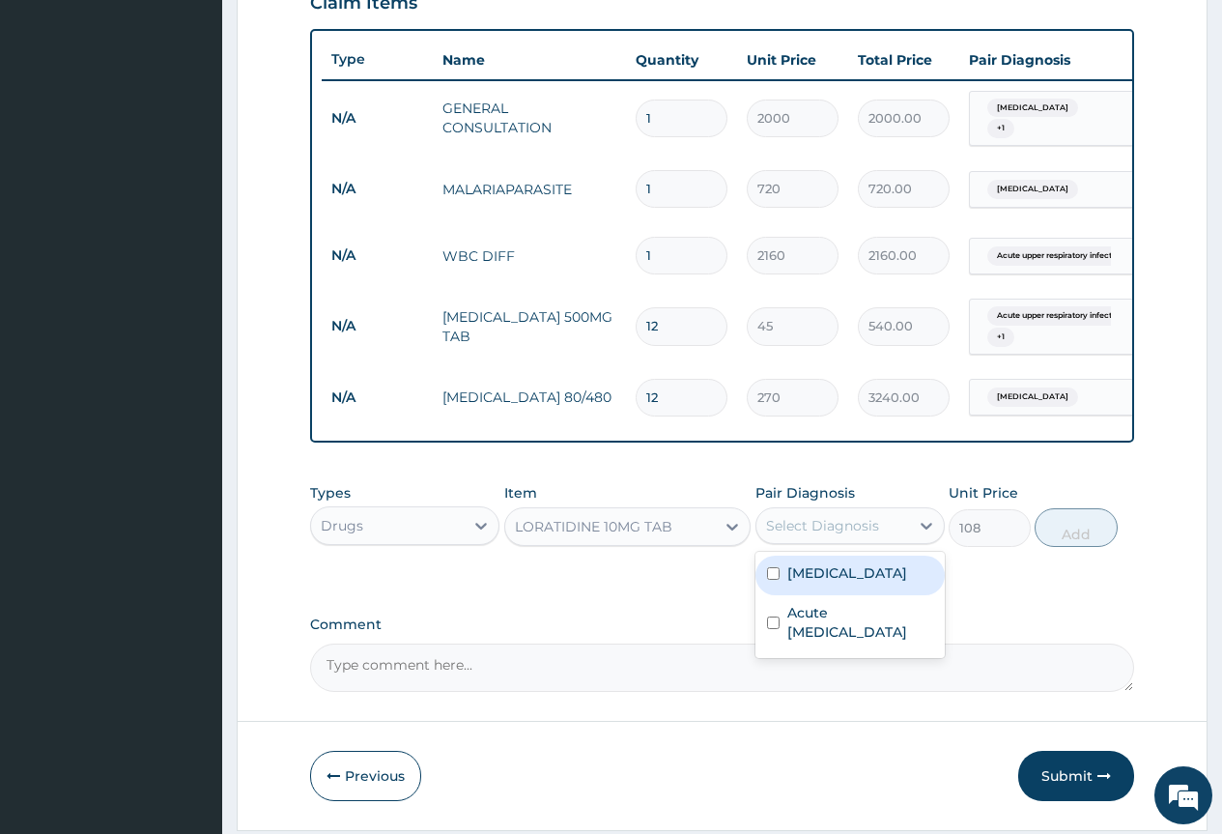
click at [833, 541] on div "Select Diagnosis" at bounding box center [833, 525] width 153 height 31
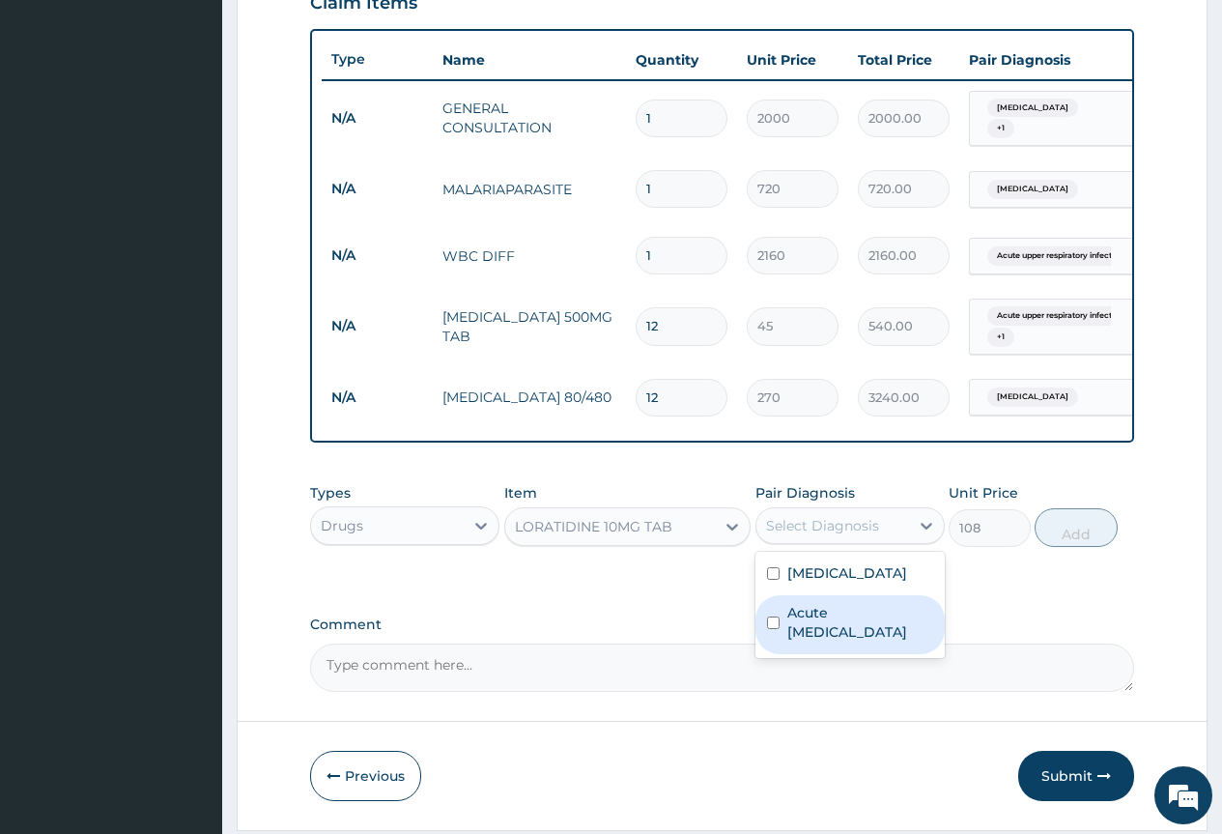
click at [804, 614] on label "Acute upper respiratory infection" at bounding box center [860, 622] width 146 height 39
checkbox input "true"
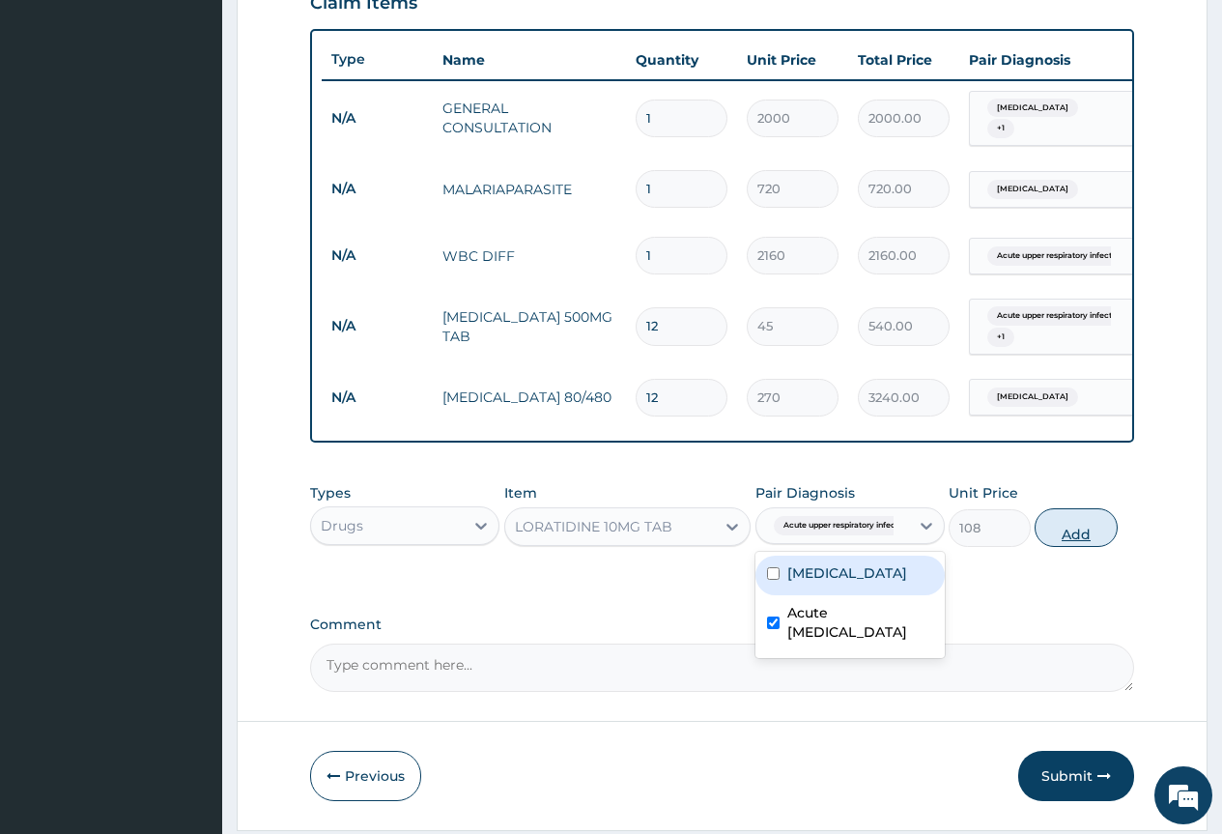
click at [1040, 532] on button "Add" at bounding box center [1076, 527] width 82 height 39
type input "0"
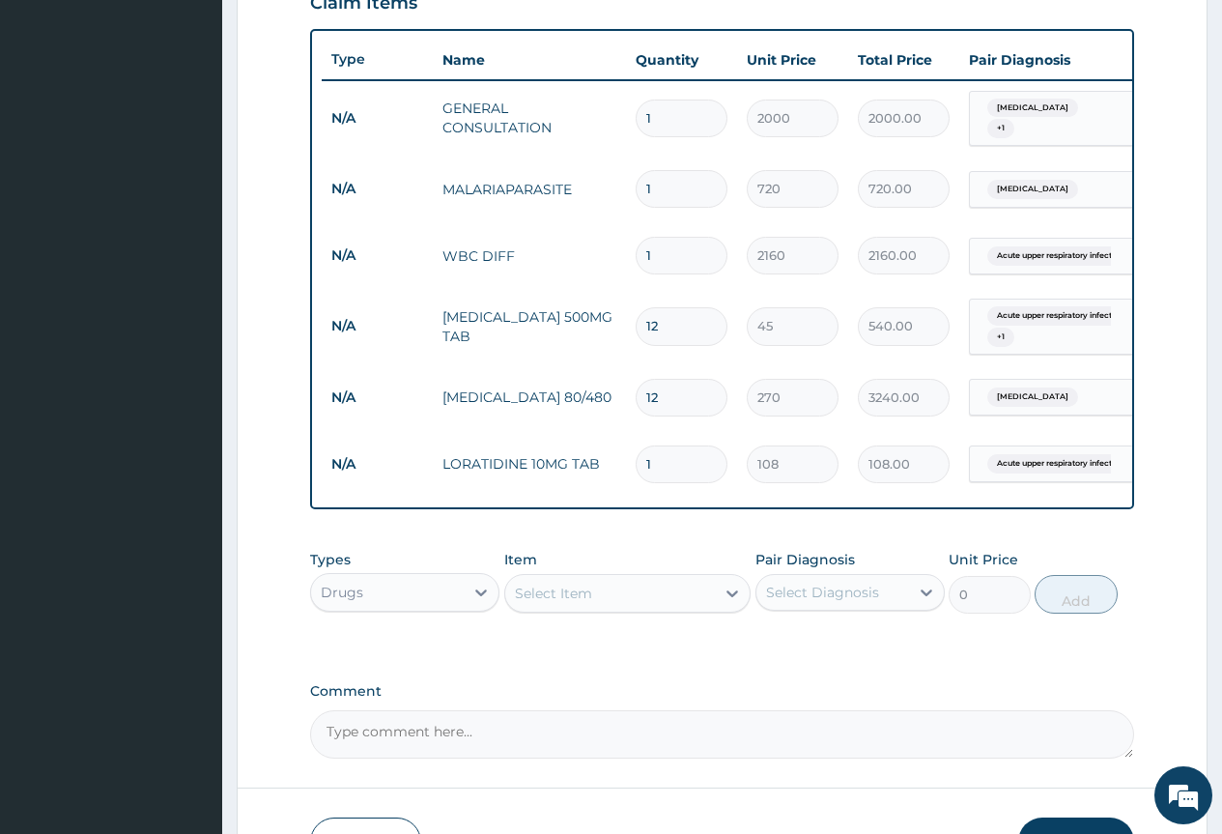
click at [688, 457] on input "1" at bounding box center [682, 464] width 92 height 38
type input "5"
type input "540.00"
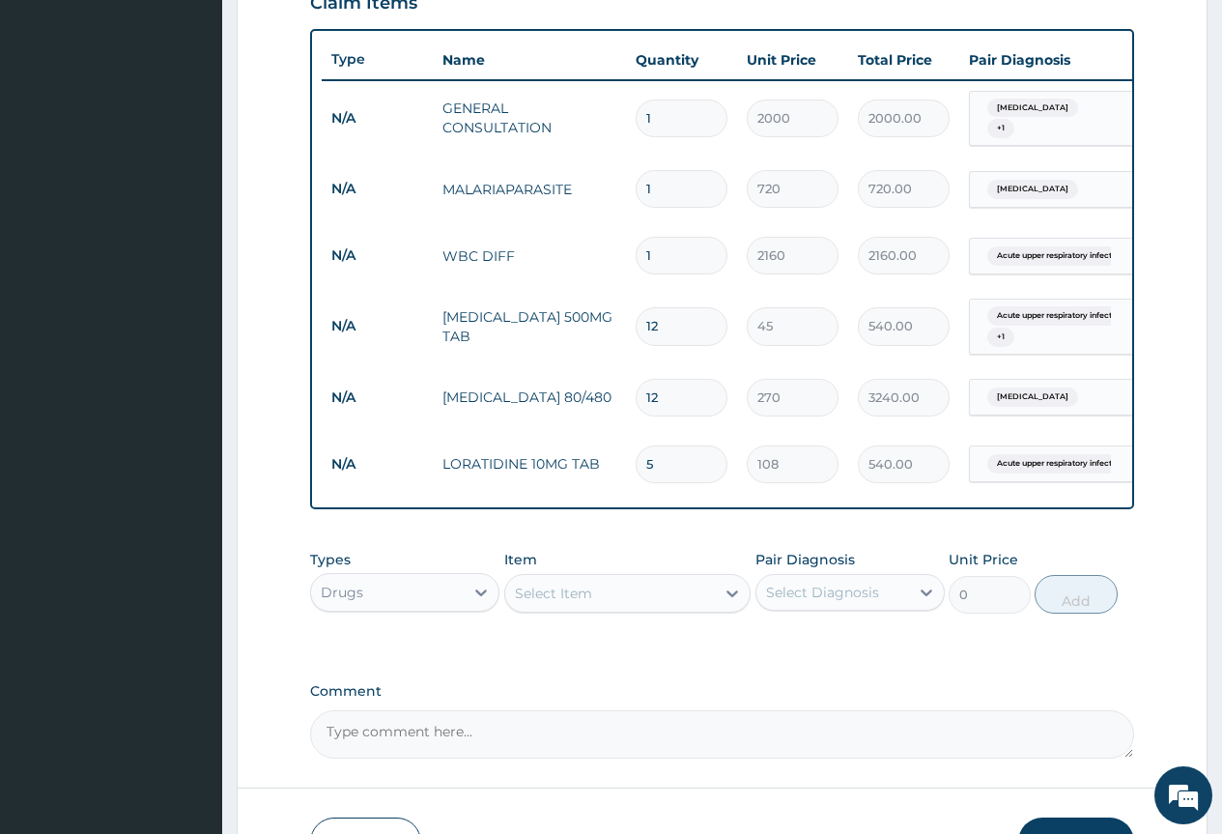
type input "5"
click at [703, 538] on div "PA Code / Prescription Code Enter Code(Secondary Care Only) Encounter Date 11-0…" at bounding box center [722, 127] width 824 height 1264
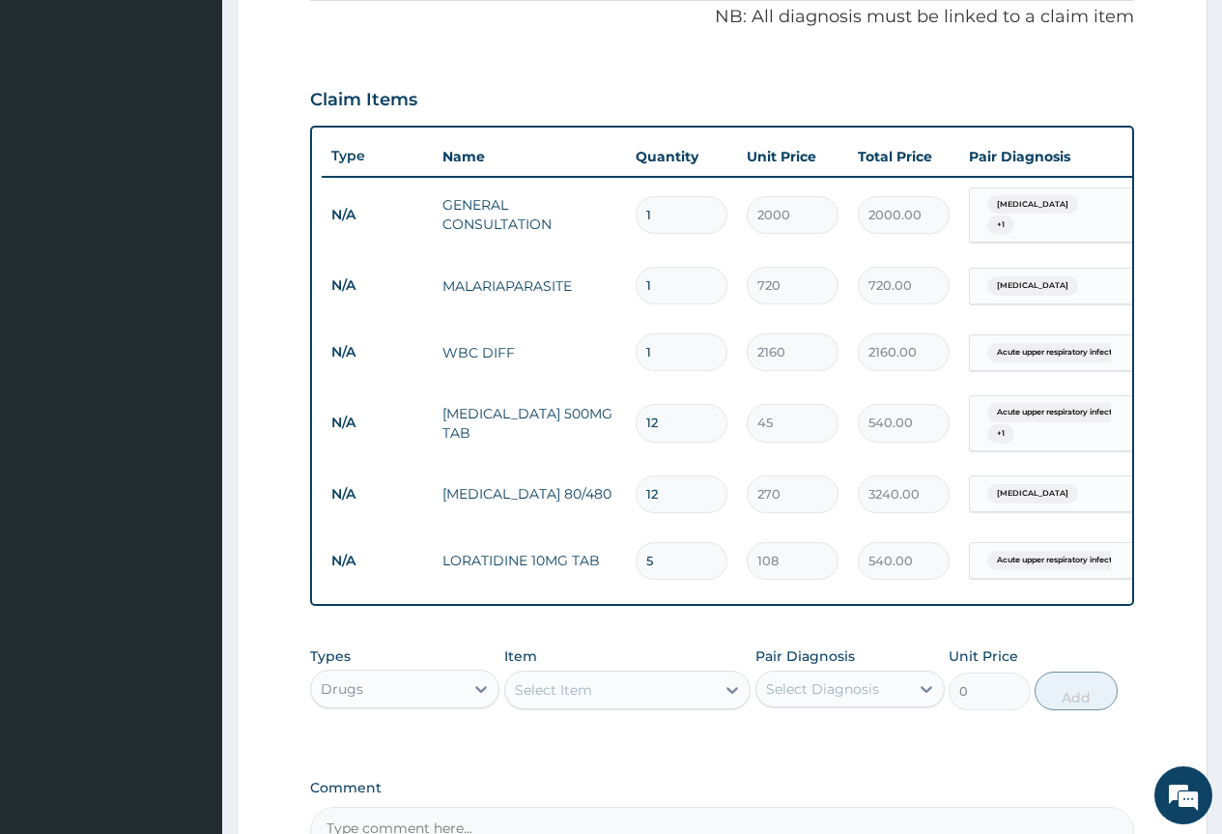
scroll to position [823, 0]
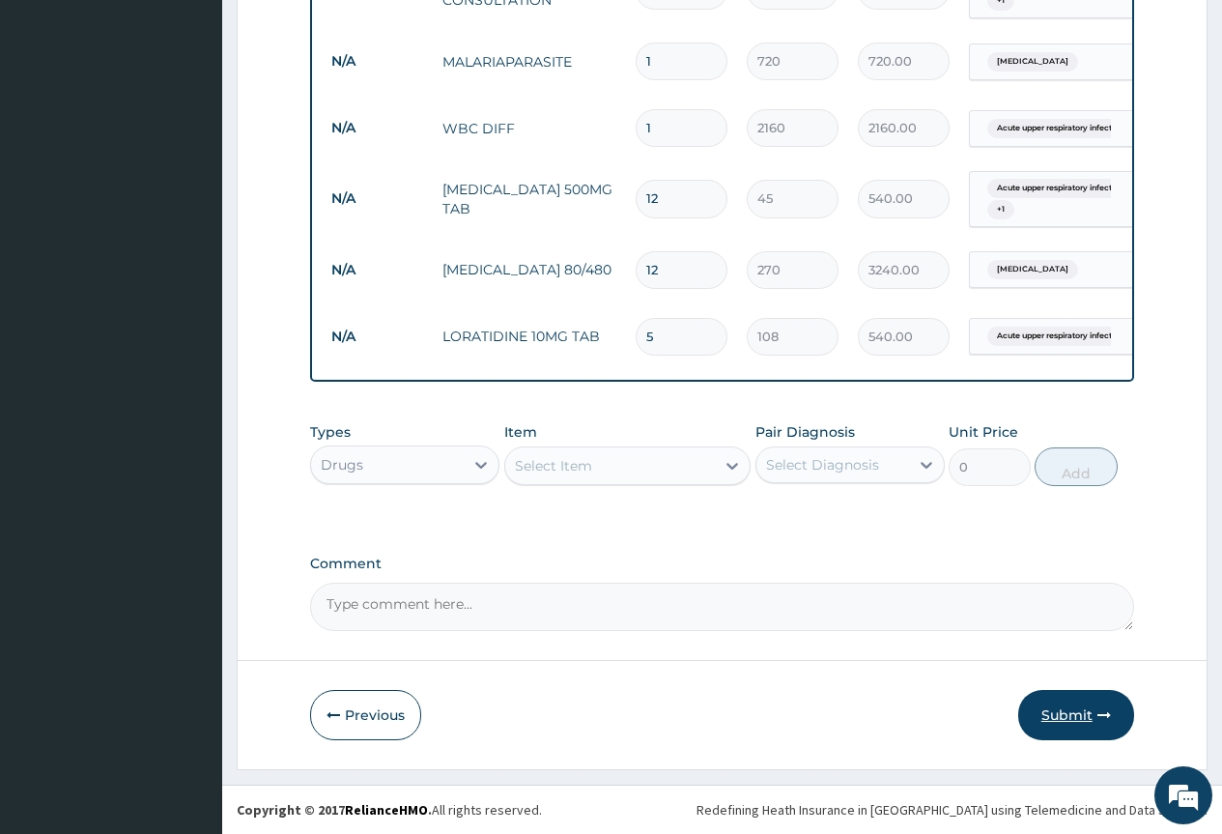
click at [1091, 728] on button "Submit" at bounding box center [1076, 715] width 116 height 50
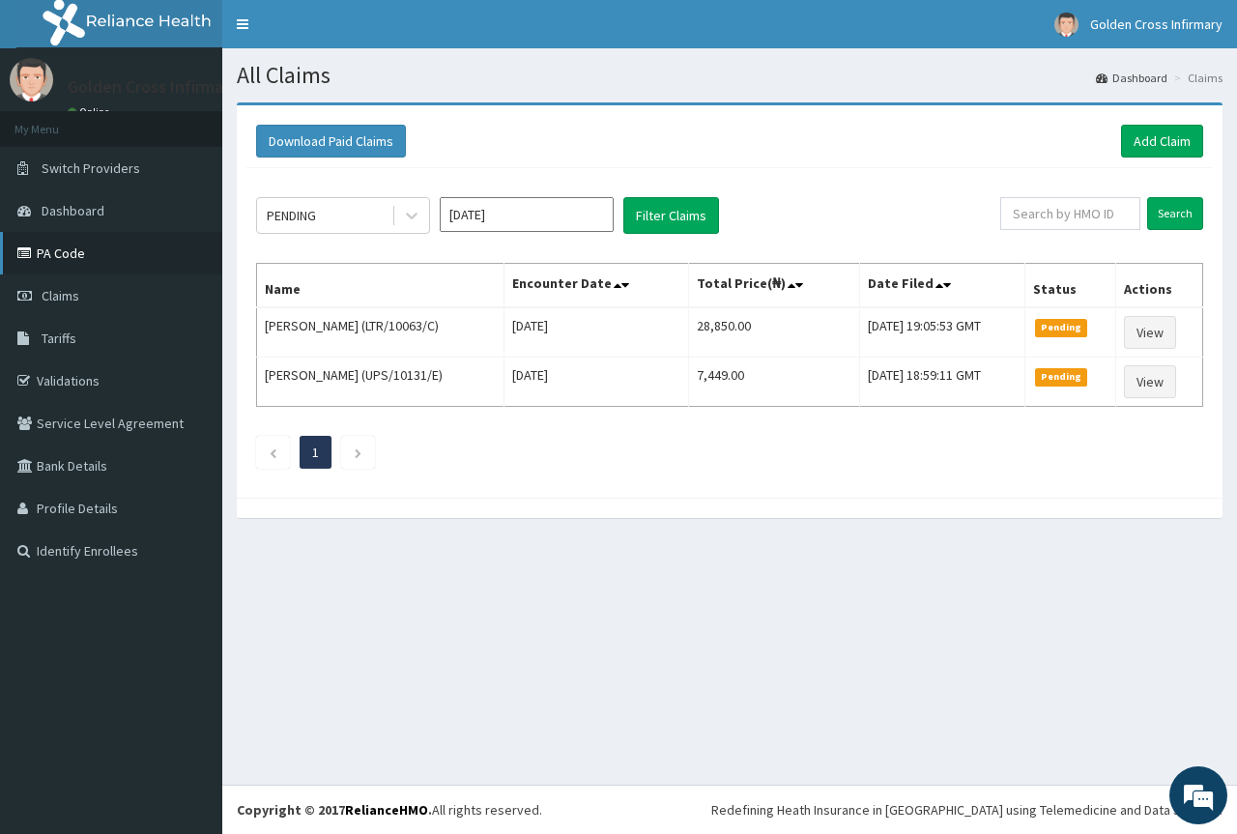
click at [60, 238] on link "PA Code" at bounding box center [111, 253] width 222 height 43
click at [1170, 143] on link "Add Claim" at bounding box center [1162, 141] width 82 height 33
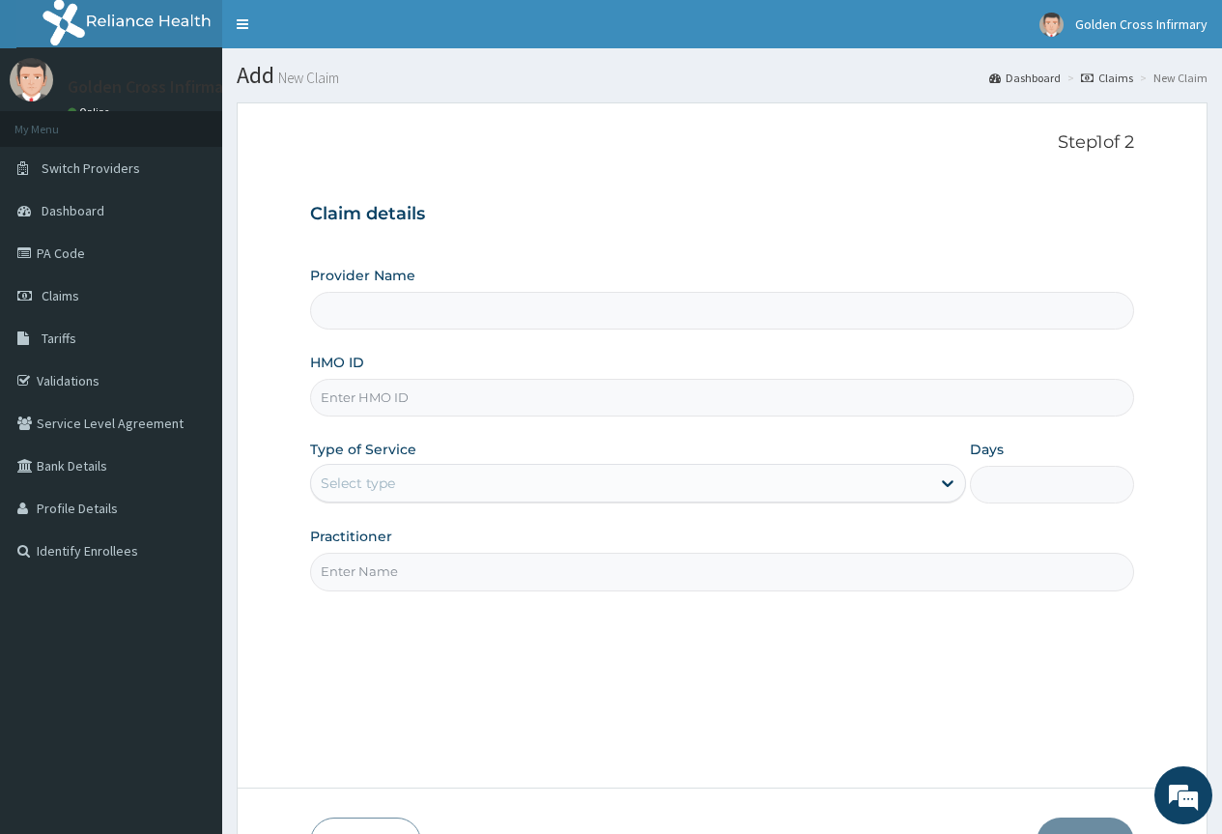
click at [424, 413] on input "HMO ID" at bounding box center [722, 398] width 824 height 38
type input "[GEOGRAPHIC_DATA] (Hospital & Maternity)"
type input "FBO/10024/D"
drag, startPoint x: 436, startPoint y: 463, endPoint x: 435, endPoint y: 476, distance: 13.6
click at [436, 473] on div "Type of Service Select type" at bounding box center [638, 472] width 656 height 64
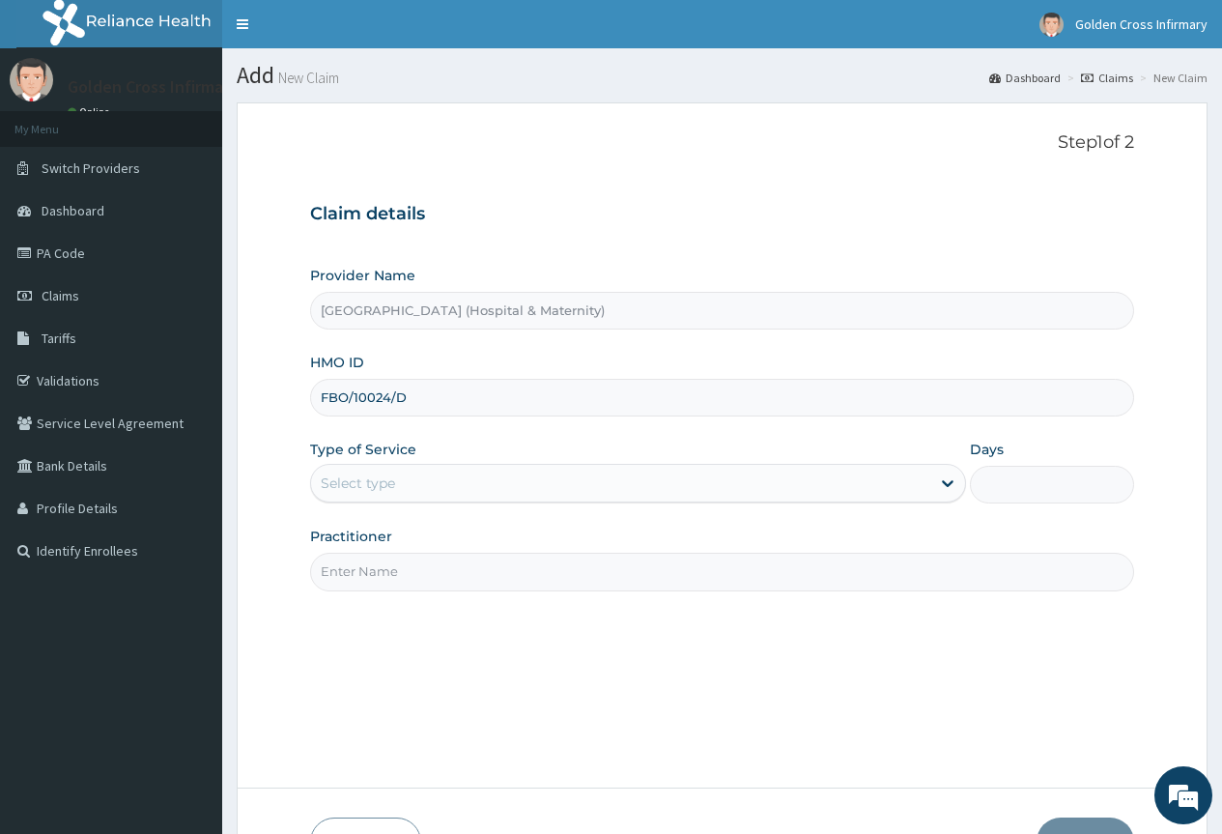
click at [471, 471] on div "Select type" at bounding box center [620, 483] width 619 height 31
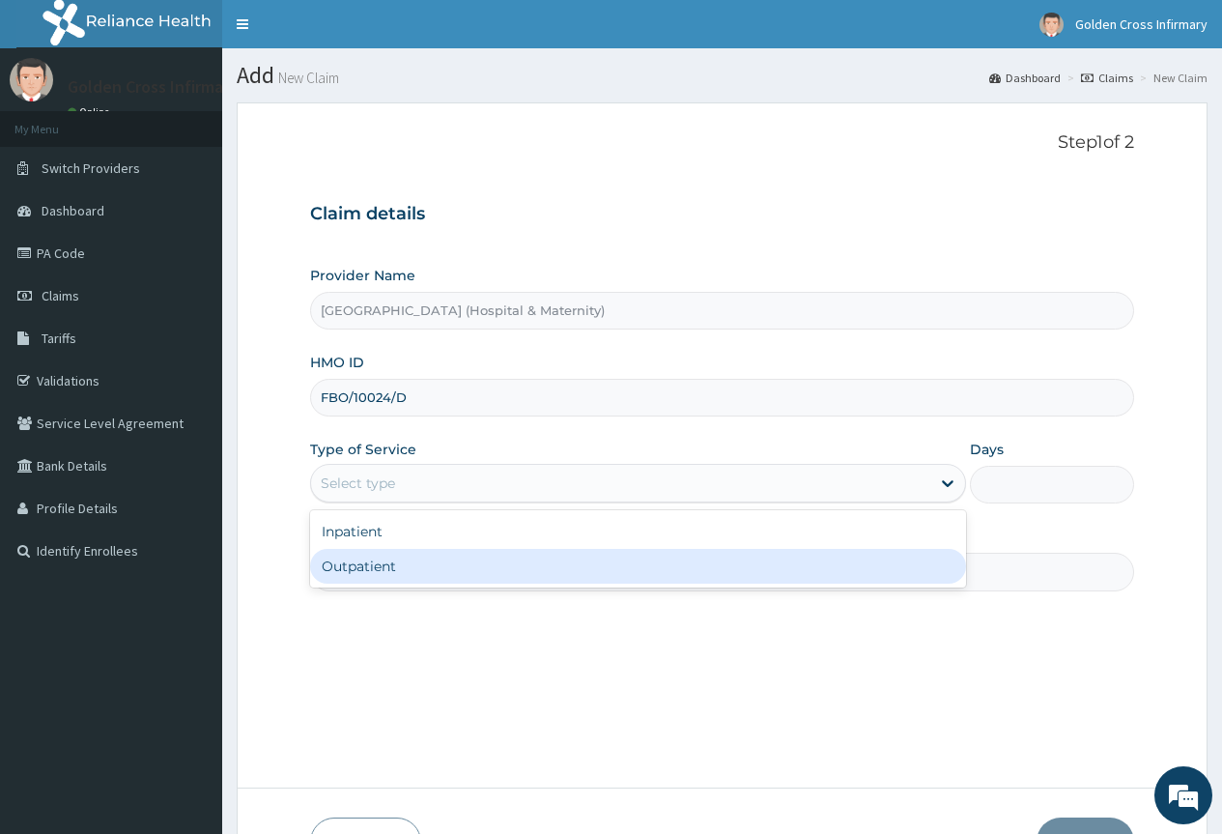
click at [458, 582] on div "Outpatient" at bounding box center [638, 566] width 656 height 35
type input "1"
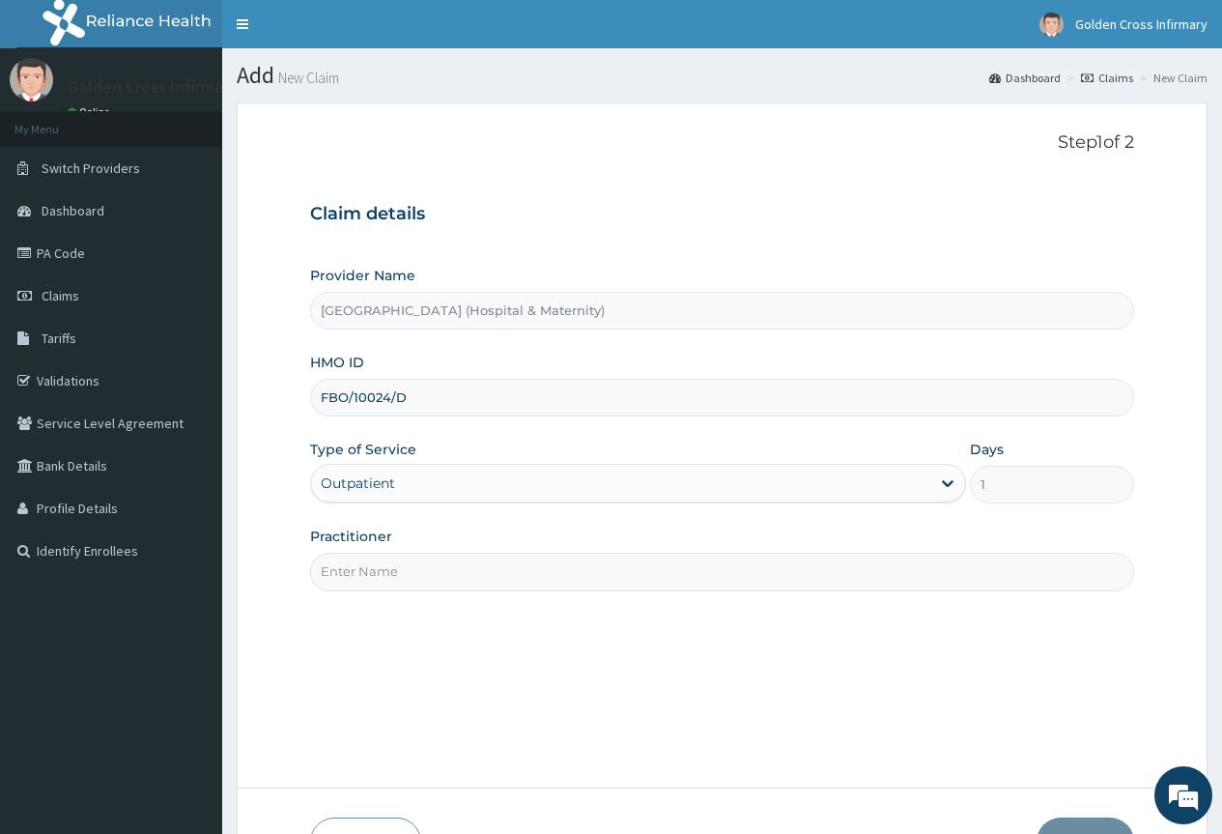
click at [458, 582] on input "Practitioner" at bounding box center [722, 572] width 824 height 38
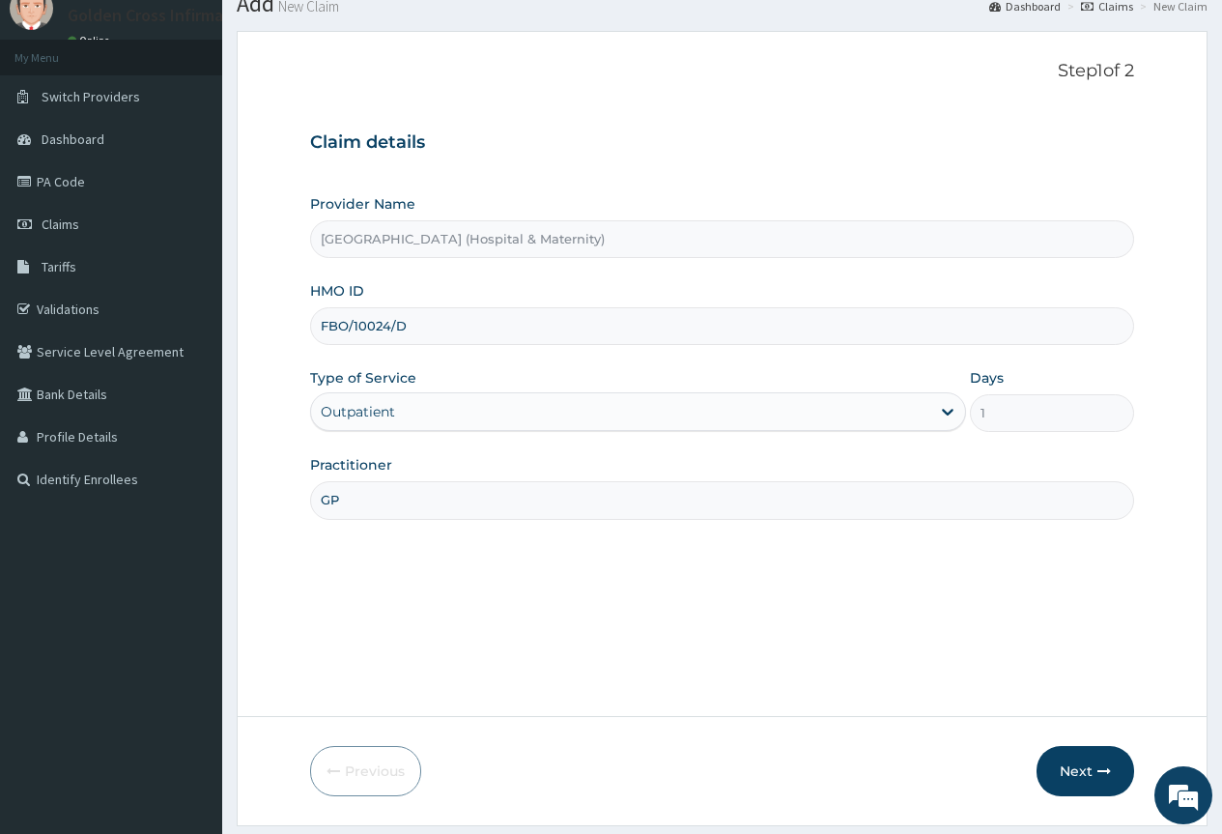
scroll to position [128, 0]
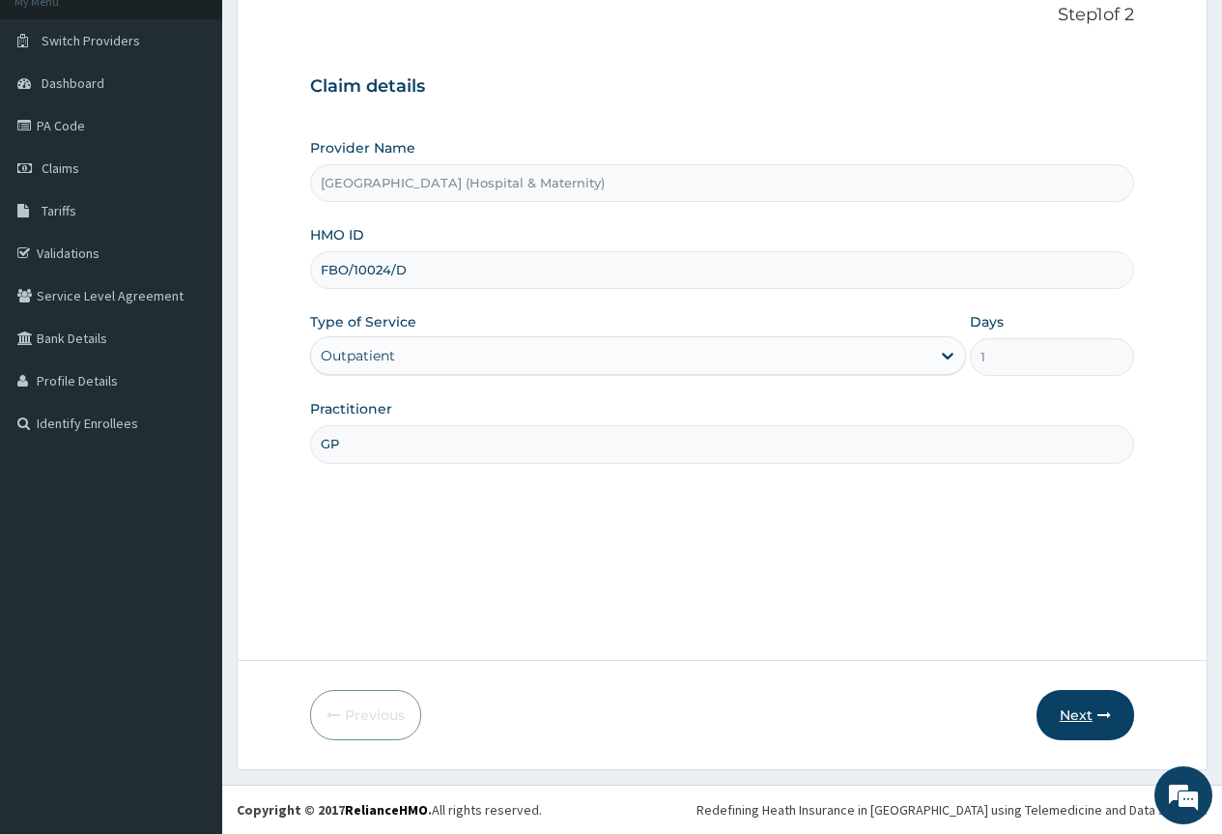
type input "GP"
click at [1114, 714] on button "Next" at bounding box center [1086, 715] width 98 height 50
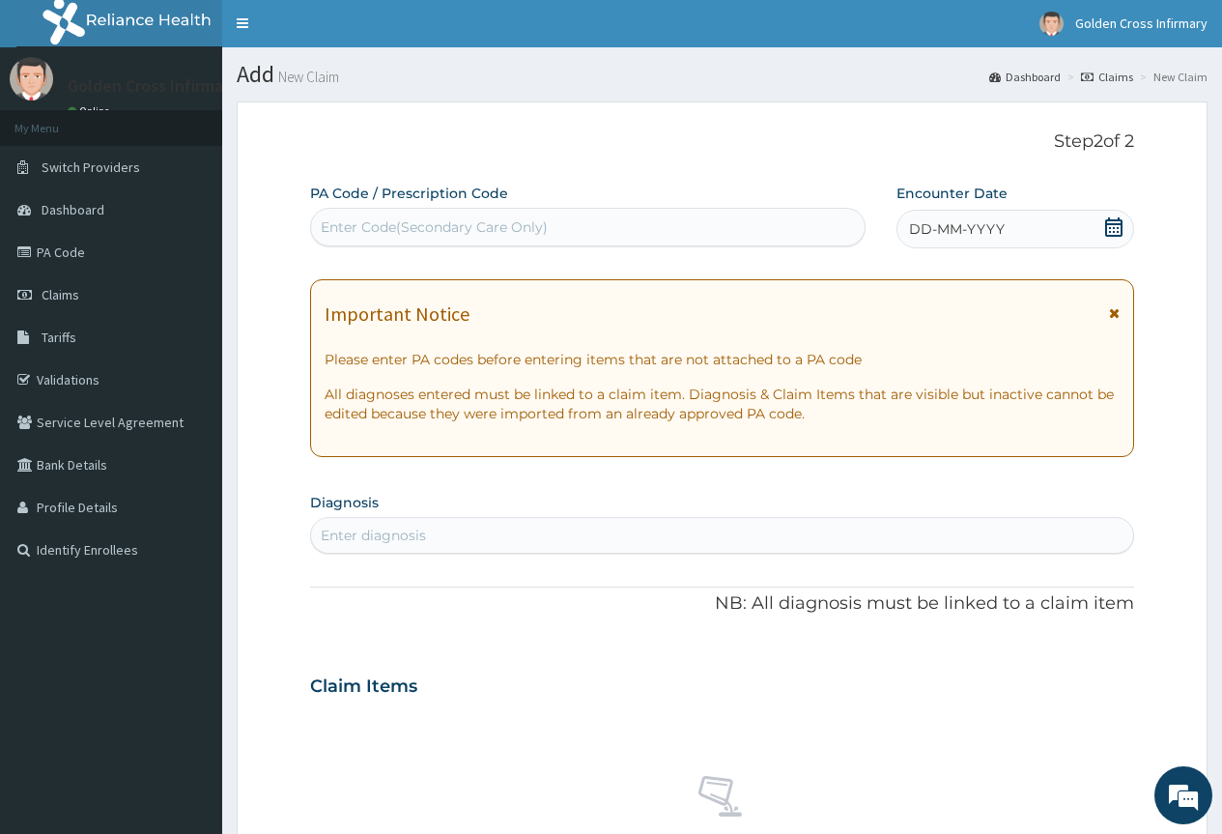
scroll to position [0, 0]
click at [1108, 232] on icon at bounding box center [1113, 227] width 19 height 19
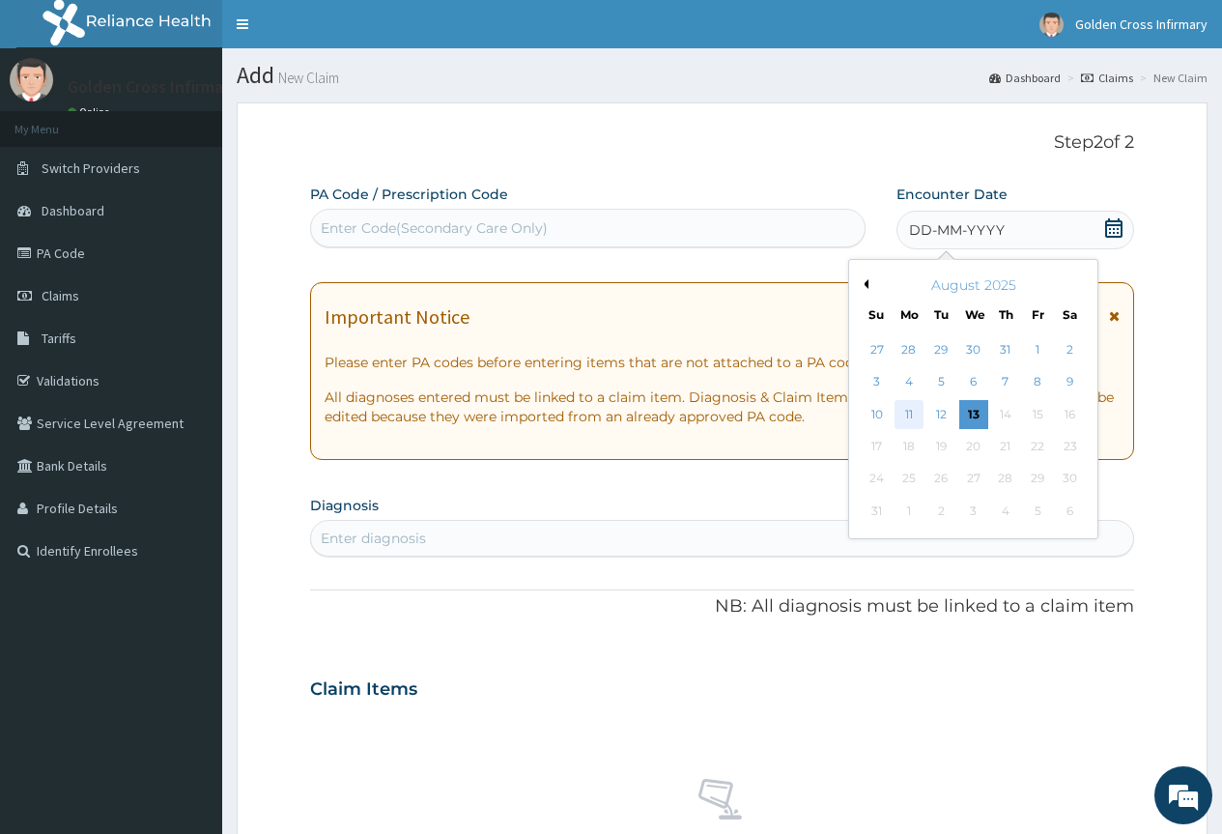
click at [895, 409] on div "11" at bounding box center [909, 414] width 29 height 29
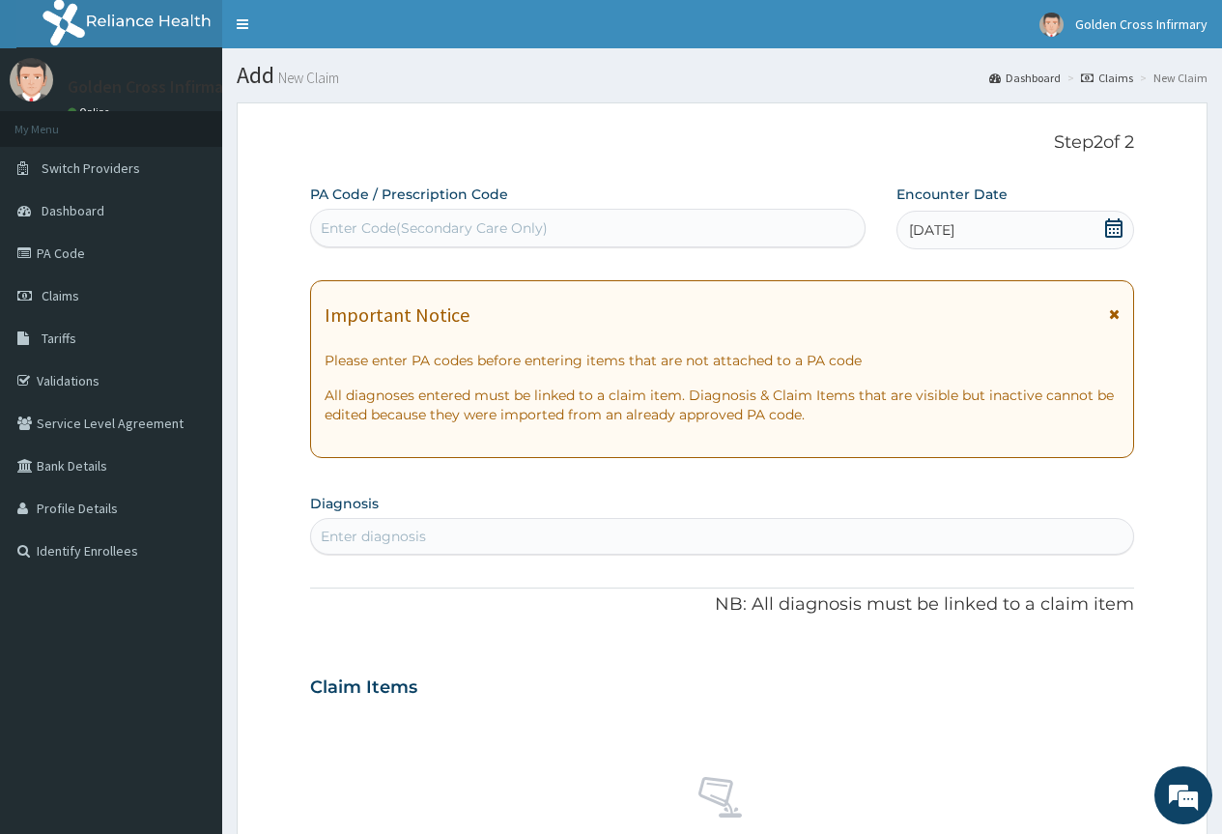
click at [853, 531] on div "Enter diagnosis" at bounding box center [722, 536] width 822 height 31
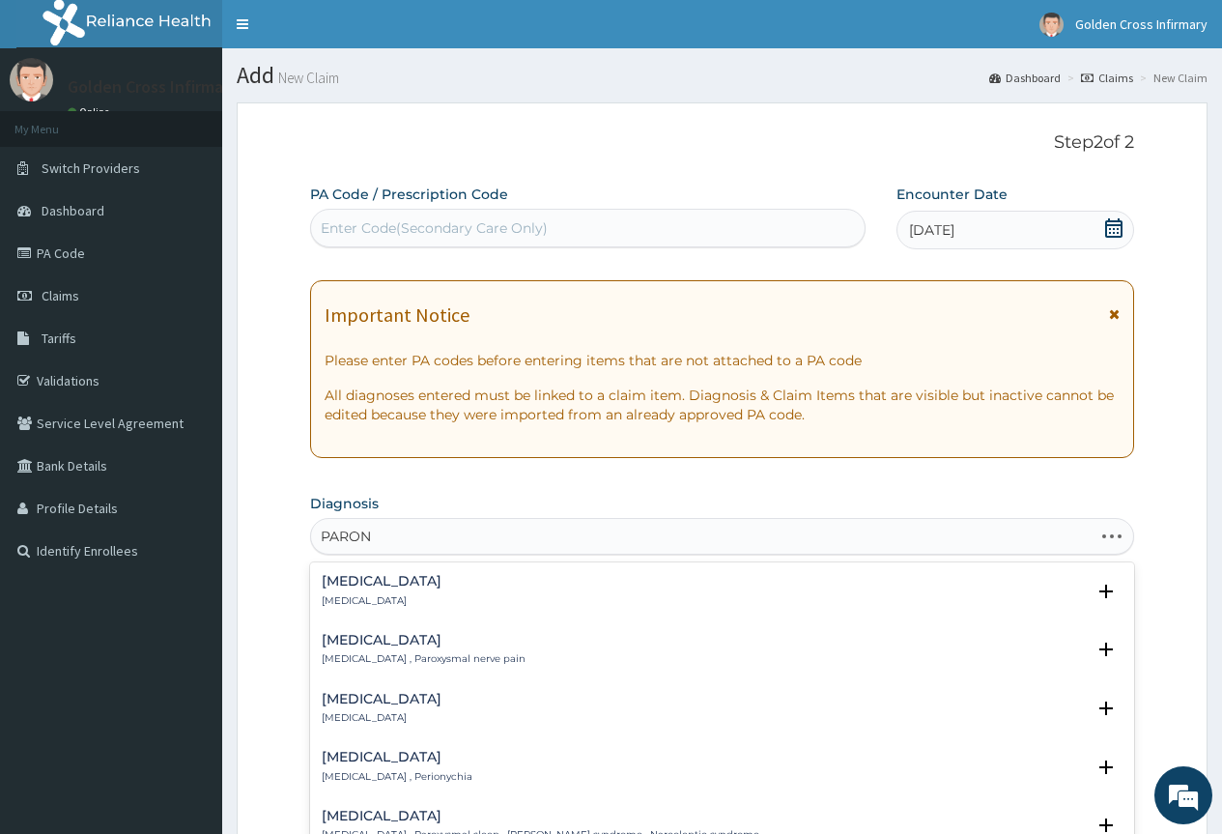
type input "PARONY"
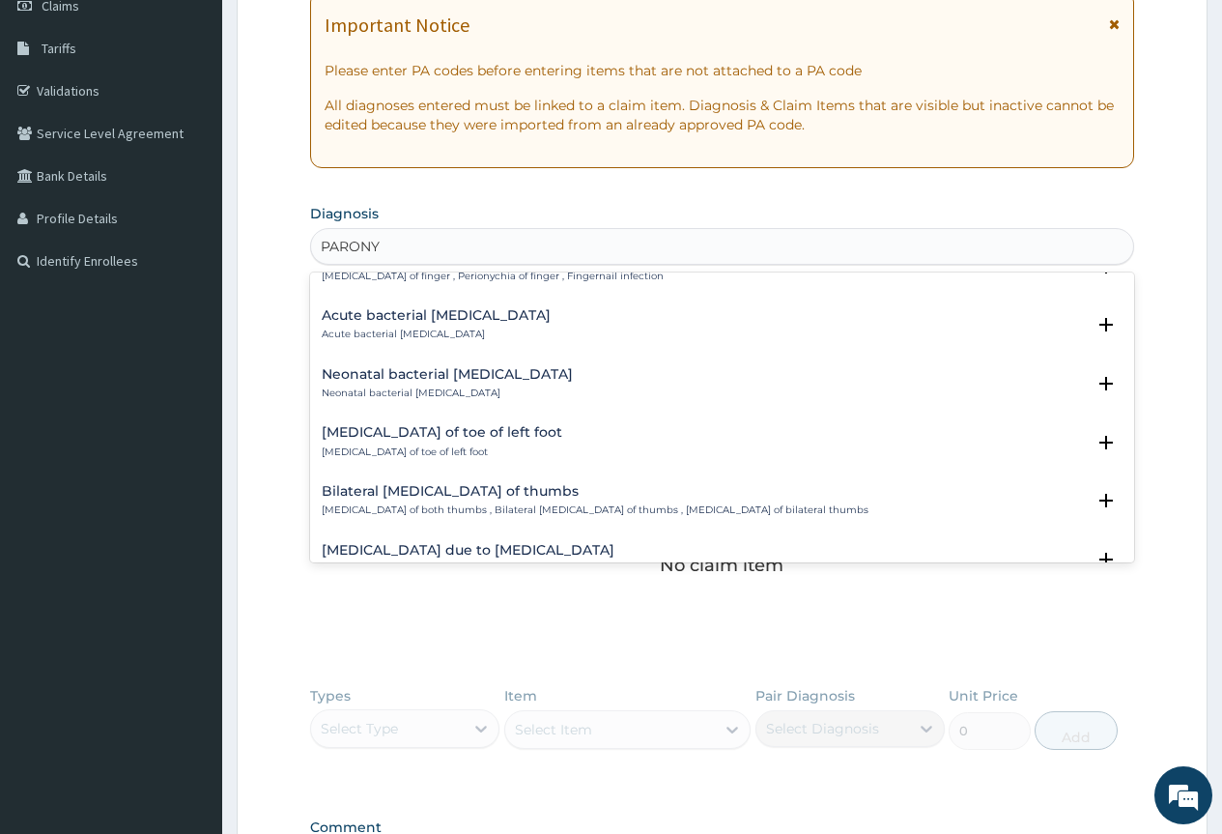
scroll to position [290, 0]
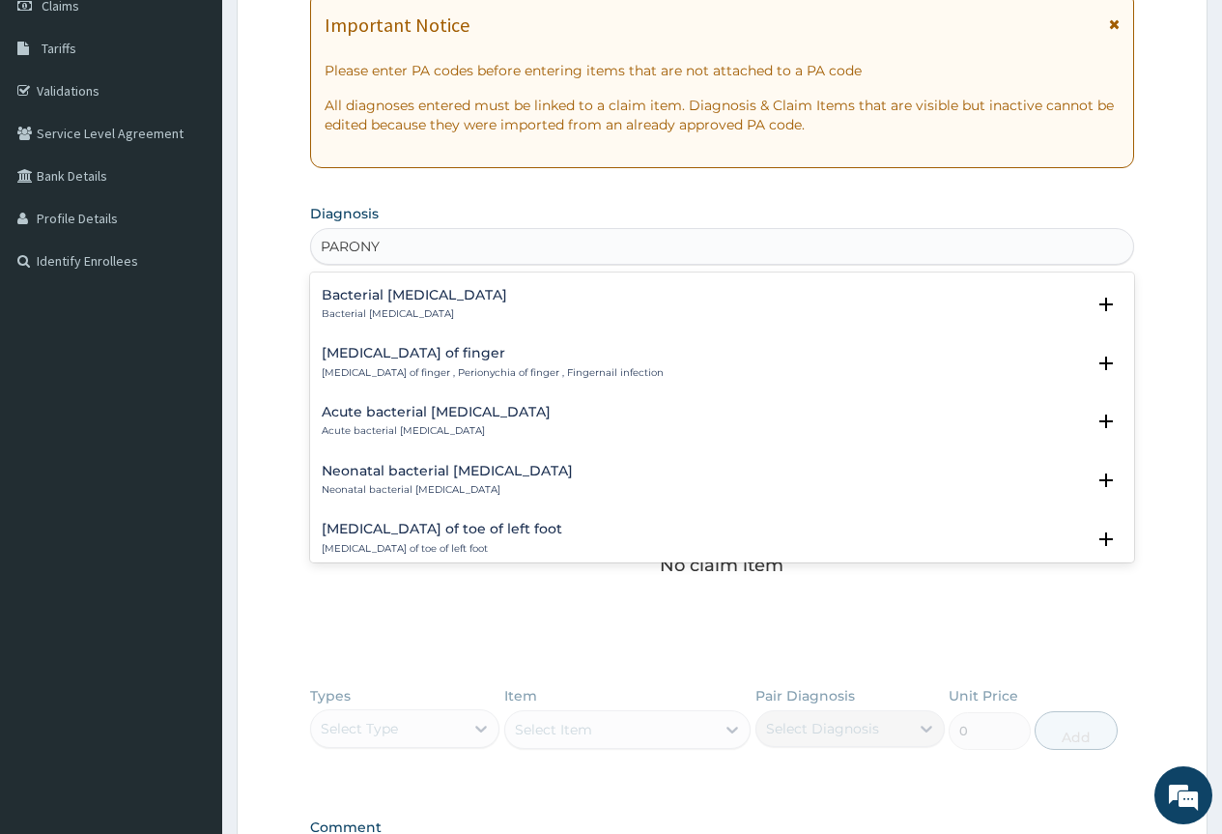
click at [412, 357] on h4 "[MEDICAL_DATA] of finger" at bounding box center [493, 353] width 342 height 14
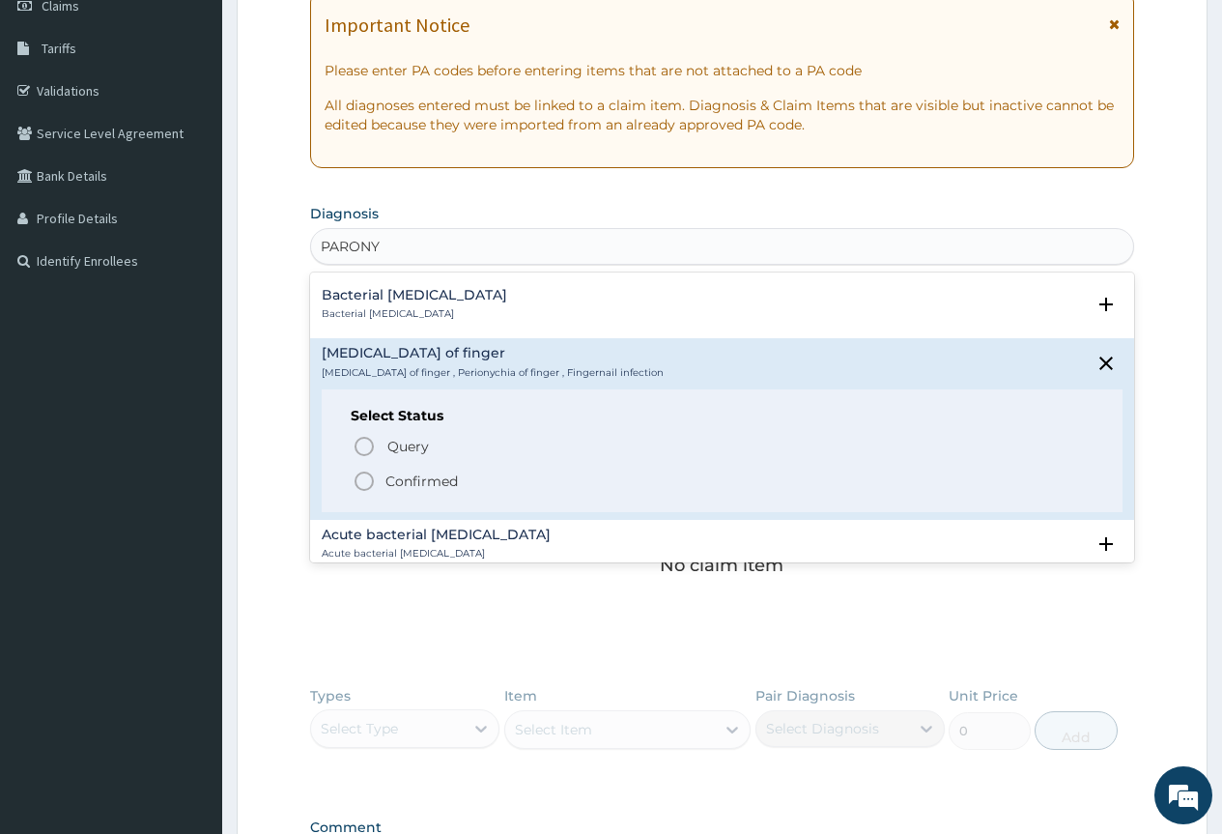
click at [396, 477] on p "Confirmed" at bounding box center [422, 480] width 72 height 19
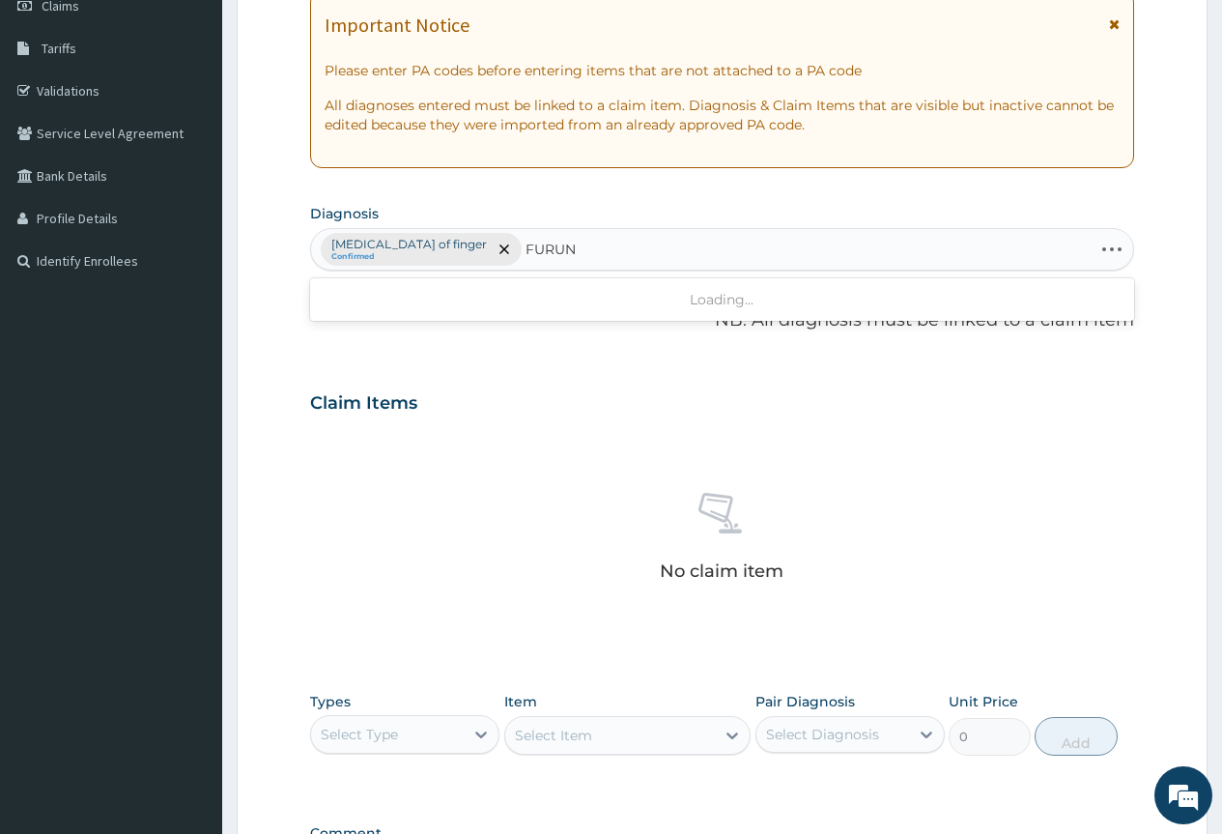
type input "FURUNC"
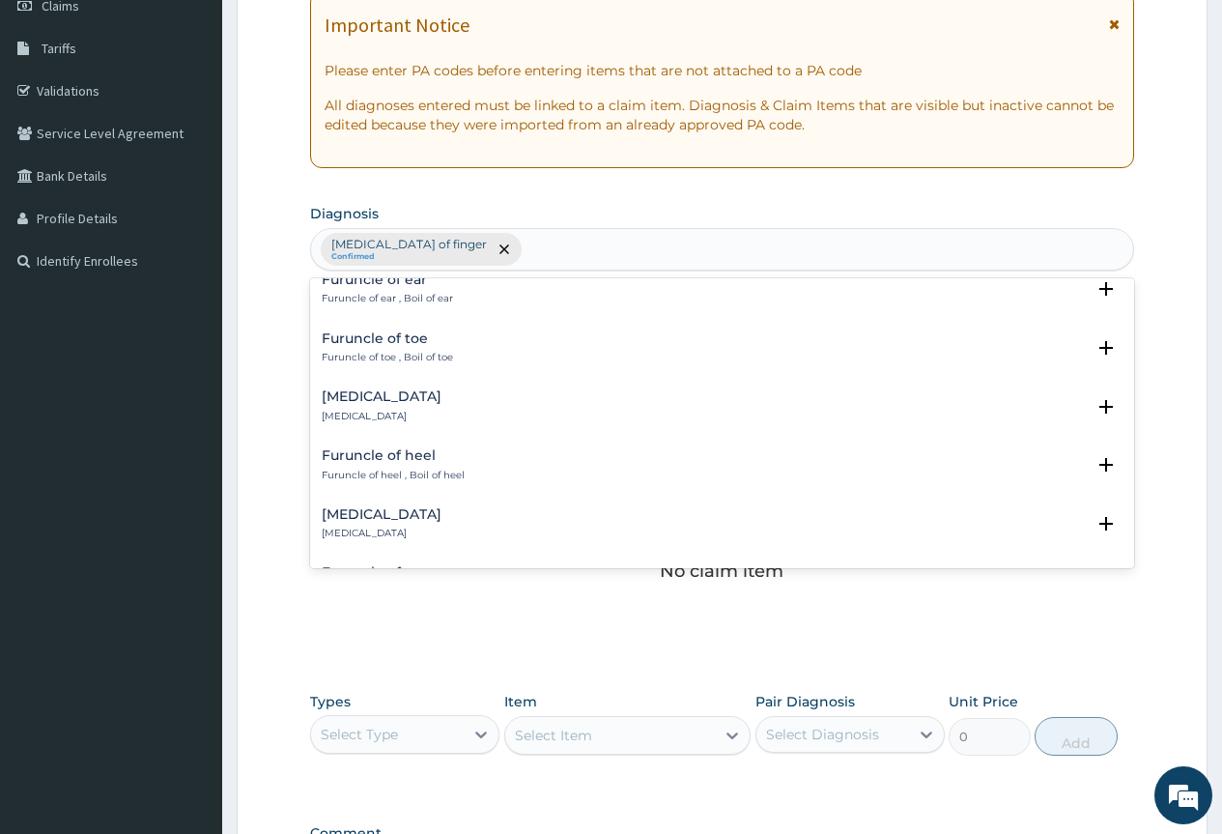
scroll to position [0, 0]
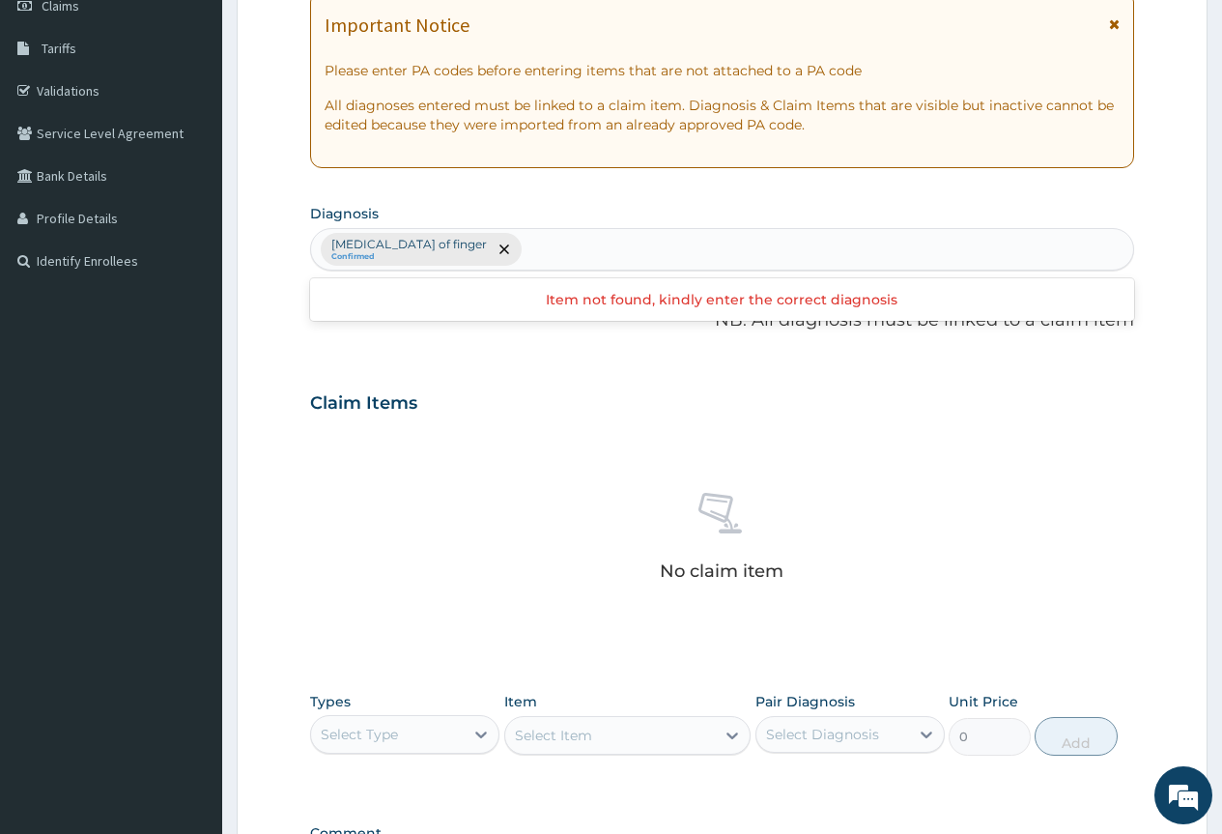
click at [590, 240] on div "[MEDICAL_DATA] of finger Confirmed" at bounding box center [722, 249] width 822 height 41
type input "ACUTE UPPER"
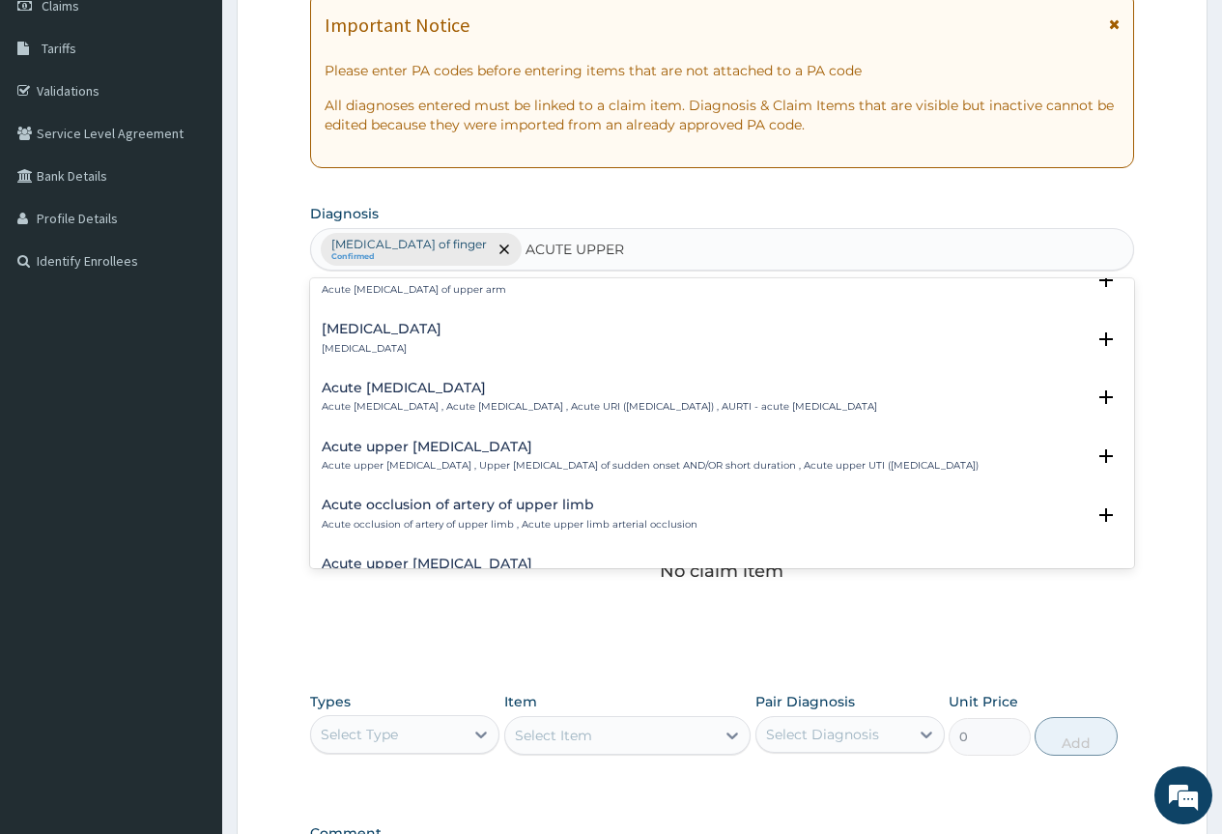
scroll to position [193, 0]
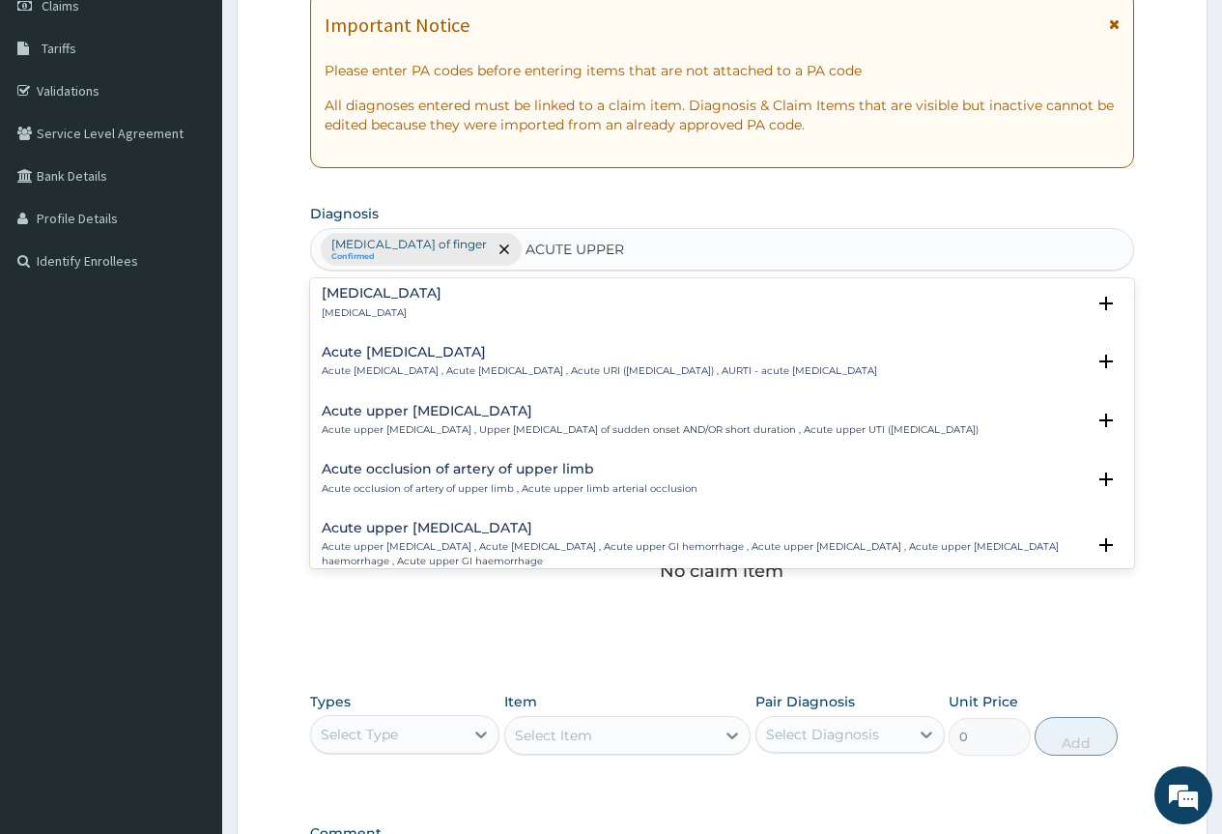
click at [476, 347] on div "Acute [MEDICAL_DATA] Acute [MEDICAL_DATA] , Acute [MEDICAL_DATA] , Acute URI ([…" at bounding box center [600, 362] width 556 height 34
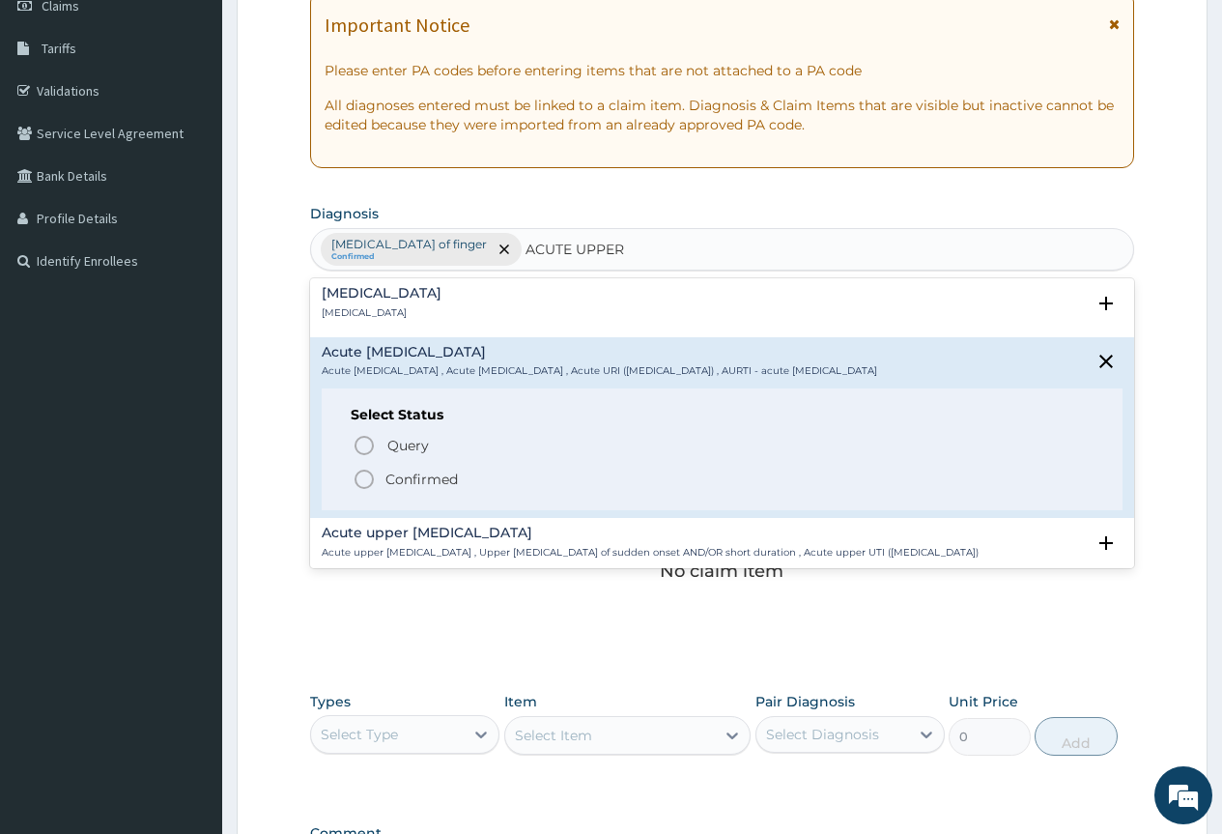
click at [451, 481] on p "Confirmed" at bounding box center [422, 479] width 72 height 19
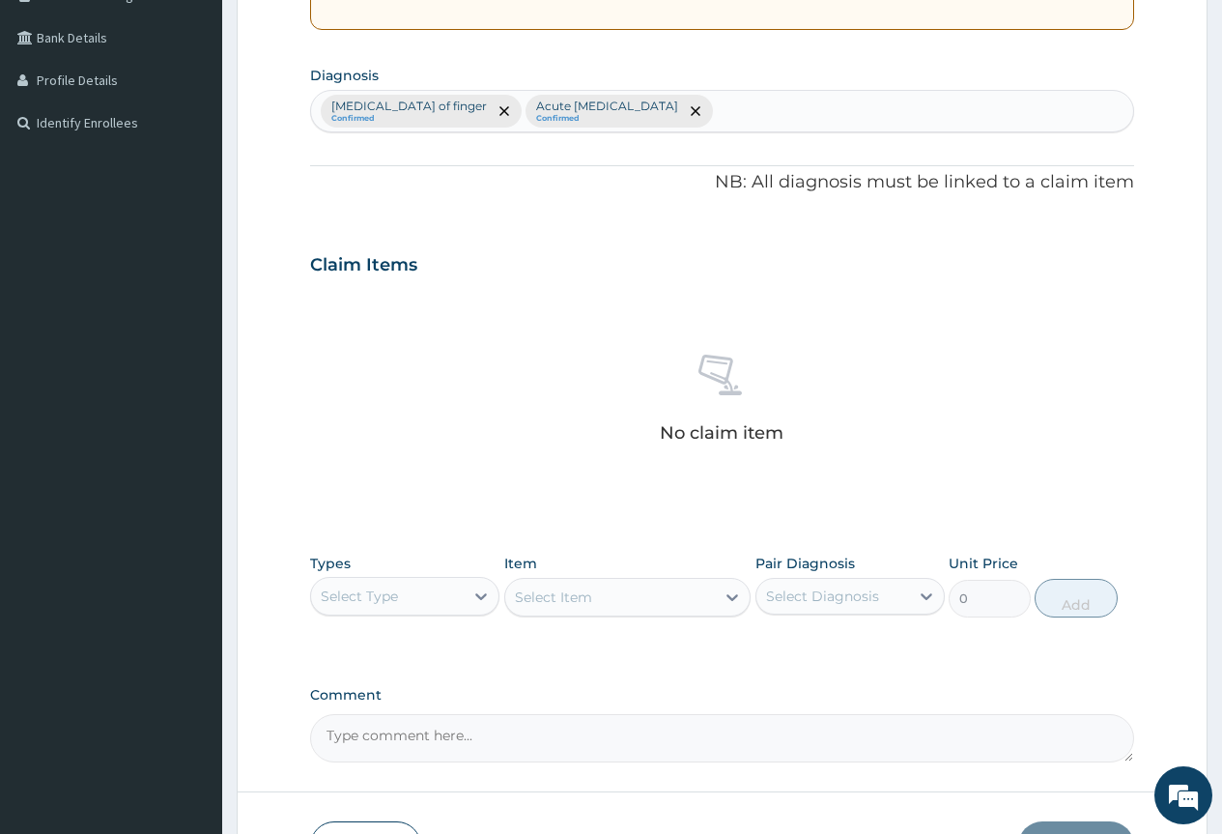
scroll to position [559, 0]
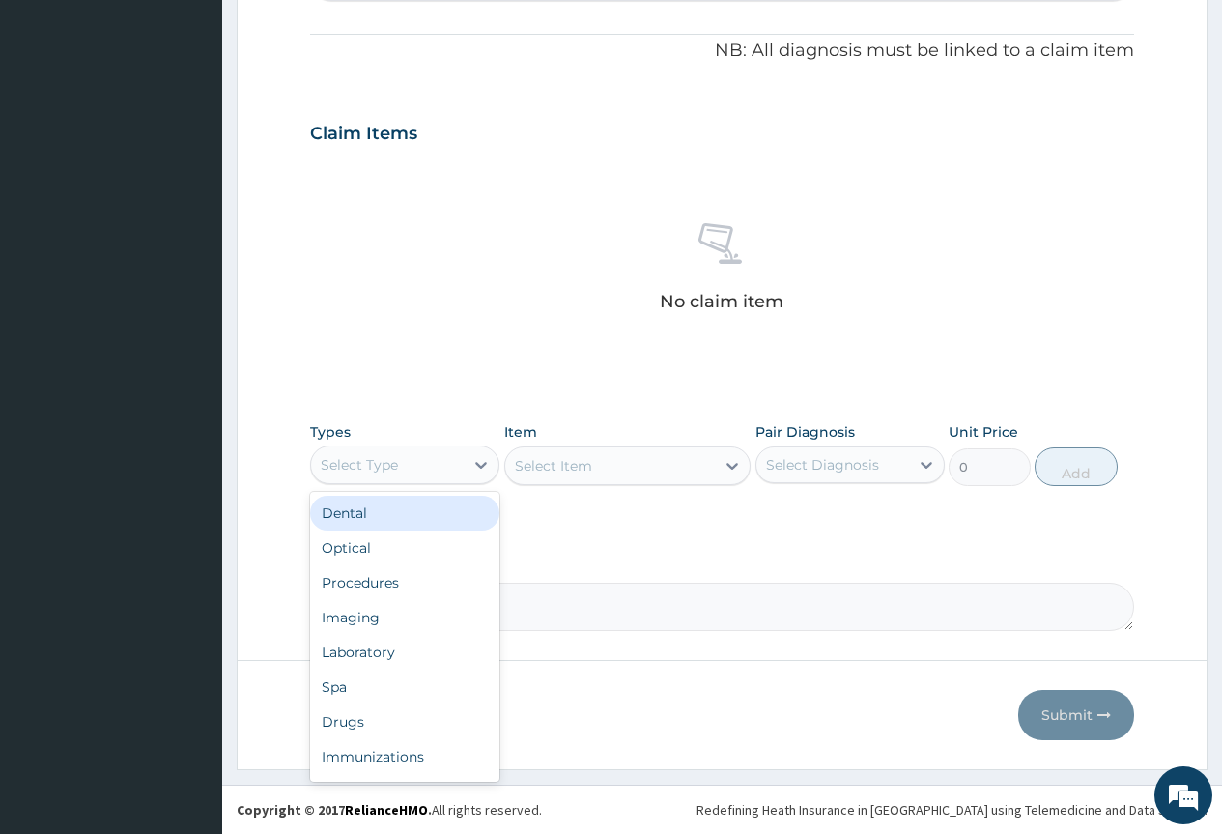
click at [456, 457] on div "Select Type" at bounding box center [387, 464] width 153 height 31
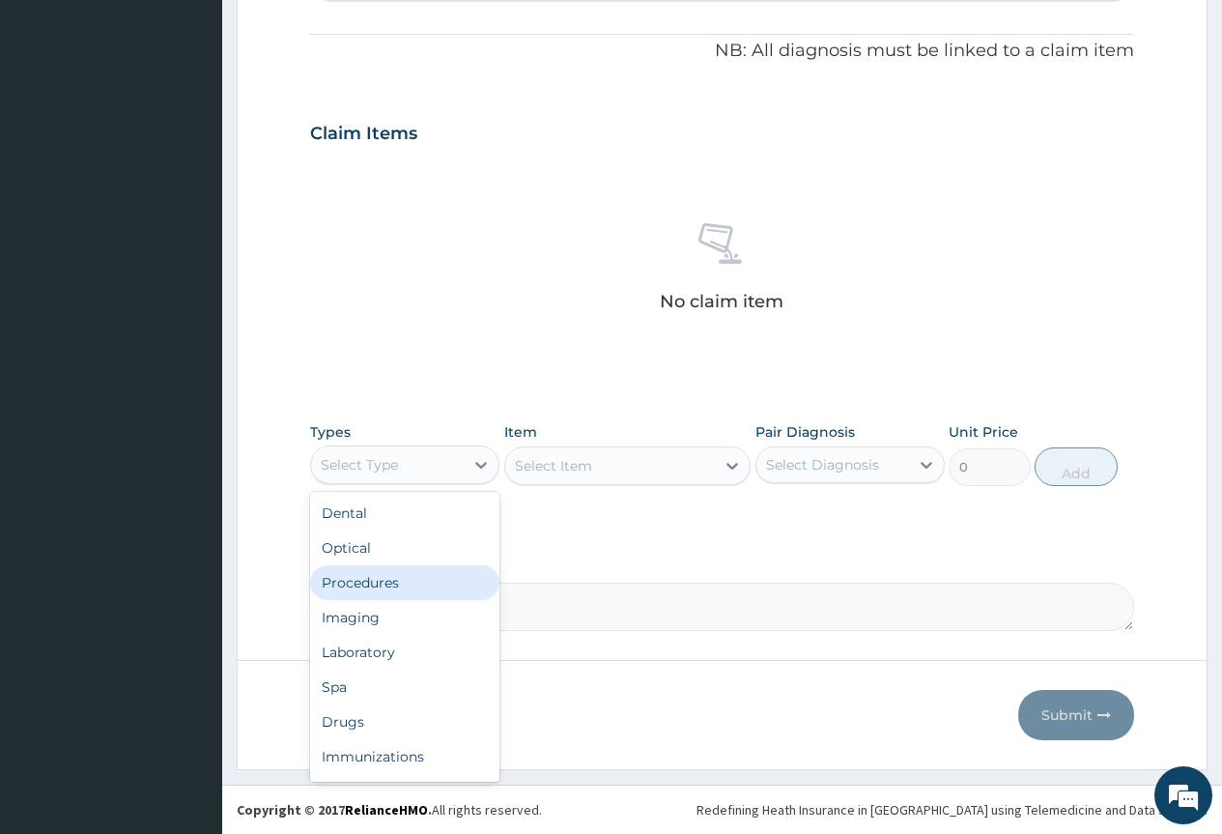
click at [451, 576] on div "Procedures" at bounding box center [404, 582] width 189 height 35
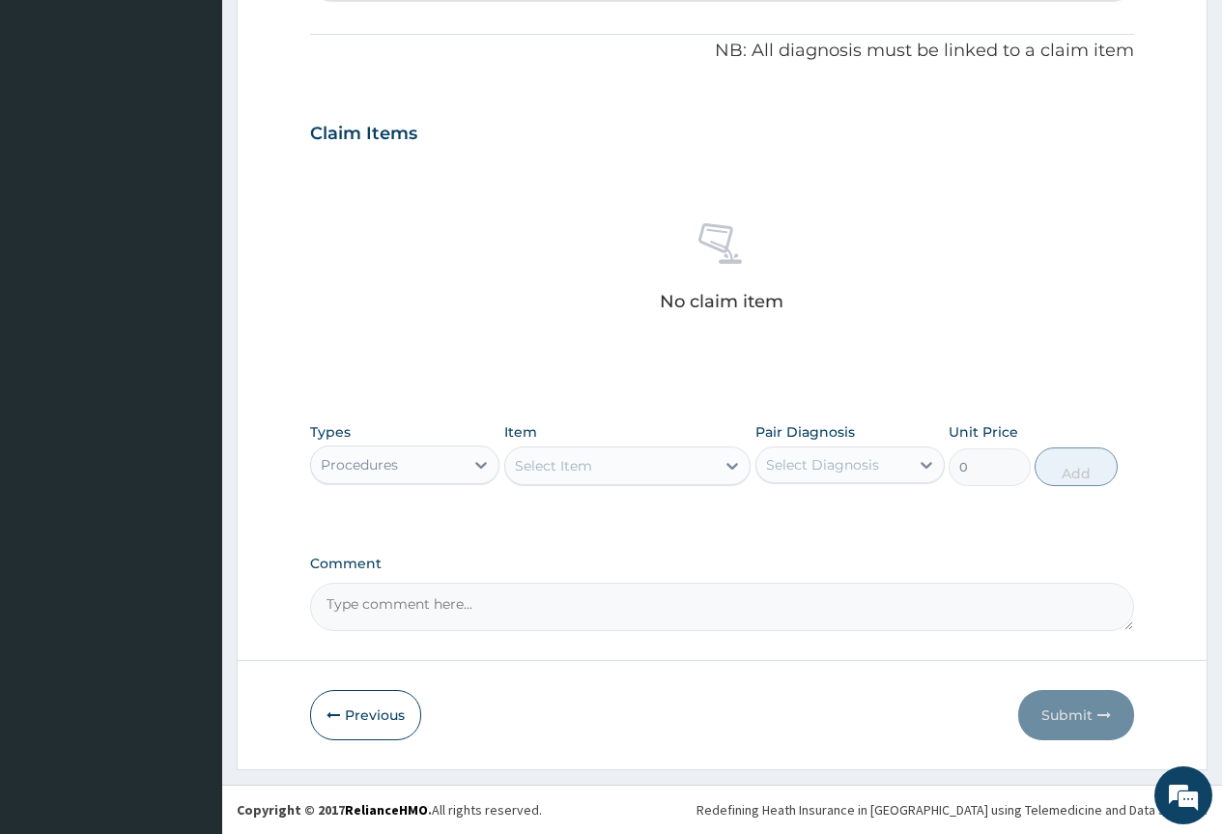
click at [533, 384] on div "PA Code / Prescription Code Enter Code(Secondary Care Only) Encounter Date [DAT…" at bounding box center [722, 128] width 824 height 1006
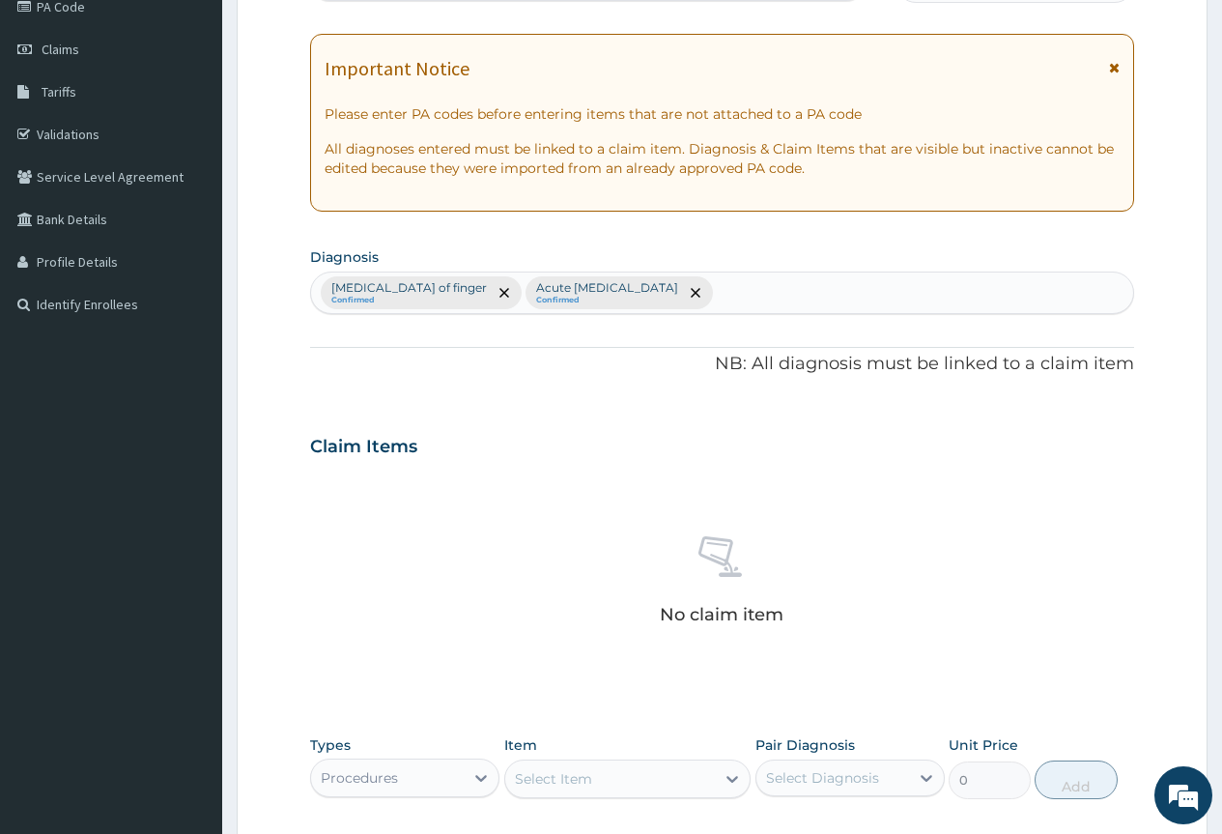
scroll to position [173, 0]
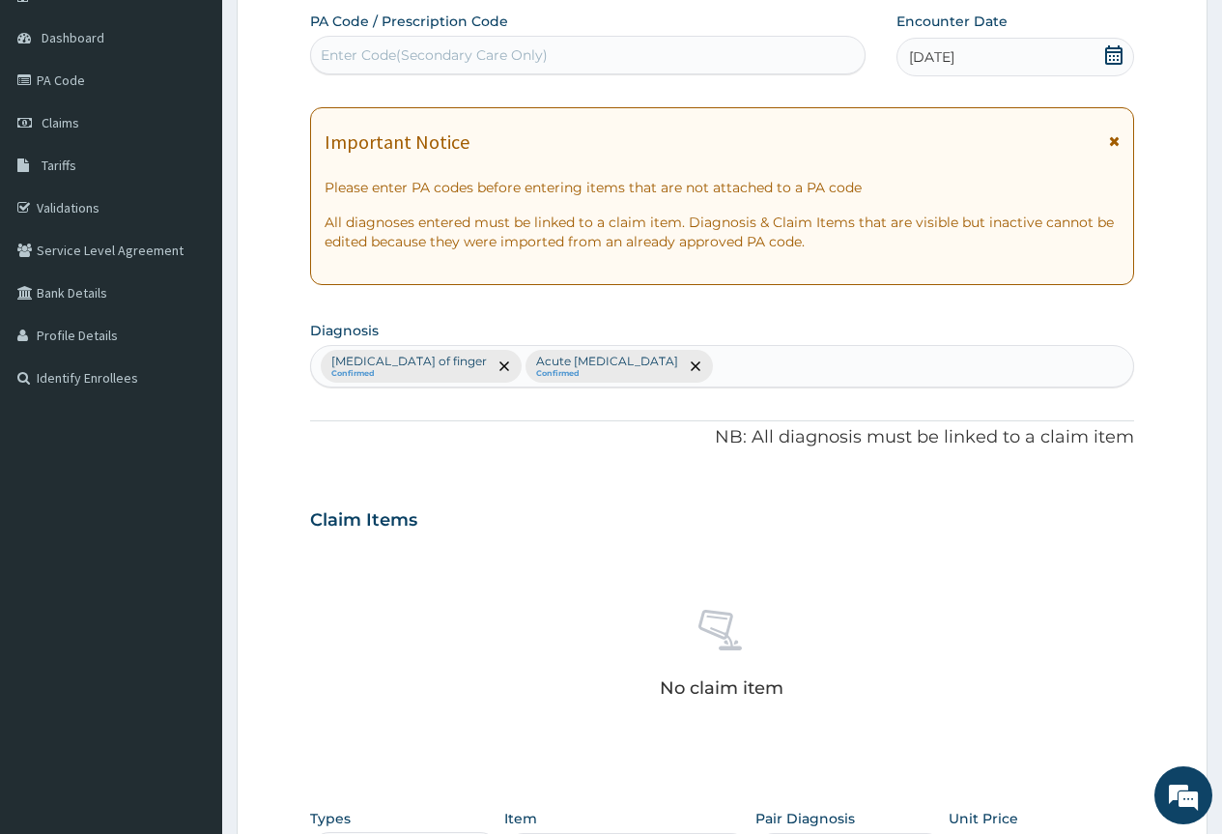
click at [631, 48] on div "Enter Code(Secondary Care Only)" at bounding box center [587, 55] width 553 height 31
type input "PA/FDD661"
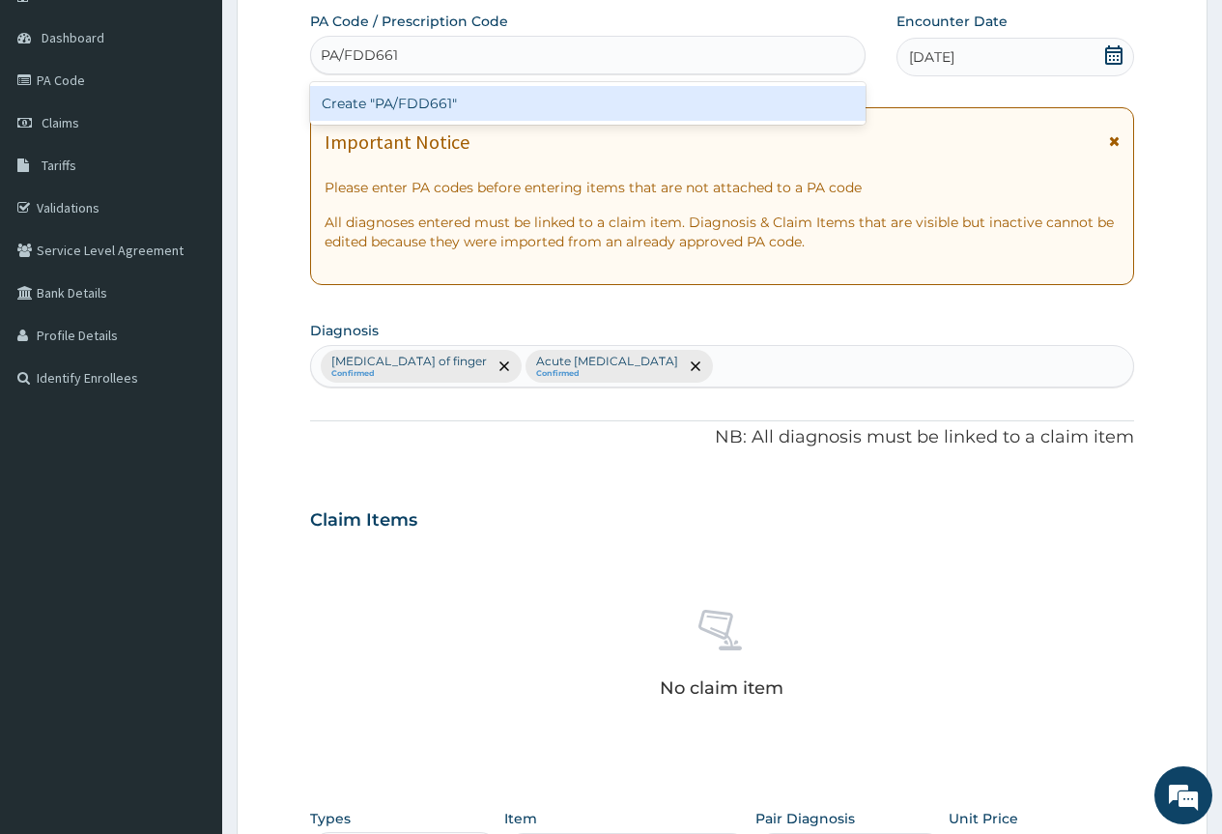
click at [635, 100] on div "Create "PA/FDD661"" at bounding box center [587, 103] width 555 height 35
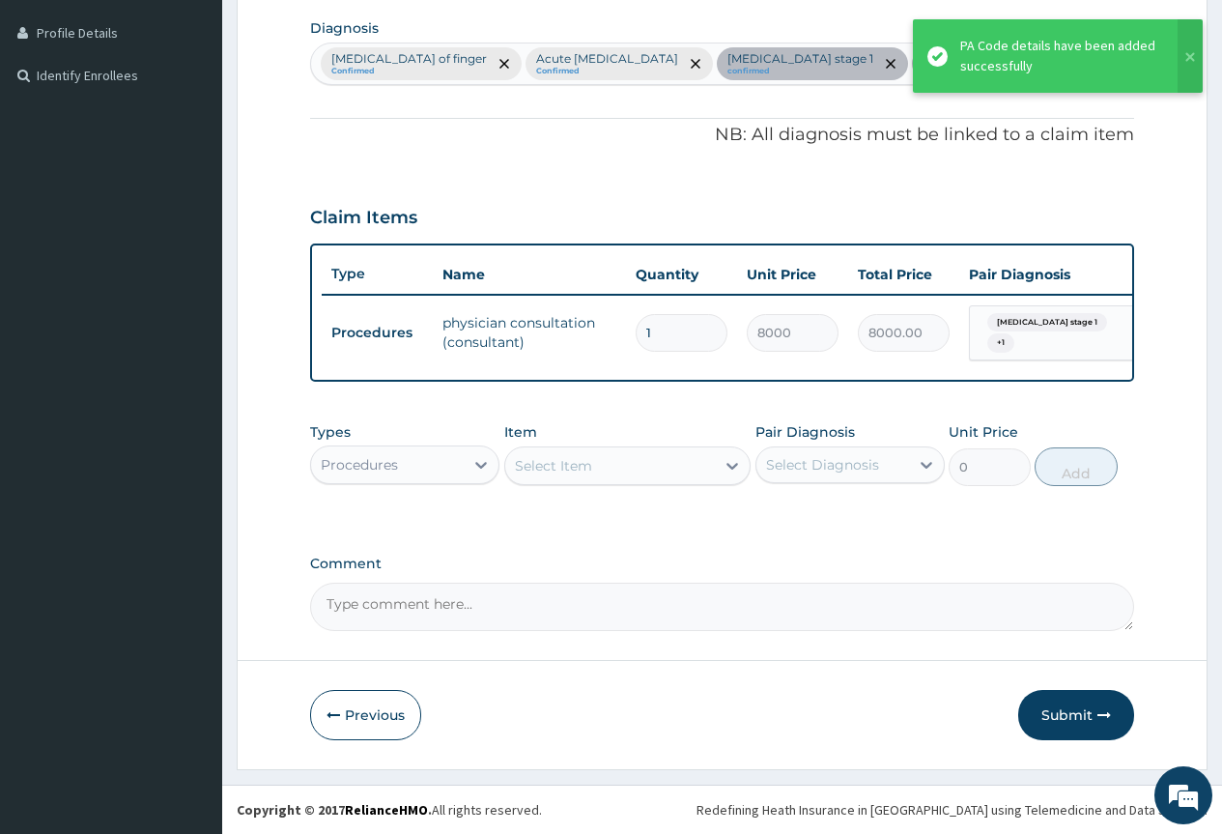
scroll to position [490, 0]
click at [413, 461] on div "Procedures" at bounding box center [387, 464] width 153 height 31
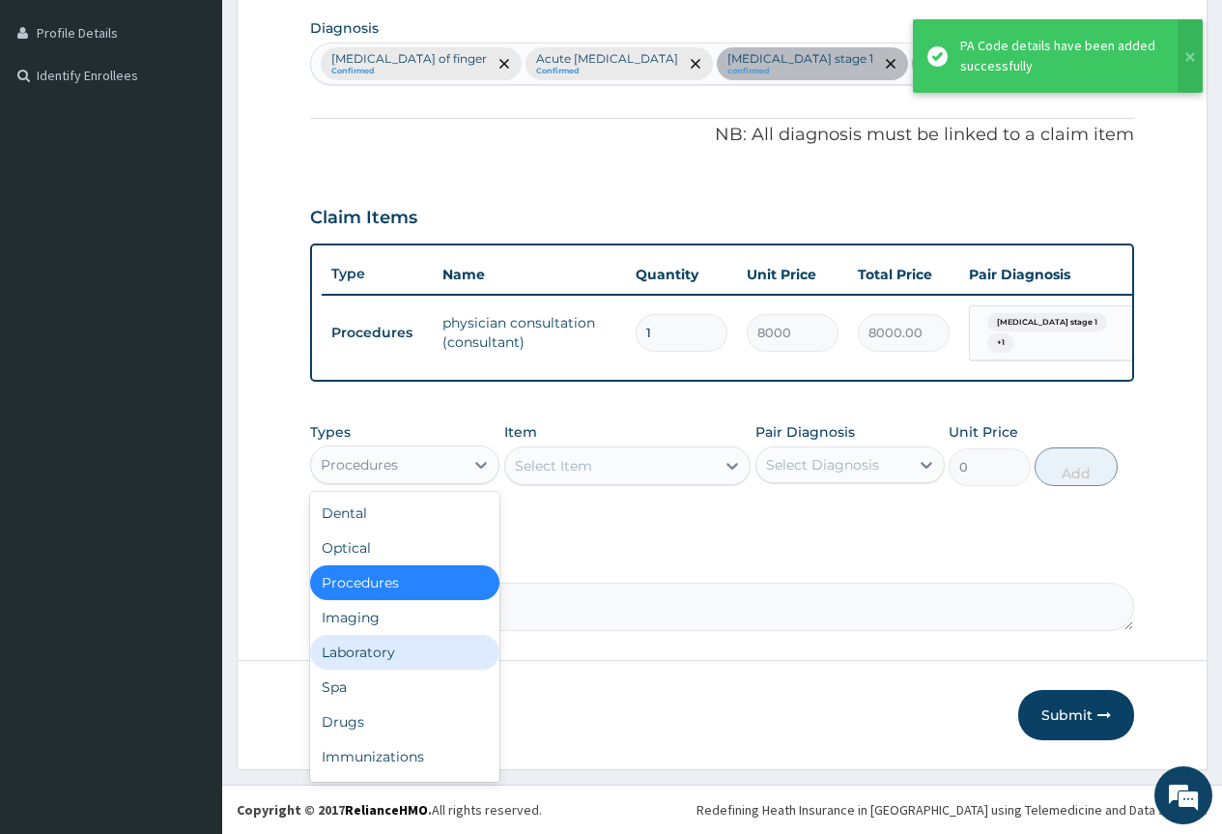
click at [442, 667] on div "Laboratory" at bounding box center [404, 652] width 189 height 35
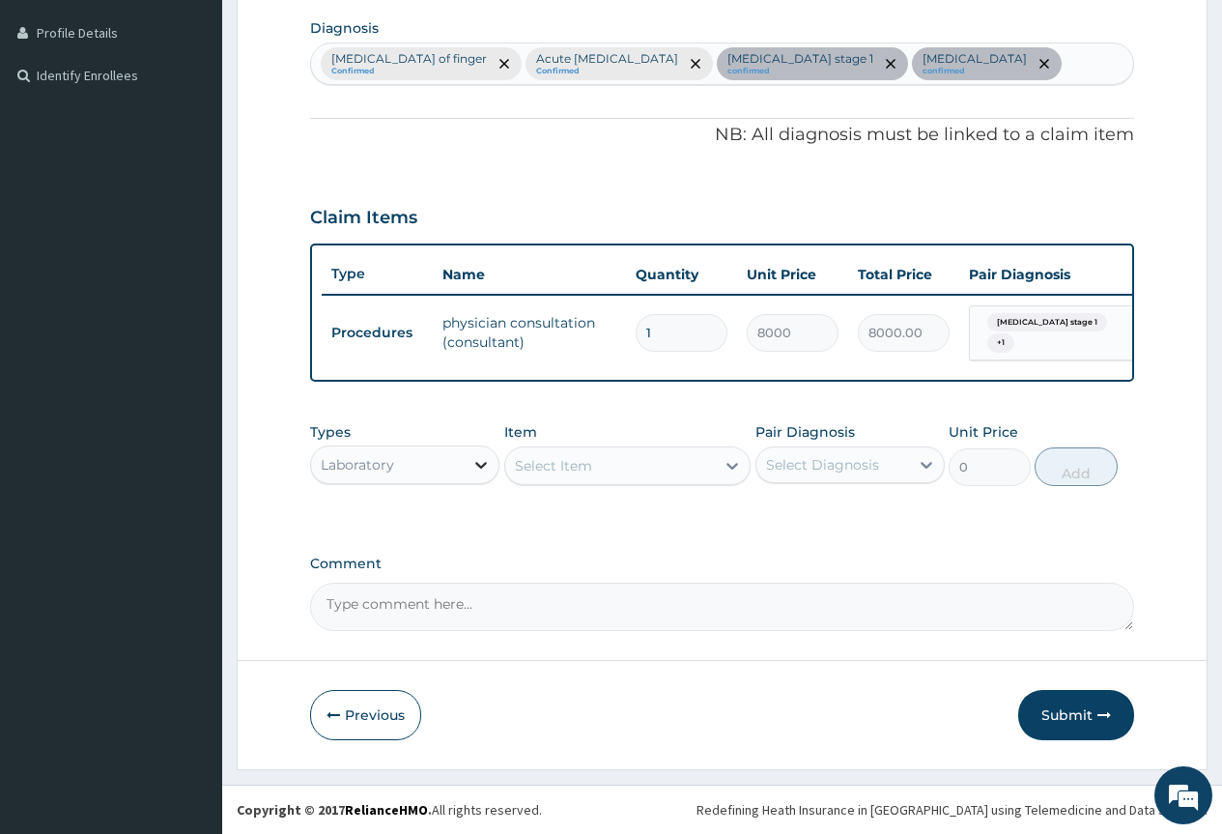
click at [476, 465] on icon at bounding box center [480, 464] width 19 height 19
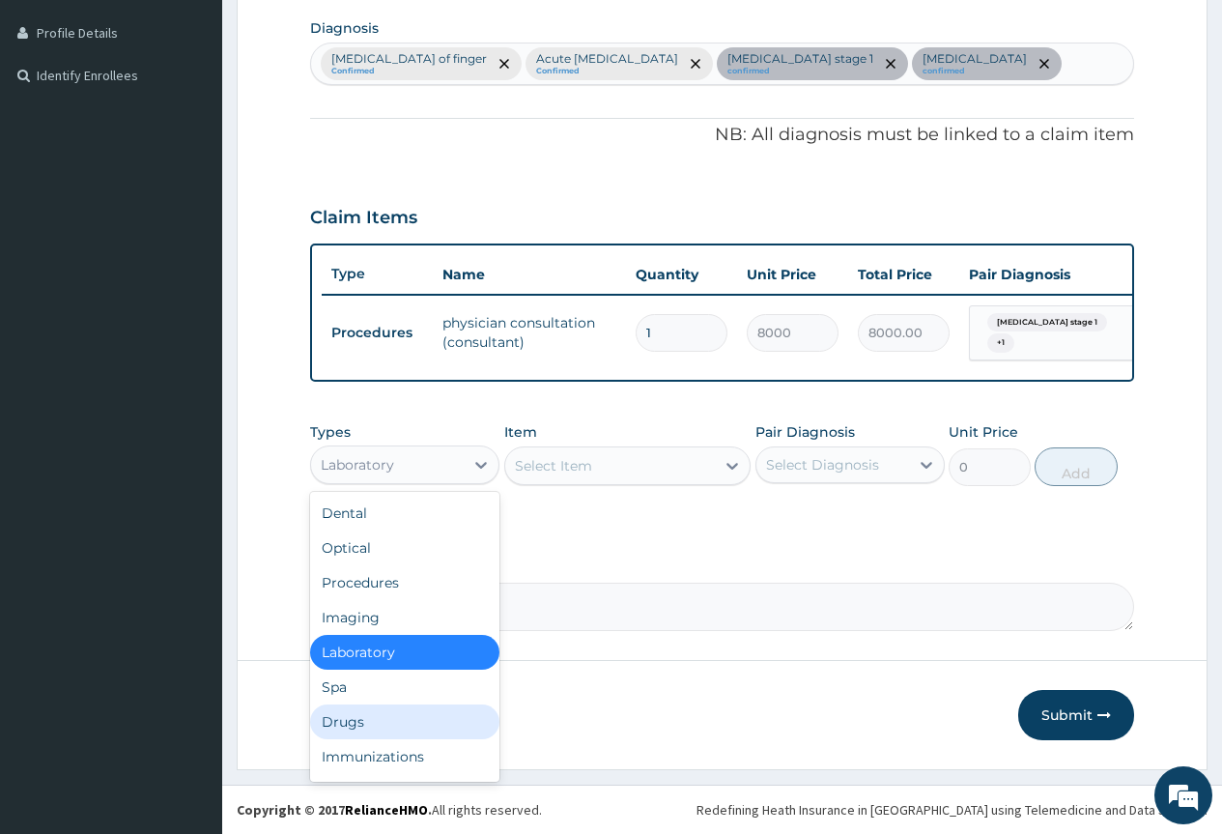
click at [390, 714] on div "Drugs" at bounding box center [404, 721] width 189 height 35
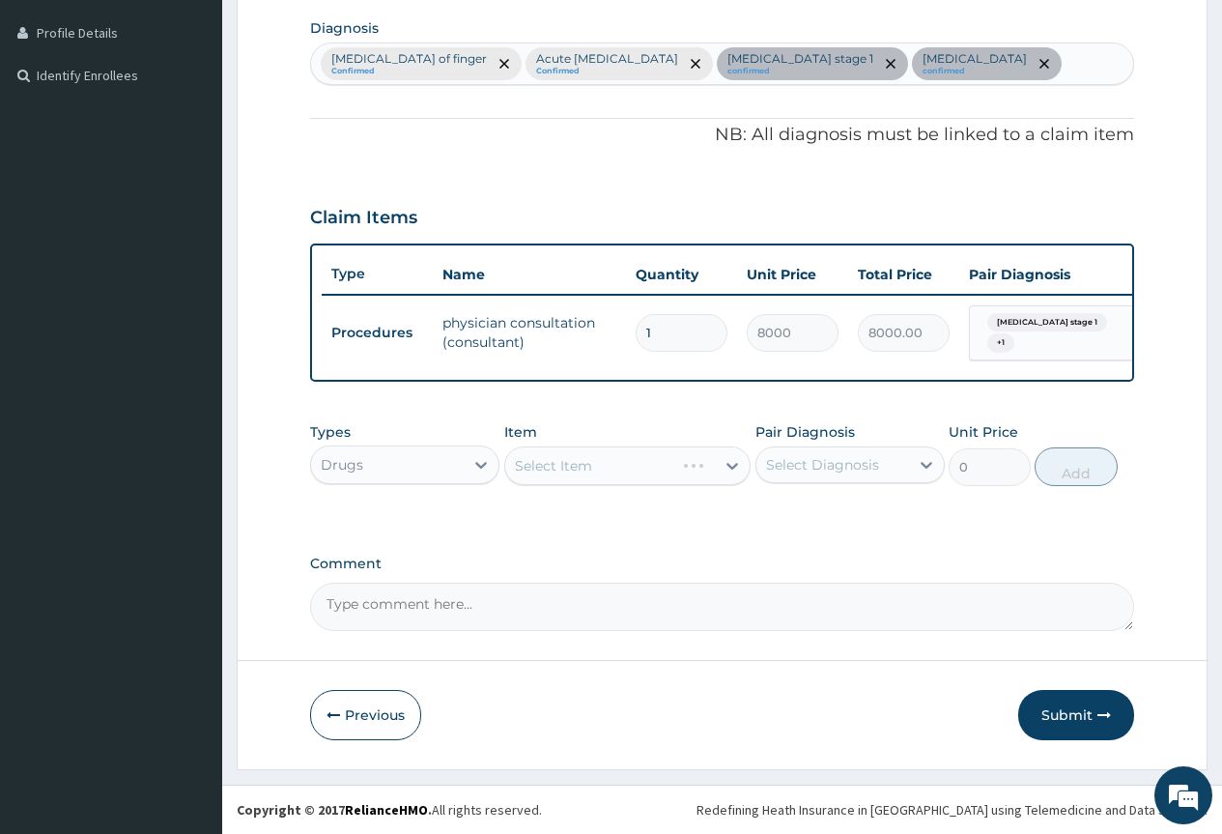
click at [607, 470] on div "Select Item" at bounding box center [627, 465] width 247 height 39
click at [607, 470] on div "Select Item" at bounding box center [610, 465] width 211 height 31
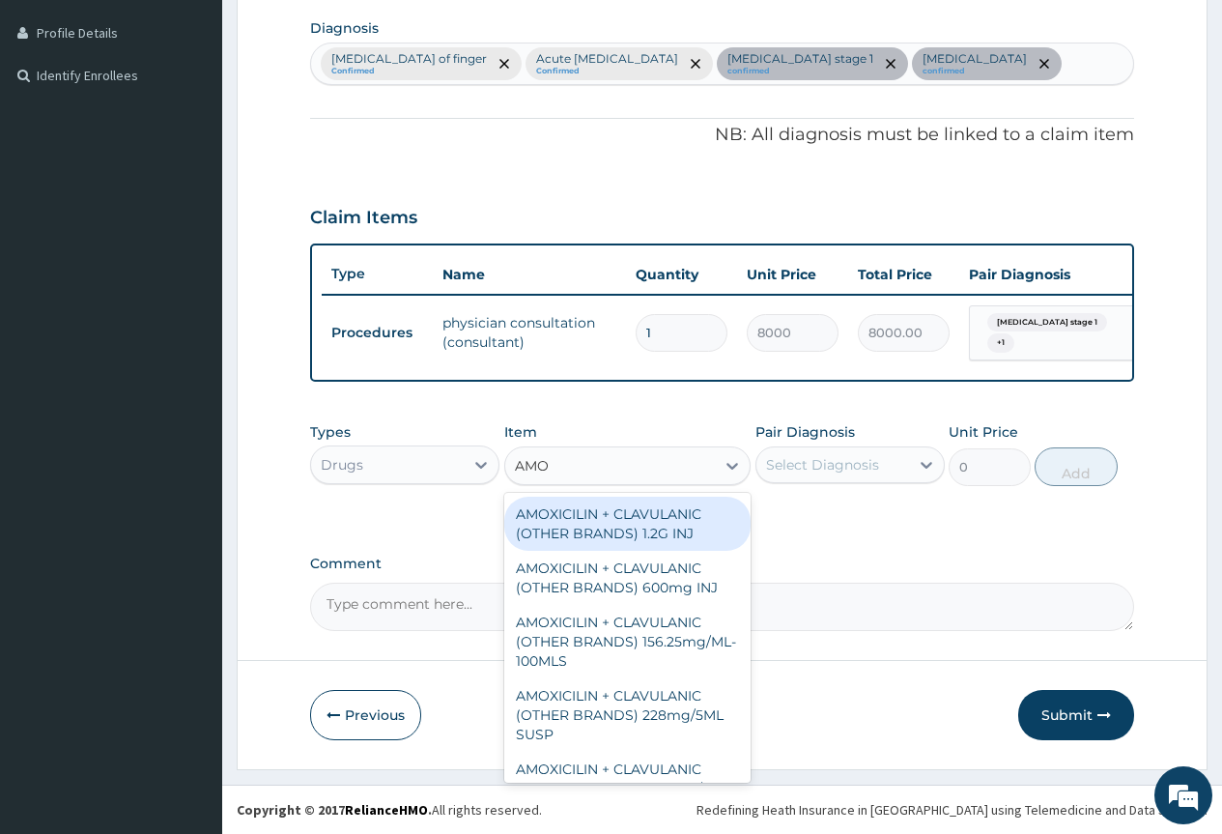
type input "AMOX"
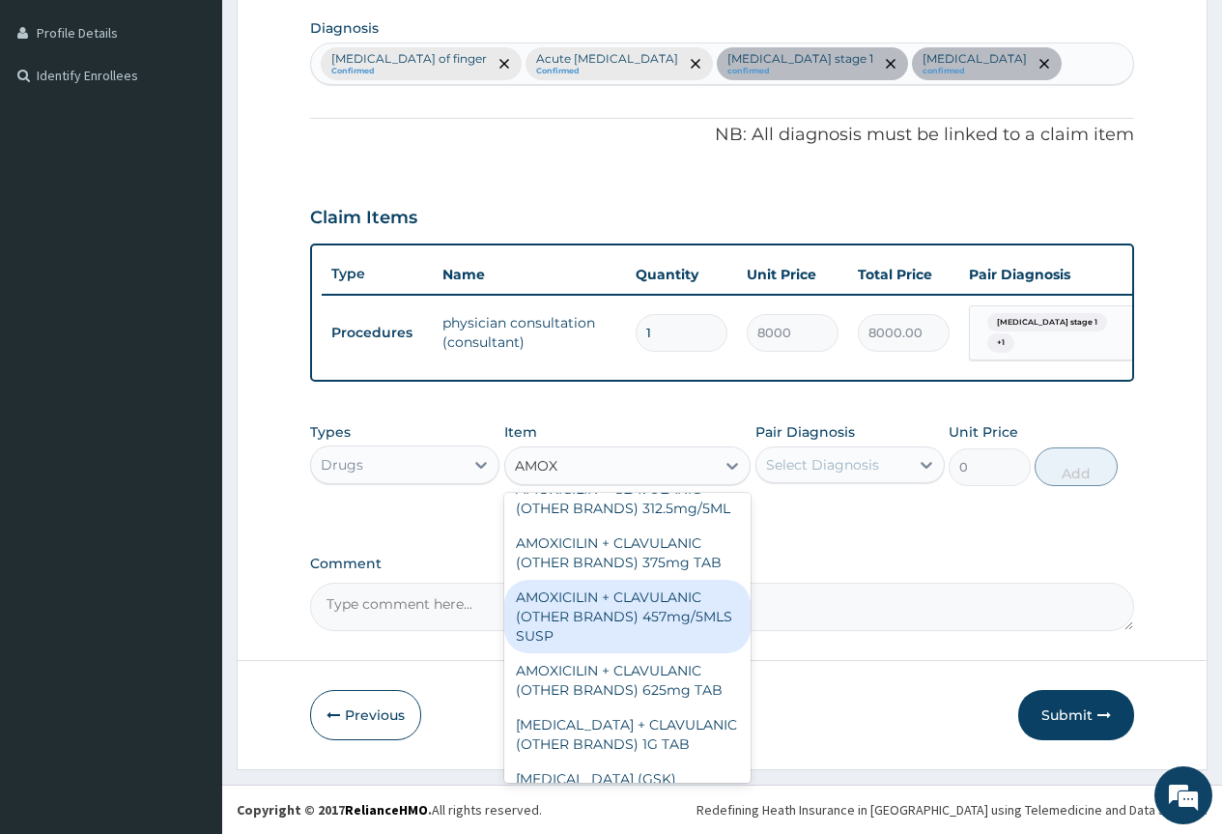
scroll to position [386, 0]
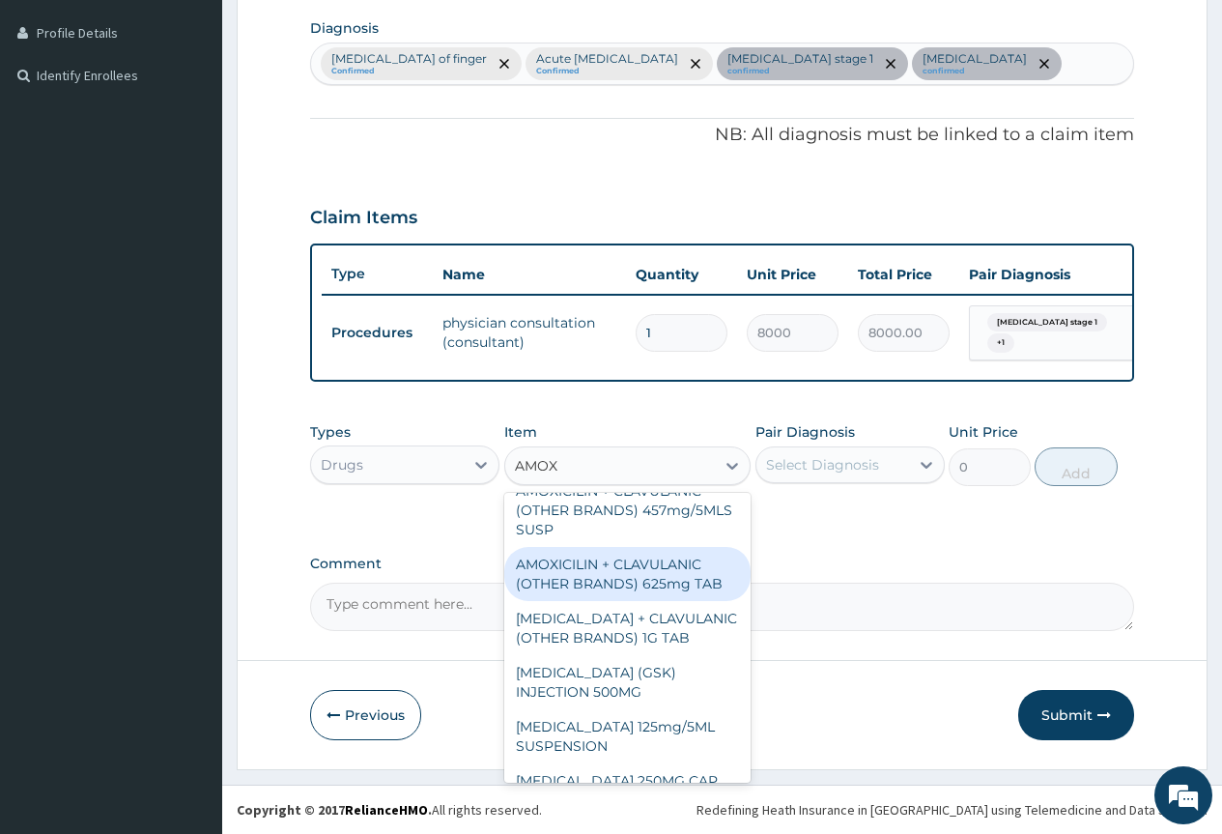
click at [654, 576] on div "AMOXICILIN + CLAVULANIC (OTHER BRANDS) 625mg TAB" at bounding box center [627, 574] width 247 height 54
type input "225"
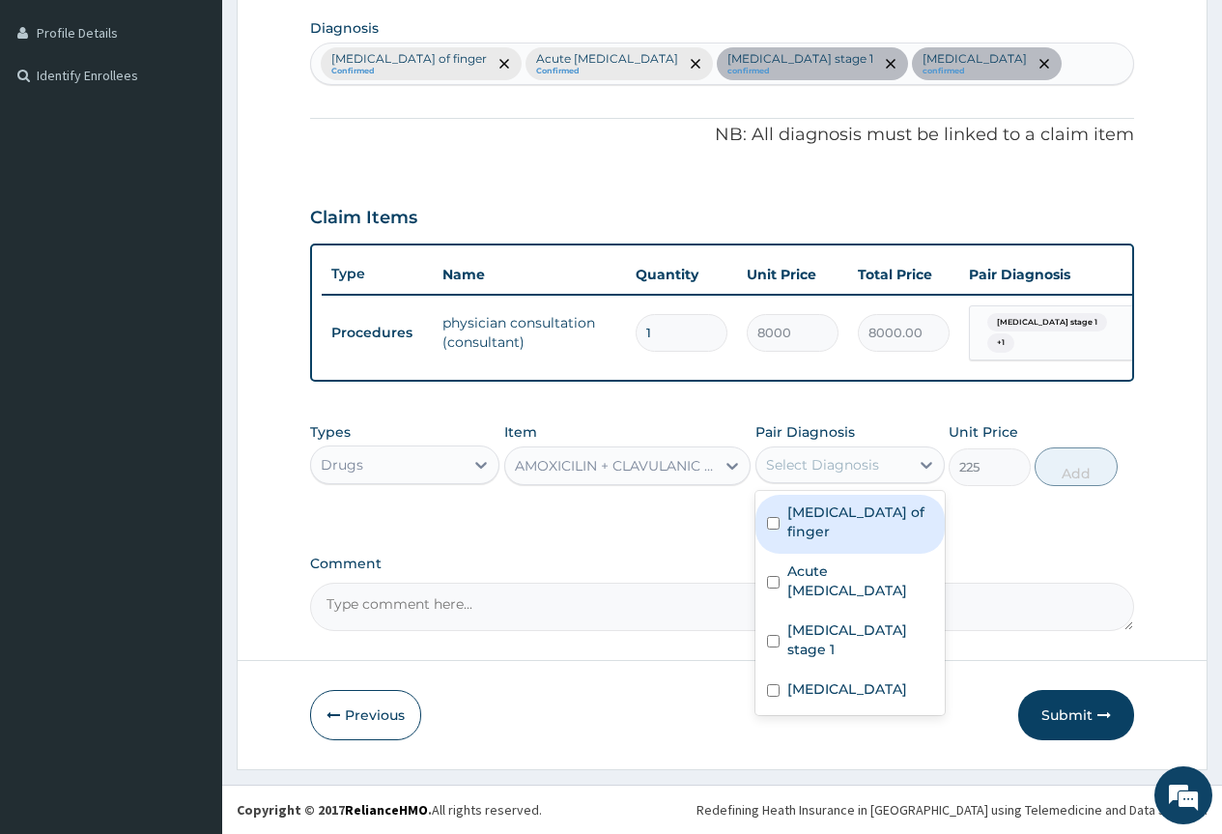
click at [872, 451] on div "Select Diagnosis" at bounding box center [833, 464] width 153 height 31
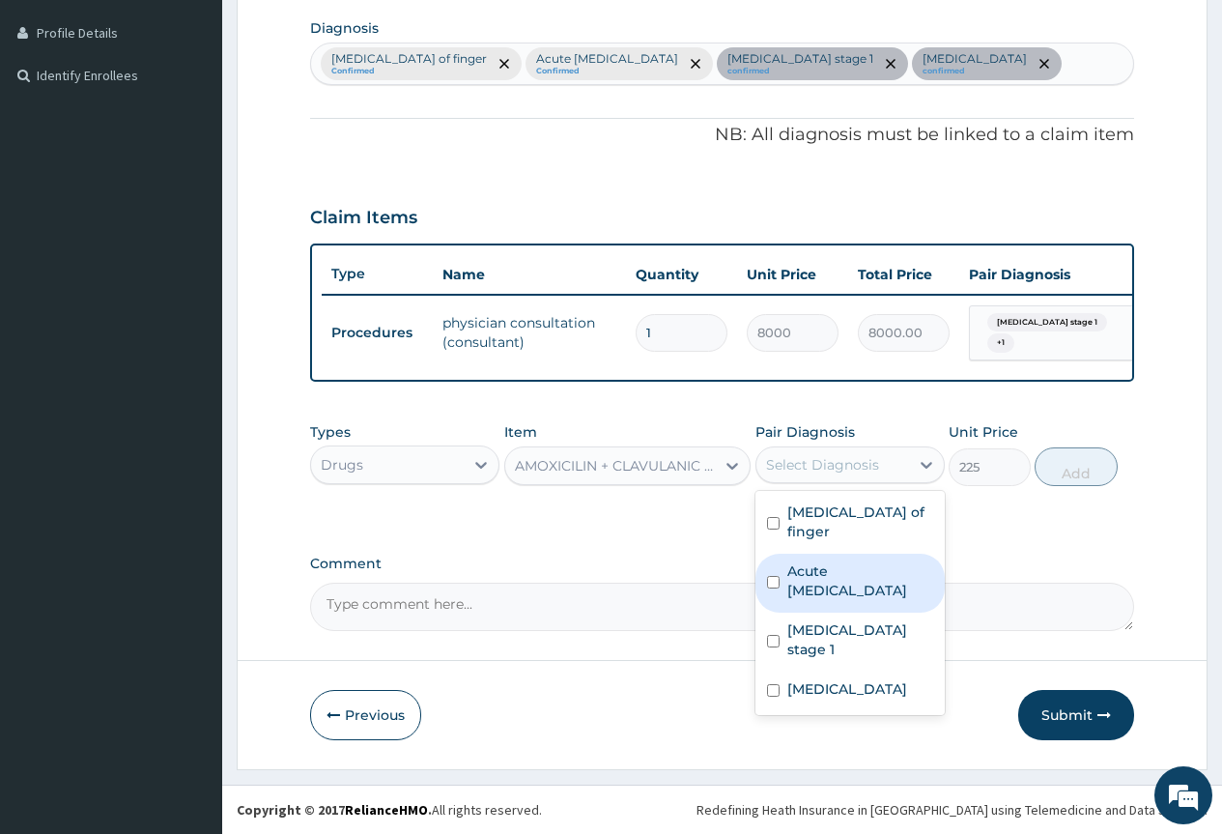
click at [878, 561] on label "Acute [MEDICAL_DATA]" at bounding box center [860, 580] width 146 height 39
checkbox input "true"
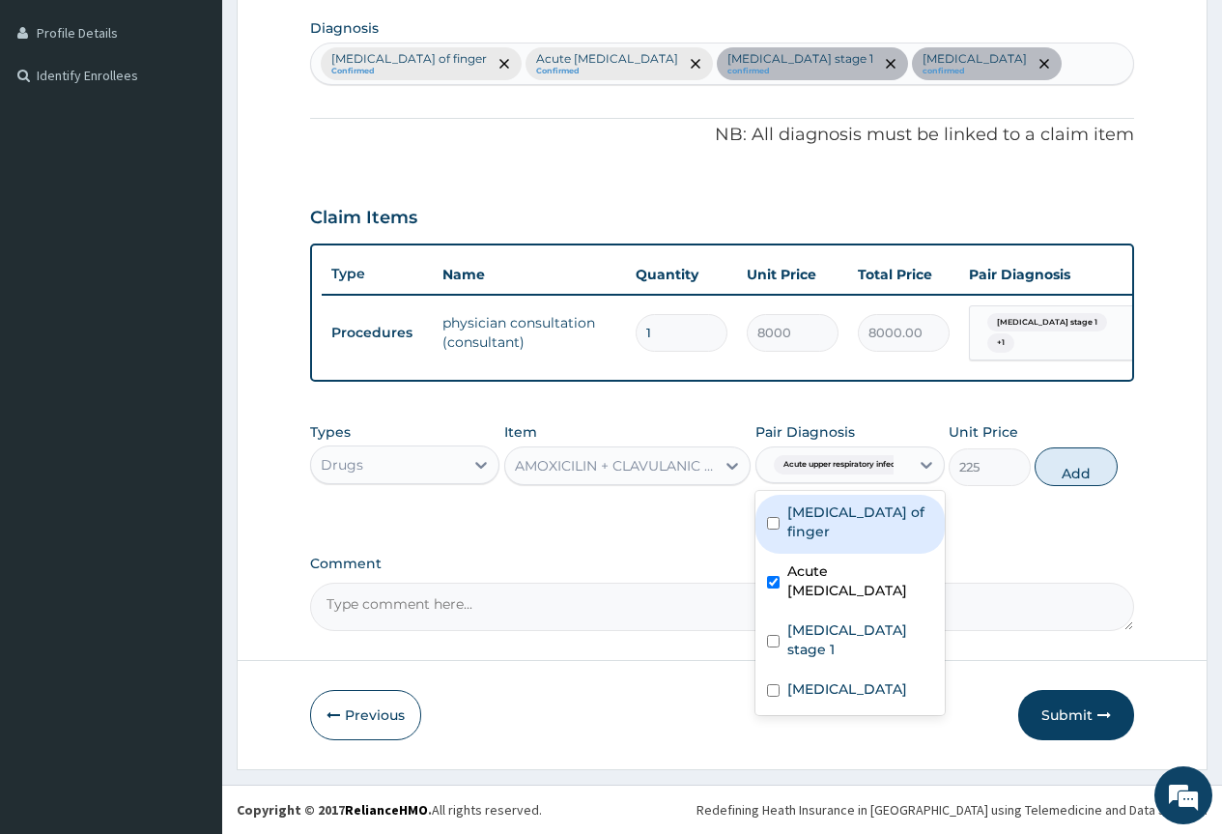
click at [891, 515] on label "[MEDICAL_DATA] of finger" at bounding box center [860, 521] width 146 height 39
checkbox input "true"
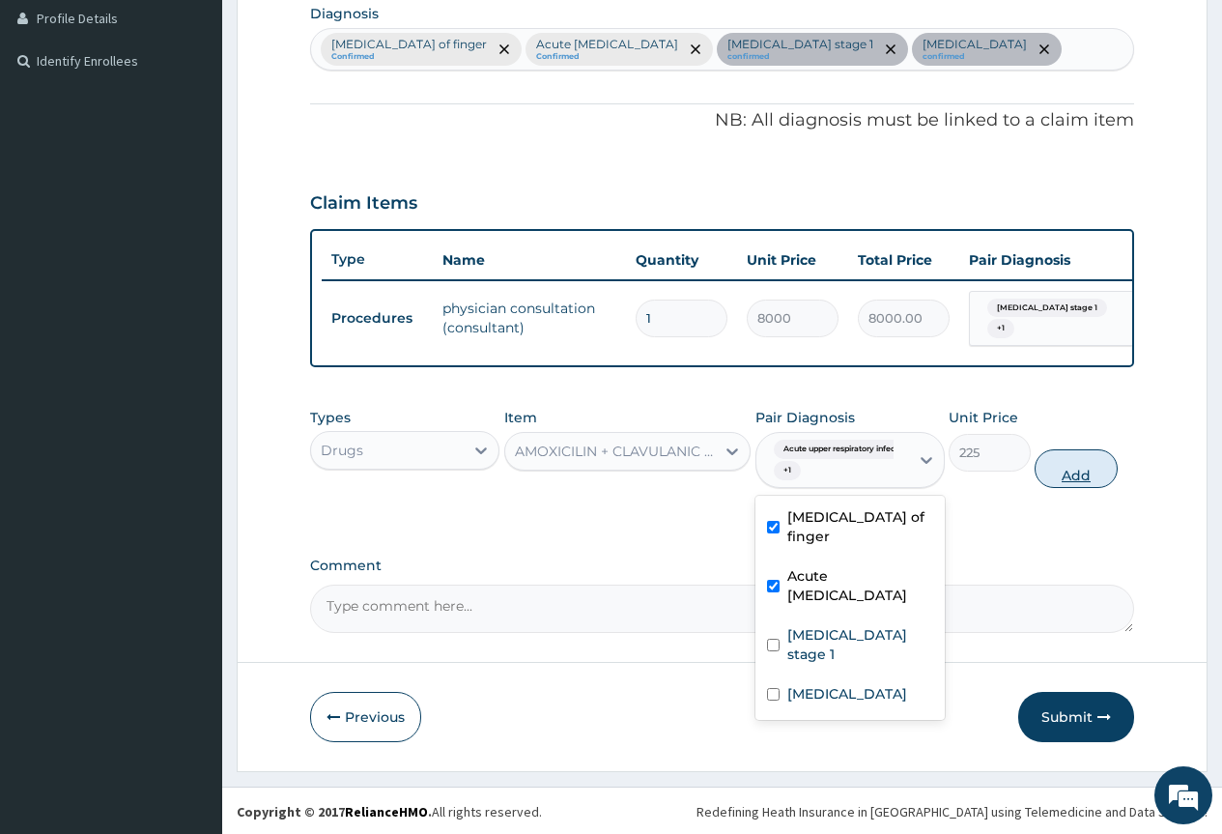
click at [1044, 473] on button "Add" at bounding box center [1076, 468] width 82 height 39
type input "0"
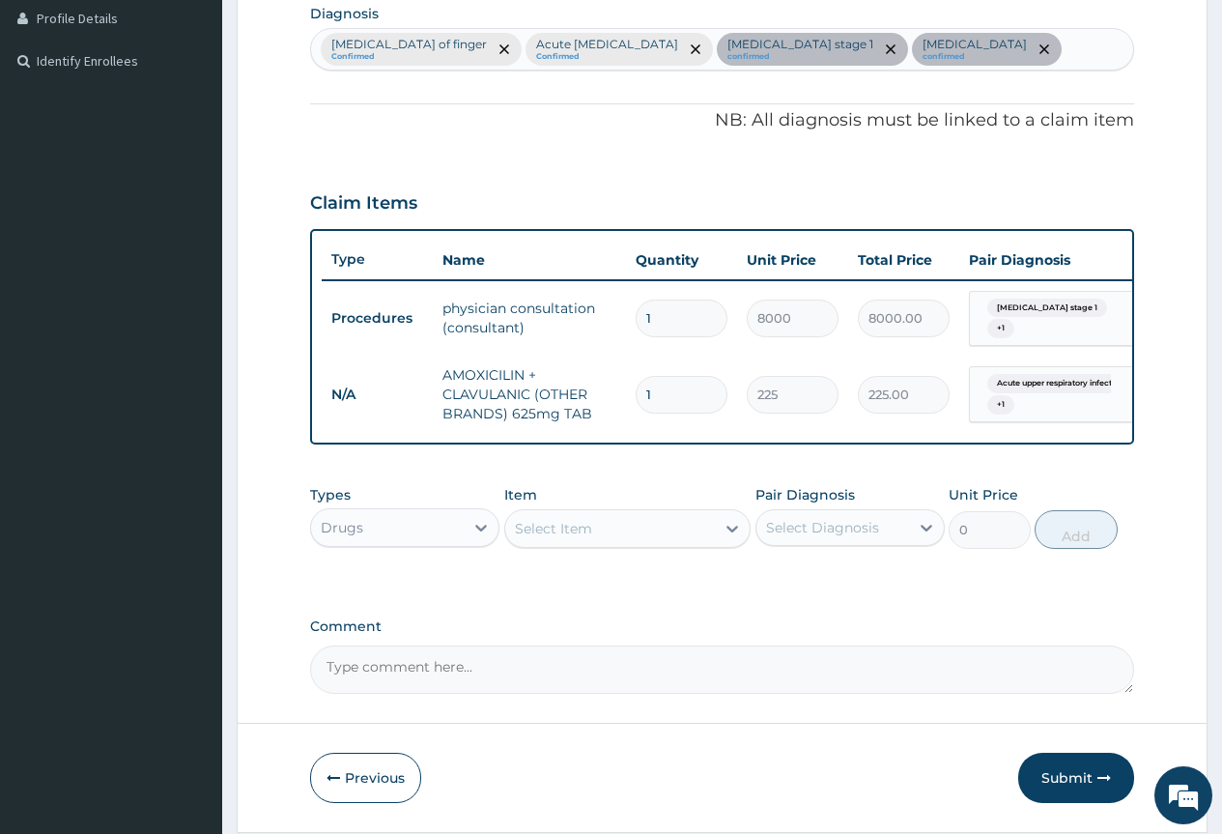
type input "10"
type input "2250.00"
type input "10"
click at [716, 534] on div at bounding box center [732, 528] width 35 height 35
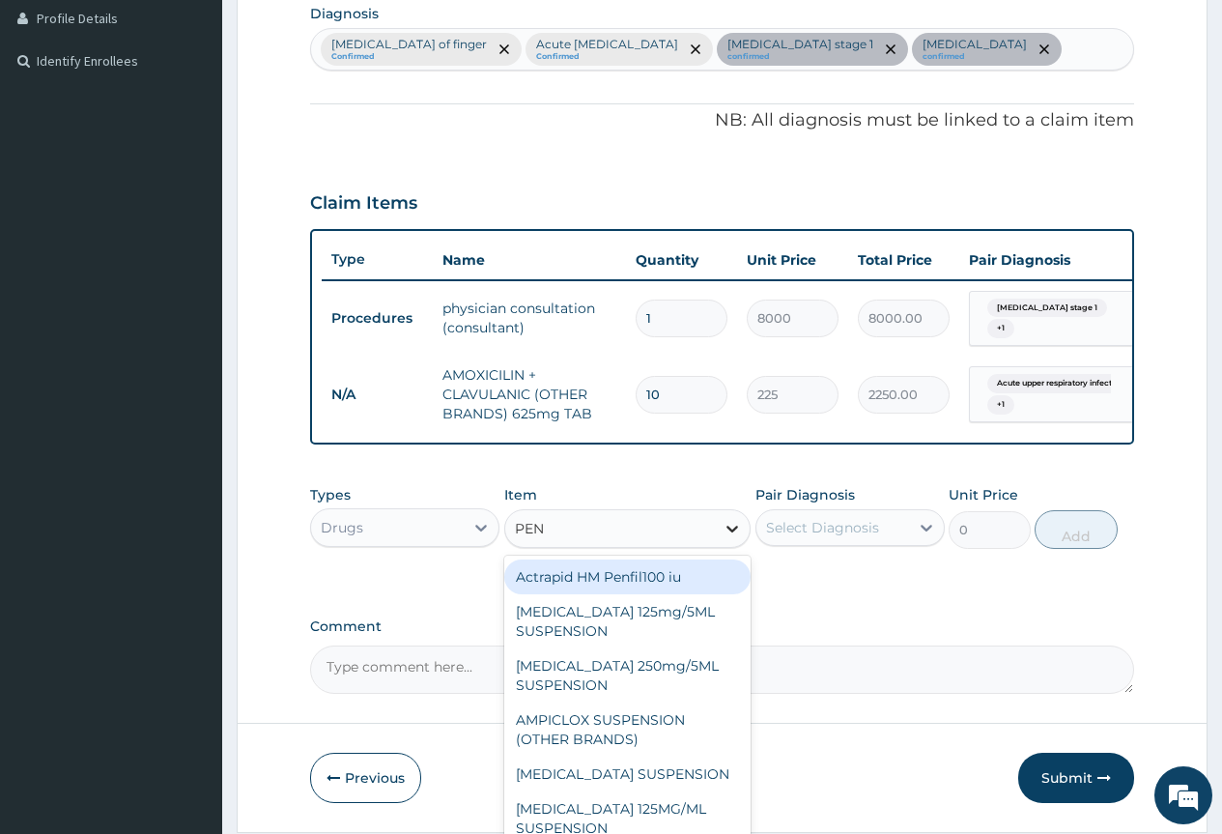
type input "PENI"
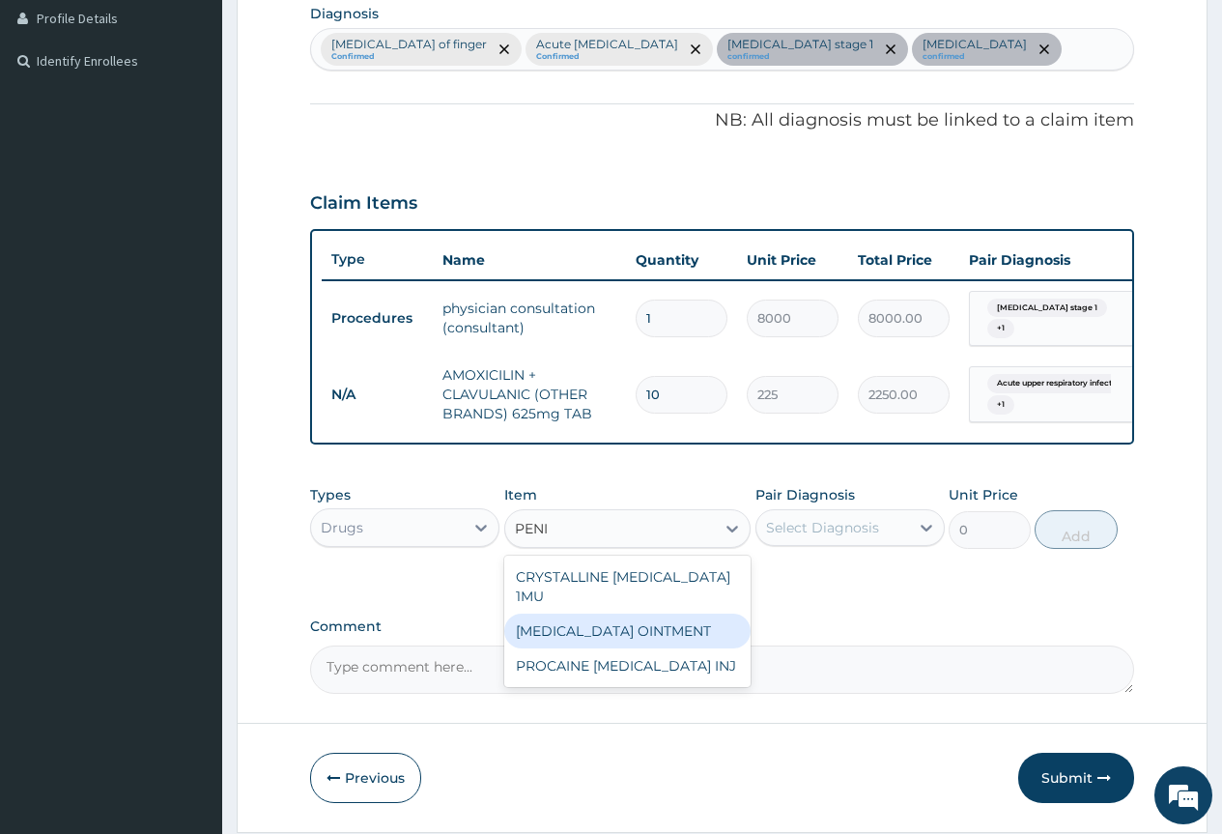
click at [675, 630] on div "[MEDICAL_DATA] OINTMENT" at bounding box center [627, 631] width 247 height 35
type input "702"
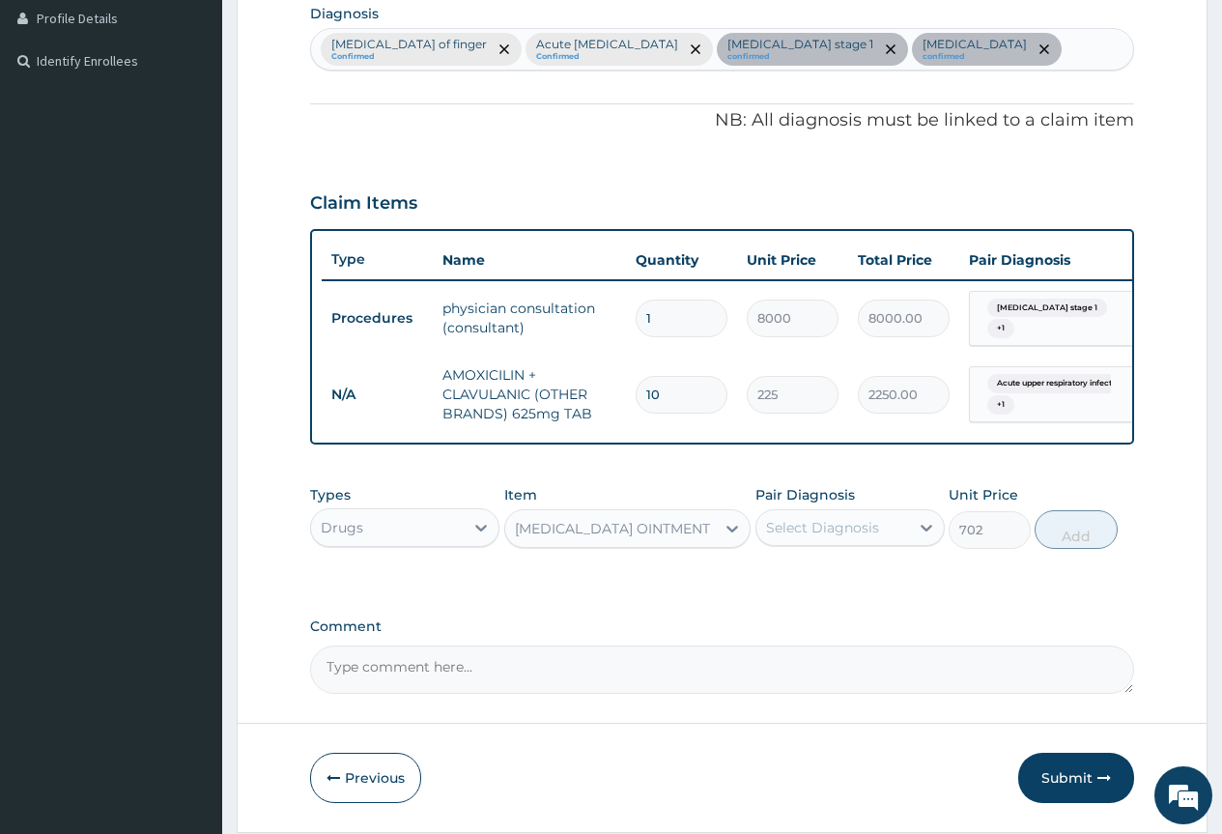
click at [877, 537] on div "Select Diagnosis" at bounding box center [822, 527] width 113 height 19
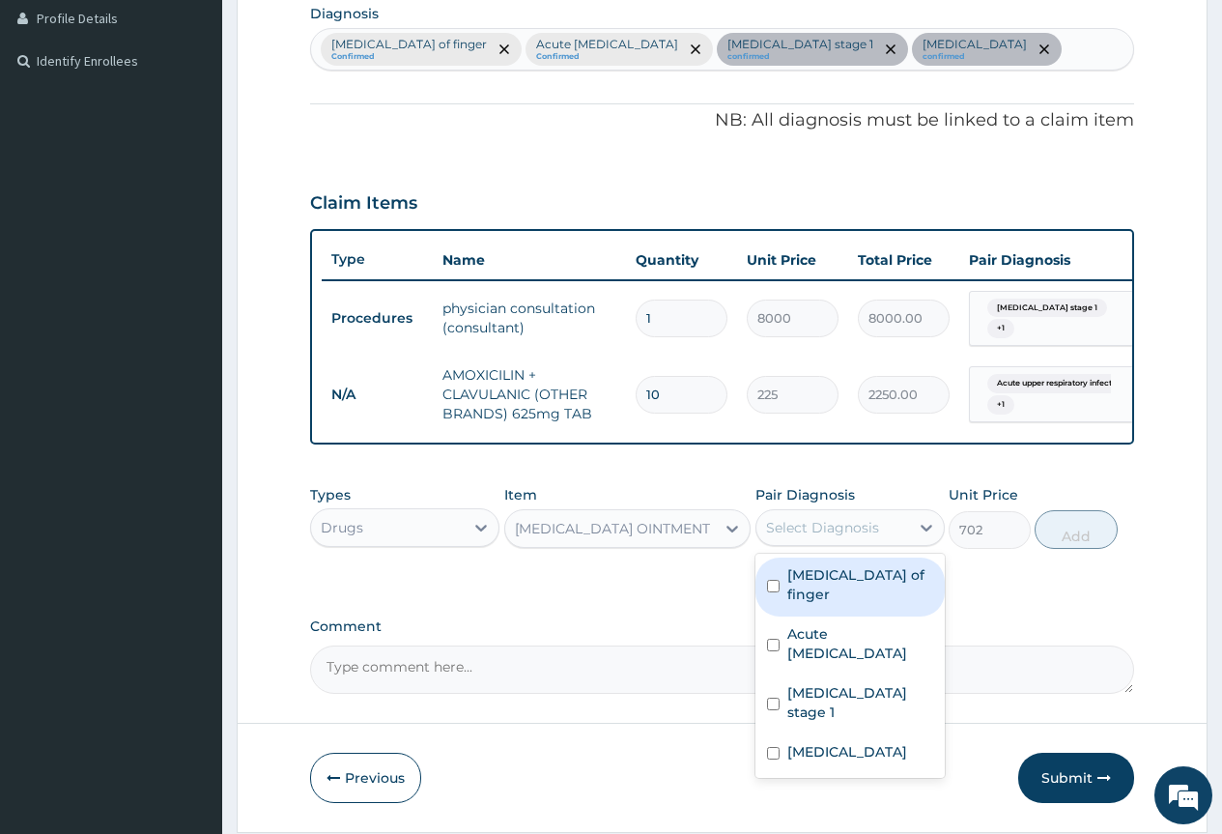
click at [854, 593] on label "[MEDICAL_DATA] of finger" at bounding box center [860, 584] width 146 height 39
checkbox input "true"
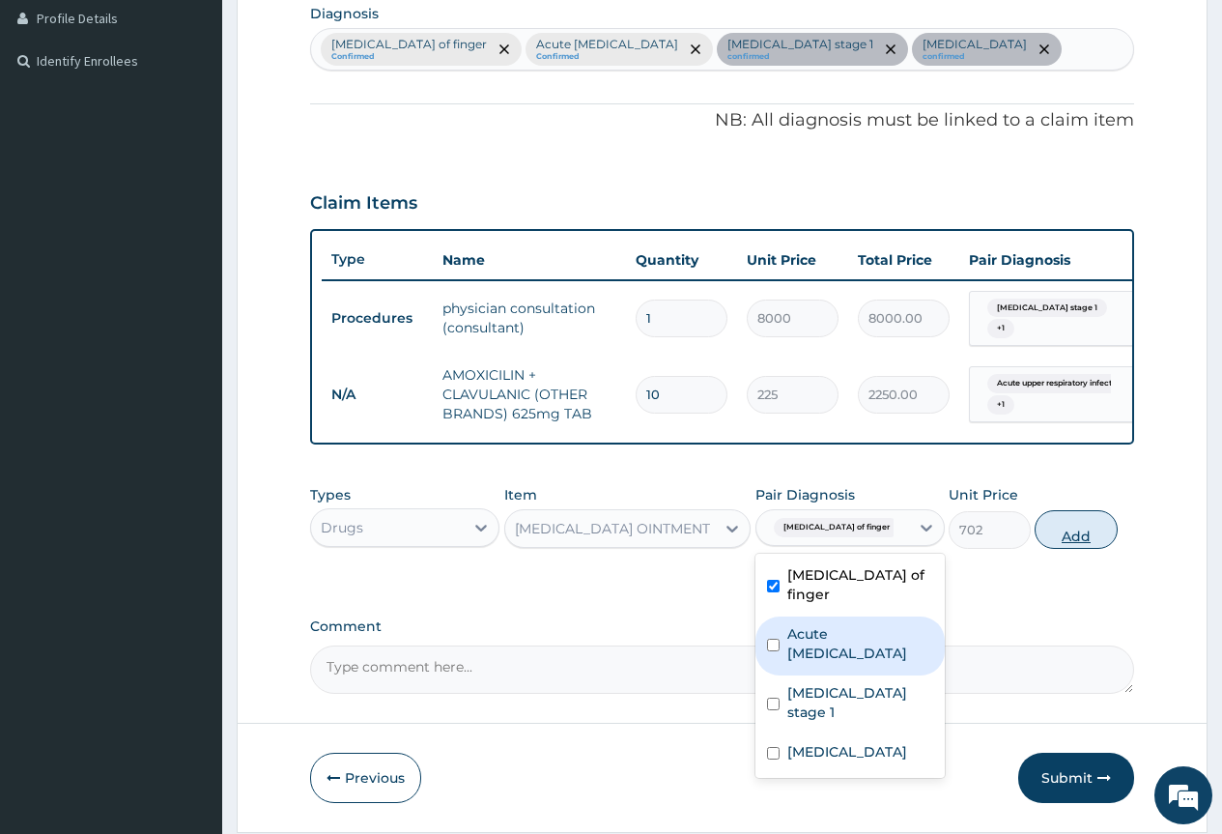
click at [1106, 549] on button "Add" at bounding box center [1076, 529] width 82 height 39
type input "0"
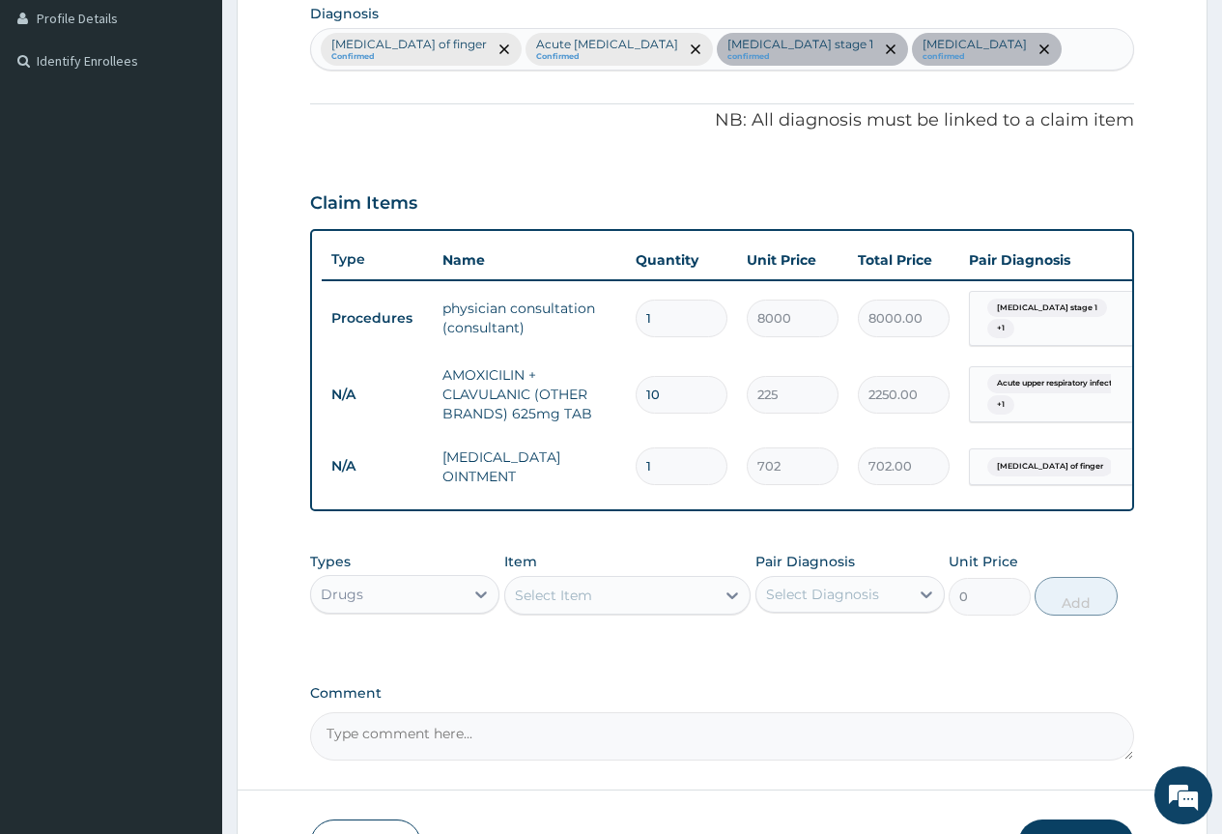
scroll to position [634, 0]
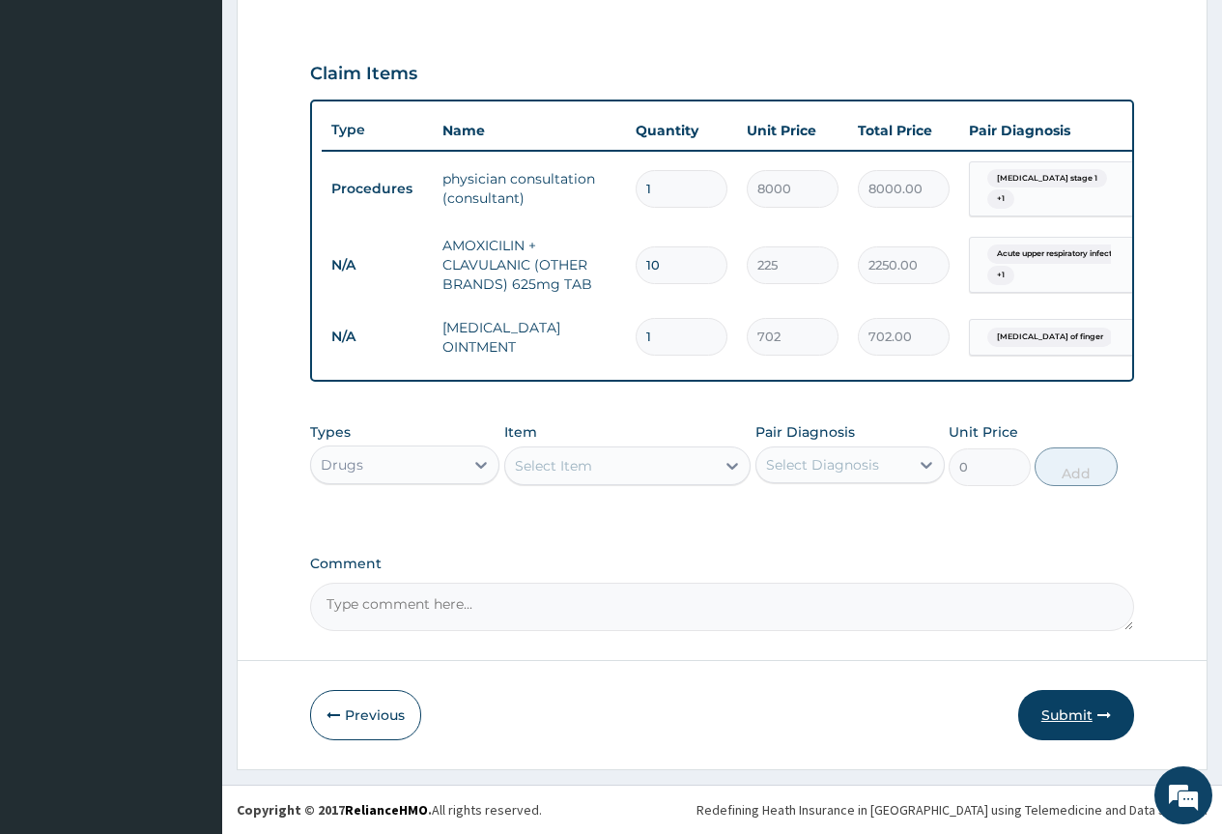
click at [1098, 708] on icon "button" at bounding box center [1105, 715] width 14 height 14
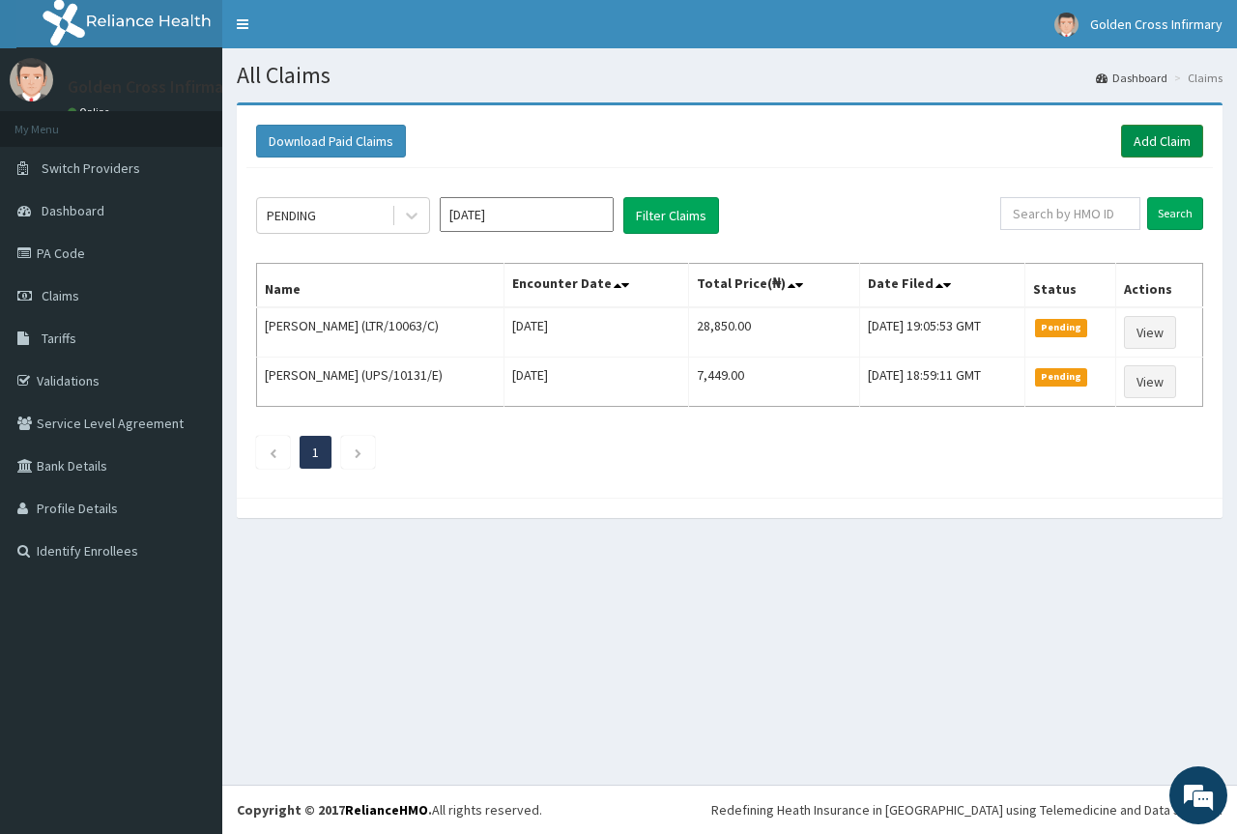
click at [1154, 152] on link "Add Claim" at bounding box center [1162, 141] width 82 height 33
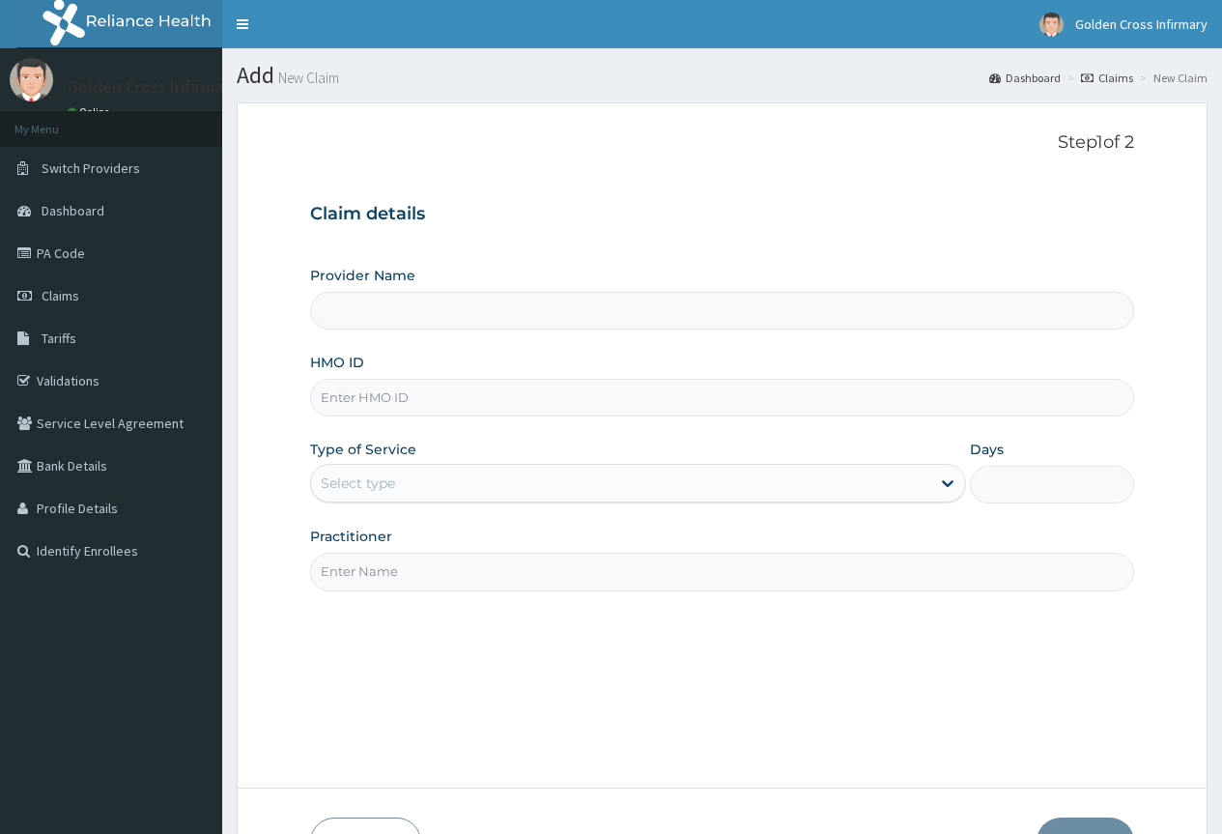
click at [394, 396] on input "HMO ID" at bounding box center [722, 398] width 824 height 38
type input "[GEOGRAPHIC_DATA] (Hospital & Maternity)"
type input "DWS/10029/A"
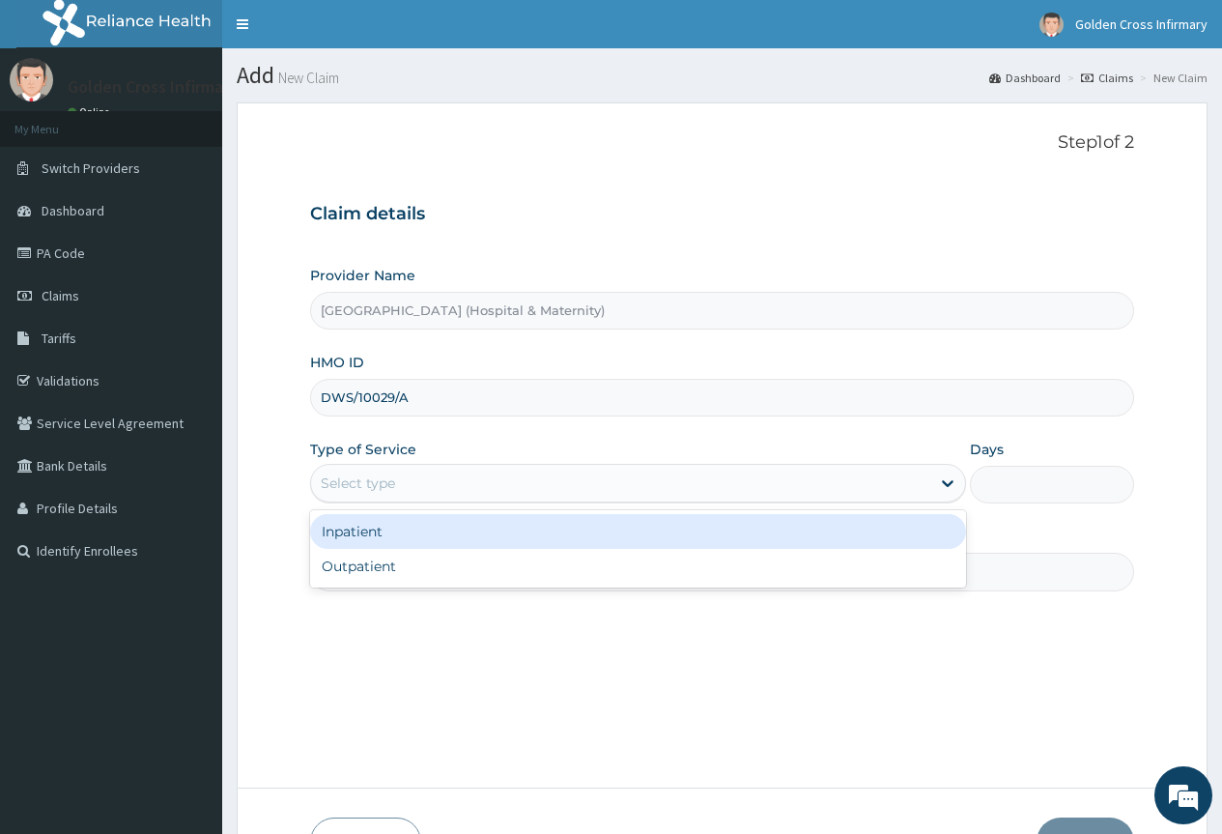
click at [571, 466] on div "Select type" at bounding box center [638, 483] width 656 height 39
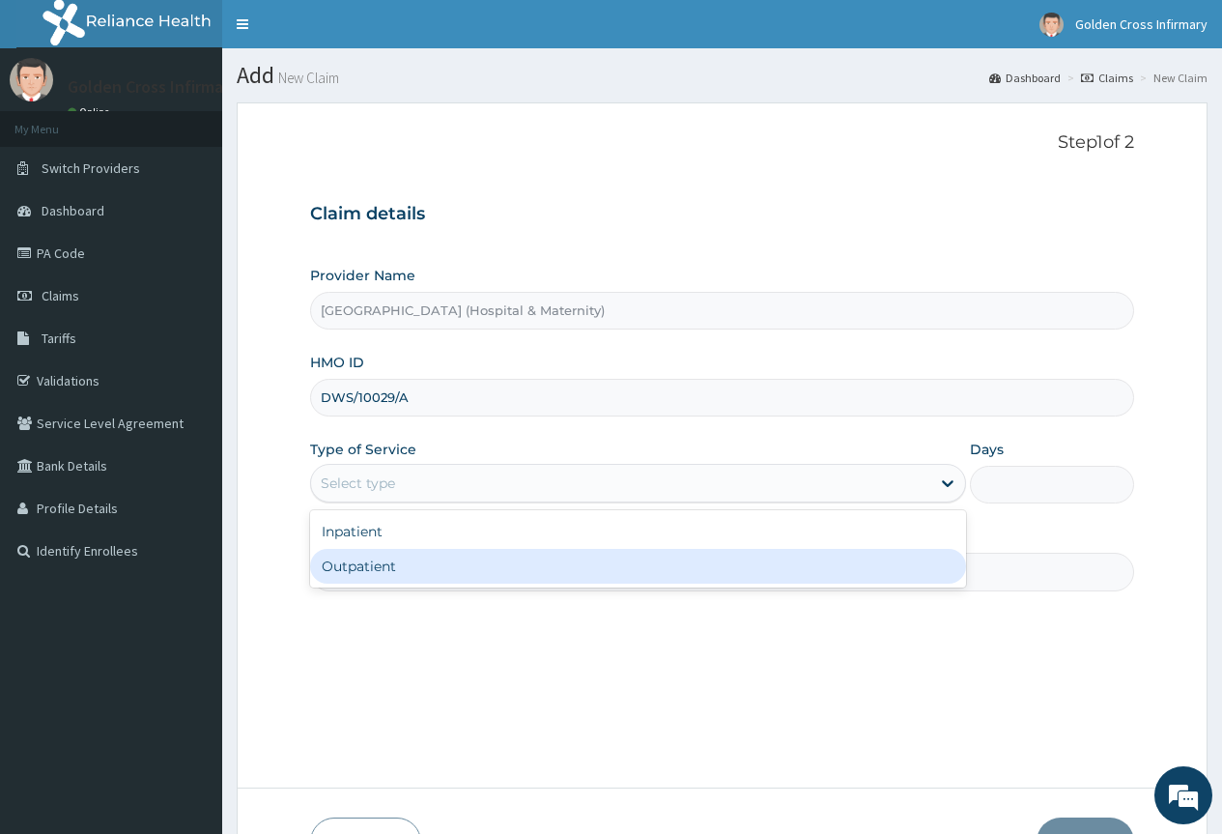
click at [530, 577] on div "Outpatient" at bounding box center [638, 566] width 656 height 35
type input "1"
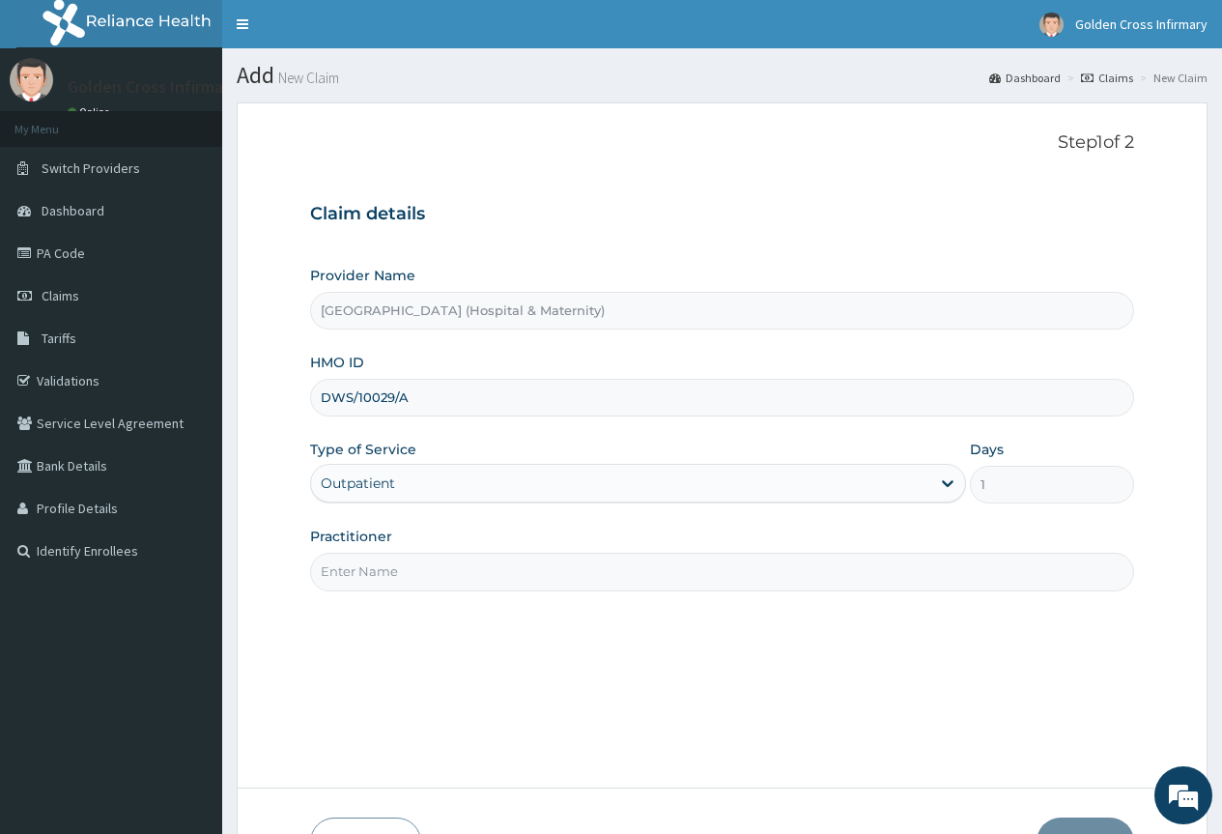
click at [530, 577] on input "Practitioner" at bounding box center [722, 572] width 824 height 38
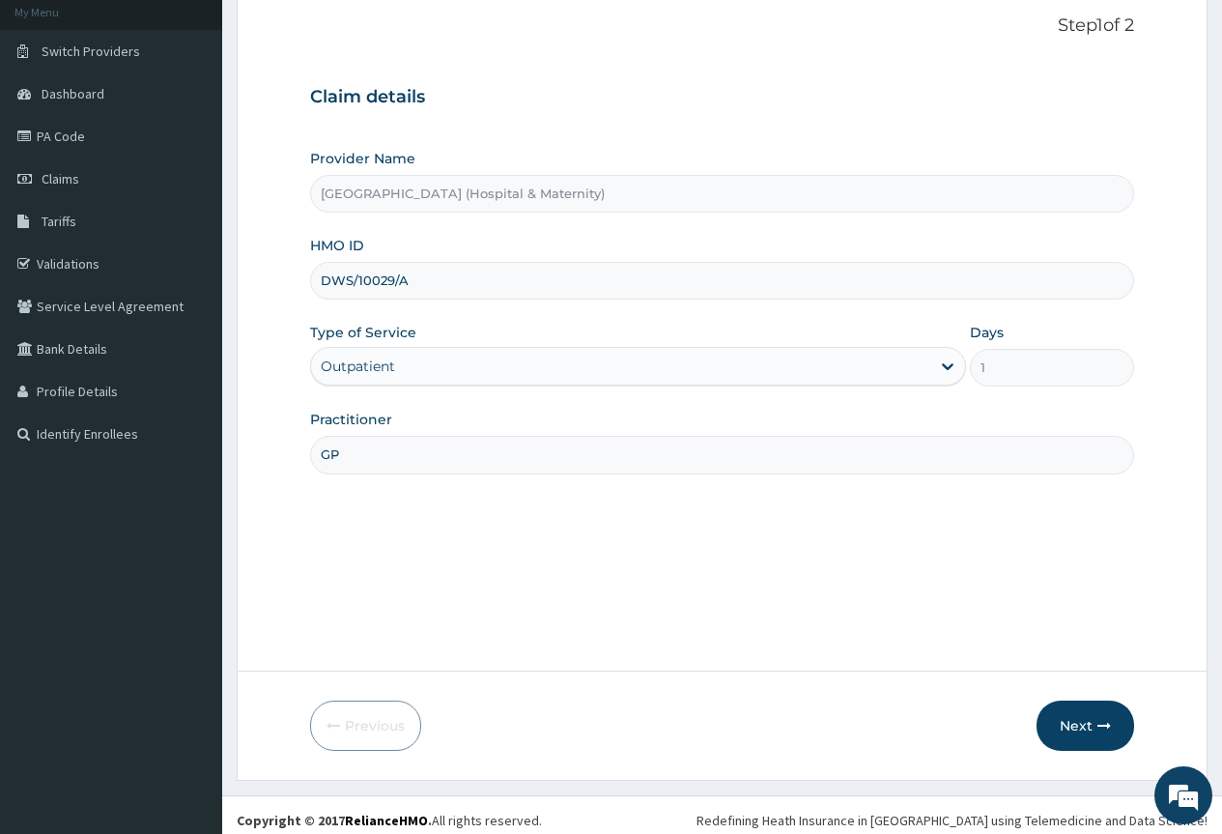
scroll to position [128, 0]
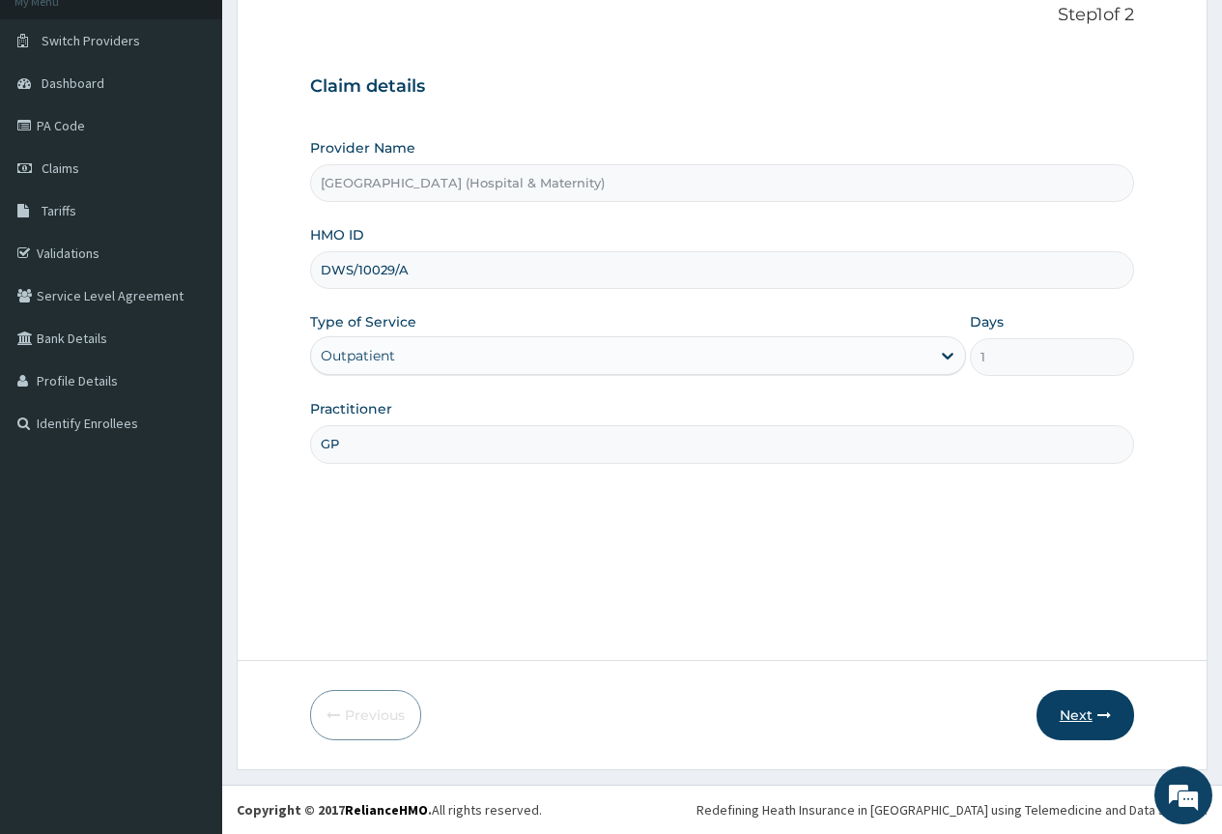
type input "GP"
click at [1075, 696] on button "Next" at bounding box center [1086, 715] width 98 height 50
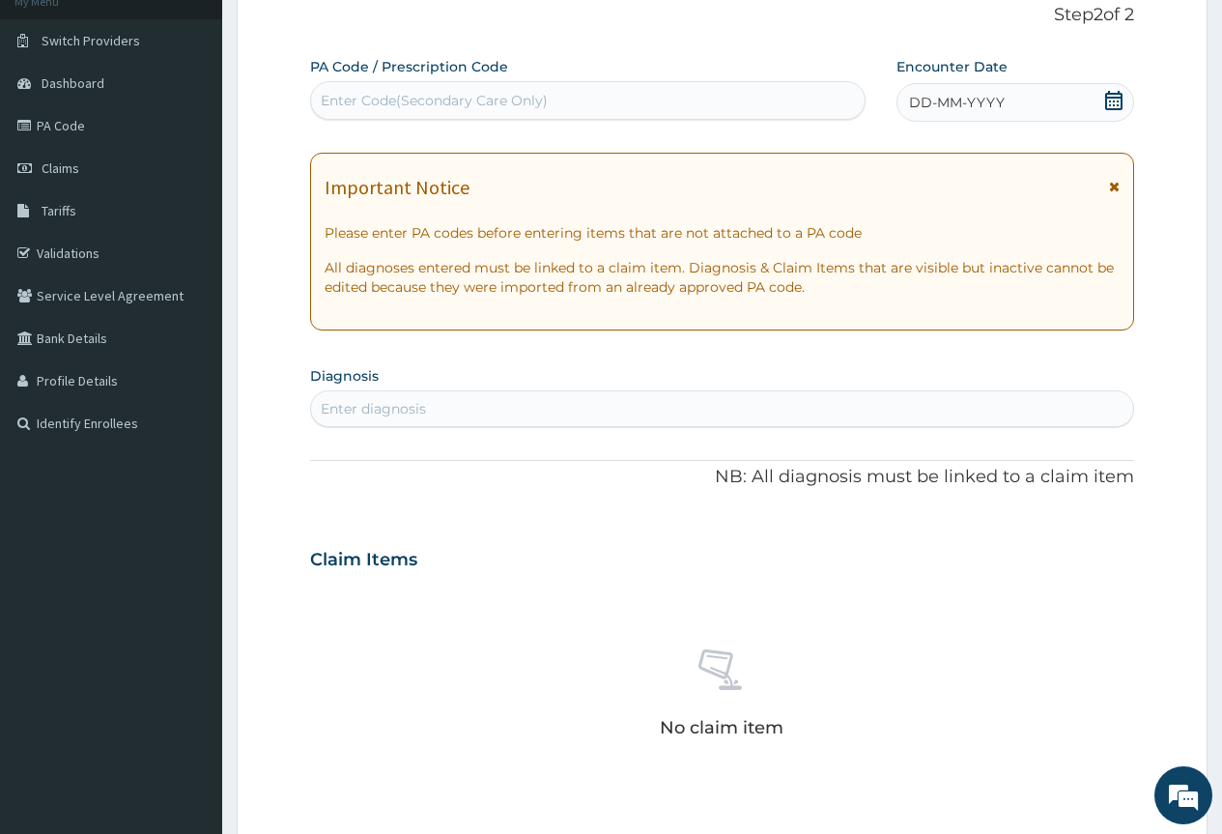
click at [1107, 97] on icon at bounding box center [1113, 100] width 17 height 19
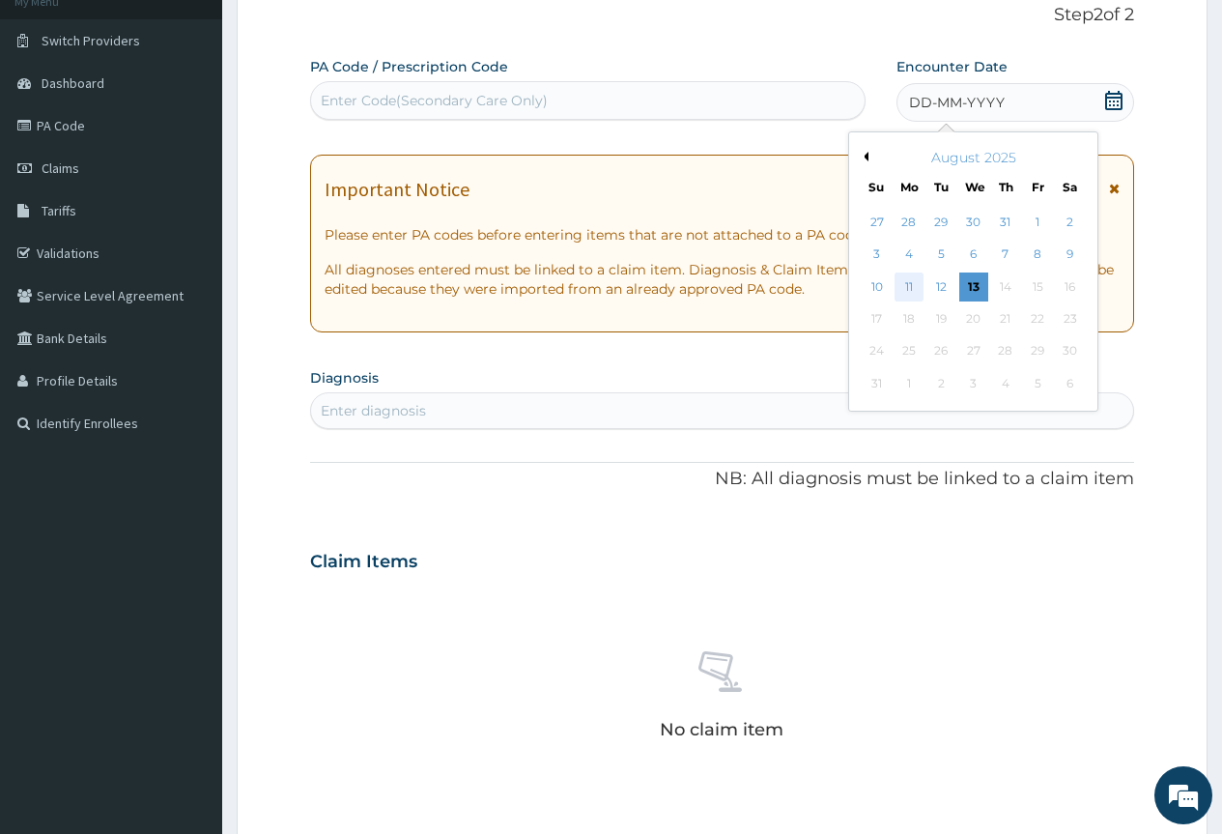
click at [909, 286] on div "11" at bounding box center [909, 286] width 29 height 29
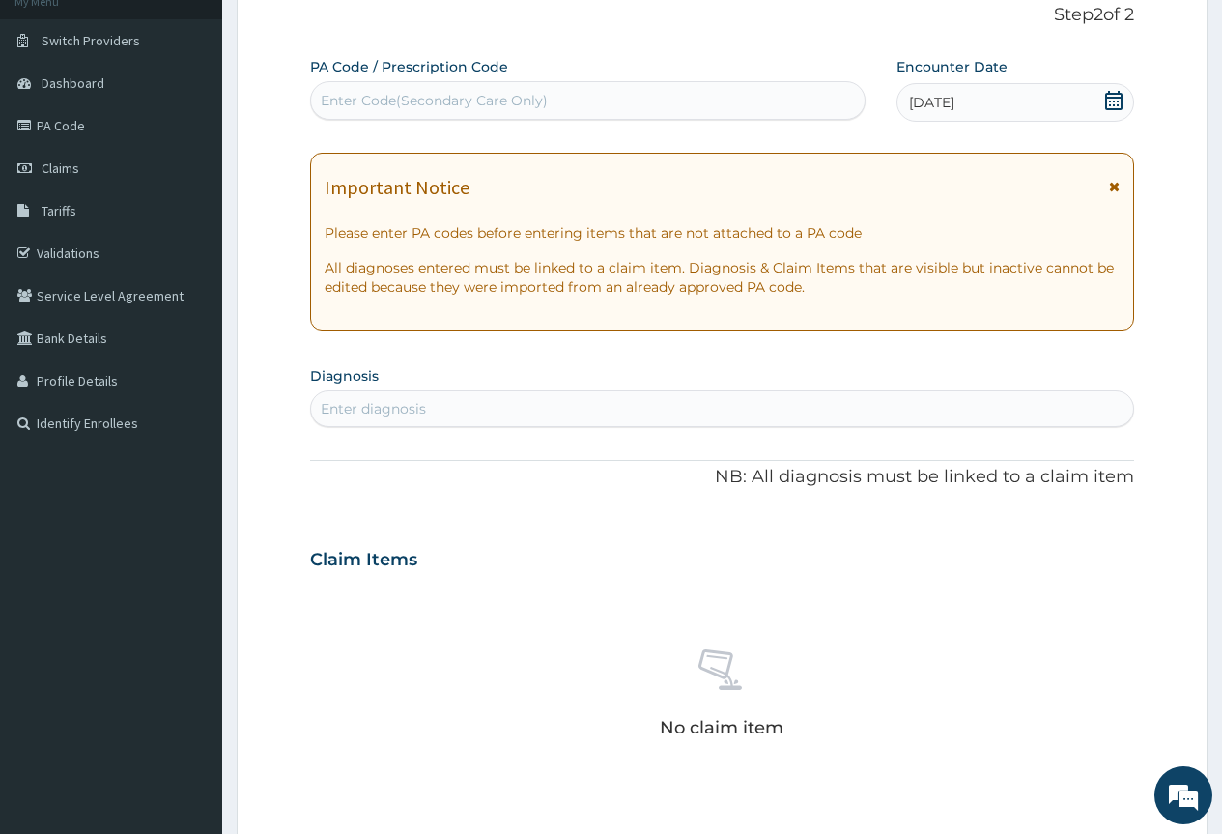
click at [771, 421] on div "Enter diagnosis" at bounding box center [722, 408] width 822 height 31
type input "N"
click at [785, 99] on div "Enter Code(Secondary Care Only)" at bounding box center [587, 100] width 553 height 31
type input "PA/1D6BD8"
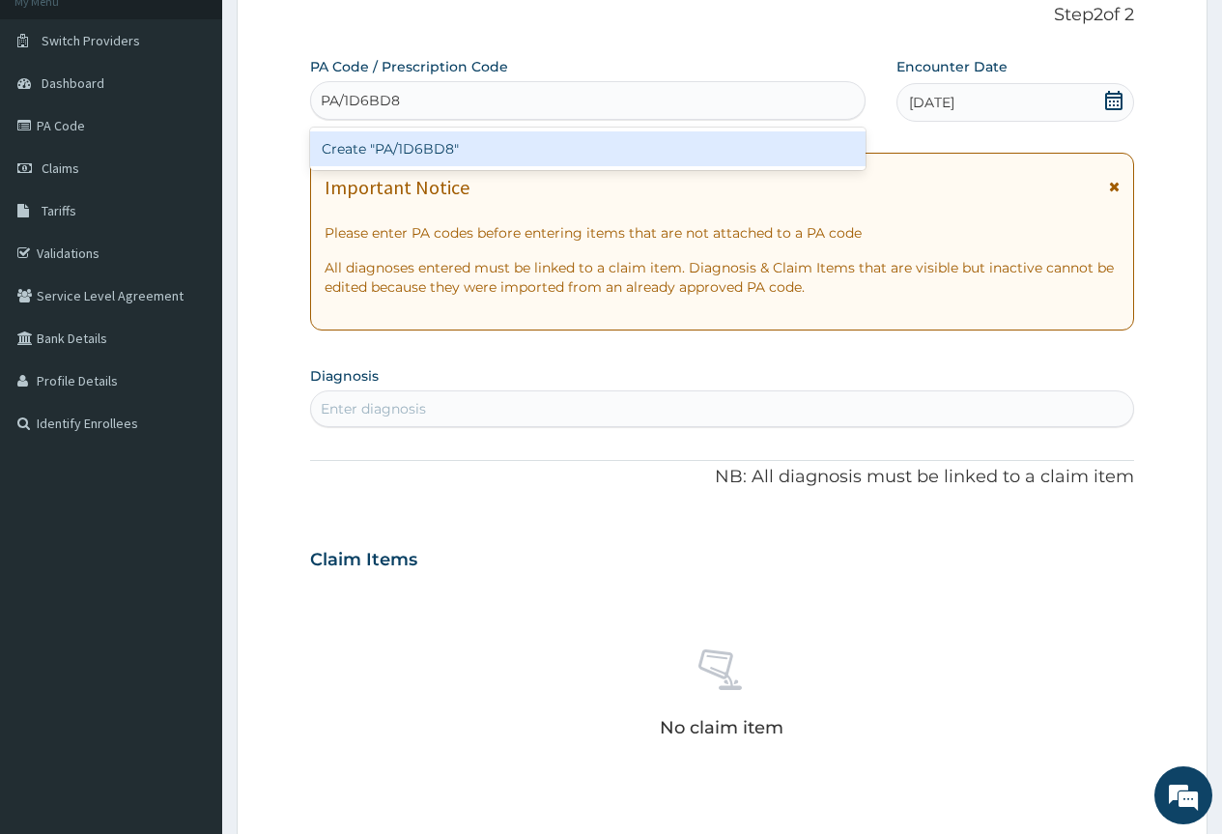
click at [762, 150] on div "Create "PA/1D6BD8"" at bounding box center [587, 148] width 555 height 35
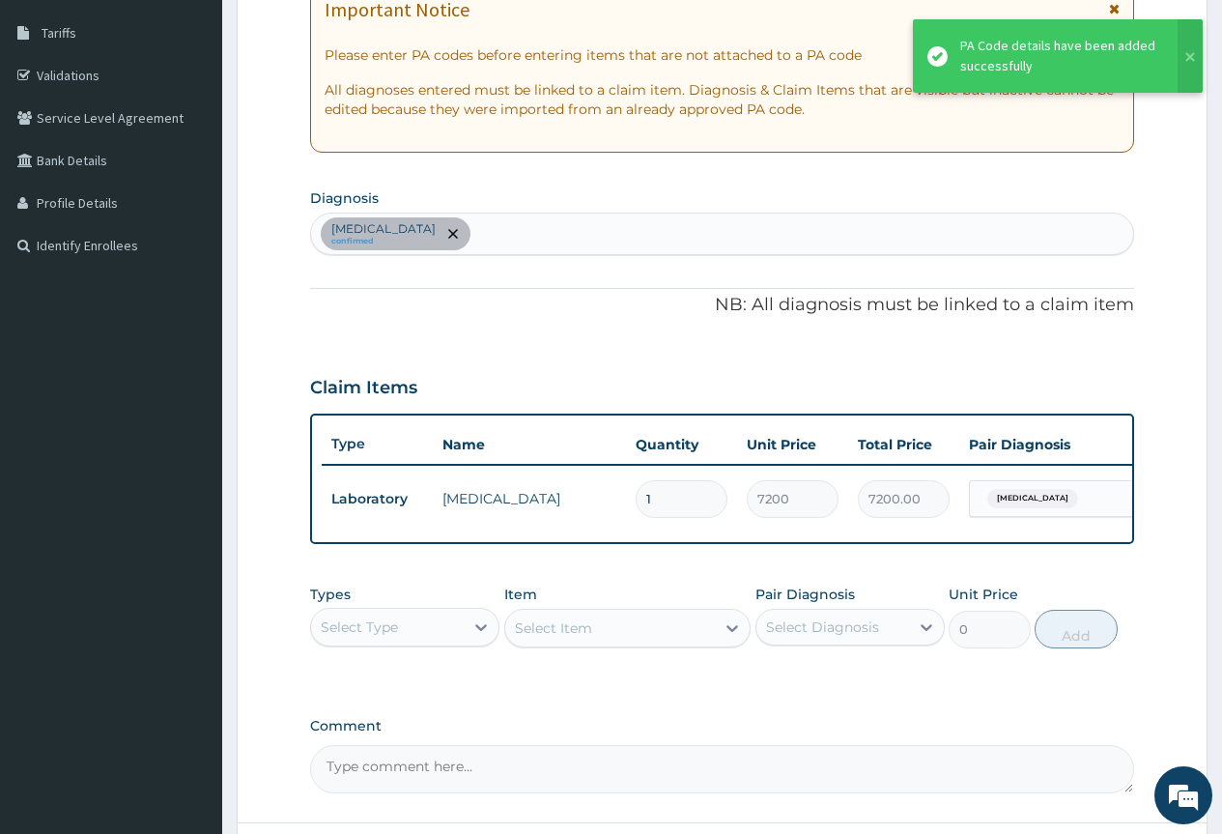
scroll to position [289, 0]
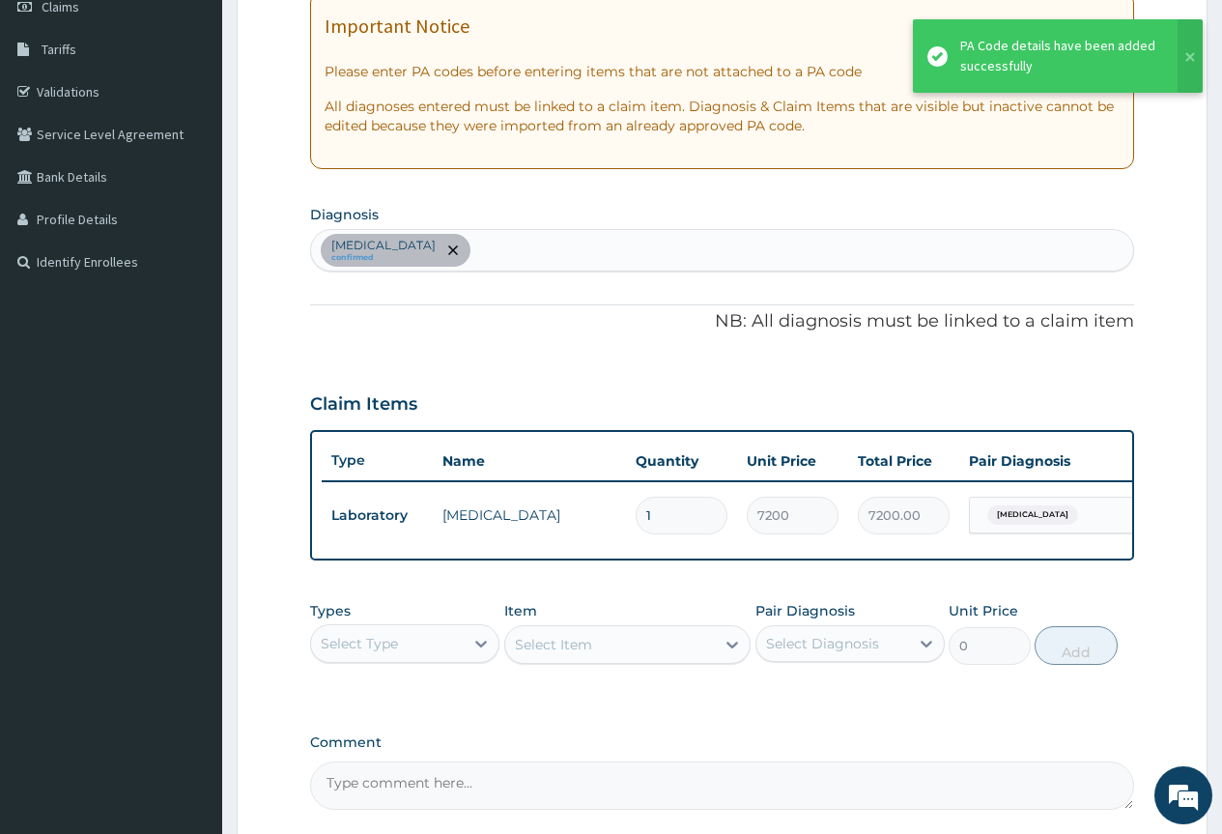
click at [498, 231] on div "[MEDICAL_DATA] confirmed" at bounding box center [722, 250] width 822 height 41
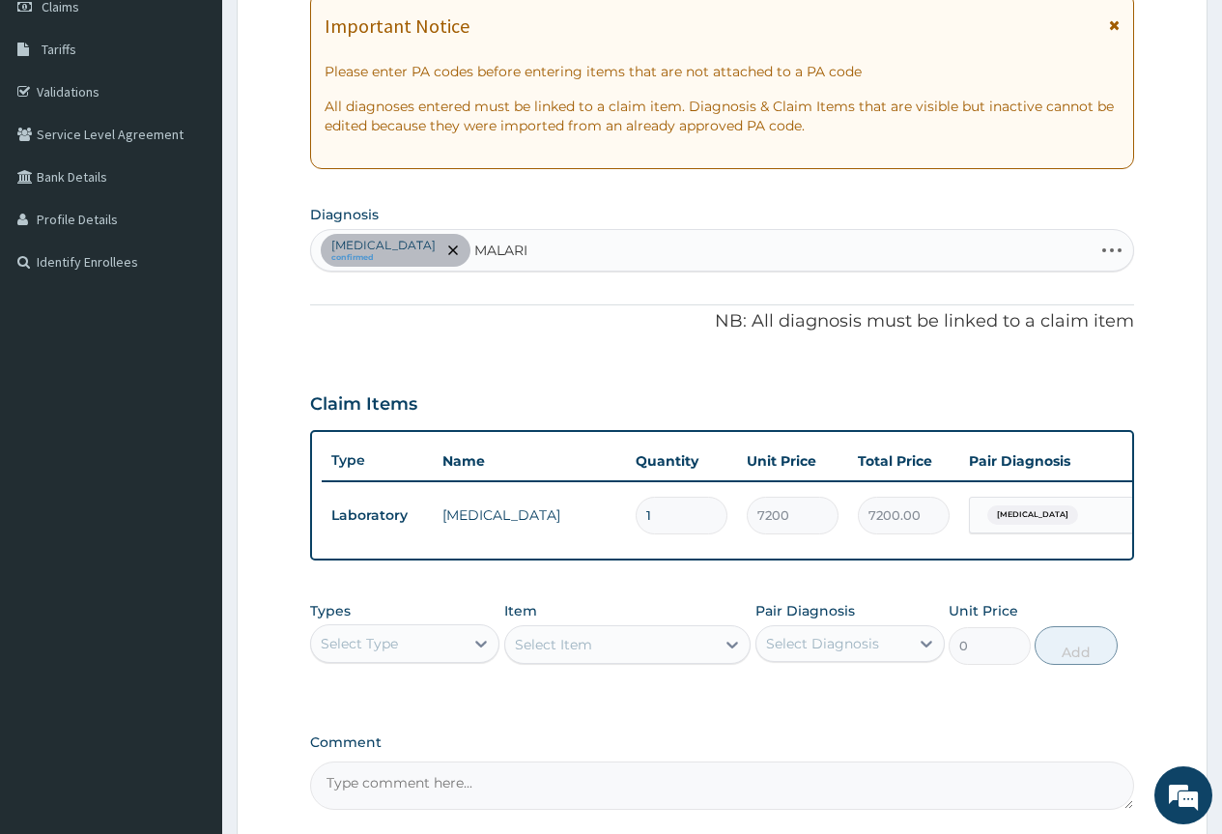
type input "[MEDICAL_DATA]"
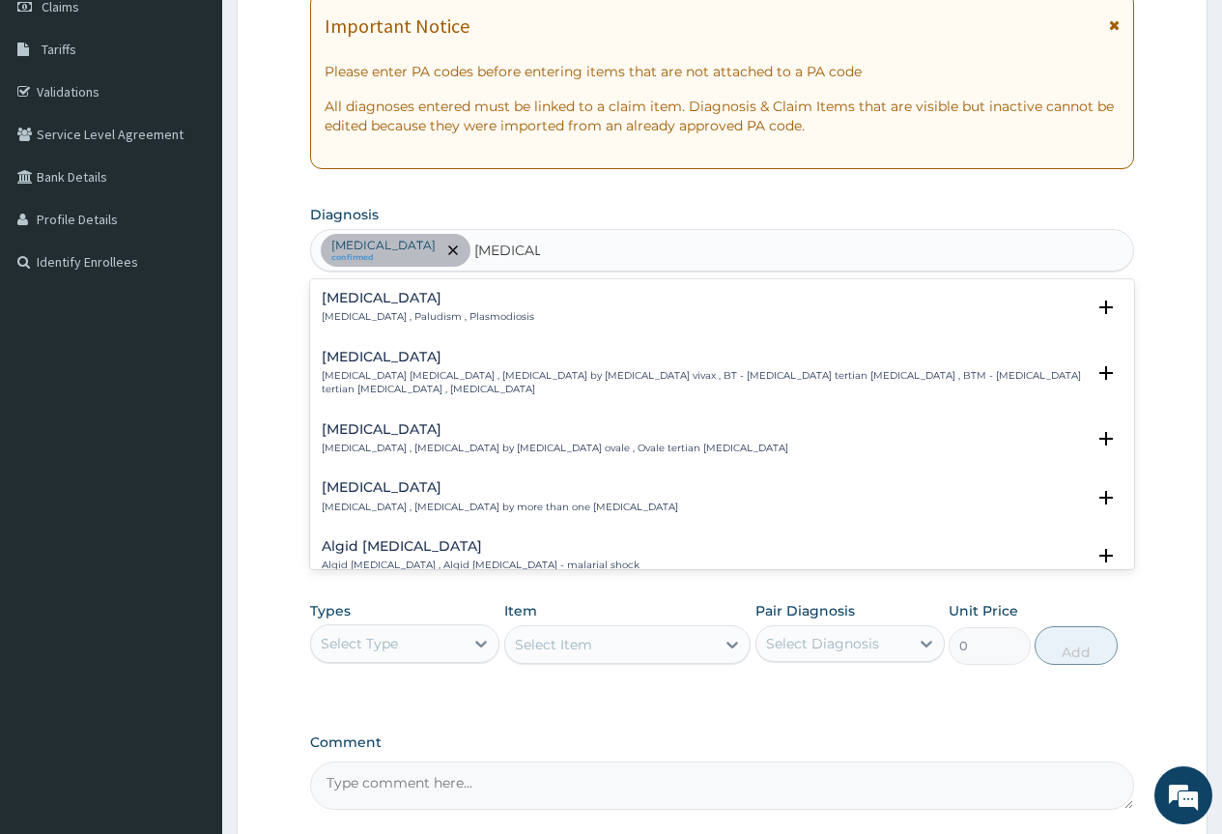
click at [404, 297] on h4 "[MEDICAL_DATA]" at bounding box center [428, 298] width 213 height 14
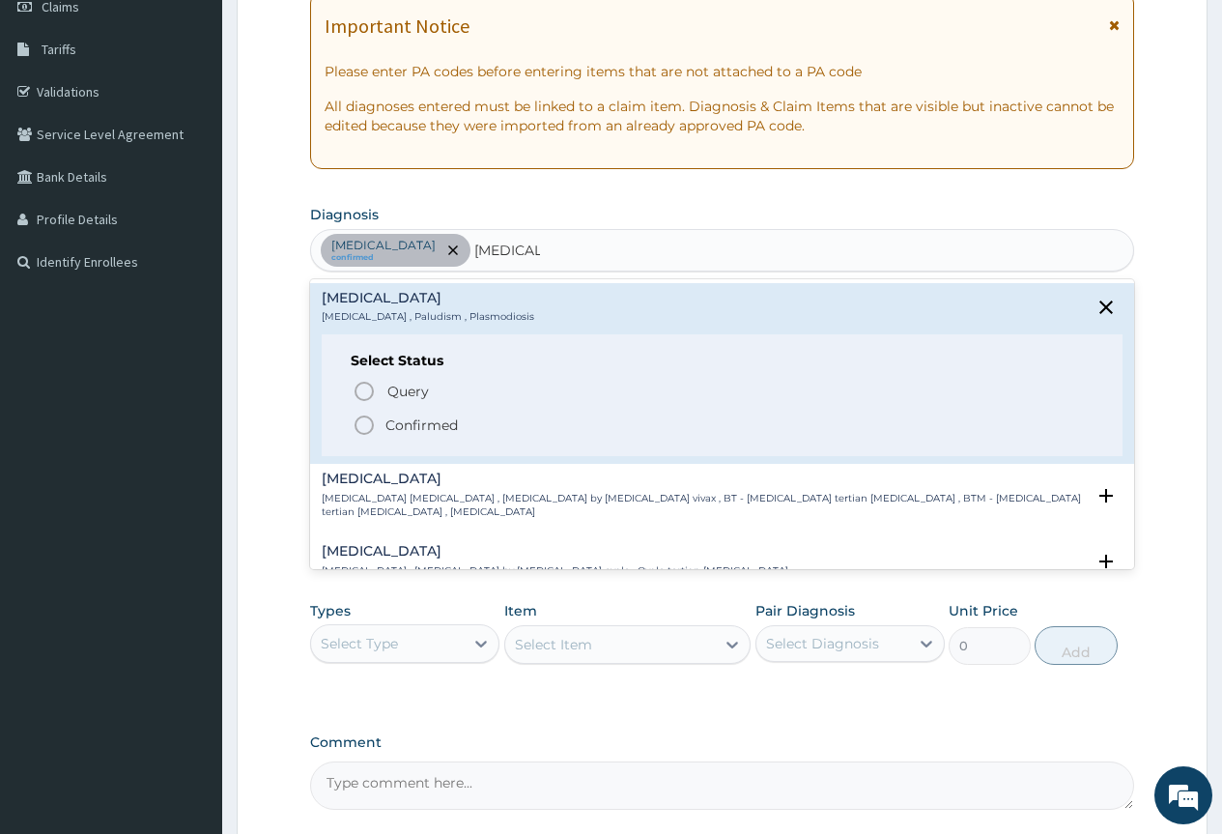
click at [377, 427] on span "Confirmed" at bounding box center [723, 425] width 741 height 23
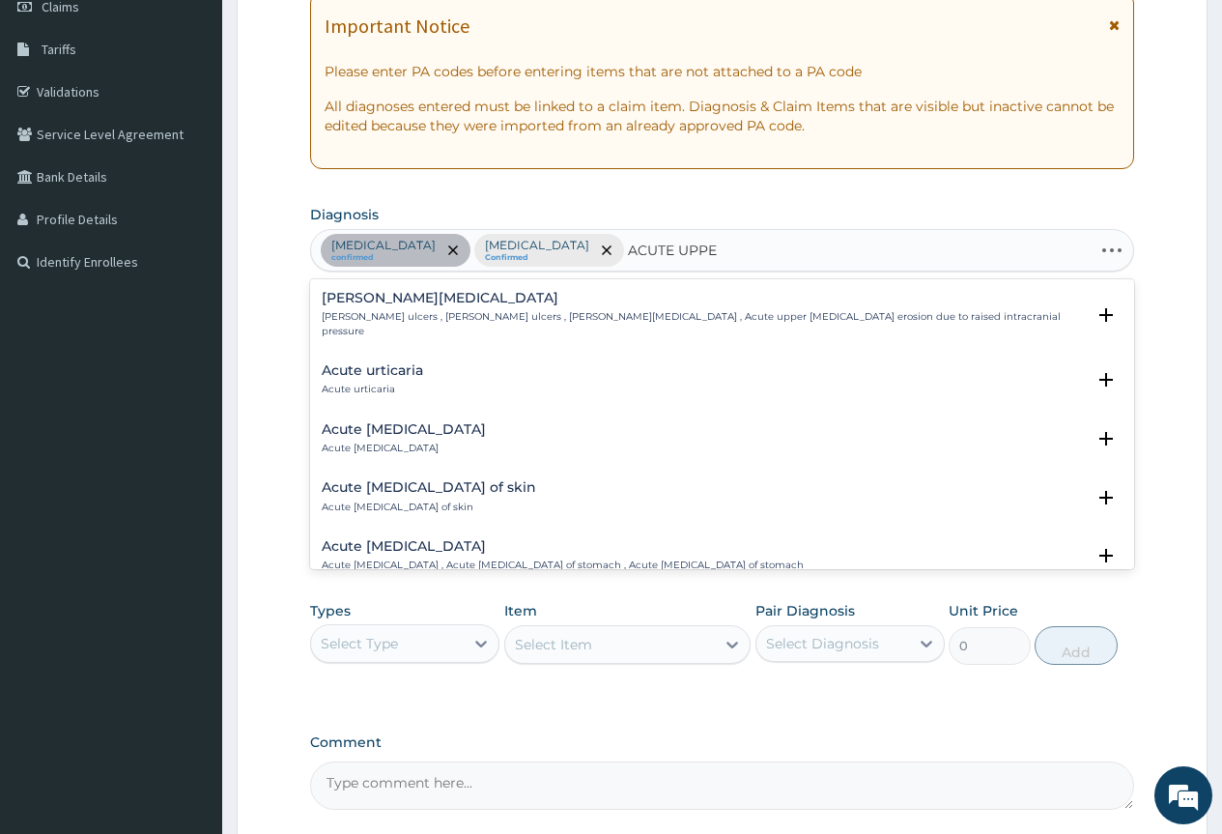
type input "ACUTE UPPER"
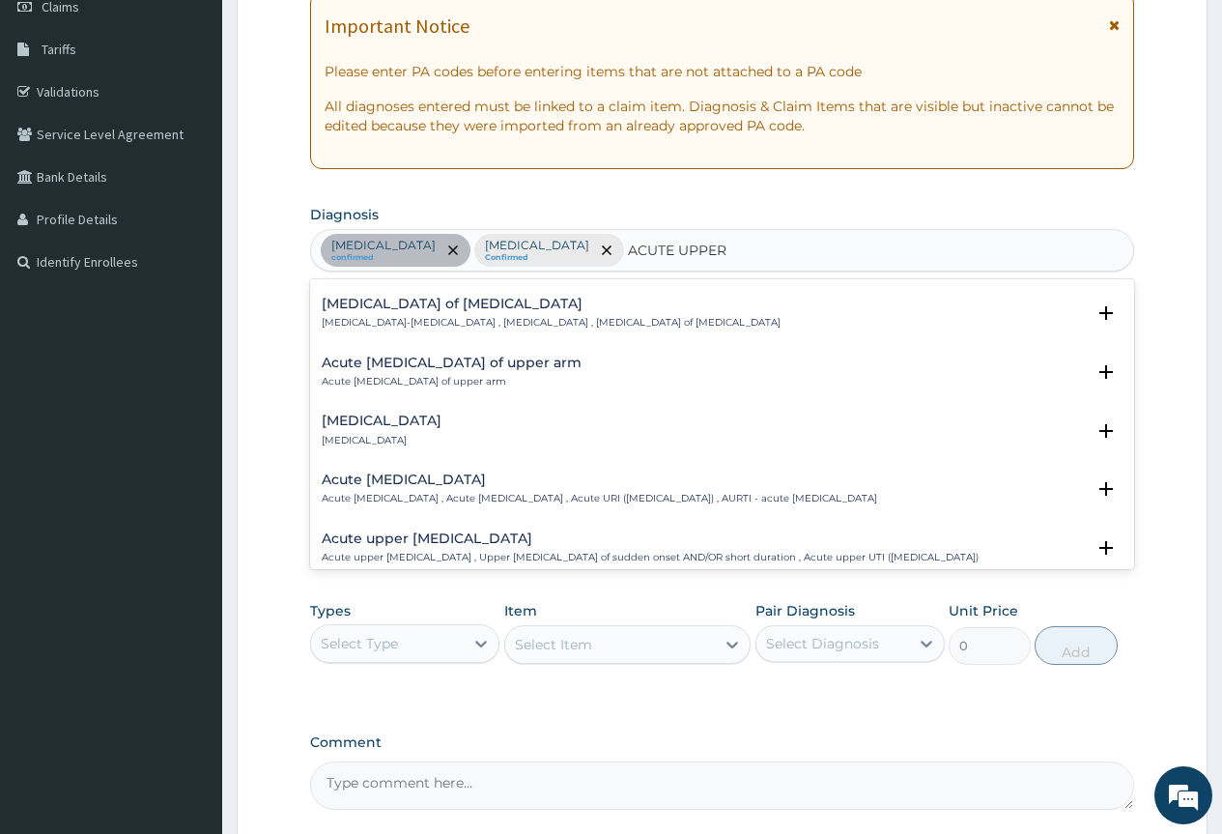
scroll to position [193, 0]
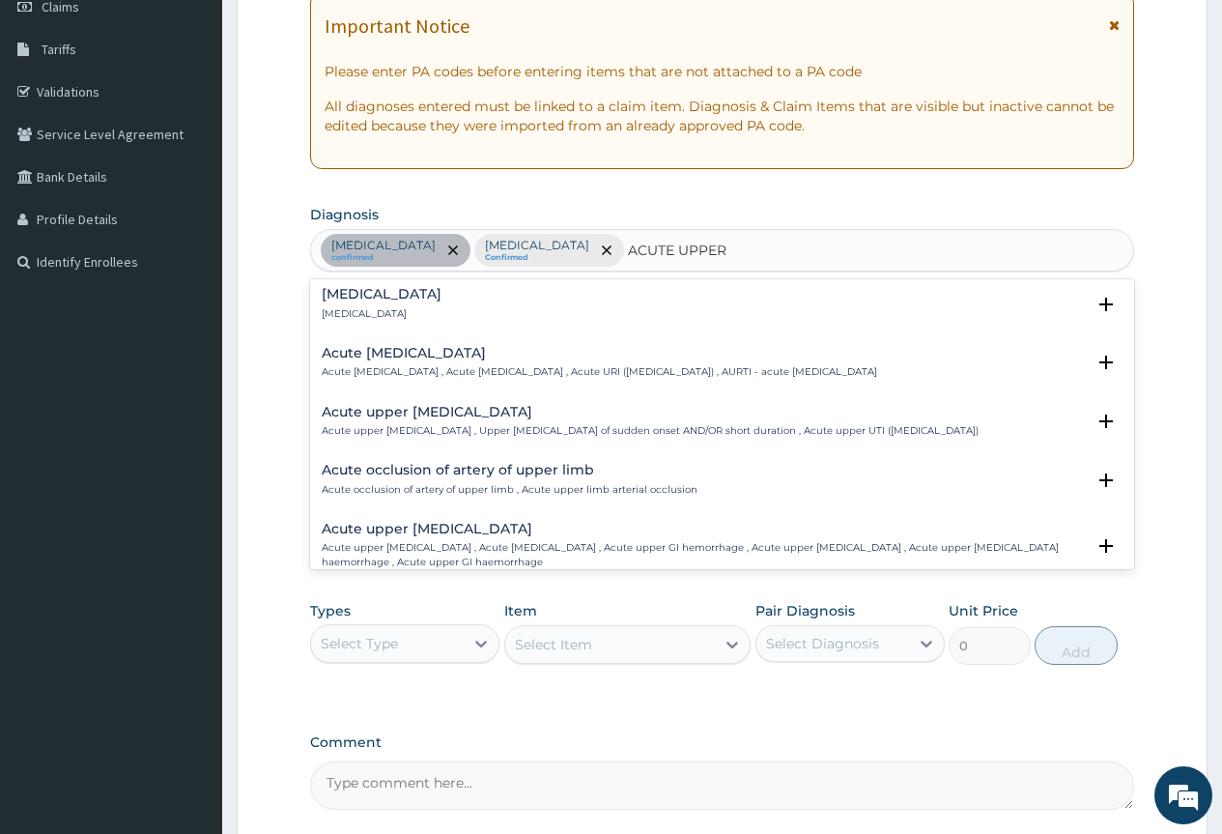
click at [438, 346] on h4 "Acute [MEDICAL_DATA]" at bounding box center [600, 353] width 556 height 14
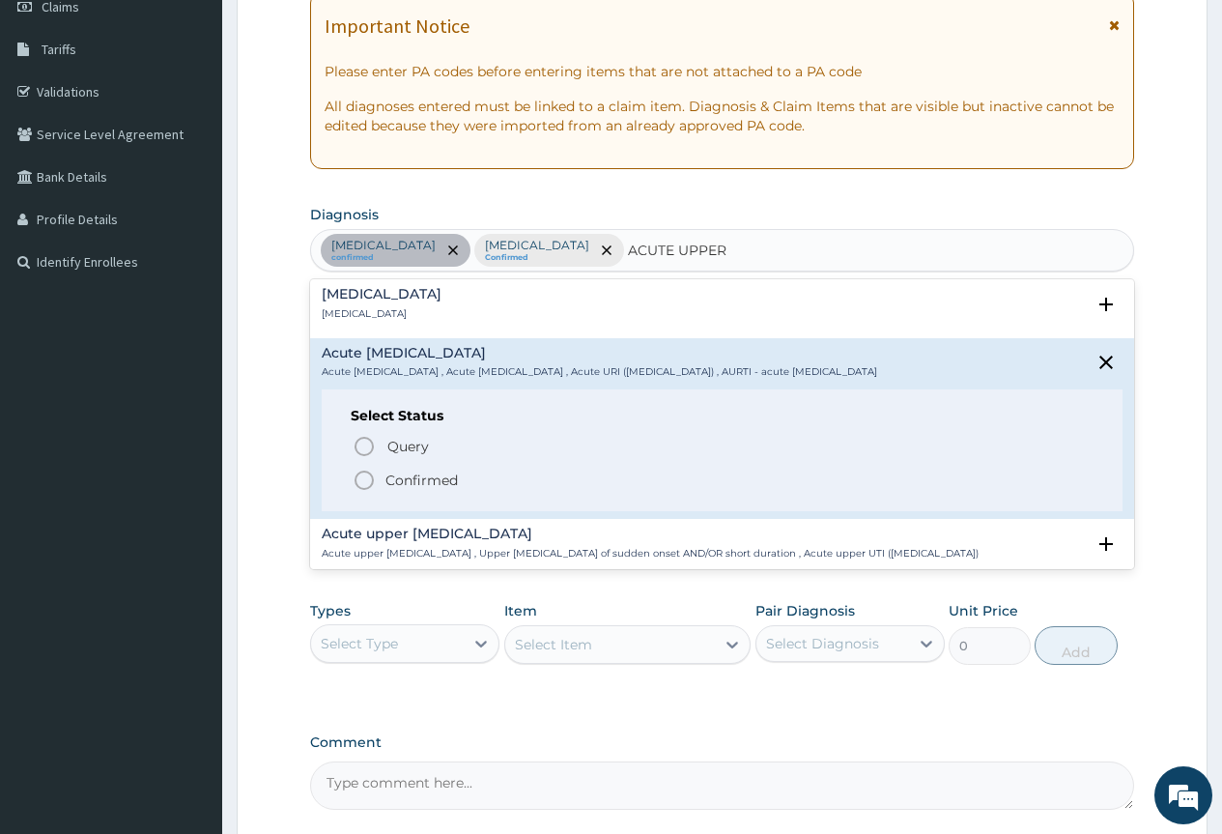
click at [469, 477] on span "Confirmed" at bounding box center [723, 480] width 741 height 23
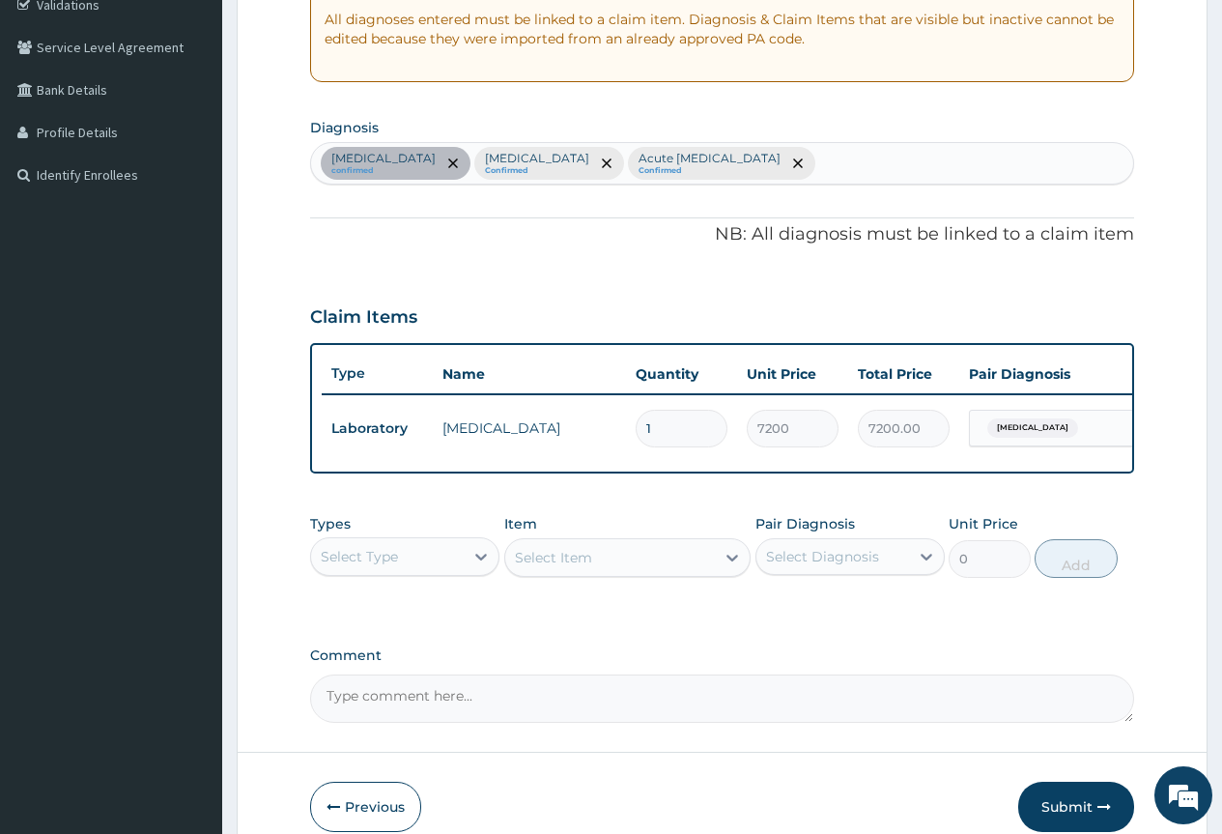
scroll to position [482, 0]
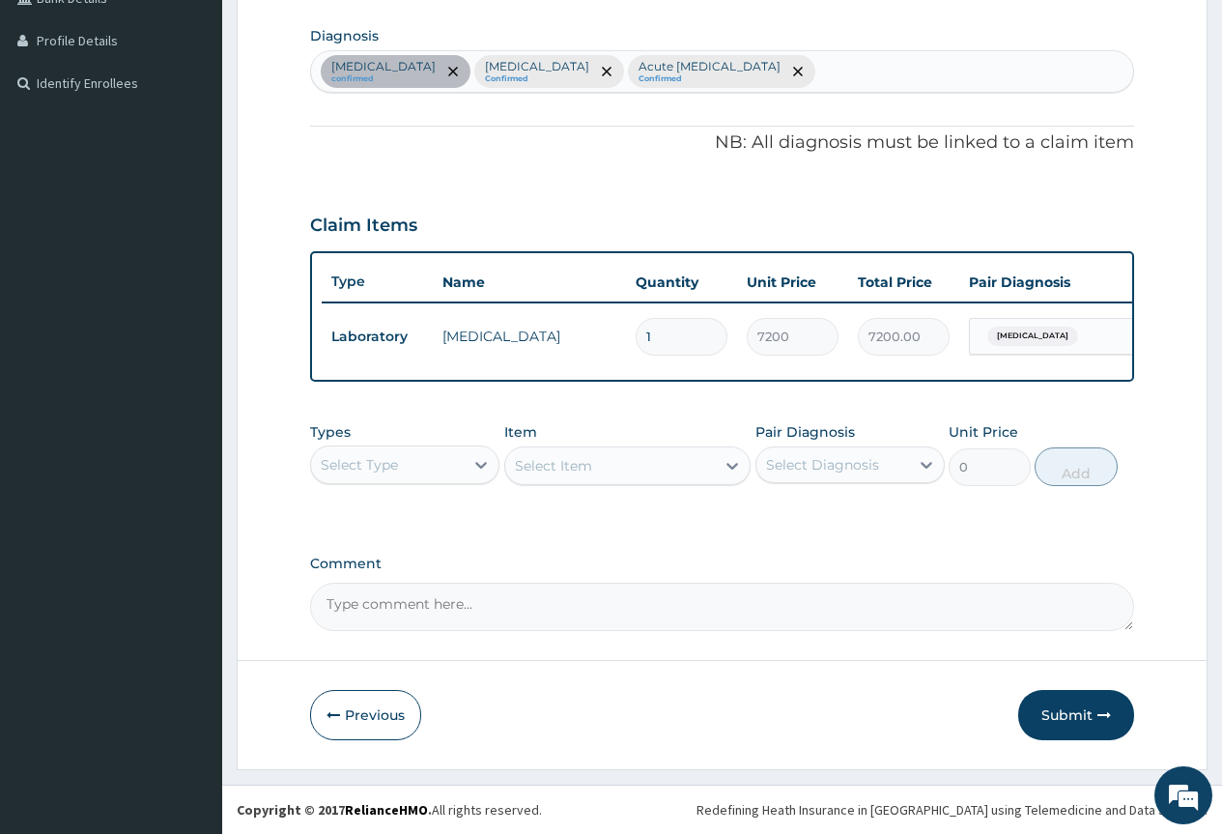
click at [451, 454] on div "Select Type" at bounding box center [387, 464] width 153 height 31
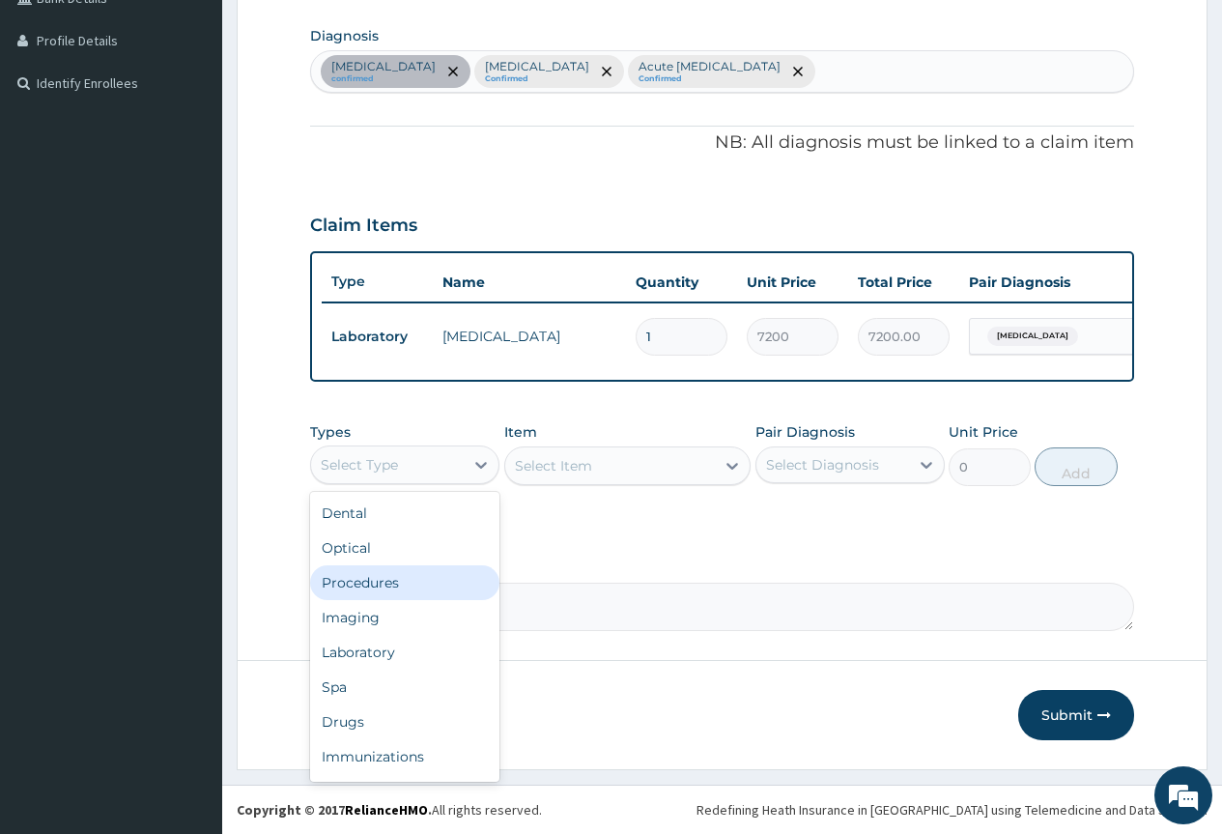
click at [400, 587] on div "Procedures" at bounding box center [404, 582] width 189 height 35
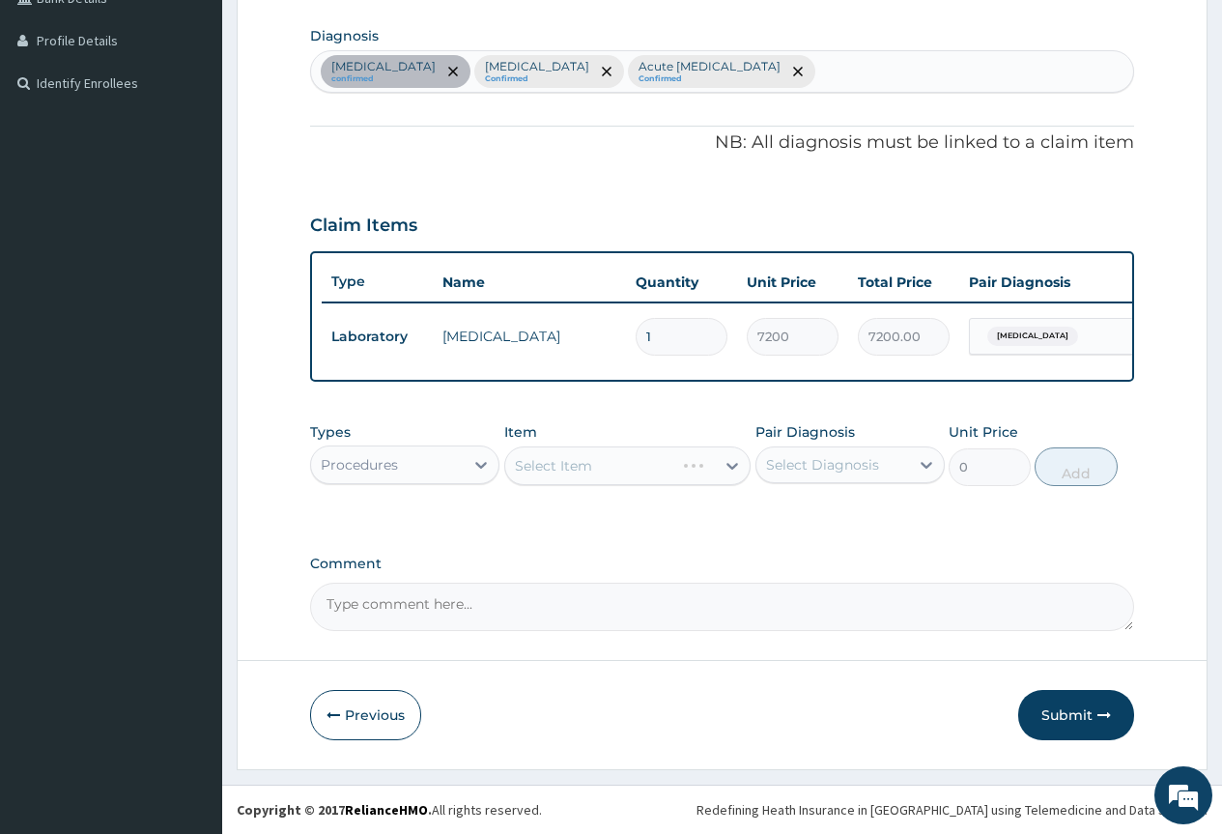
click at [677, 462] on div "Select Item" at bounding box center [627, 465] width 247 height 39
click at [676, 467] on div "Select Item" at bounding box center [610, 465] width 211 height 31
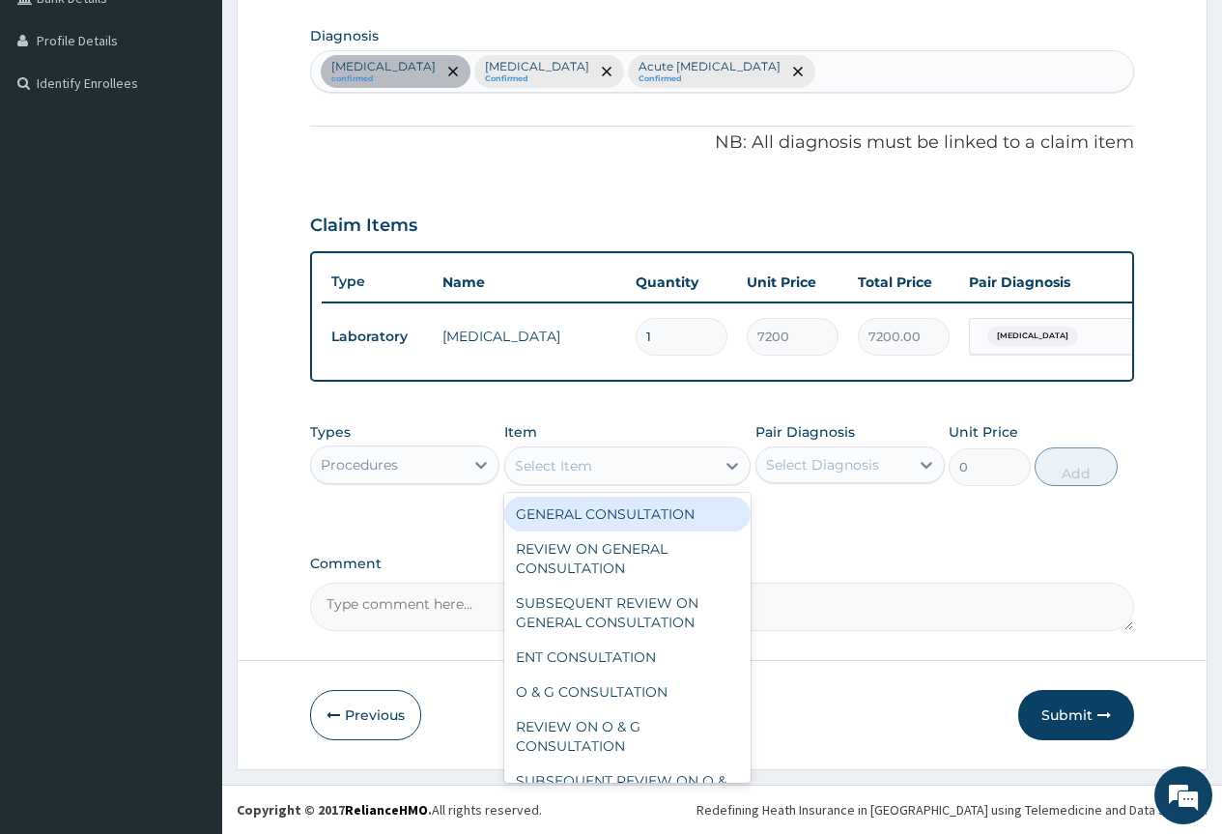
click at [649, 529] on div "GENERAL CONSULTATION" at bounding box center [627, 514] width 247 height 35
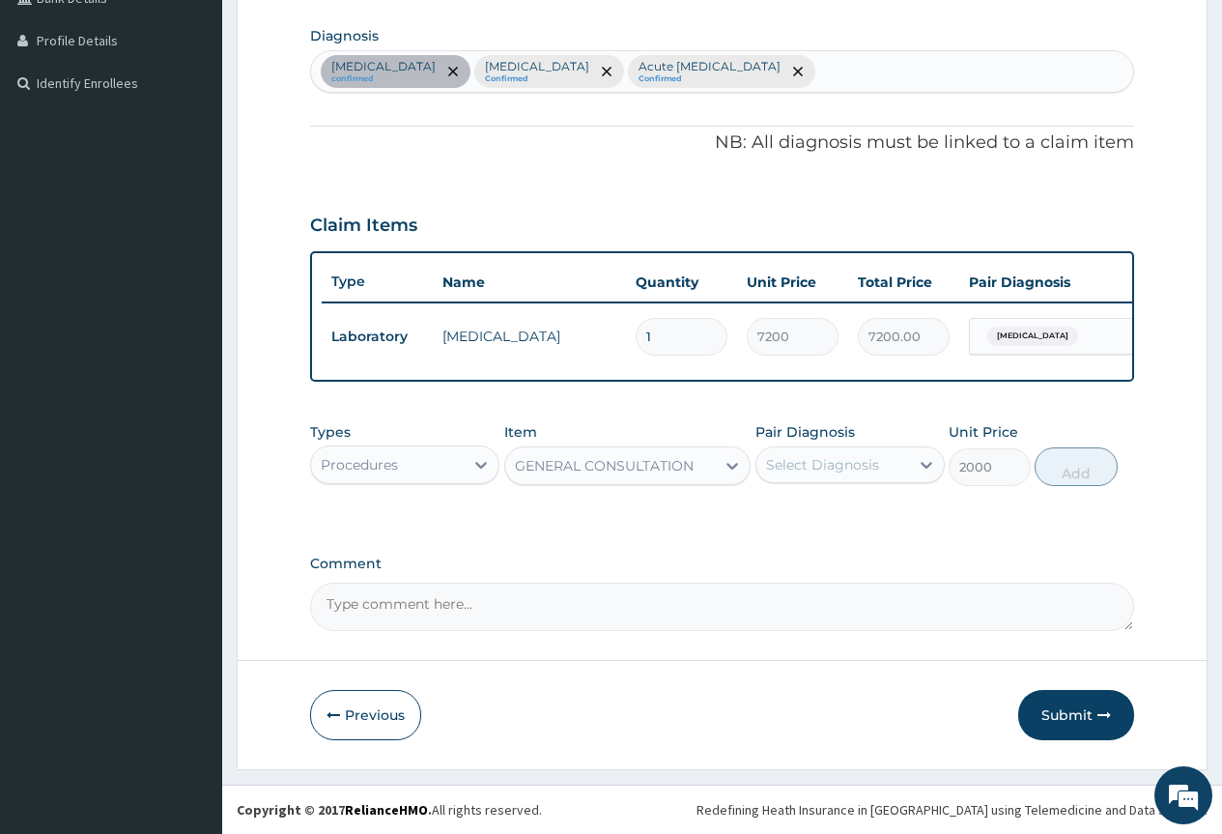
type input "2000"
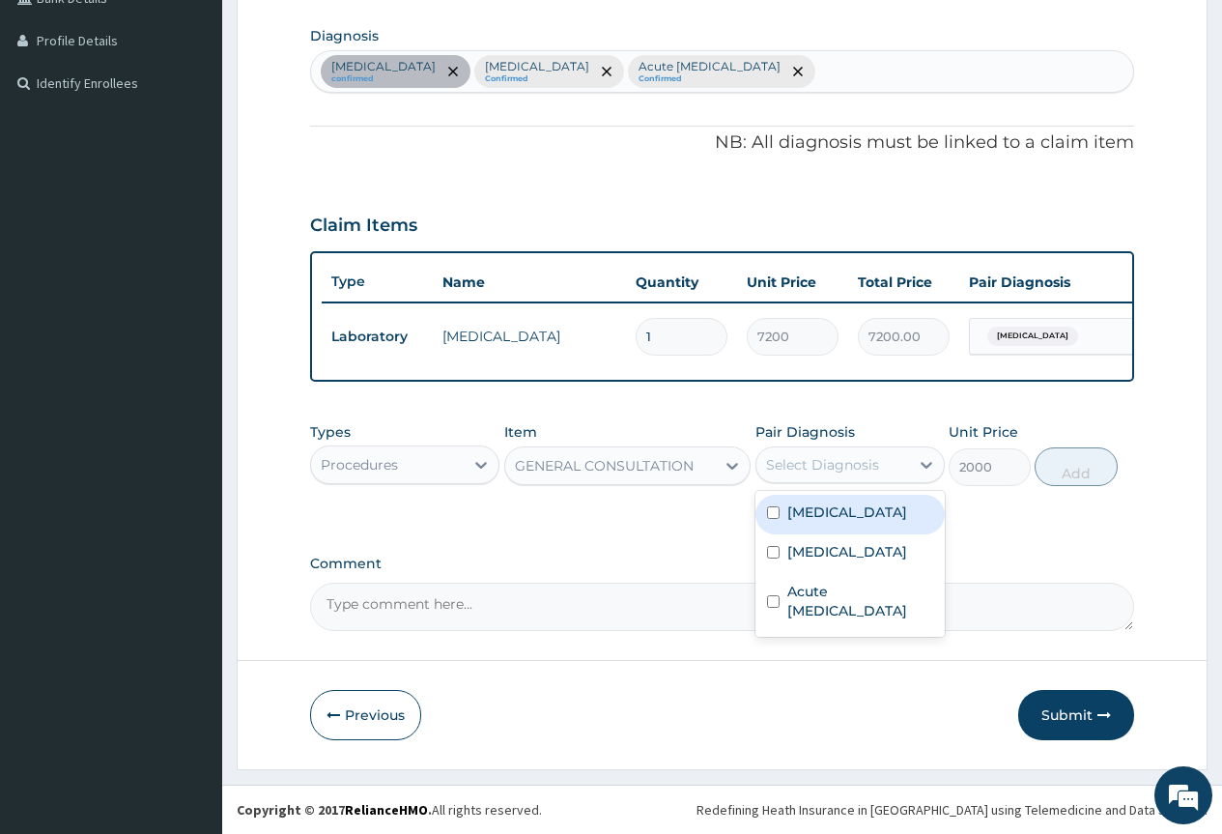
click at [781, 474] on div "Select Diagnosis" at bounding box center [833, 464] width 153 height 31
click at [781, 500] on div "[MEDICAL_DATA]" at bounding box center [850, 515] width 189 height 40
click at [783, 530] on div "[MEDICAL_DATA]" at bounding box center [850, 515] width 189 height 40
checkbox input "false"
click at [783, 568] on div "[MEDICAL_DATA]" at bounding box center [850, 554] width 189 height 40
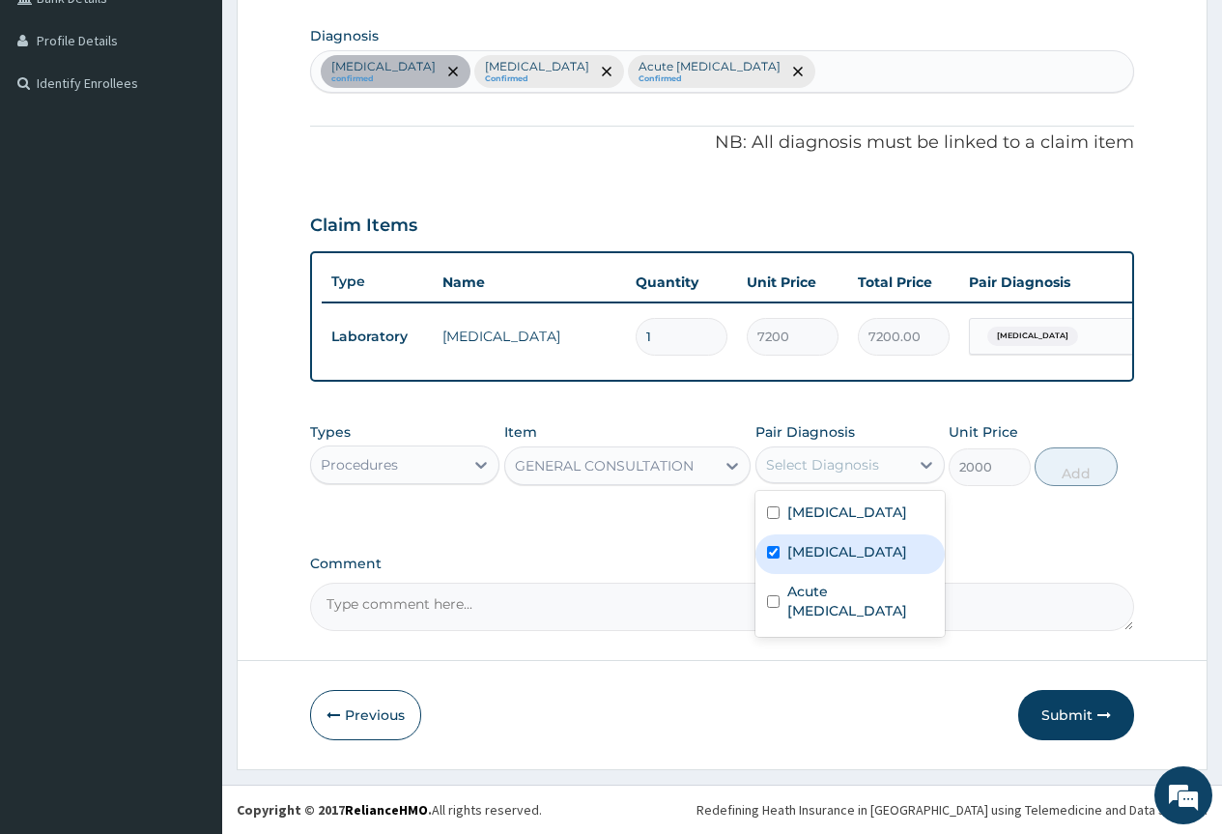
checkbox input "true"
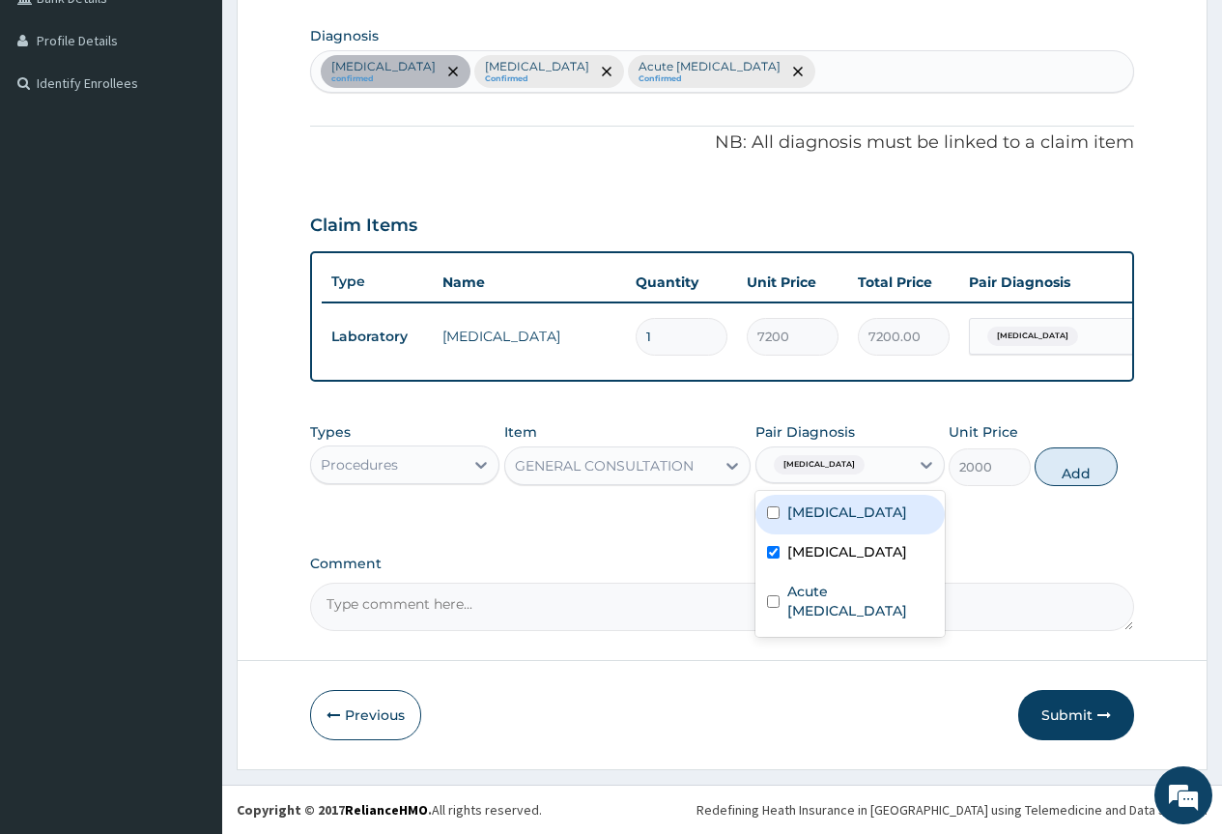
click at [800, 520] on label "[MEDICAL_DATA]" at bounding box center [847, 511] width 120 height 19
checkbox input "true"
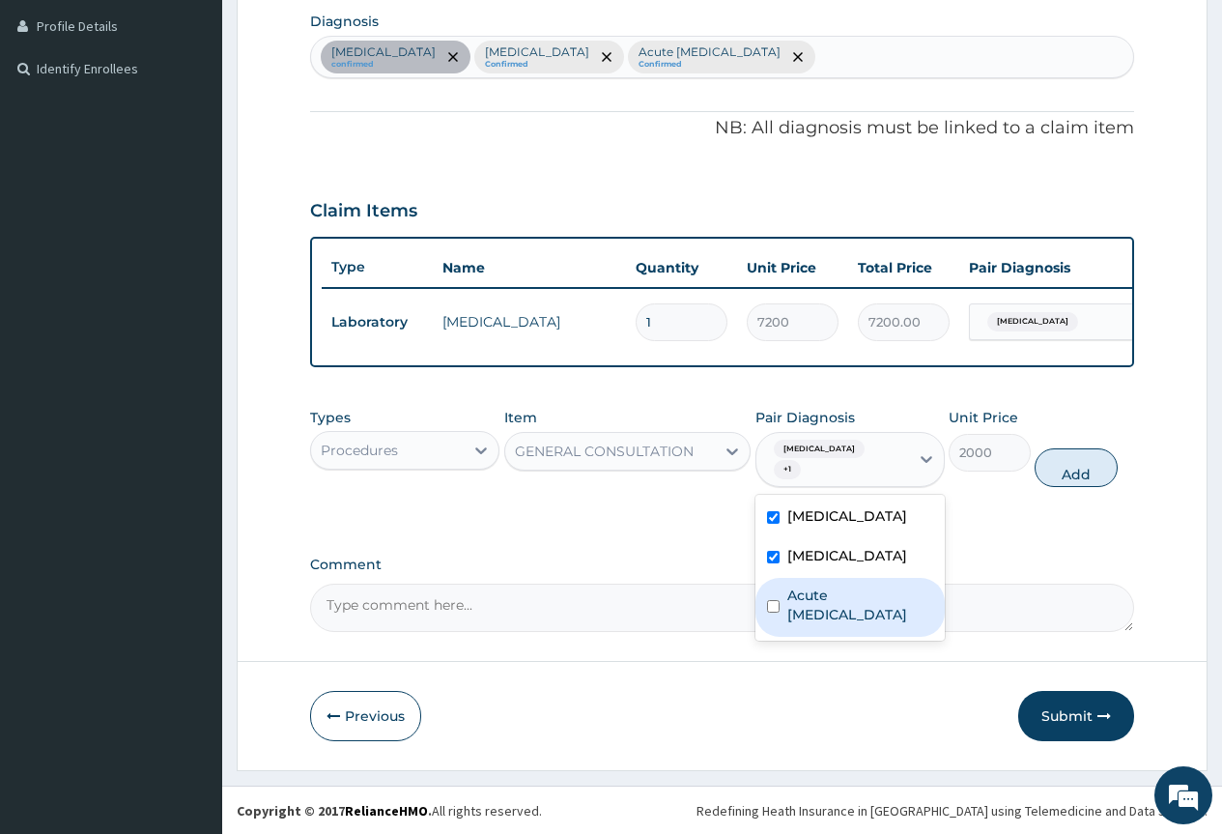
click at [814, 586] on label "Acute [MEDICAL_DATA]" at bounding box center [860, 605] width 146 height 39
checkbox input "true"
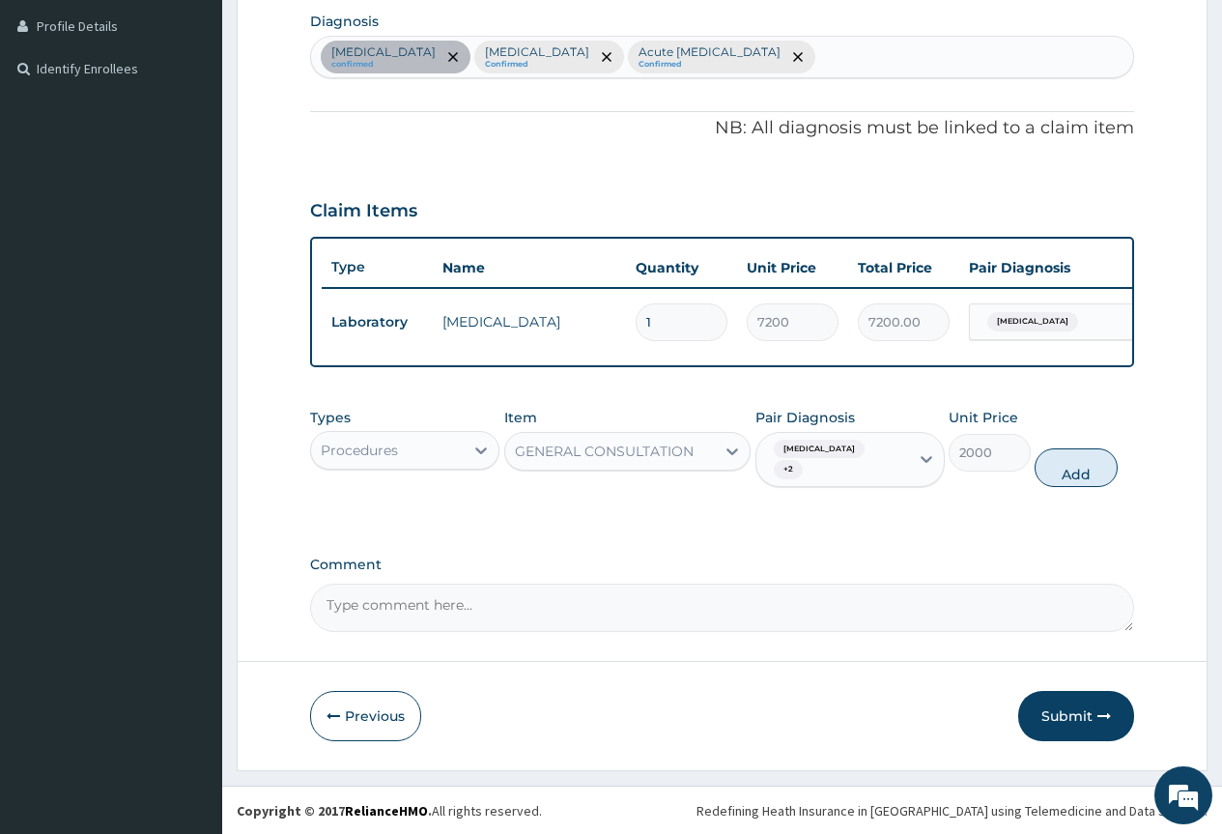
click at [1061, 488] on div "Types Procedures Item GENERAL CONSULTATION Pair Diagnosis [MEDICAL_DATA] + 2 Un…" at bounding box center [722, 448] width 824 height 100
click at [1061, 478] on button "Add" at bounding box center [1076, 467] width 82 height 39
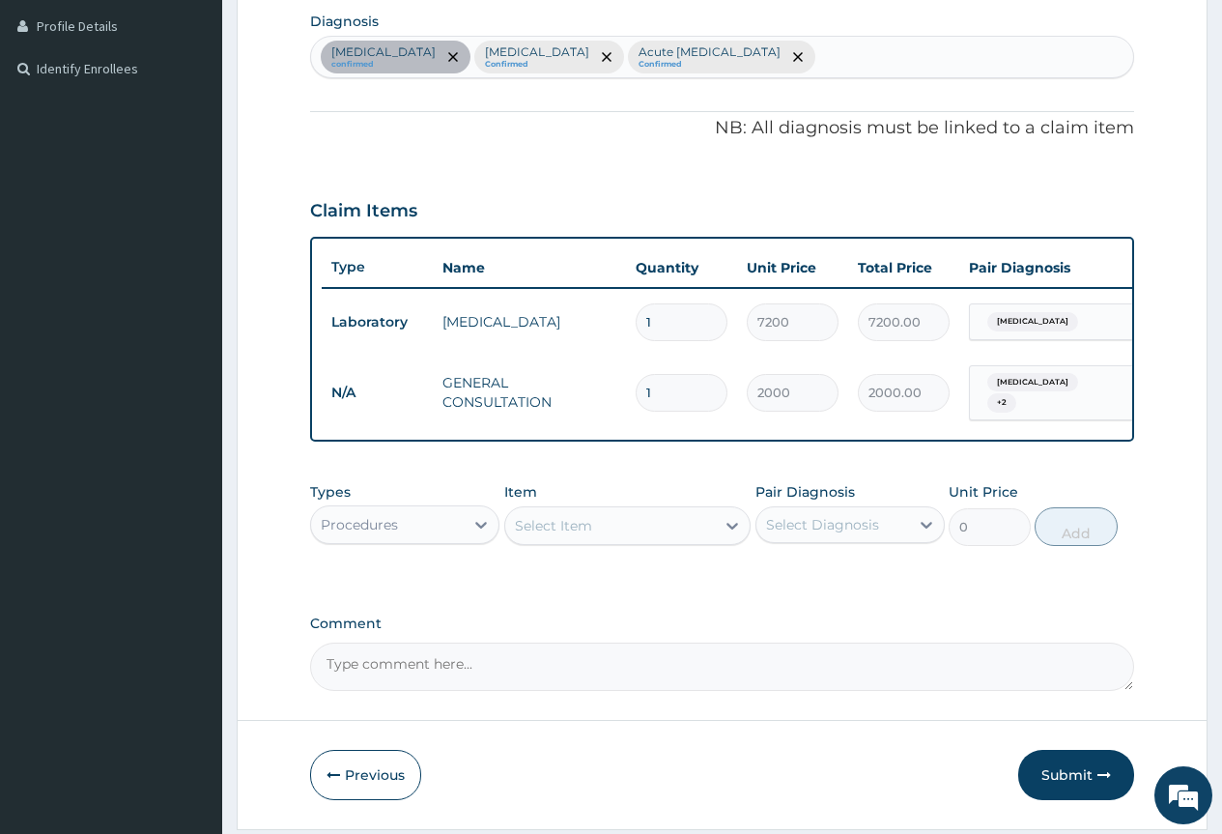
scroll to position [549, 0]
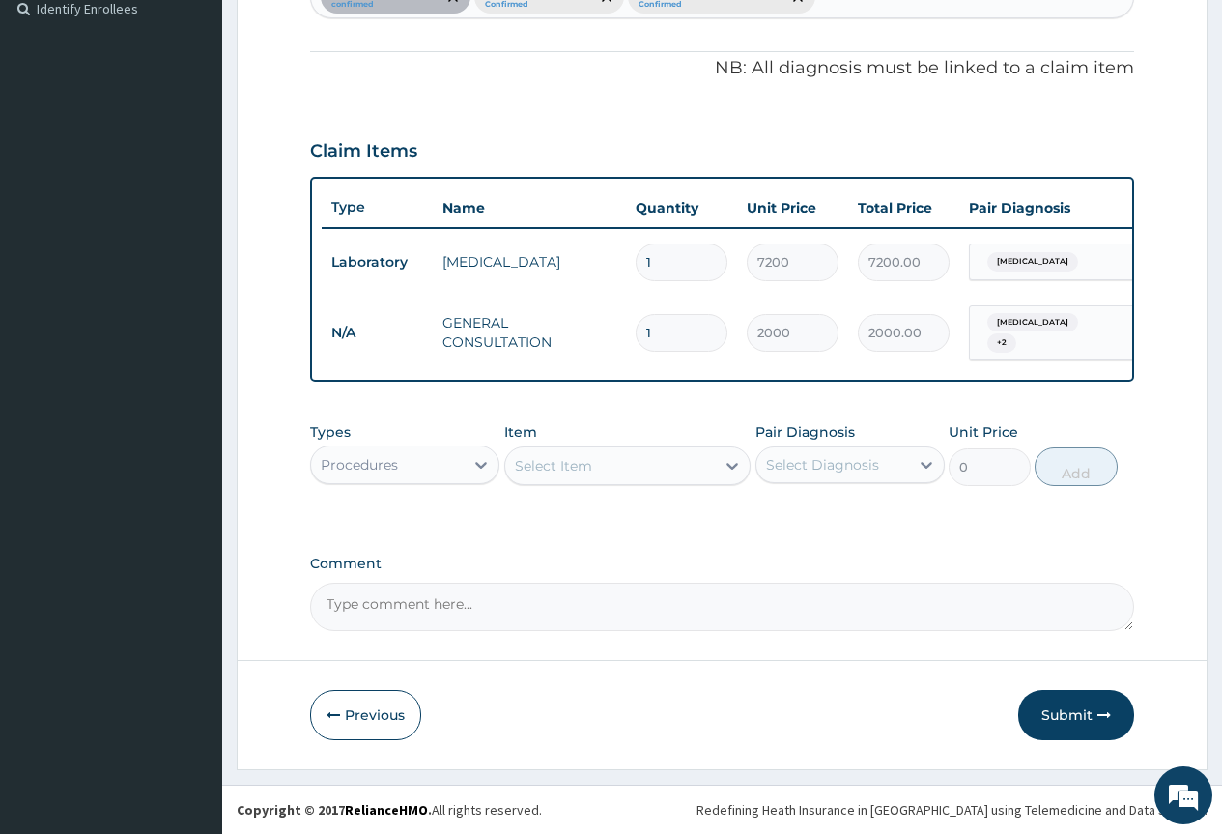
click at [383, 461] on div "Procedures" at bounding box center [359, 464] width 77 height 19
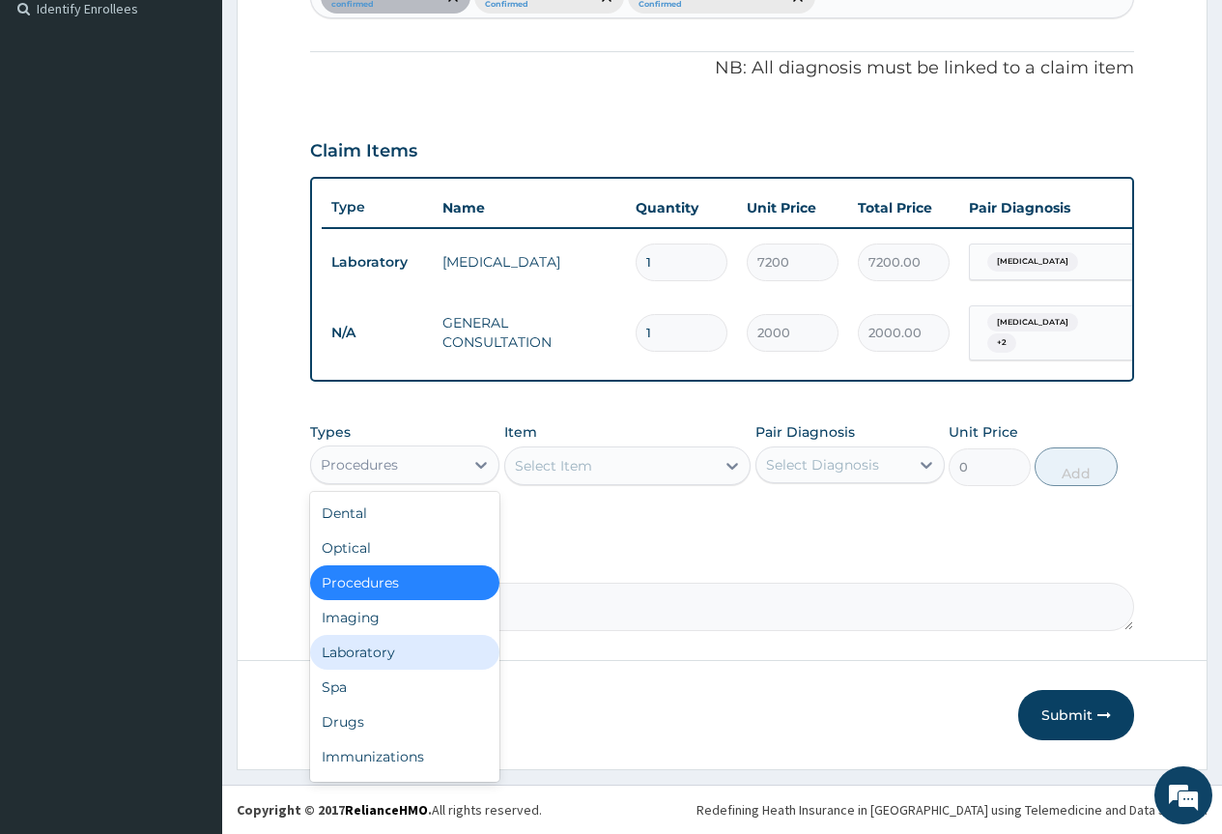
click at [418, 640] on div "Laboratory" at bounding box center [404, 652] width 189 height 35
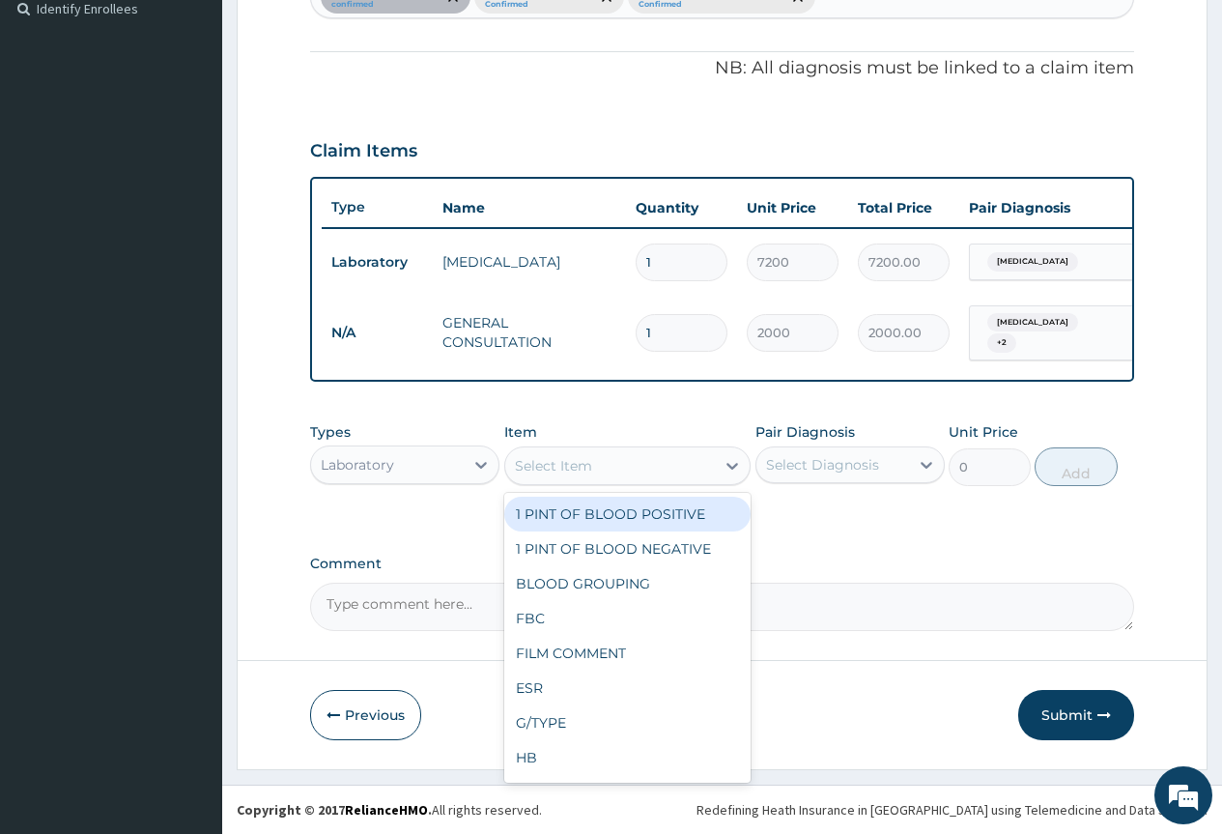
click at [592, 467] on div "Select Item" at bounding box center [610, 465] width 211 height 31
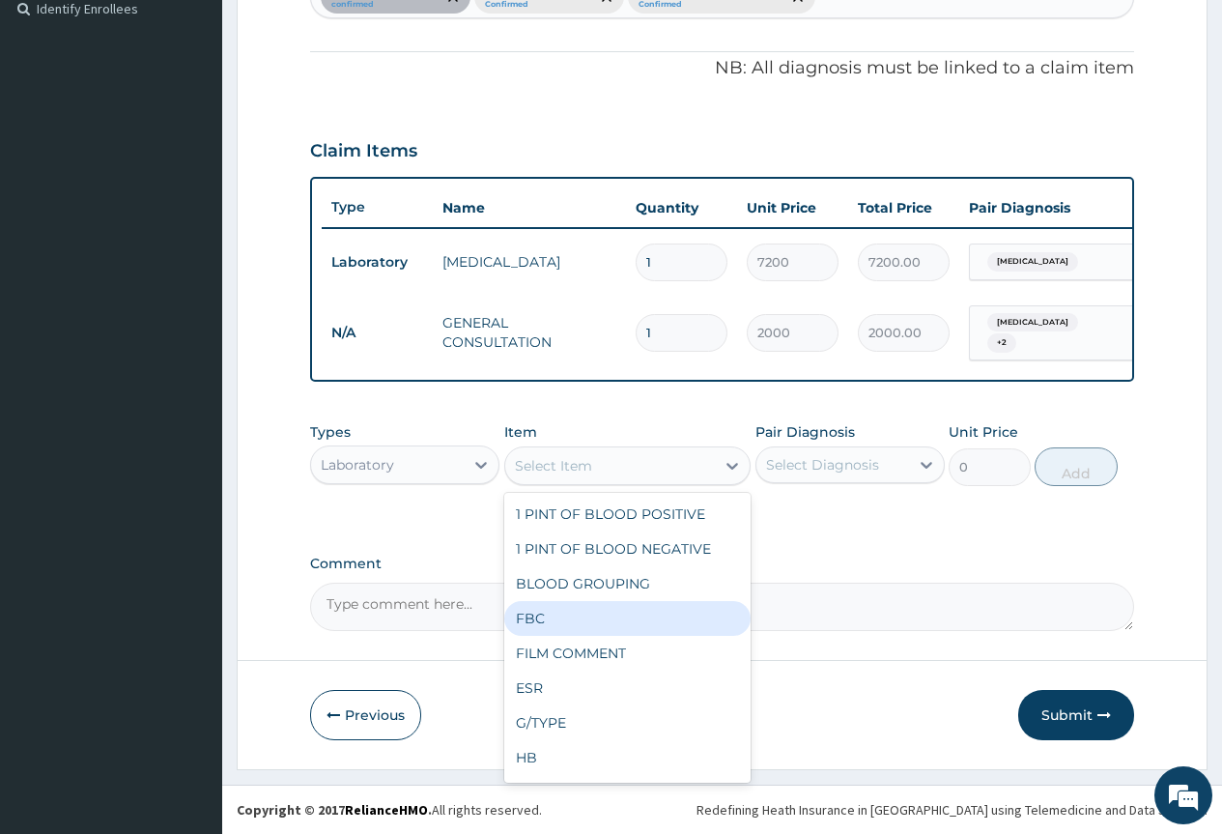
click at [580, 617] on div "FBC" at bounding box center [627, 618] width 247 height 35
type input "4800"
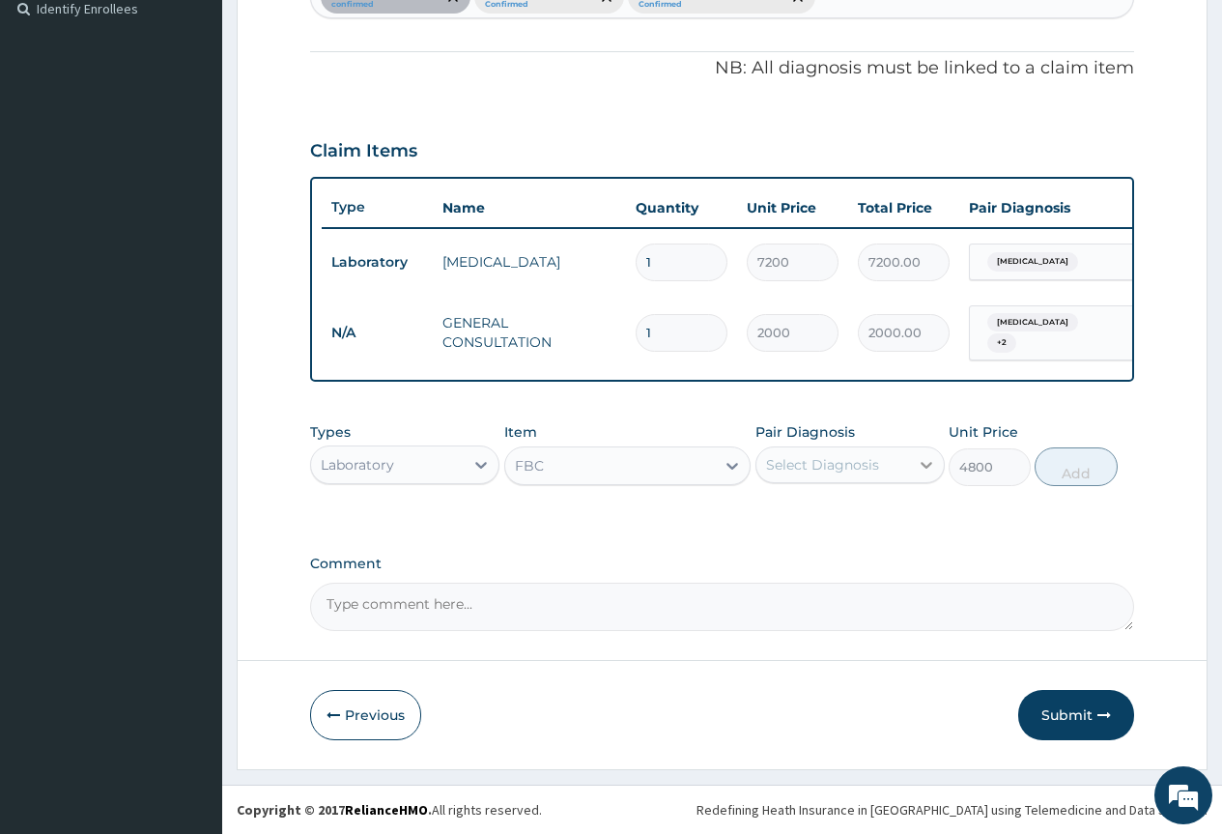
drag, startPoint x: 915, startPoint y: 432, endPoint x: 912, endPoint y: 458, distance: 26.2
click at [917, 432] on div "Pair Diagnosis Select Diagnosis" at bounding box center [850, 454] width 189 height 64
click at [909, 461] on div at bounding box center [926, 464] width 35 height 35
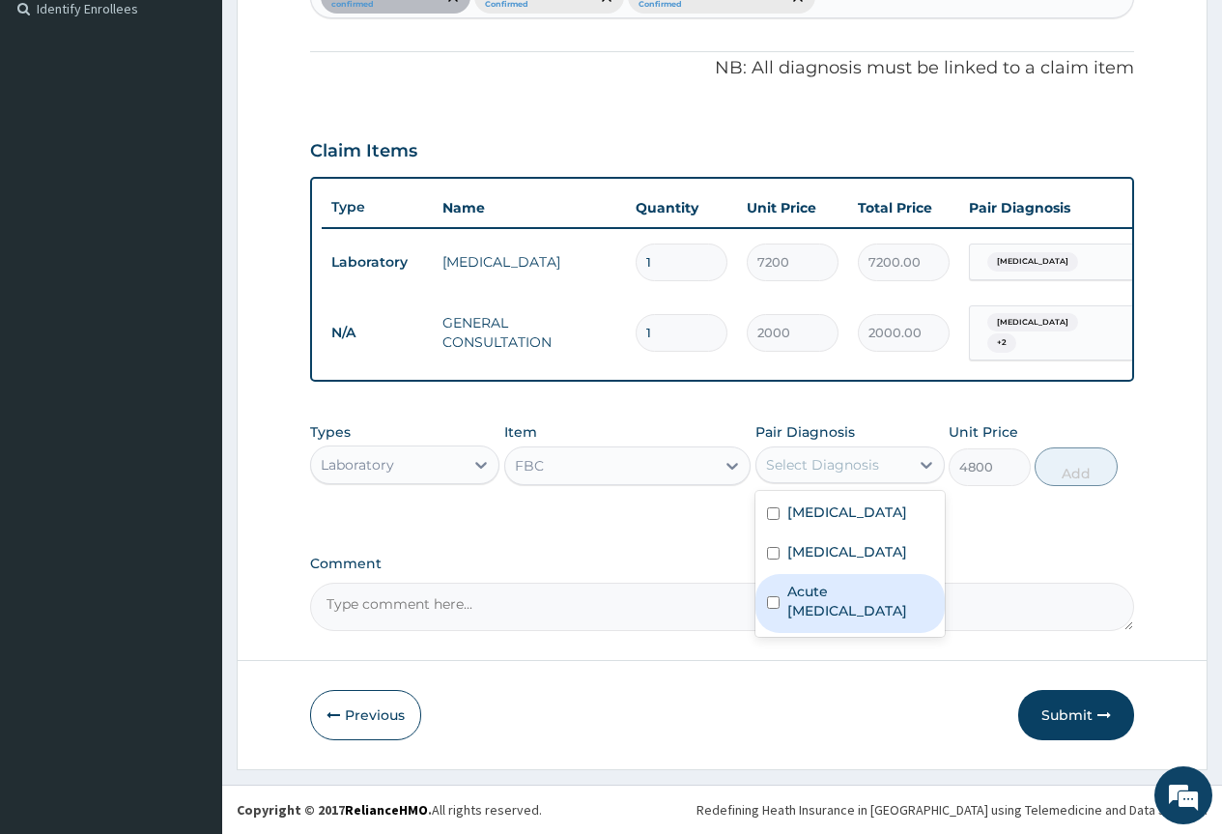
click at [844, 588] on label "Acute [MEDICAL_DATA]" at bounding box center [860, 601] width 146 height 39
checkbox input "true"
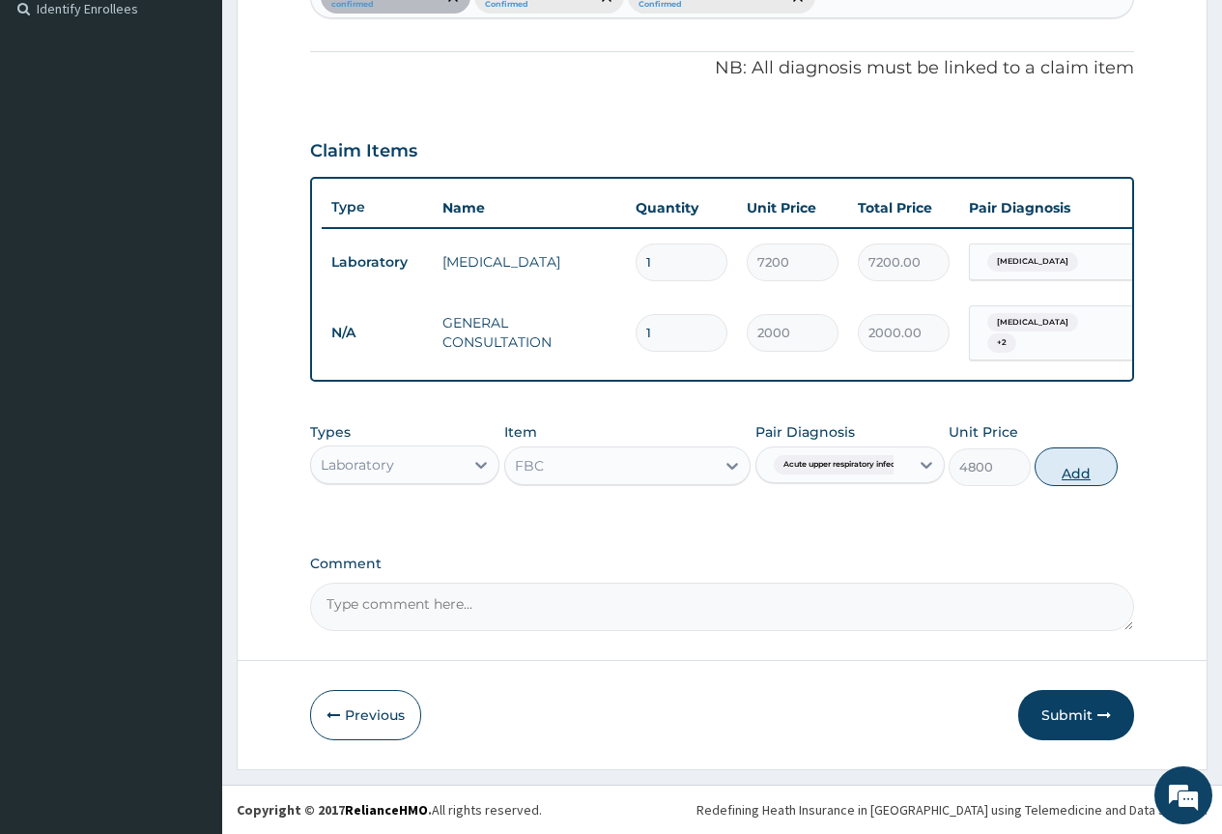
click at [1042, 477] on button "Add" at bounding box center [1076, 466] width 82 height 39
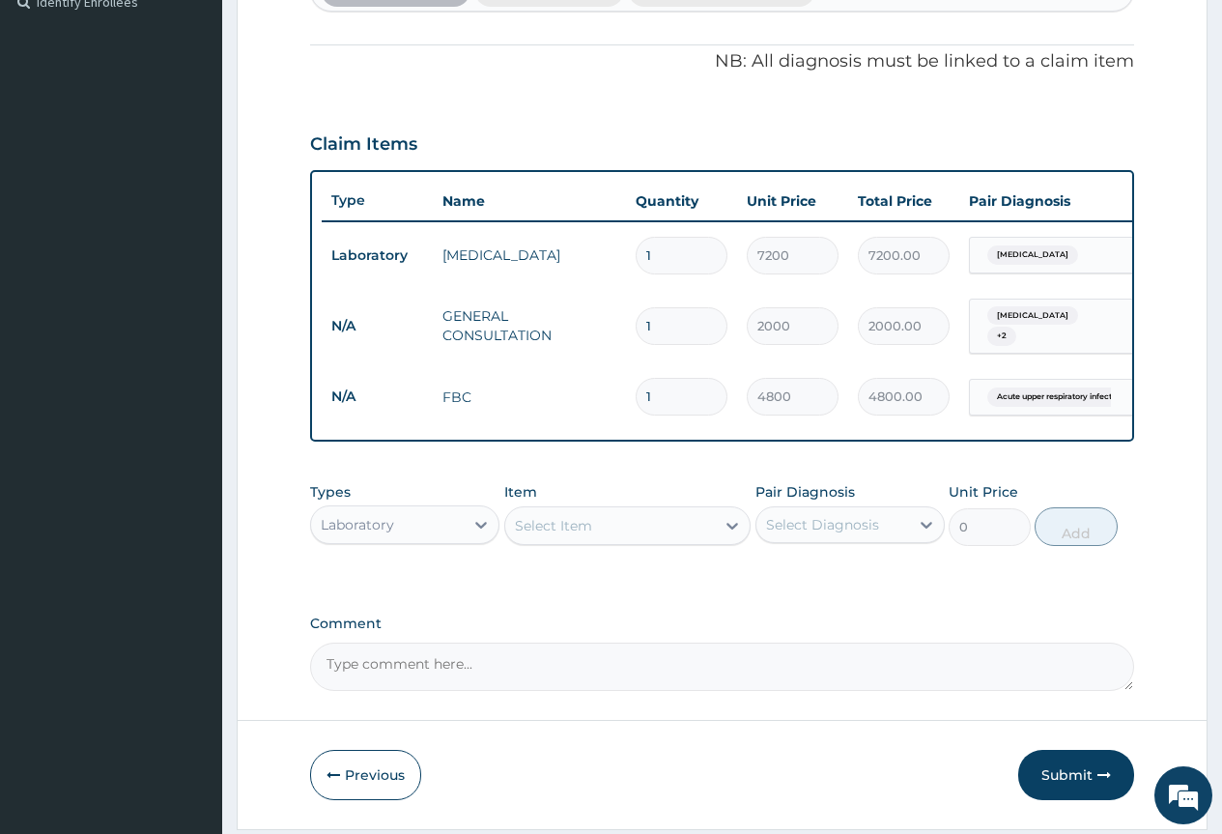
click at [536, 519] on div "Select Item" at bounding box center [610, 525] width 211 height 31
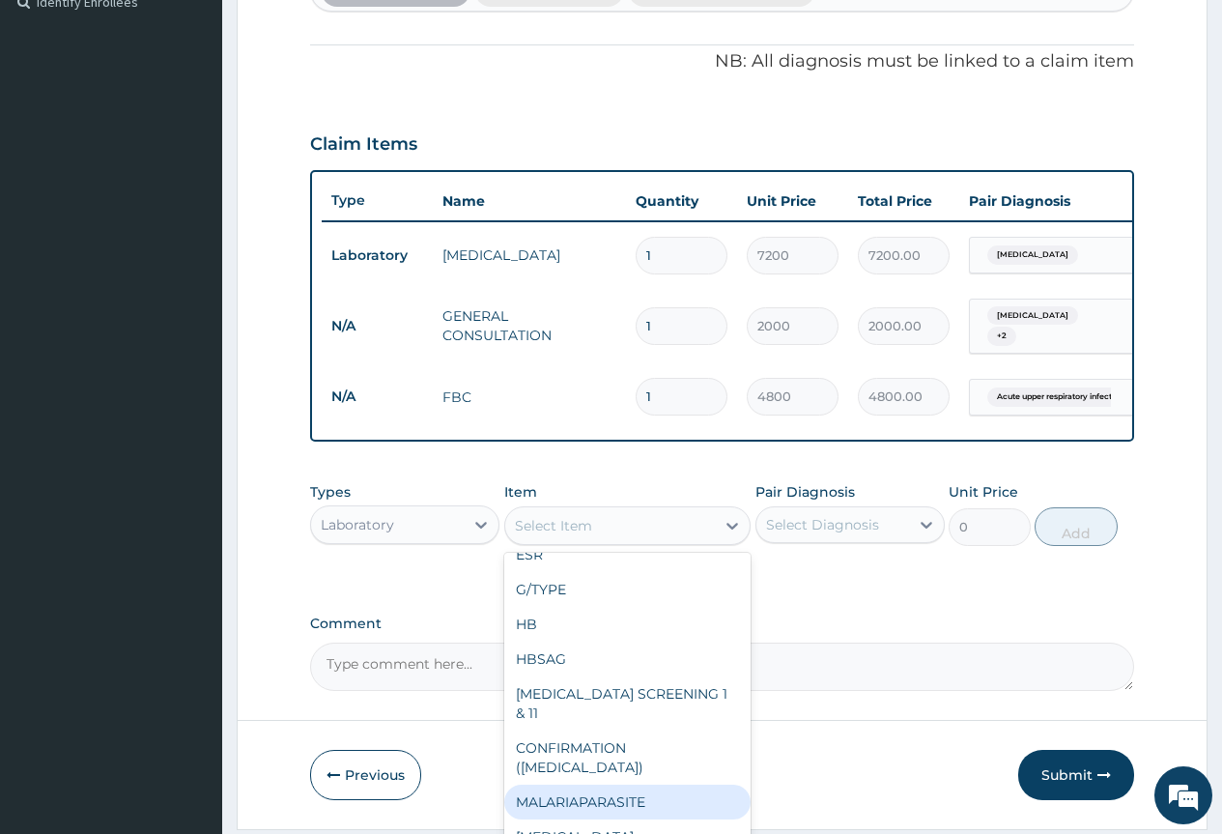
click at [603, 785] on div "MALARIAPARASITE" at bounding box center [627, 802] width 247 height 35
type input "720"
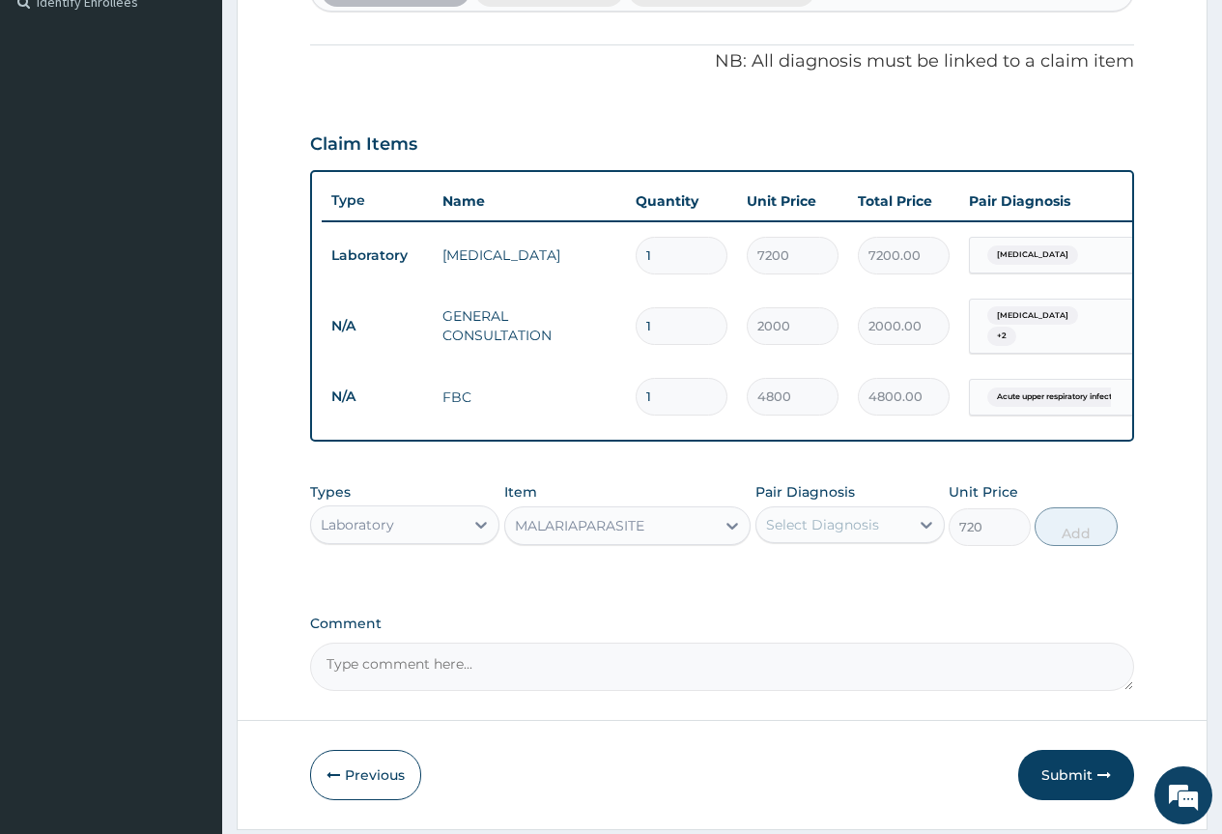
click at [874, 532] on div "Select Diagnosis" at bounding box center [822, 524] width 113 height 19
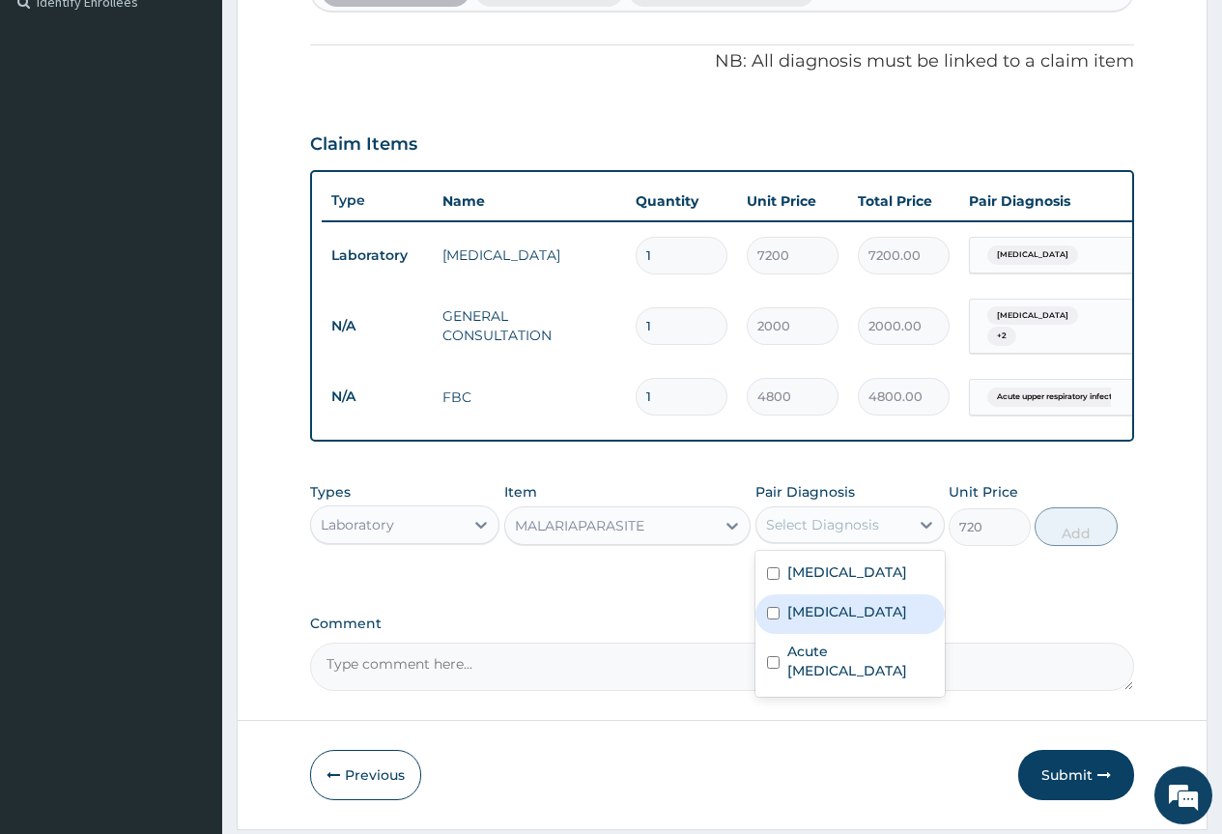
click at [854, 630] on div "[MEDICAL_DATA]" at bounding box center [850, 614] width 189 height 40
checkbox input "true"
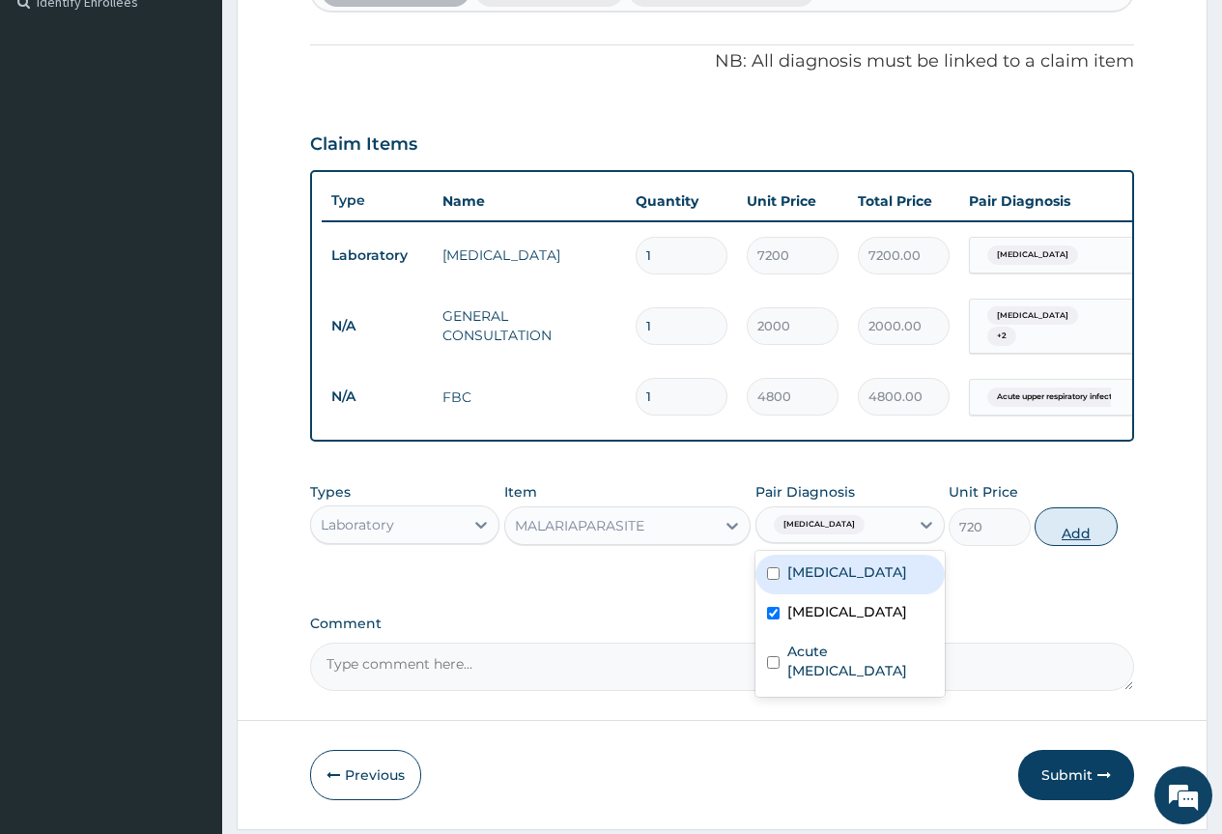
click at [1090, 541] on button "Add" at bounding box center [1076, 526] width 82 height 39
type input "0"
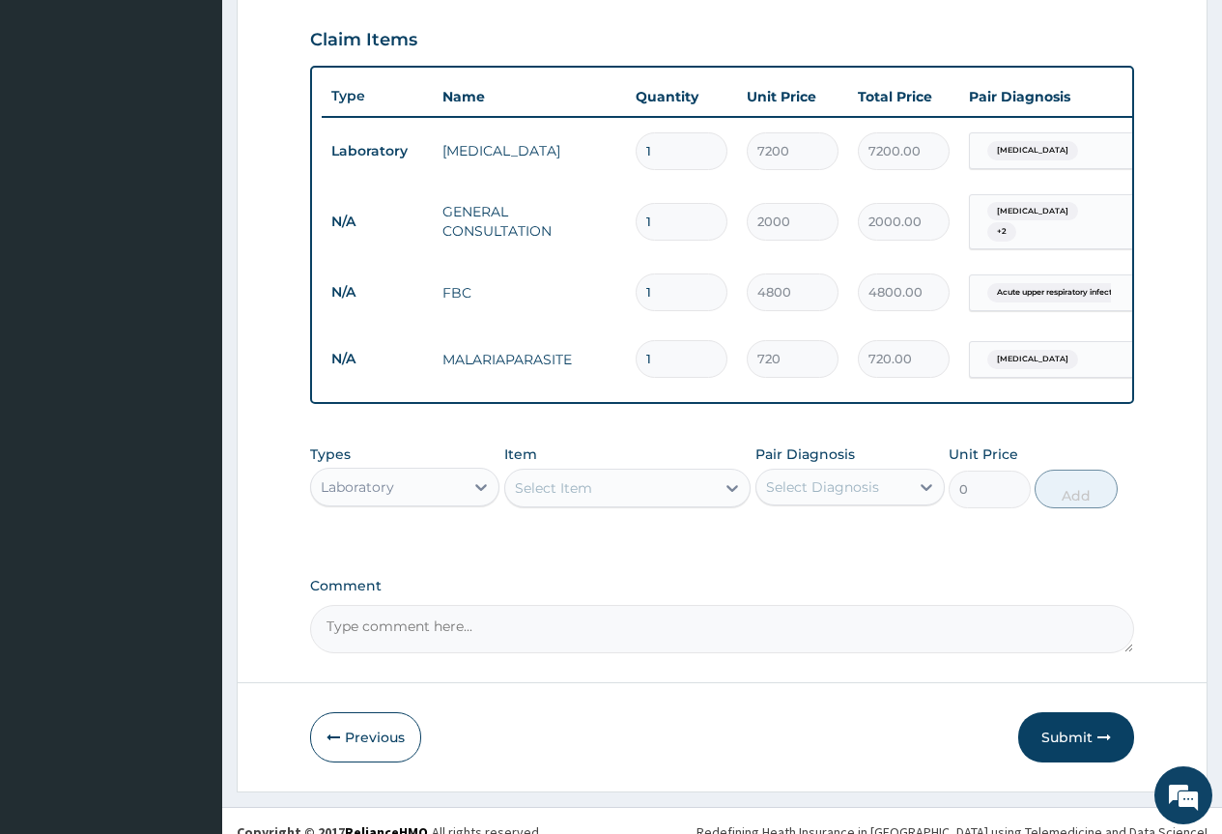
scroll to position [682, 0]
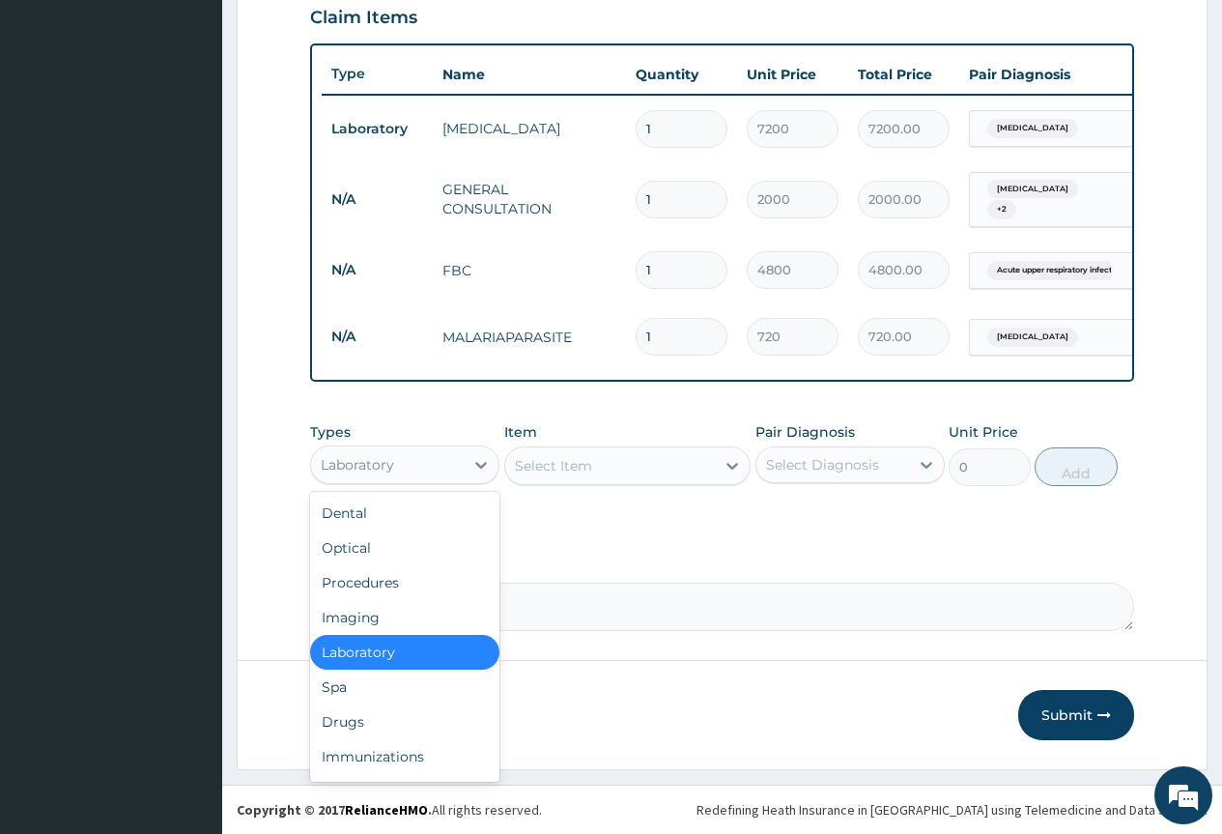
click at [421, 465] on div "Laboratory" at bounding box center [387, 464] width 153 height 31
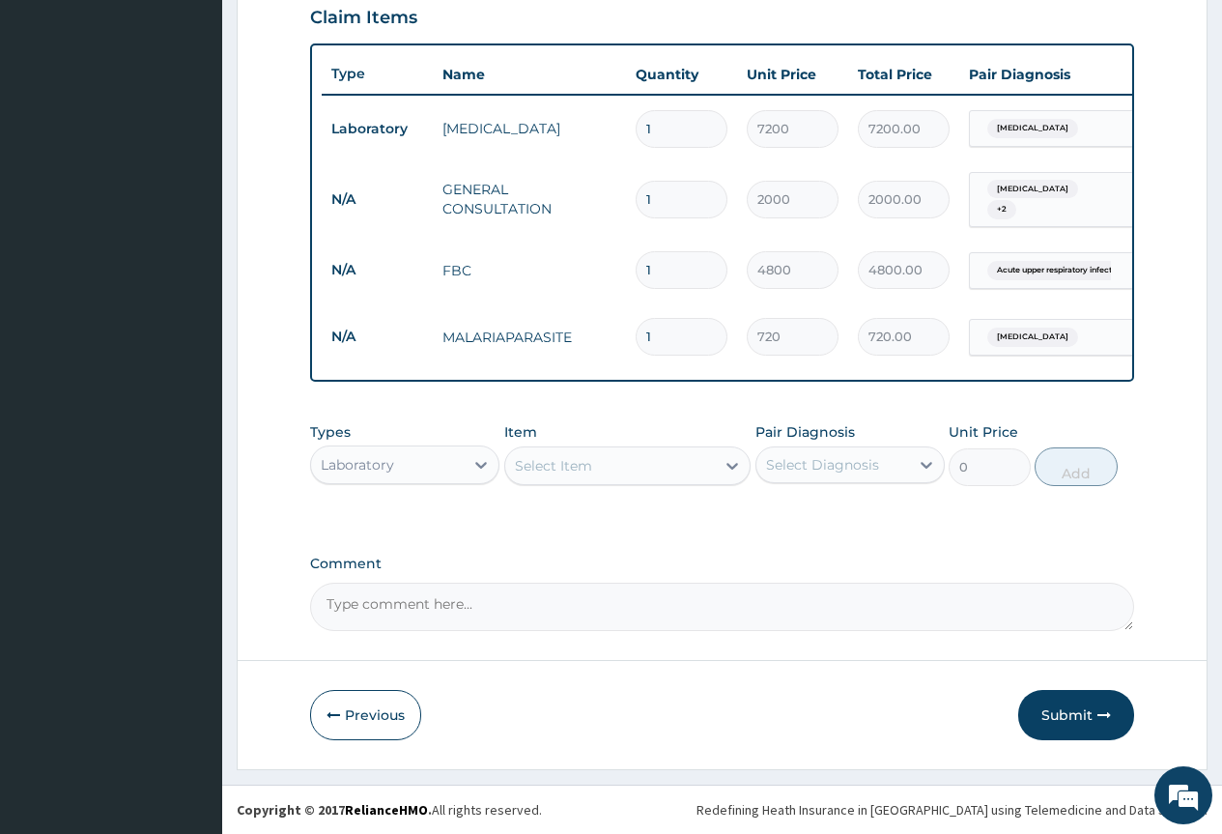
click at [618, 590] on textarea "Comment" at bounding box center [722, 607] width 824 height 48
click at [1047, 707] on button "Submit" at bounding box center [1076, 715] width 116 height 50
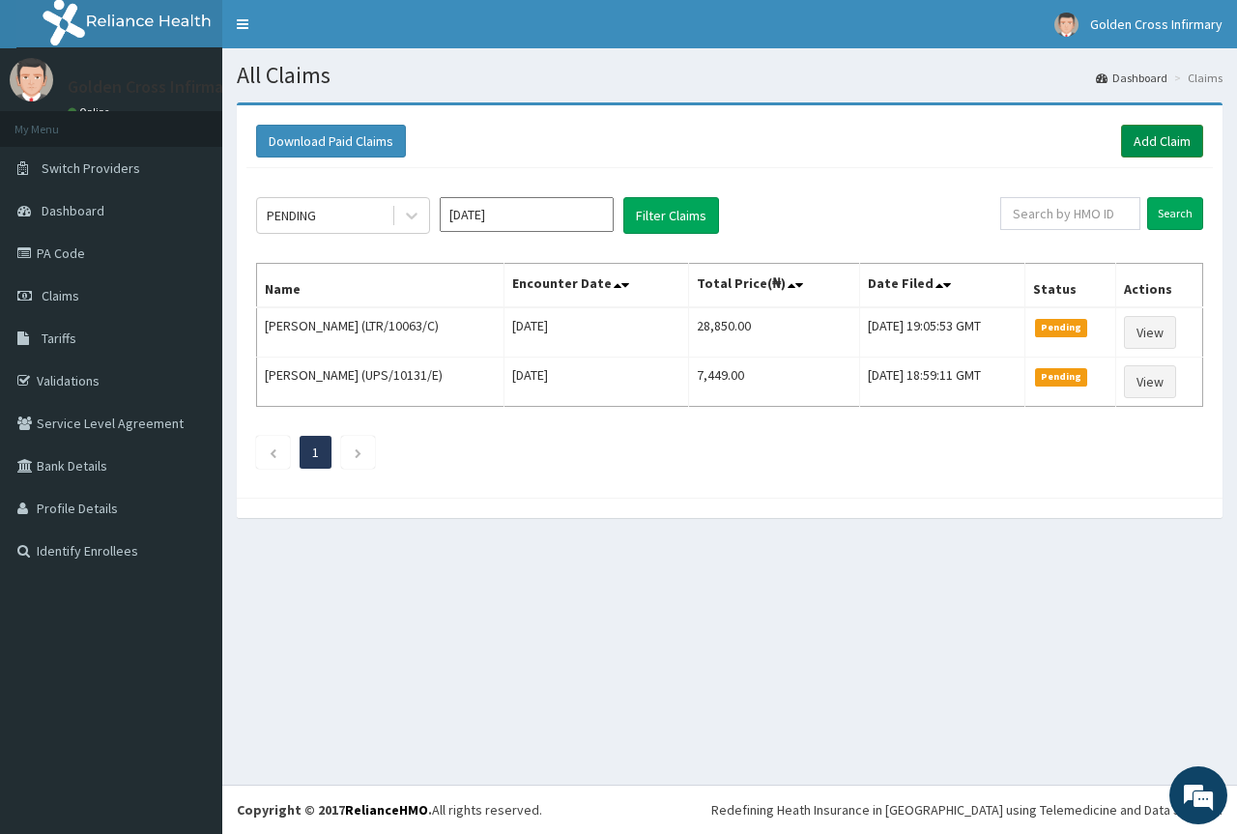
click at [1135, 143] on link "Add Claim" at bounding box center [1162, 141] width 82 height 33
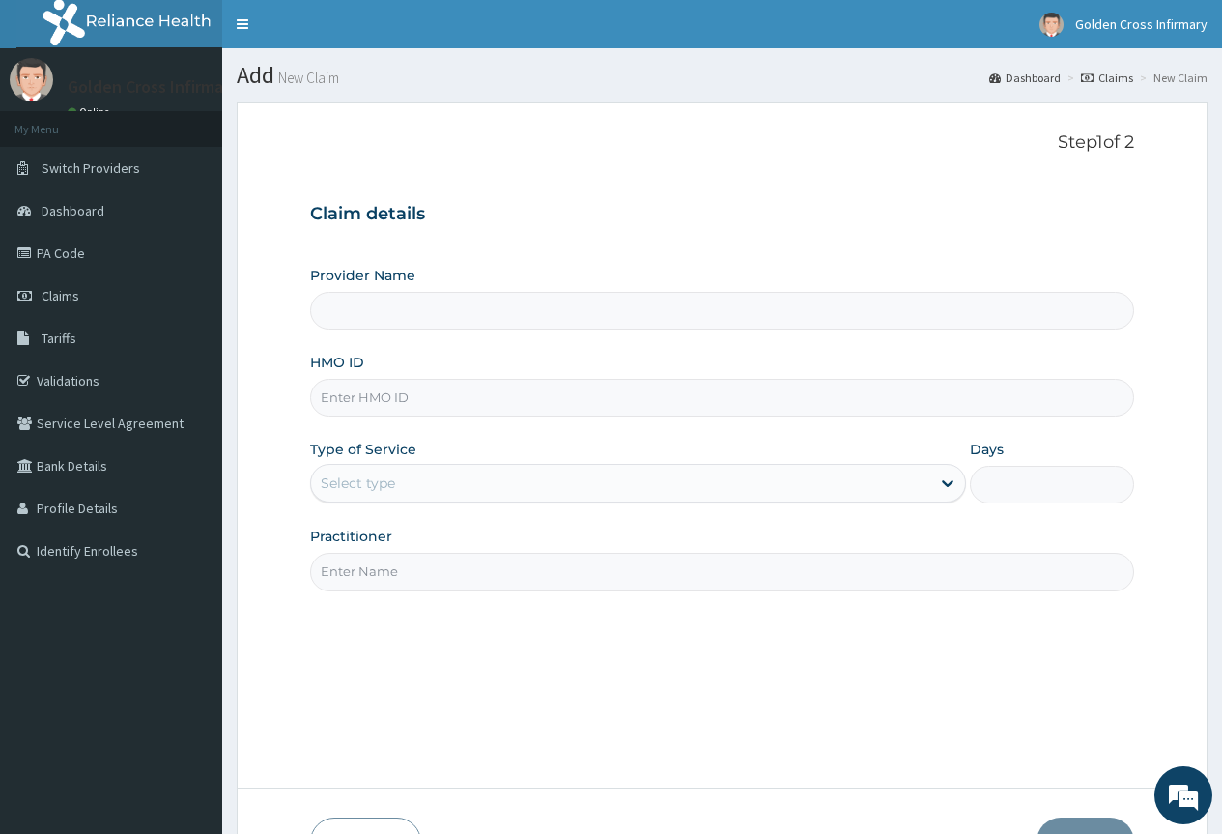
type input "[GEOGRAPHIC_DATA] (Hospital & Maternity)"
click at [394, 407] on input "HMO ID" at bounding box center [722, 398] width 824 height 38
type input "ntl/10041/a"
click at [398, 500] on div "Select type" at bounding box center [638, 483] width 656 height 39
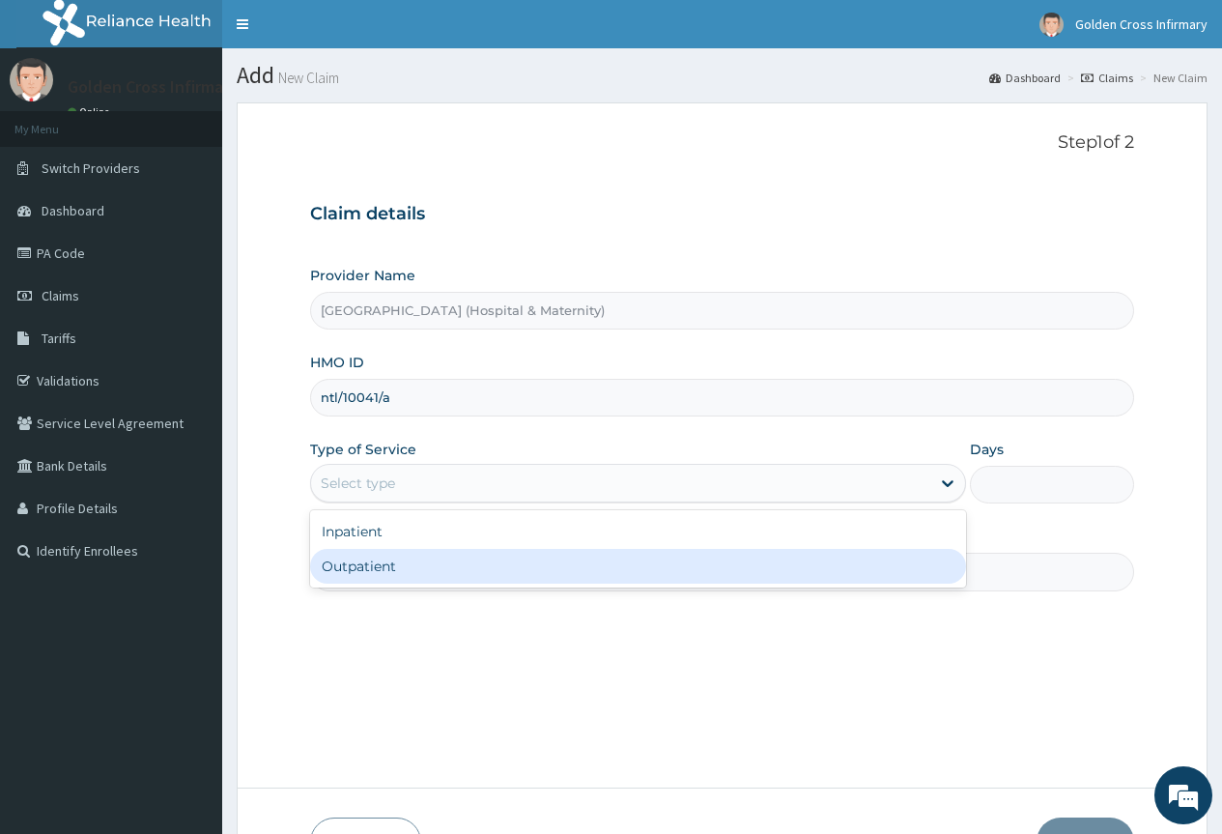
click at [400, 566] on div "Outpatient" at bounding box center [638, 566] width 656 height 35
type input "1"
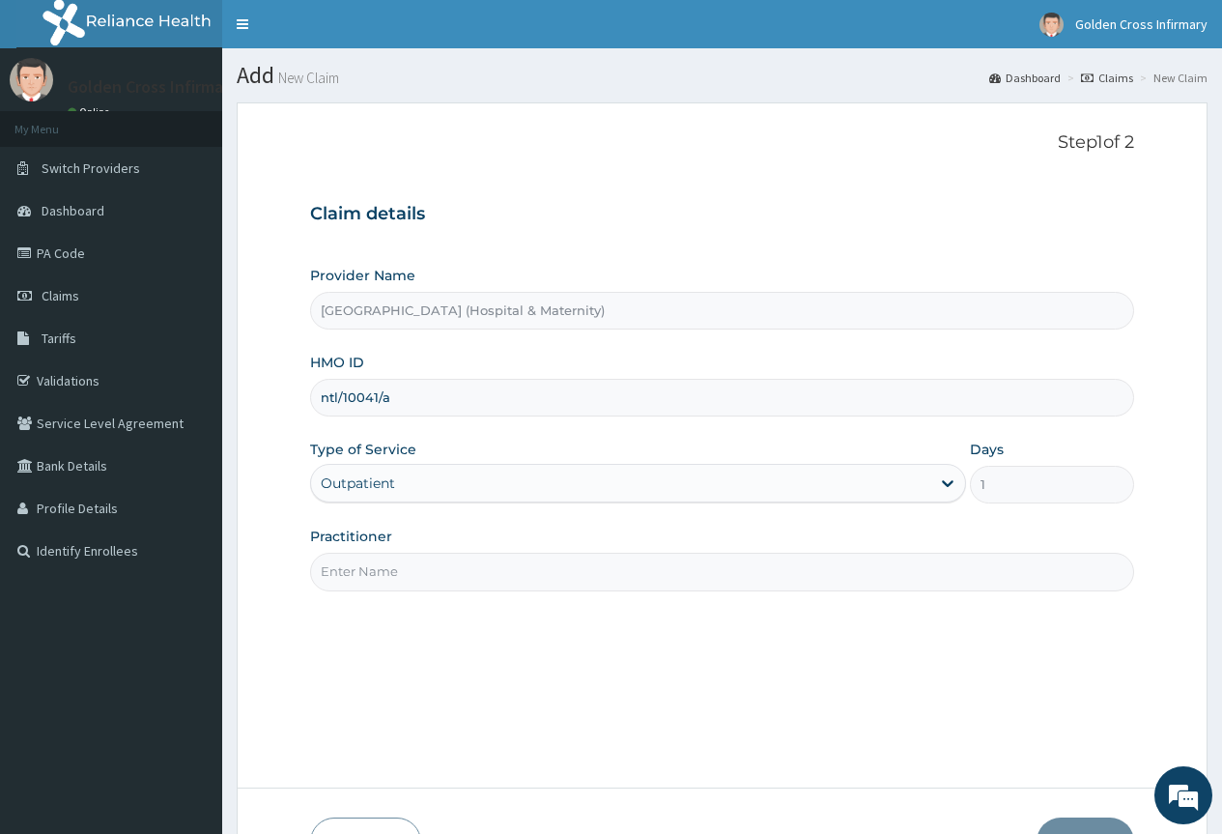
click at [400, 566] on input "Practitioner" at bounding box center [722, 572] width 824 height 38
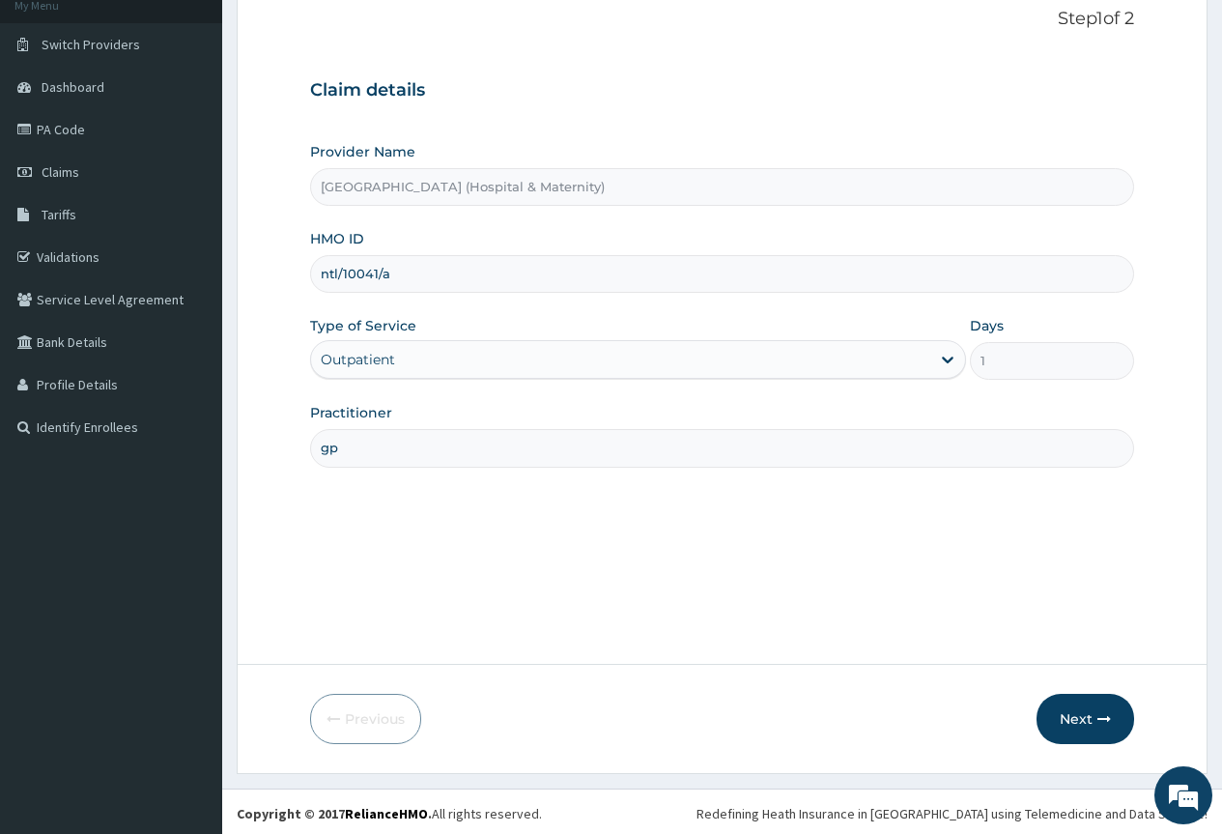
scroll to position [128, 0]
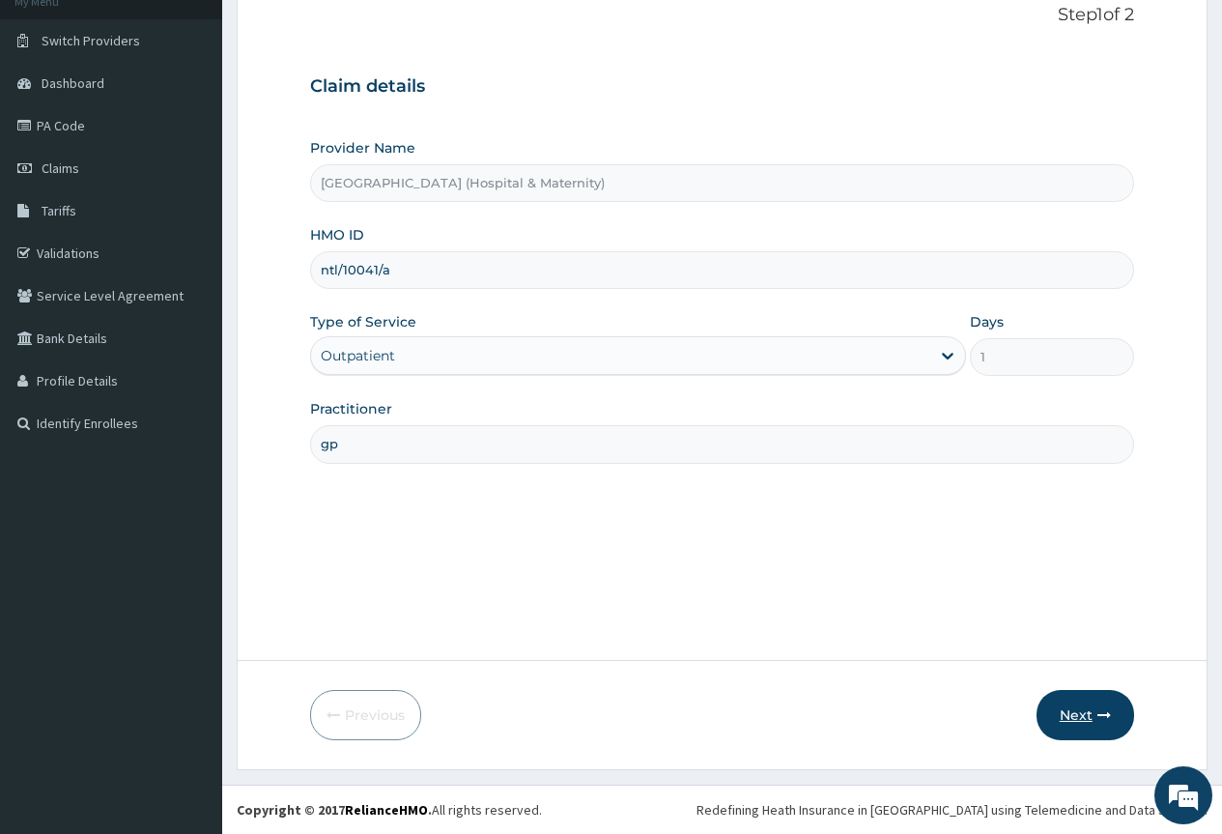
type input "gp"
click at [1096, 736] on button "Next" at bounding box center [1086, 715] width 98 height 50
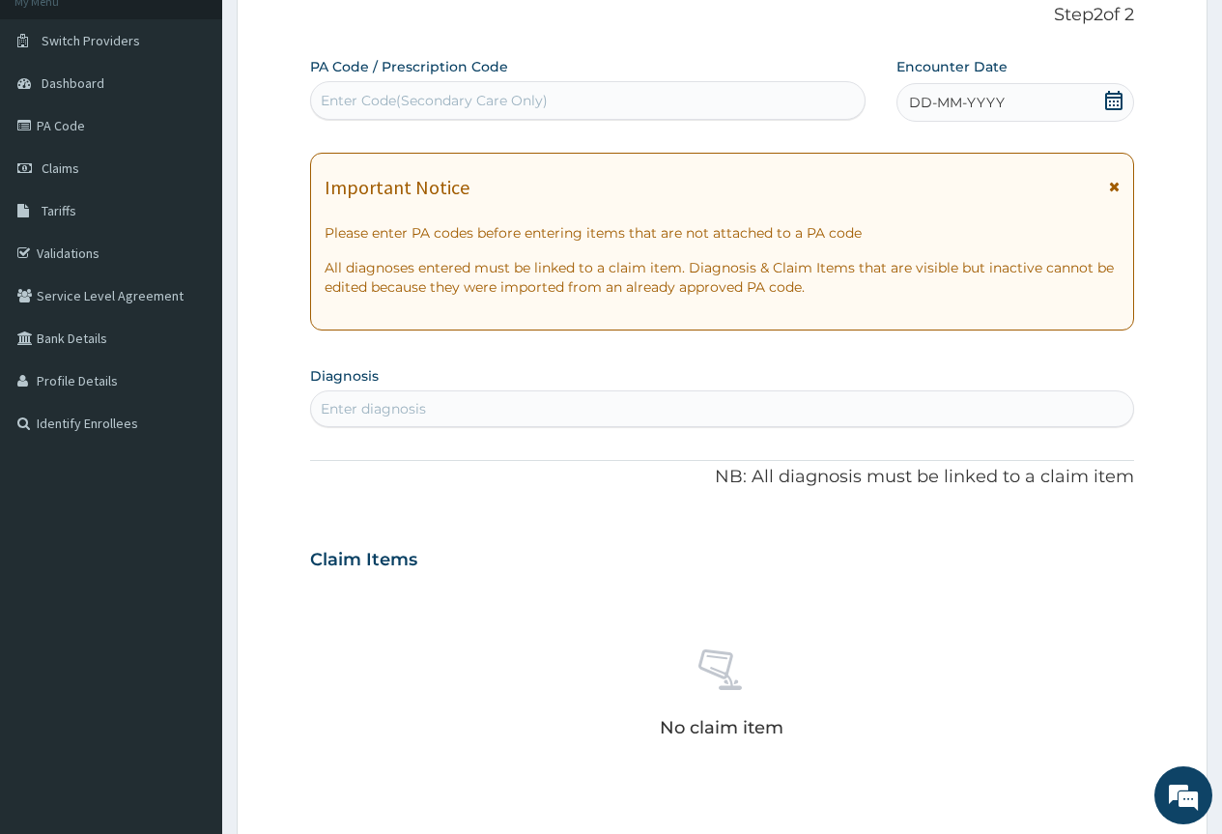
click at [1114, 99] on icon at bounding box center [1113, 100] width 19 height 19
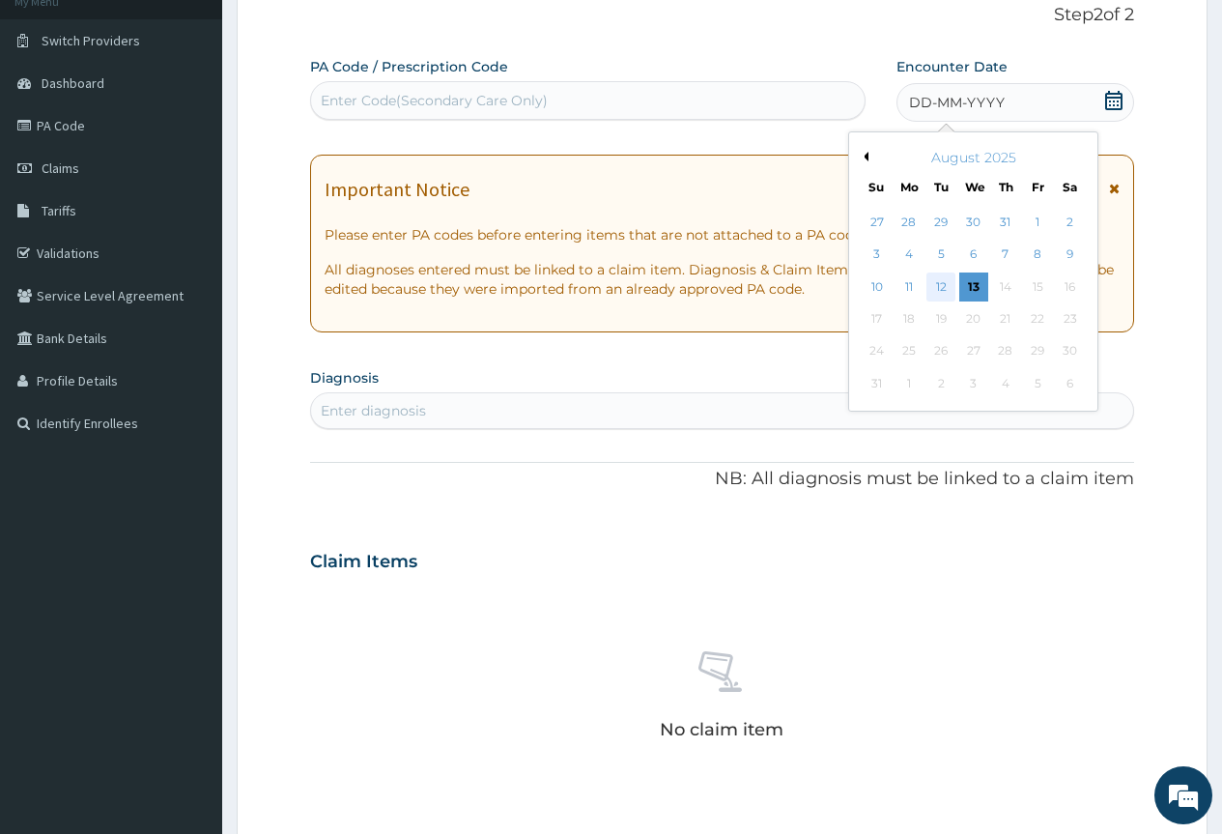
click at [933, 290] on div "12" at bounding box center [941, 286] width 29 height 29
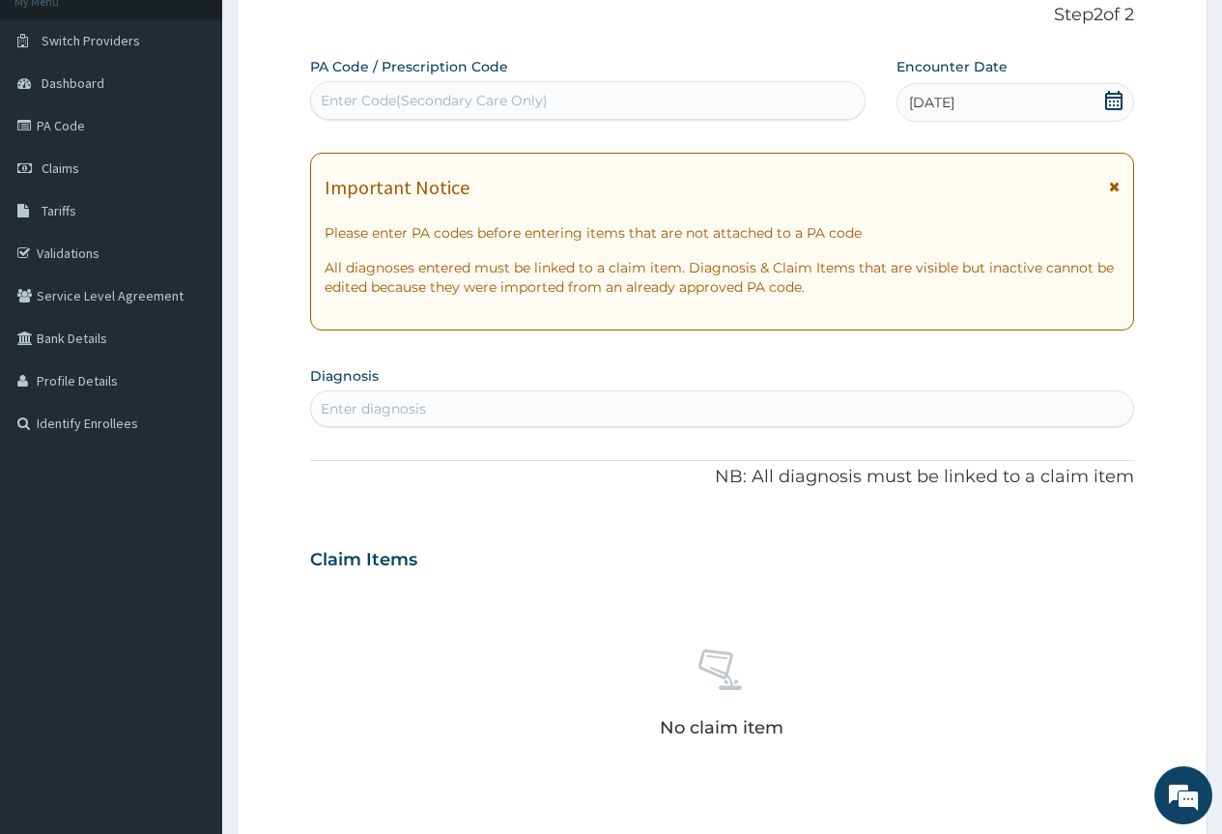
click at [770, 405] on div "Enter diagnosis" at bounding box center [722, 408] width 822 height 31
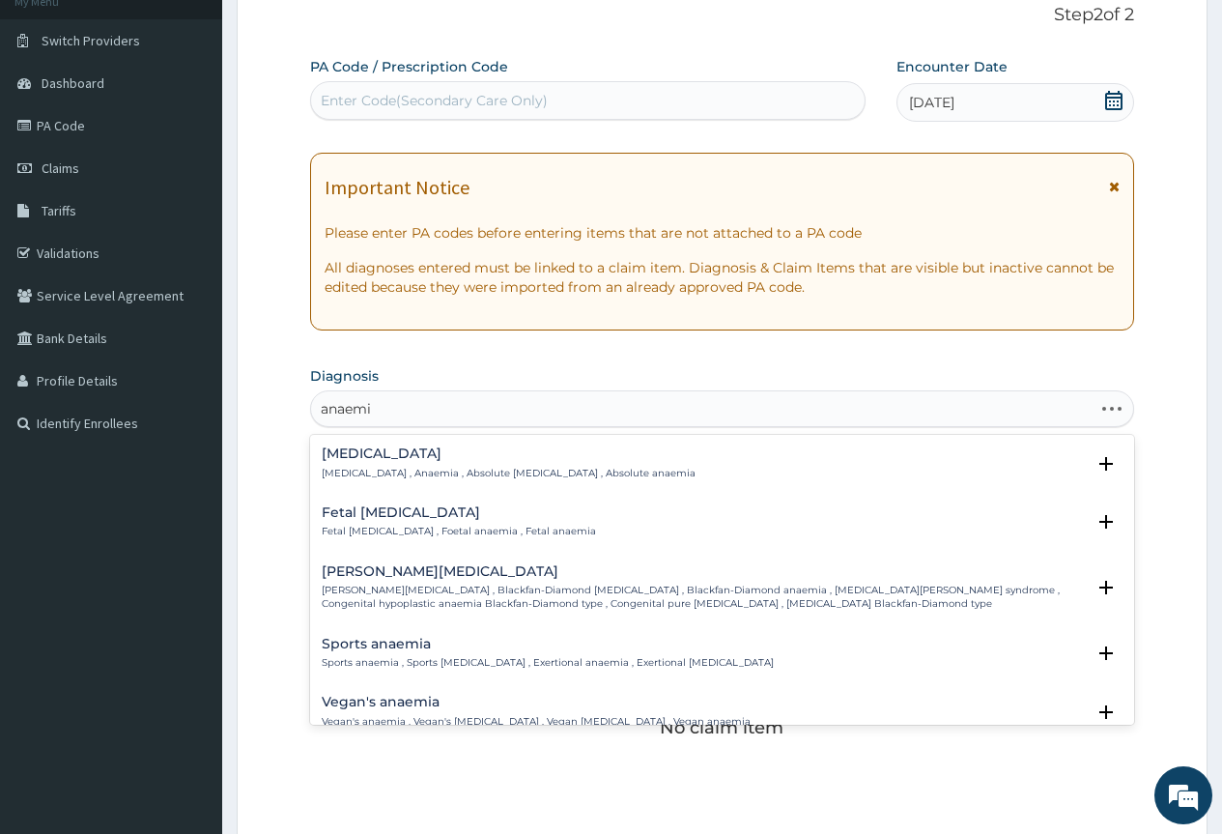
type input "anaemia"
click at [457, 457] on h4 "[MEDICAL_DATA]" at bounding box center [509, 453] width 374 height 14
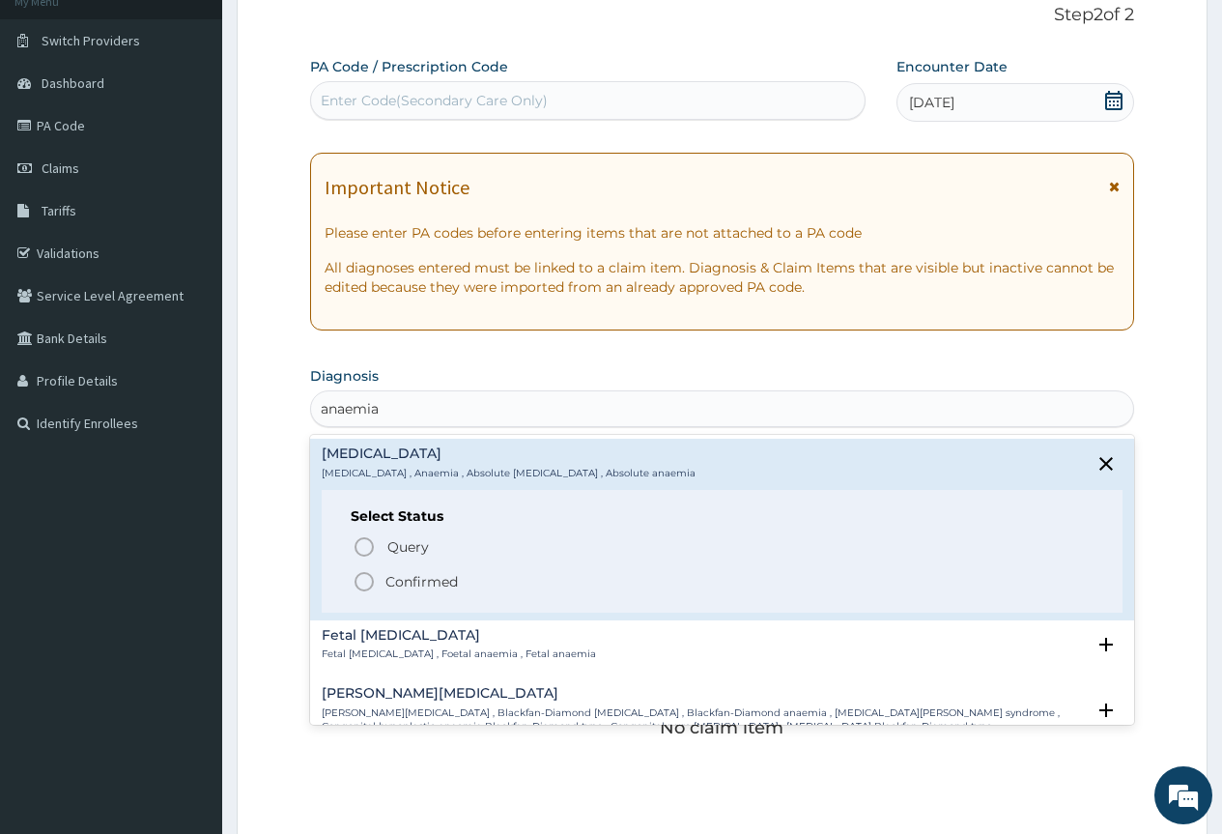
click at [436, 563] on div "Query Query covers suspected (?), Keep in view (kiv), Ruled out (r/o) Confirmed" at bounding box center [722, 562] width 743 height 59
click at [435, 572] on p "Confirmed" at bounding box center [422, 581] width 72 height 19
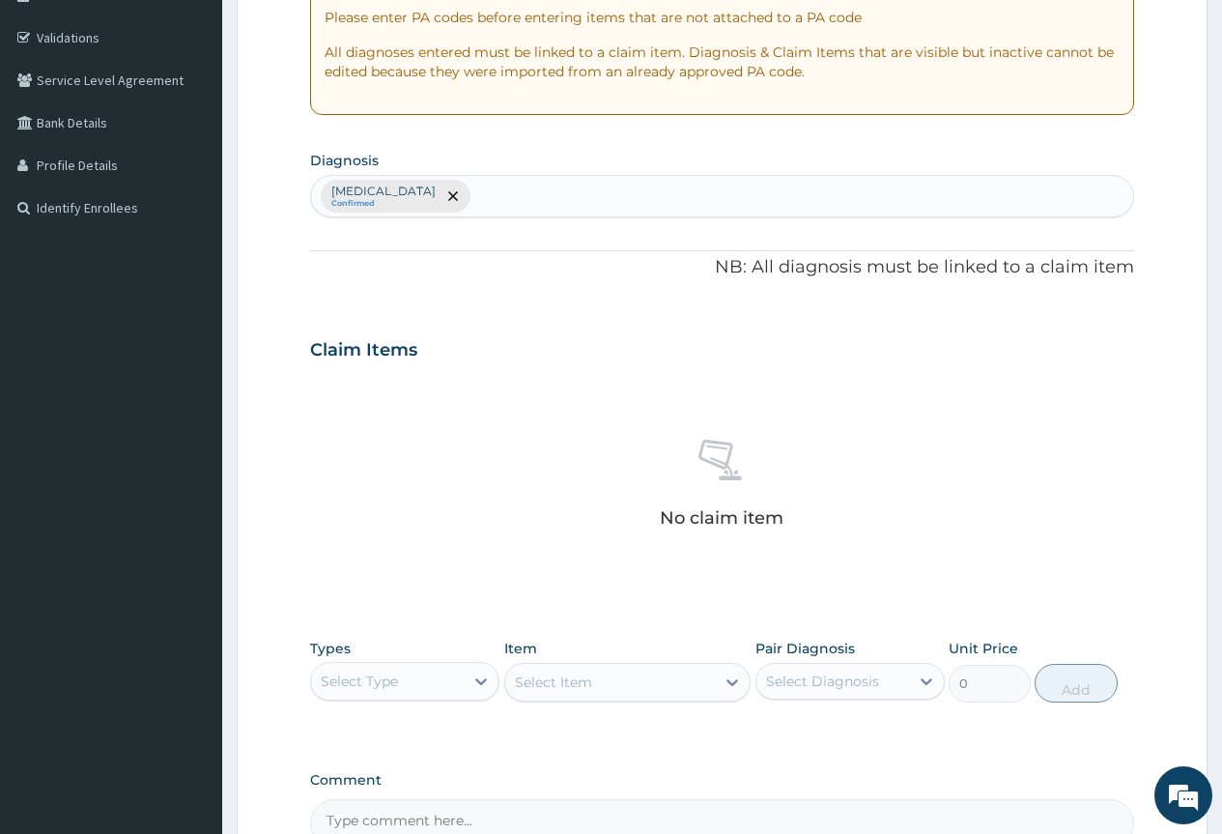
scroll to position [559, 0]
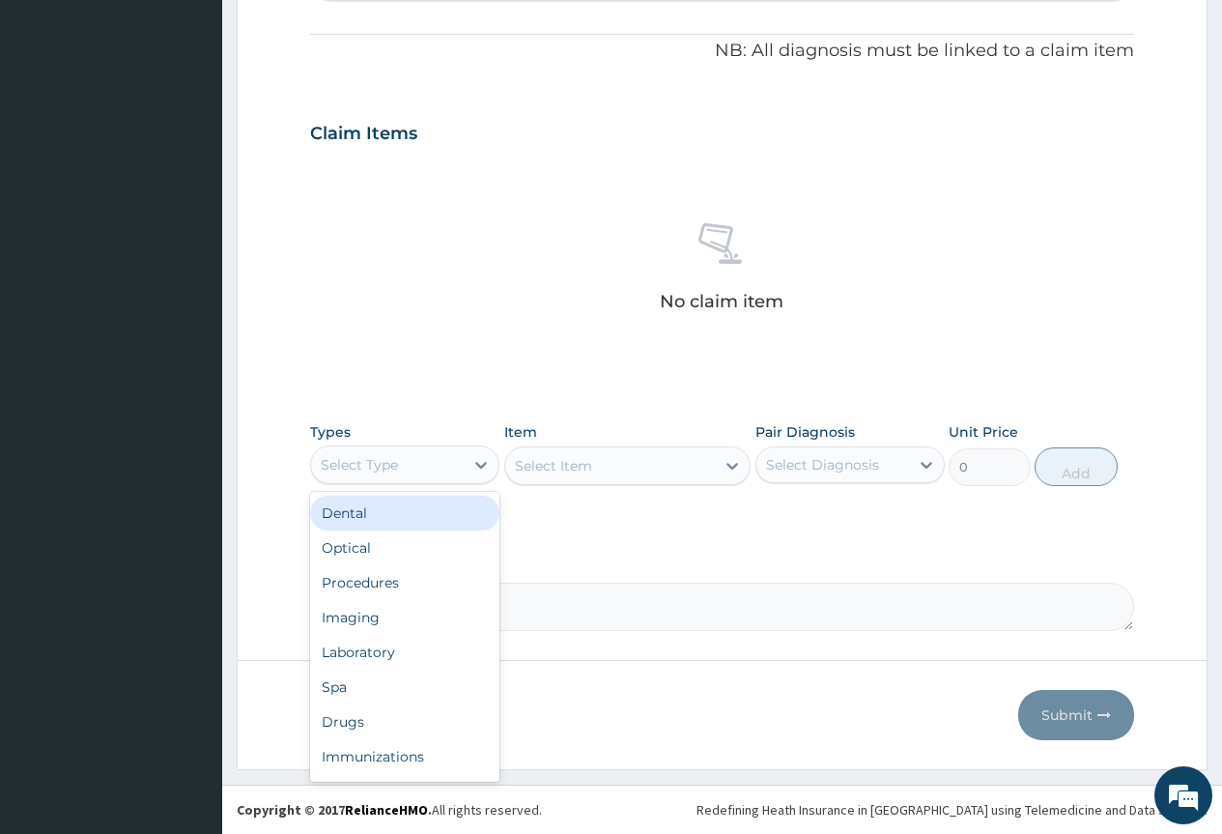
click at [423, 452] on div "Select Type" at bounding box center [387, 464] width 153 height 31
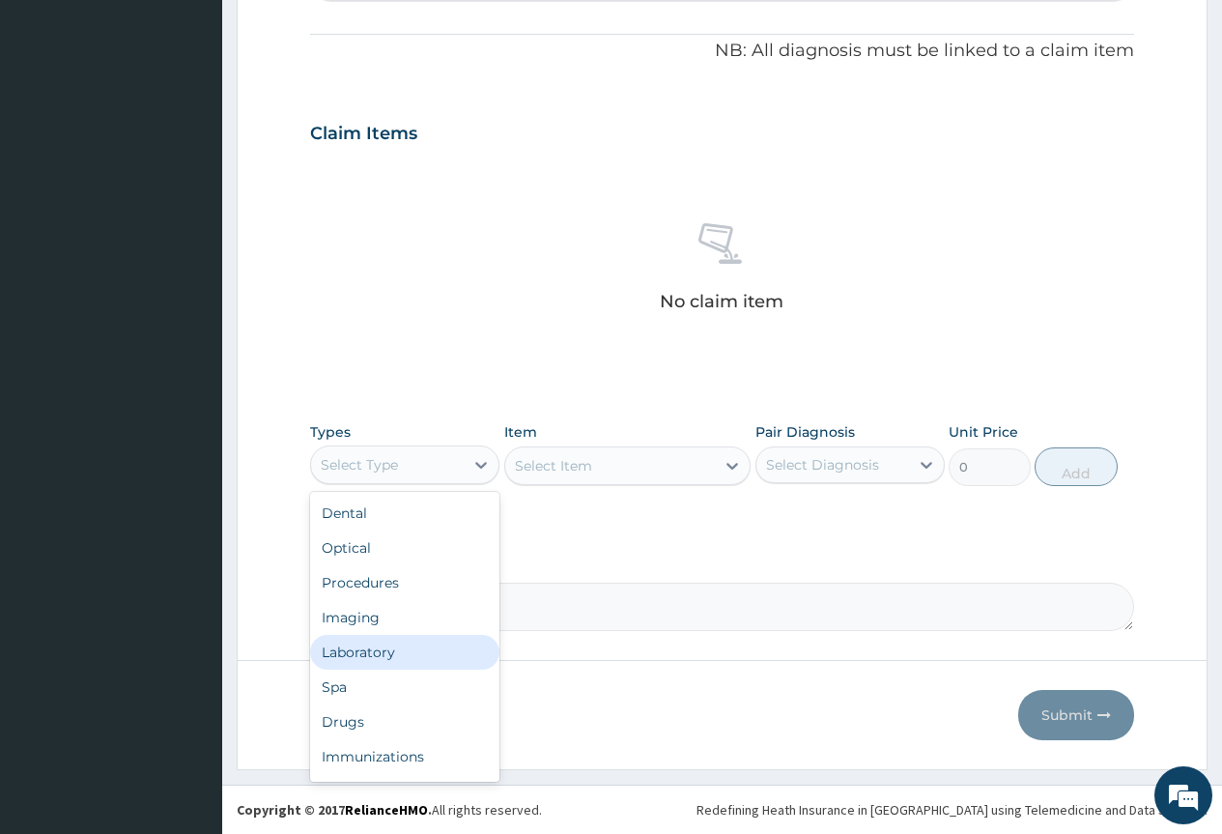
click at [405, 667] on div "Laboratory" at bounding box center [404, 652] width 189 height 35
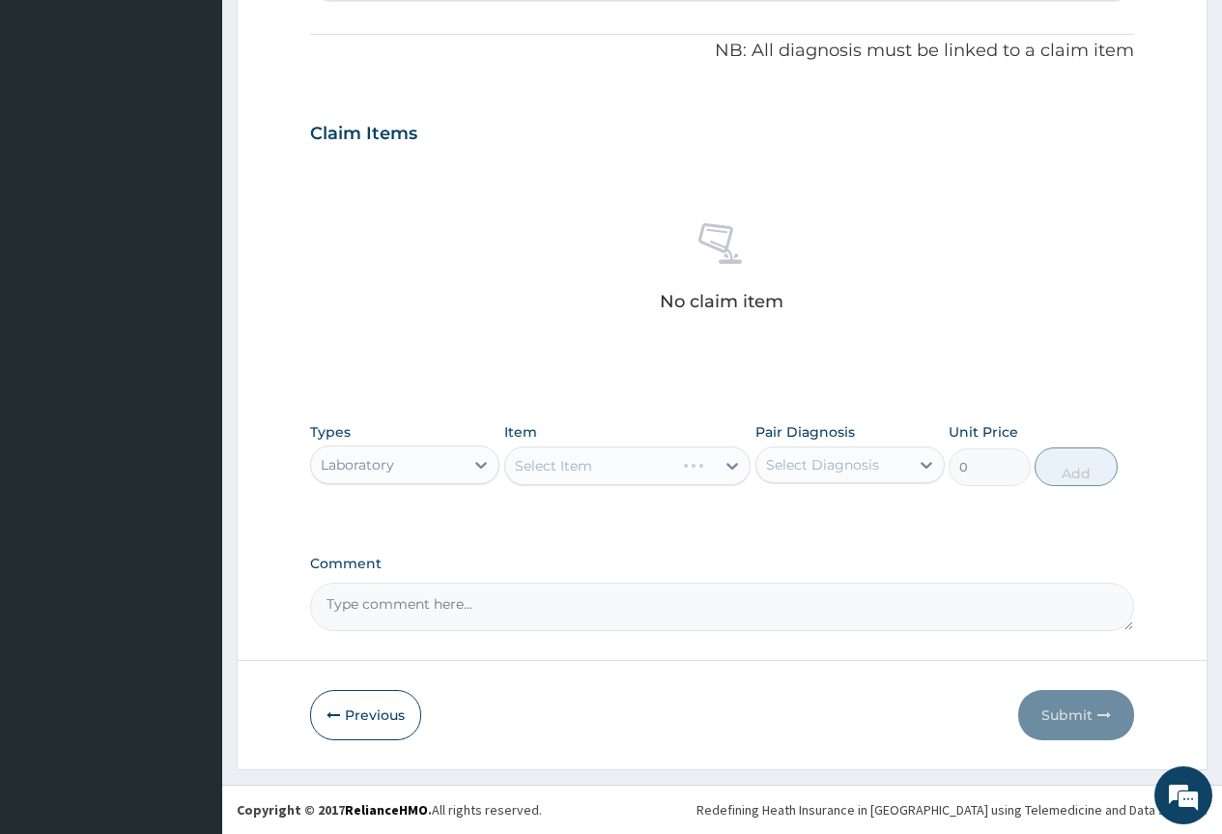
click at [653, 473] on div "Select Item" at bounding box center [627, 465] width 247 height 39
click at [654, 475] on div "Select Item" at bounding box center [590, 465] width 170 height 31
type input "pcv"
click at [643, 530] on div "PCV" at bounding box center [627, 514] width 247 height 35
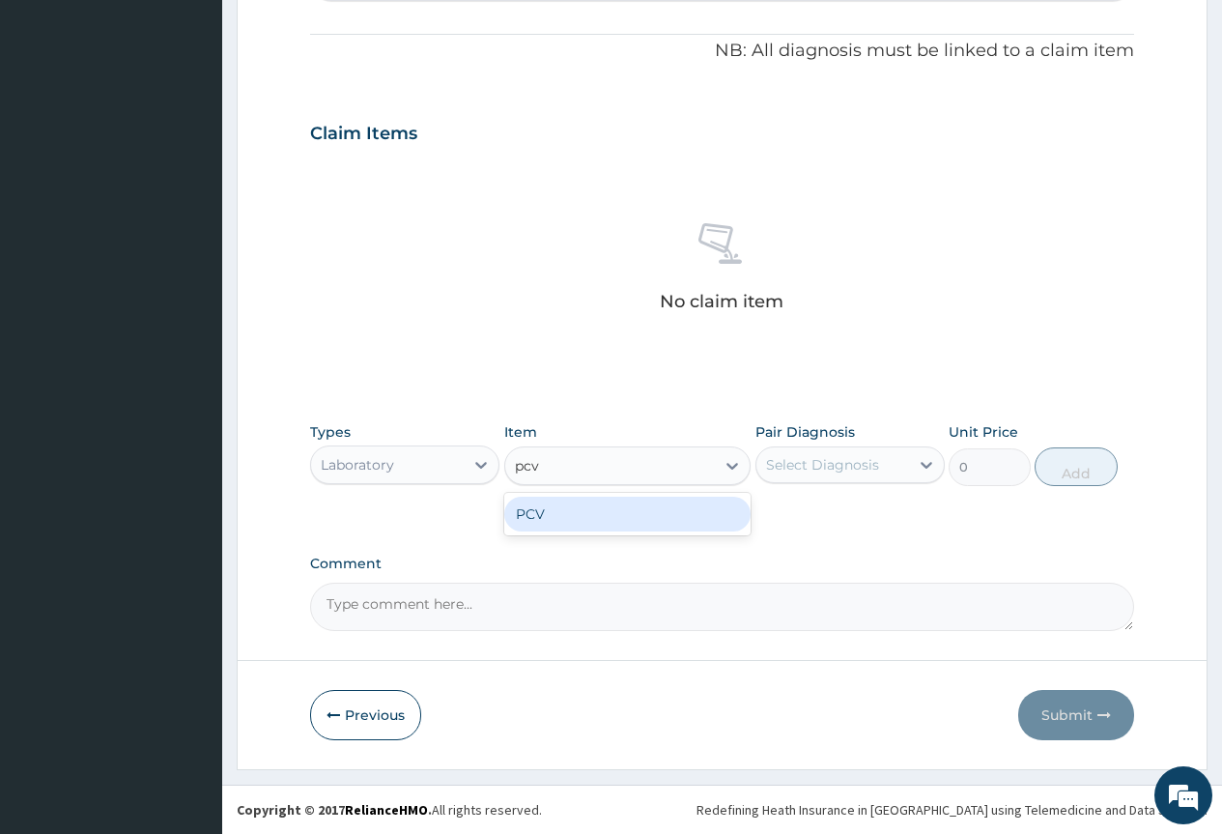
type input "720"
click at [854, 447] on div "Select Diagnosis" at bounding box center [850, 464] width 189 height 37
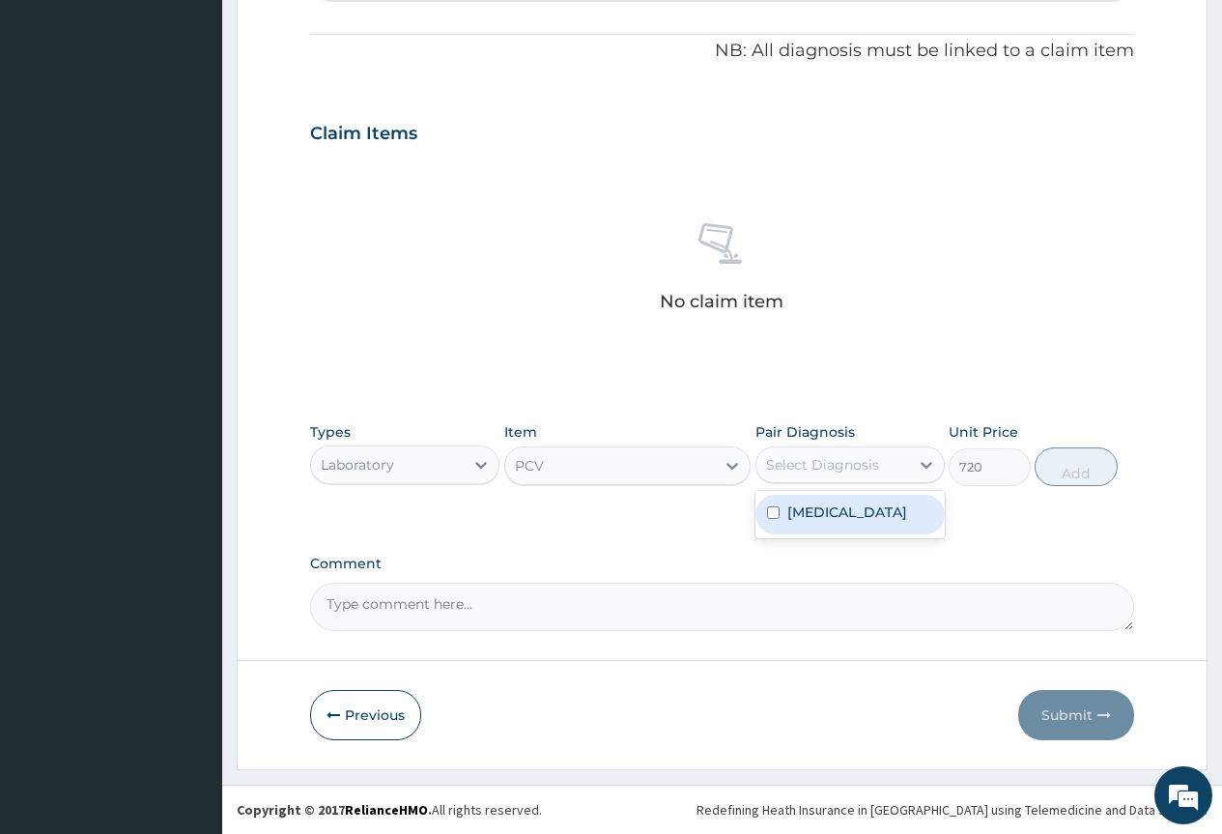
click at [840, 511] on label "[MEDICAL_DATA]" at bounding box center [847, 511] width 120 height 19
checkbox input "true"
drag, startPoint x: 1039, startPoint y: 473, endPoint x: 1006, endPoint y: 473, distance: 32.9
click at [1031, 474] on div "Types Laboratory Item PCV Pair Diagnosis [MEDICAL_DATA] Unit Price 720 Add" at bounding box center [722, 454] width 824 height 83
click at [1066, 467] on button "Add" at bounding box center [1076, 466] width 82 height 39
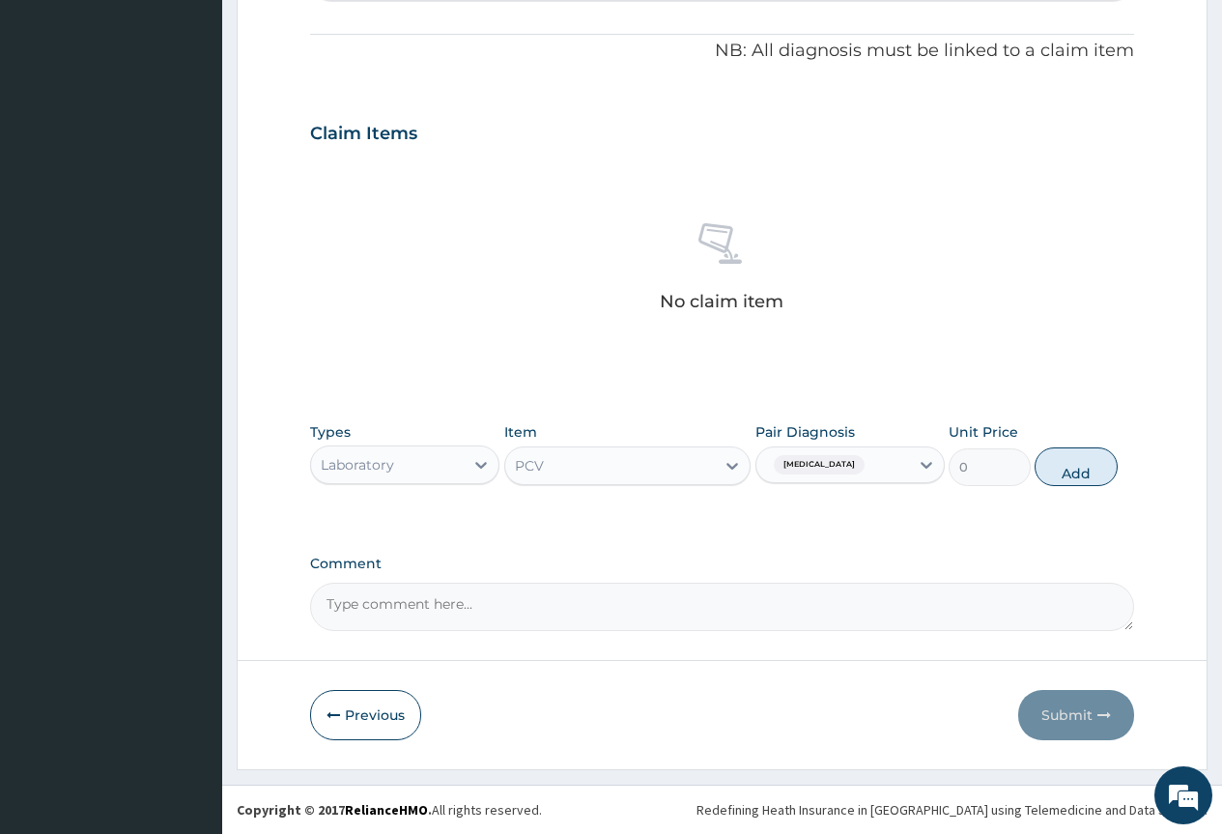
scroll to position [482, 0]
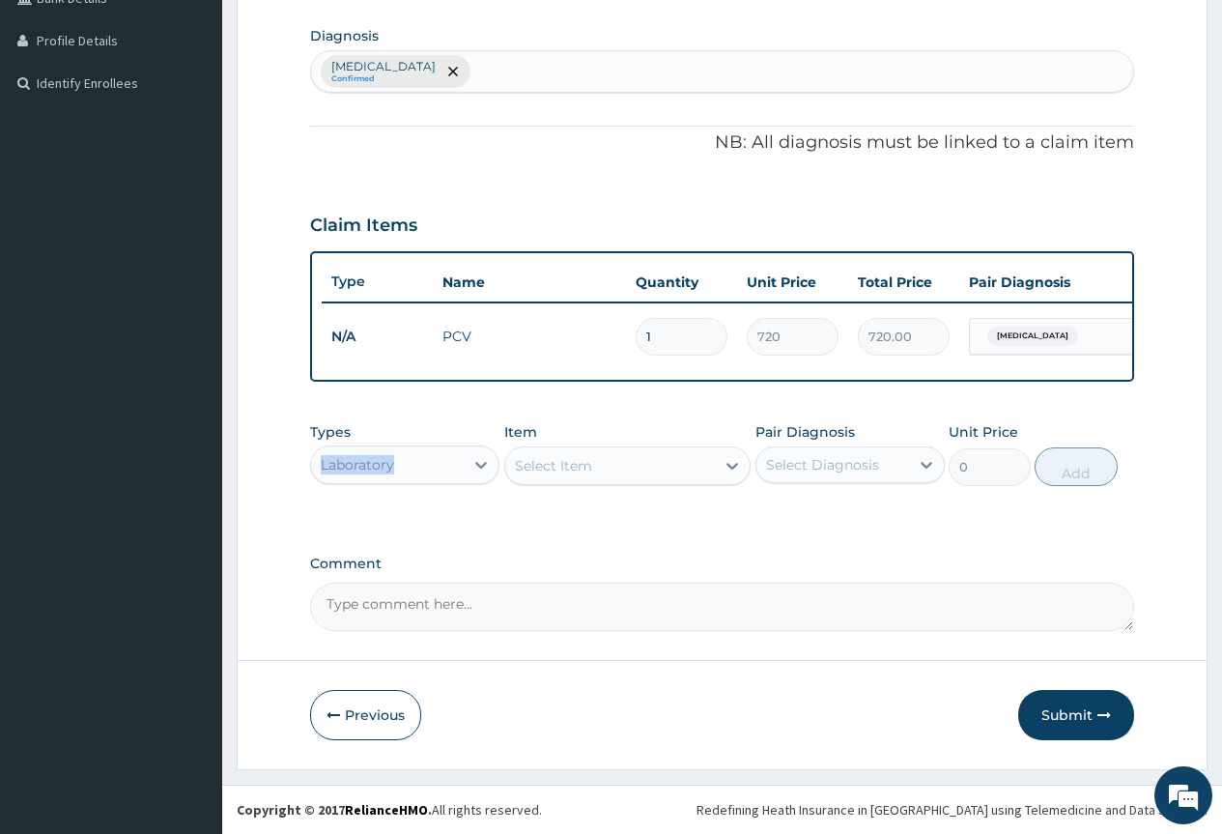
drag, startPoint x: 366, startPoint y: 449, endPoint x: 362, endPoint y: 466, distance: 16.9
click at [362, 461] on div "Types Laboratory" at bounding box center [404, 454] width 189 height 64
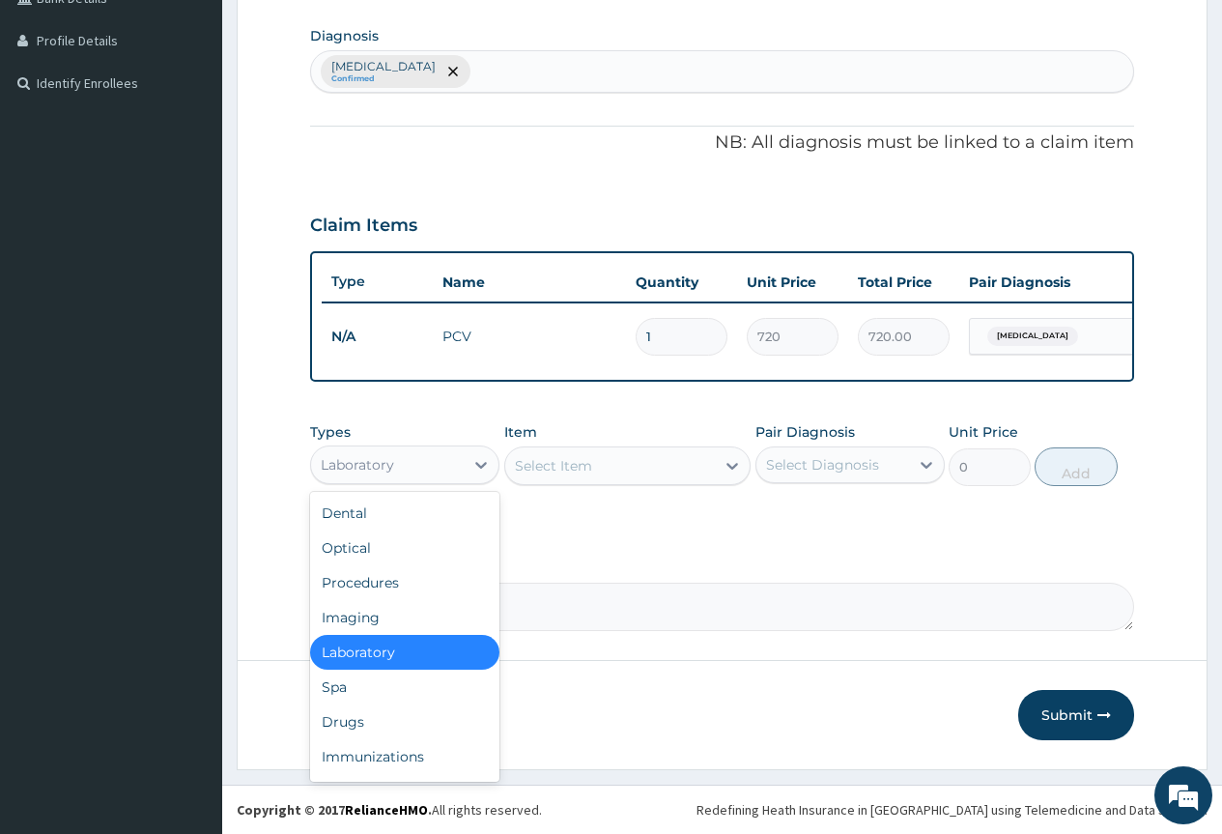
drag, startPoint x: 359, startPoint y: 469, endPoint x: 361, endPoint y: 500, distance: 31.0
click at [357, 469] on div "Laboratory" at bounding box center [357, 464] width 73 height 19
click at [357, 582] on div "Procedures" at bounding box center [404, 582] width 189 height 35
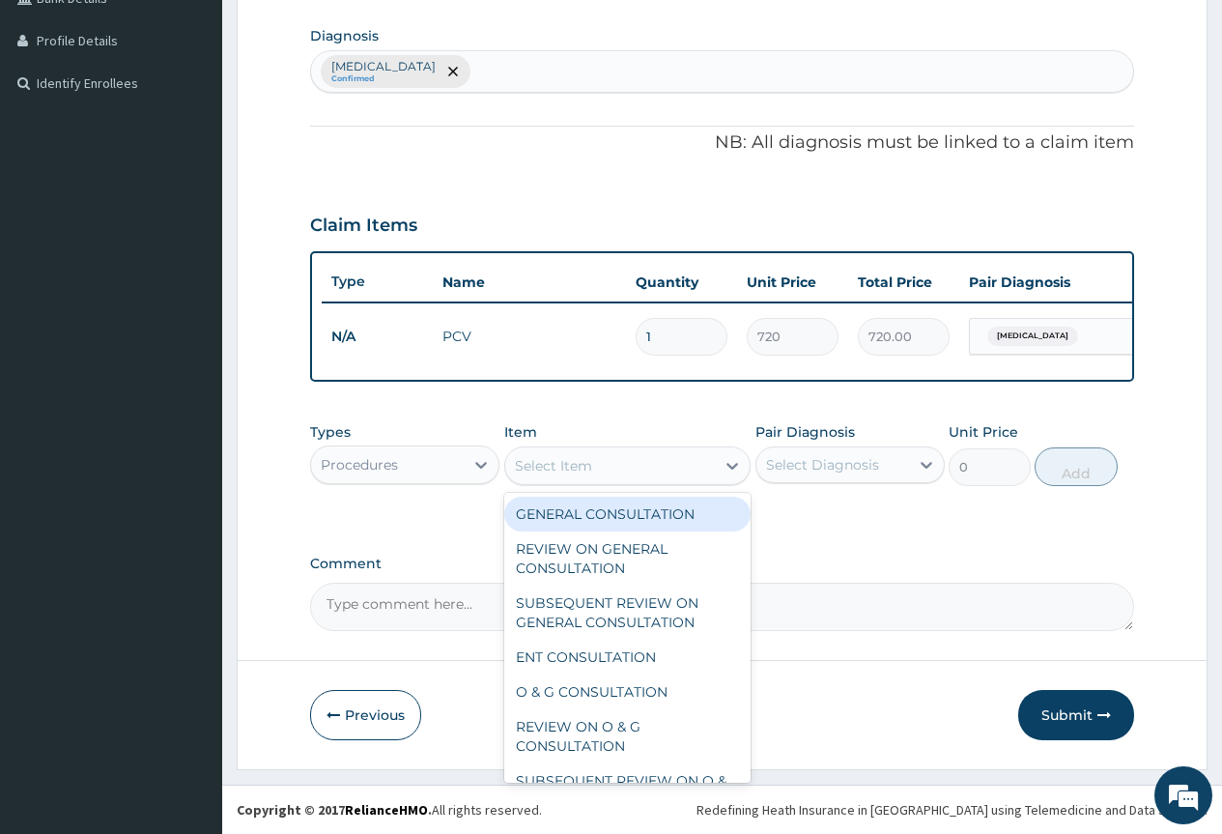
click at [535, 472] on div "Select Item" at bounding box center [553, 465] width 77 height 19
click at [575, 511] on div "GENERAL CONSULTATION" at bounding box center [627, 514] width 247 height 35
type input "2000"
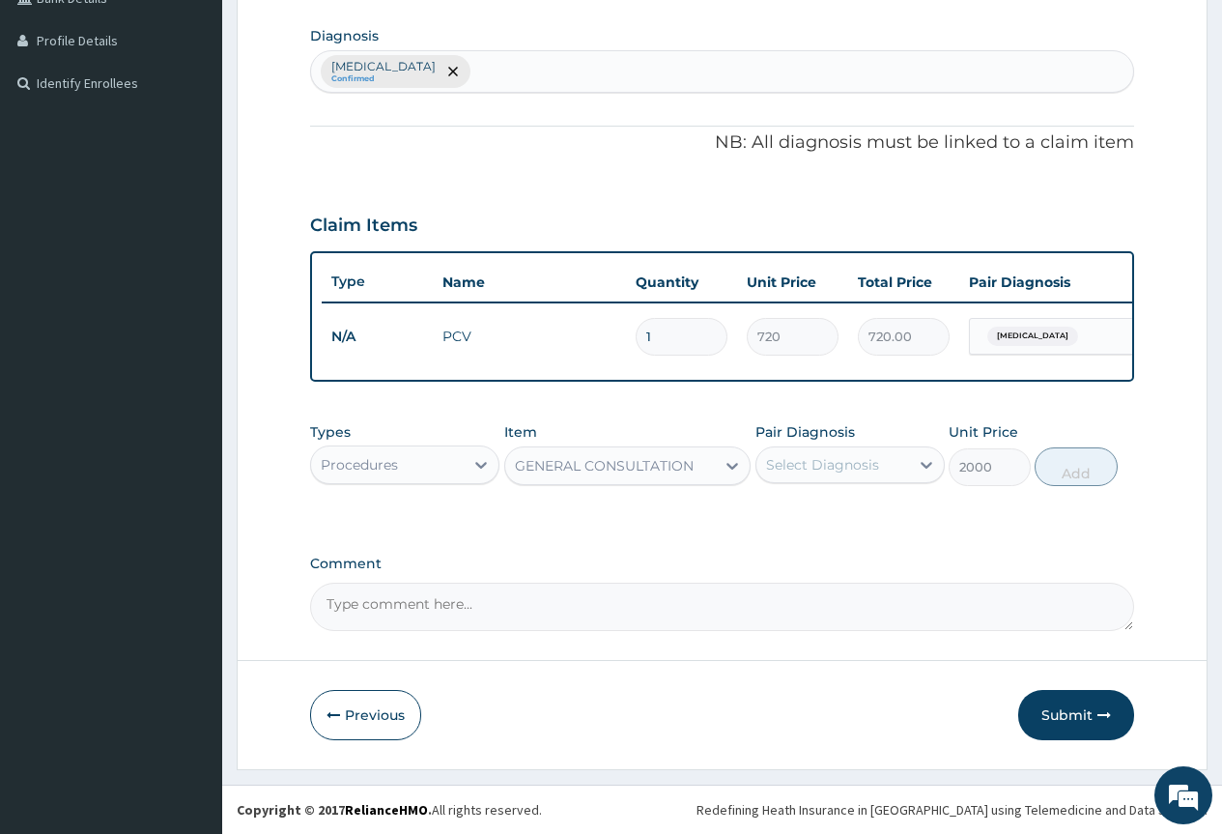
click at [872, 465] on div "Select Diagnosis" at bounding box center [822, 464] width 113 height 19
click at [872, 526] on div "[MEDICAL_DATA]" at bounding box center [850, 515] width 189 height 40
checkbox input "true"
click at [1081, 471] on button "Add" at bounding box center [1076, 466] width 82 height 39
type input "0"
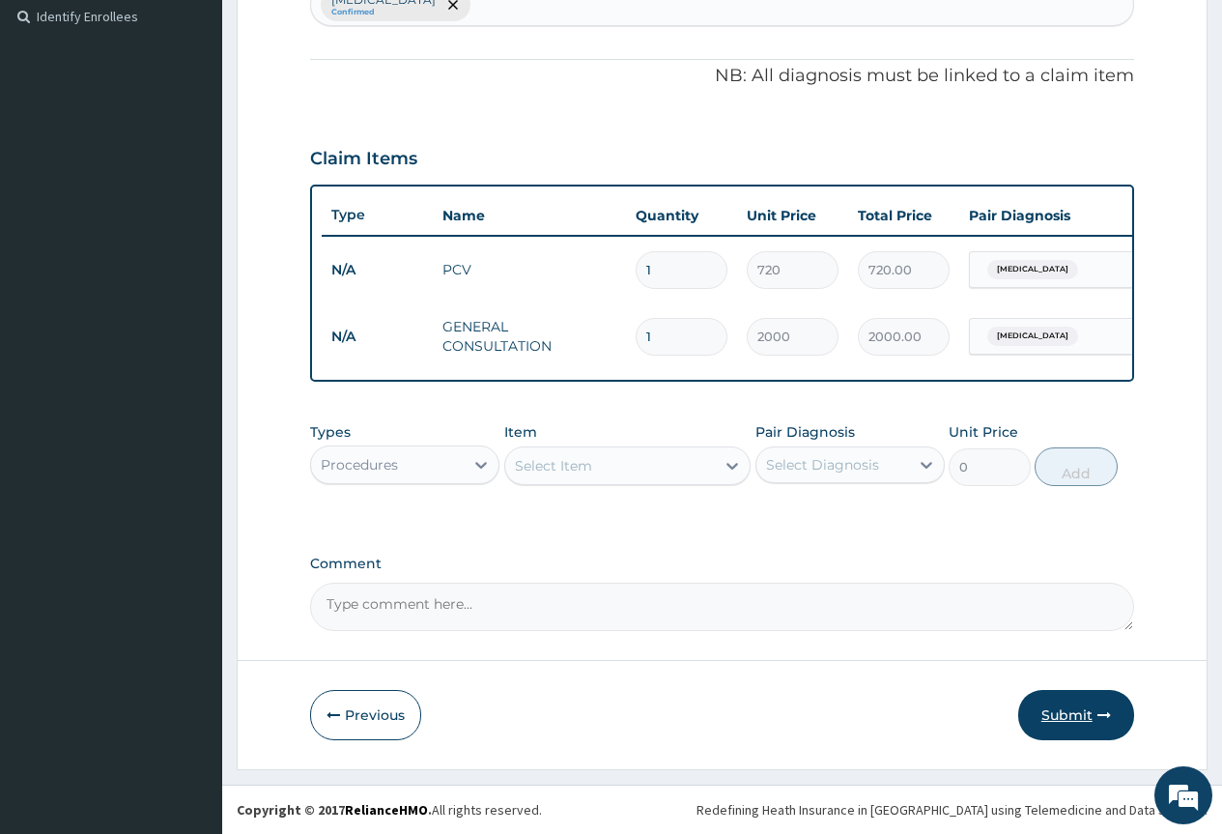
click at [1054, 716] on button "Submit" at bounding box center [1076, 715] width 116 height 50
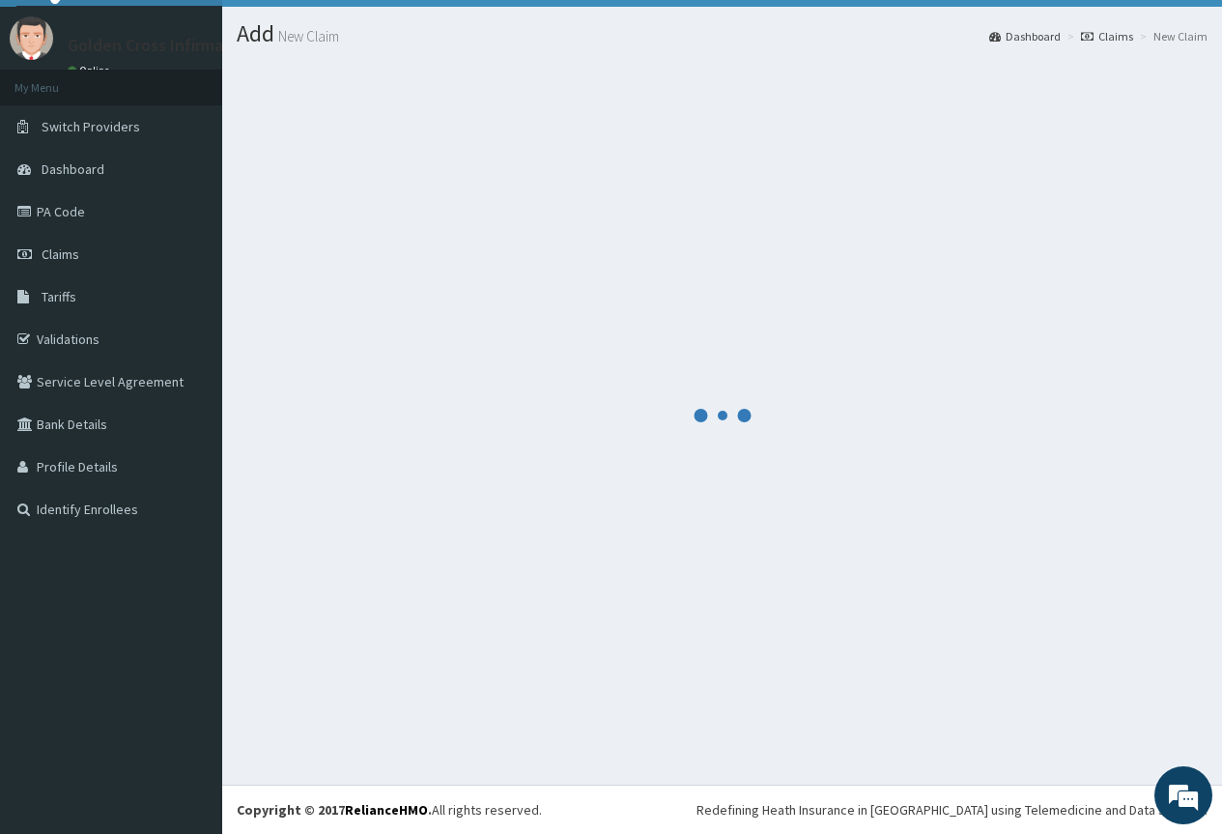
scroll to position [549, 0]
